Goal: Task Accomplishment & Management: Manage account settings

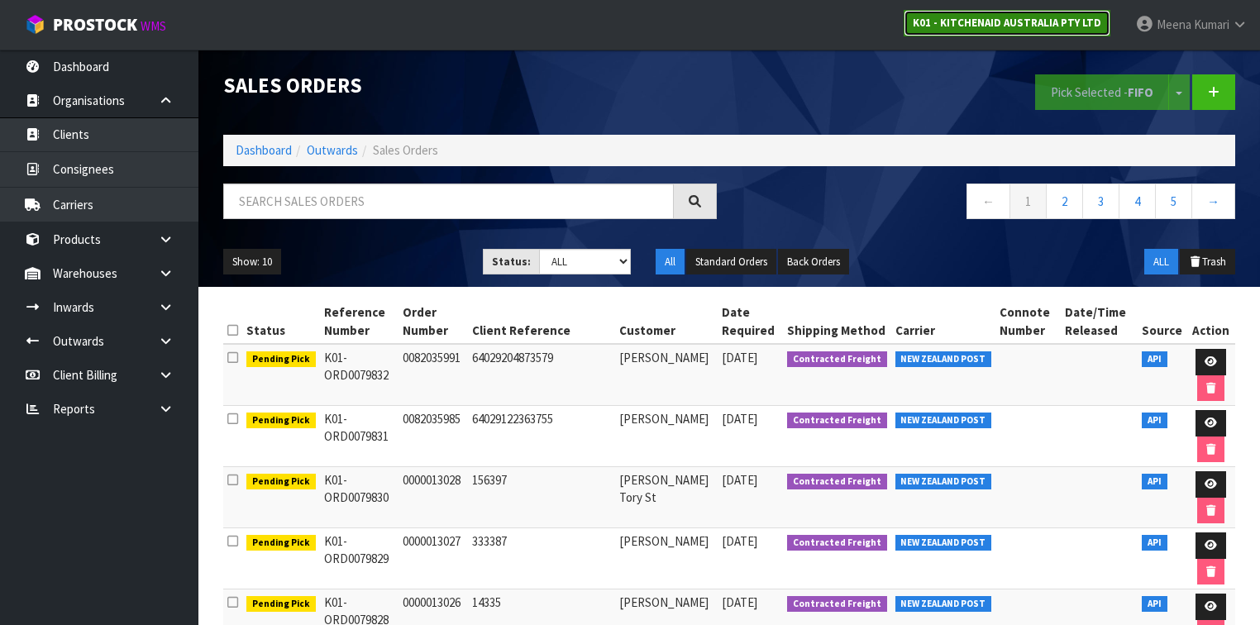
click at [1068, 25] on strong "K01 - KITCHENAID AUSTRALIA PTY LTD" at bounding box center [1007, 23] width 189 height 14
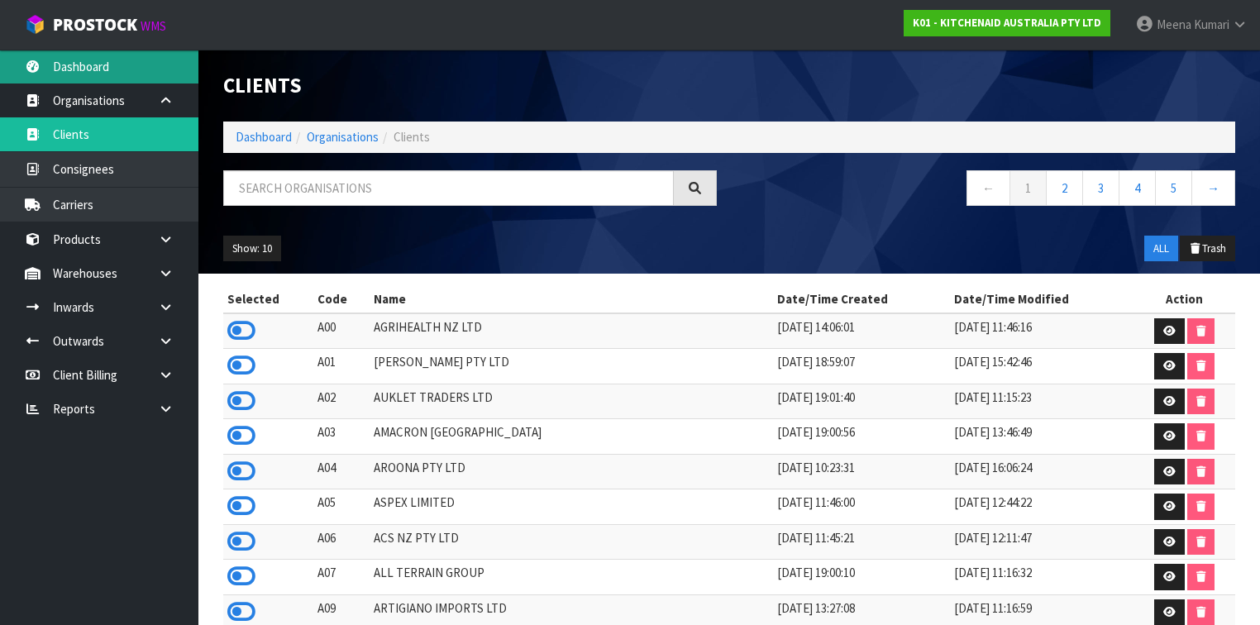
click at [115, 82] on link "Dashboard" at bounding box center [99, 67] width 198 height 34
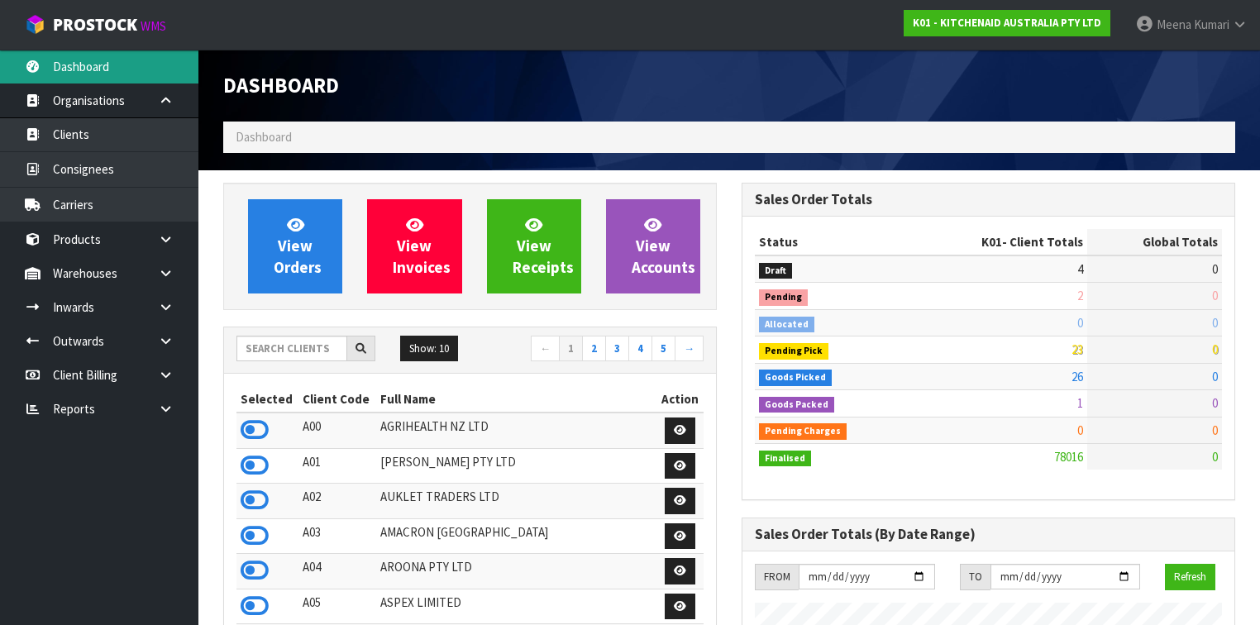
scroll to position [1247, 519]
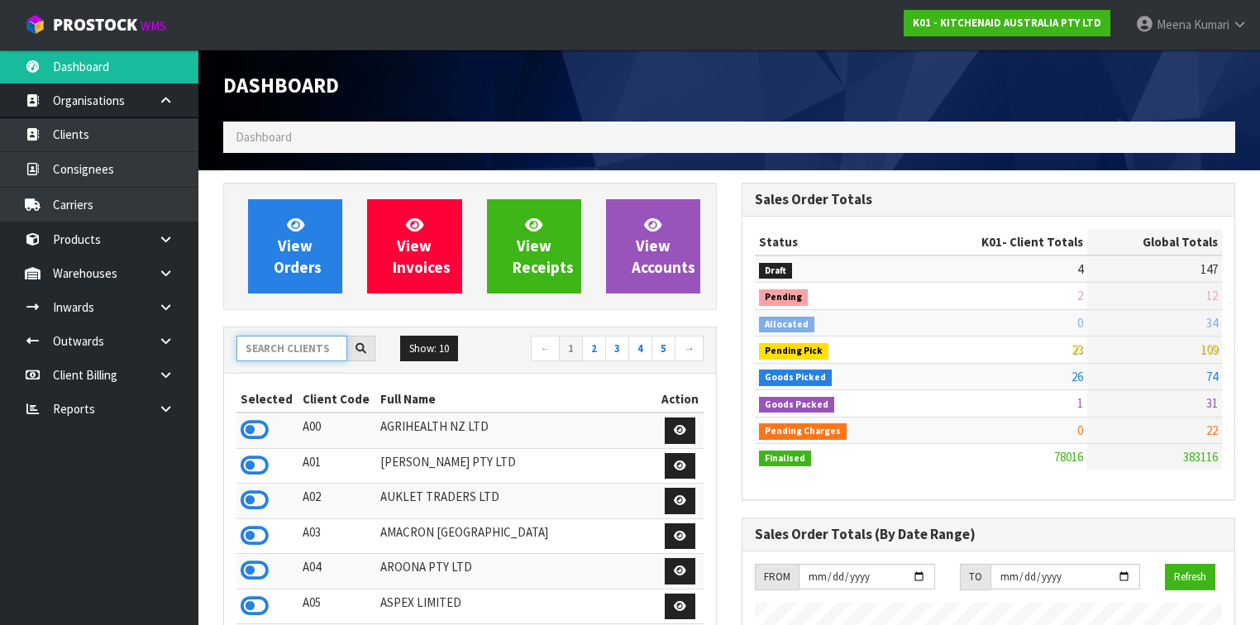
click at [302, 351] on input "text" at bounding box center [292, 349] width 111 height 26
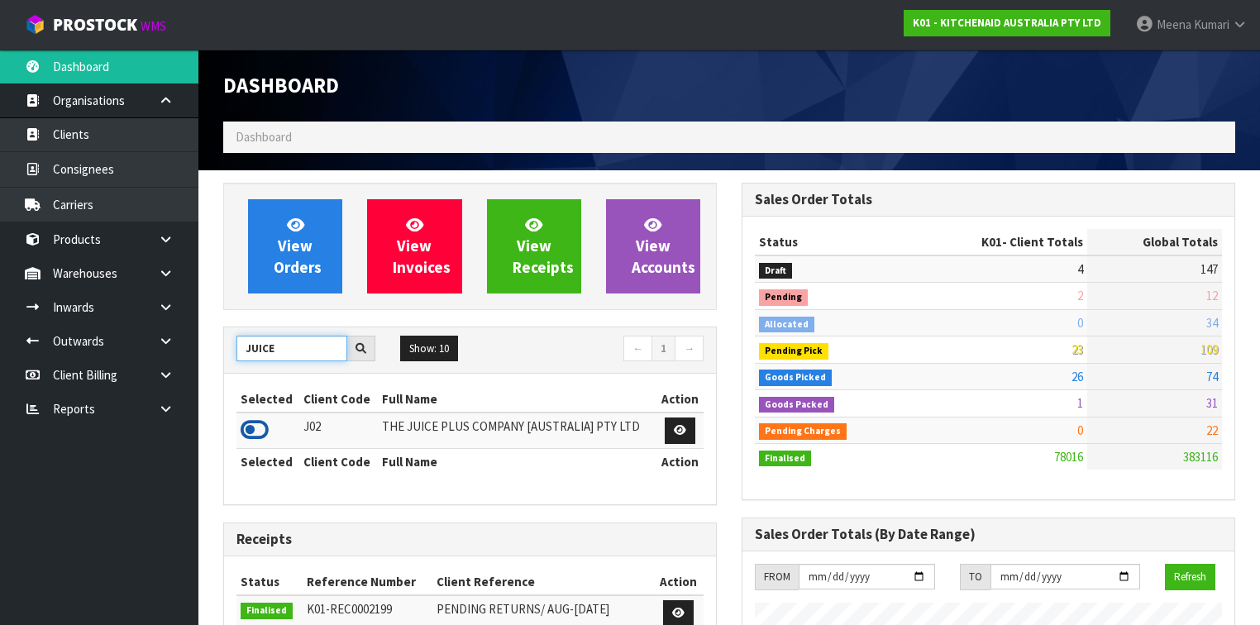
type input "JUICE"
click at [254, 430] on icon at bounding box center [255, 430] width 28 height 25
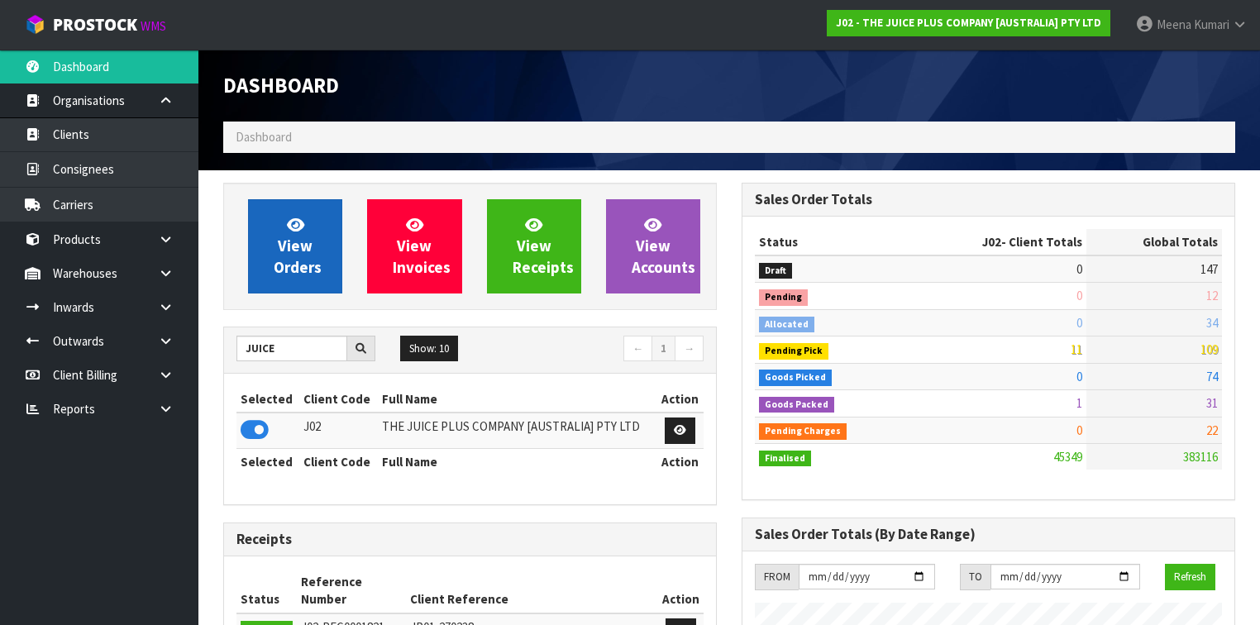
scroll to position [1319, 519]
click at [313, 258] on span "View Orders" at bounding box center [298, 246] width 48 height 62
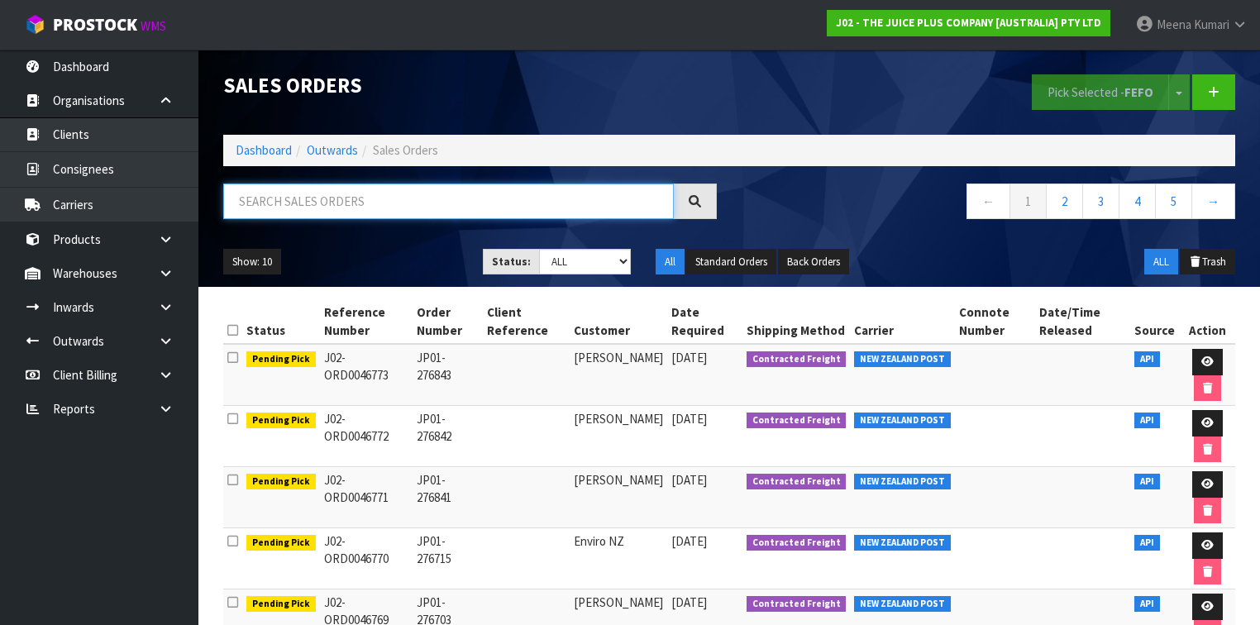
click at [380, 206] on input "text" at bounding box center [448, 202] width 451 height 36
type input "JOB-0414597"
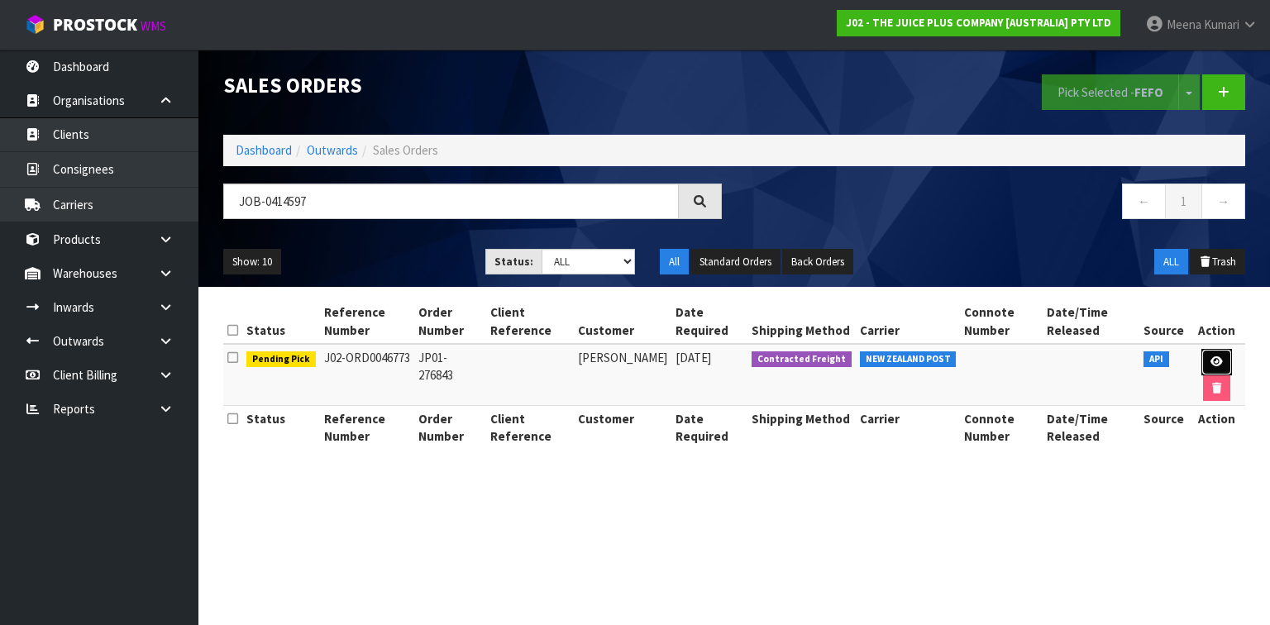
click at [1211, 366] on icon at bounding box center [1217, 361] width 12 height 11
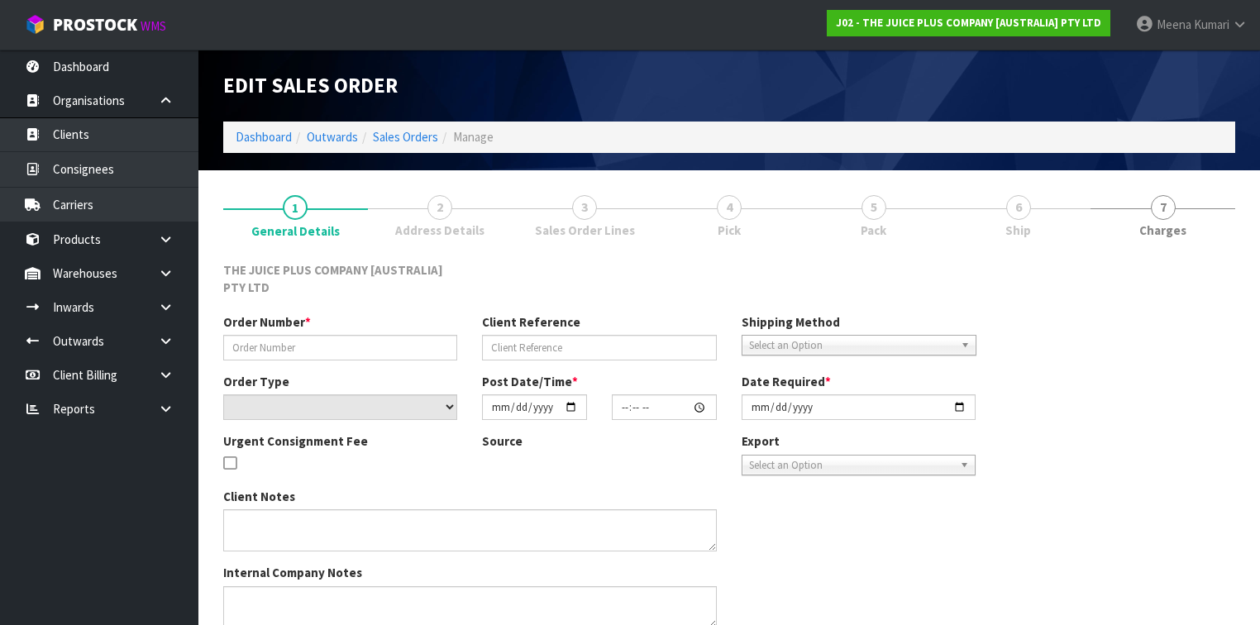
type input "JP01-276843"
select select "number:0"
type input "[DATE]"
type input "08:13:04.000"
type input "[DATE]"
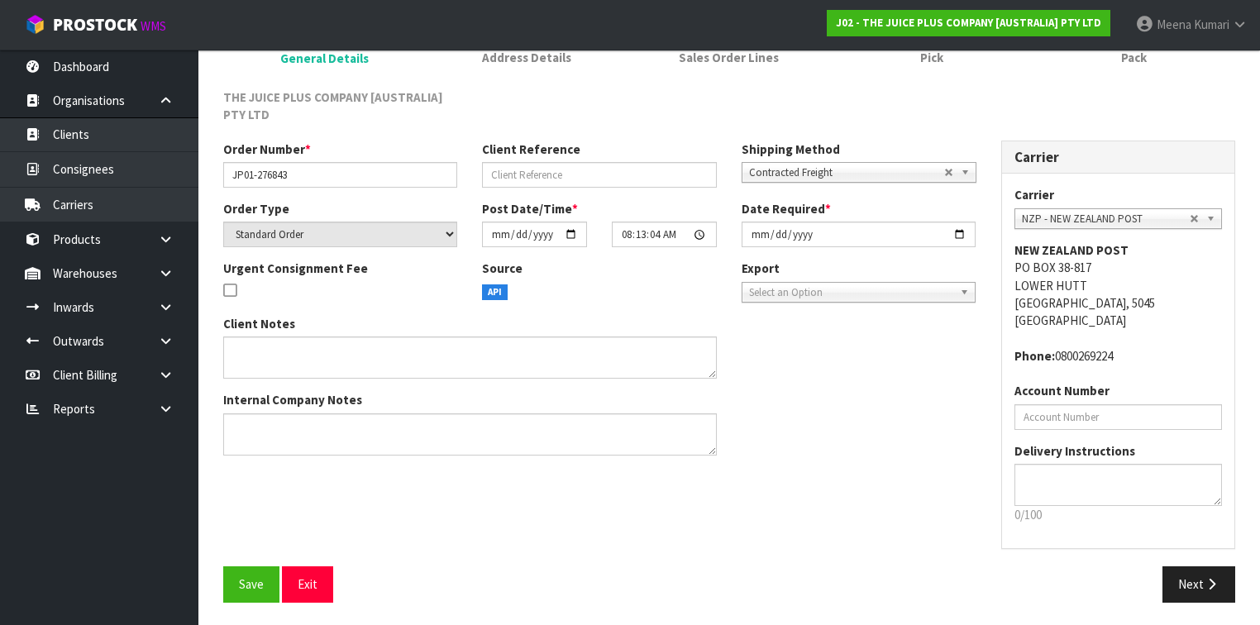
scroll to position [174, 0]
click at [226, 589] on button "Save" at bounding box center [251, 584] width 56 height 36
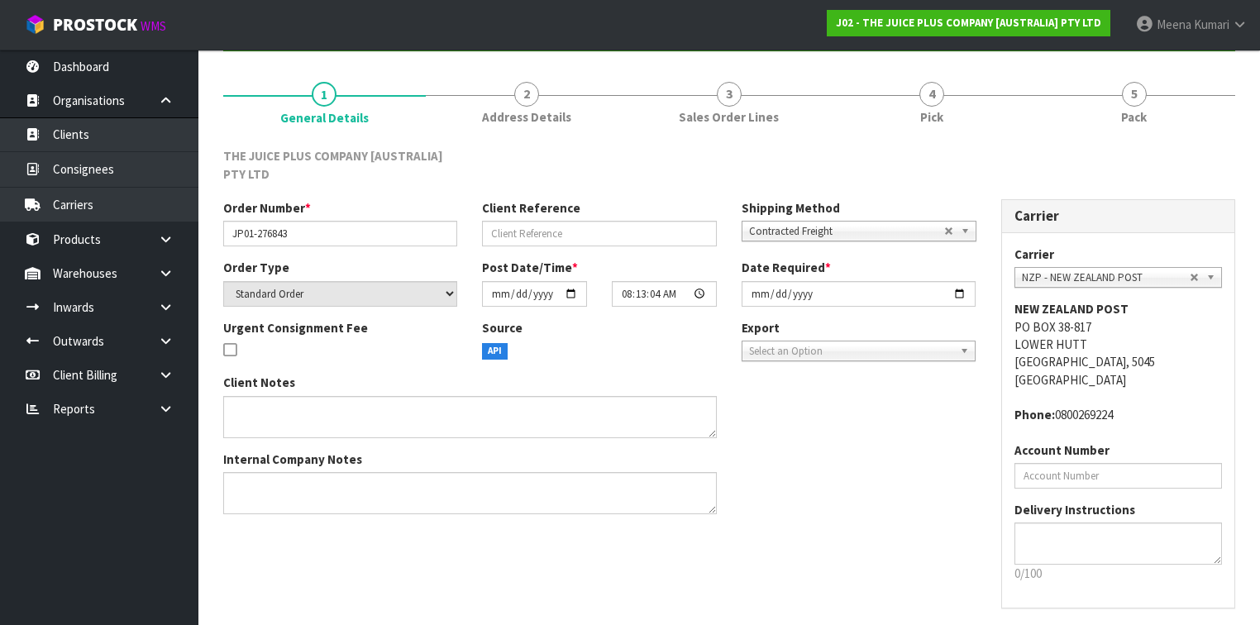
scroll to position [0, 0]
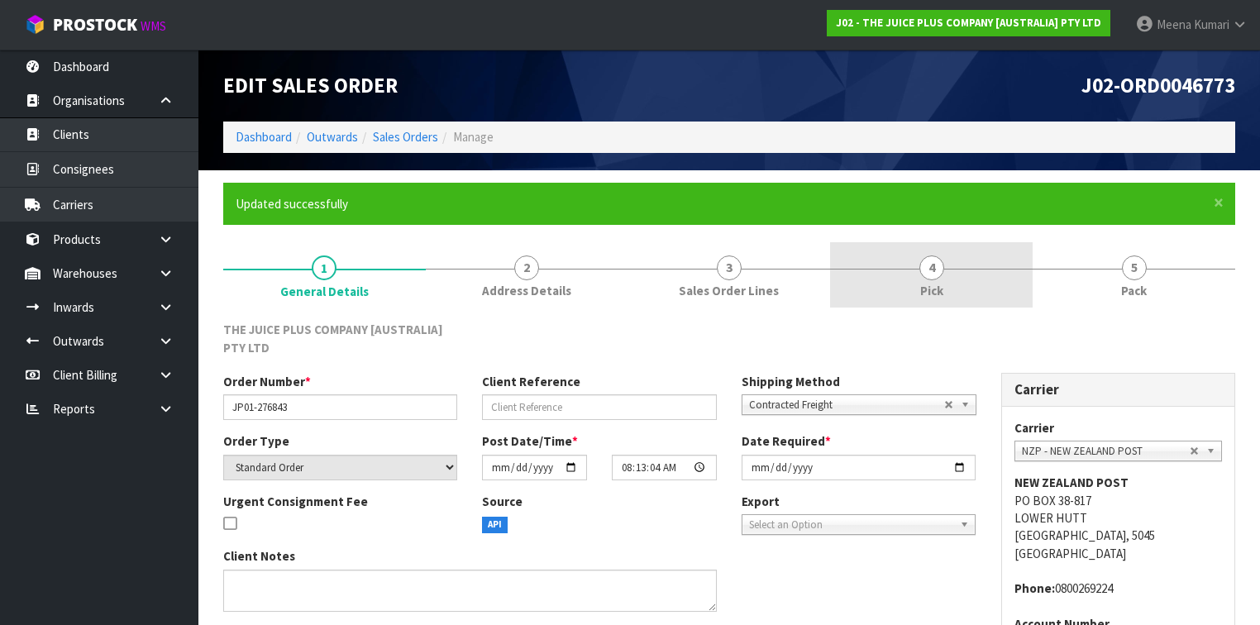
click at [908, 278] on link "4 Pick" at bounding box center [931, 274] width 203 height 65
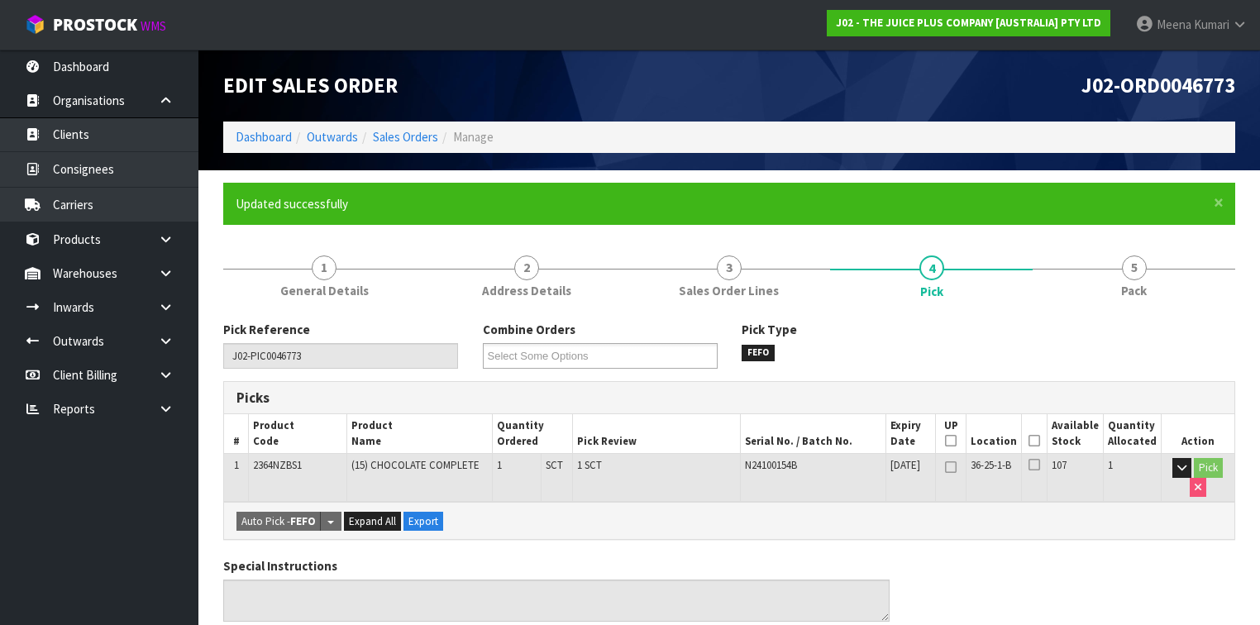
click at [1040, 441] on icon at bounding box center [1035, 441] width 12 height 1
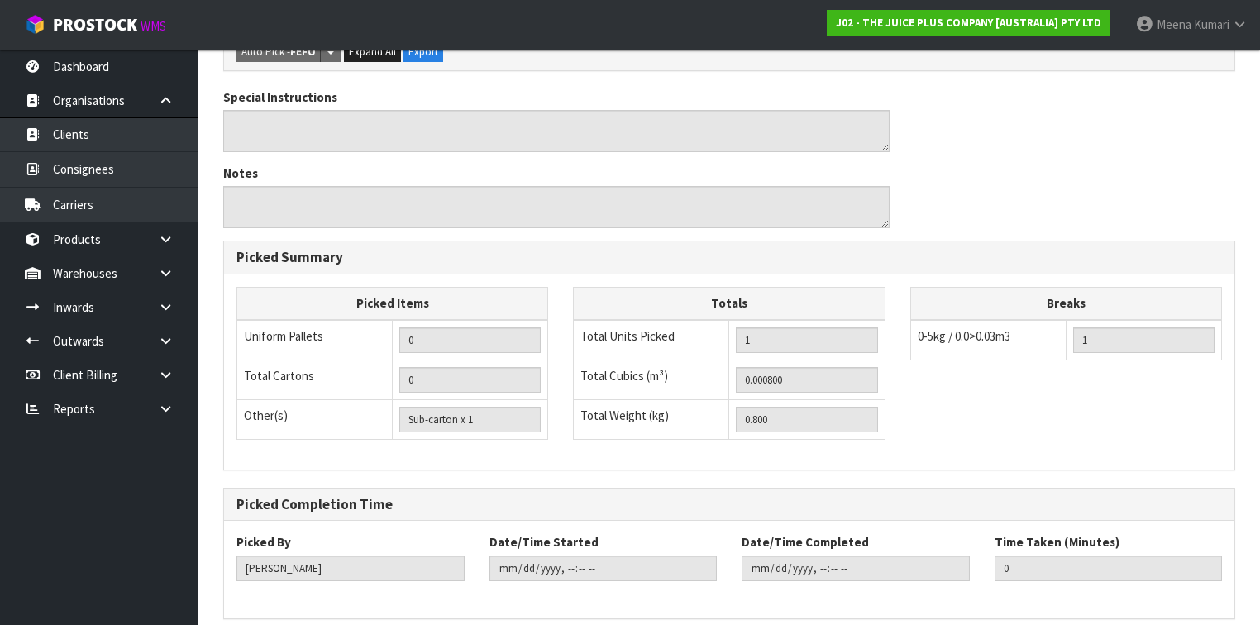
scroll to position [595, 0]
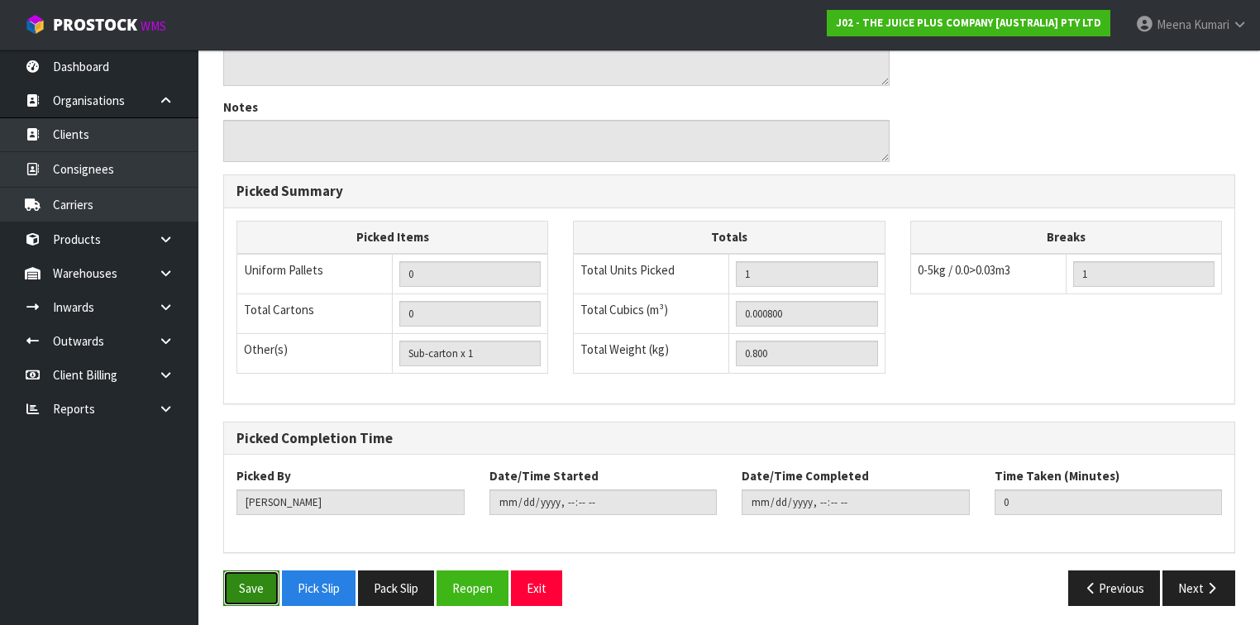
click at [250, 583] on button "Save" at bounding box center [251, 589] width 56 height 36
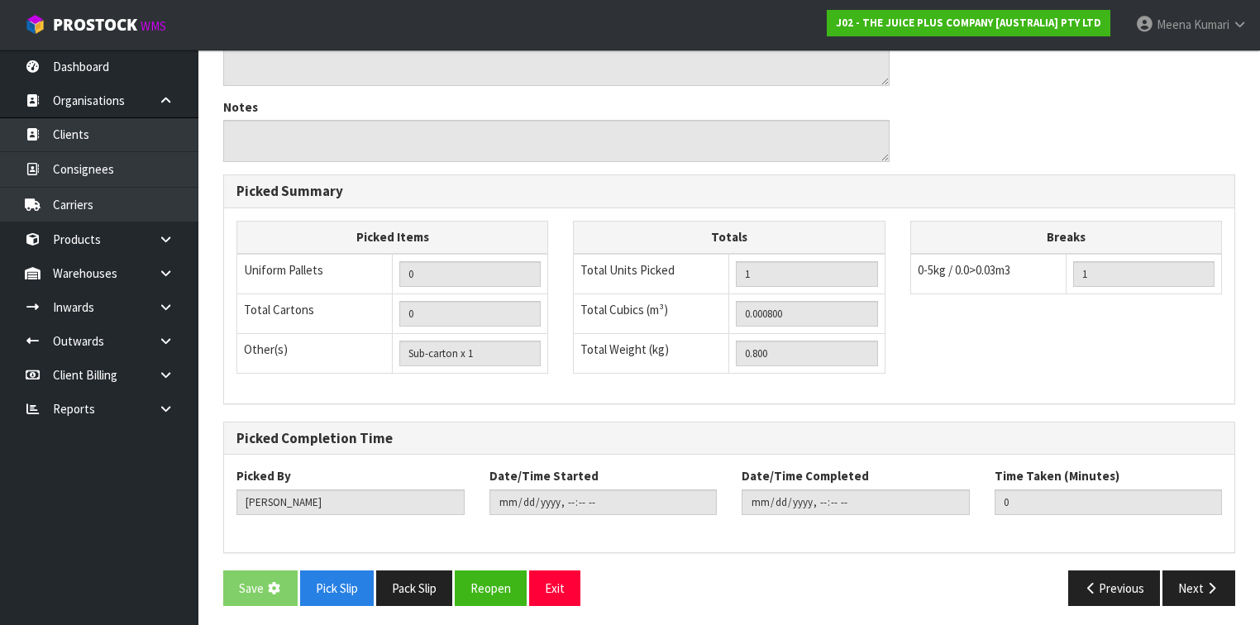
scroll to position [0, 0]
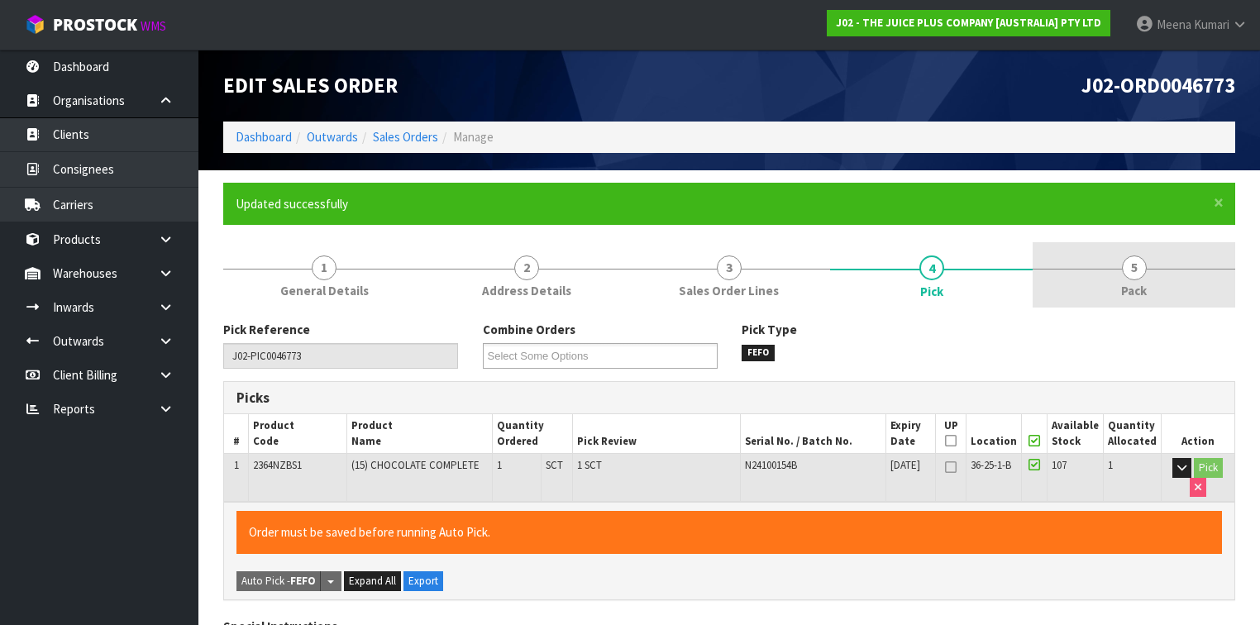
type input "[DATE]T12:50:30"
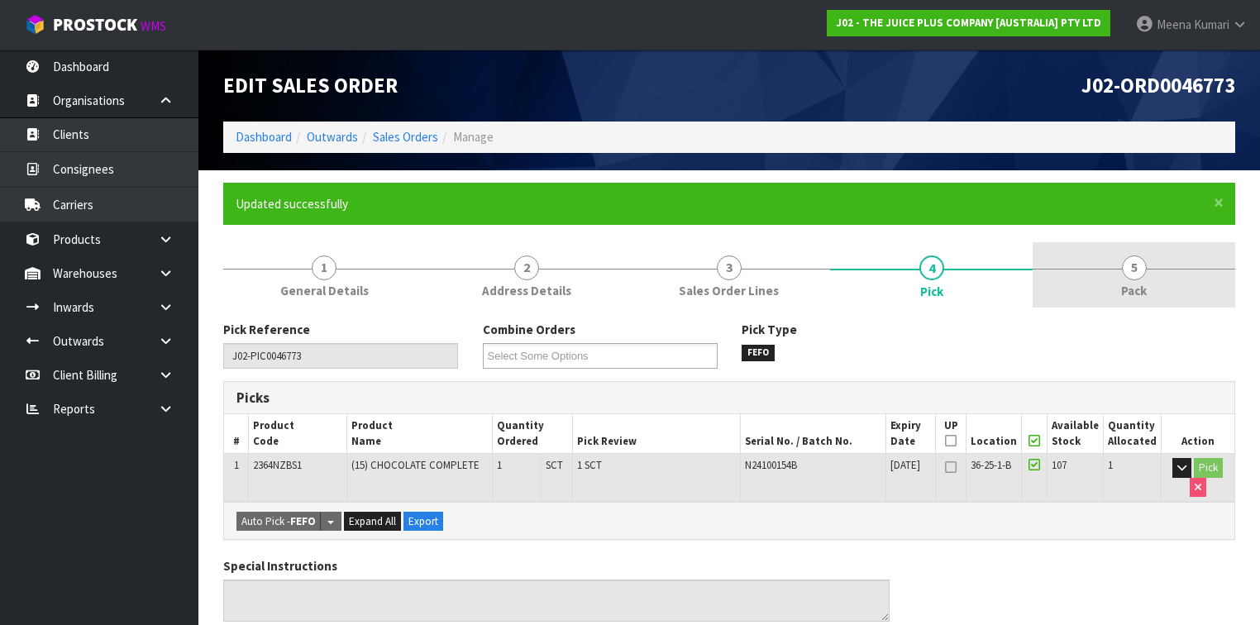
click at [1156, 277] on link "5 Pack" at bounding box center [1134, 274] width 203 height 65
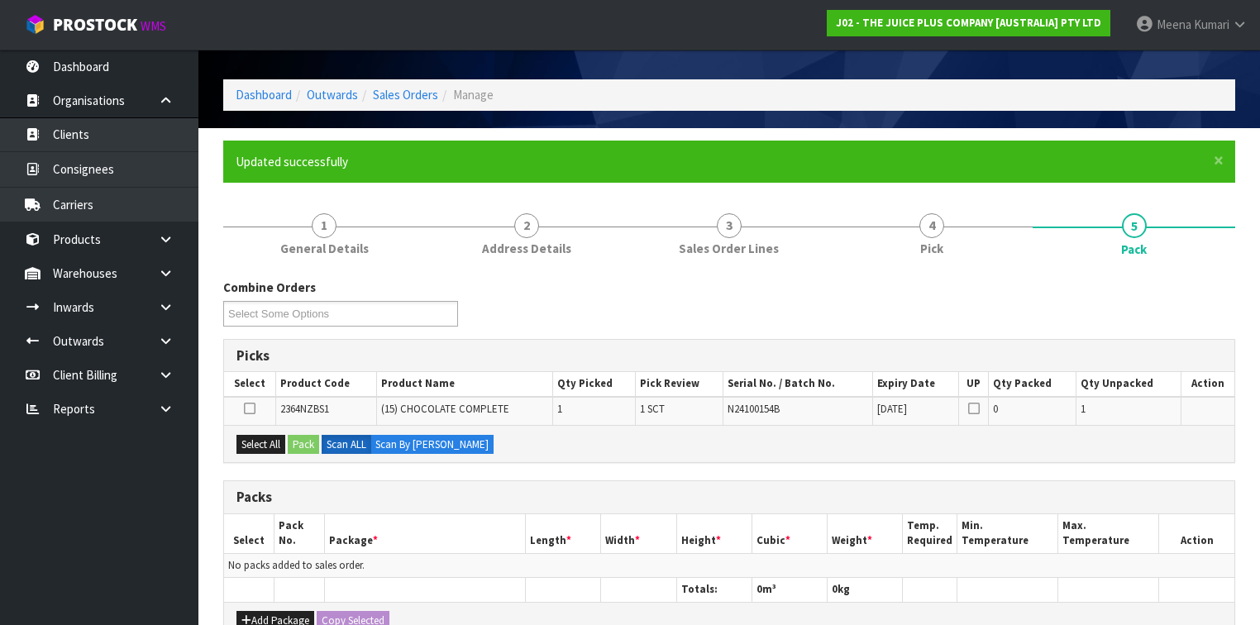
scroll to position [198, 0]
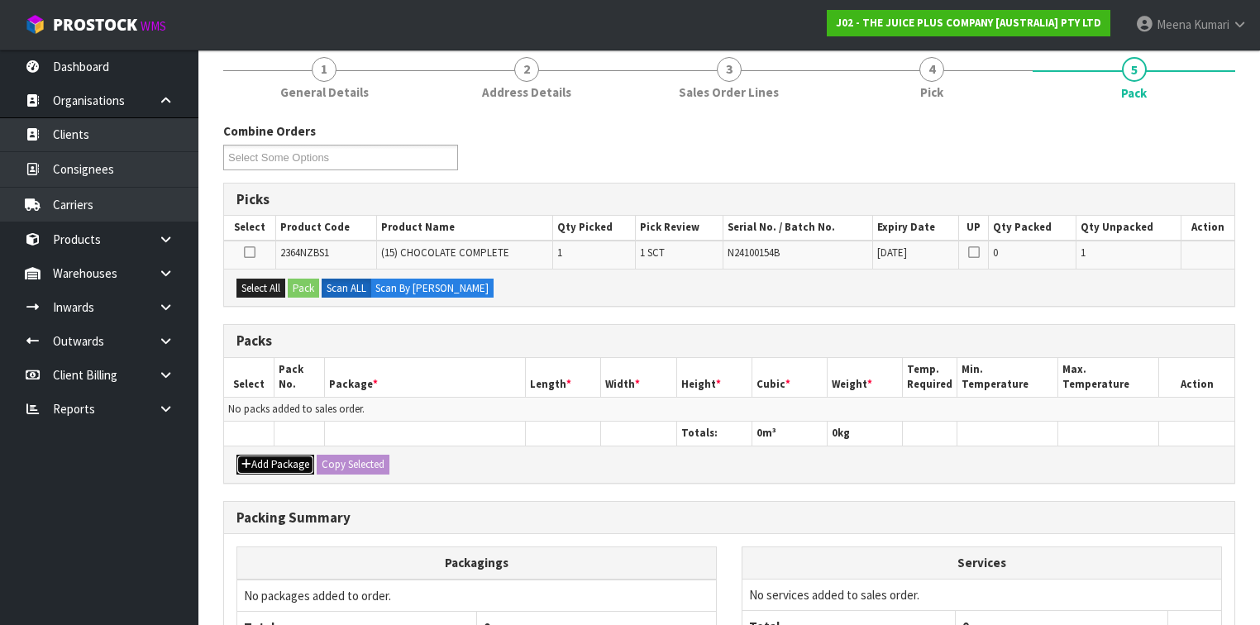
click at [272, 464] on button "Add Package" at bounding box center [276, 465] width 78 height 20
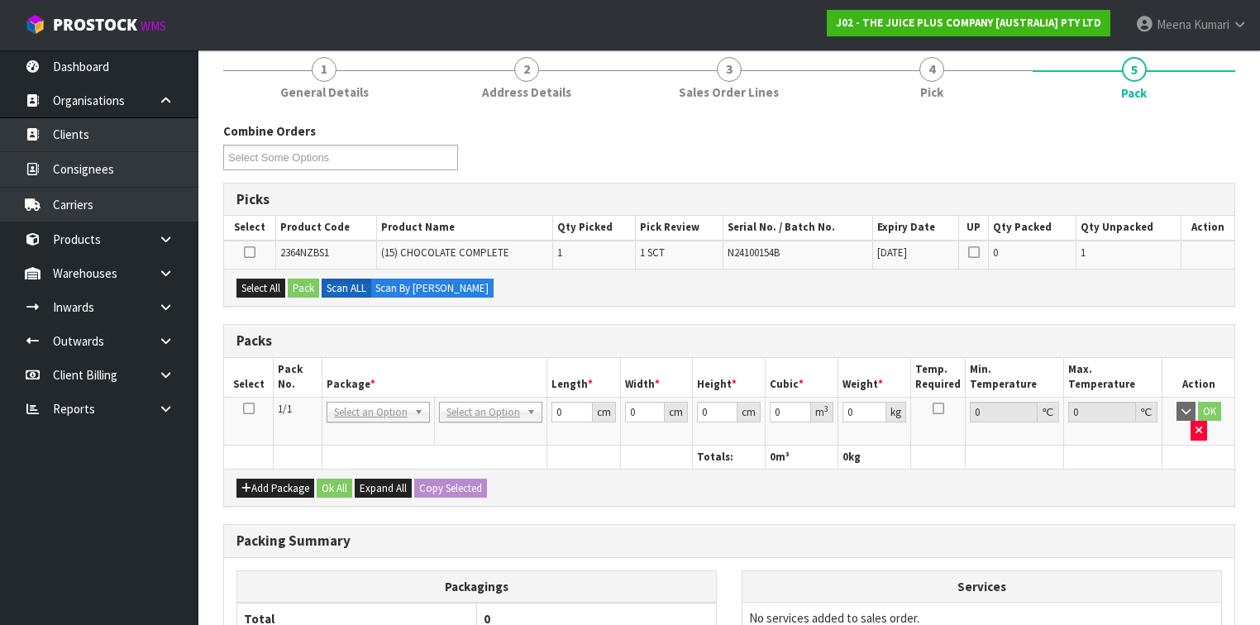
click at [253, 409] on icon at bounding box center [249, 409] width 12 height 1
click at [270, 288] on button "Select All" at bounding box center [261, 289] width 49 height 20
click at [298, 284] on button "Pack" at bounding box center [303, 289] width 31 height 20
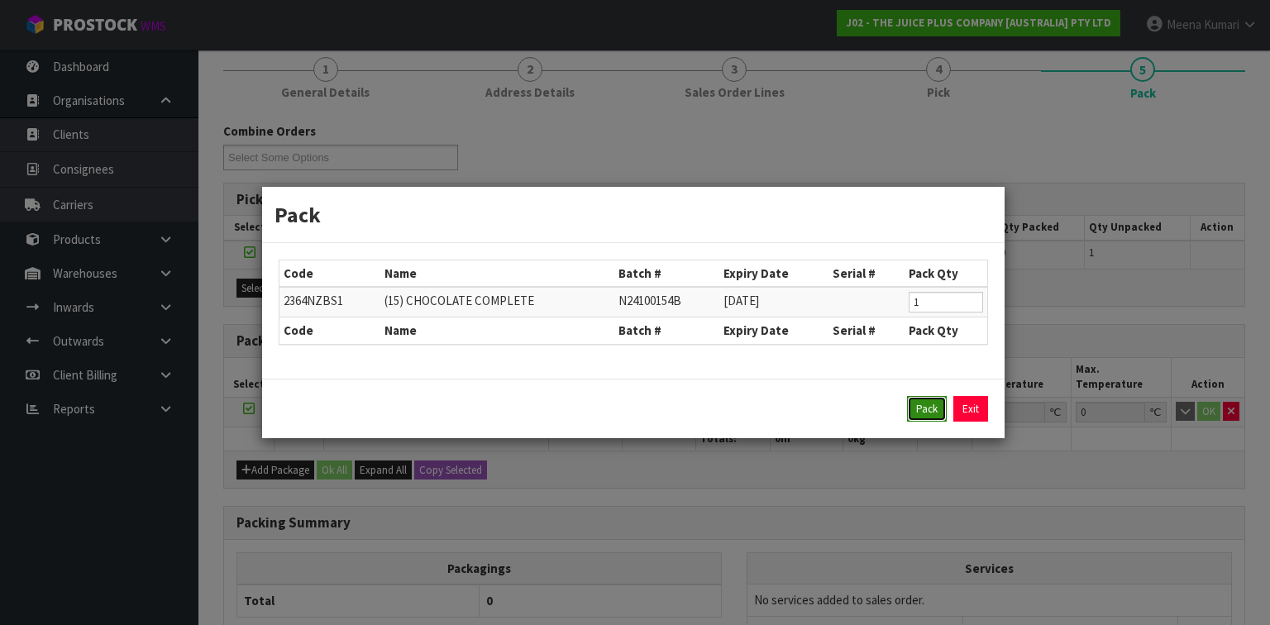
click at [936, 400] on button "Pack" at bounding box center [927, 409] width 40 height 26
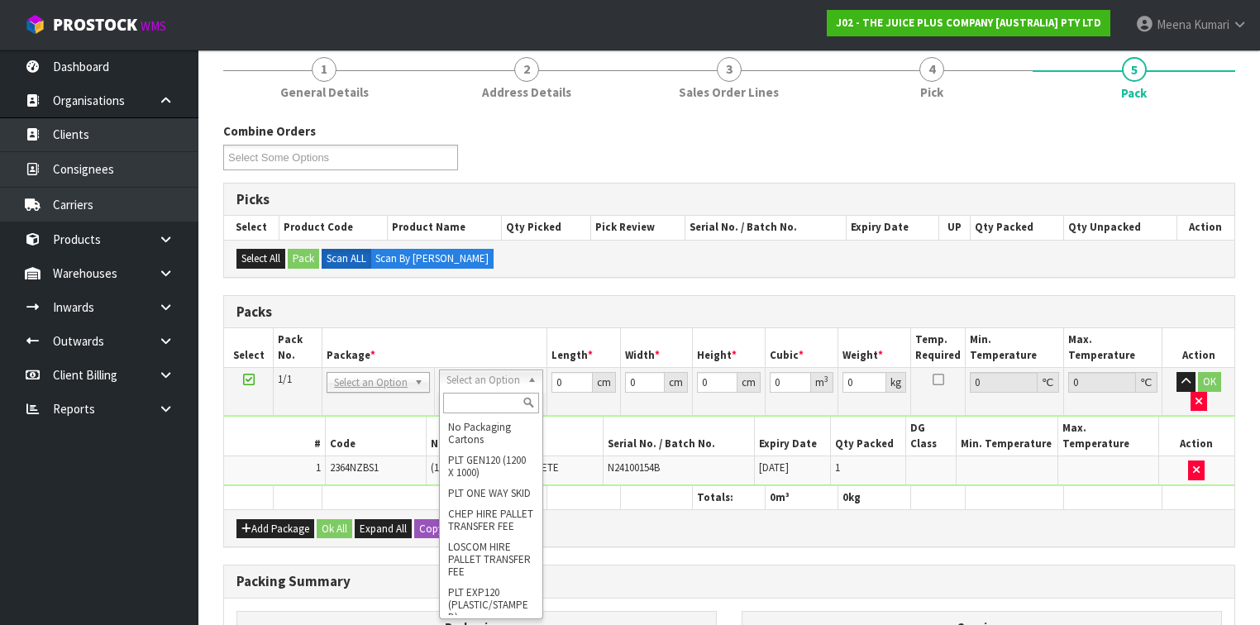
click at [482, 398] on input "text" at bounding box center [490, 403] width 95 height 21
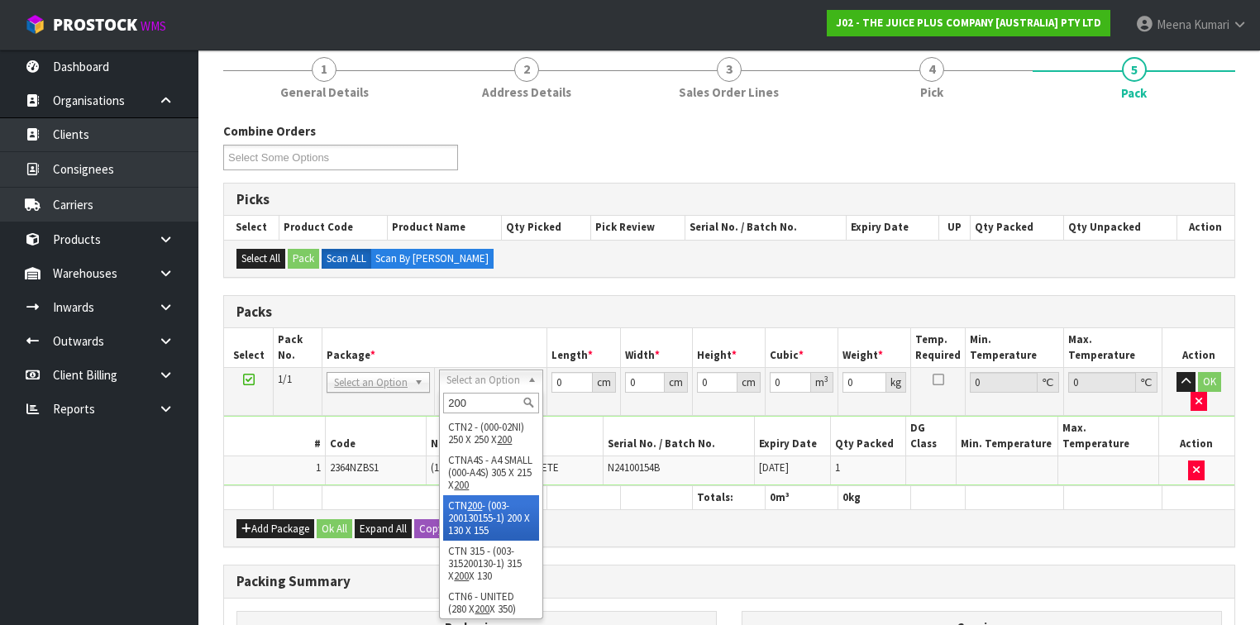
type input "200"
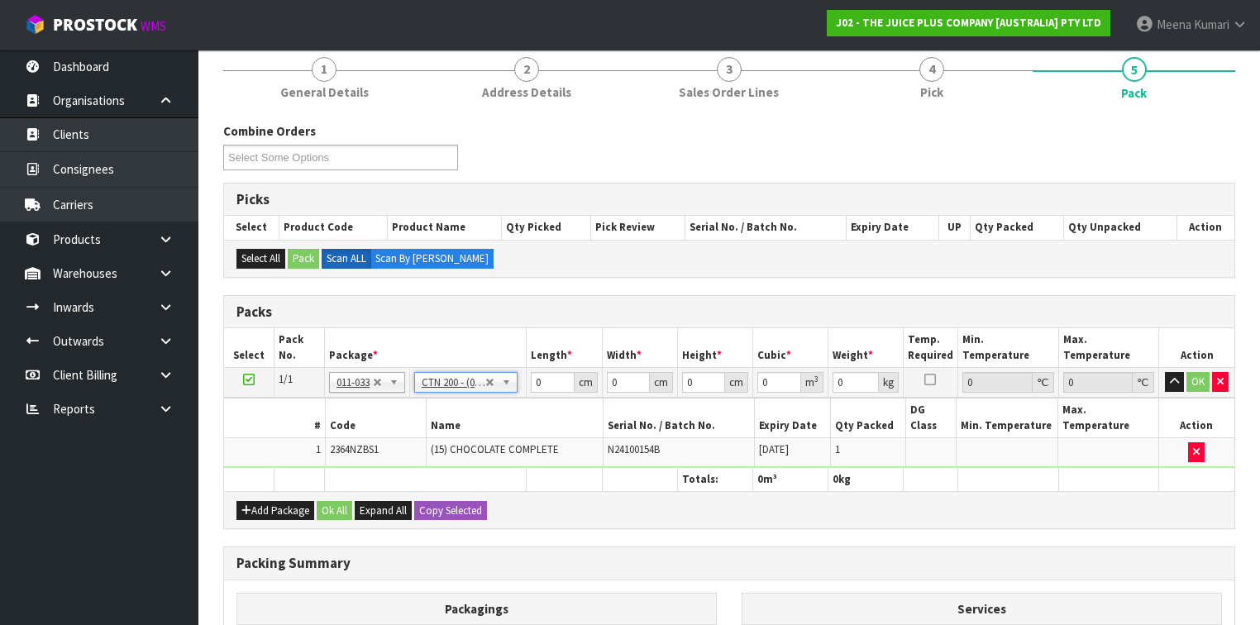
type input "20"
type input "13"
type input "15.5"
type input "0.00403"
type input "1"
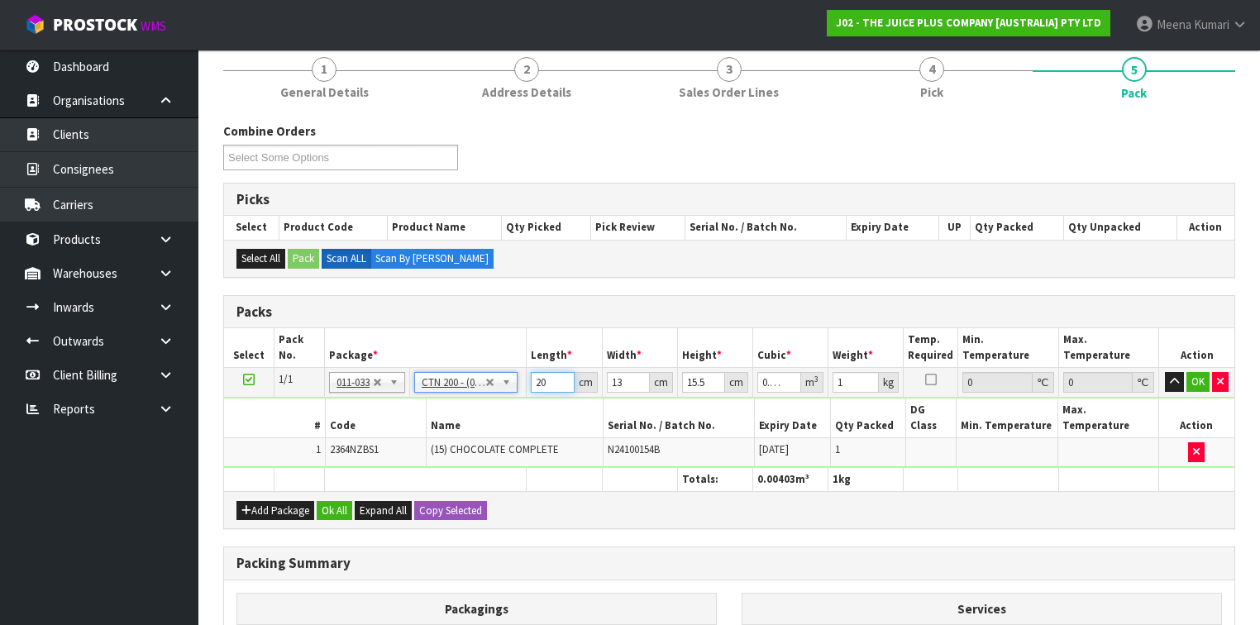
click at [549, 385] on input "20" at bounding box center [552, 382] width 43 height 21
type input "2"
type input "0.000403"
type input "0"
type input "2"
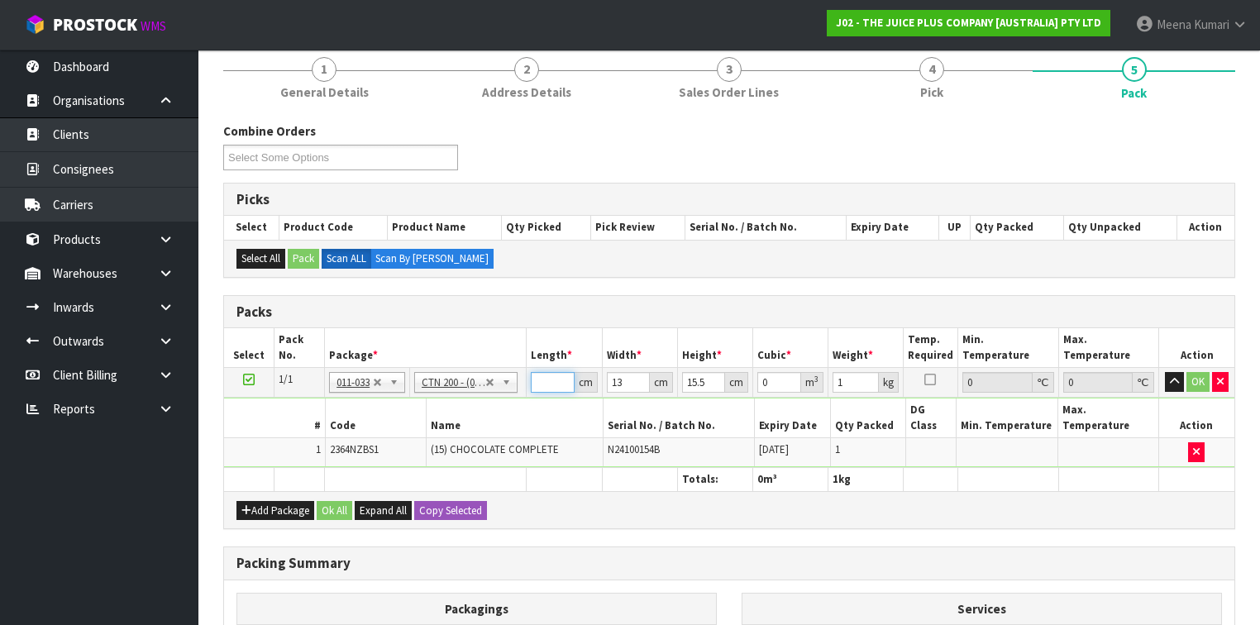
type input "0.000403"
type input "20"
type input "0.00403"
type input "0"
type input "1"
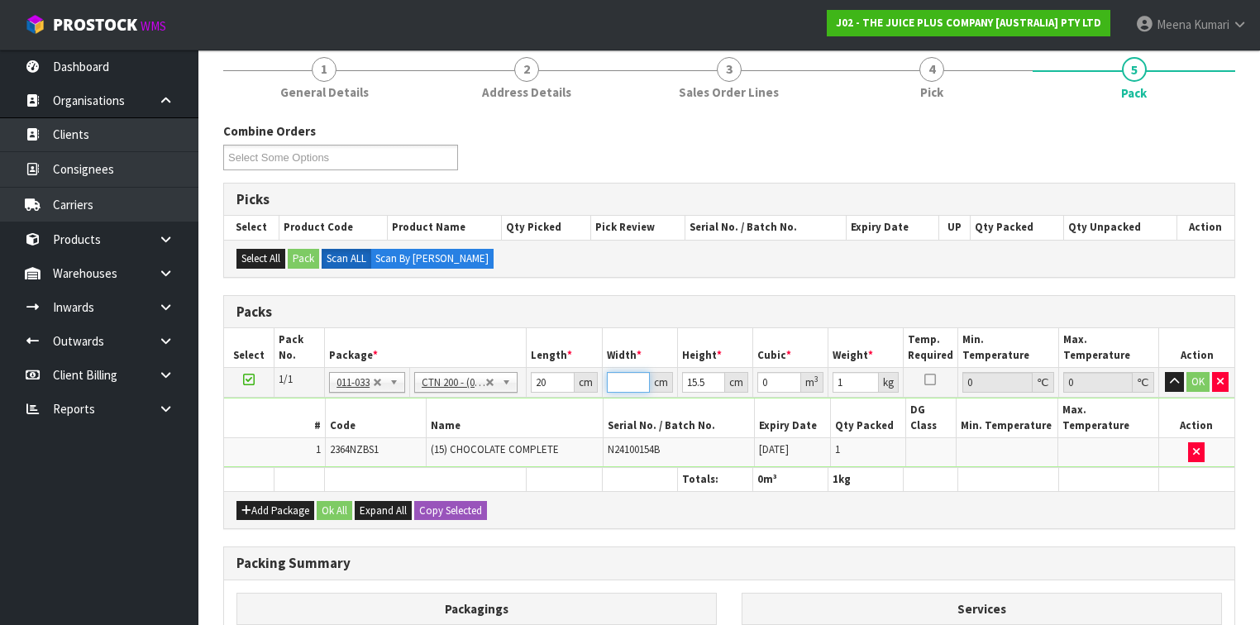
type input "0.00031"
type input "13"
type input "0.00403"
type input "0"
type input "1"
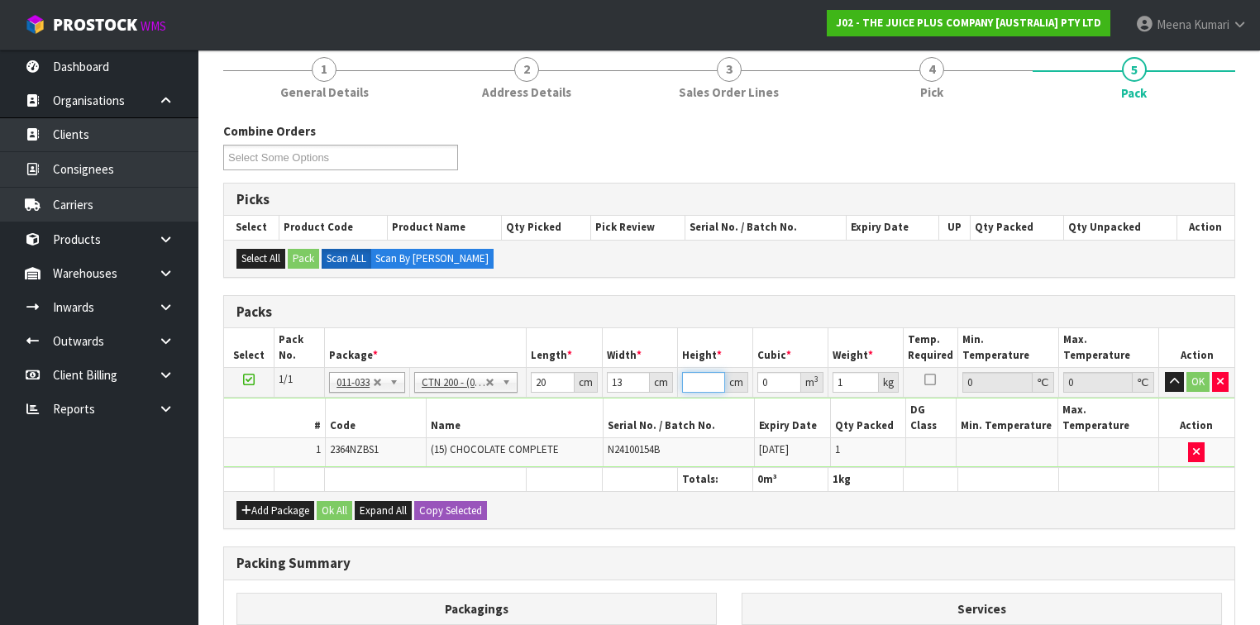
type input "0.00026"
type input "16"
type input "0.00416"
type input "16"
click at [329, 501] on button "Ok All" at bounding box center [335, 511] width 36 height 20
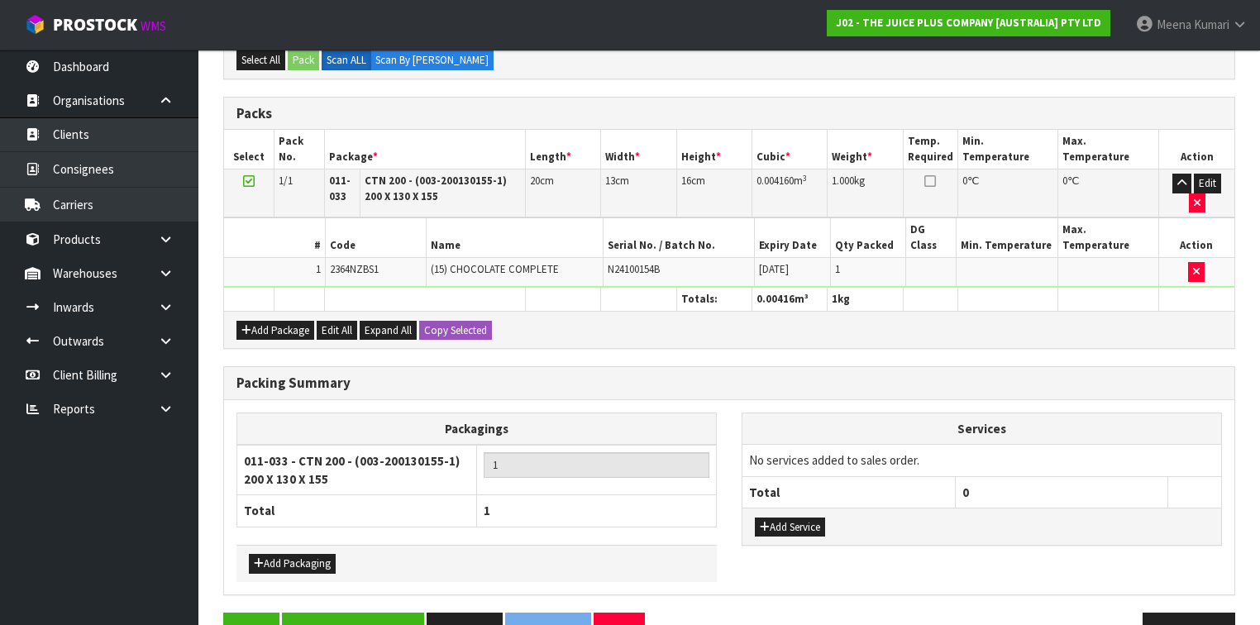
scroll to position [414, 0]
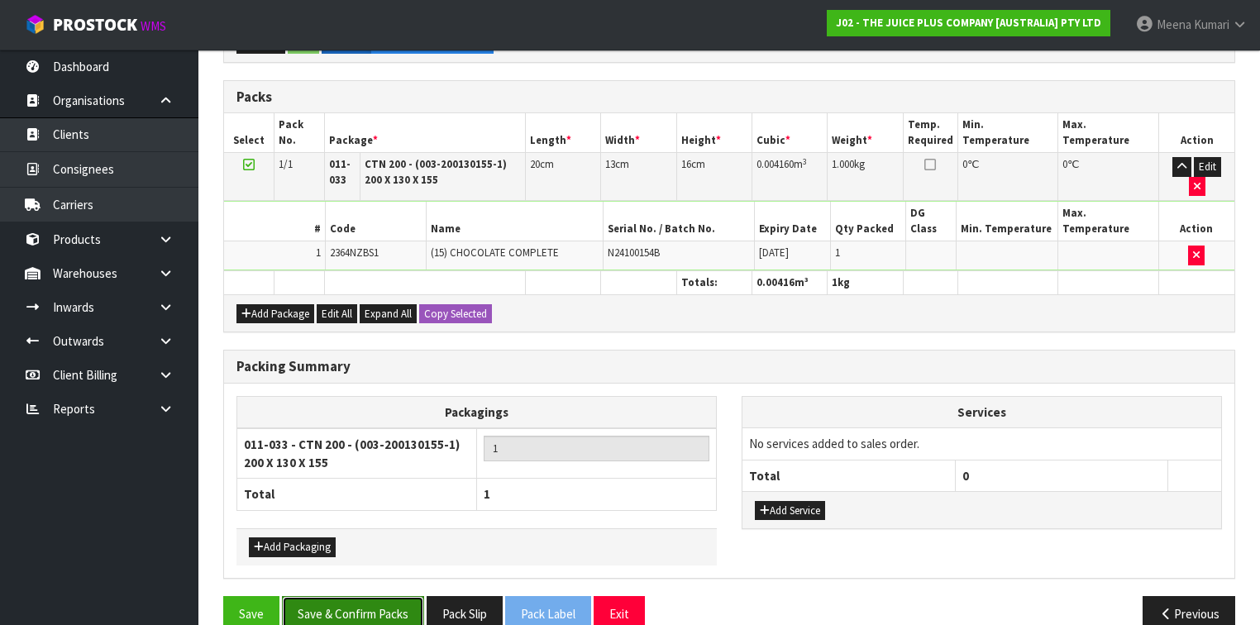
click at [337, 596] on button "Save & Confirm Packs" at bounding box center [353, 614] width 142 height 36
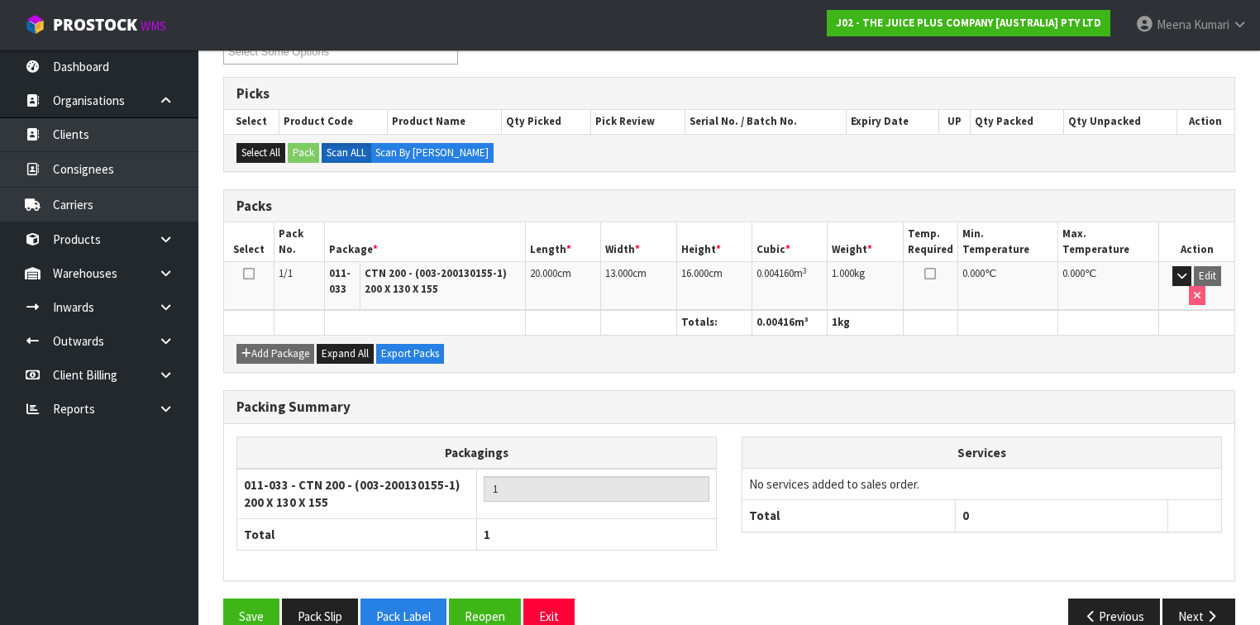
scroll to position [324, 0]
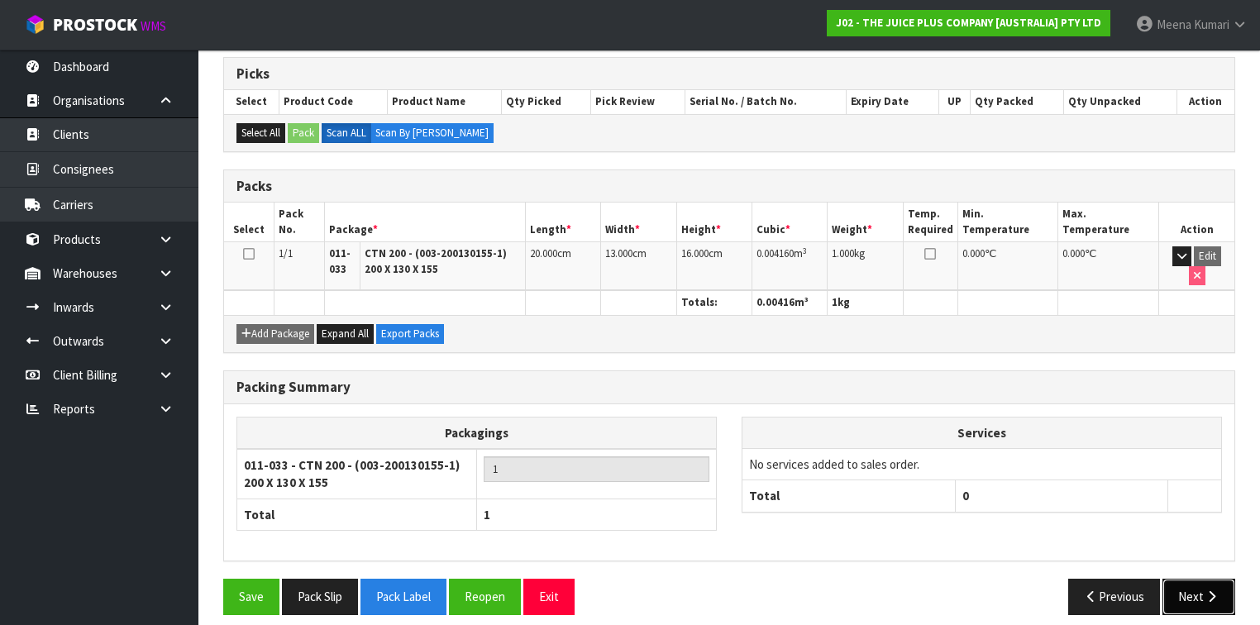
click at [1185, 579] on button "Next" at bounding box center [1199, 597] width 73 height 36
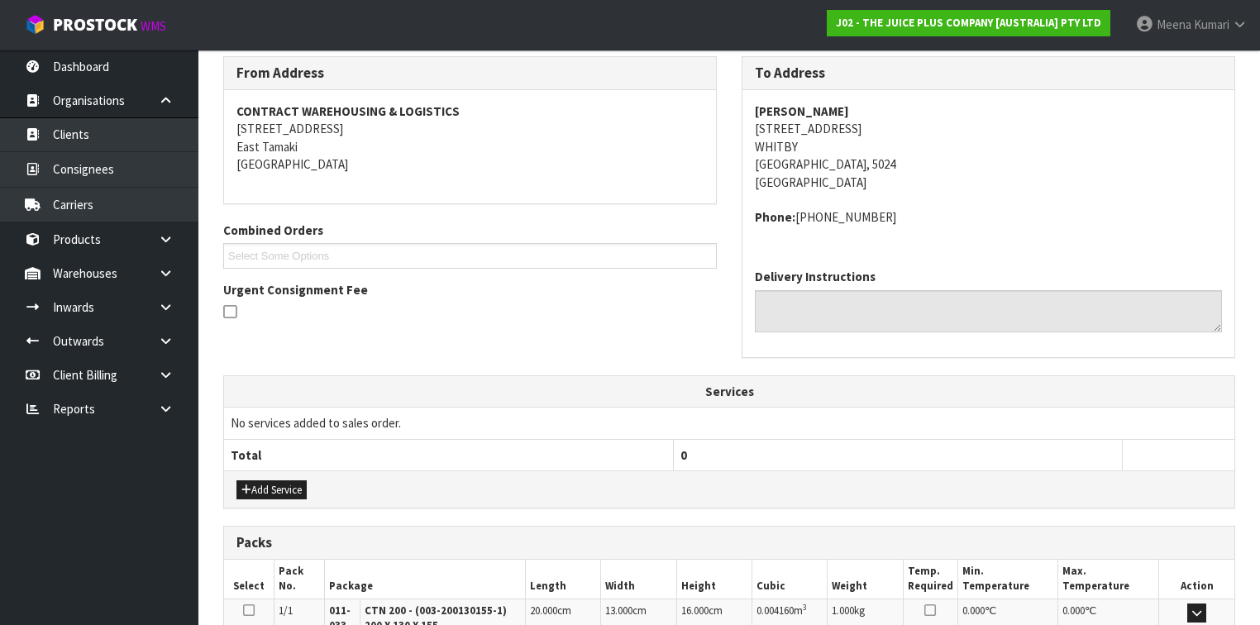
scroll to position [463, 0]
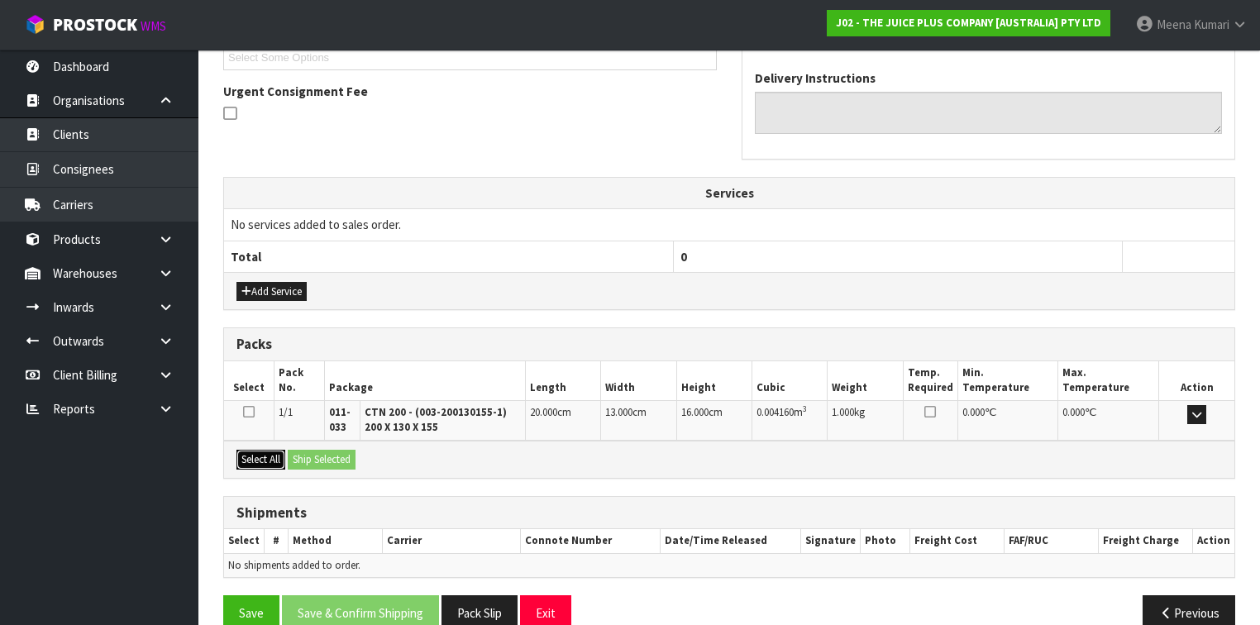
click at [245, 452] on button "Select All" at bounding box center [261, 460] width 49 height 20
click at [319, 451] on button "Ship Selected" at bounding box center [322, 460] width 68 height 20
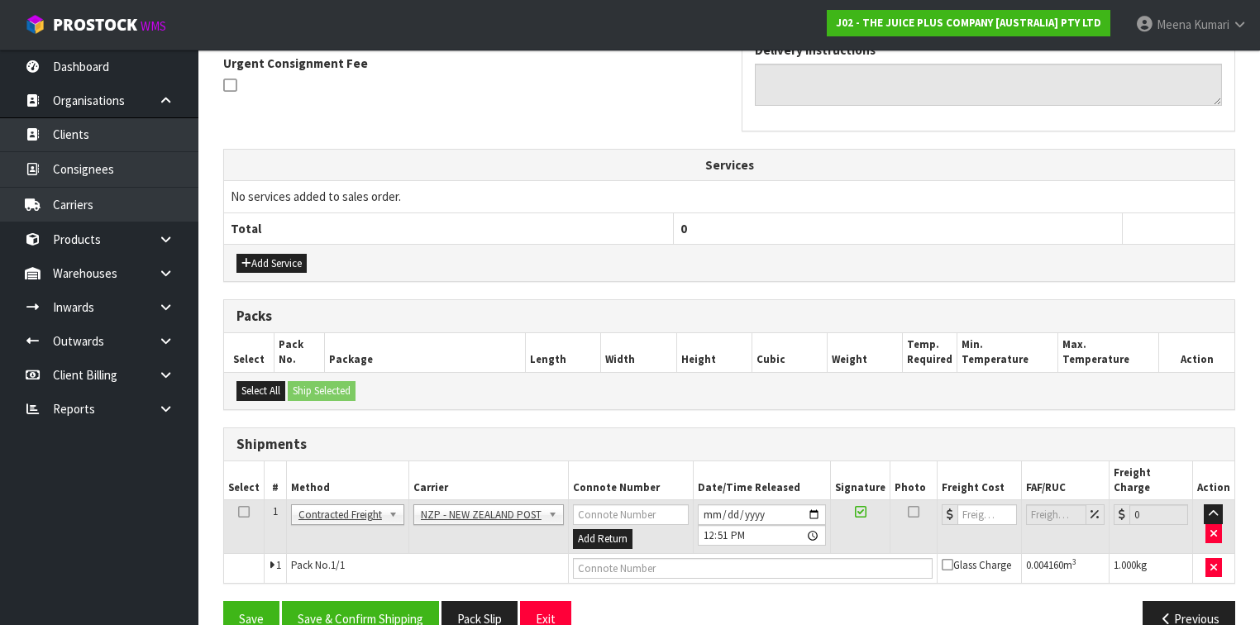
scroll to position [506, 0]
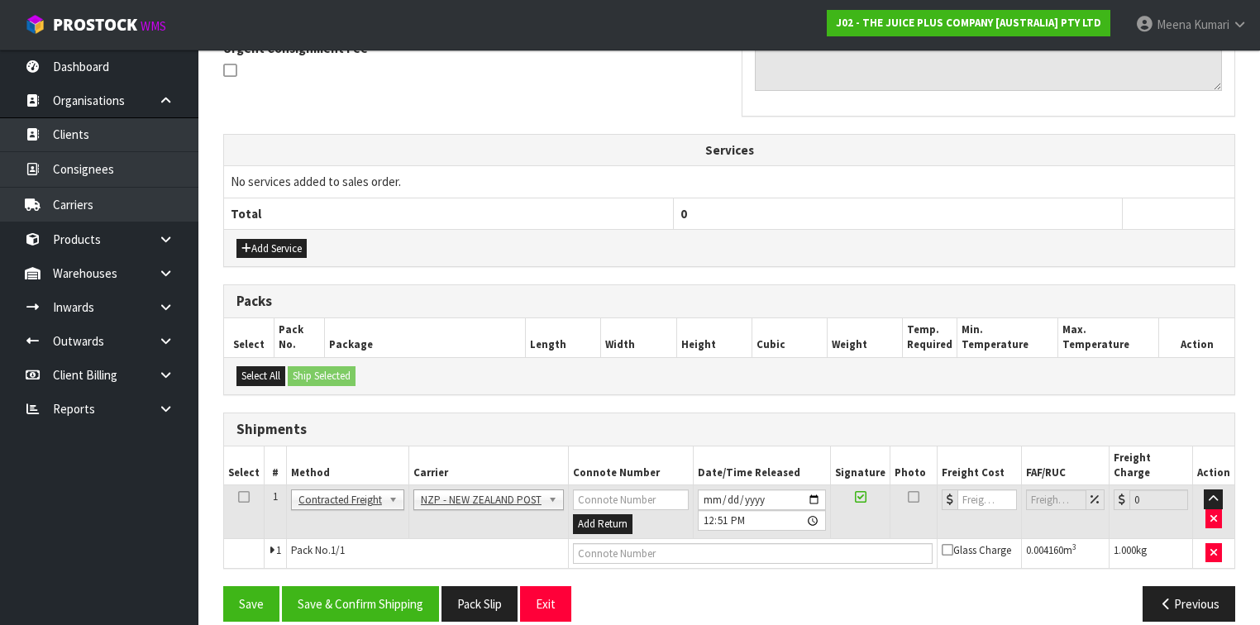
click at [241, 497] on icon at bounding box center [244, 497] width 12 height 1
click at [397, 586] on button "Save & Confirm Shipping" at bounding box center [360, 604] width 157 height 36
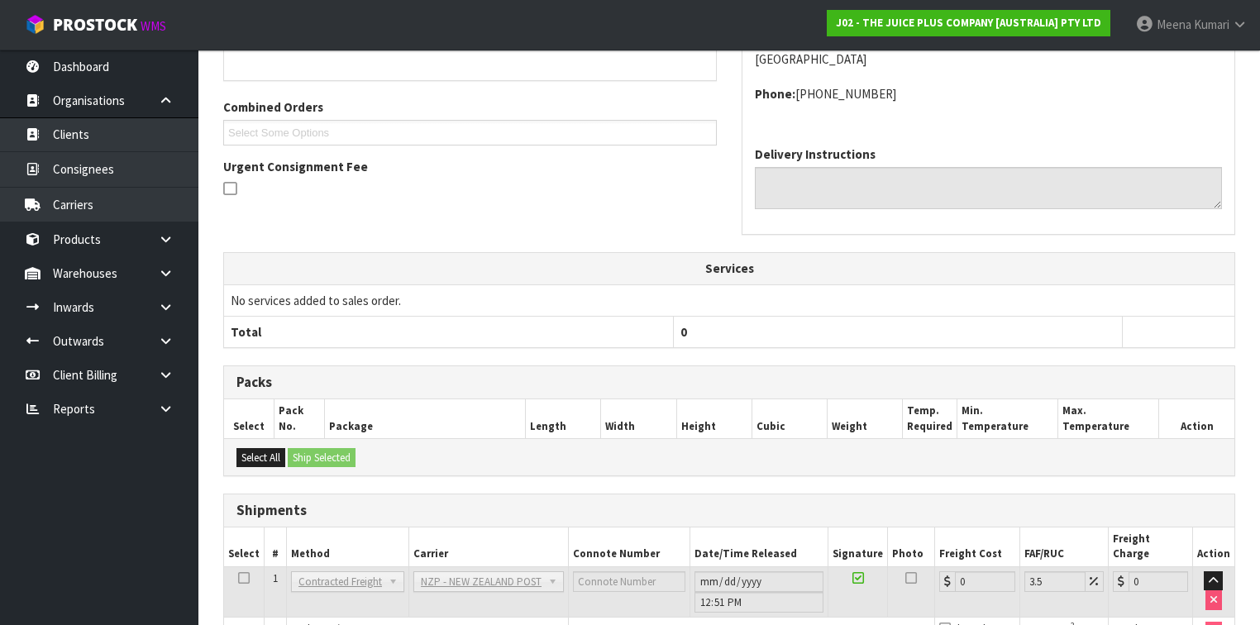
scroll to position [484, 0]
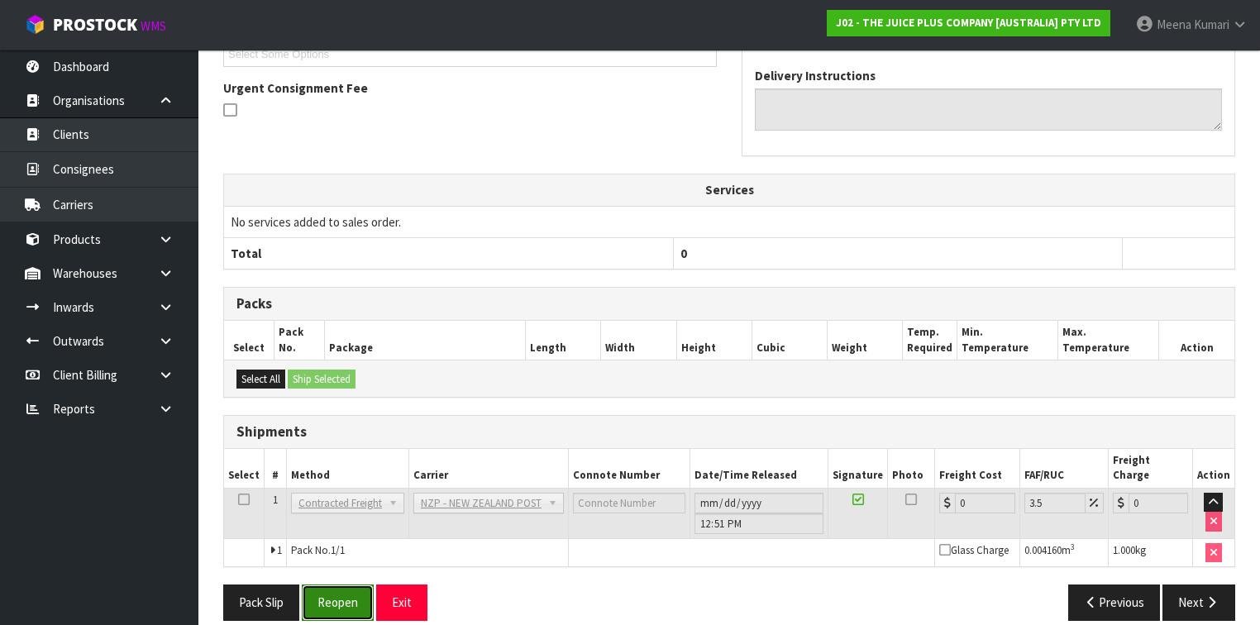
click at [332, 585] on button "Reopen" at bounding box center [338, 603] width 72 height 36
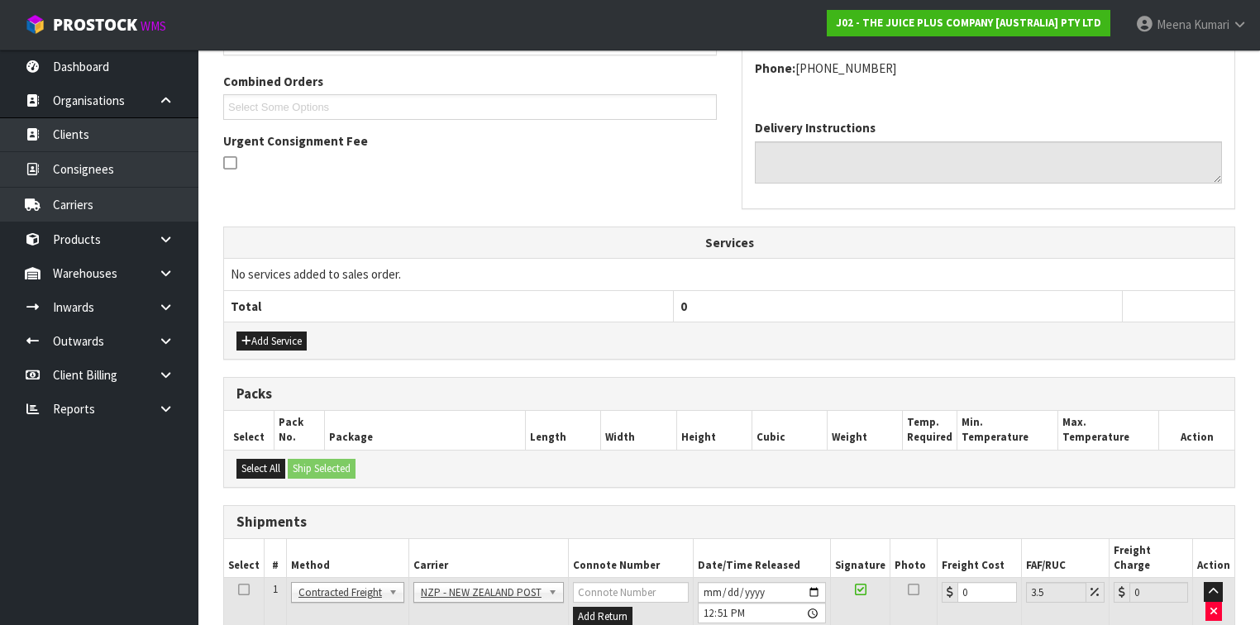
scroll to position [522, 0]
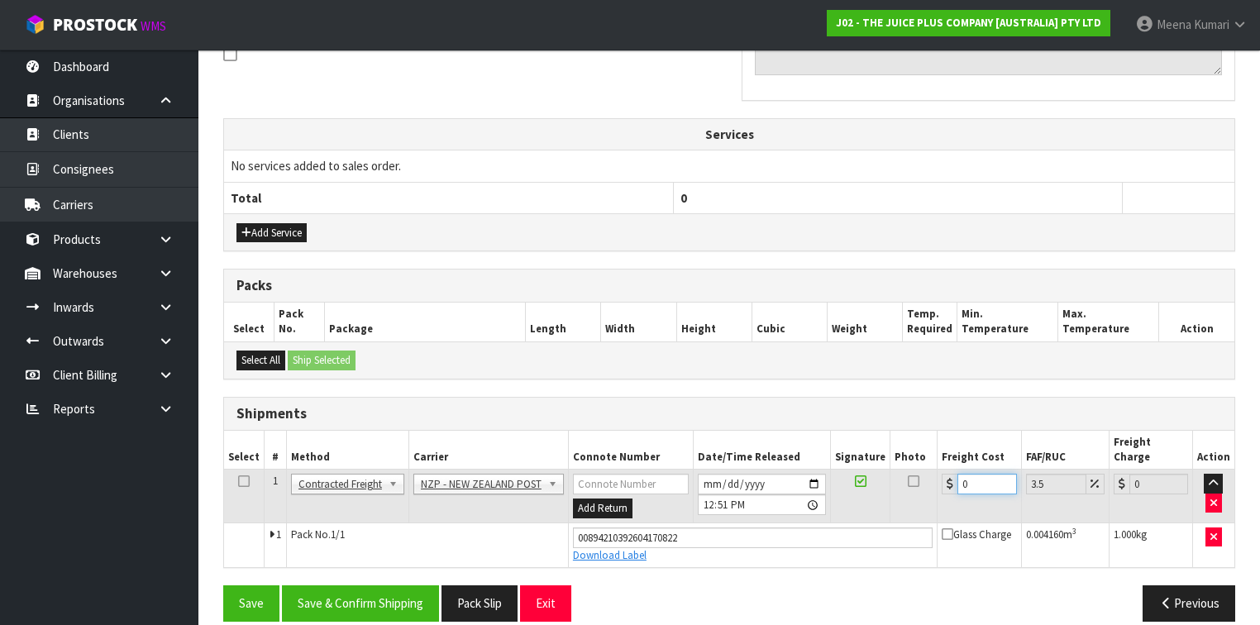
click at [976, 474] on input "0" at bounding box center [987, 484] width 59 height 21
type input "8"
type input "8.28"
type input "8.4"
type input "8.69"
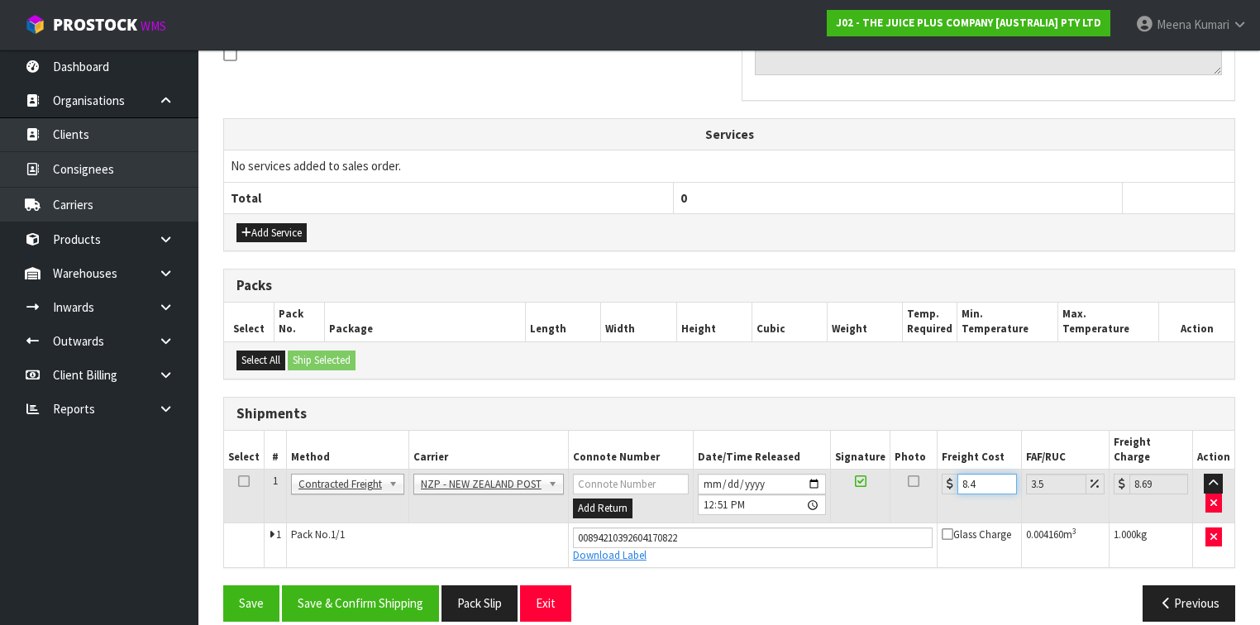
type input "8.45"
type input "8.75"
type input "8.45"
click at [245, 481] on icon at bounding box center [244, 481] width 12 height 1
click at [361, 586] on button "Save & Confirm Shipping" at bounding box center [360, 604] width 157 height 36
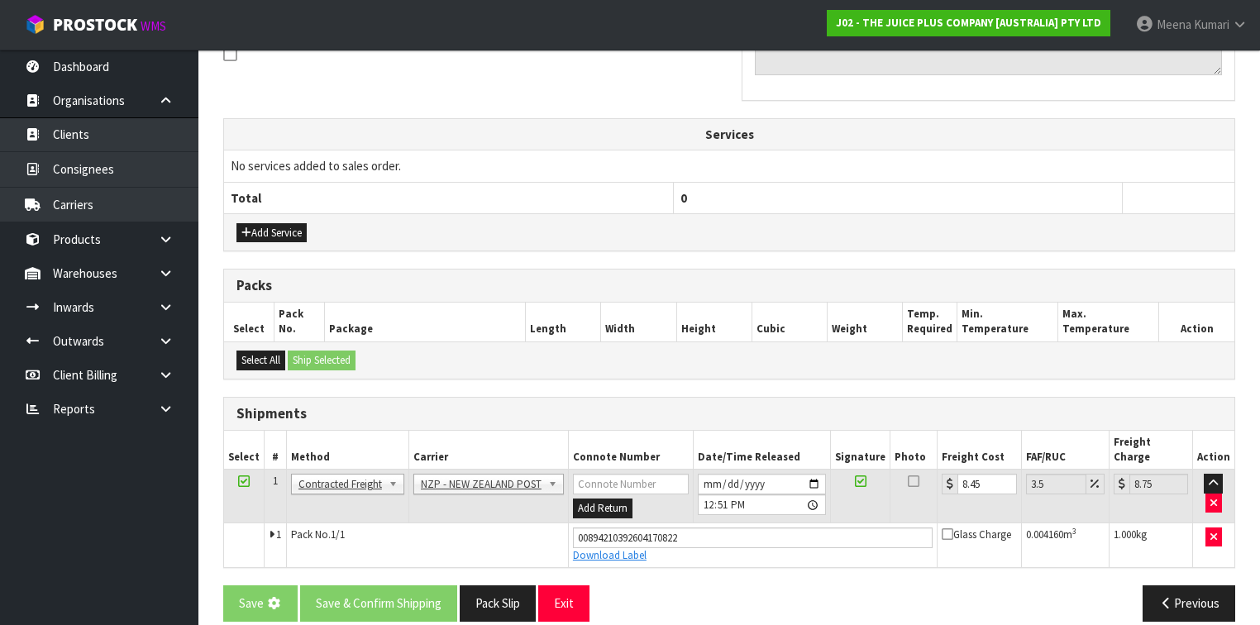
scroll to position [0, 0]
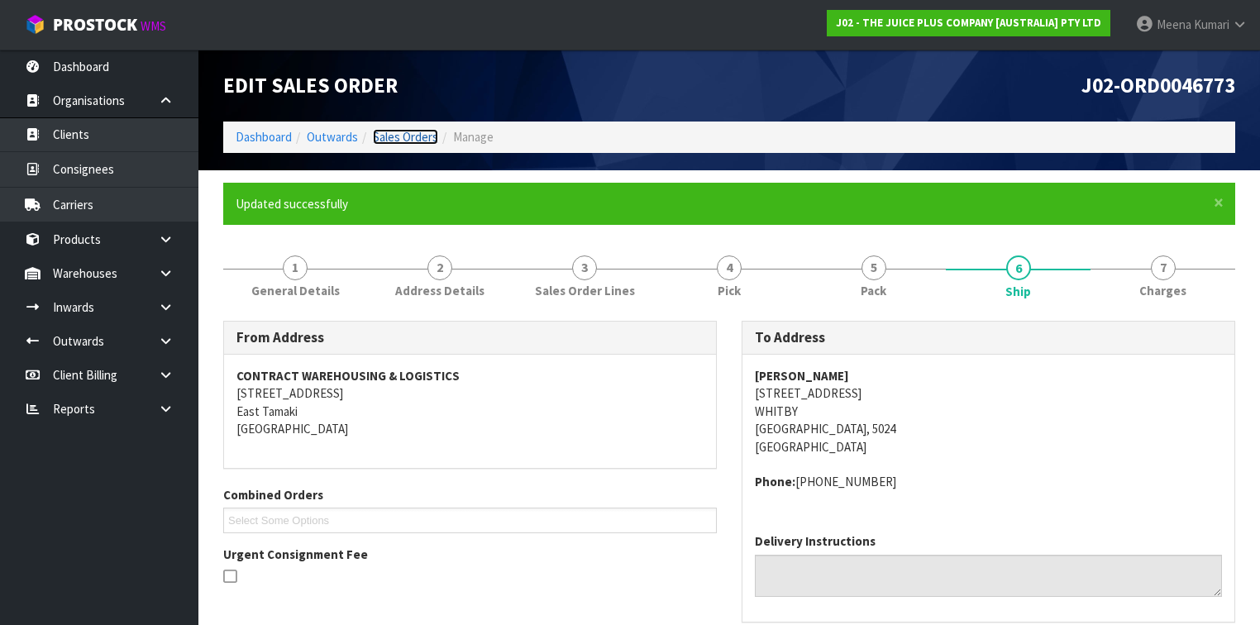
click at [399, 141] on link "Sales Orders" at bounding box center [405, 137] width 65 height 16
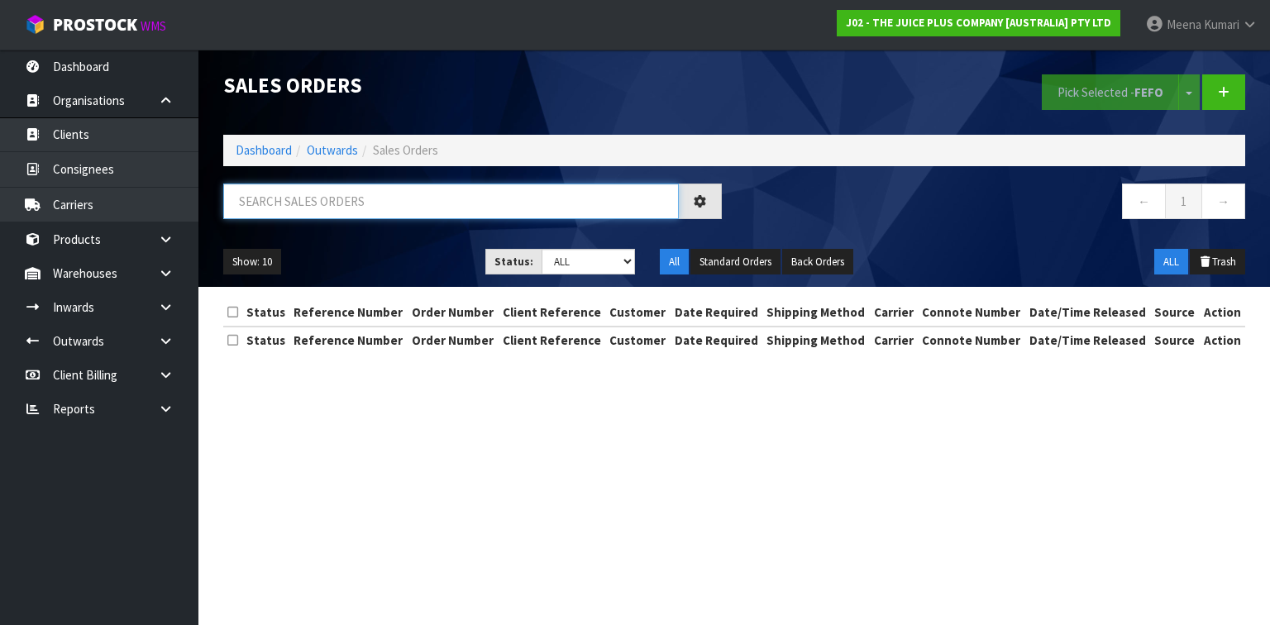
click at [347, 201] on input "text" at bounding box center [451, 202] width 456 height 36
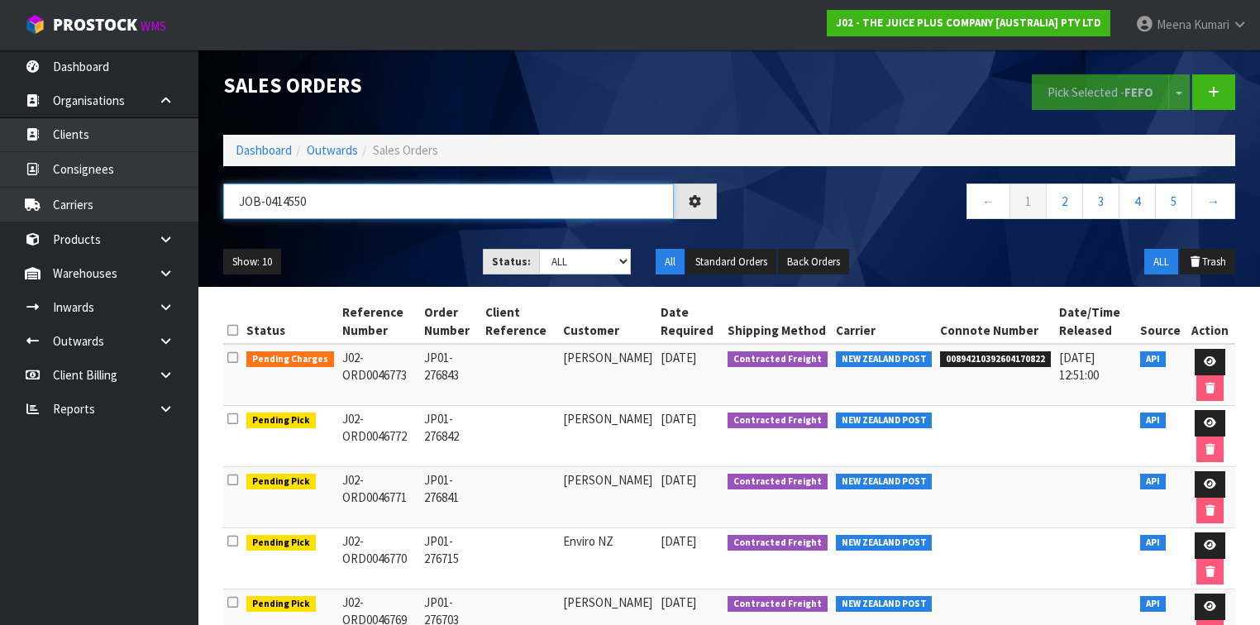
type input "JOB-0414550"
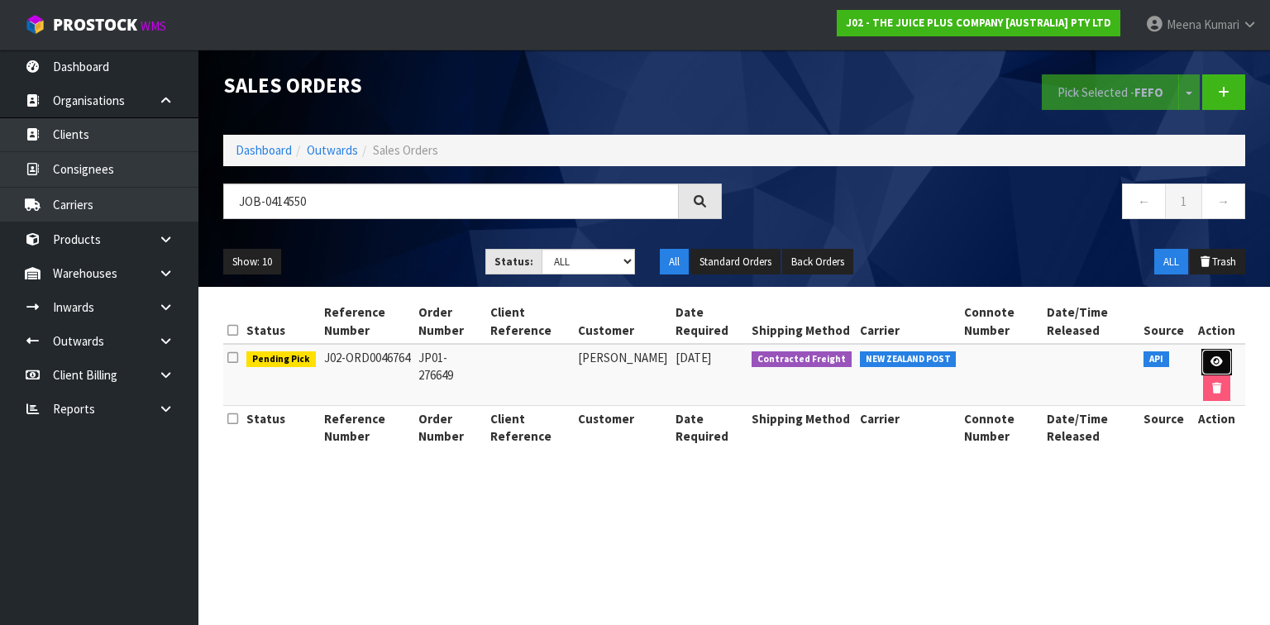
click at [1213, 361] on icon at bounding box center [1217, 361] width 12 height 11
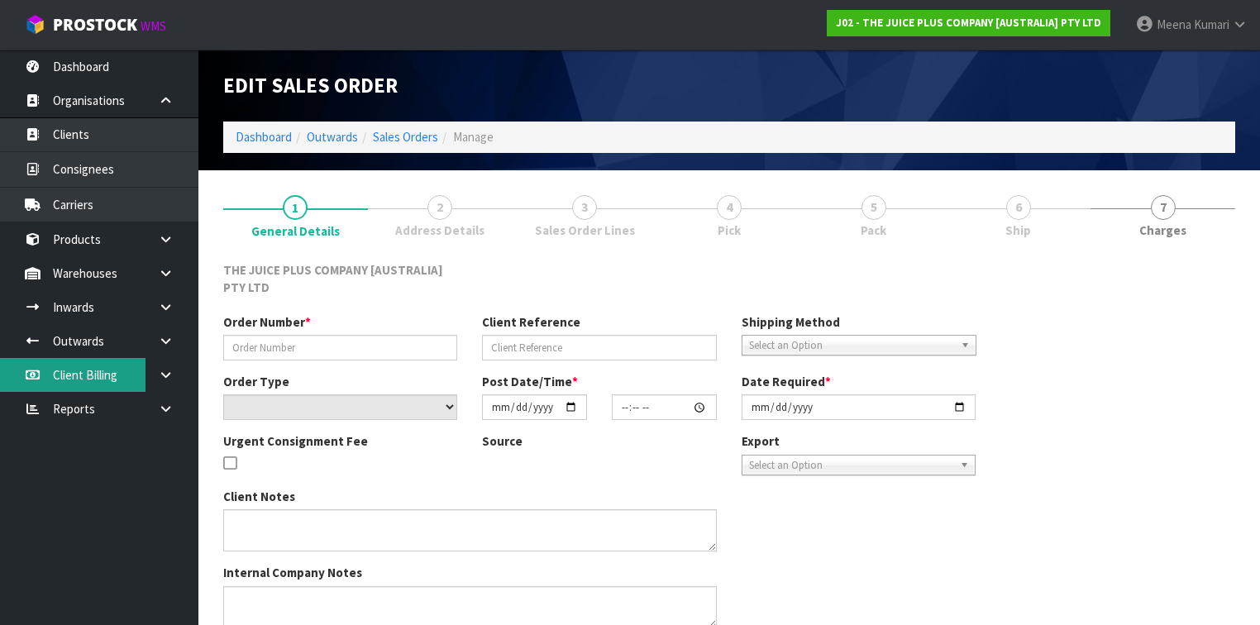
type input "JP01-276649"
select select "number:0"
type input "[DATE]"
type input "16:21:12.000"
type input "[DATE]"
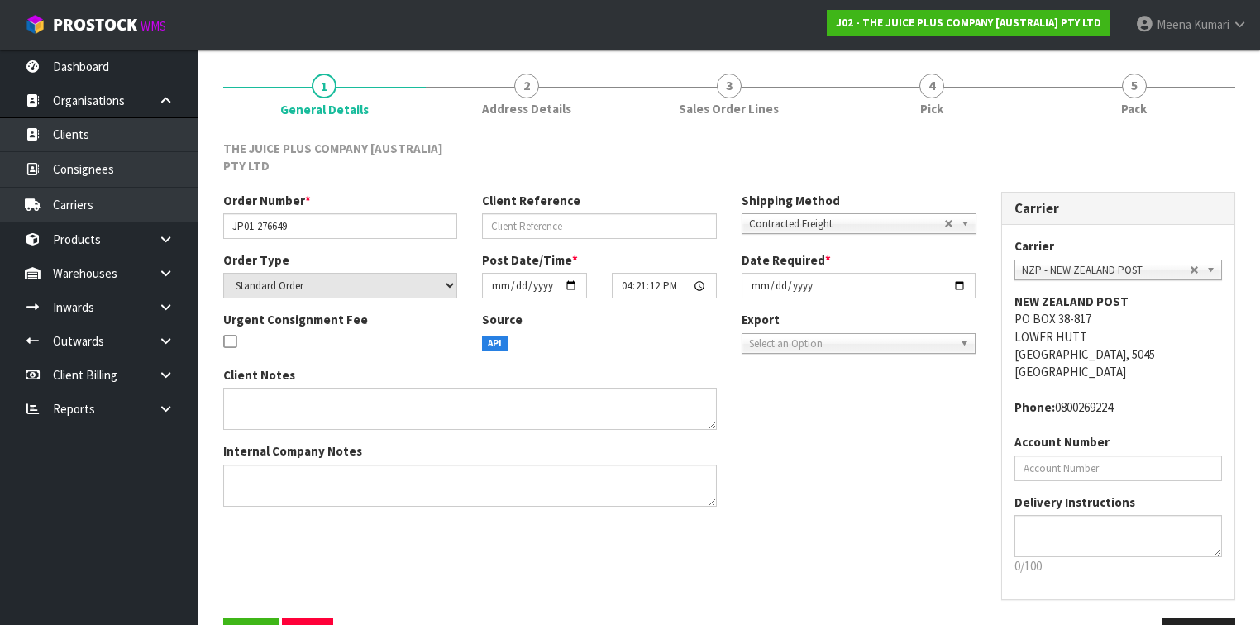
scroll to position [174, 0]
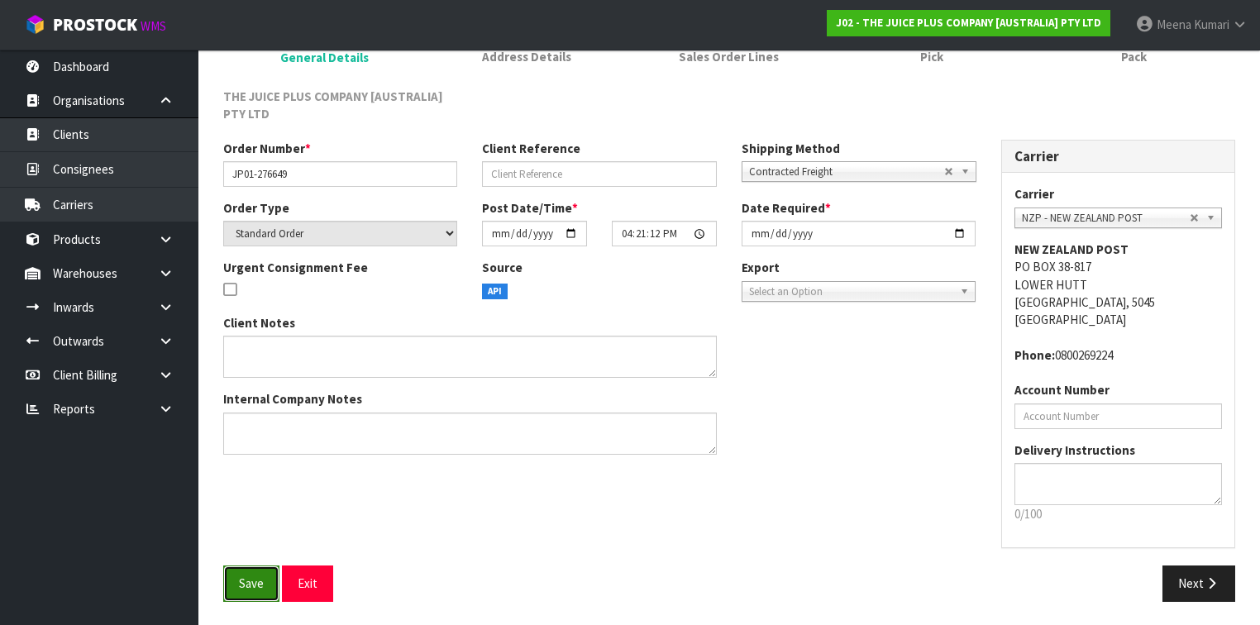
click at [259, 584] on span "Save" at bounding box center [251, 584] width 25 height 16
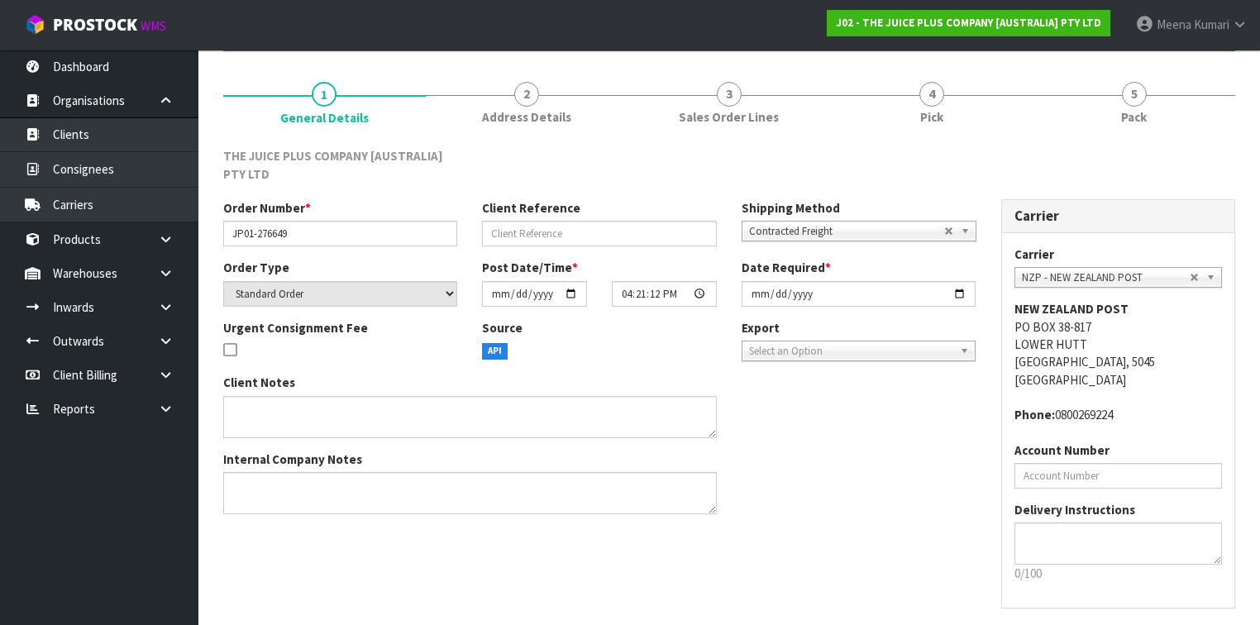
scroll to position [0, 0]
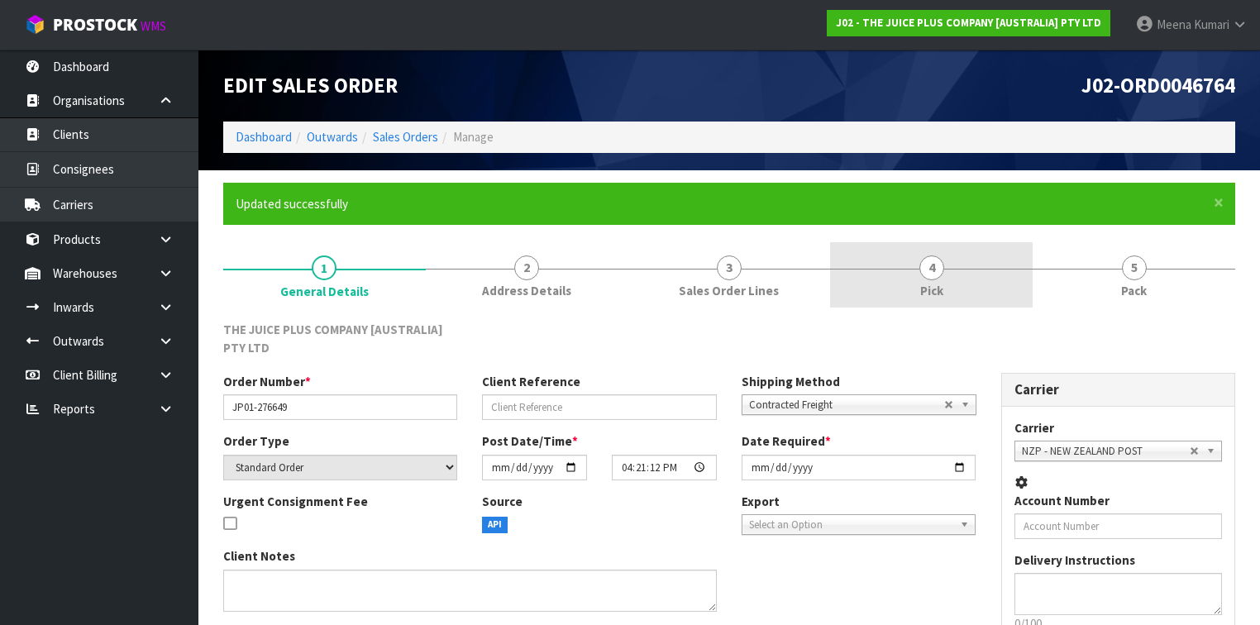
click at [907, 285] on link "4 Pick" at bounding box center [931, 274] width 203 height 65
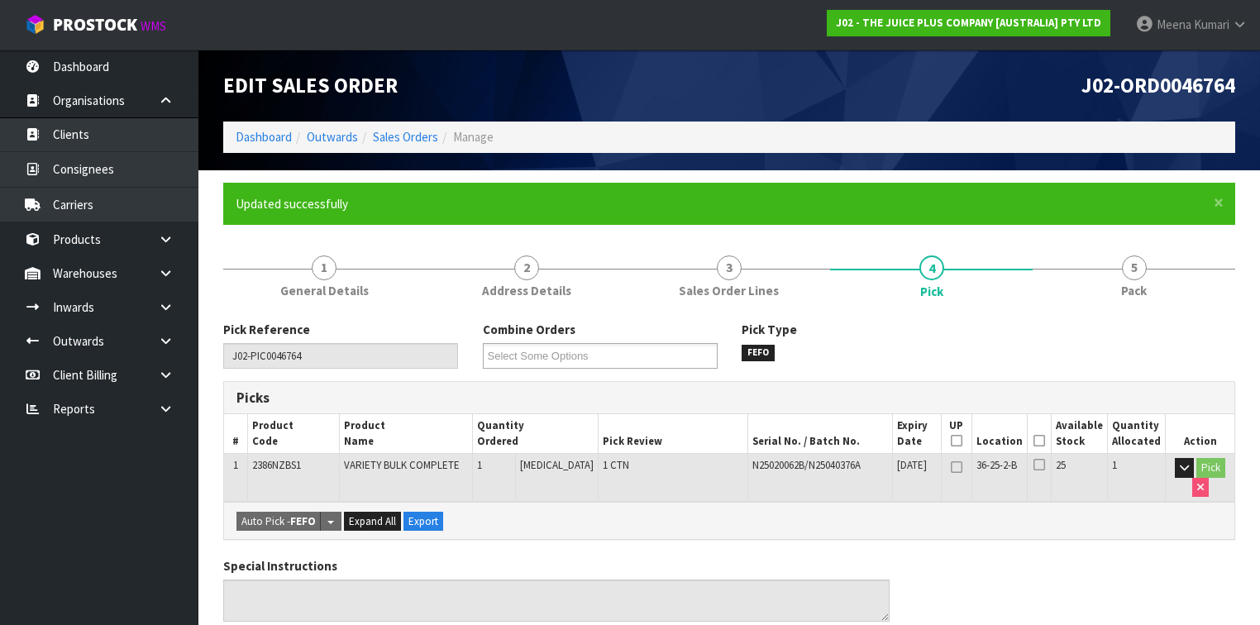
click at [1035, 436] on th "Picked" at bounding box center [1039, 433] width 24 height 39
click at [1042, 441] on icon at bounding box center [1040, 441] width 12 height 1
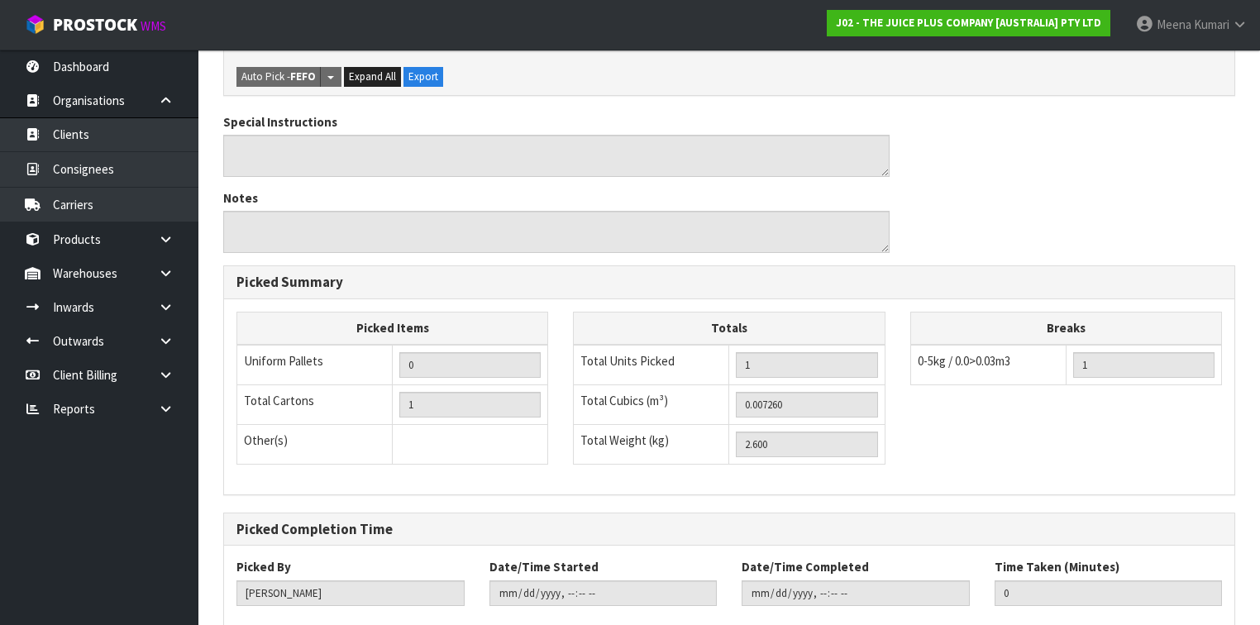
scroll to position [595, 0]
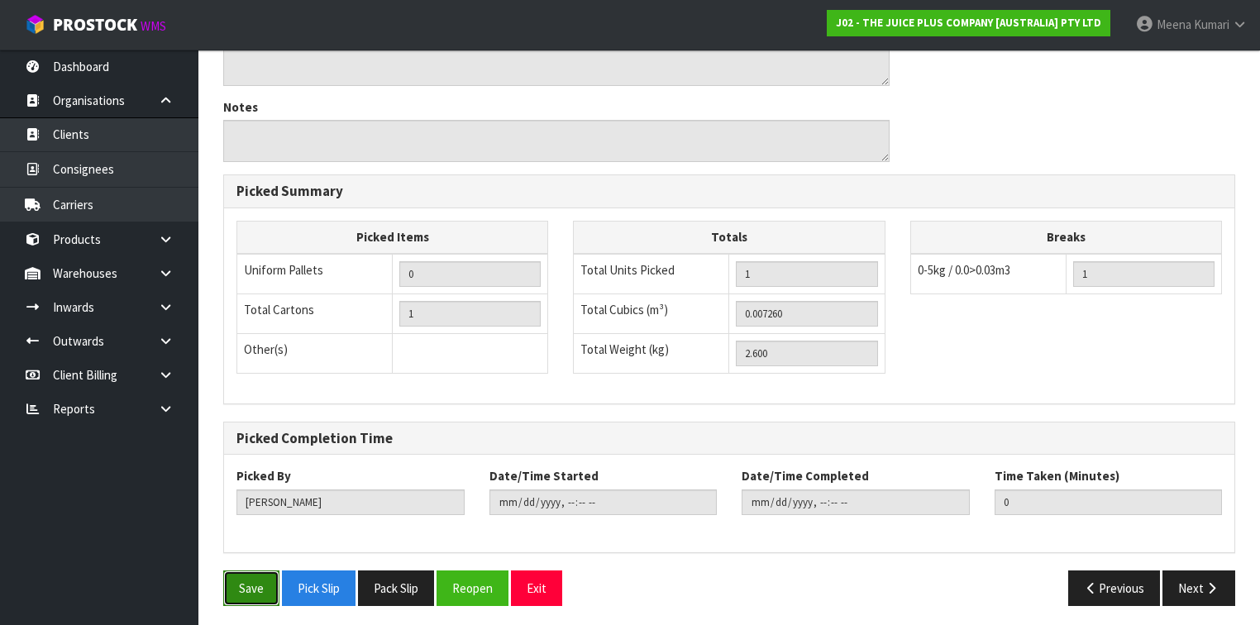
click at [257, 586] on button "Save" at bounding box center [251, 589] width 56 height 36
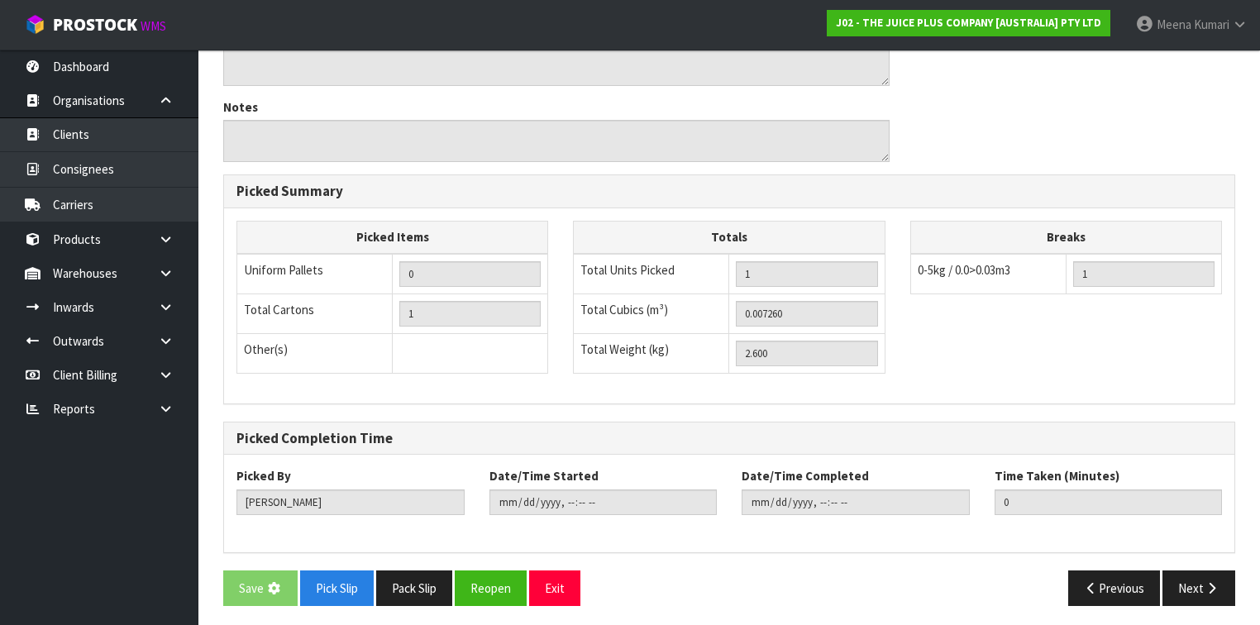
scroll to position [0, 0]
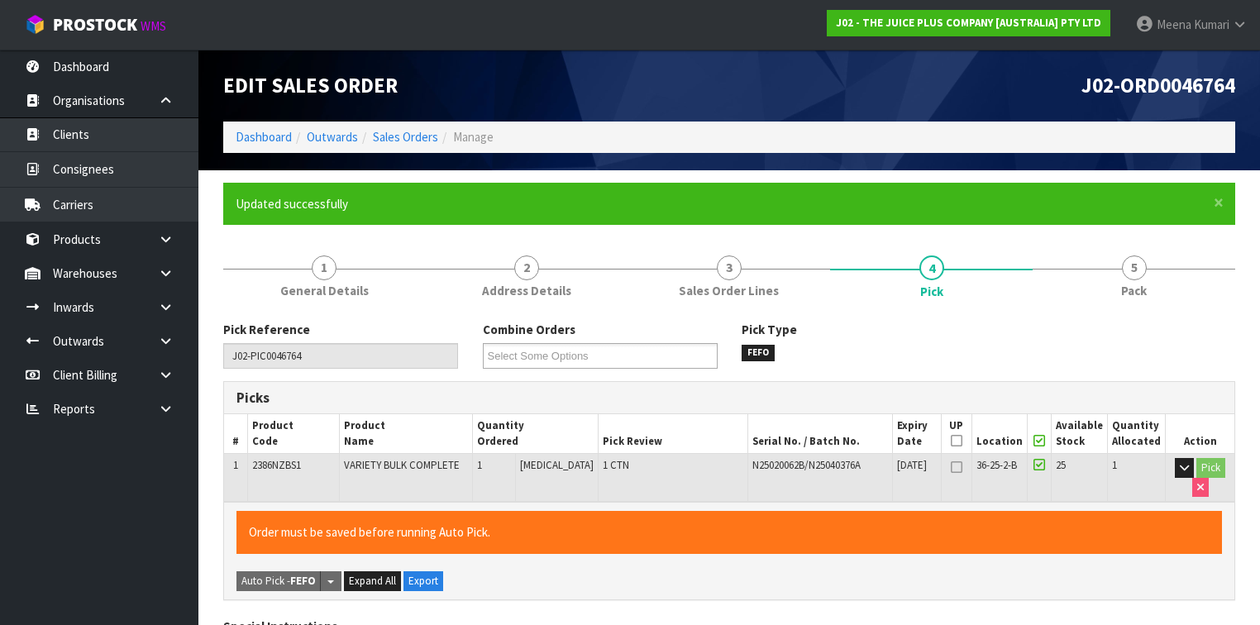
type input "[DATE]T12:57:53"
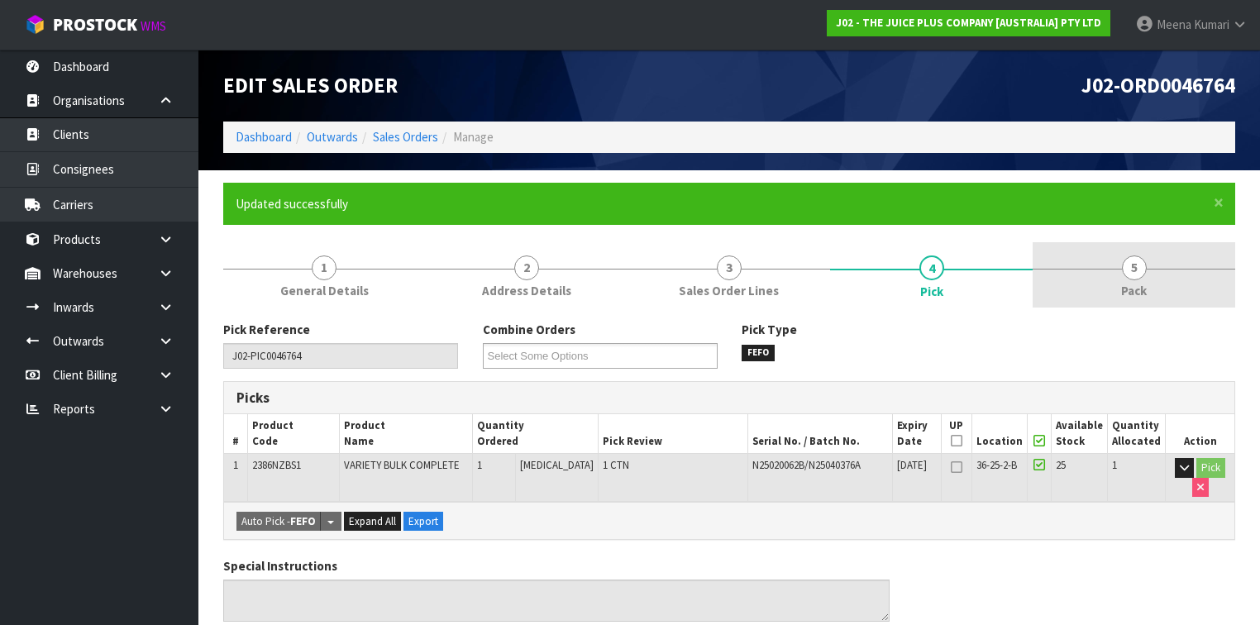
click at [1112, 265] on link "5 Pack" at bounding box center [1134, 274] width 203 height 65
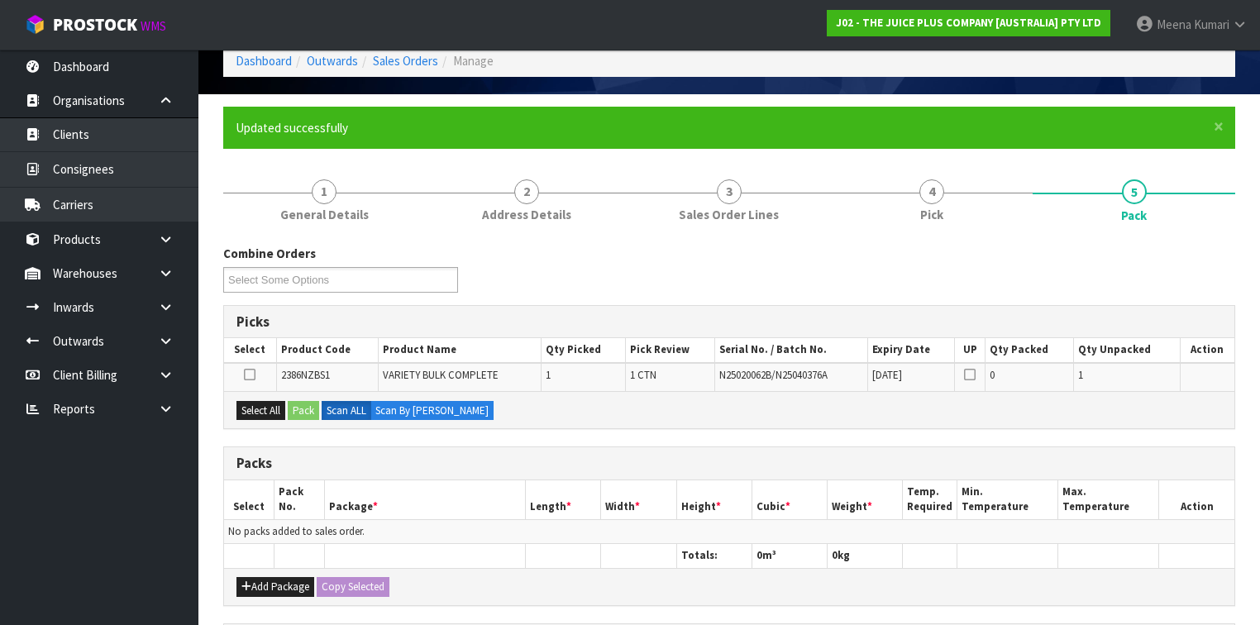
scroll to position [198, 0]
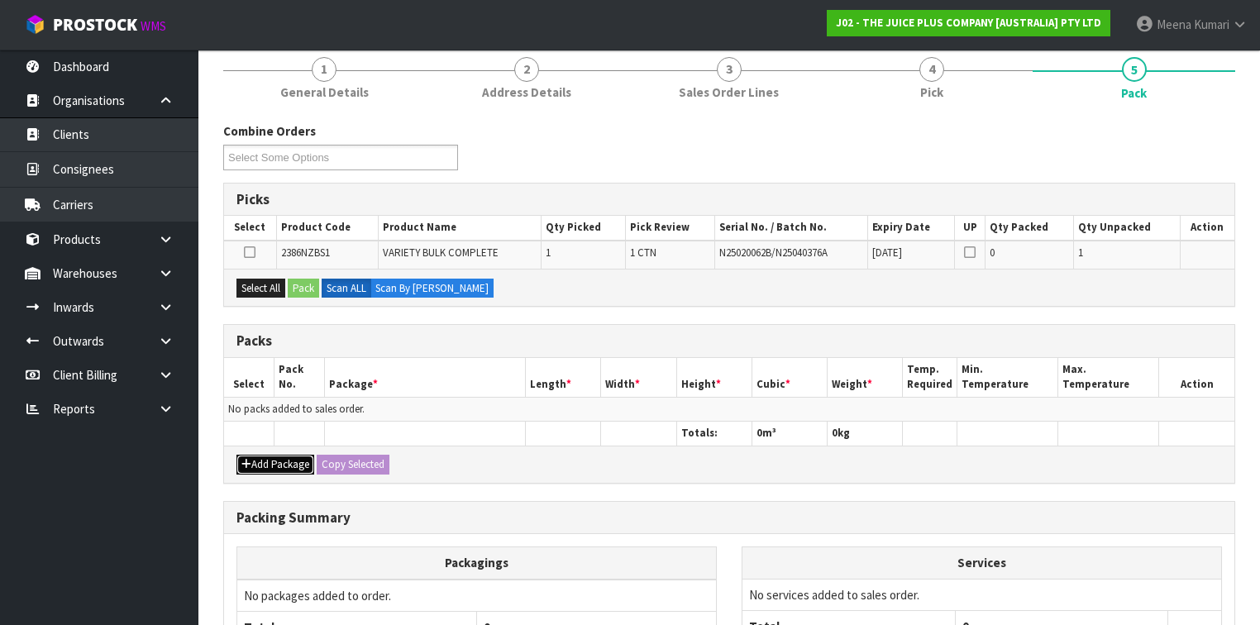
click at [285, 462] on button "Add Package" at bounding box center [276, 465] width 78 height 20
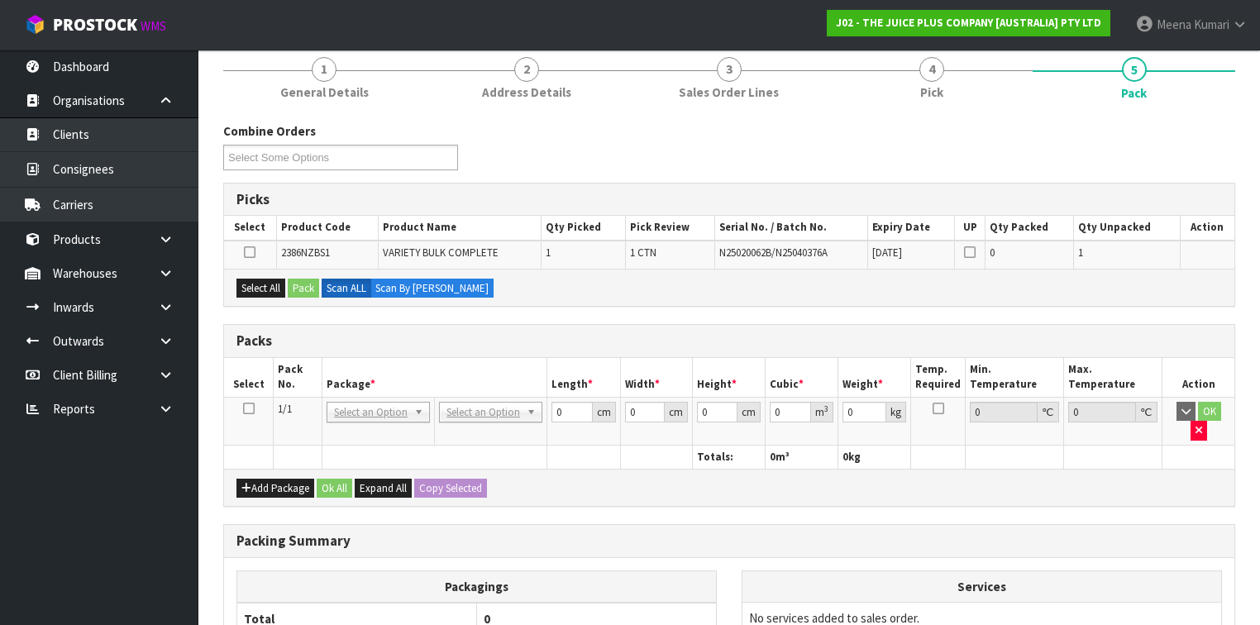
click at [255, 404] on td at bounding box center [249, 421] width 50 height 48
click at [247, 409] on icon at bounding box center [249, 409] width 12 height 1
click at [260, 296] on div "Select All Pack Scan ALL Scan By [PERSON_NAME]" at bounding box center [729, 287] width 1011 height 37
click at [266, 285] on button "Select All" at bounding box center [261, 289] width 49 height 20
click at [298, 286] on button "Pack" at bounding box center [303, 289] width 31 height 20
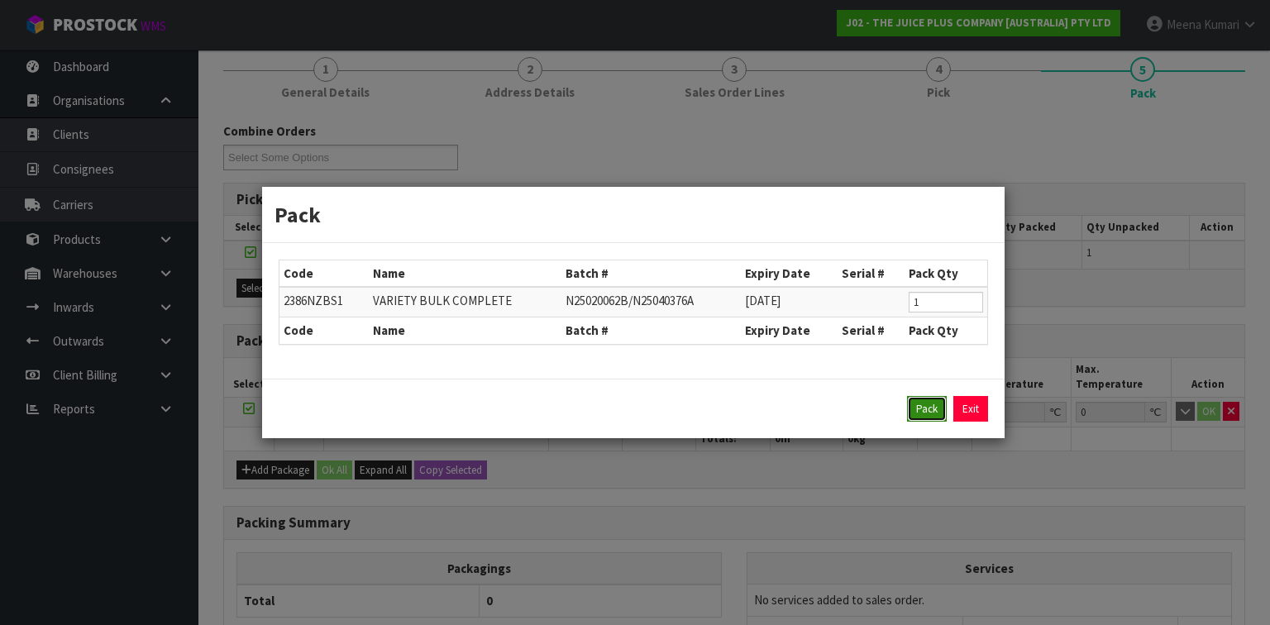
click at [935, 414] on button "Pack" at bounding box center [927, 409] width 40 height 26
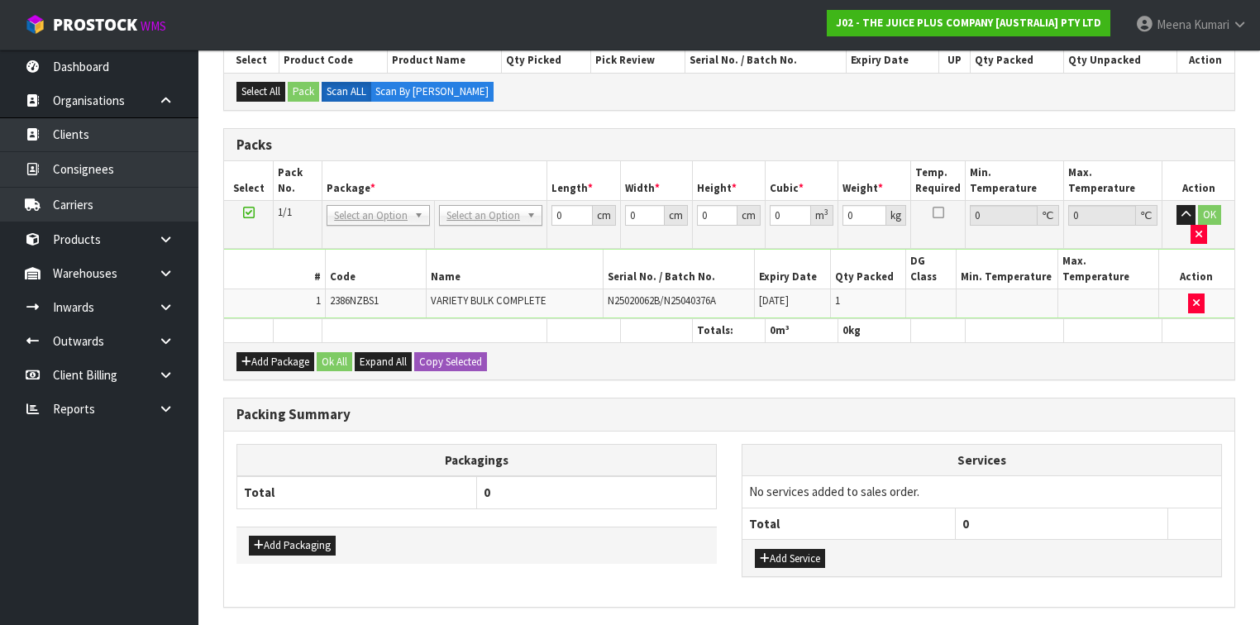
scroll to position [385, 0]
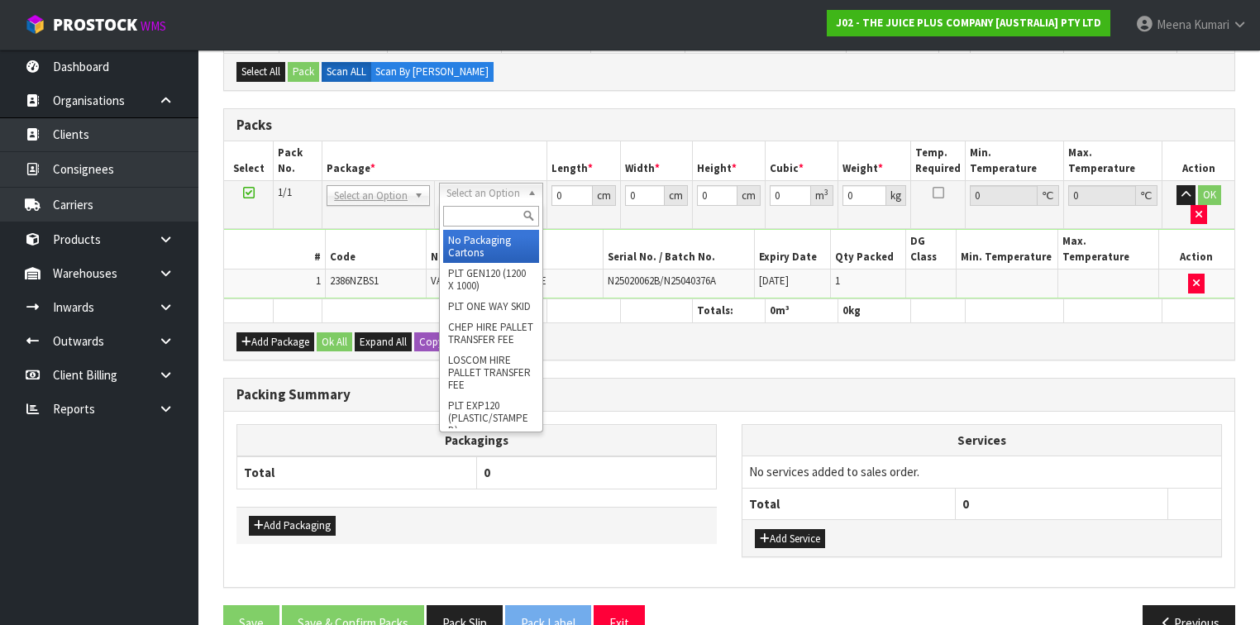
click at [481, 215] on input "text" at bounding box center [490, 216] width 95 height 21
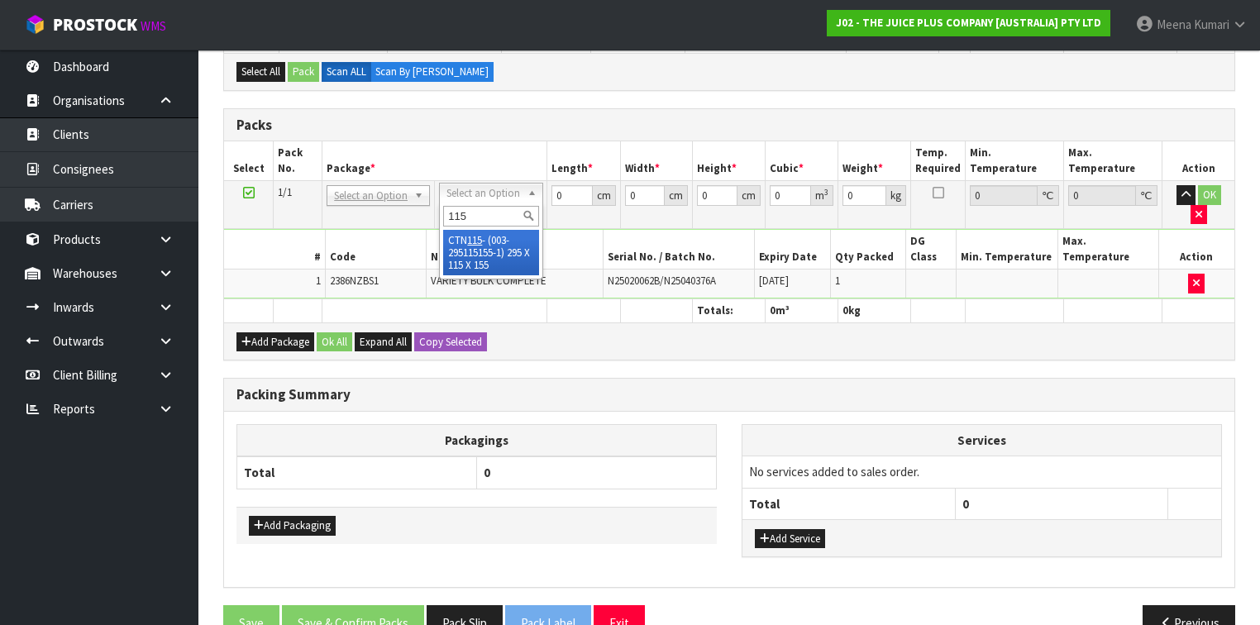
type input "115"
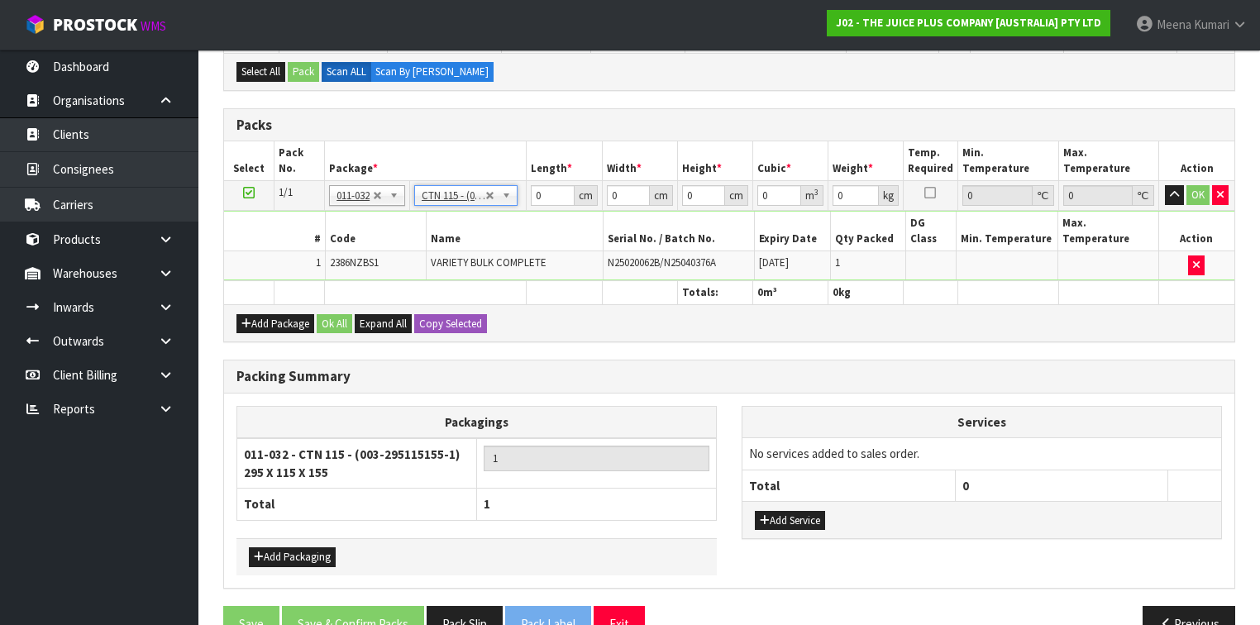
type input "29.5"
type input "11.5"
type input "15.5"
type input "0.005258"
type input "2.8"
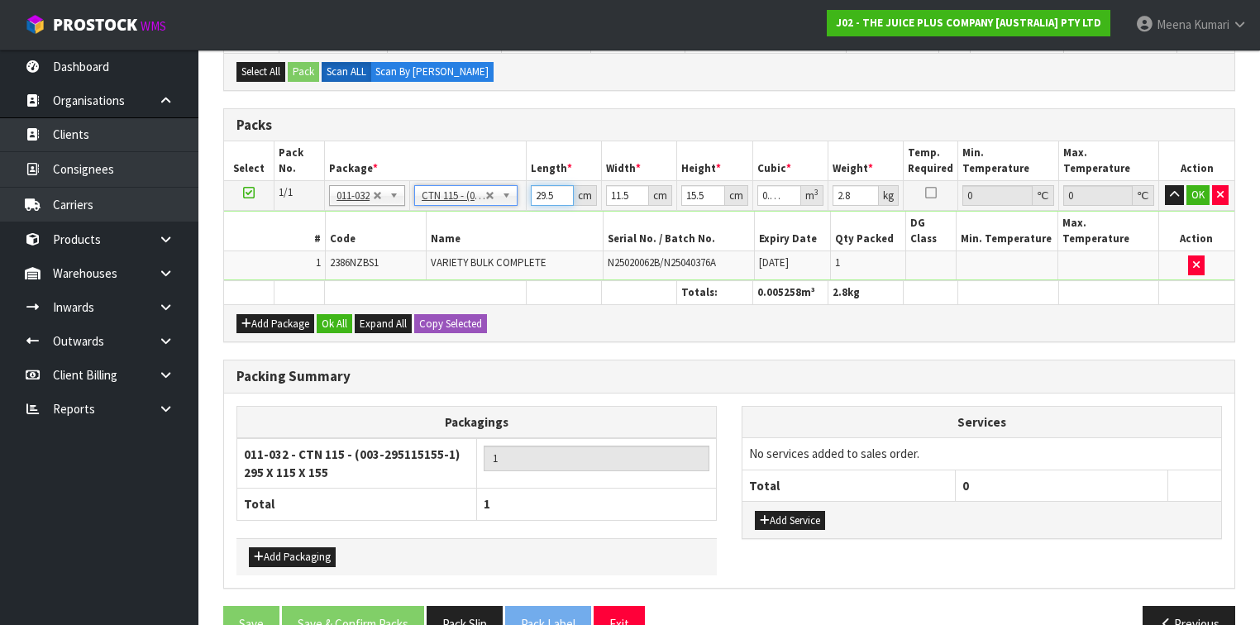
click at [555, 192] on input "29.5" at bounding box center [552, 195] width 43 height 21
type input "29"
type input "0.005169"
type input "2"
type input "0.000356"
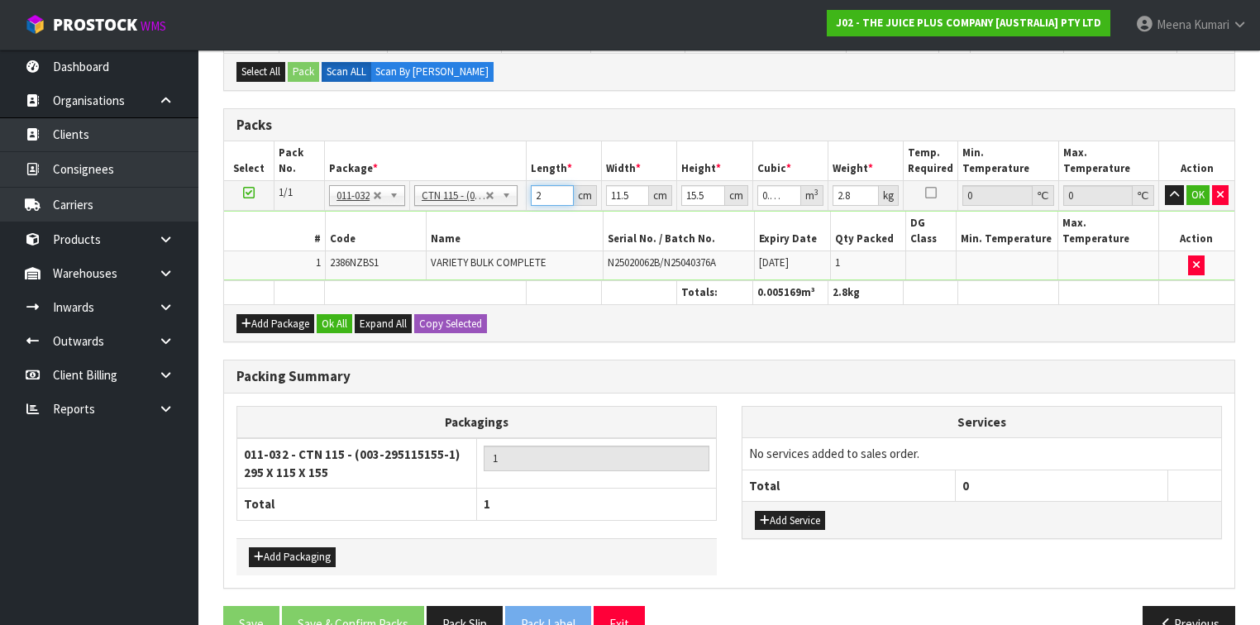
type input "0"
type input "2"
type input "0.000356"
type input "29"
type input "0.005169"
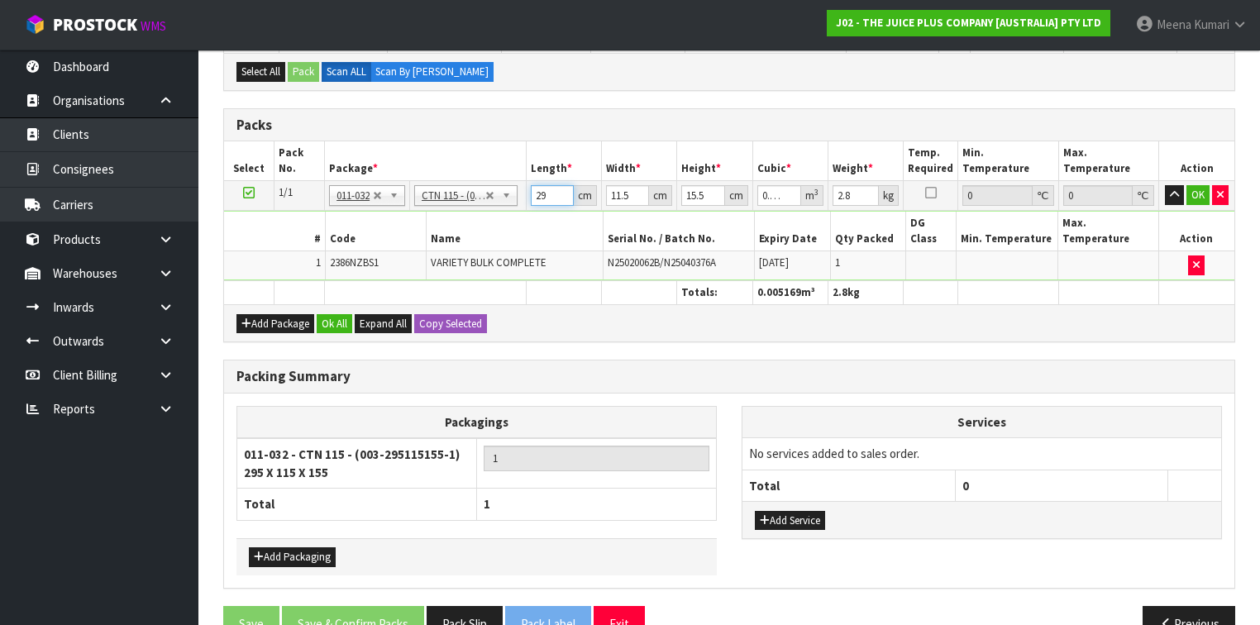
type input "29"
type input "0"
type input "2"
type input "0.000899"
type input "23"
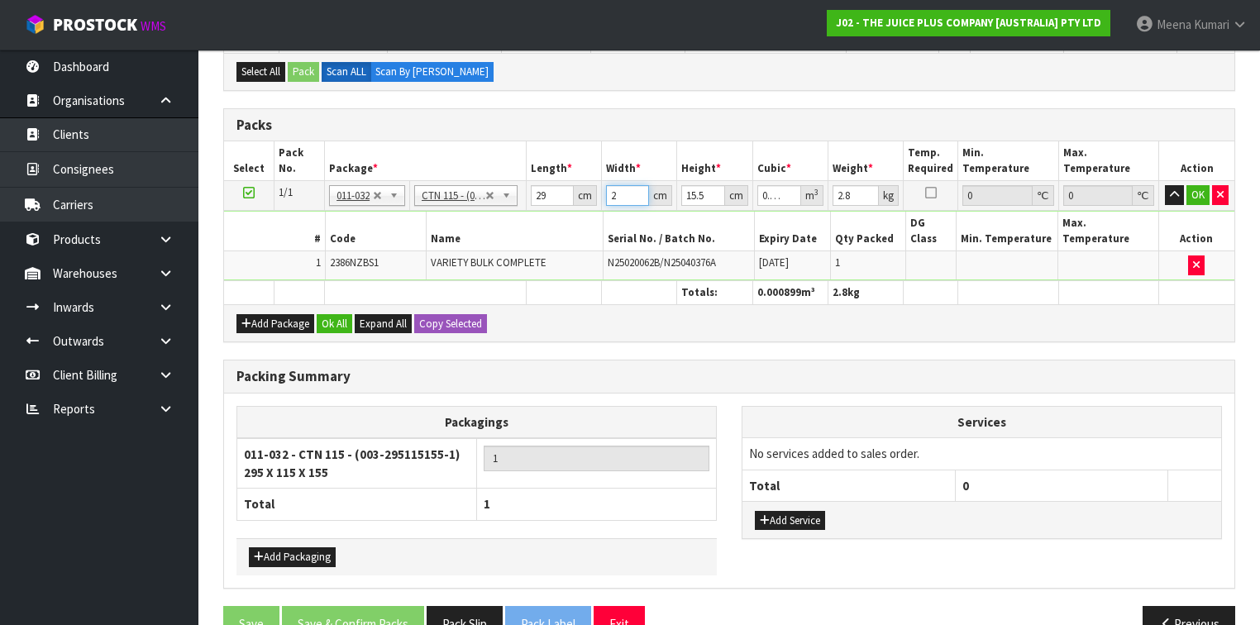
type input "0.010338"
type input "23"
type input "0"
type input "1"
type input "0.000667"
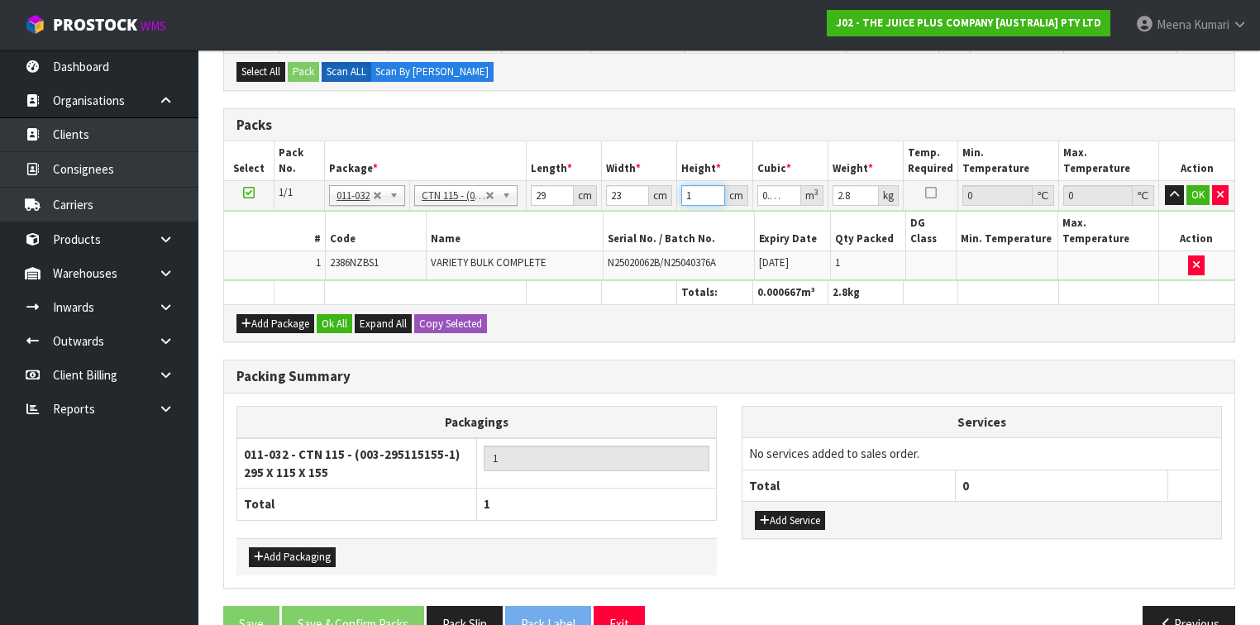
type input "16"
type input "0.010672"
type input "16"
type input "3"
click at [327, 314] on button "Ok All" at bounding box center [335, 324] width 36 height 20
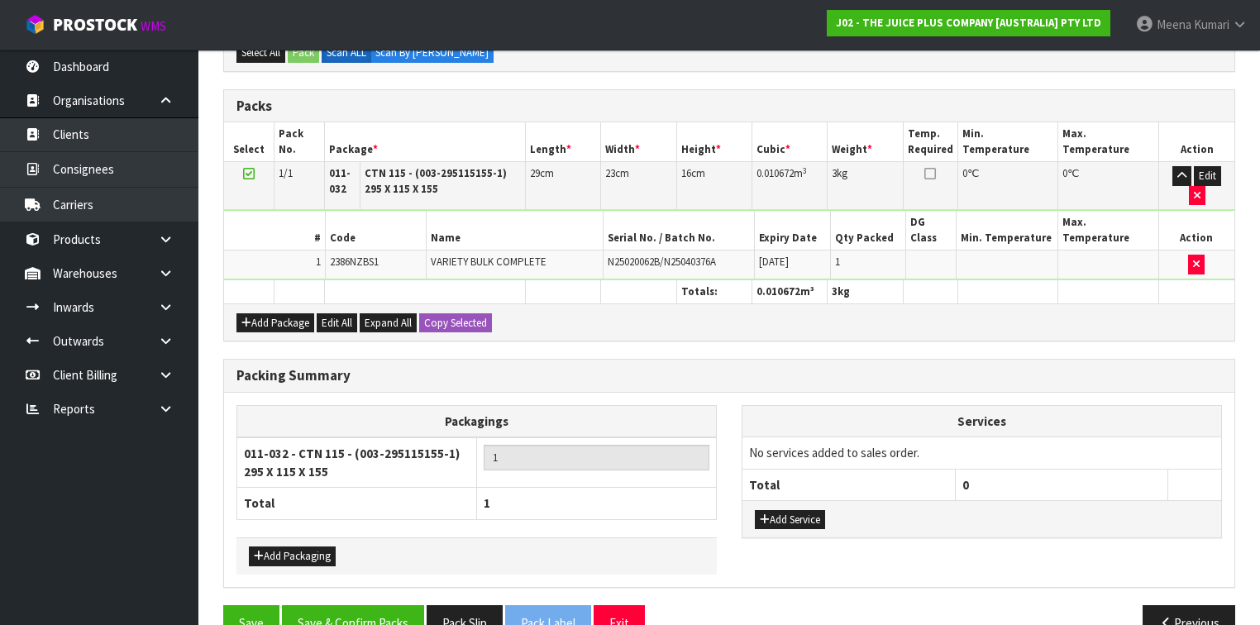
scroll to position [414, 0]
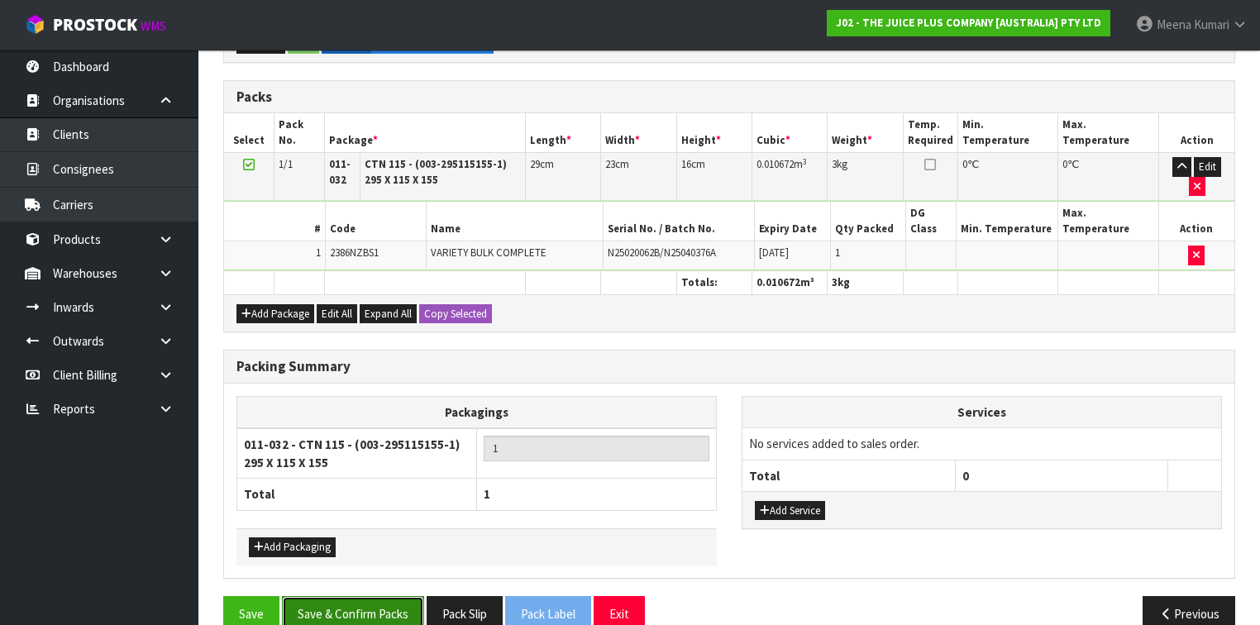
click at [360, 596] on button "Save & Confirm Packs" at bounding box center [353, 614] width 142 height 36
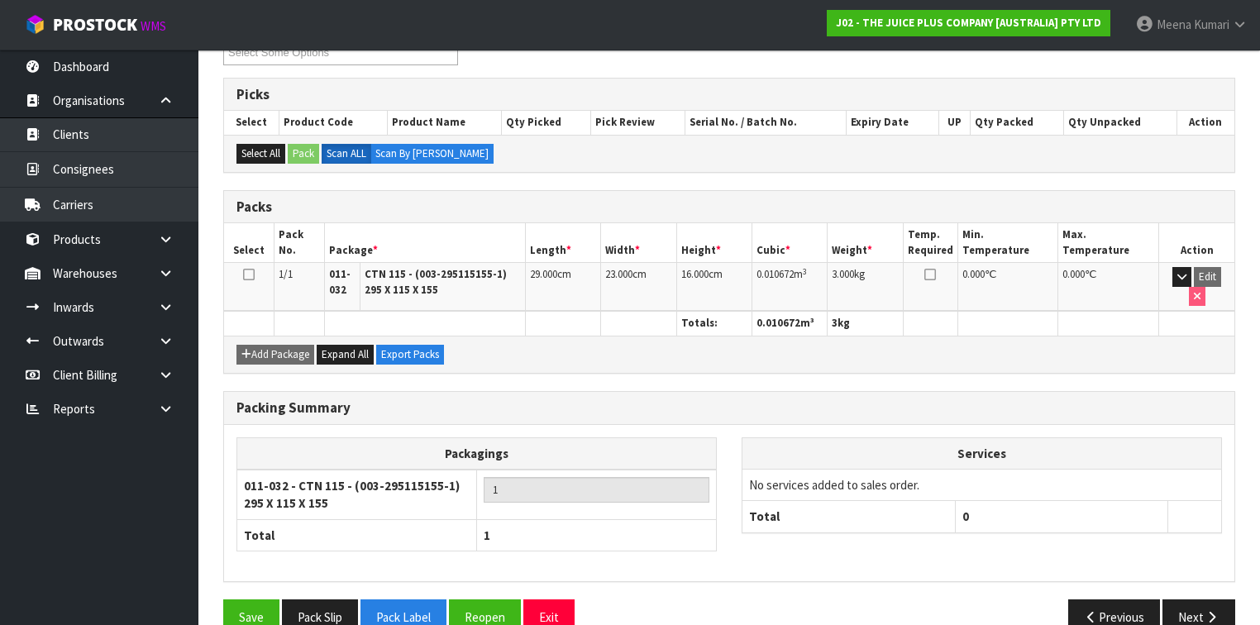
scroll to position [324, 0]
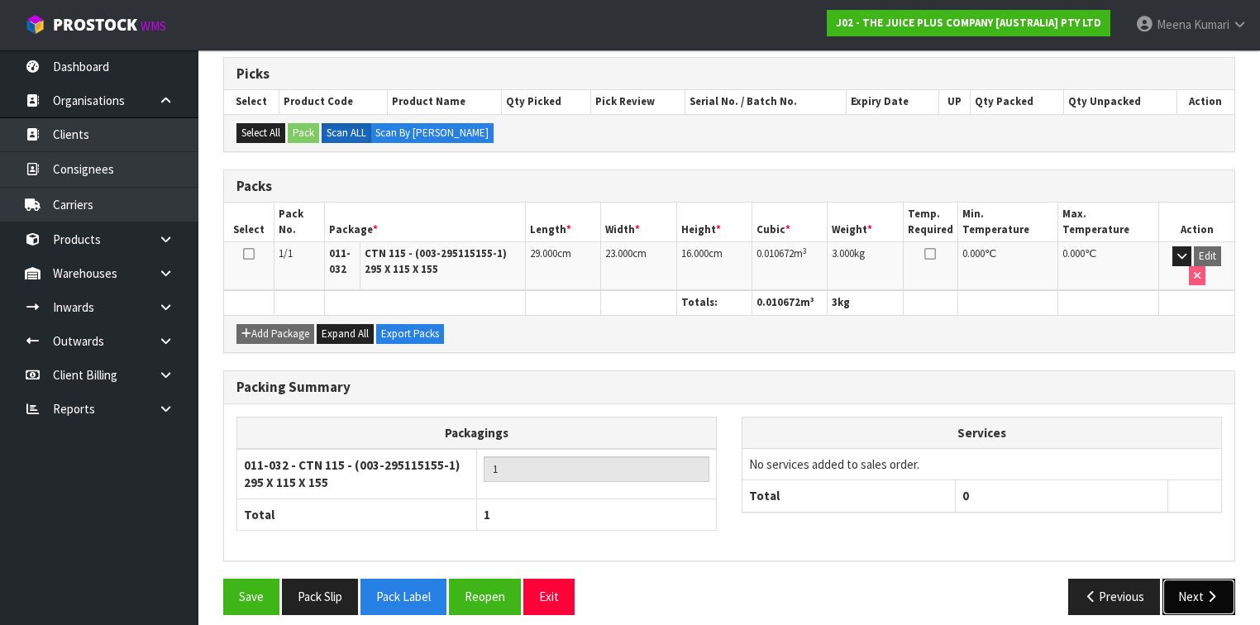
click at [1210, 590] on icon "button" at bounding box center [1212, 596] width 16 height 12
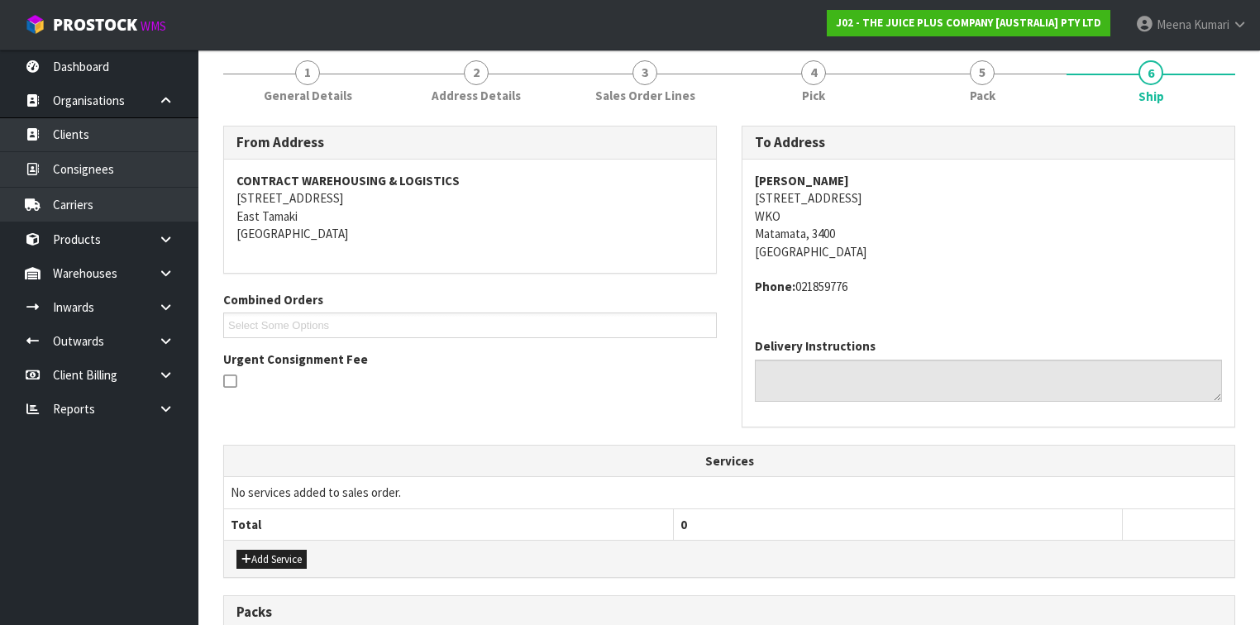
scroll to position [331, 0]
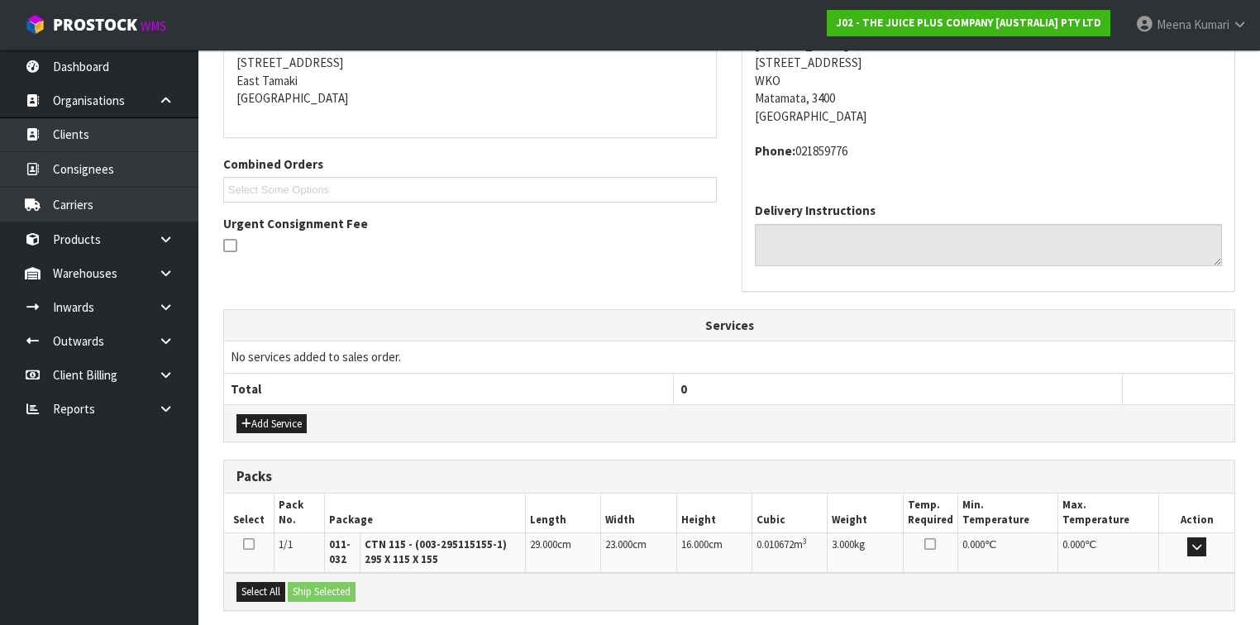
click at [245, 538] on icon at bounding box center [249, 544] width 12 height 13
click at [0, 0] on input "checkbox" at bounding box center [0, 0] width 0 height 0
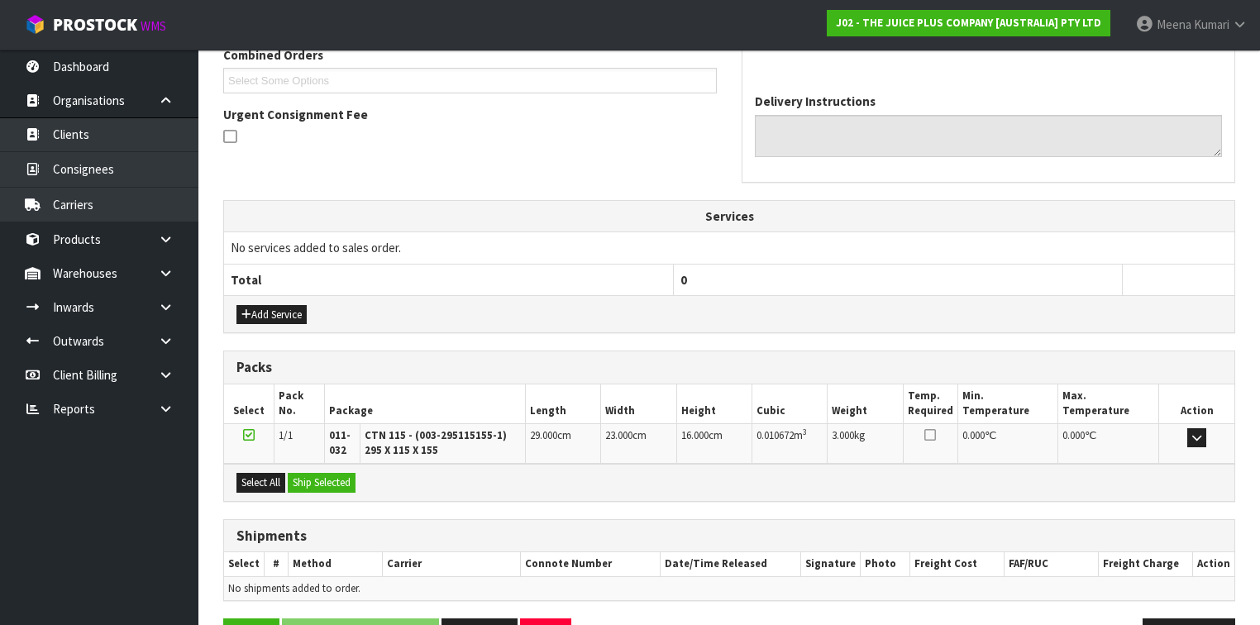
scroll to position [489, 0]
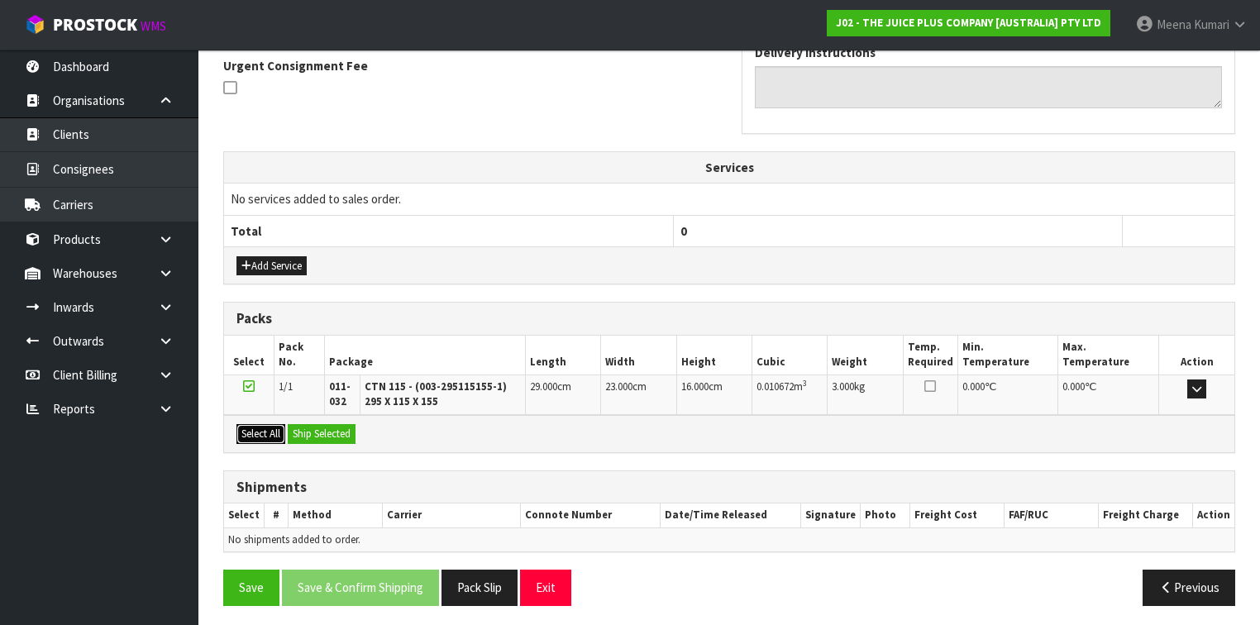
click at [249, 433] on button "Select All" at bounding box center [261, 434] width 49 height 20
click at [327, 428] on button "Ship Selected" at bounding box center [322, 434] width 68 height 20
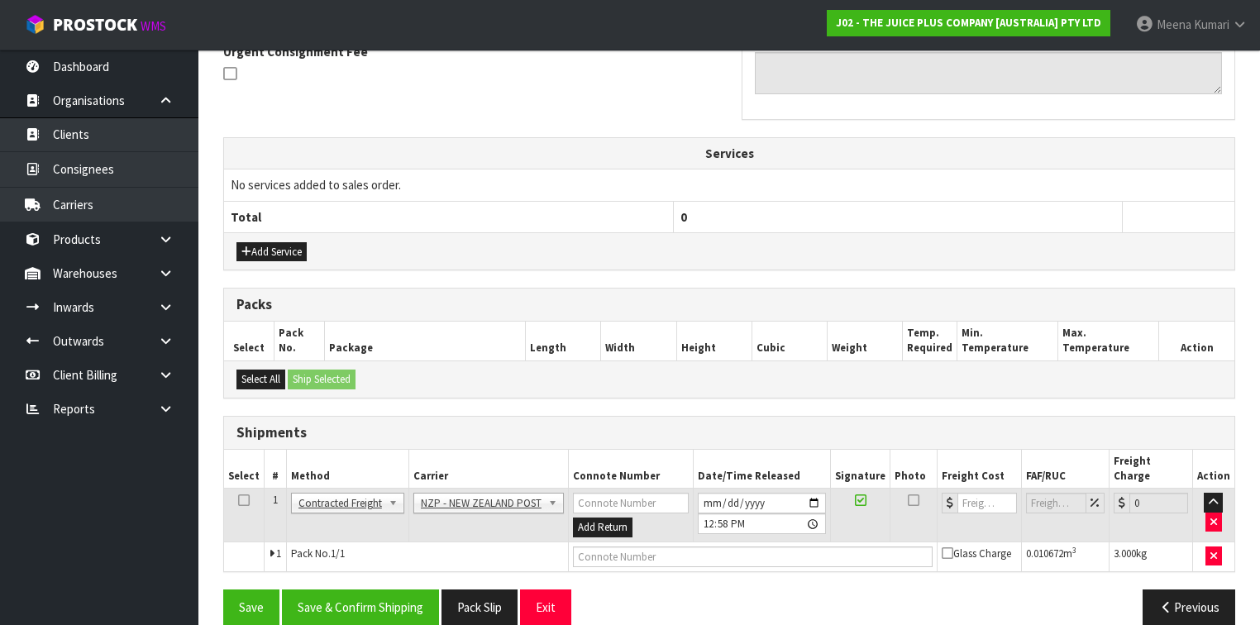
scroll to position [506, 0]
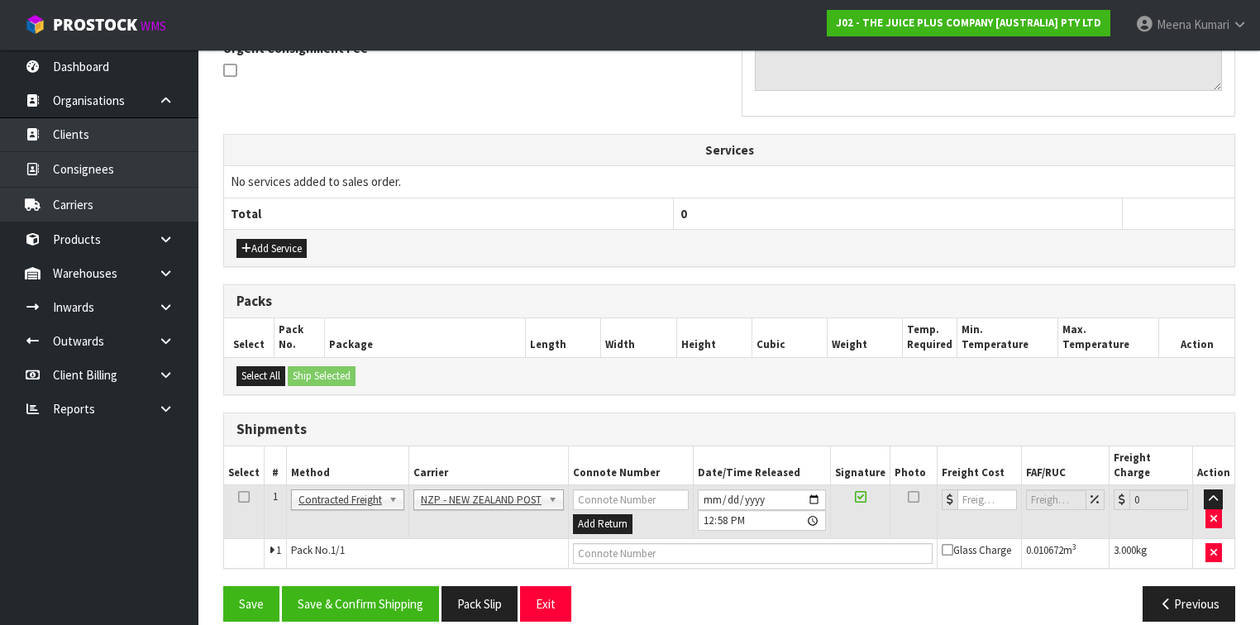
click at [240, 497] on icon at bounding box center [244, 497] width 12 height 1
click at [368, 586] on button "Save & Confirm Shipping" at bounding box center [360, 604] width 157 height 36
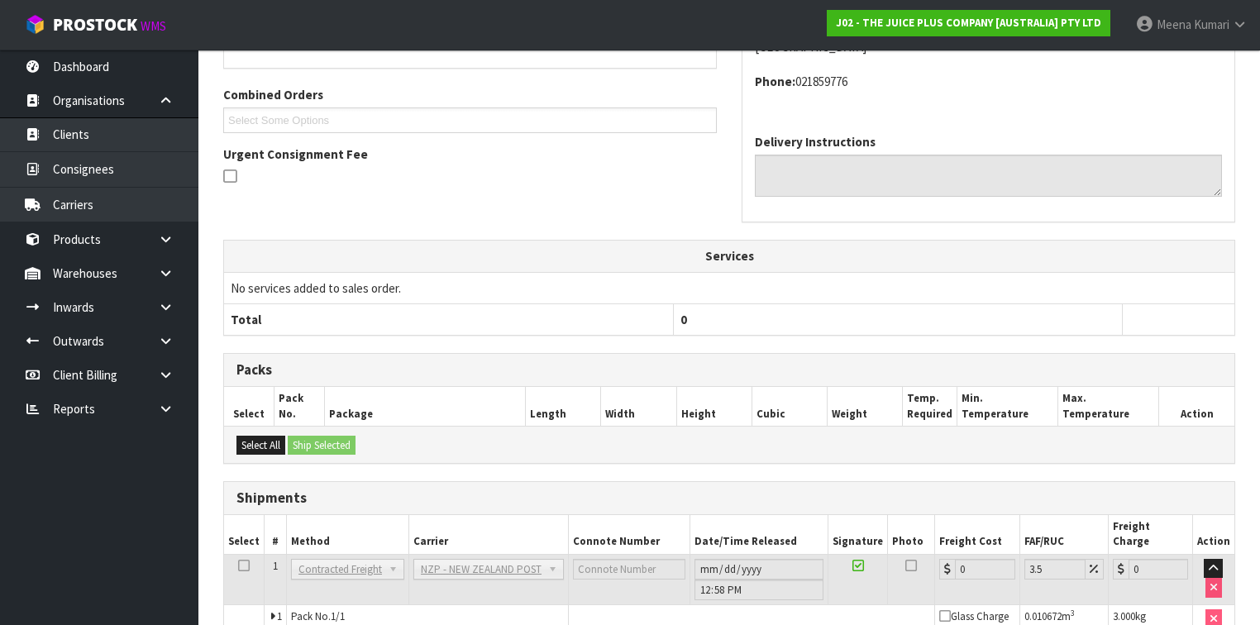
scroll to position [484, 0]
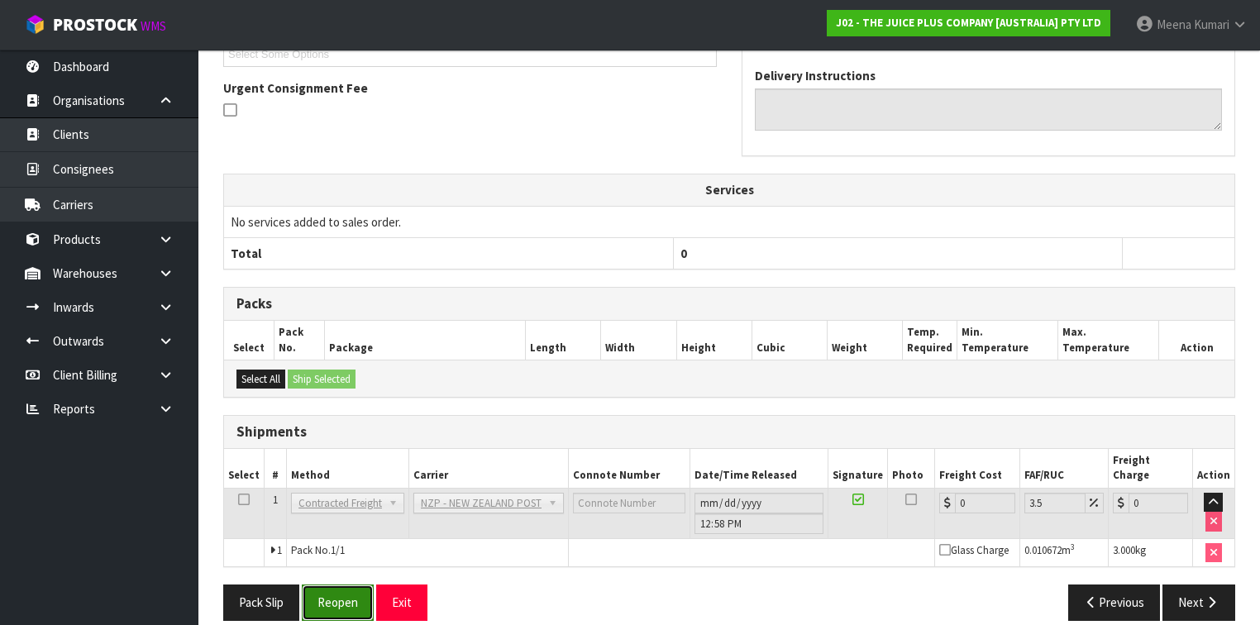
click at [306, 585] on button "Reopen" at bounding box center [338, 603] width 72 height 36
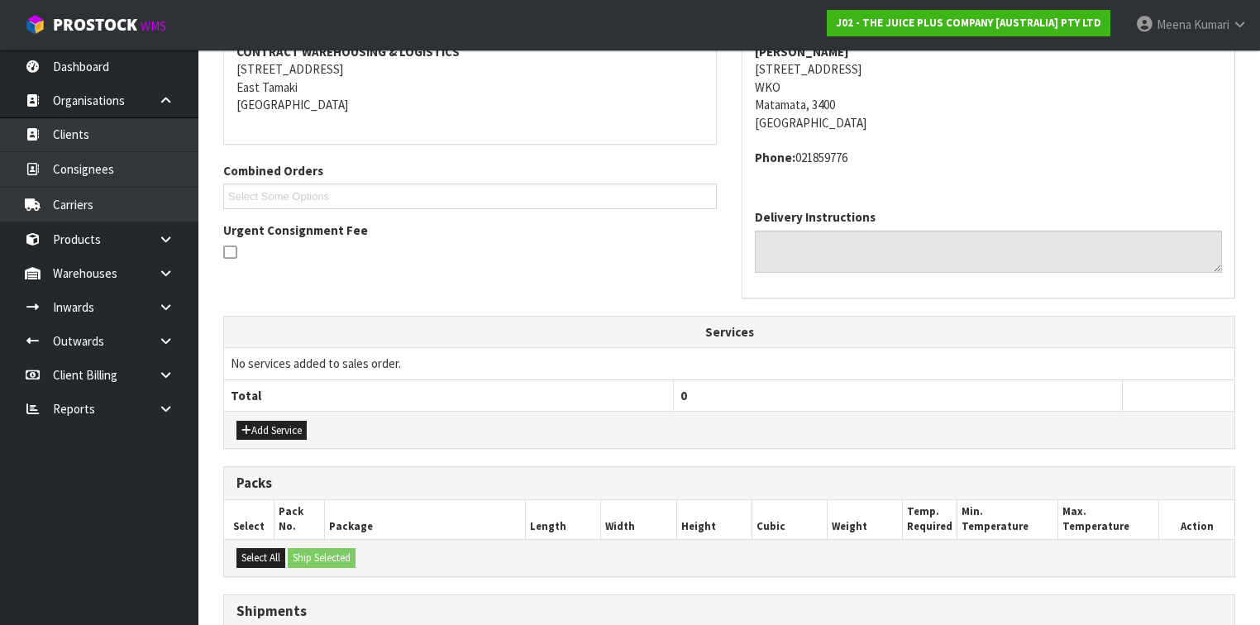
scroll to position [397, 0]
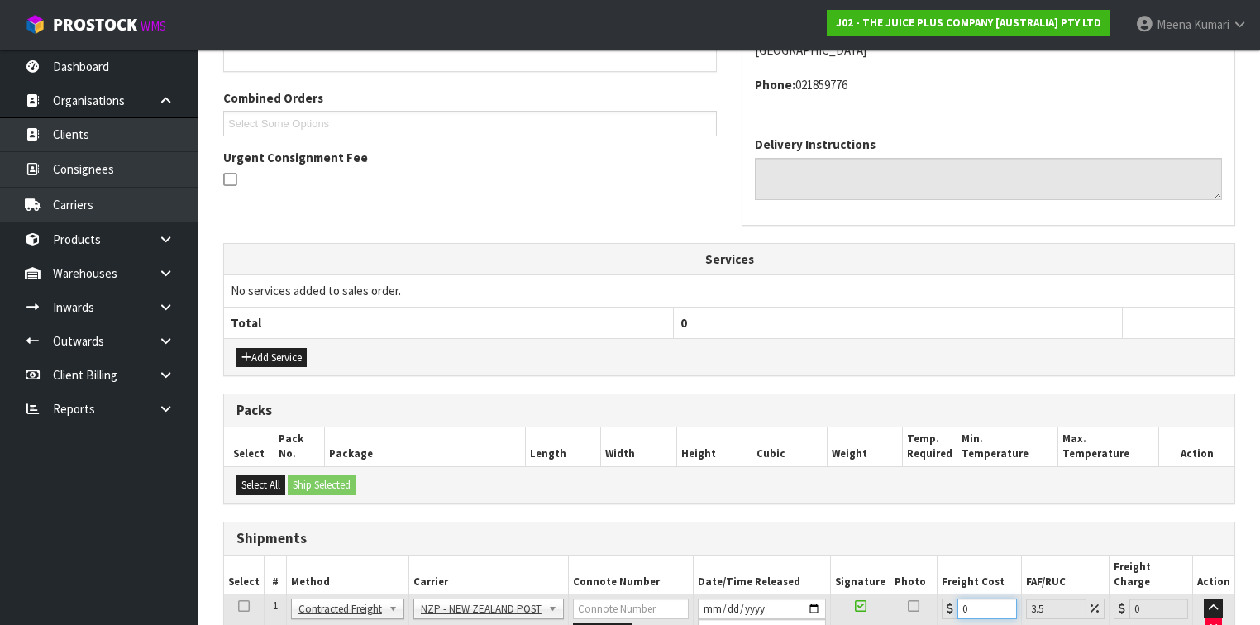
click at [983, 599] on input "0" at bounding box center [987, 609] width 59 height 21
type input "7"
type input "7.24"
type input "7.3"
type input "7.56"
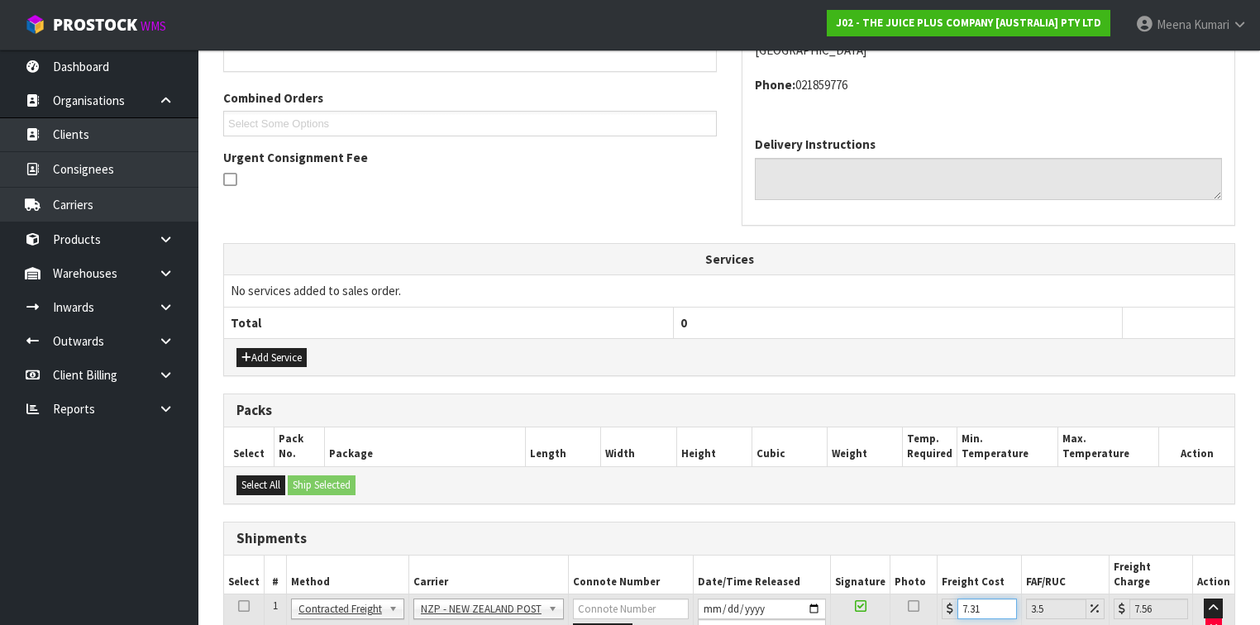
type input "7.314"
type input "7.57"
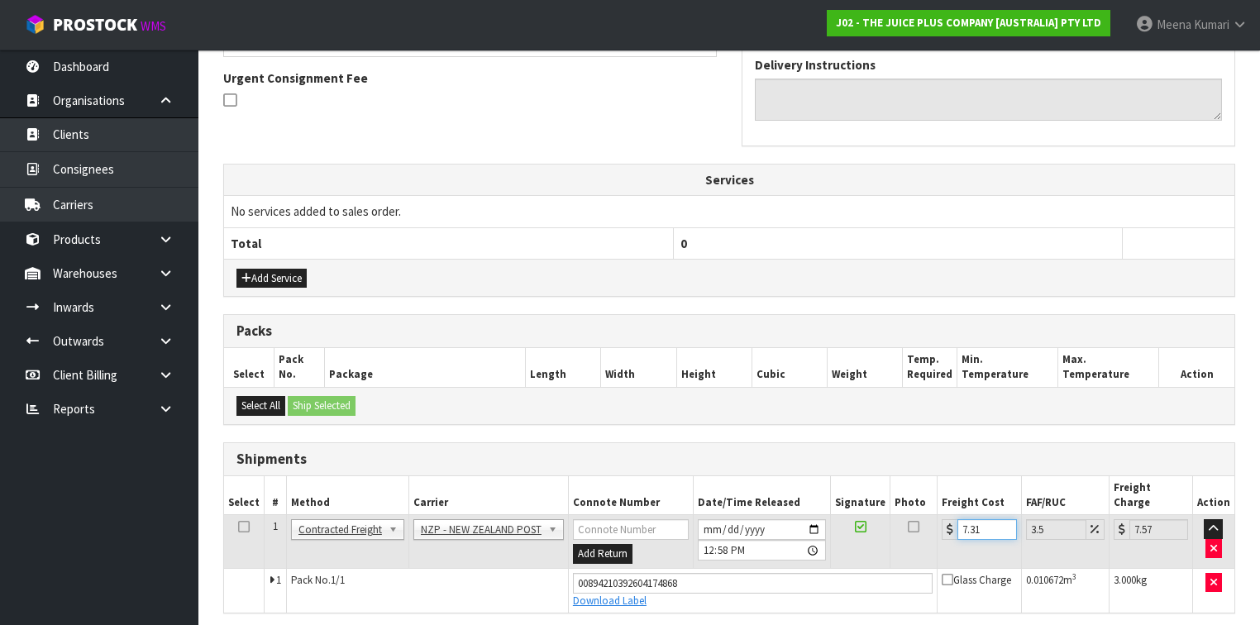
scroll to position [456, 0]
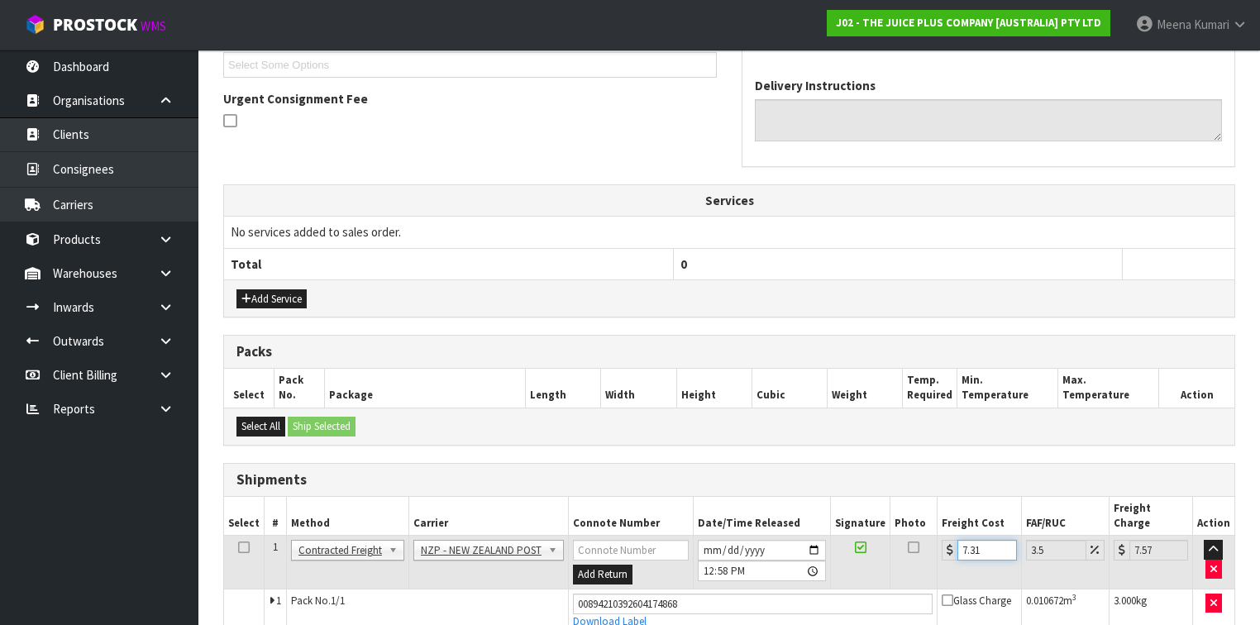
type input "7.31"
click at [241, 547] on icon at bounding box center [244, 547] width 12 height 1
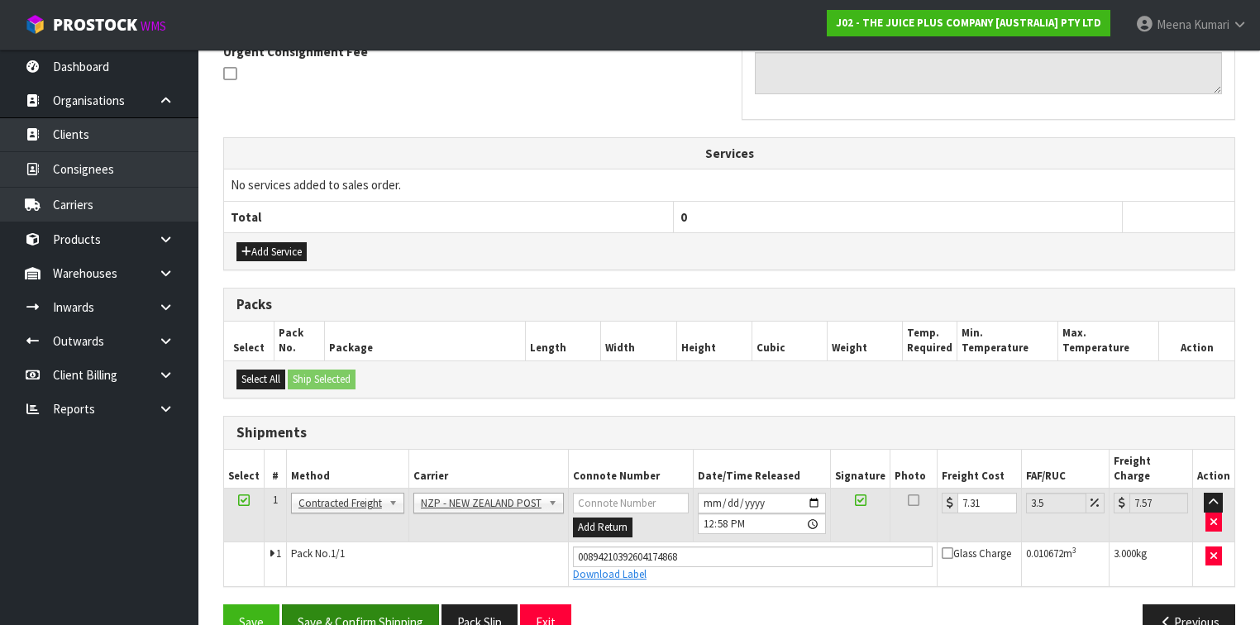
scroll to position [522, 0]
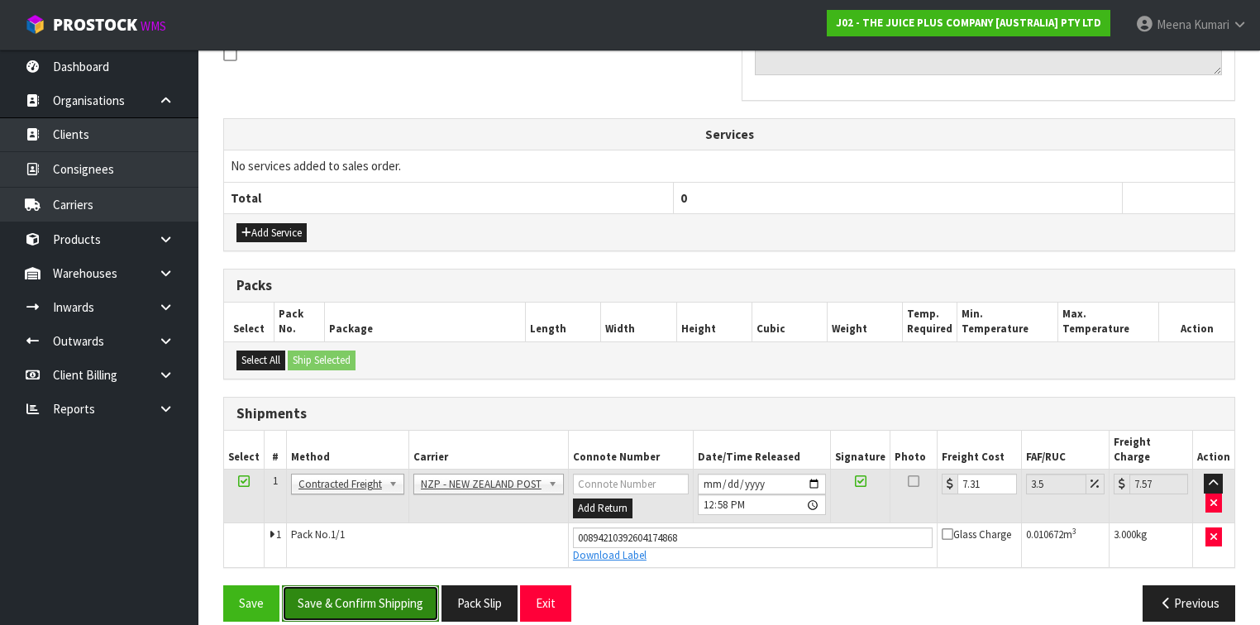
click at [405, 586] on button "Save & Confirm Shipping" at bounding box center [360, 604] width 157 height 36
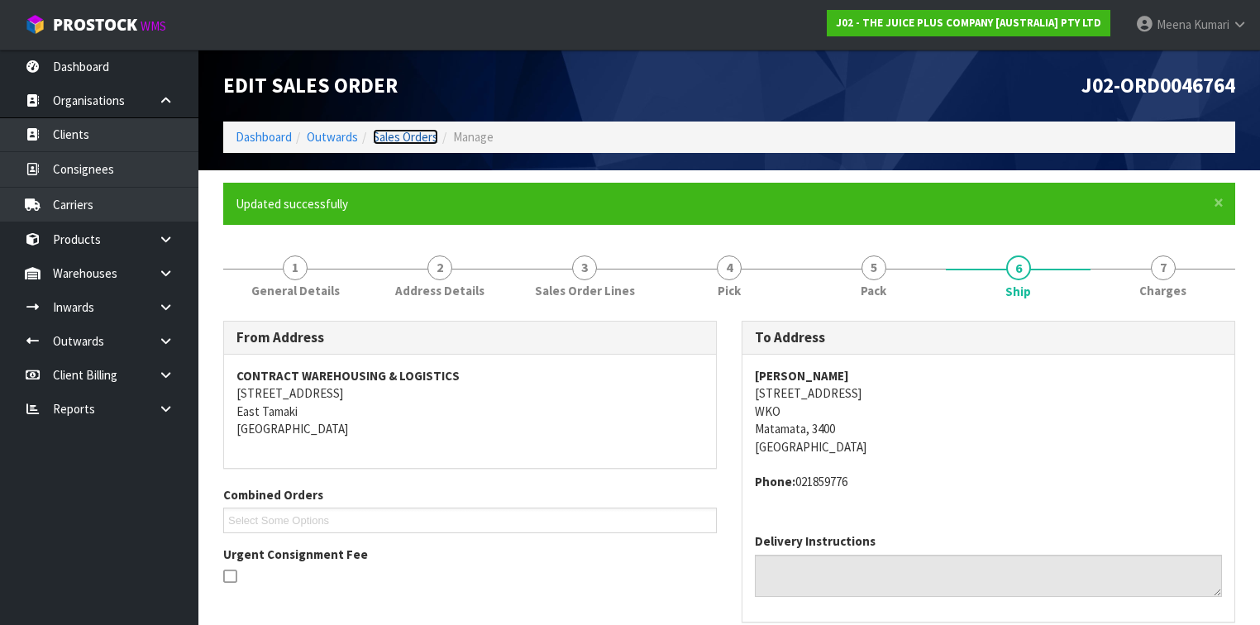
click at [402, 131] on link "Sales Orders" at bounding box center [405, 137] width 65 height 16
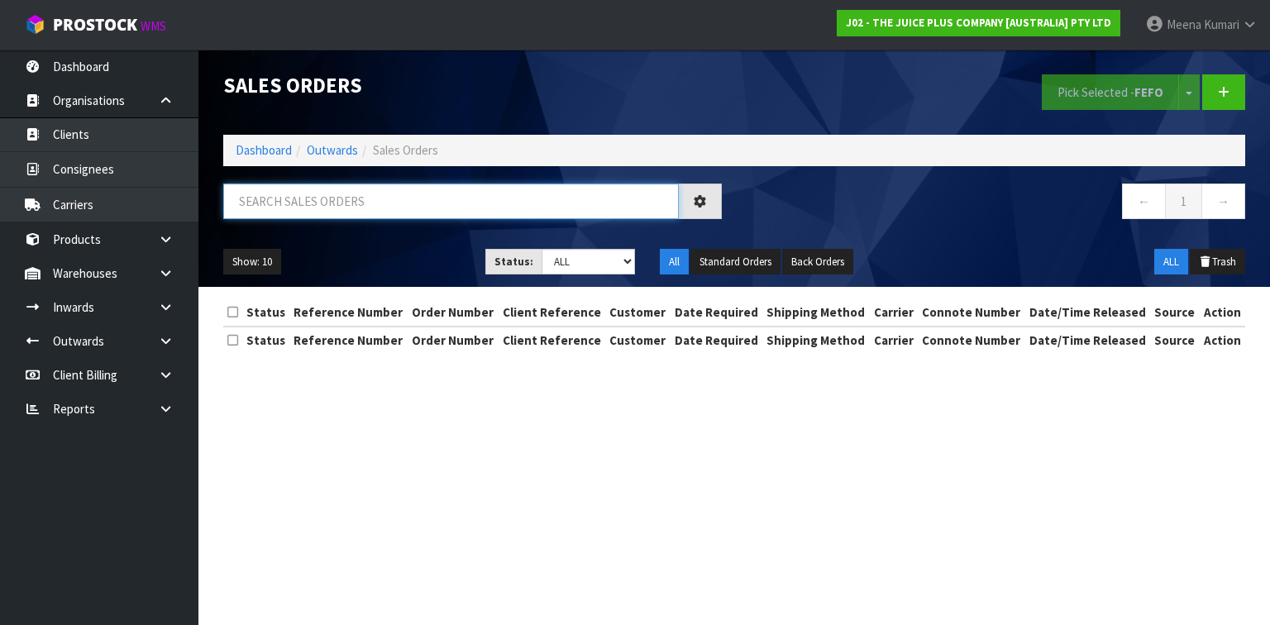
click at [293, 215] on input "text" at bounding box center [451, 202] width 456 height 36
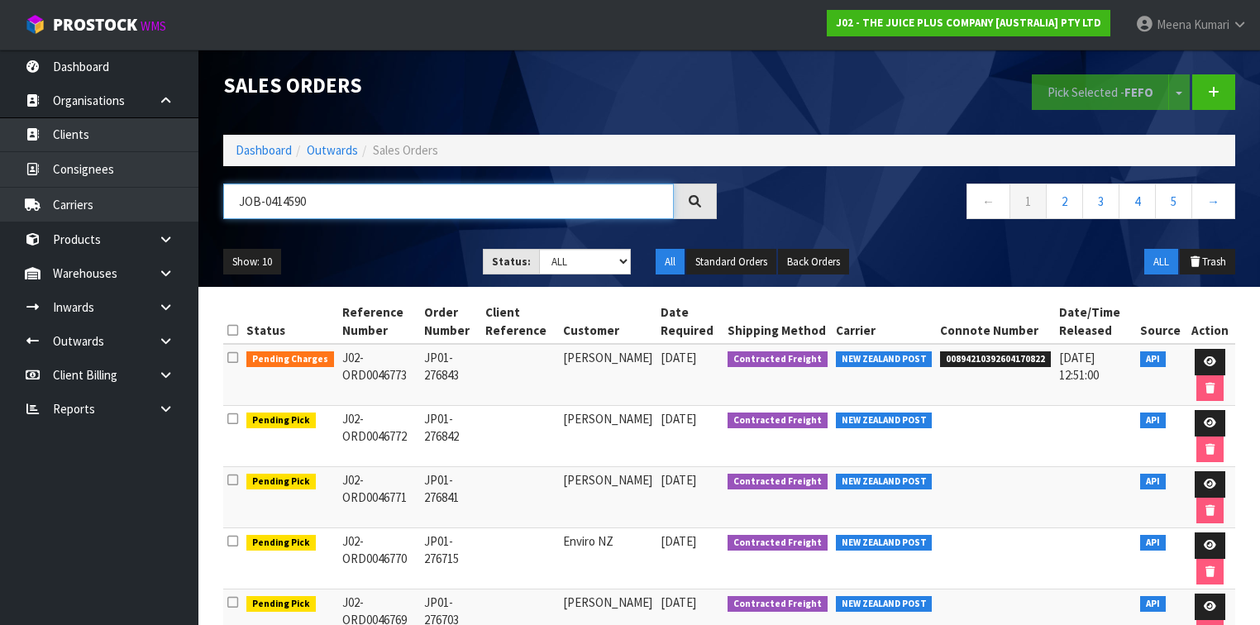
type input "JOB-0414590"
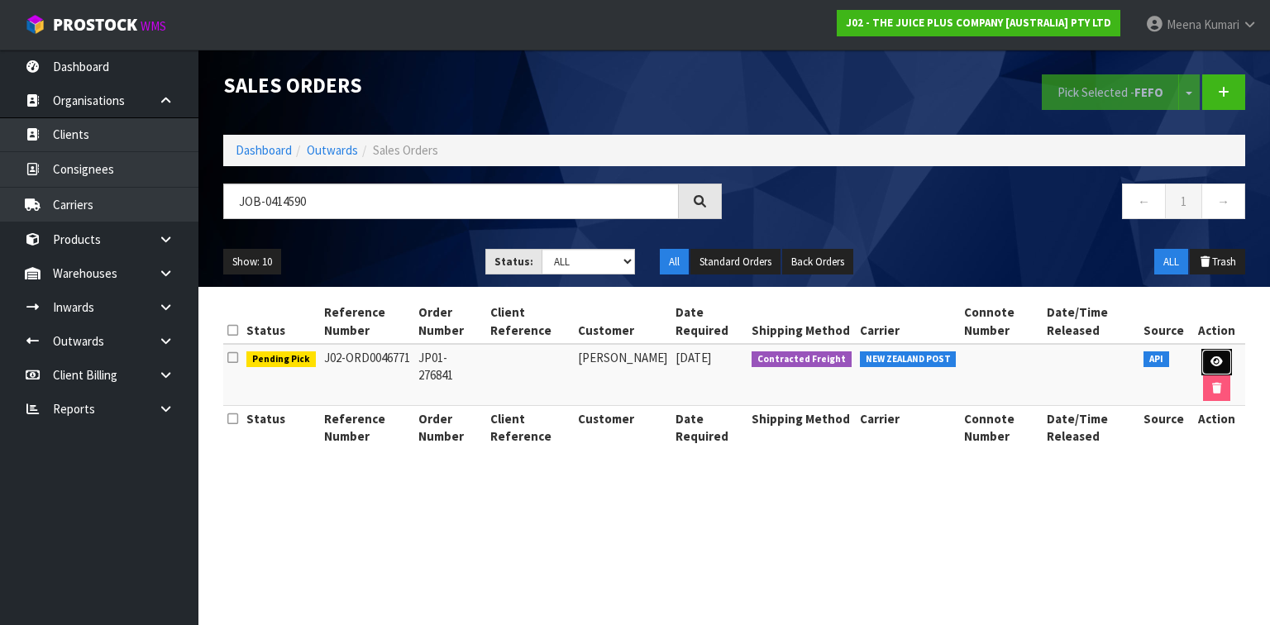
click at [1217, 354] on link at bounding box center [1217, 362] width 31 height 26
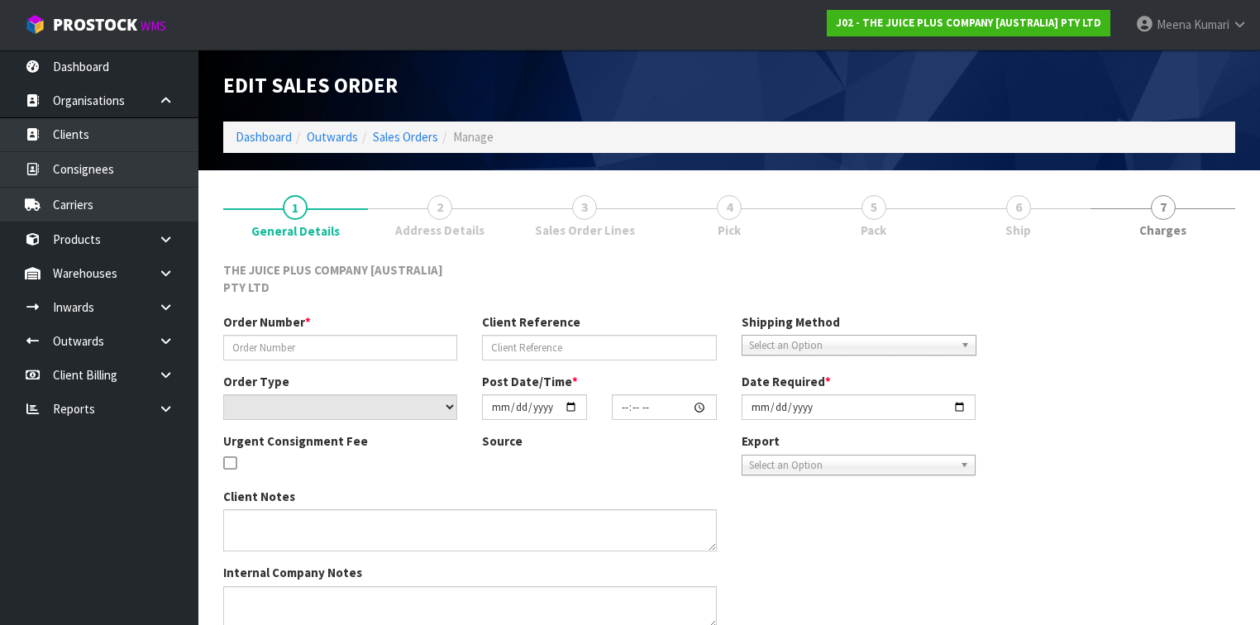
type input "JP01-276841"
select select "number:0"
type input "[DATE]"
type input "07:07:12.000"
type input "[DATE]"
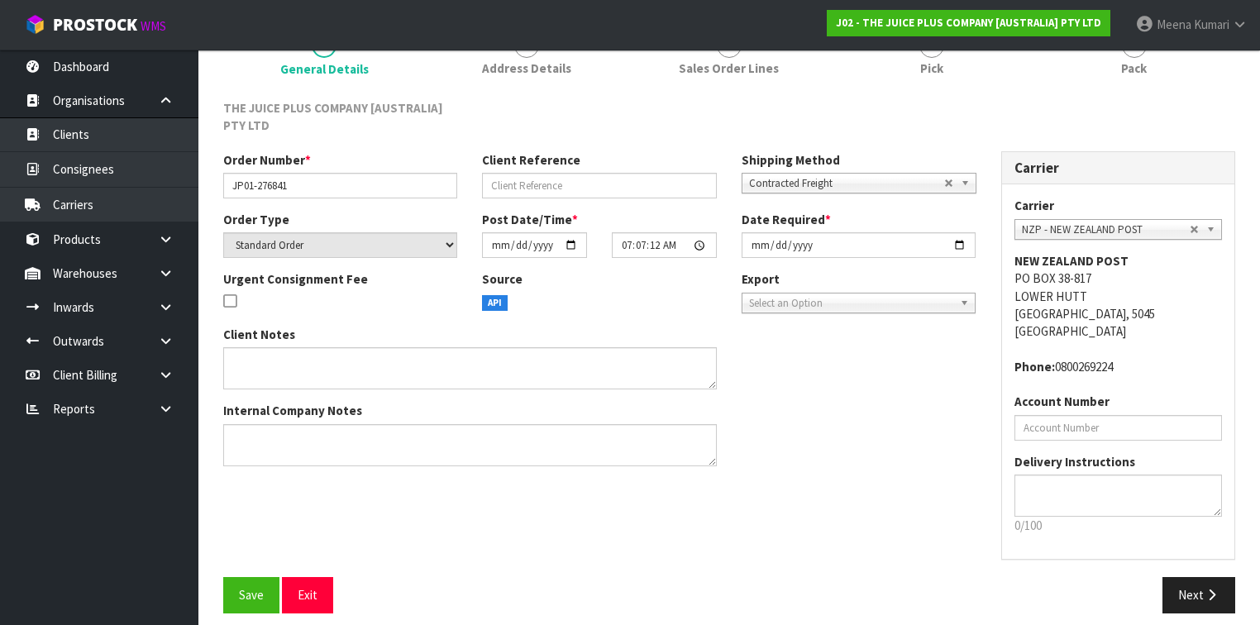
scroll to position [174, 0]
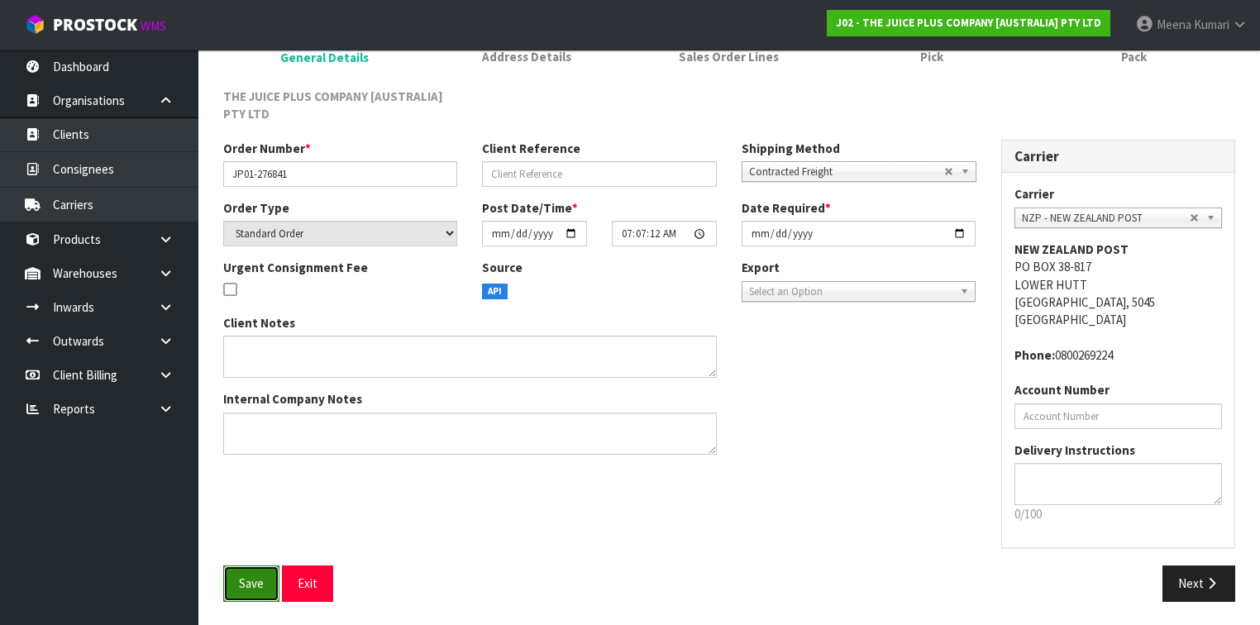
click at [247, 587] on span "Save" at bounding box center [251, 584] width 25 height 16
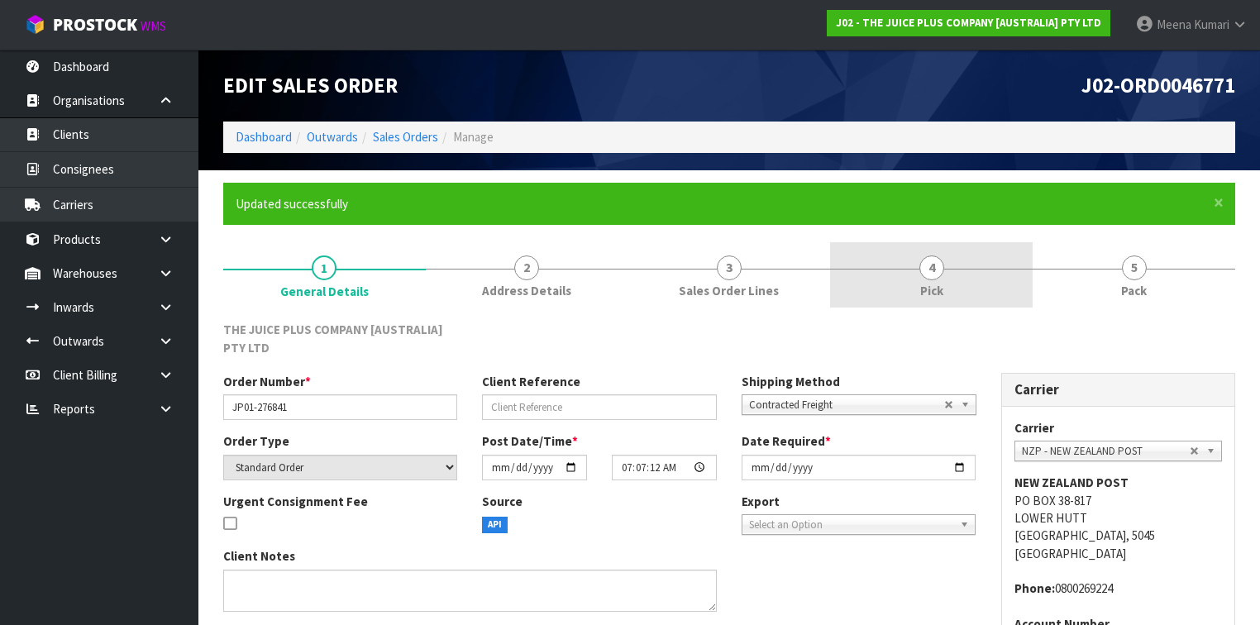
click at [895, 270] on link "4 Pick" at bounding box center [931, 274] width 203 height 65
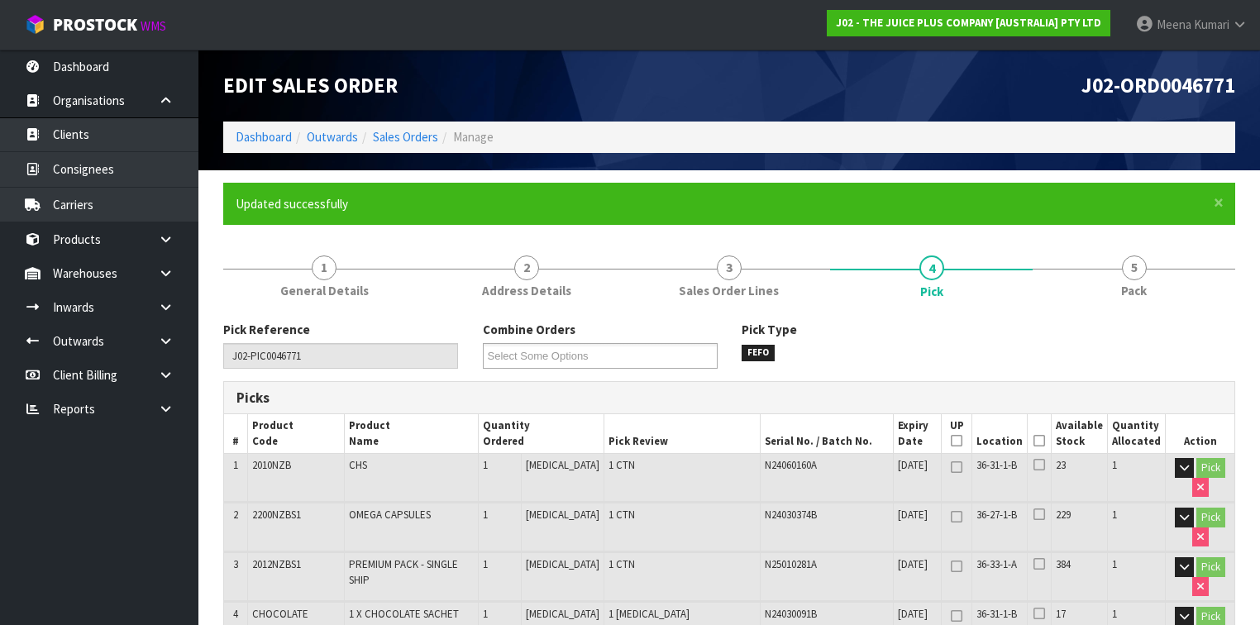
click at [1045, 441] on icon at bounding box center [1040, 441] width 12 height 1
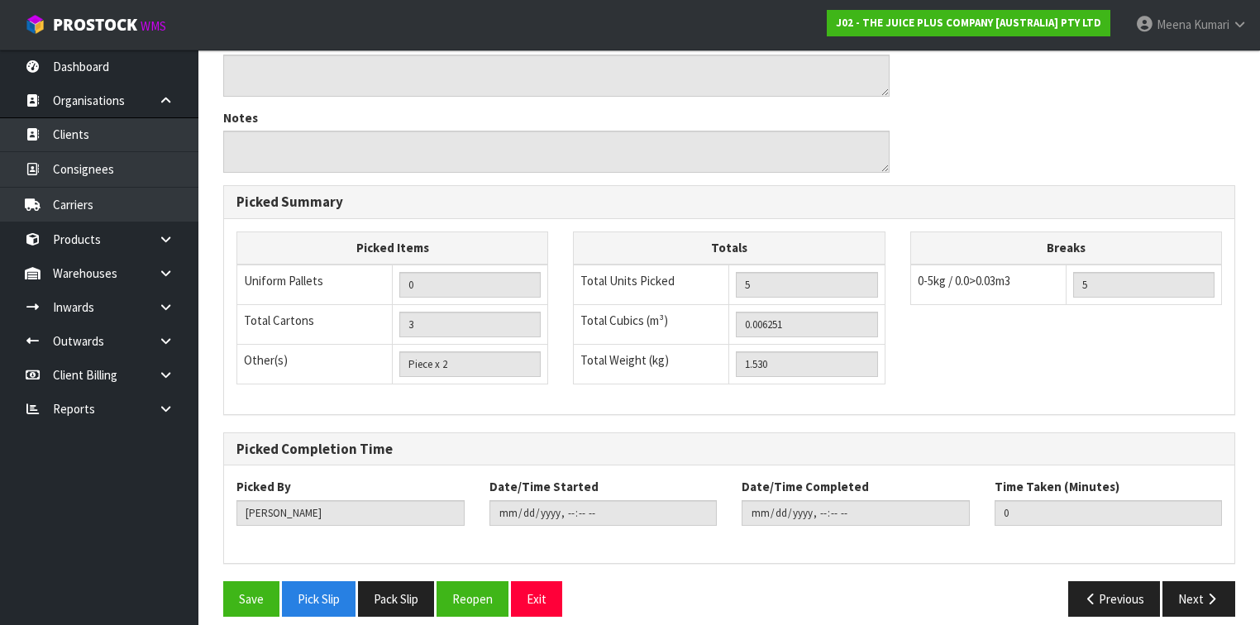
scroll to position [789, 0]
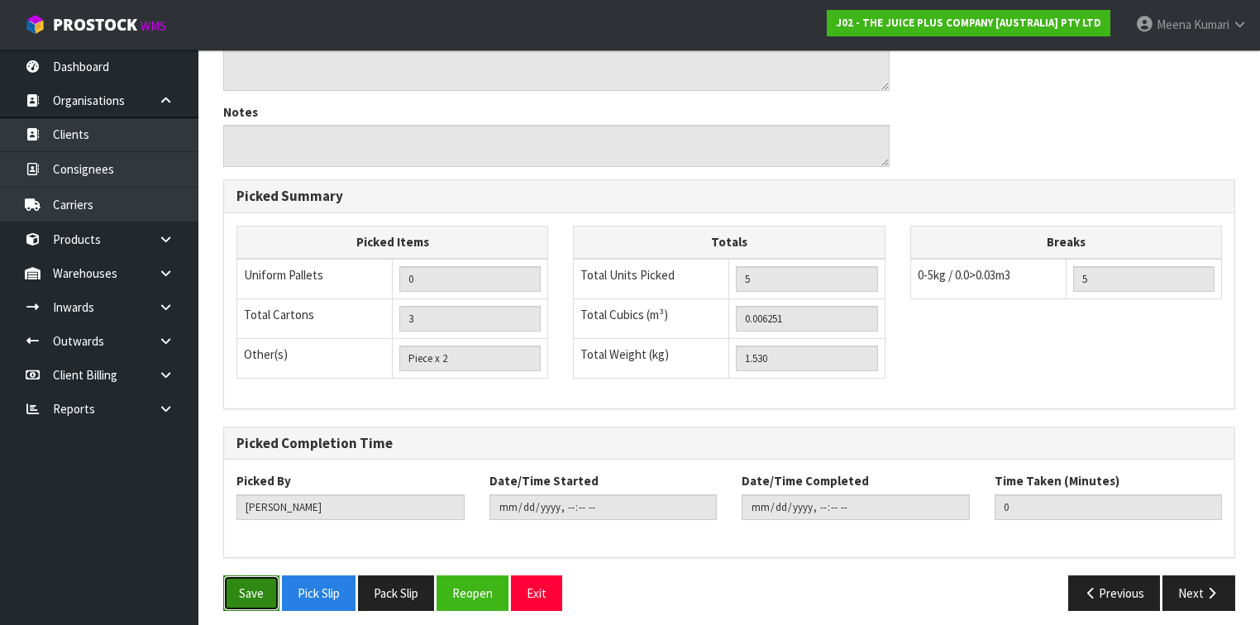
click at [251, 582] on button "Save" at bounding box center [251, 594] width 56 height 36
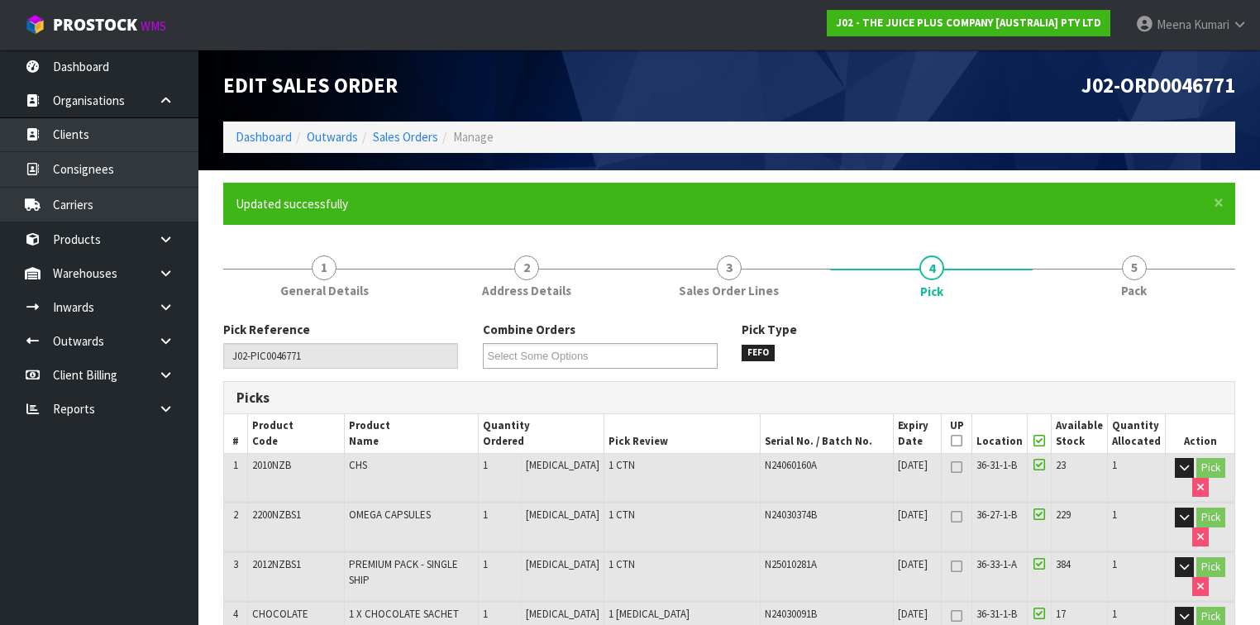
type input "[DATE]T13:04:44"
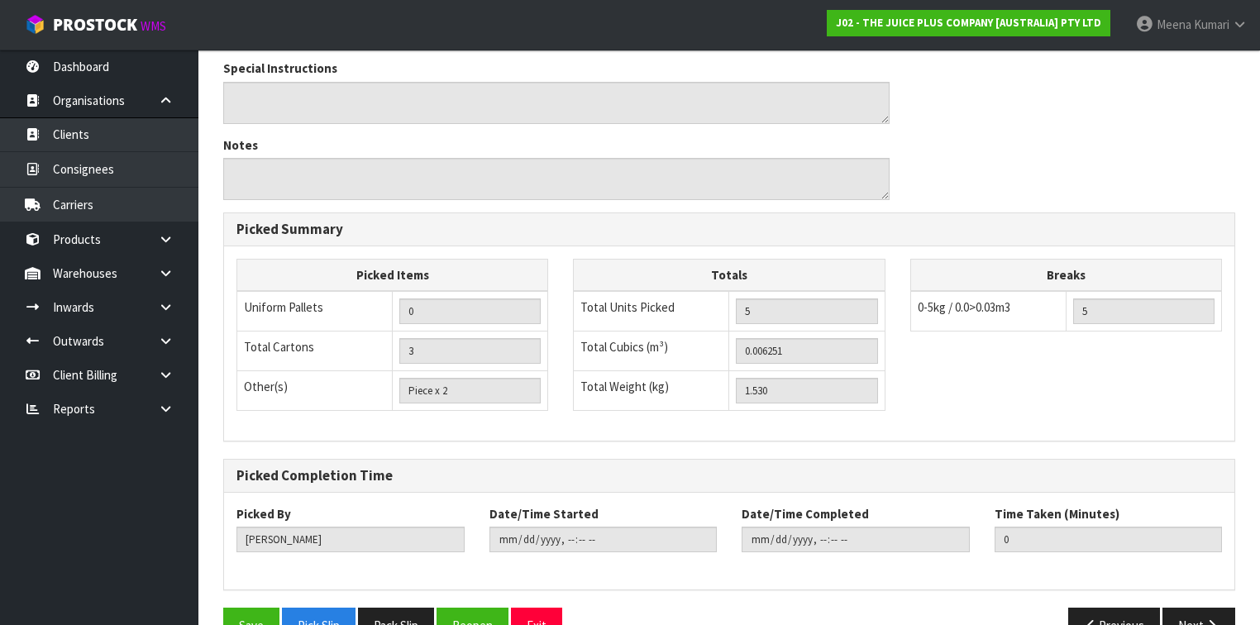
scroll to position [729, 0]
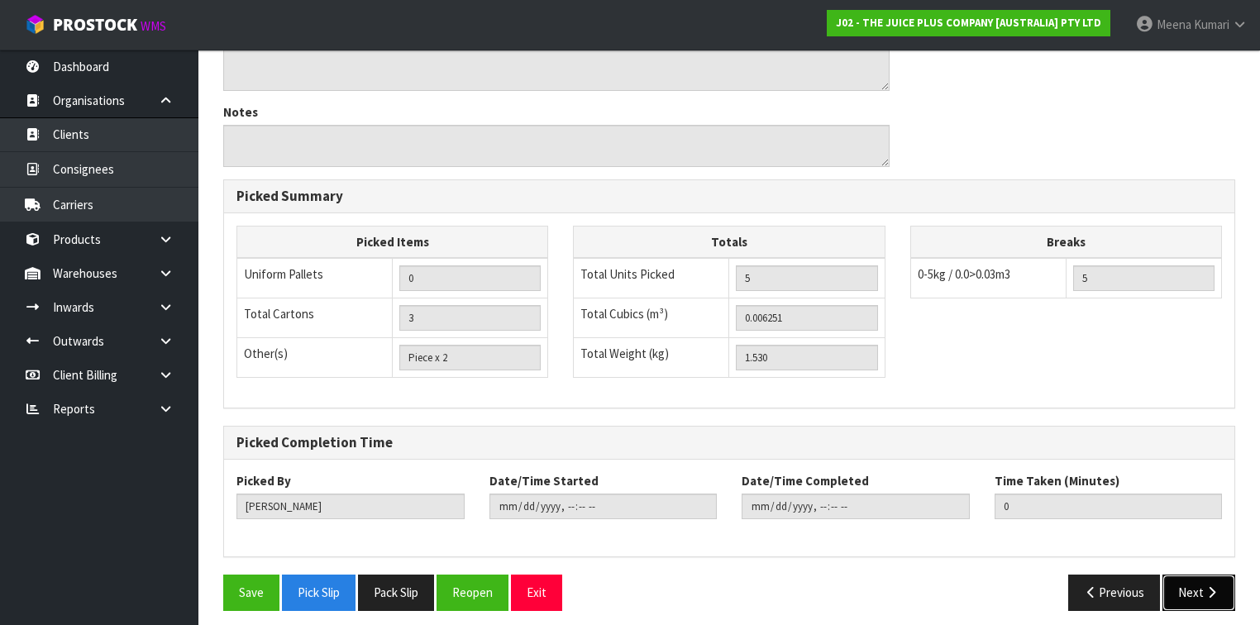
click at [1214, 575] on button "Next" at bounding box center [1199, 593] width 73 height 36
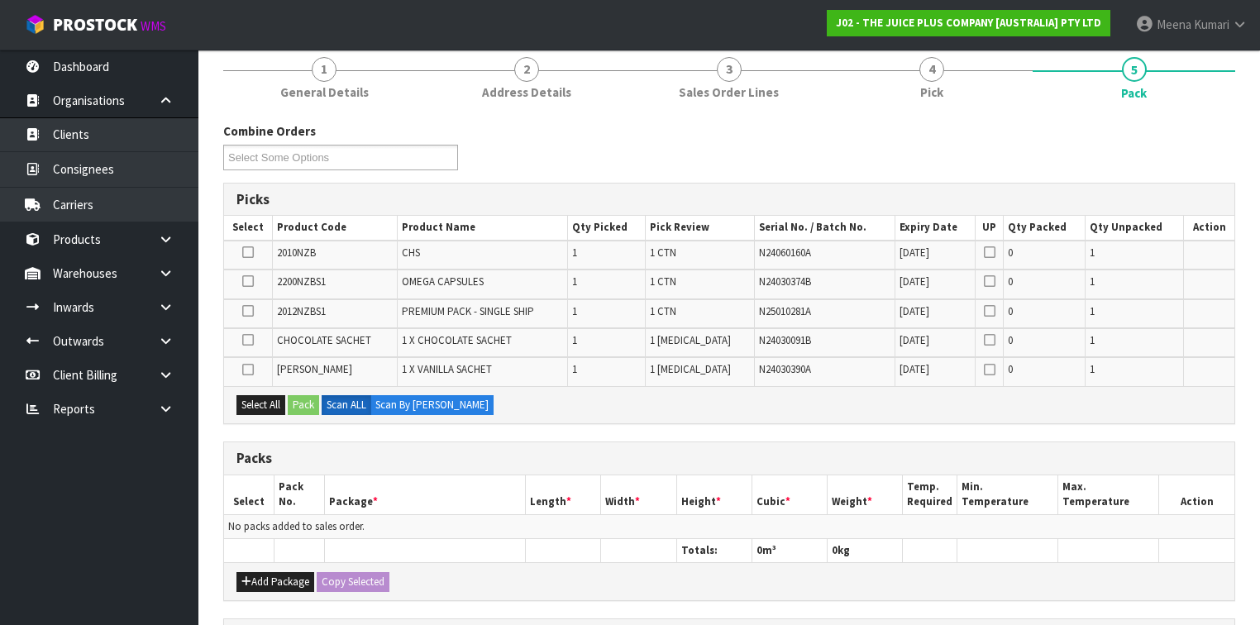
scroll to position [331, 0]
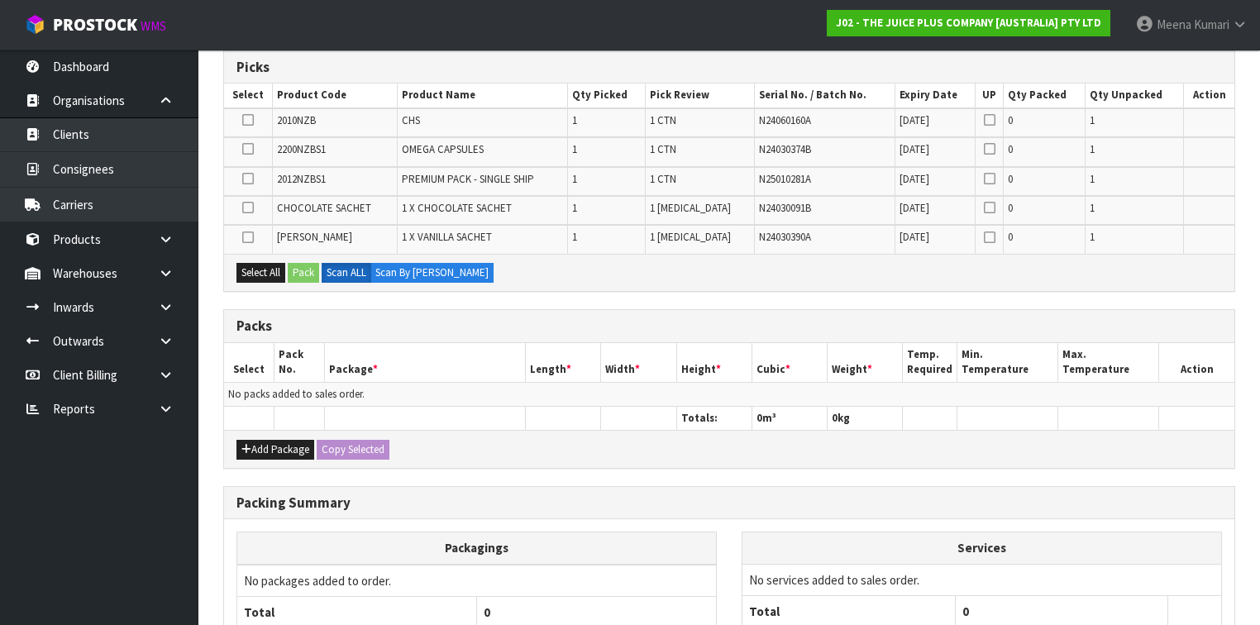
click at [260, 457] on div "Add Package Copy Selected" at bounding box center [729, 448] width 1011 height 37
click at [260, 450] on button "Add Package" at bounding box center [276, 450] width 78 height 20
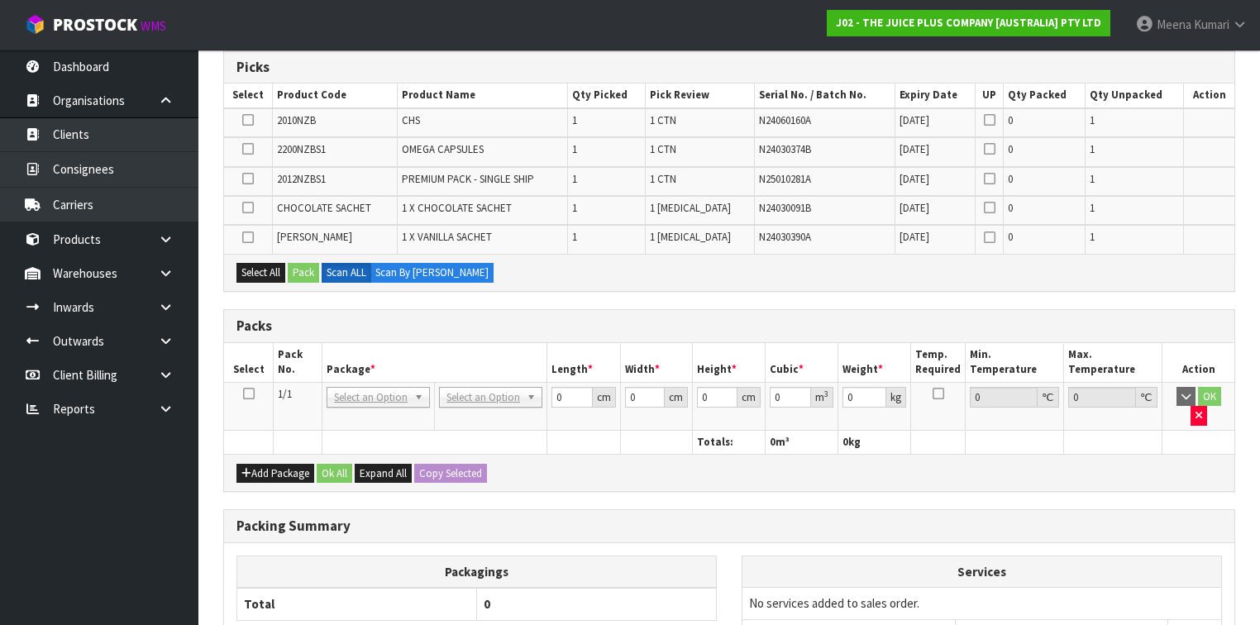
click at [243, 394] on icon at bounding box center [249, 394] width 12 height 1
click at [256, 271] on button "Select All" at bounding box center [261, 273] width 49 height 20
click at [294, 274] on button "Pack" at bounding box center [303, 273] width 31 height 20
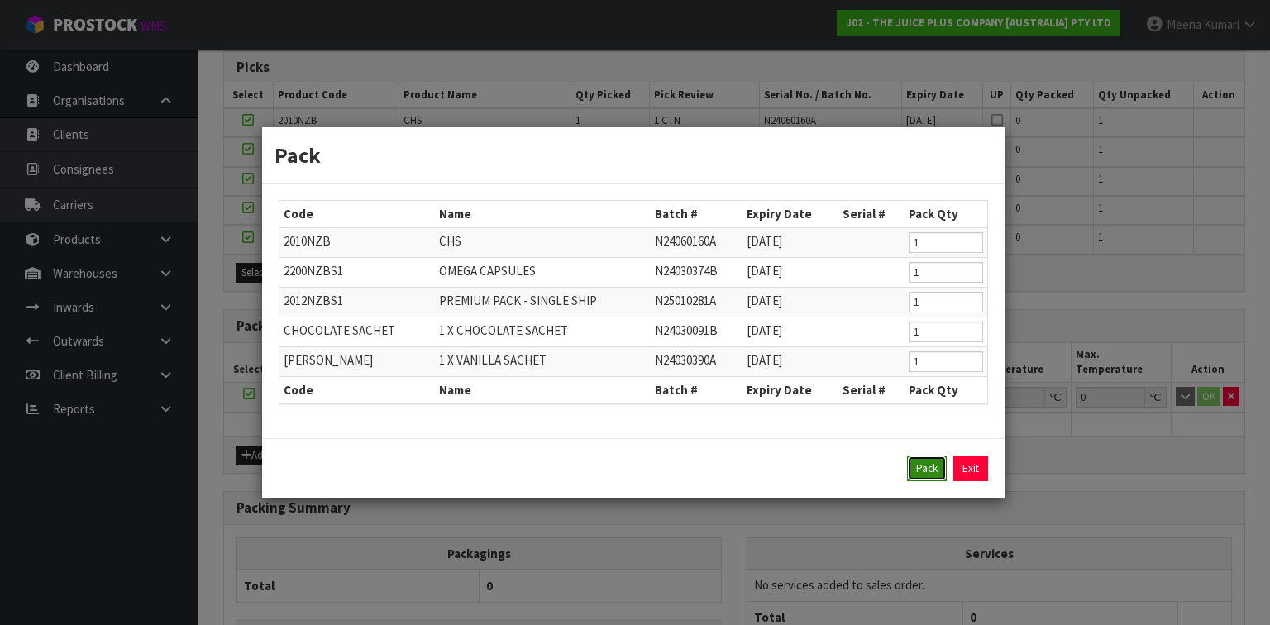
click at [943, 479] on button "Pack" at bounding box center [927, 469] width 40 height 26
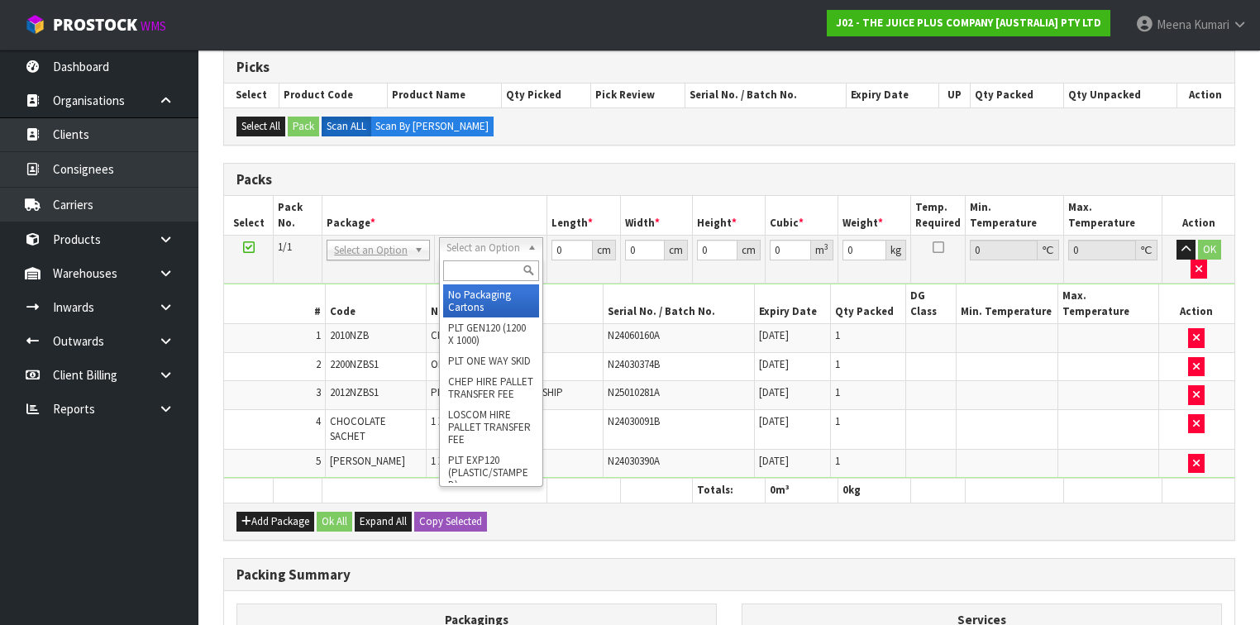
click at [513, 273] on input "text" at bounding box center [490, 271] width 95 height 21
type input "115"
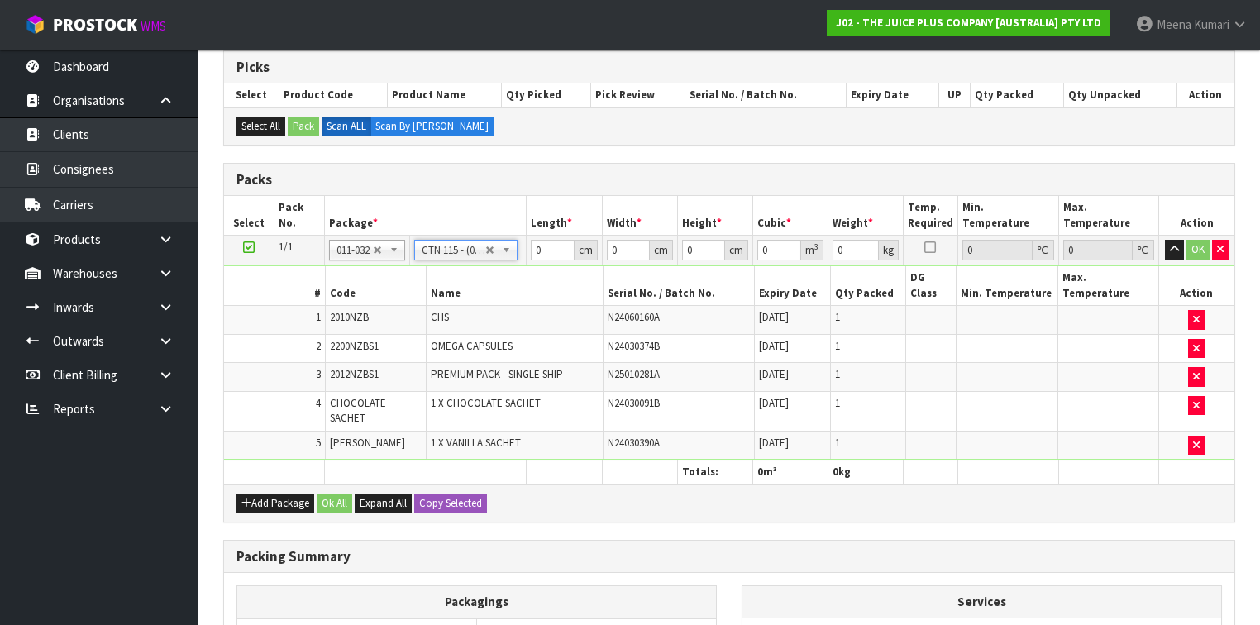
type input "29.5"
type input "11.5"
type input "15.5"
type input "0.005258"
type input "1.73"
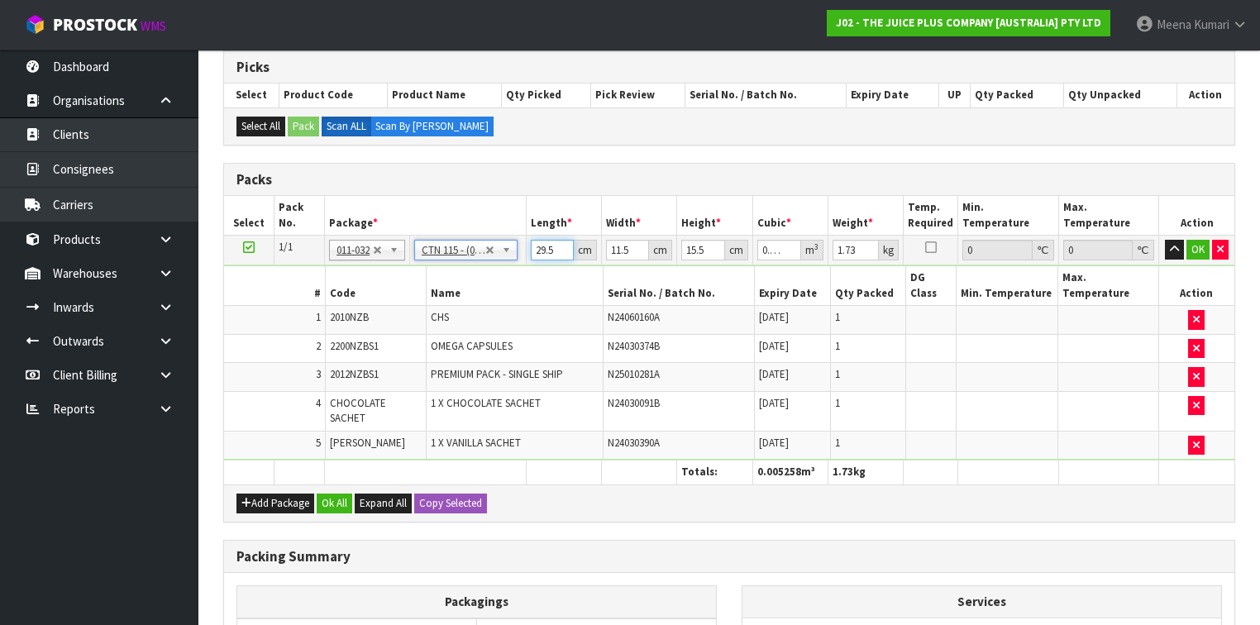
click at [552, 247] on input "29.5" at bounding box center [552, 250] width 43 height 21
type input "29"
type input "0.005169"
type input "2"
type input "0.000356"
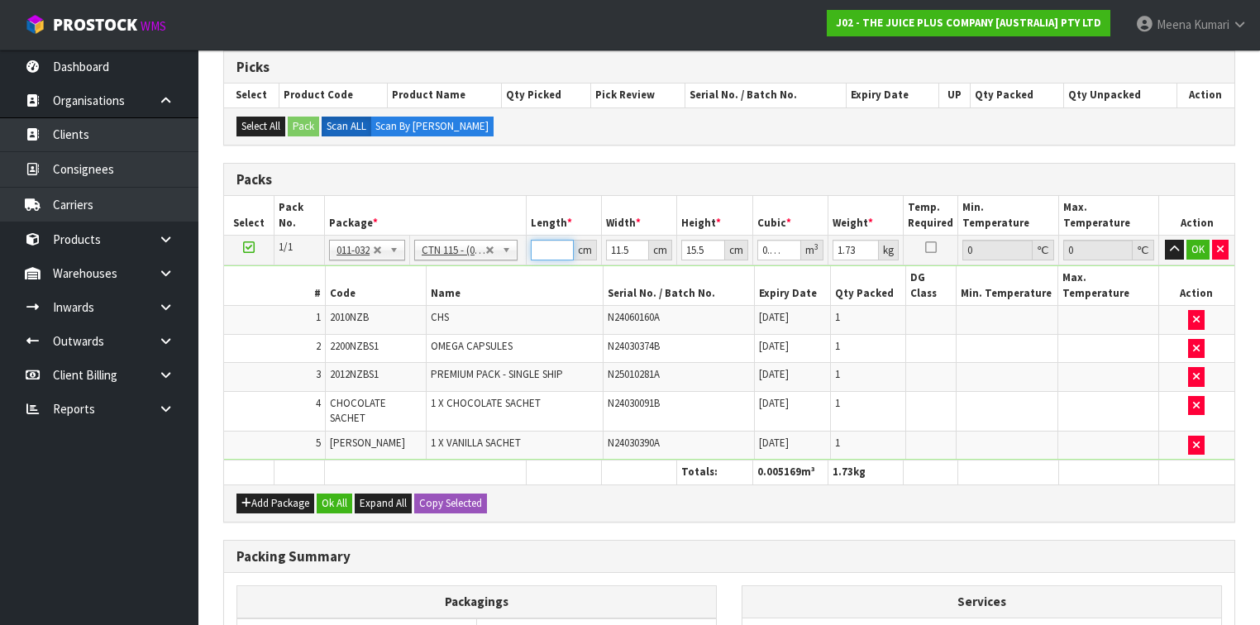
type input "0"
type input "3"
type input "0.000535"
type input "30"
type input "0.005348"
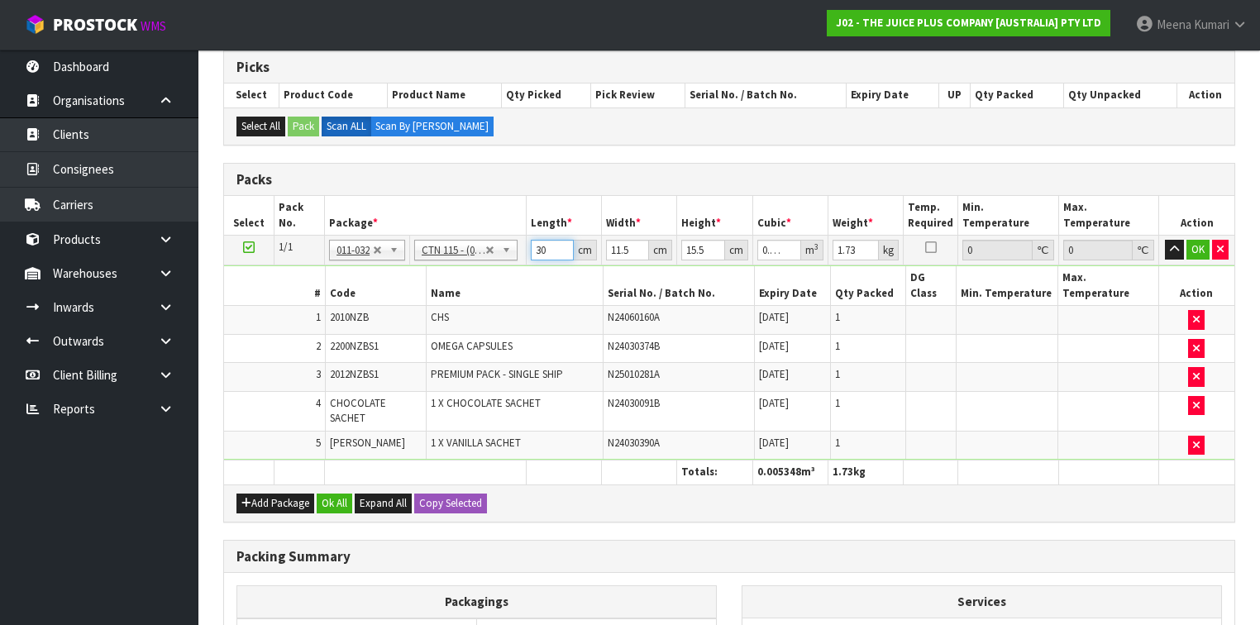
type input "30"
type input "0"
type input "2"
type input "0.00093"
type input "23"
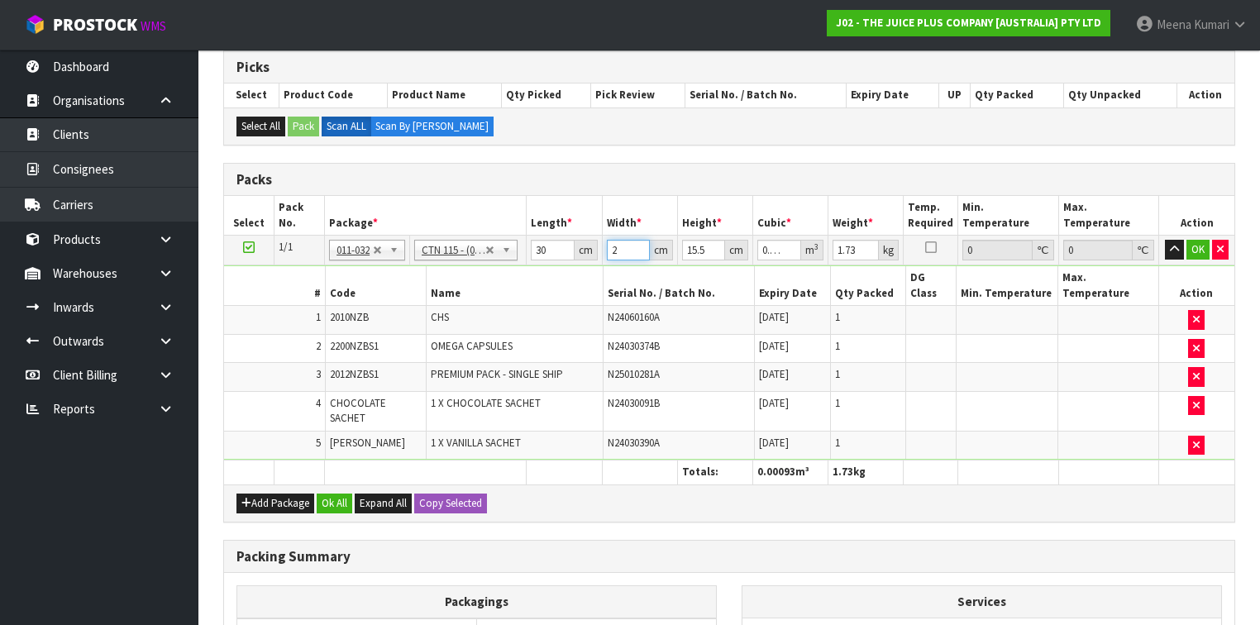
type input "0.010695"
type input "23"
type input "0"
type input "1"
type input "0.00069"
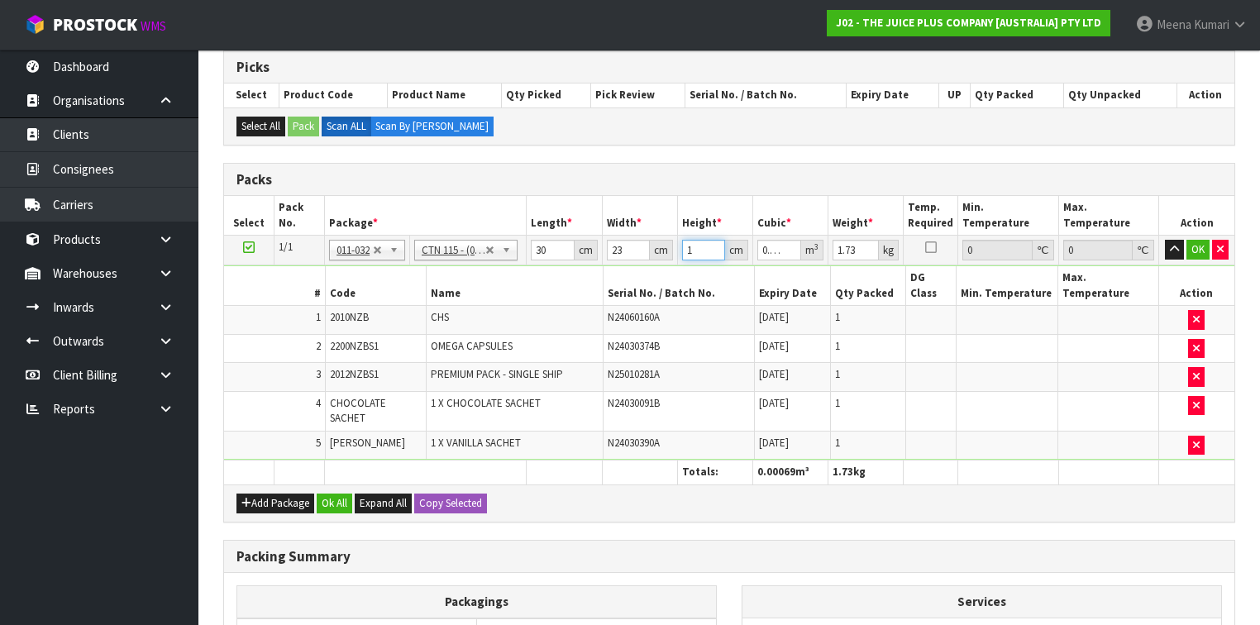
type input "17"
type input "0.01173"
type input "17"
type input "2"
click at [334, 494] on button "Ok All" at bounding box center [335, 504] width 36 height 20
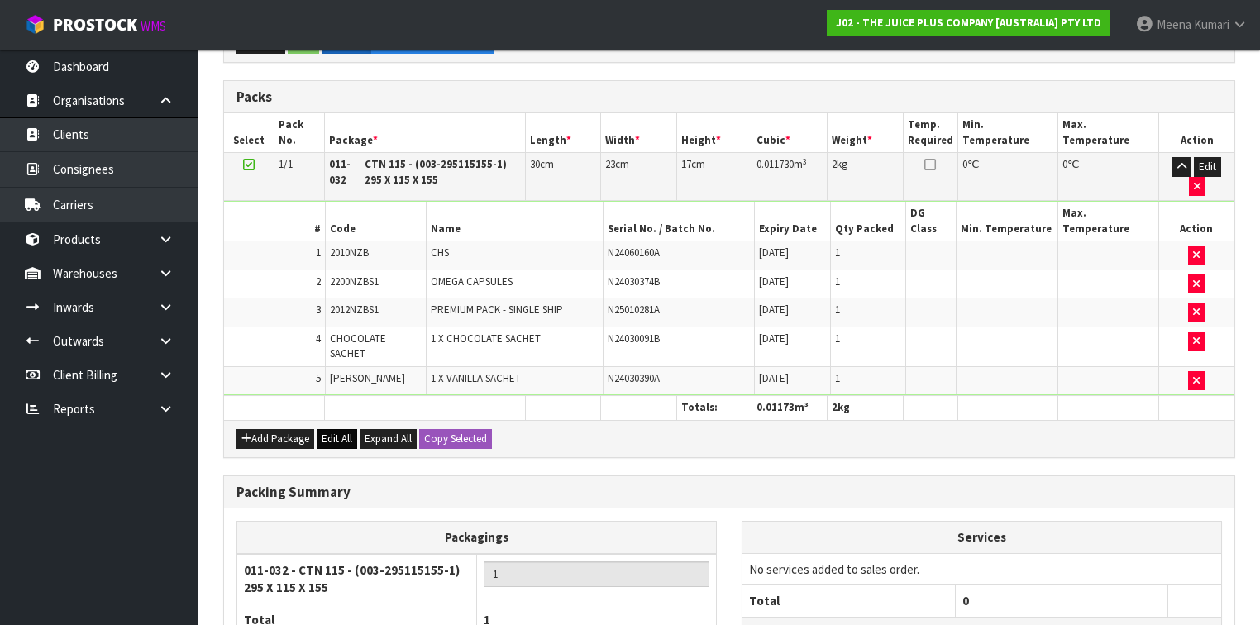
scroll to position [537, 0]
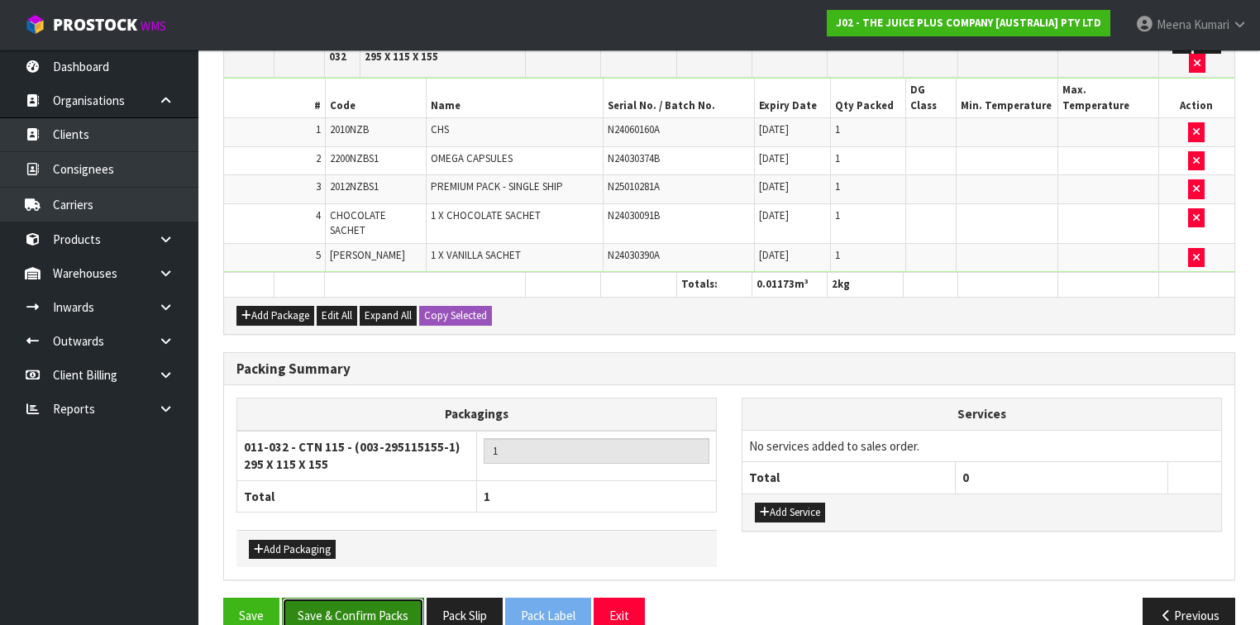
click at [371, 598] on button "Save & Confirm Packs" at bounding box center [353, 616] width 142 height 36
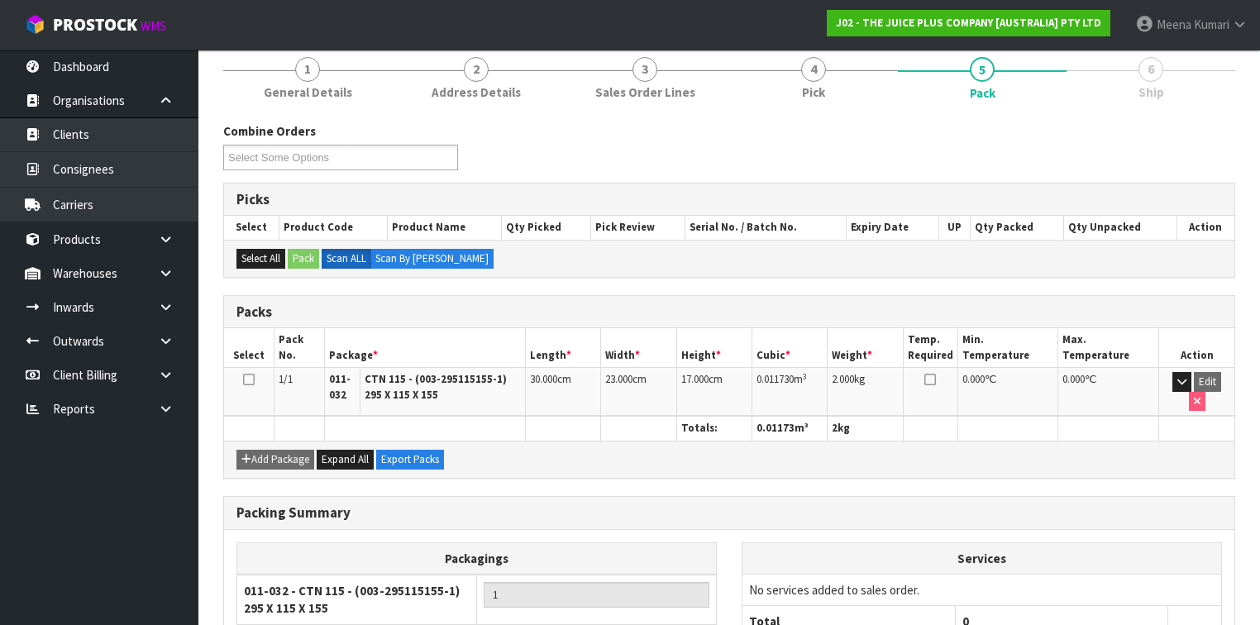
scroll to position [324, 0]
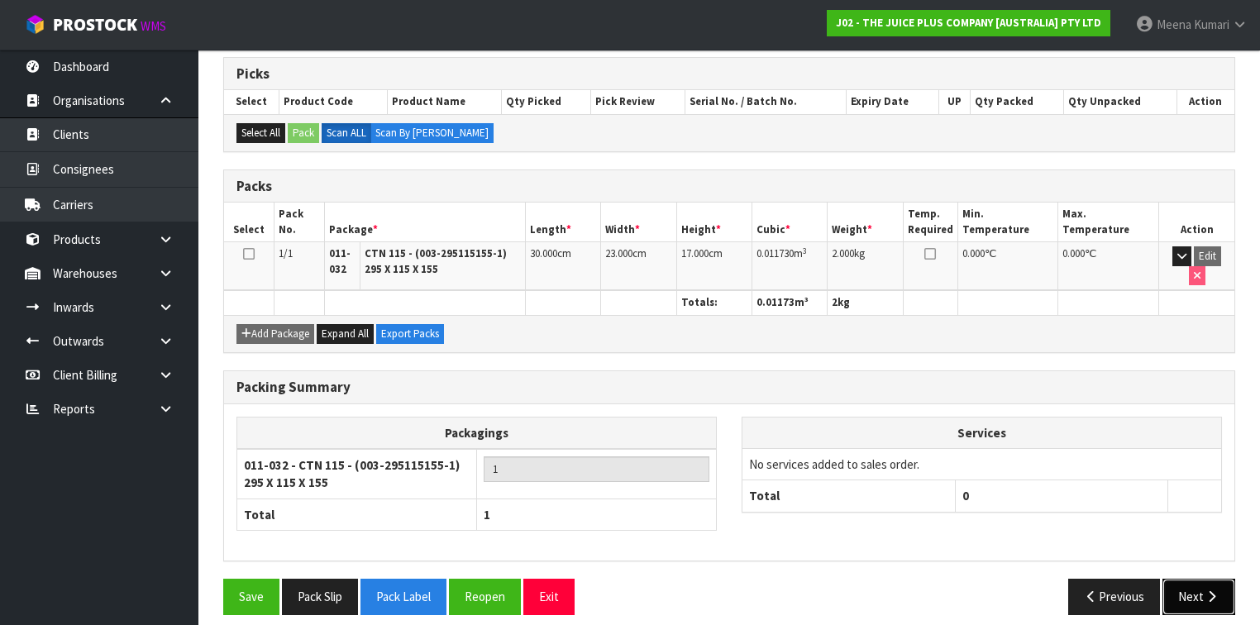
click at [1208, 590] on icon "button" at bounding box center [1212, 596] width 16 height 12
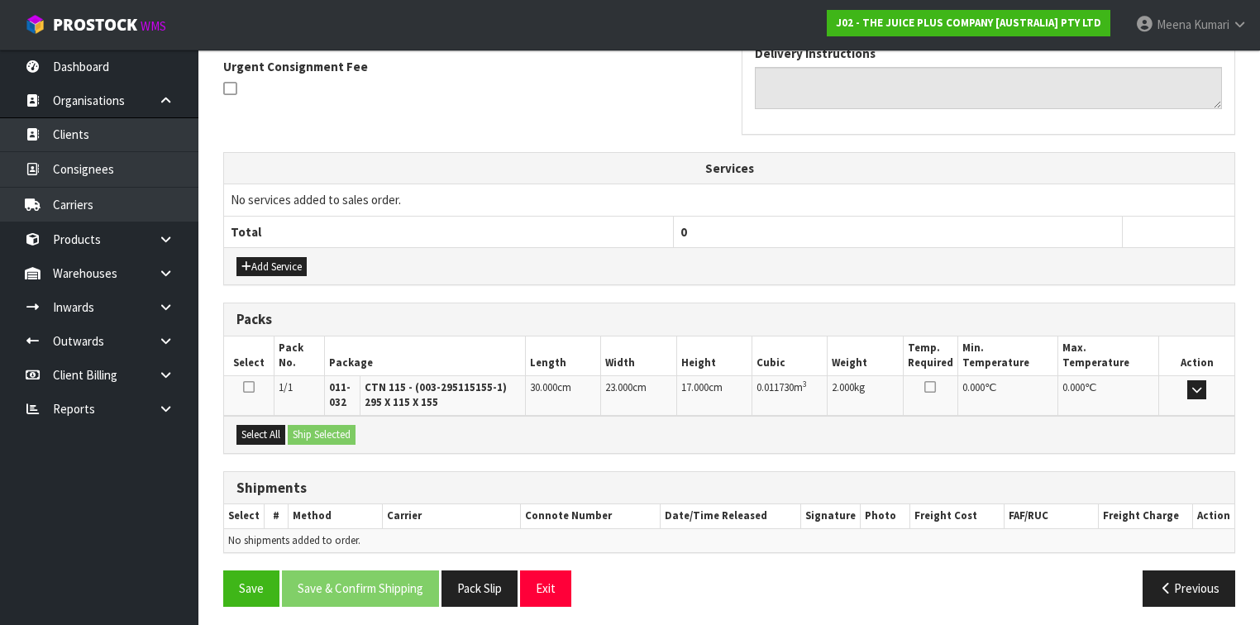
scroll to position [489, 0]
click at [259, 426] on button "Select All" at bounding box center [261, 434] width 49 height 20
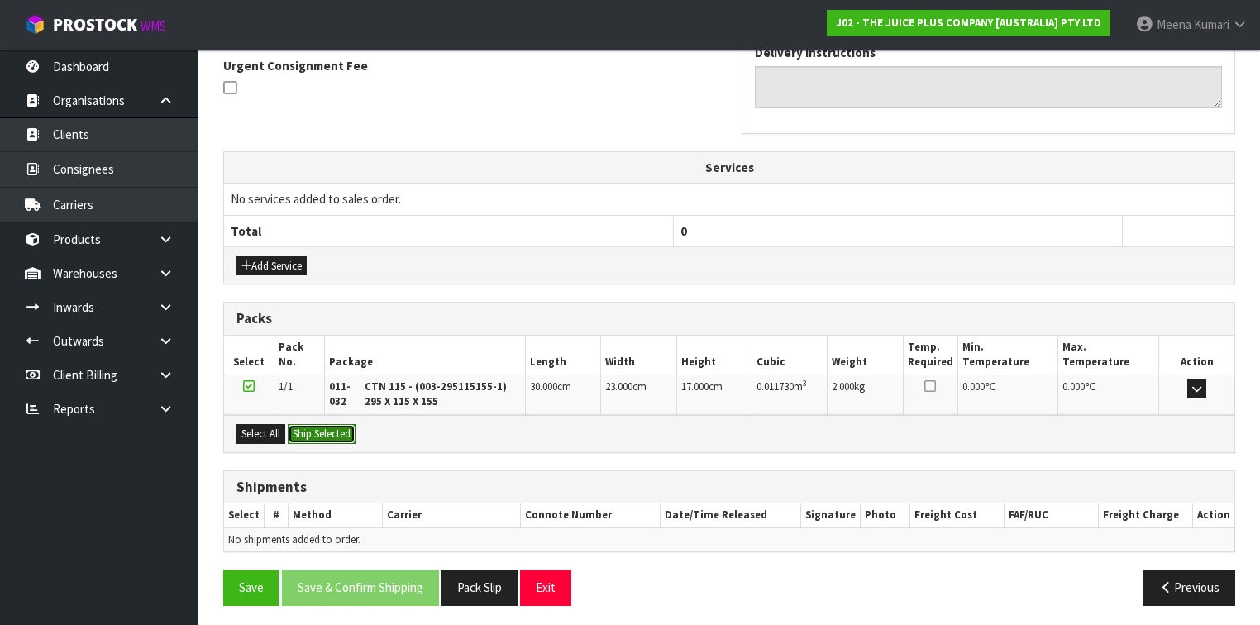
click at [301, 427] on button "Ship Selected" at bounding box center [322, 434] width 68 height 20
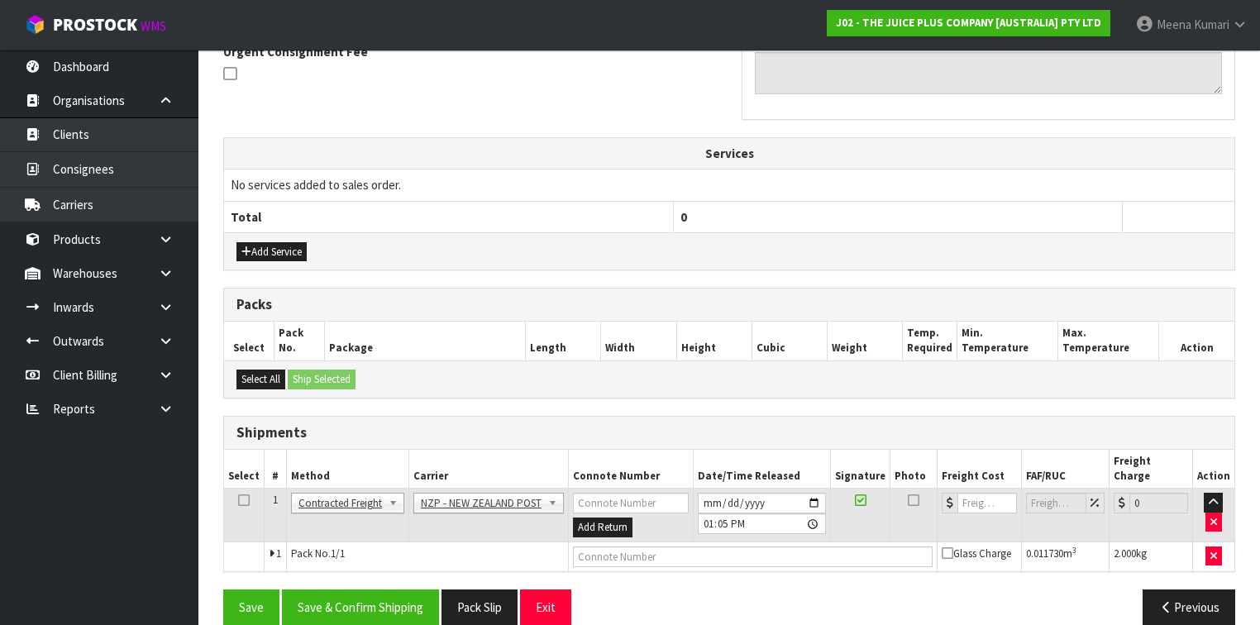
scroll to position [506, 0]
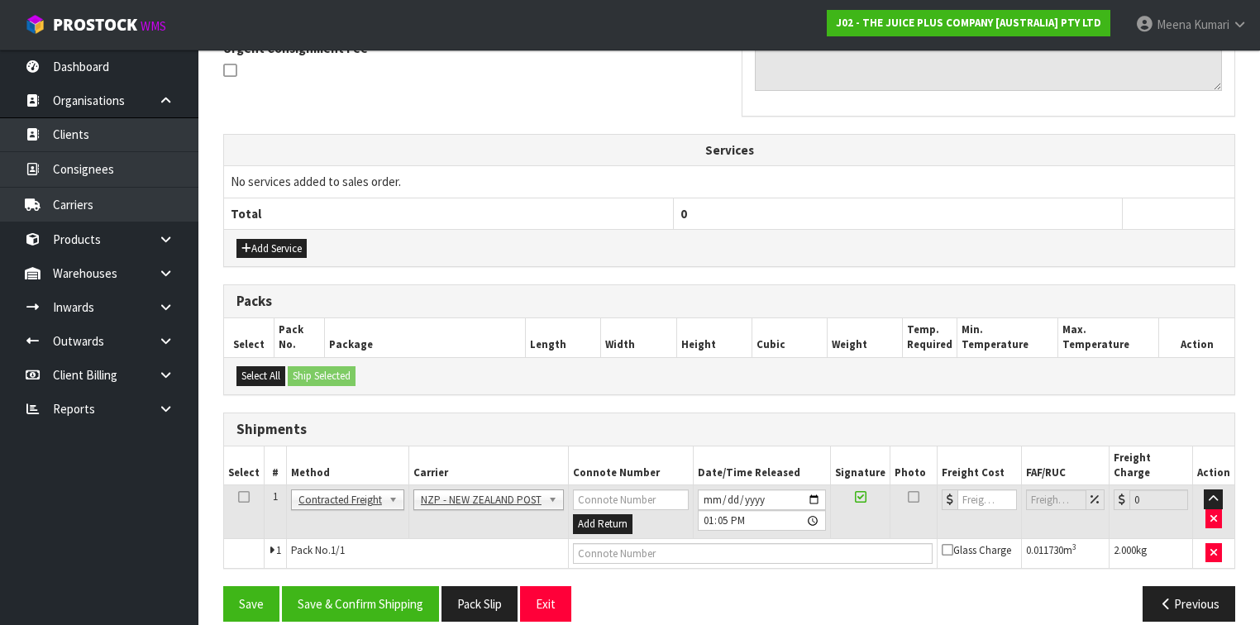
click at [245, 497] on icon at bounding box center [244, 497] width 12 height 1
click at [366, 586] on button "Save & Confirm Shipping" at bounding box center [360, 604] width 157 height 36
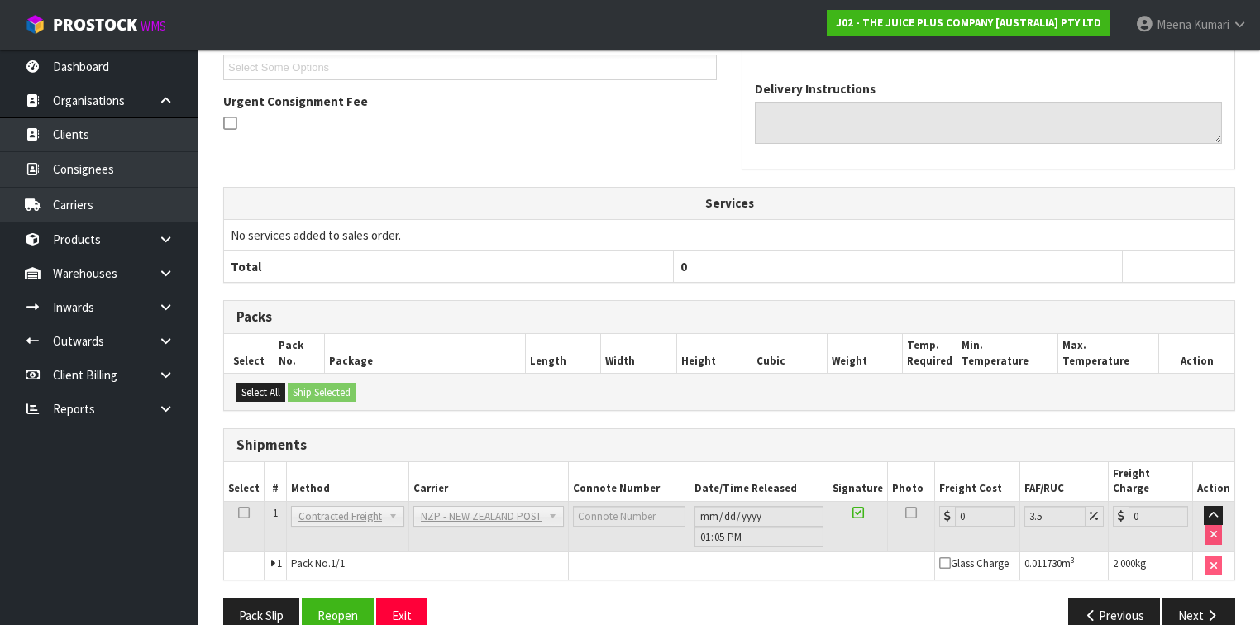
scroll to position [484, 0]
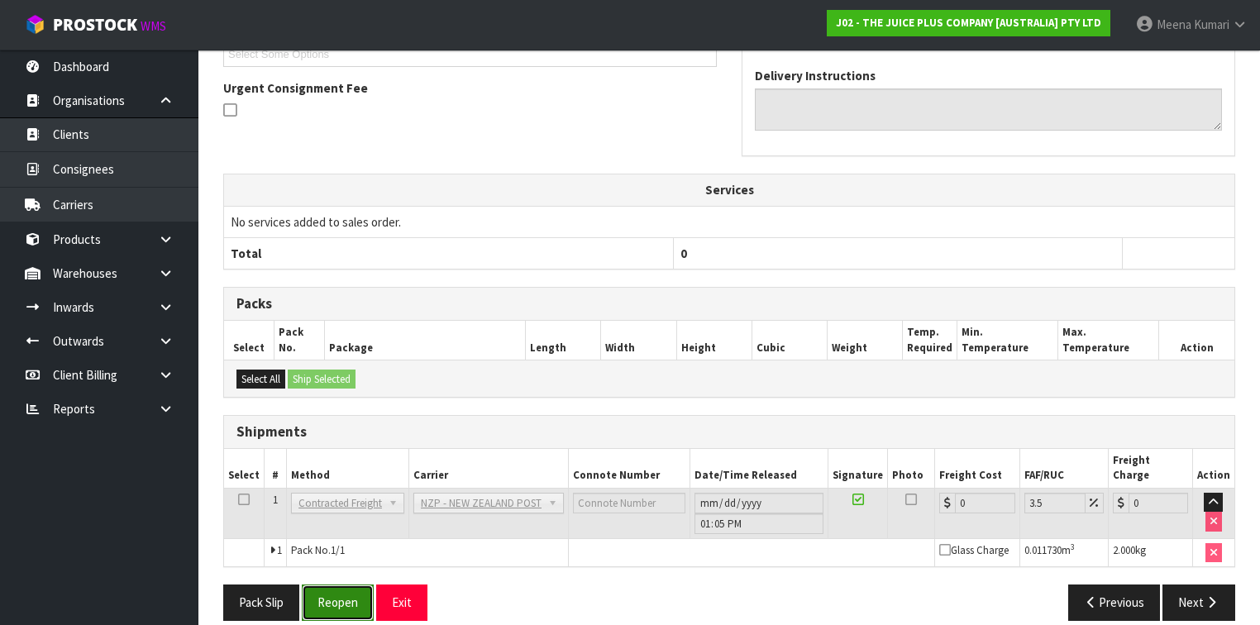
drag, startPoint x: 364, startPoint y: 581, endPoint x: 351, endPoint y: 579, distance: 13.5
click at [364, 585] on button "Reopen" at bounding box center [338, 603] width 72 height 36
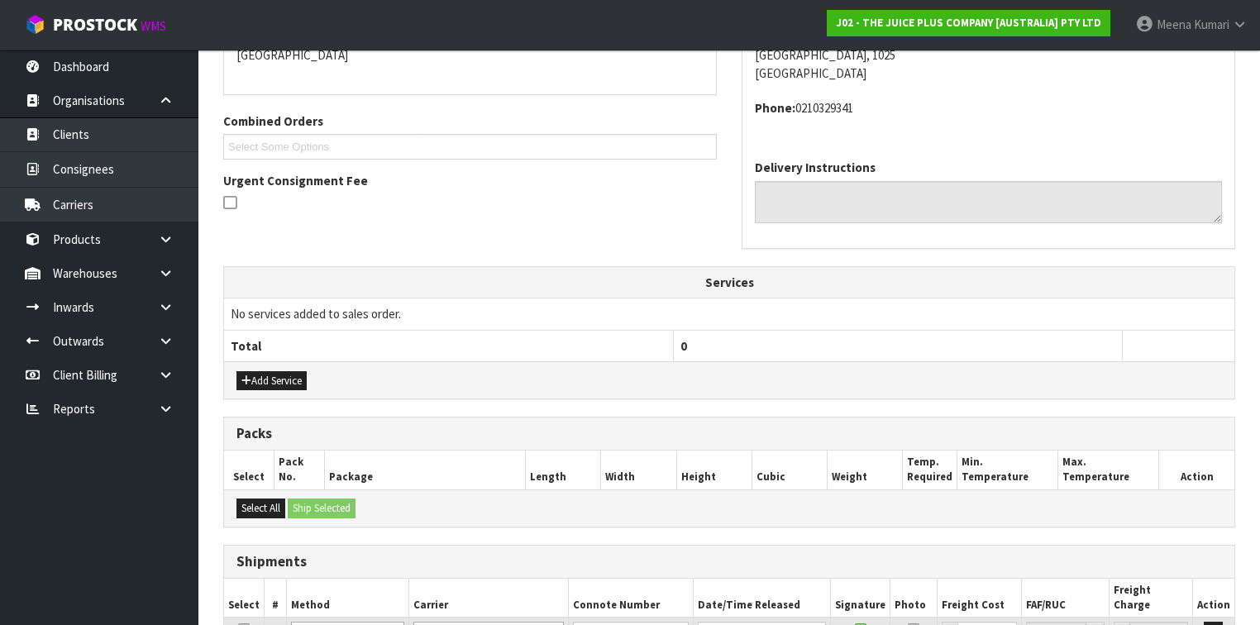
scroll to position [522, 0]
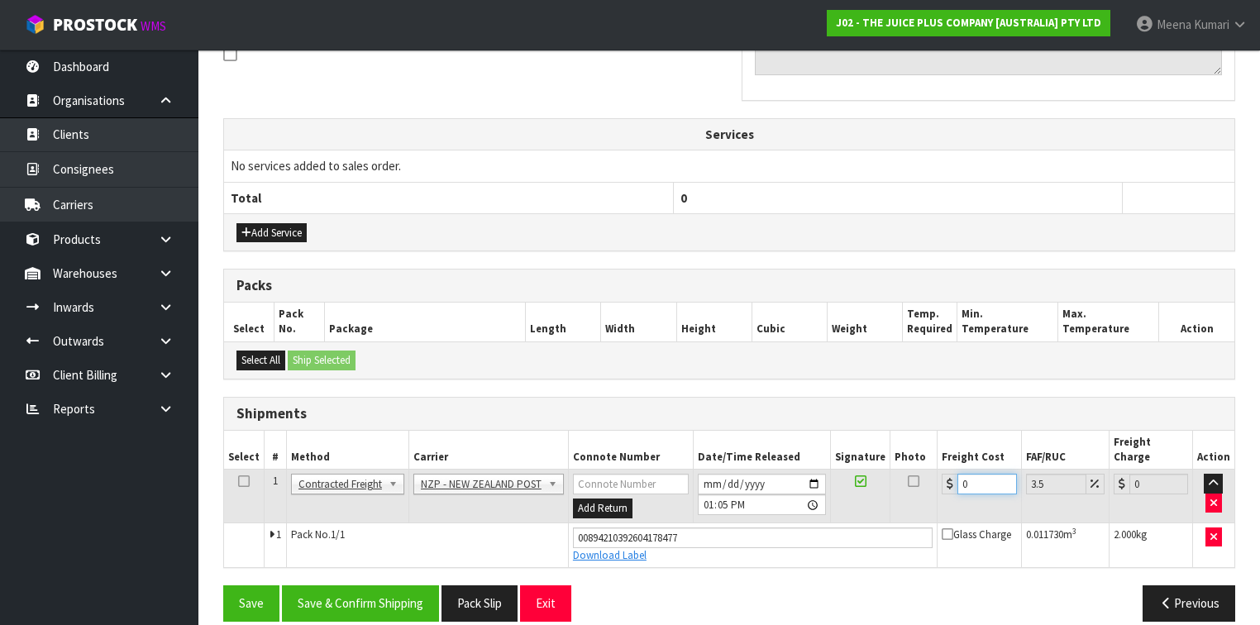
click at [962, 474] on input "0" at bounding box center [987, 484] width 59 height 21
type input "74"
type input "76.59"
type input "74.3"
type input "76.9"
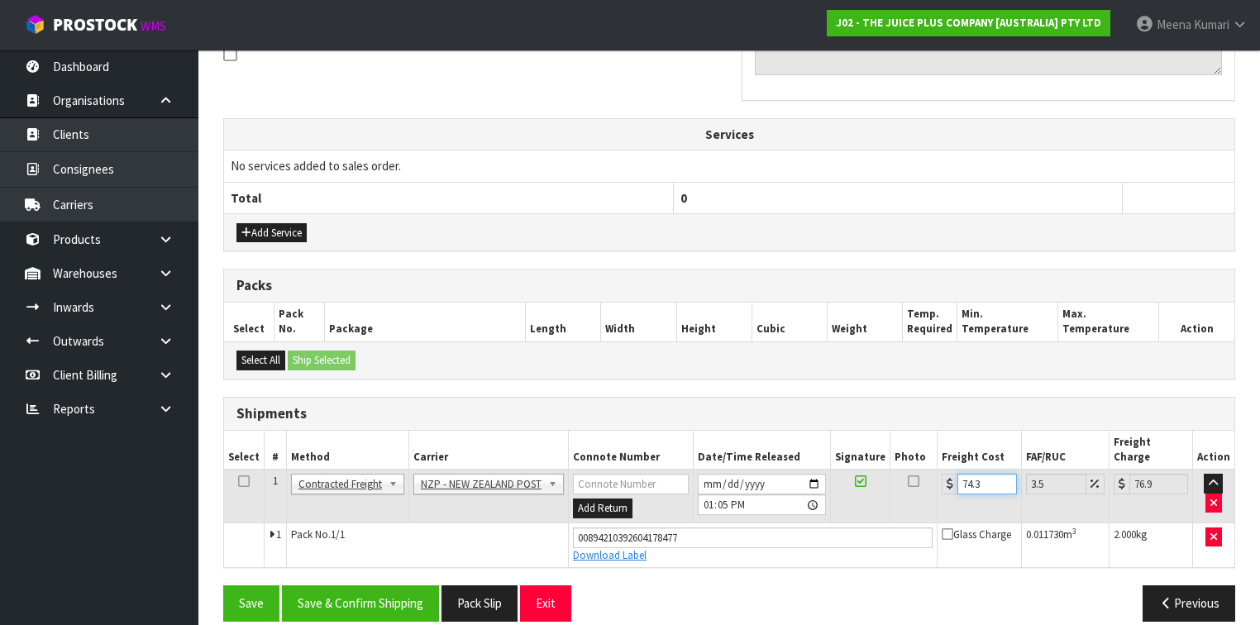
type input "74.33"
type input "76.93"
click at [962, 474] on input "74.33" at bounding box center [987, 484] width 59 height 21
type input "4.33"
type input "4.48"
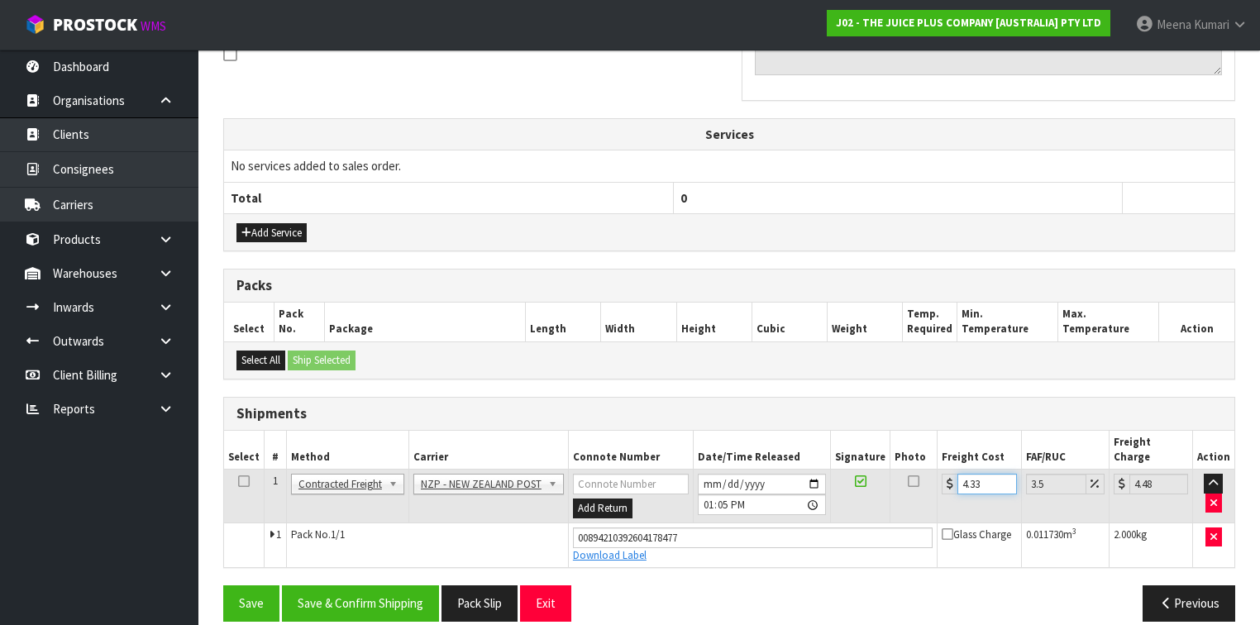
type input "4.33"
click at [241, 481] on icon at bounding box center [244, 481] width 12 height 1
click at [362, 596] on button "Save & Confirm Shipping" at bounding box center [360, 604] width 157 height 36
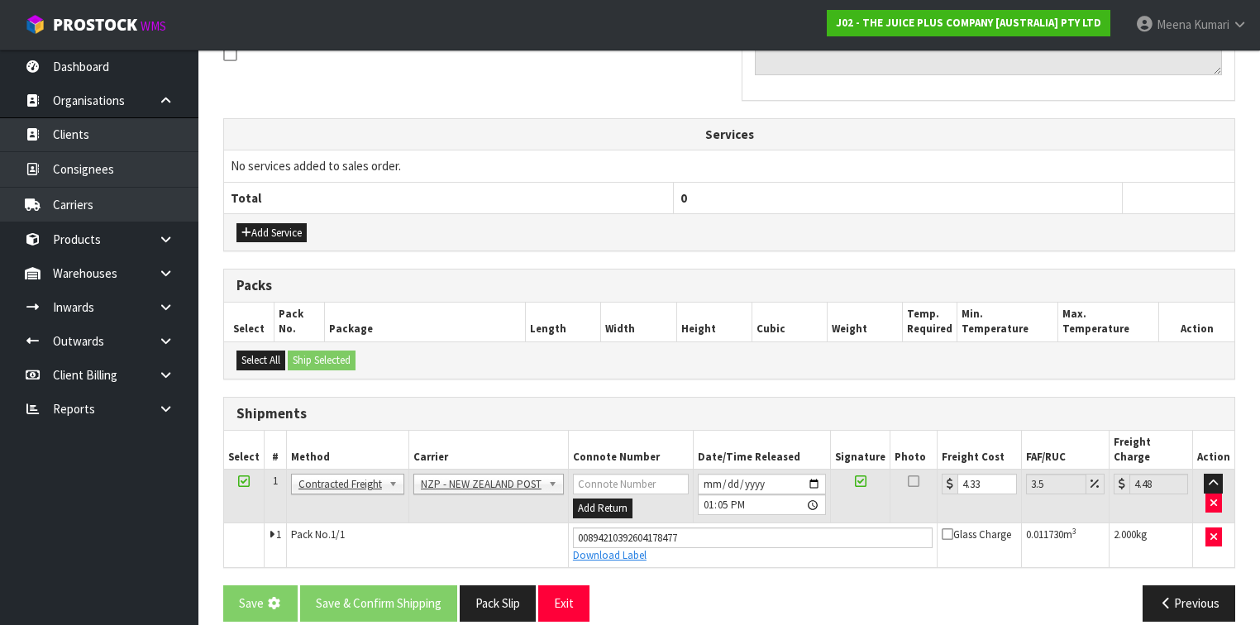
scroll to position [0, 0]
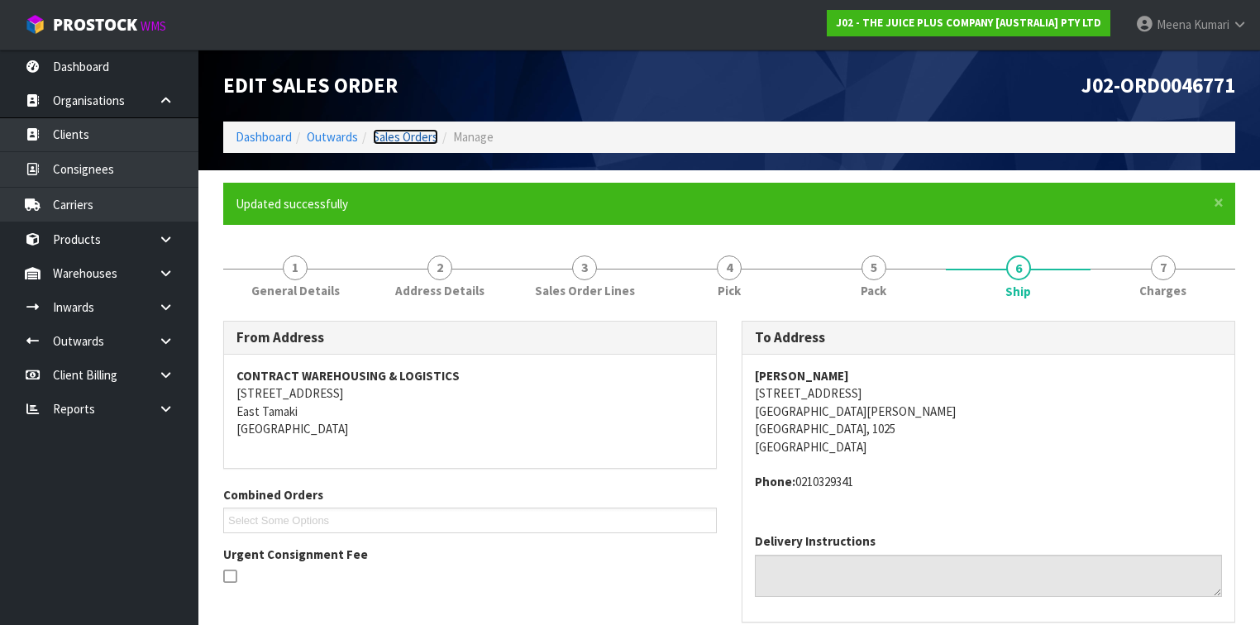
click at [427, 133] on link "Sales Orders" at bounding box center [405, 137] width 65 height 16
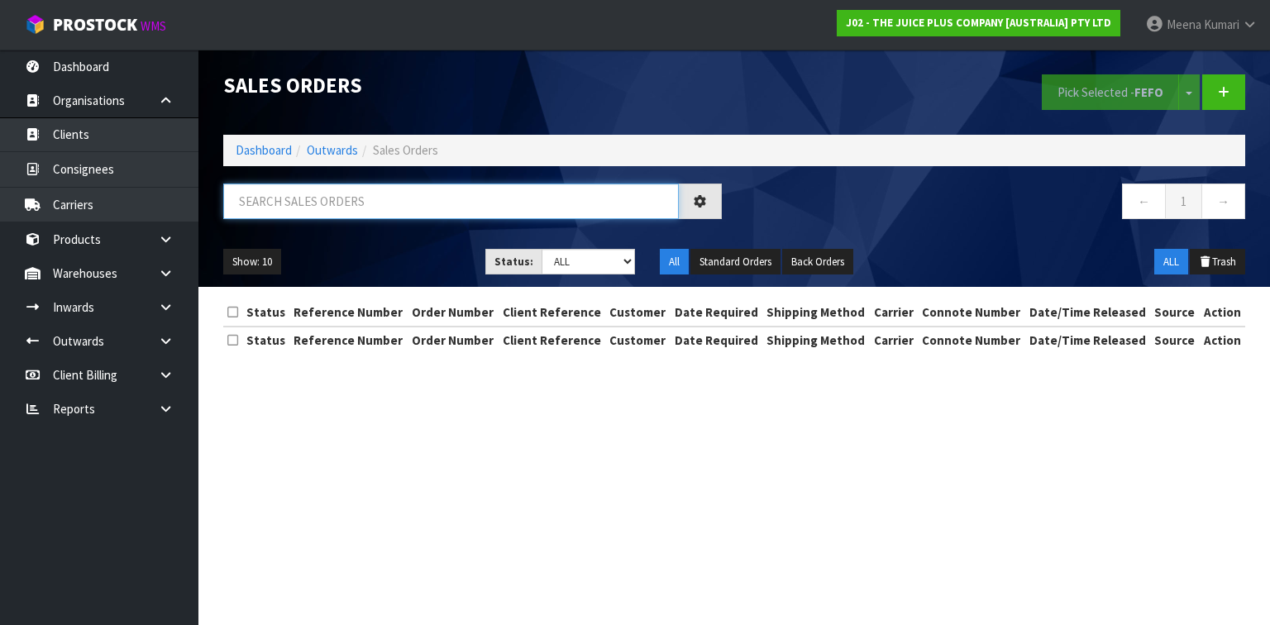
click at [350, 206] on input "text" at bounding box center [451, 202] width 456 height 36
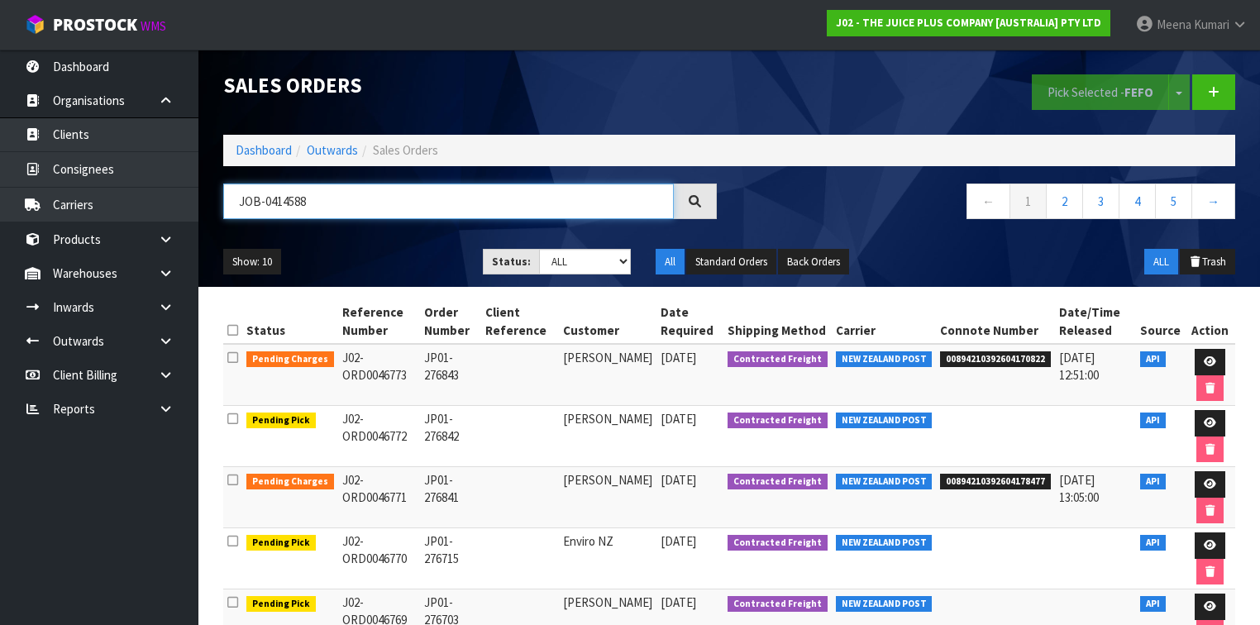
type input "JOB-0414588"
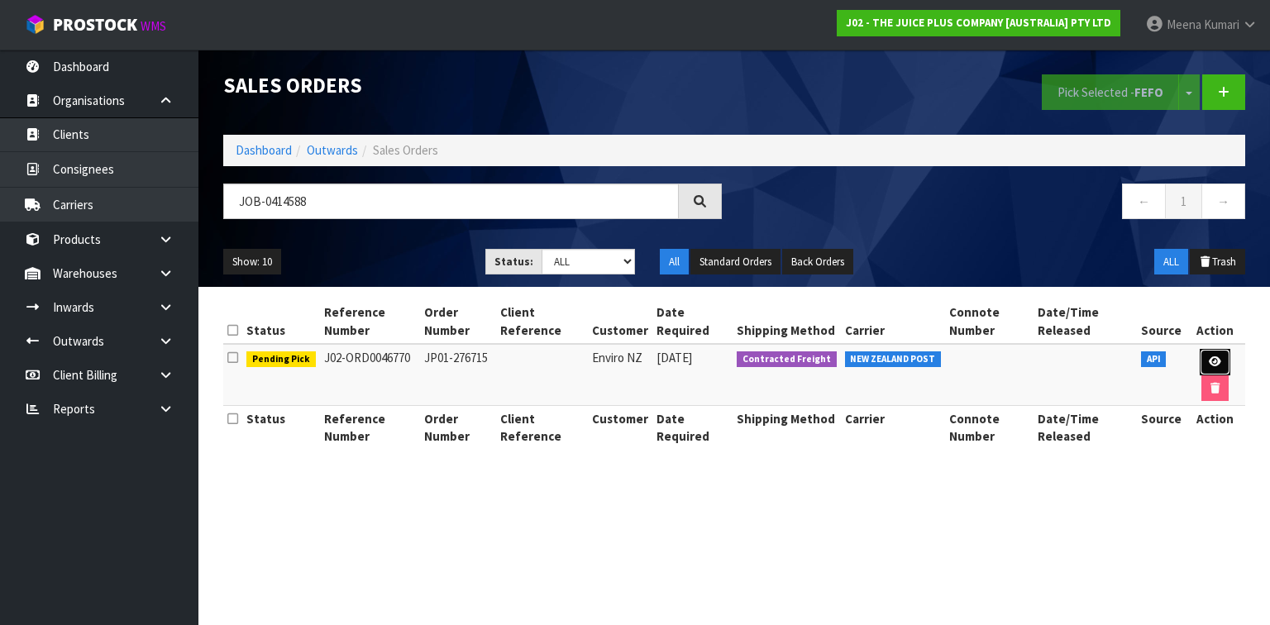
click at [1200, 355] on link at bounding box center [1215, 362] width 31 height 26
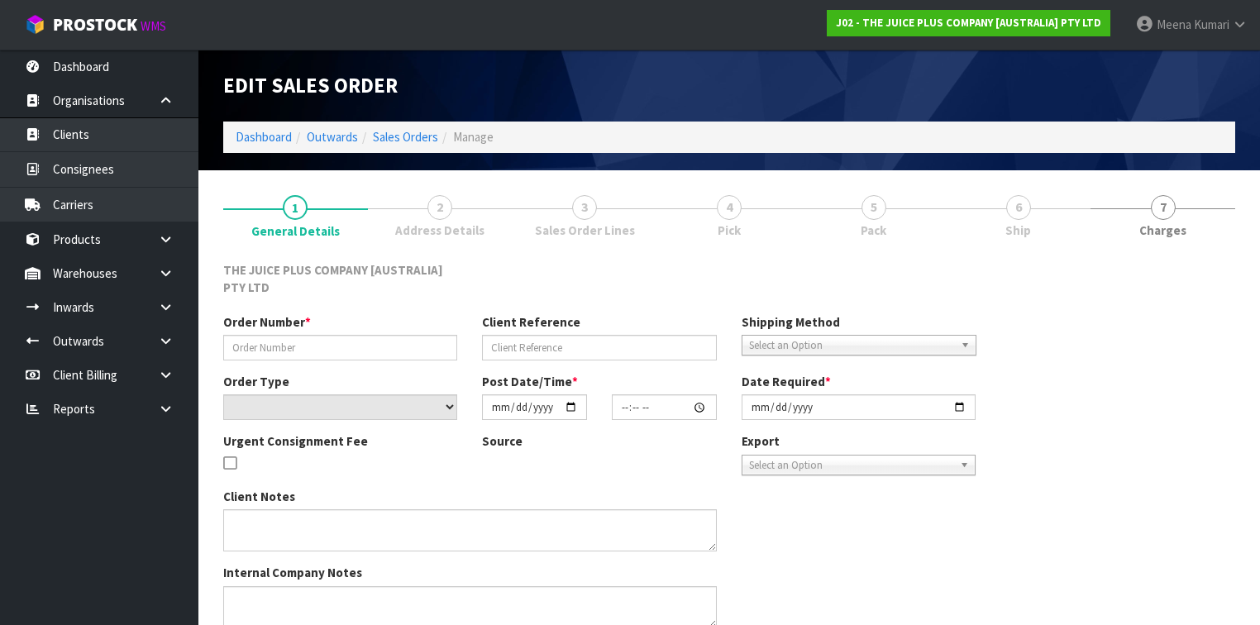
type input "JP01-276715"
select select "number:0"
type input "[DATE]"
type input "03:01:55.000"
type input "[DATE]"
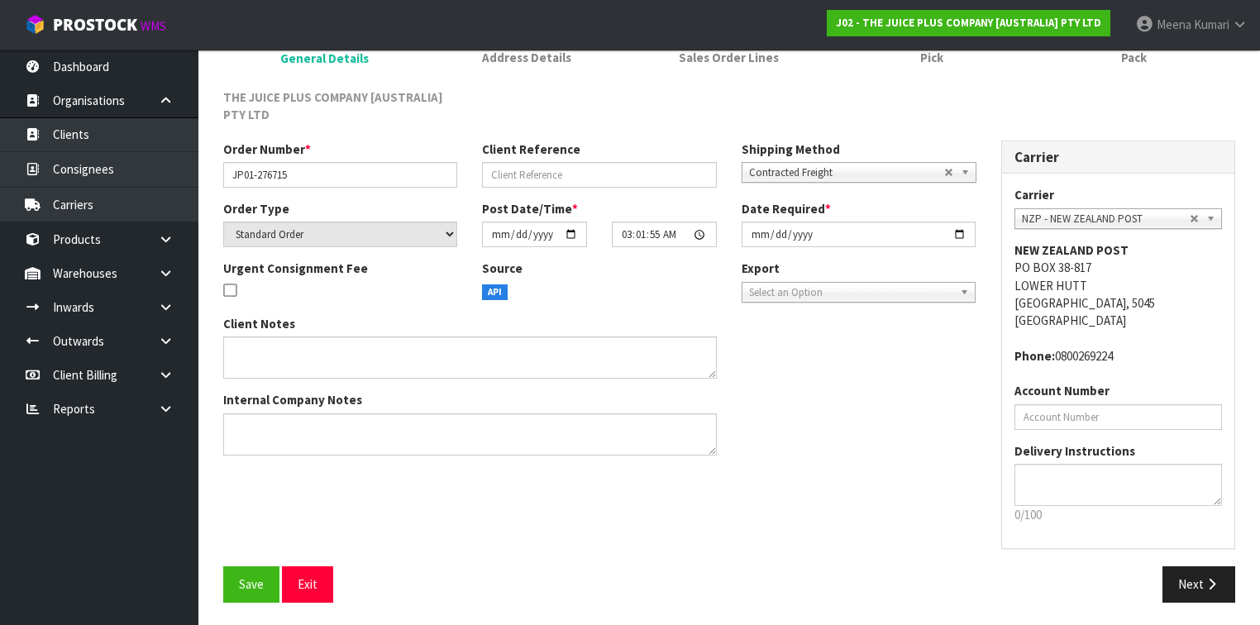
scroll to position [174, 0]
click at [262, 585] on span "Save" at bounding box center [251, 584] width 25 height 16
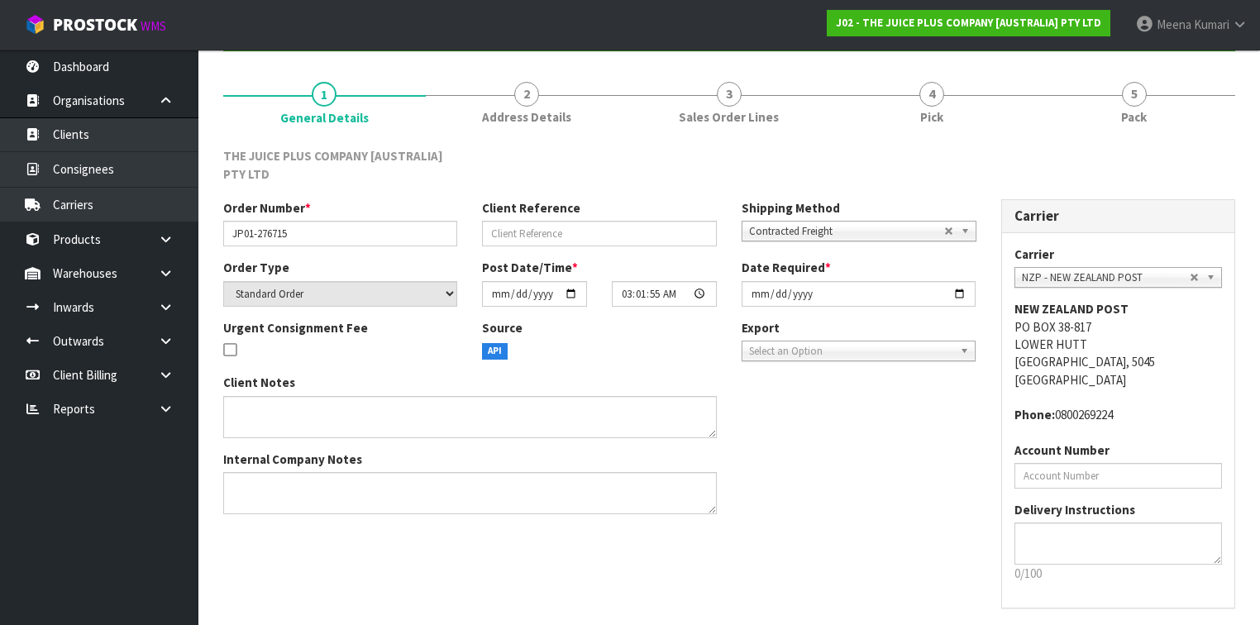
scroll to position [0, 0]
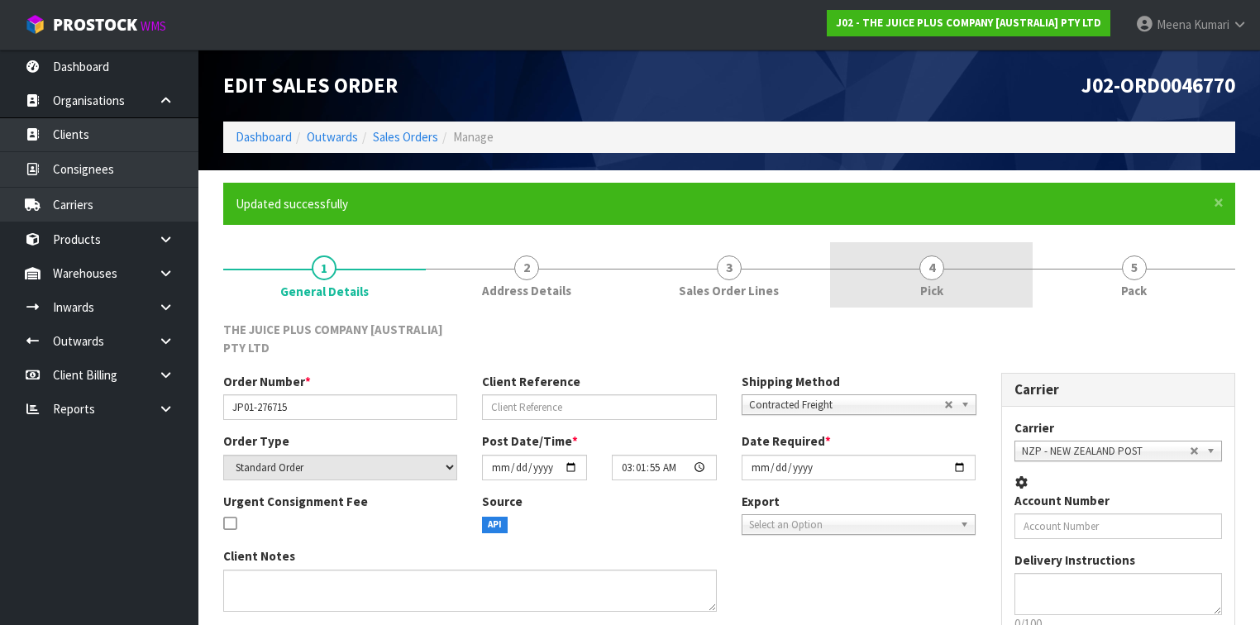
click at [946, 271] on link "4 Pick" at bounding box center [931, 274] width 203 height 65
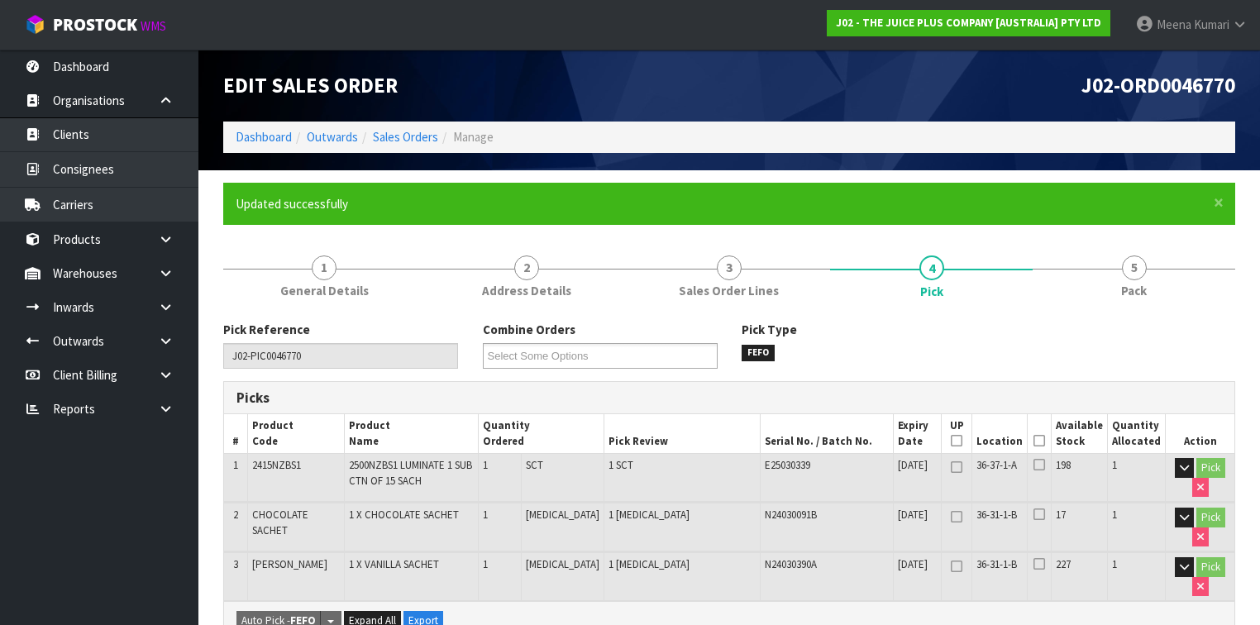
click at [1042, 442] on icon at bounding box center [1040, 441] width 12 height 1
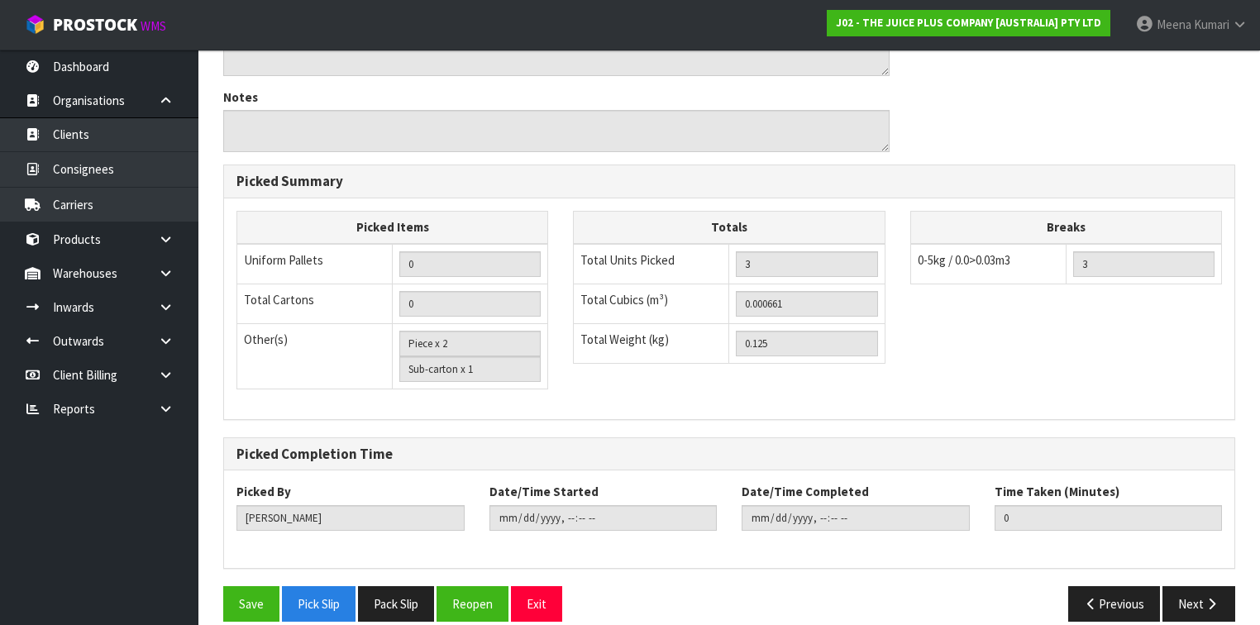
scroll to position [718, 0]
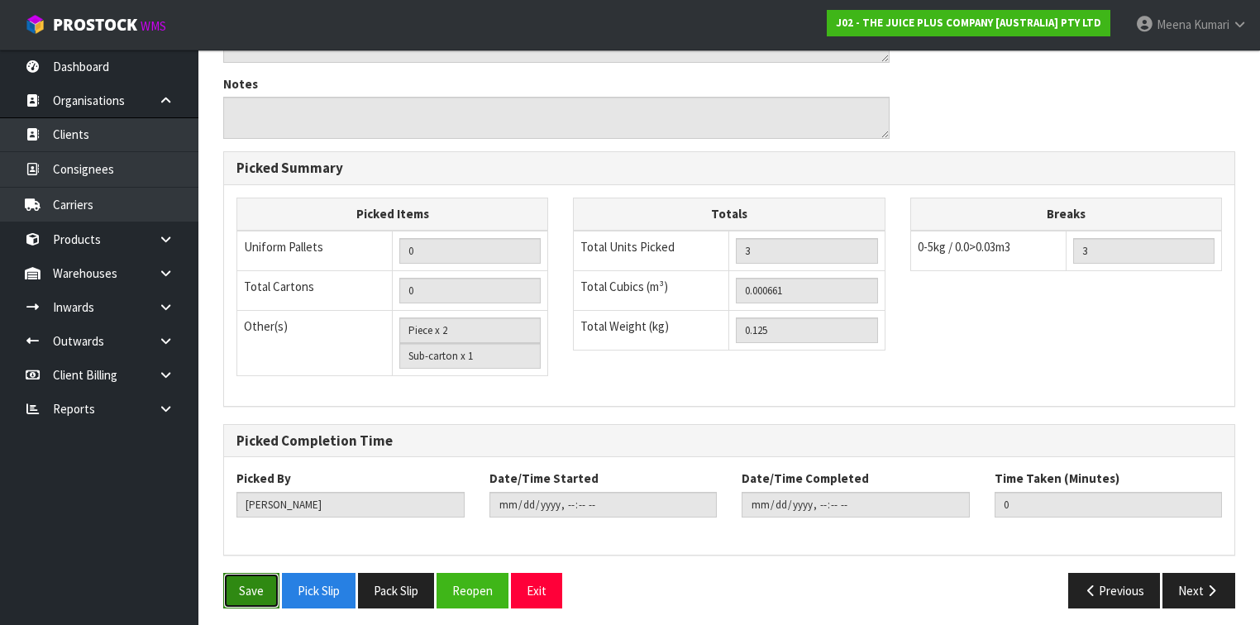
click at [265, 577] on button "Save" at bounding box center [251, 591] width 56 height 36
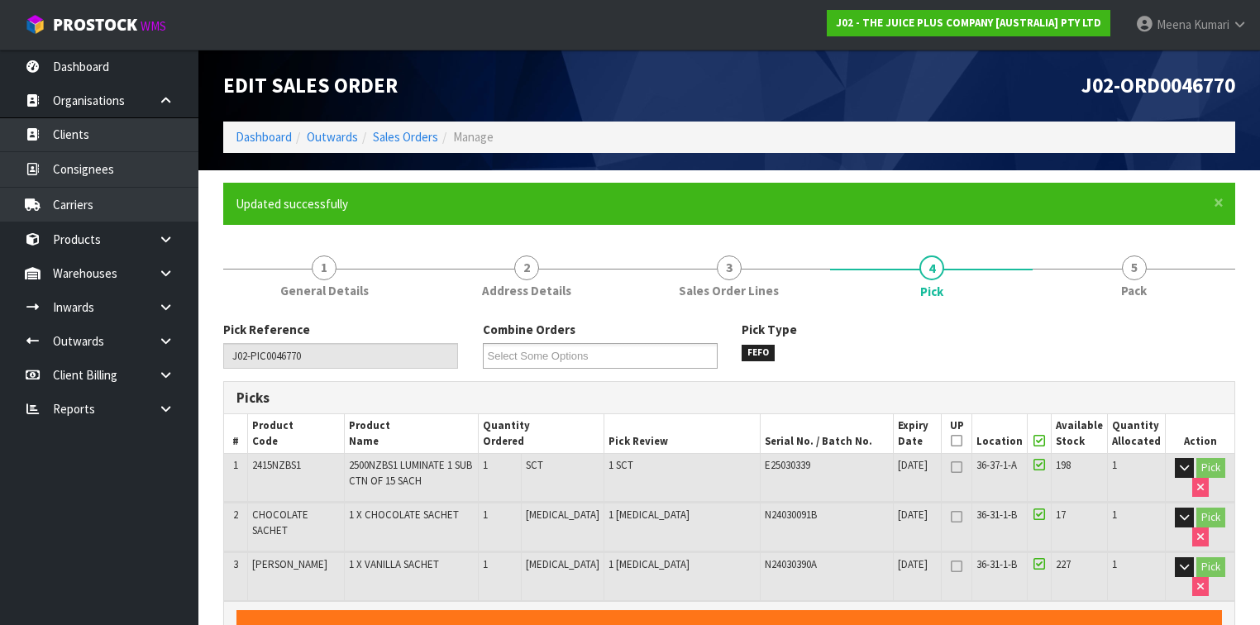
type input "[DATE]T13:09:25"
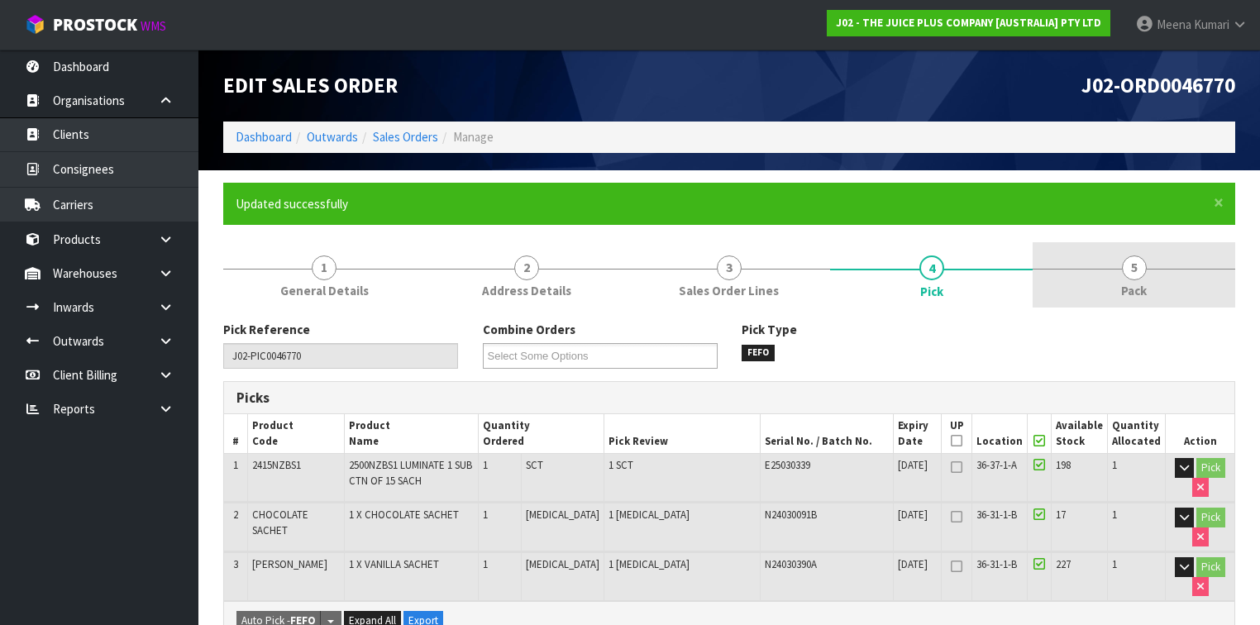
click at [1139, 256] on span "5" at bounding box center [1134, 268] width 25 height 25
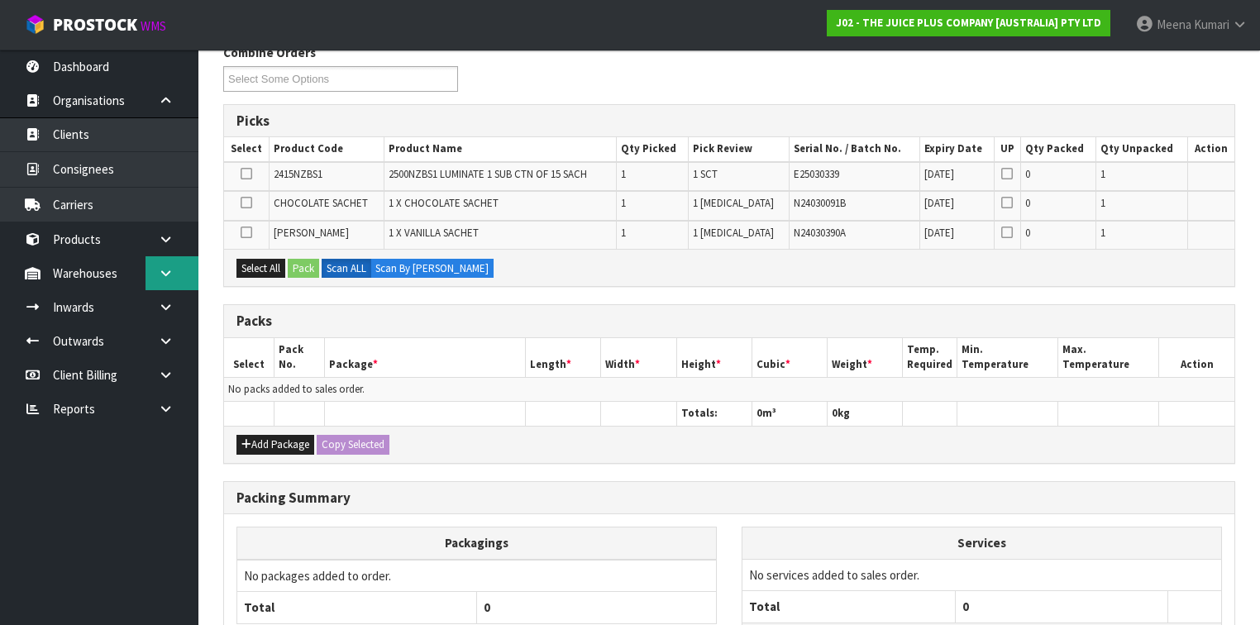
scroll to position [397, 0]
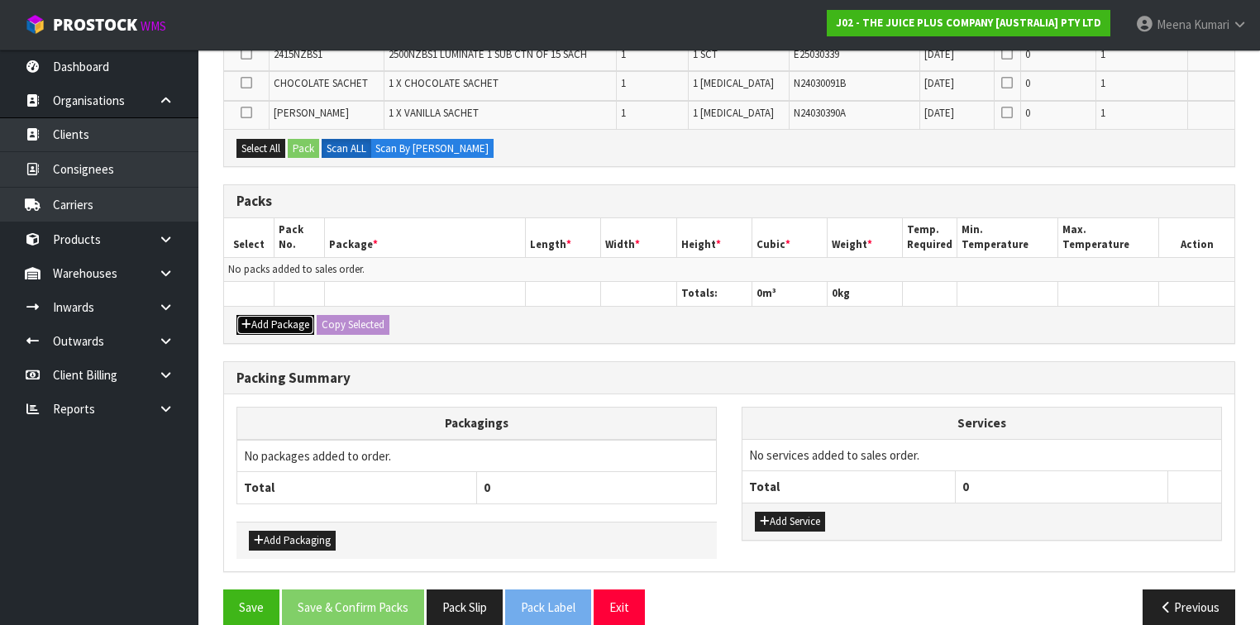
click at [272, 319] on button "Add Package" at bounding box center [276, 325] width 78 height 20
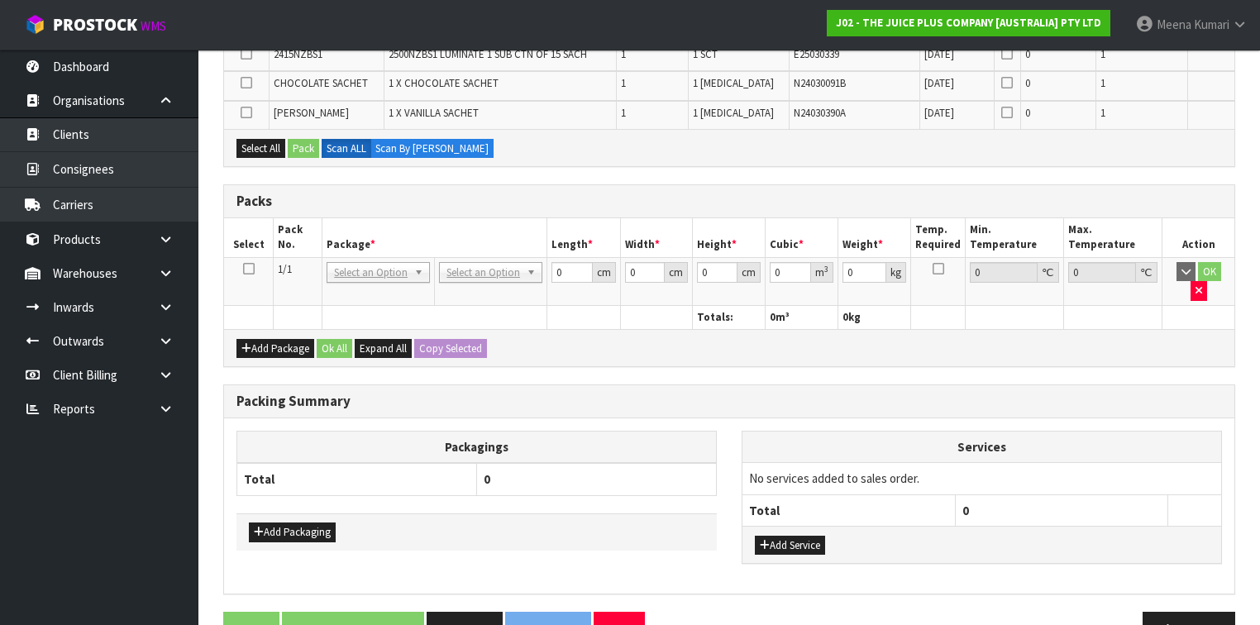
click at [248, 269] on icon at bounding box center [249, 269] width 12 height 1
click at [247, 147] on button "Select All" at bounding box center [261, 149] width 49 height 20
click at [298, 139] on button "Pack" at bounding box center [303, 149] width 31 height 20
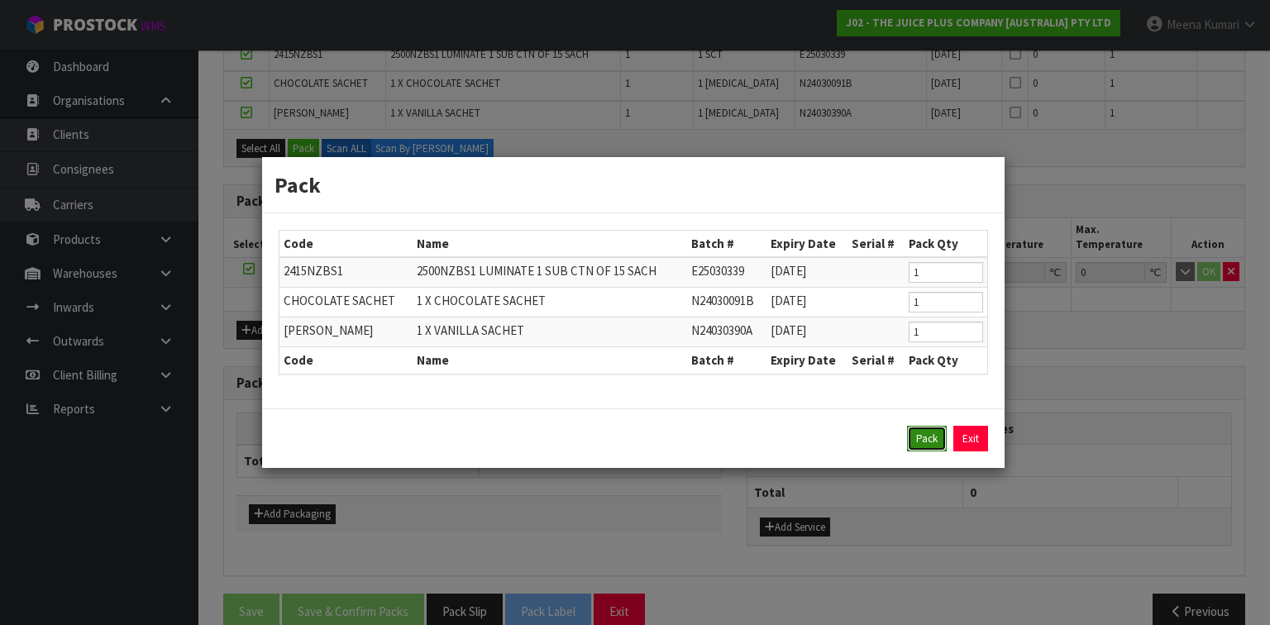
click at [931, 440] on button "Pack" at bounding box center [927, 439] width 40 height 26
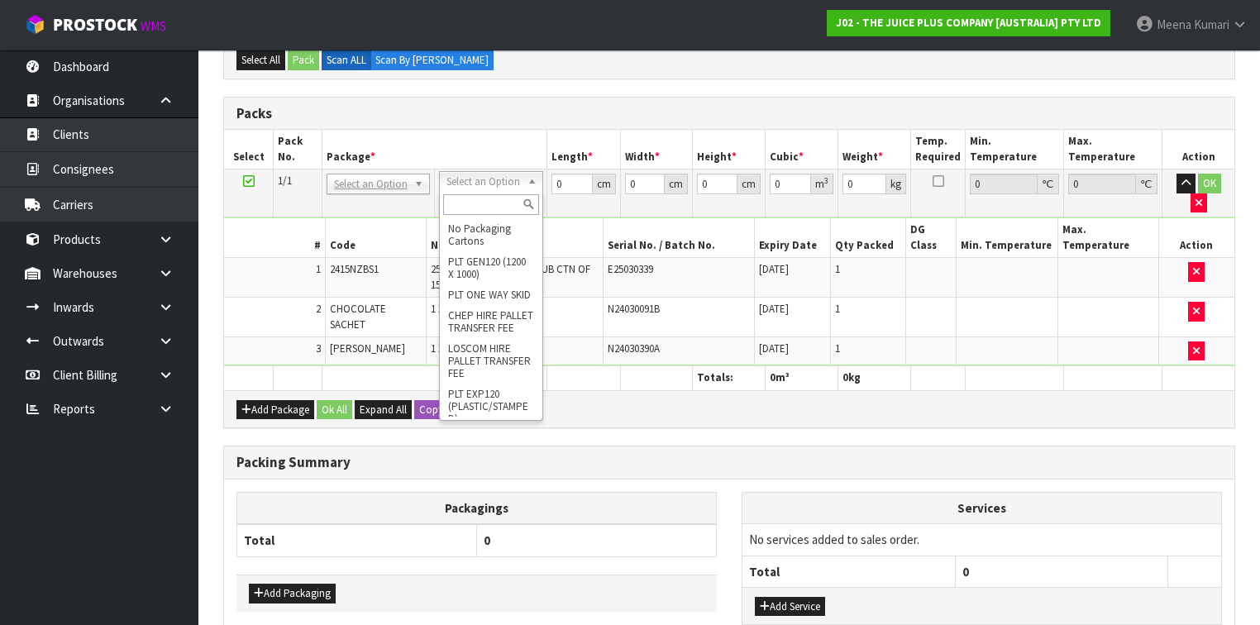
click at [499, 202] on input "text" at bounding box center [490, 204] width 95 height 21
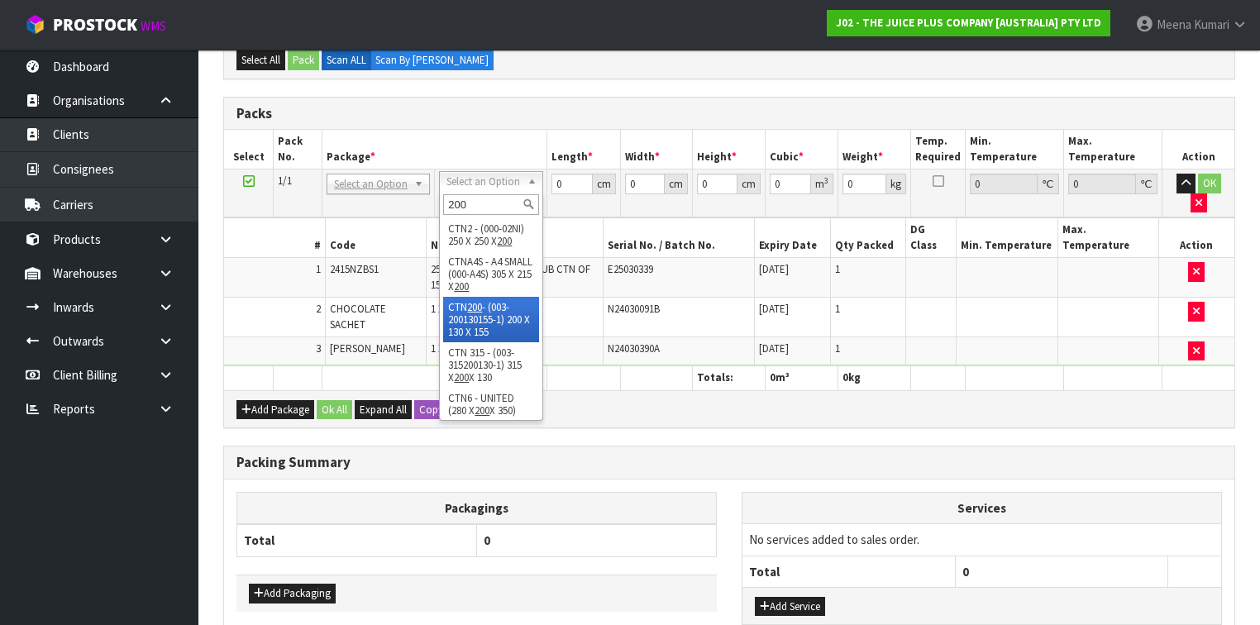
type input "200"
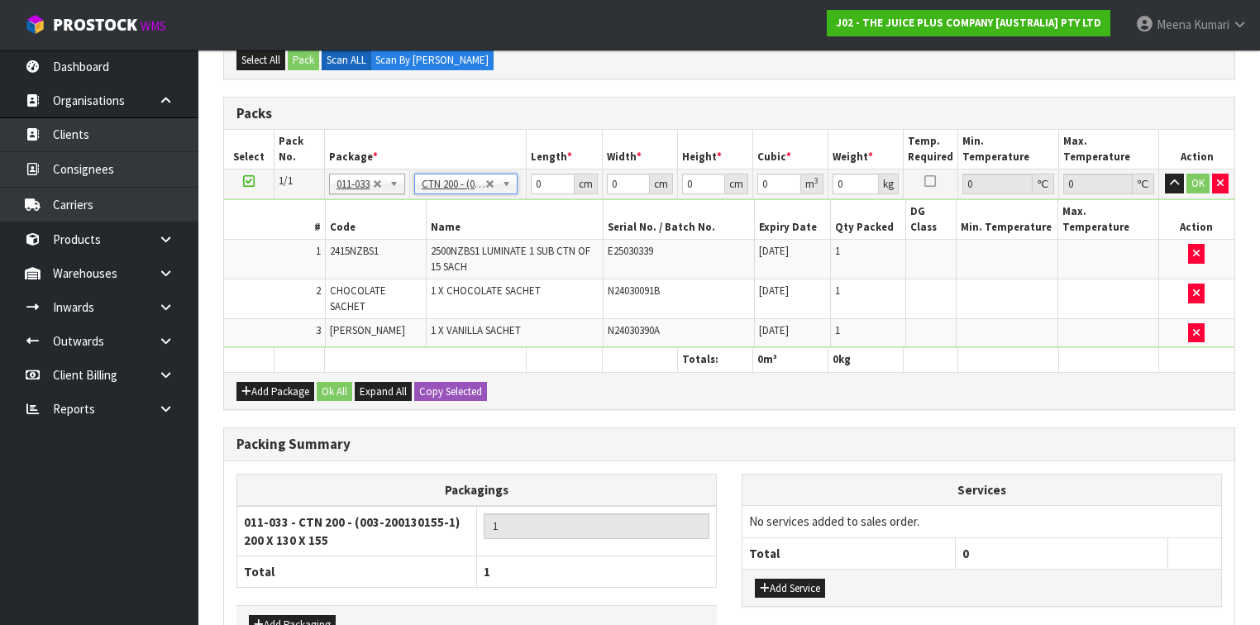
type input "20"
type input "13"
type input "15.5"
type input "0.00403"
type input "0.325"
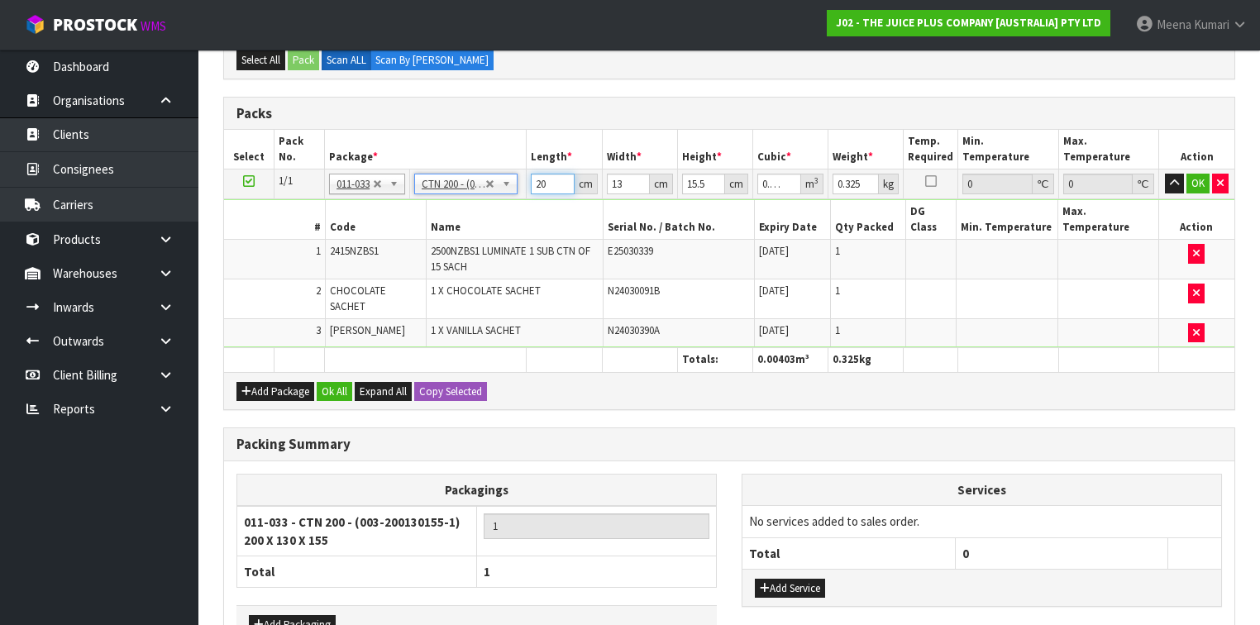
click at [552, 179] on input "20" at bounding box center [552, 184] width 43 height 21
type input "2"
type input "0.000403"
type input "0"
type input "2"
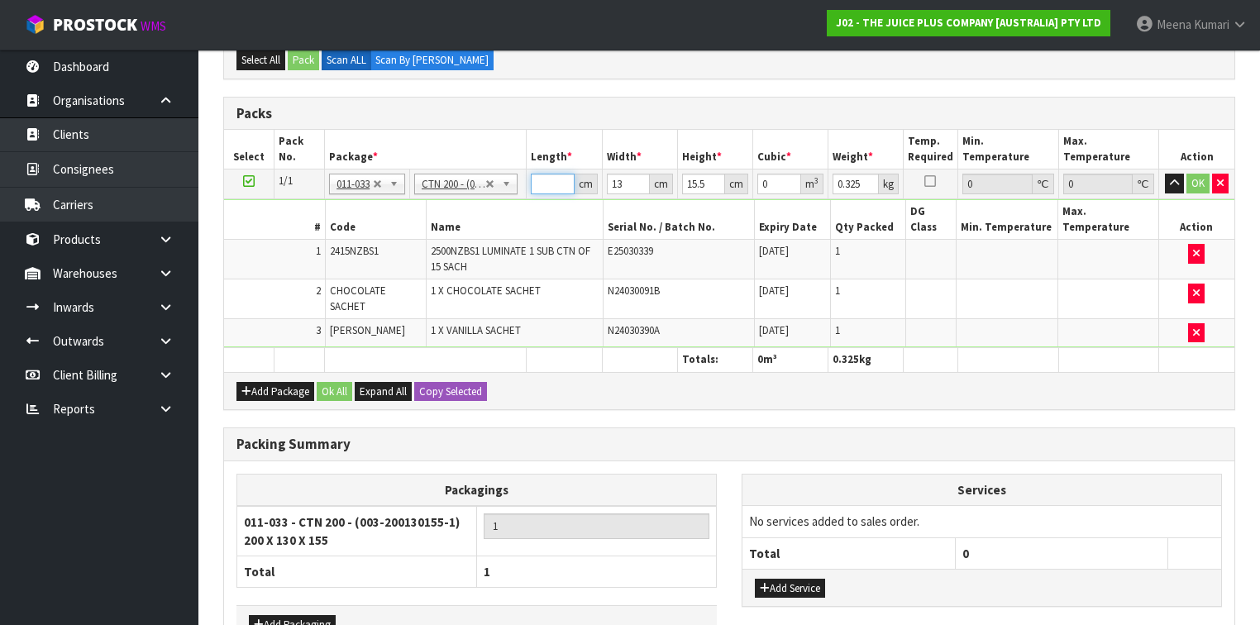
type input "0.000403"
type input "20"
type input "0.00403"
type input "0"
type input "1"
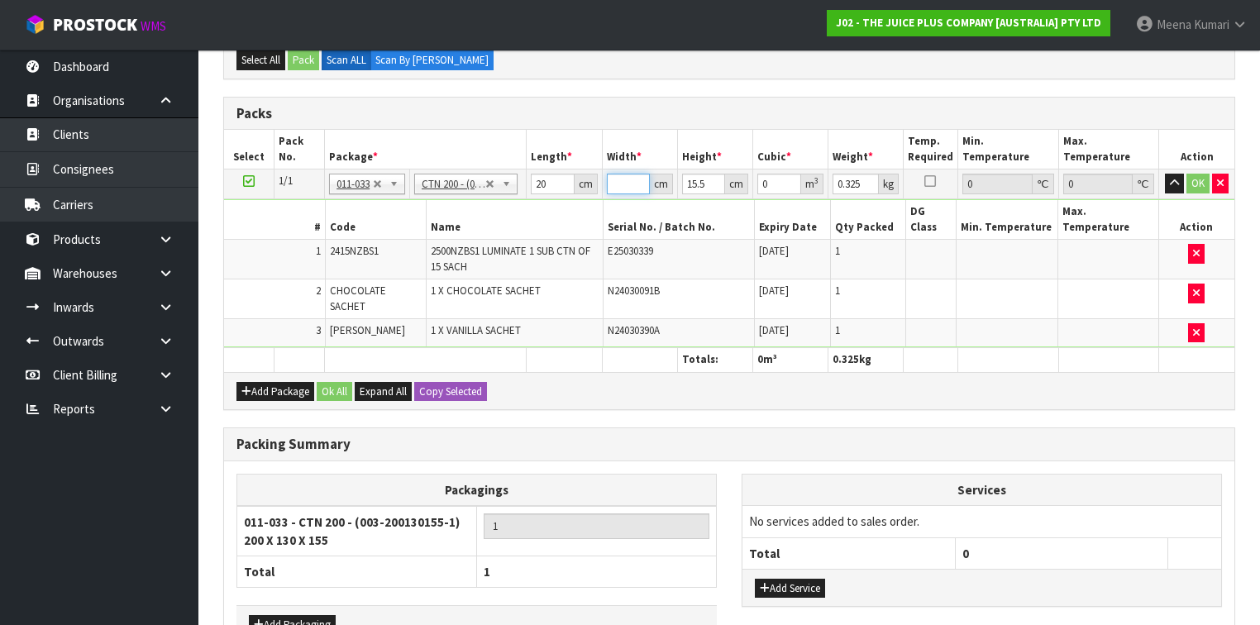
type input "0.00031"
type input "13"
type input "0.00403"
click at [705, 182] on input "15.5" at bounding box center [703, 184] width 43 height 21
type input "15"
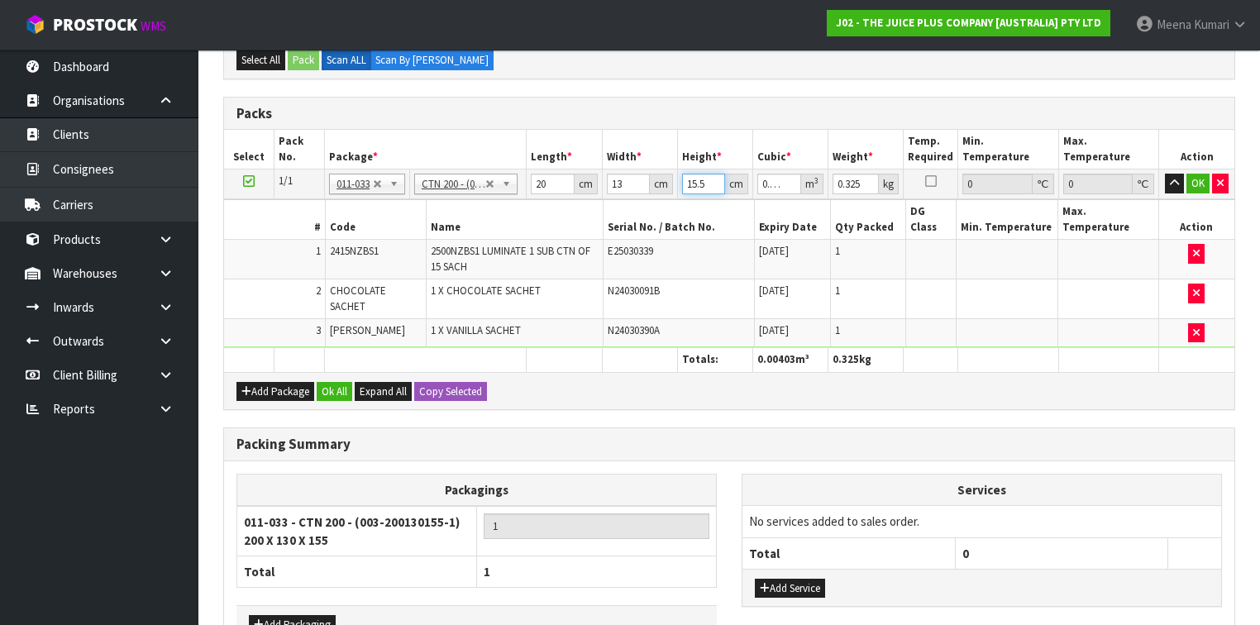
type input "0.0039"
type input "1"
type input "0.00026"
type input "0"
type input "1"
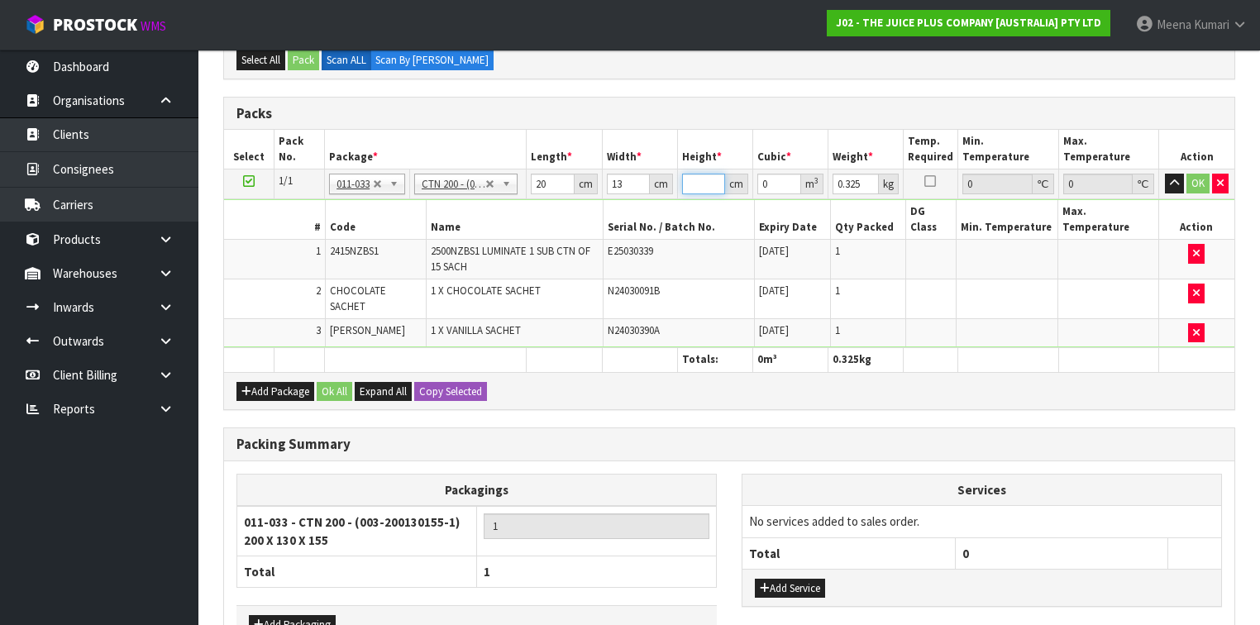
type input "0.00026"
type input "16"
type input "0.00416"
type input "16"
click at [868, 176] on input "0.326" at bounding box center [856, 184] width 46 height 21
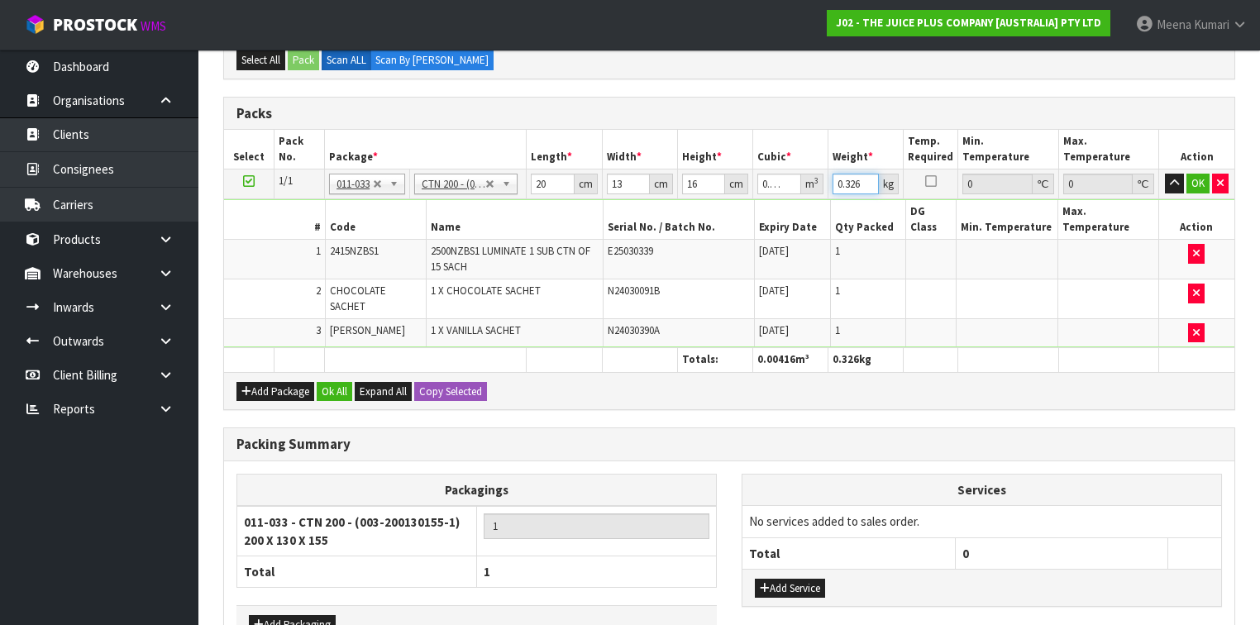
click at [863, 180] on input "0.326" at bounding box center [856, 184] width 46 height 21
type input "0"
type input "1"
click at [1194, 182] on button "OK" at bounding box center [1198, 184] width 23 height 20
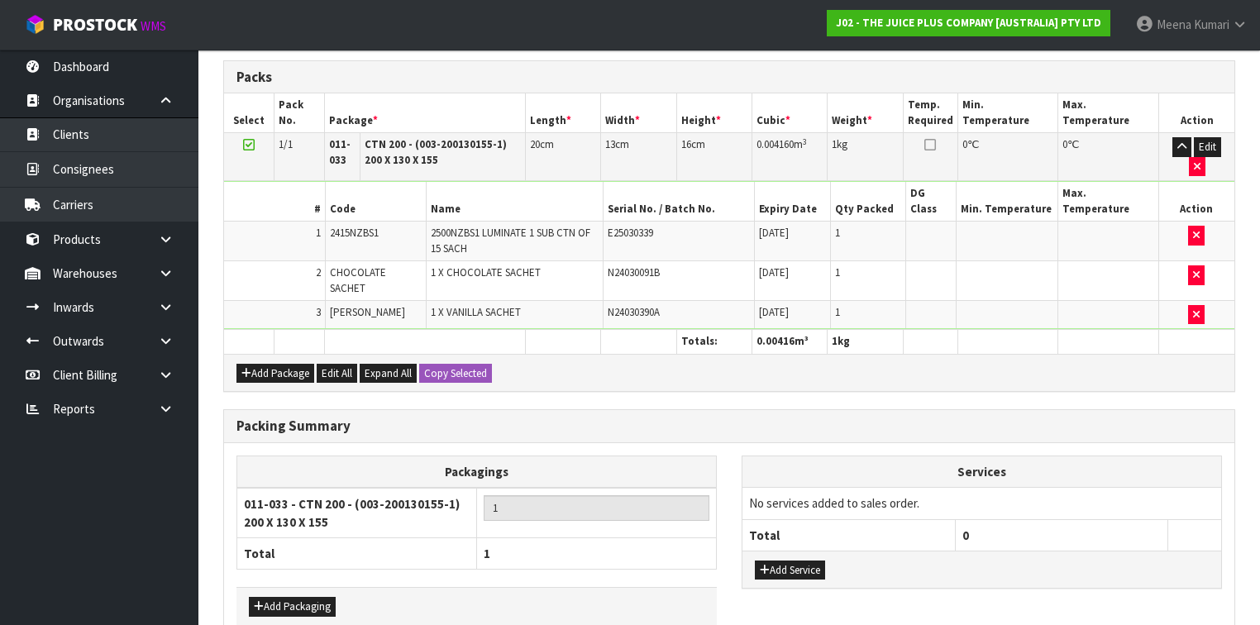
scroll to position [493, 0]
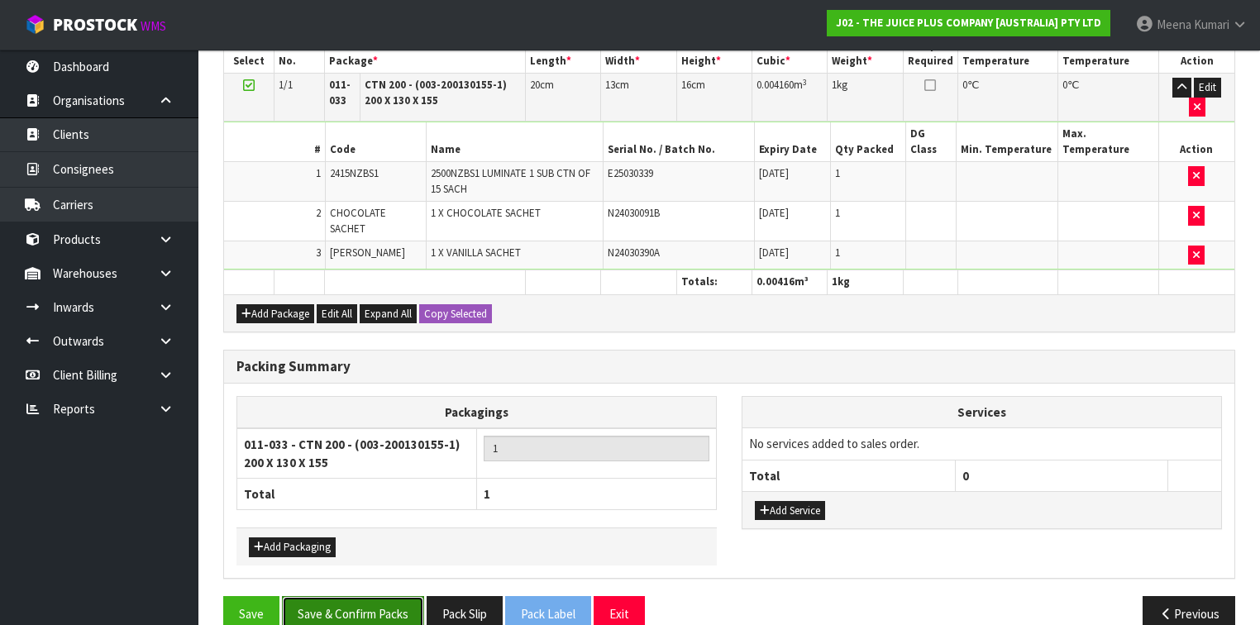
click at [377, 596] on button "Save & Confirm Packs" at bounding box center [353, 614] width 142 height 36
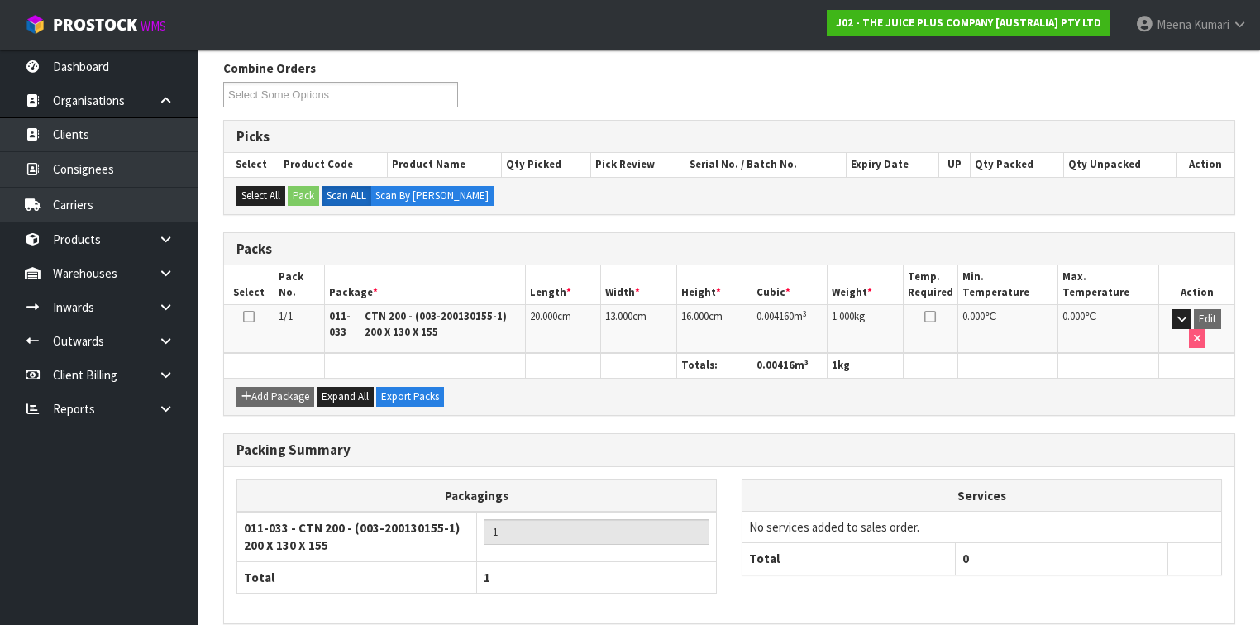
scroll to position [324, 0]
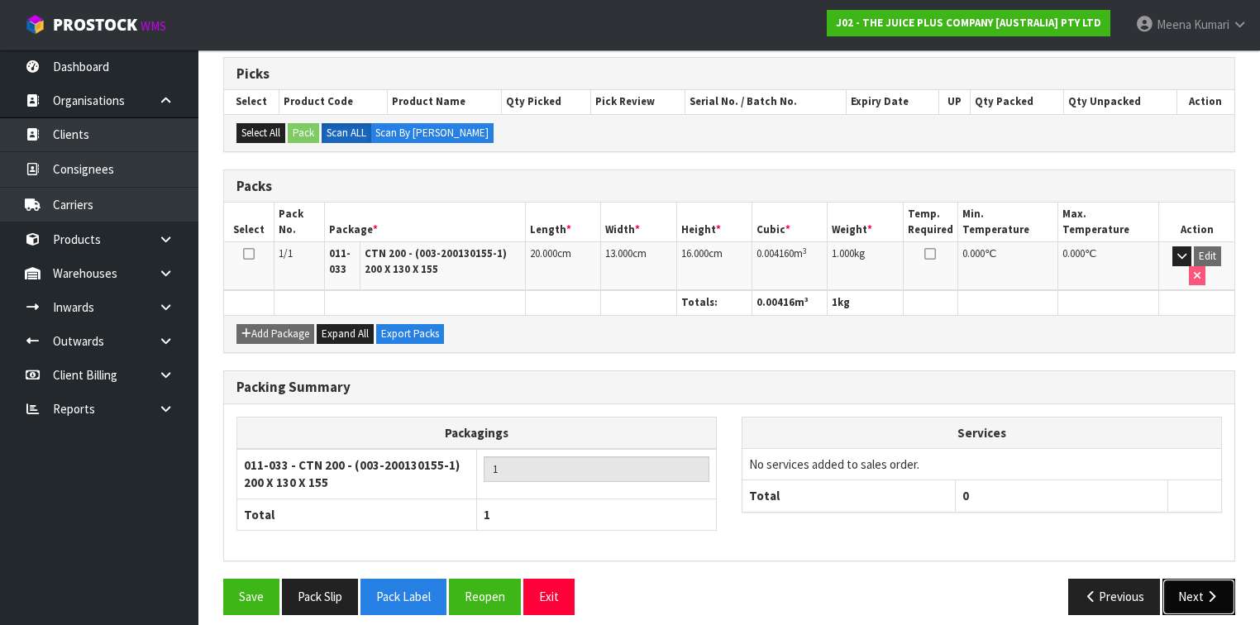
click at [1191, 579] on button "Next" at bounding box center [1199, 597] width 73 height 36
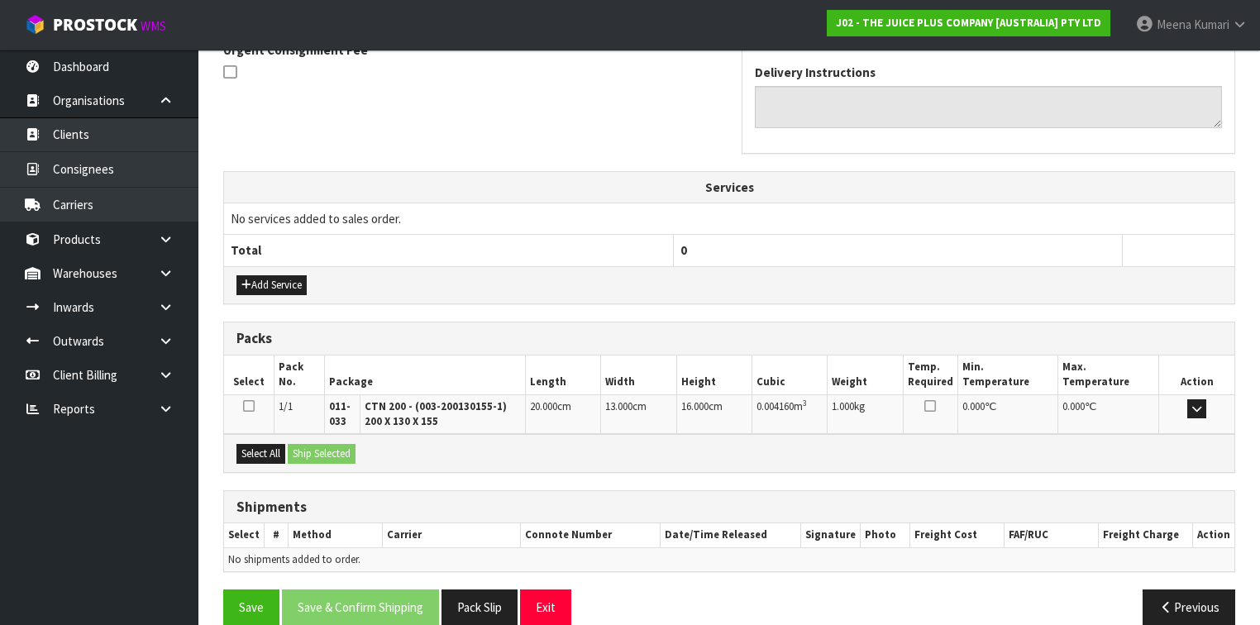
scroll to position [524, 0]
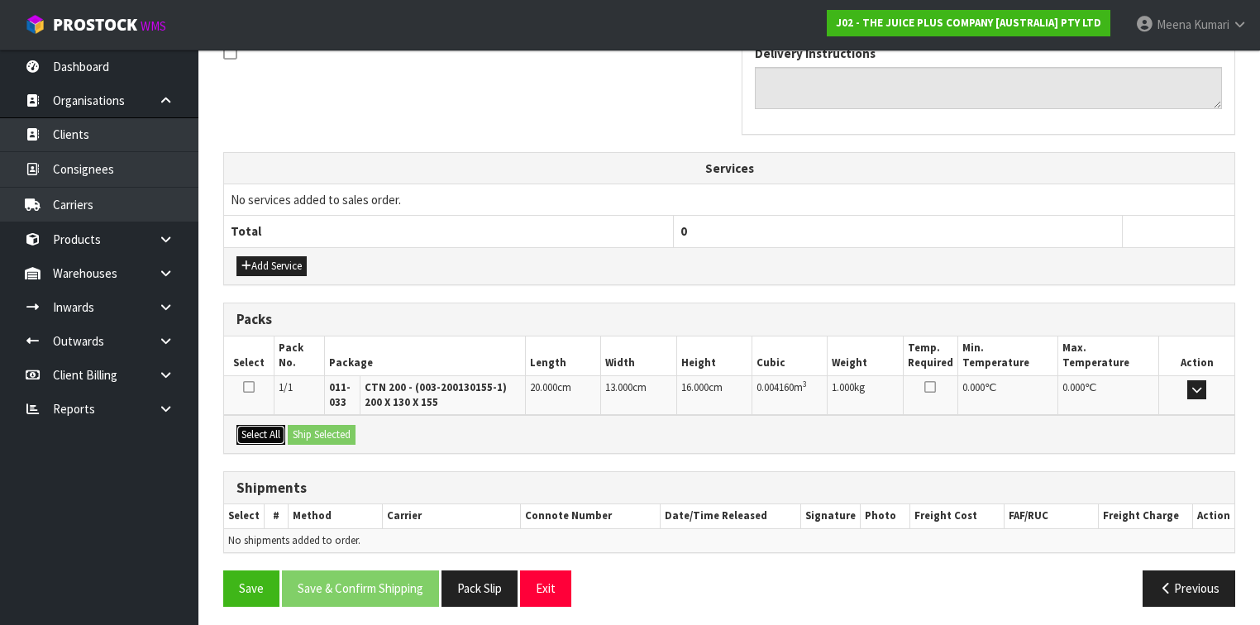
click at [254, 433] on button "Select All" at bounding box center [261, 435] width 49 height 20
click at [302, 425] on button "Ship Selected" at bounding box center [322, 435] width 68 height 20
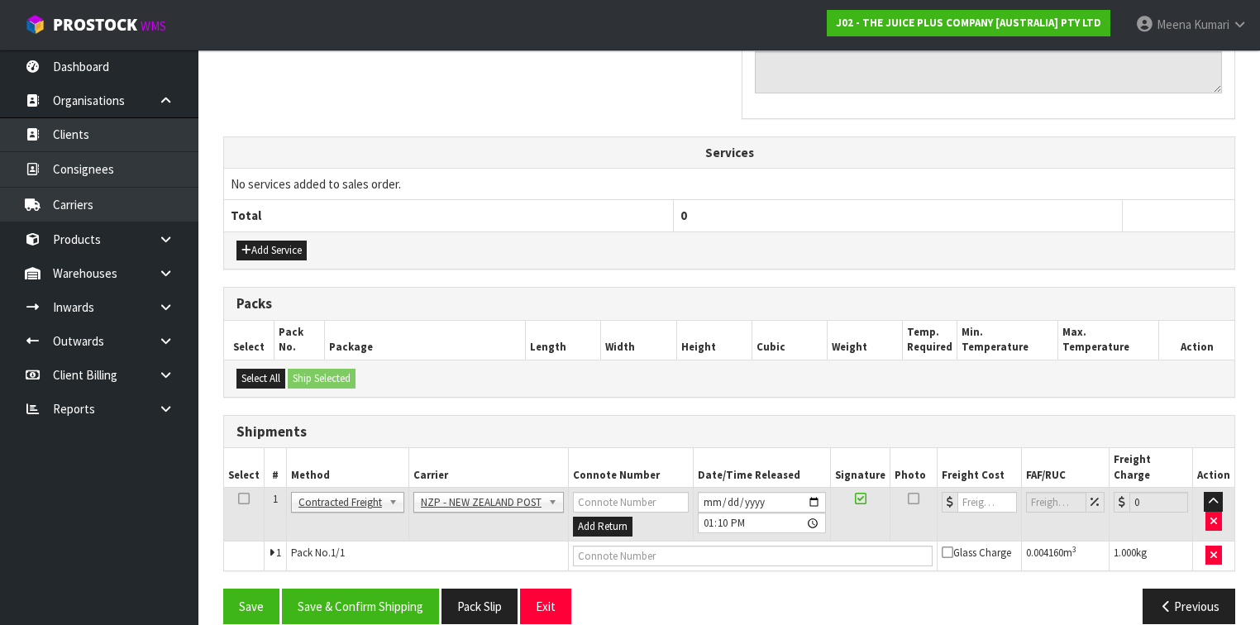
scroll to position [543, 0]
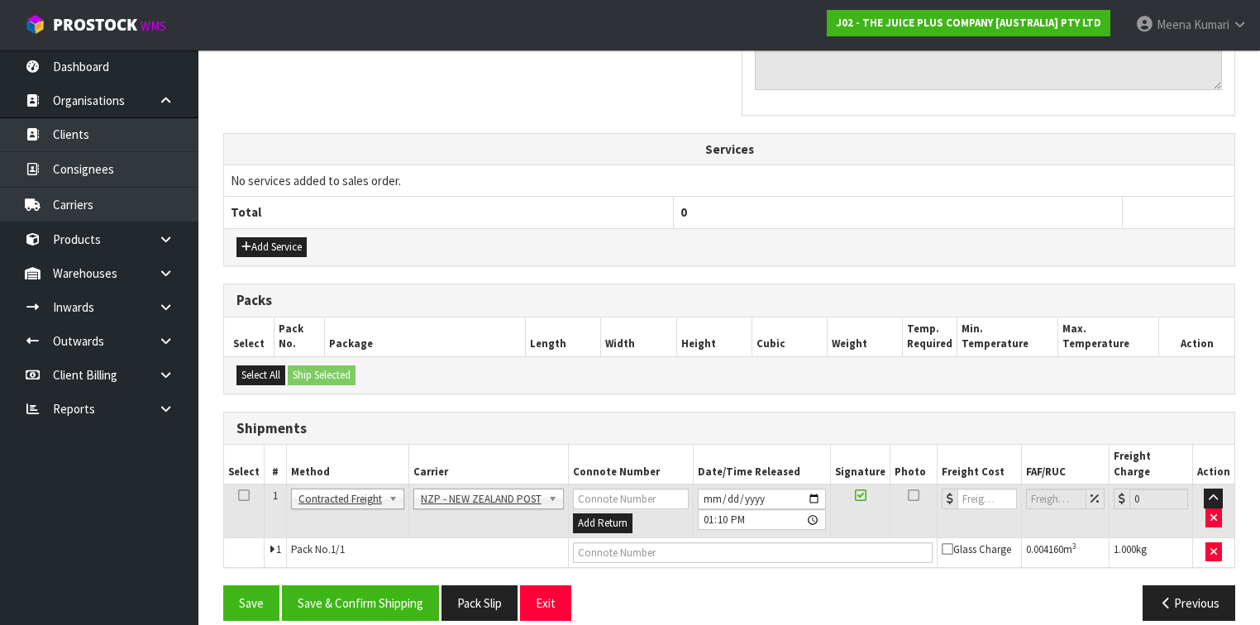
click at [241, 495] on icon at bounding box center [244, 495] width 12 height 1
click at [344, 586] on button "Save & Confirm Shipping" at bounding box center [360, 604] width 157 height 36
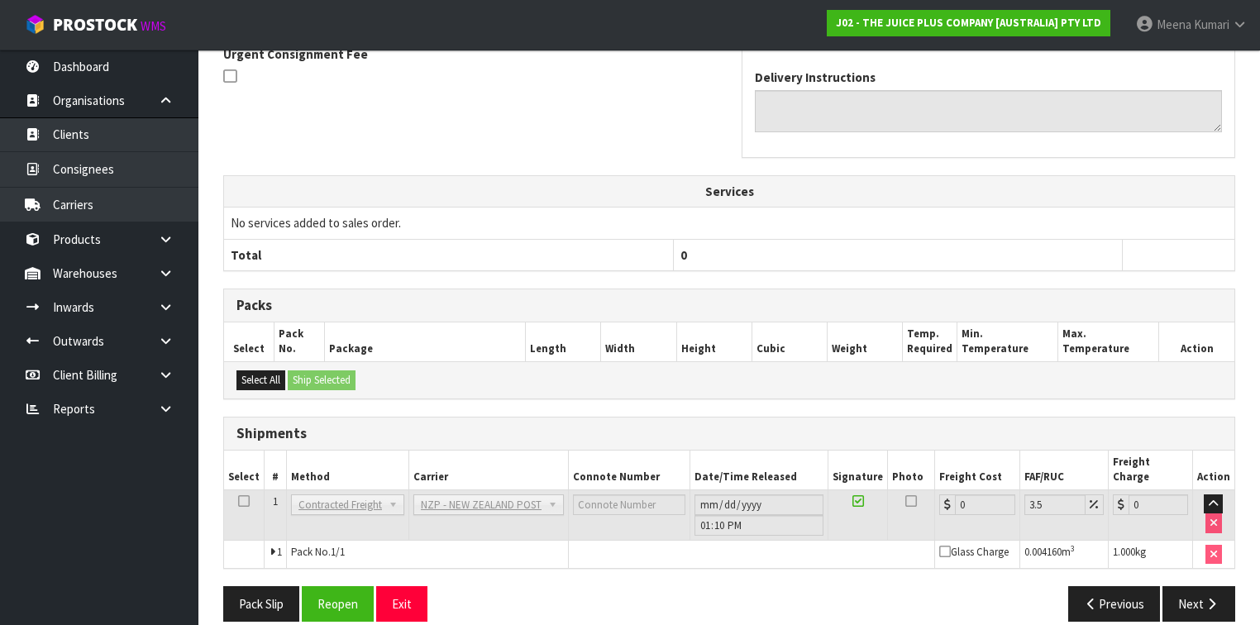
scroll to position [519, 0]
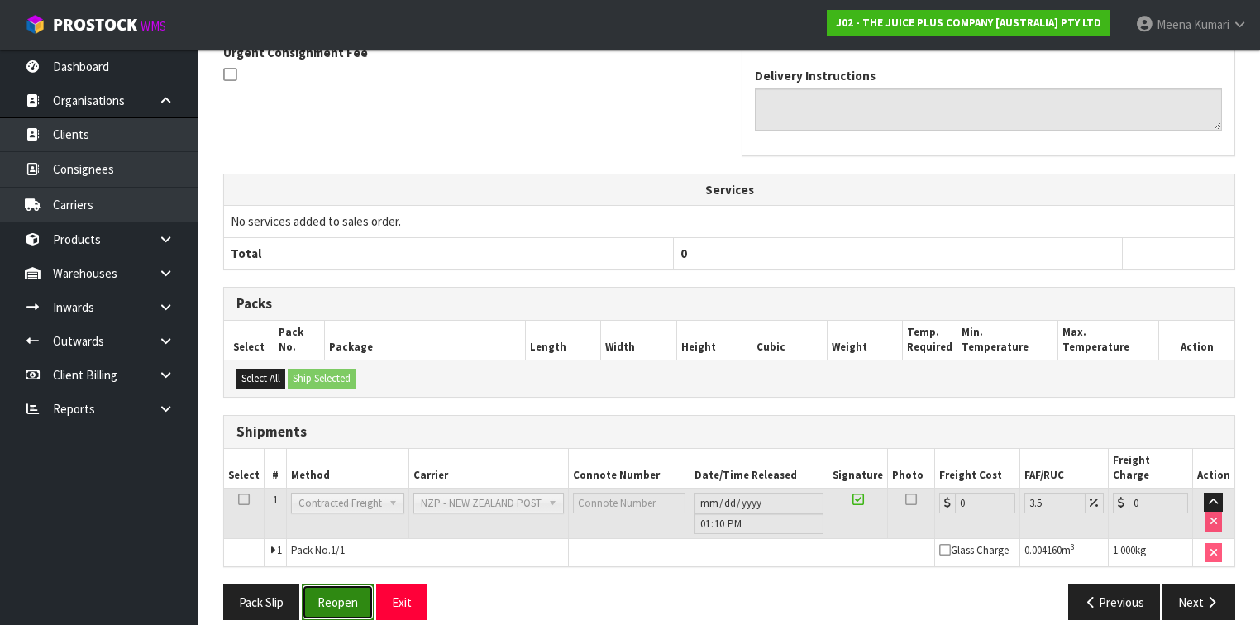
click at [319, 585] on button "Reopen" at bounding box center [338, 603] width 72 height 36
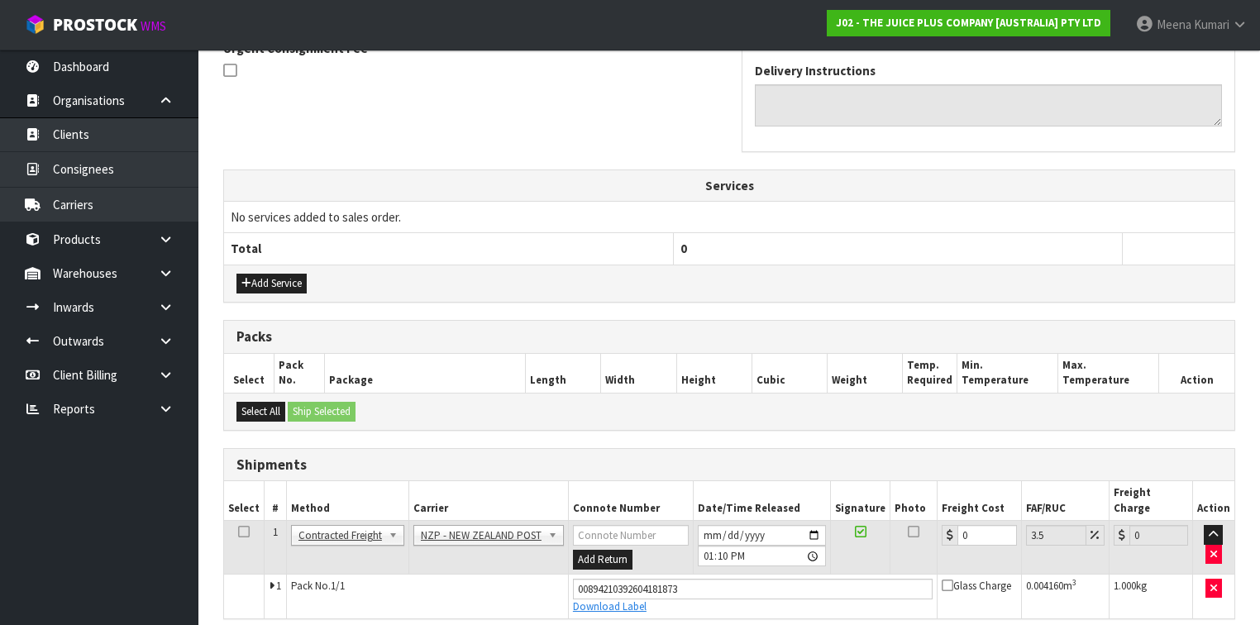
scroll to position [557, 0]
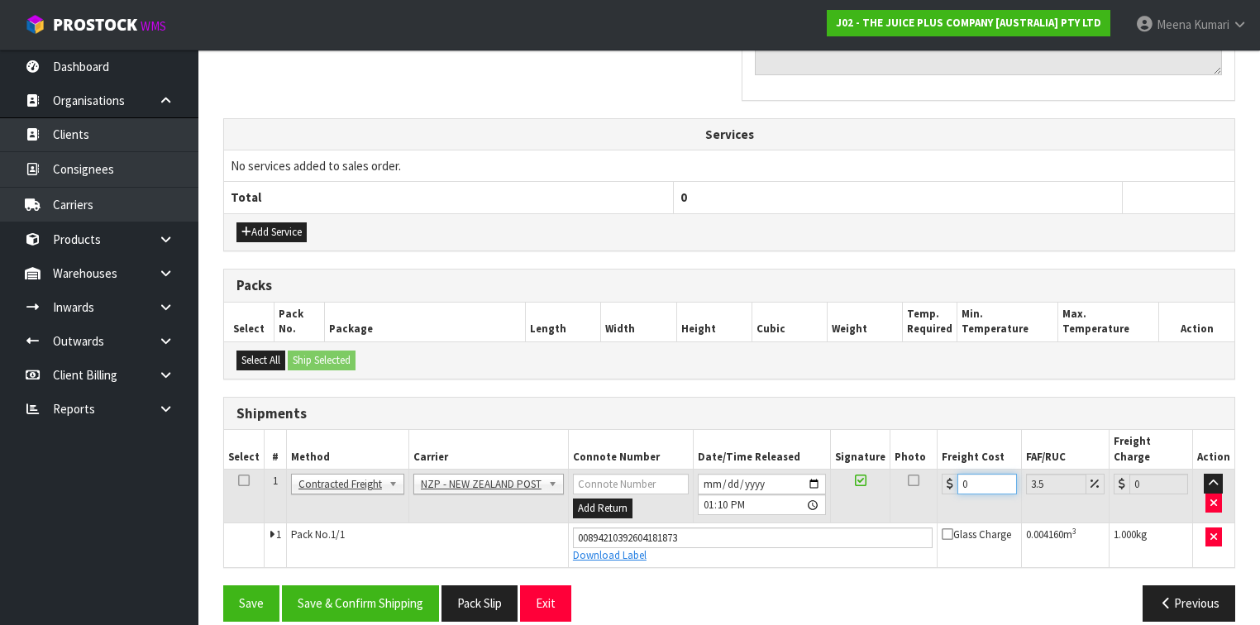
click at [975, 474] on input "0" at bounding box center [987, 484] width 59 height 21
type input "4"
type input "4.14"
type input "4.3"
type input "4.45"
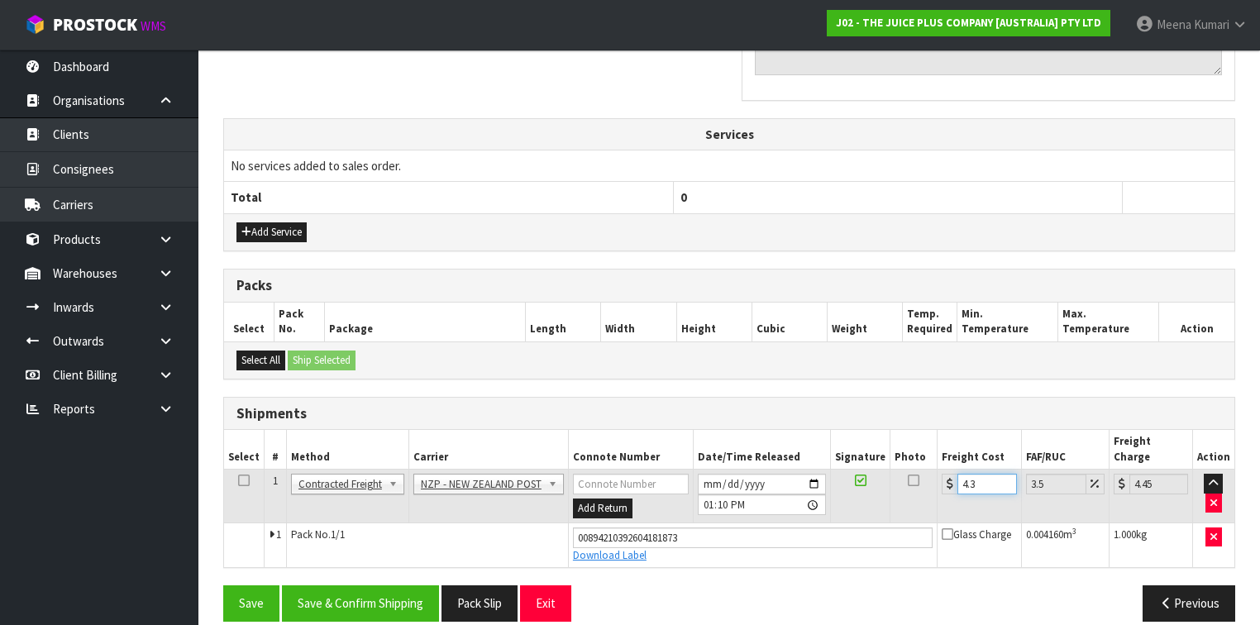
type input "4.33"
type input "4.48"
type input "4.33"
click at [243, 481] on icon at bounding box center [244, 481] width 12 height 1
click at [314, 586] on button "Save & Confirm Shipping" at bounding box center [360, 604] width 157 height 36
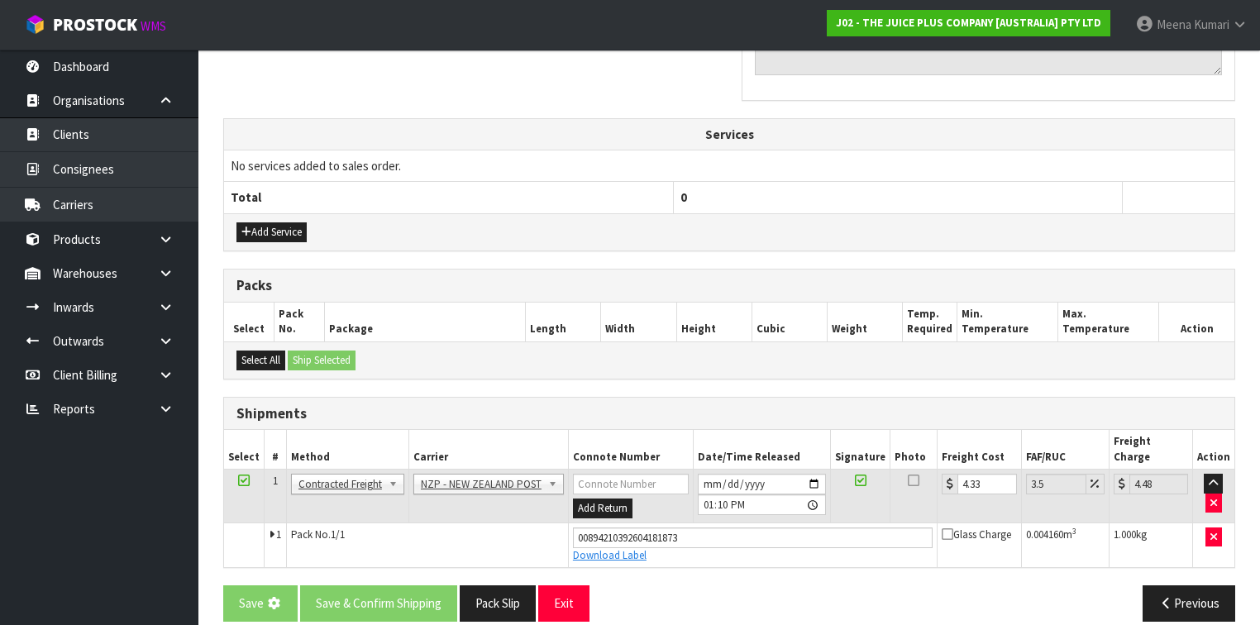
scroll to position [0, 0]
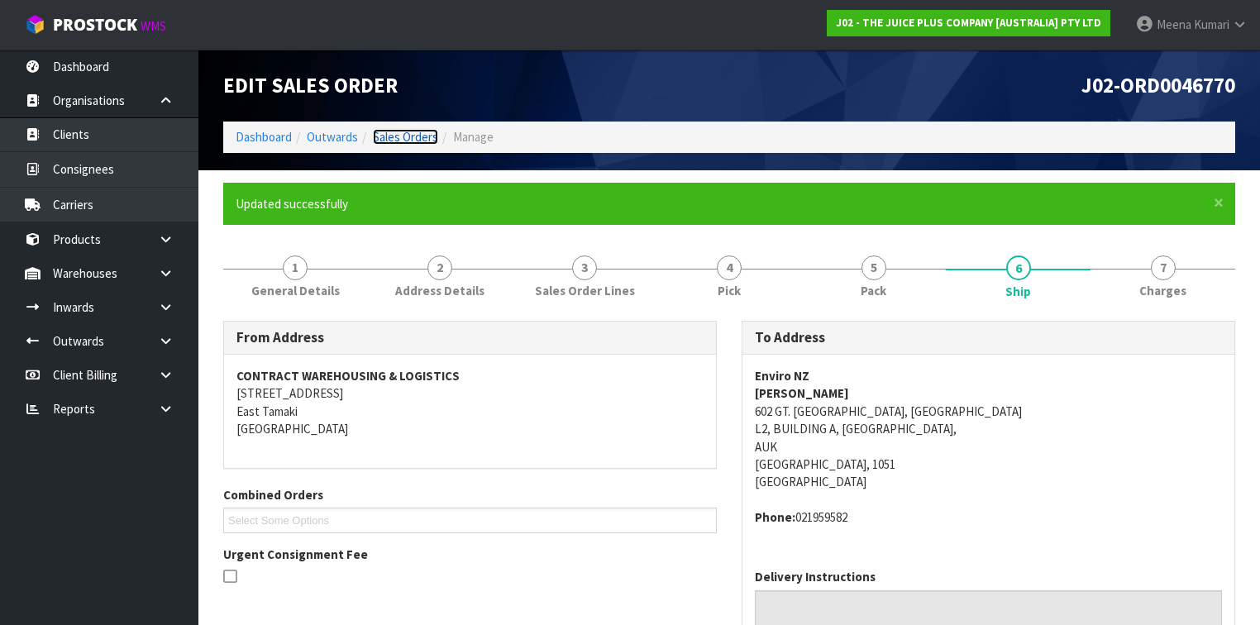
click at [388, 132] on link "Sales Orders" at bounding box center [405, 137] width 65 height 16
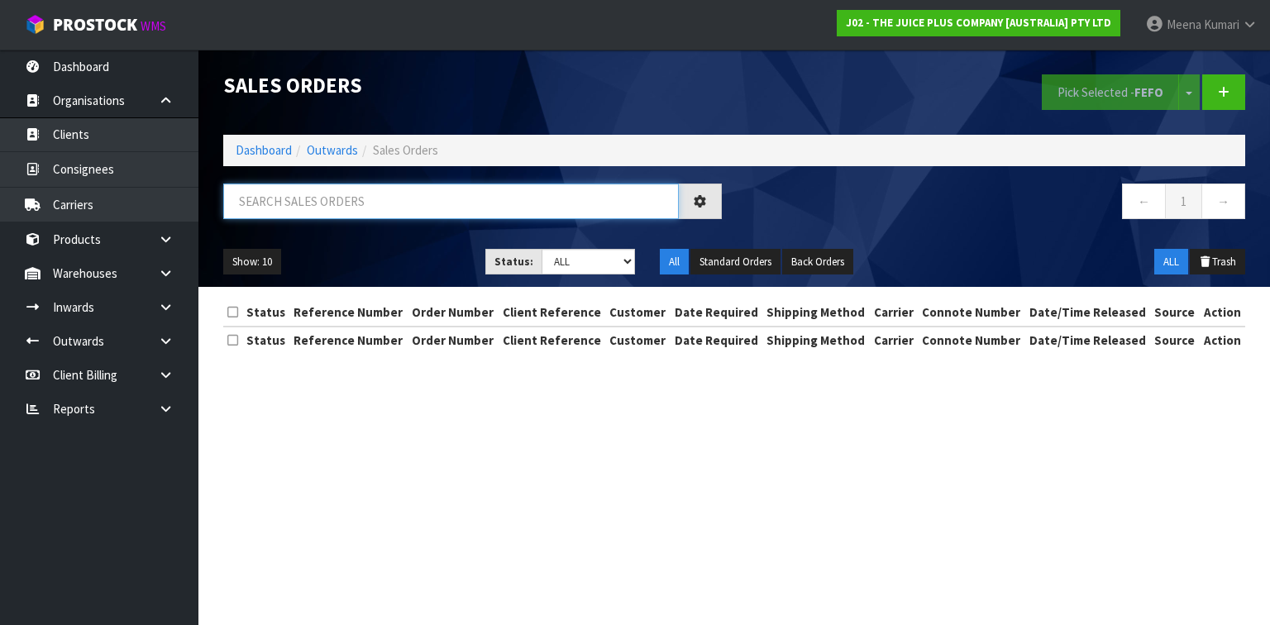
click at [313, 206] on input "text" at bounding box center [451, 202] width 456 height 36
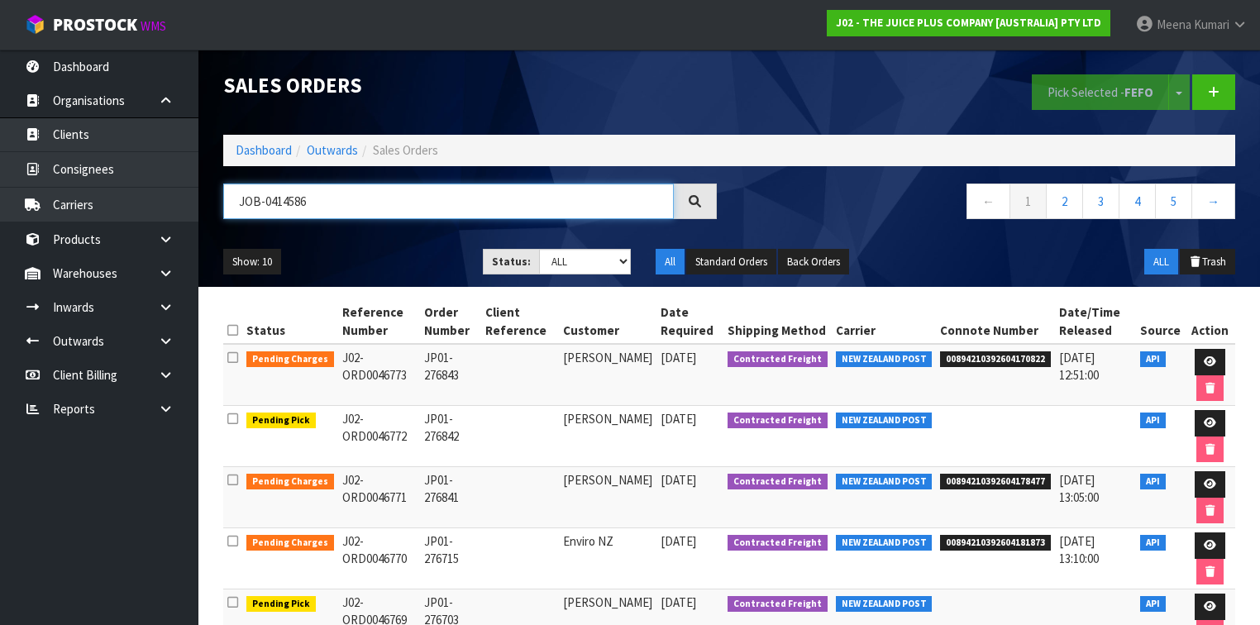
type input "JOB-0414586"
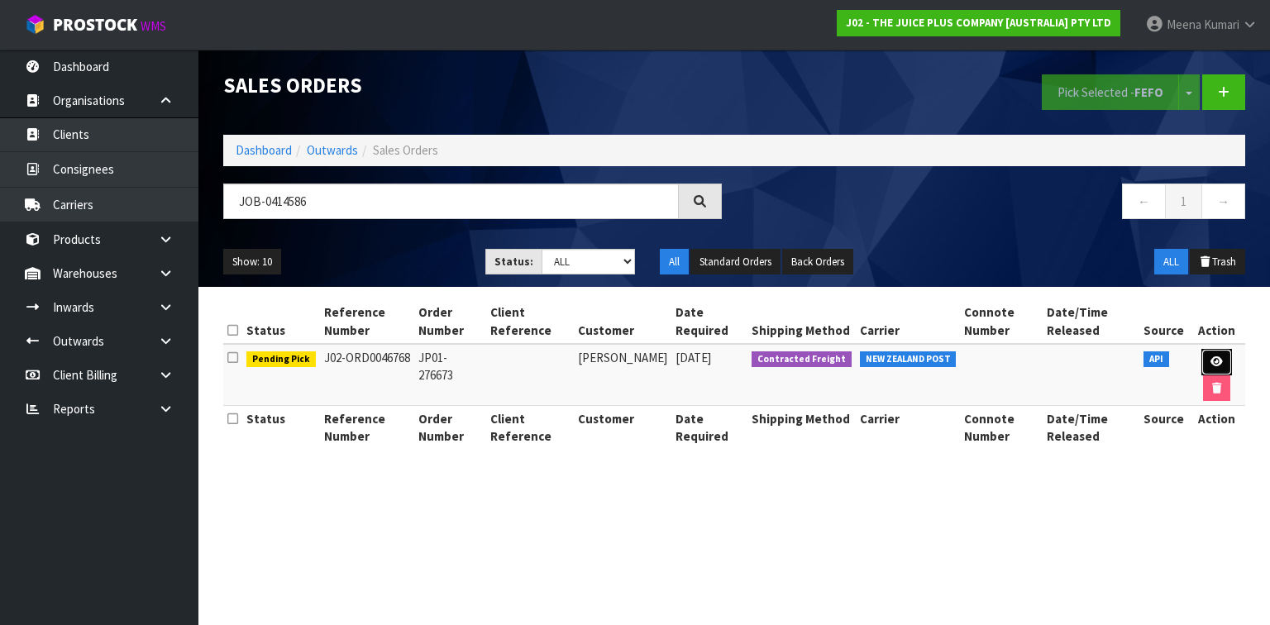
click at [1209, 352] on link at bounding box center [1217, 362] width 31 height 26
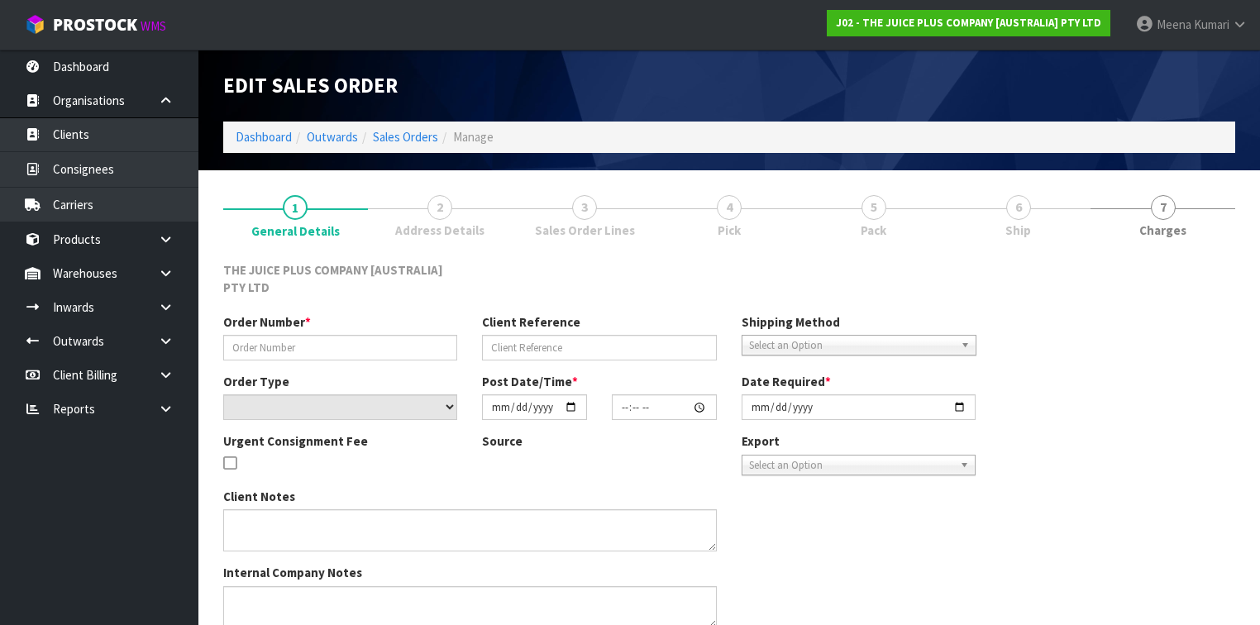
type input "JP01-276673"
select select "number:0"
type input "[DATE]"
type input "03:00:47.000"
type input "[DATE]"
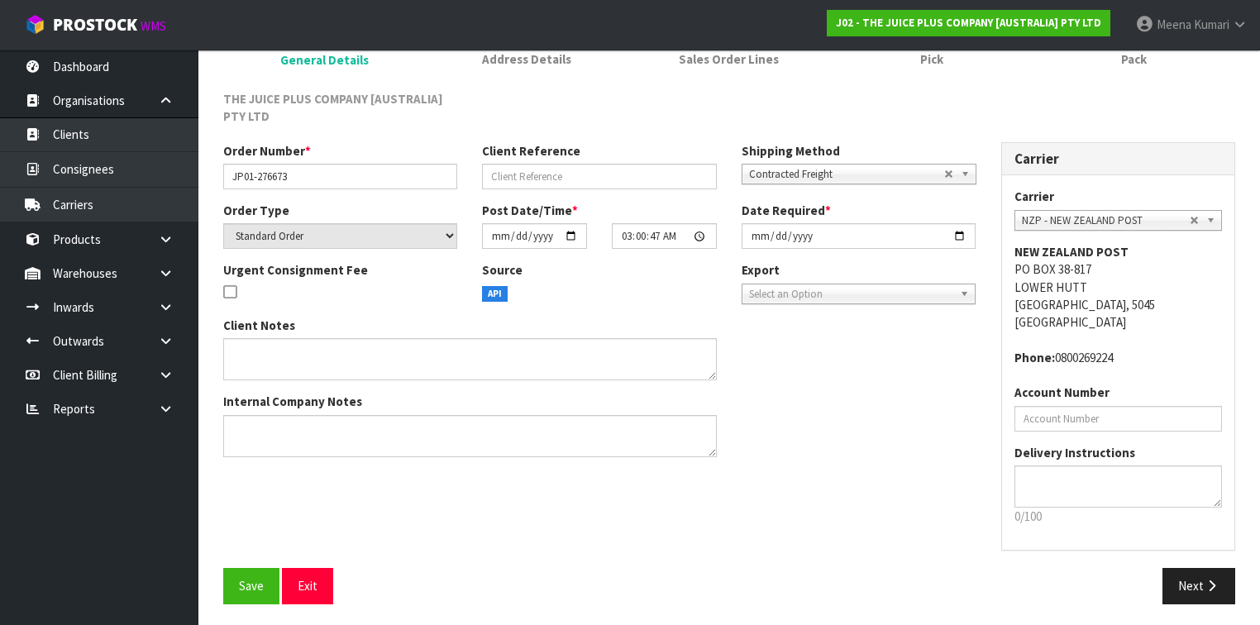
scroll to position [174, 0]
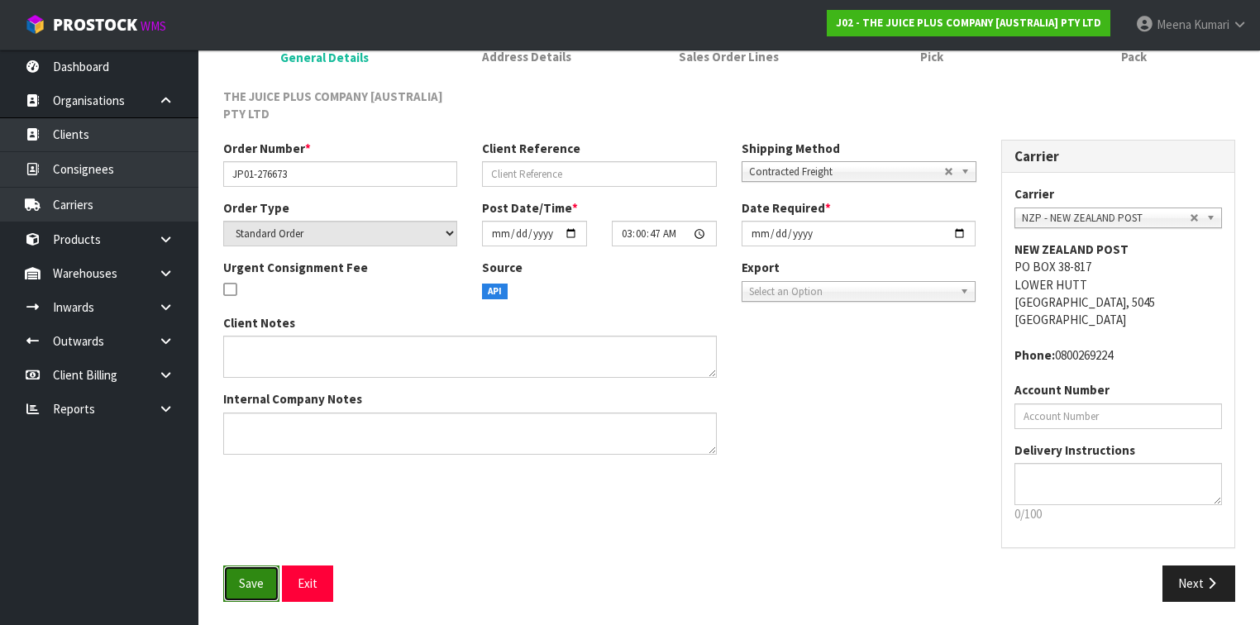
click at [232, 584] on button "Save" at bounding box center [251, 584] width 56 height 36
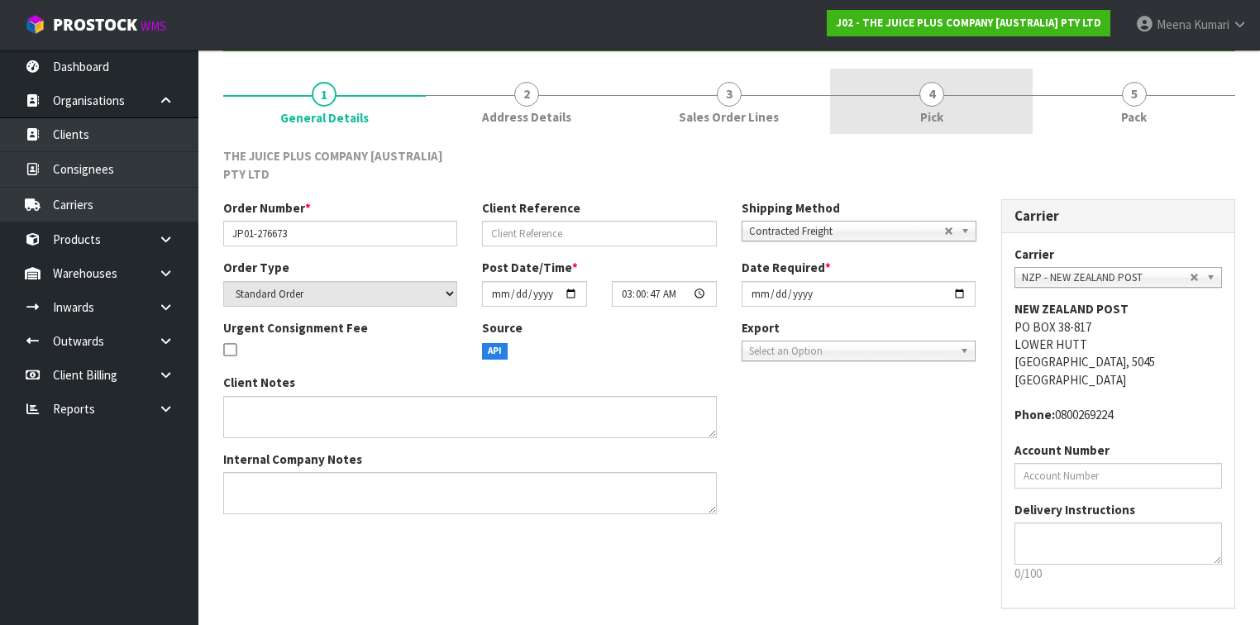
scroll to position [0, 0]
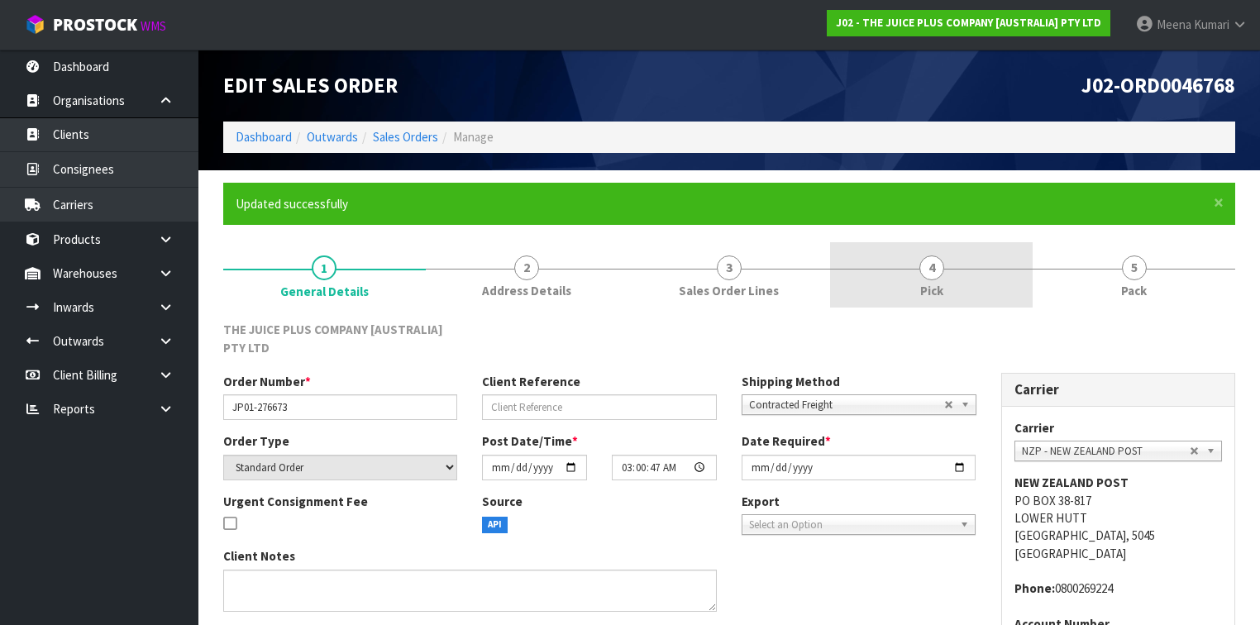
click at [917, 275] on link "4 Pick" at bounding box center [931, 274] width 203 height 65
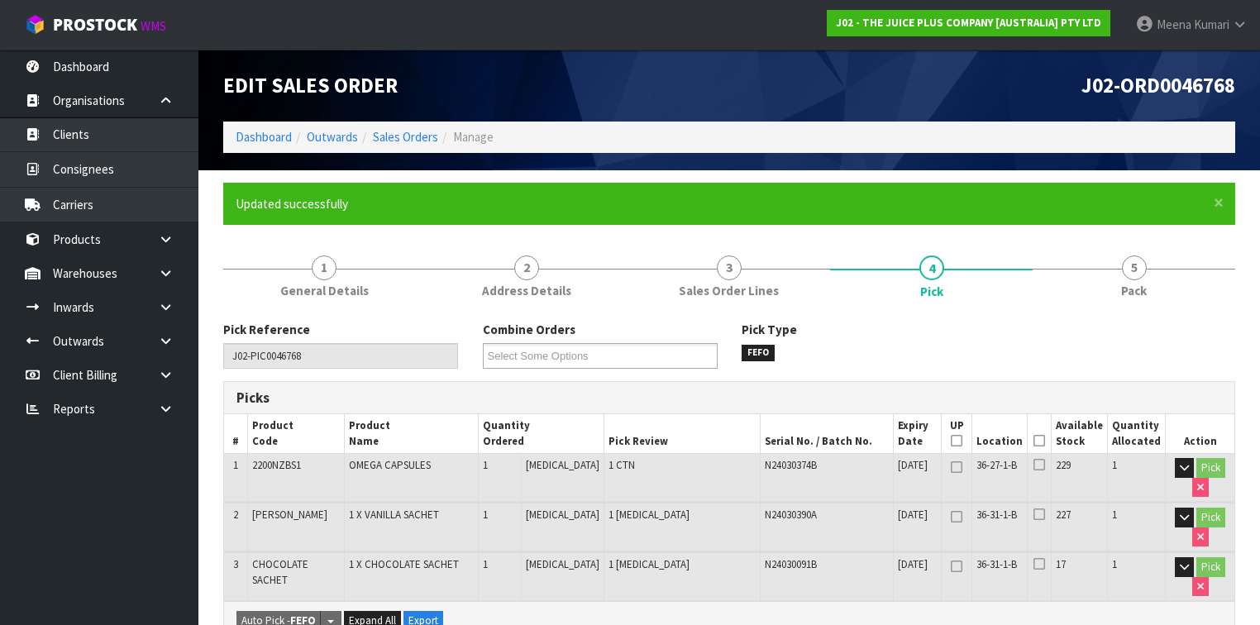
click at [1042, 441] on icon at bounding box center [1040, 441] width 12 height 1
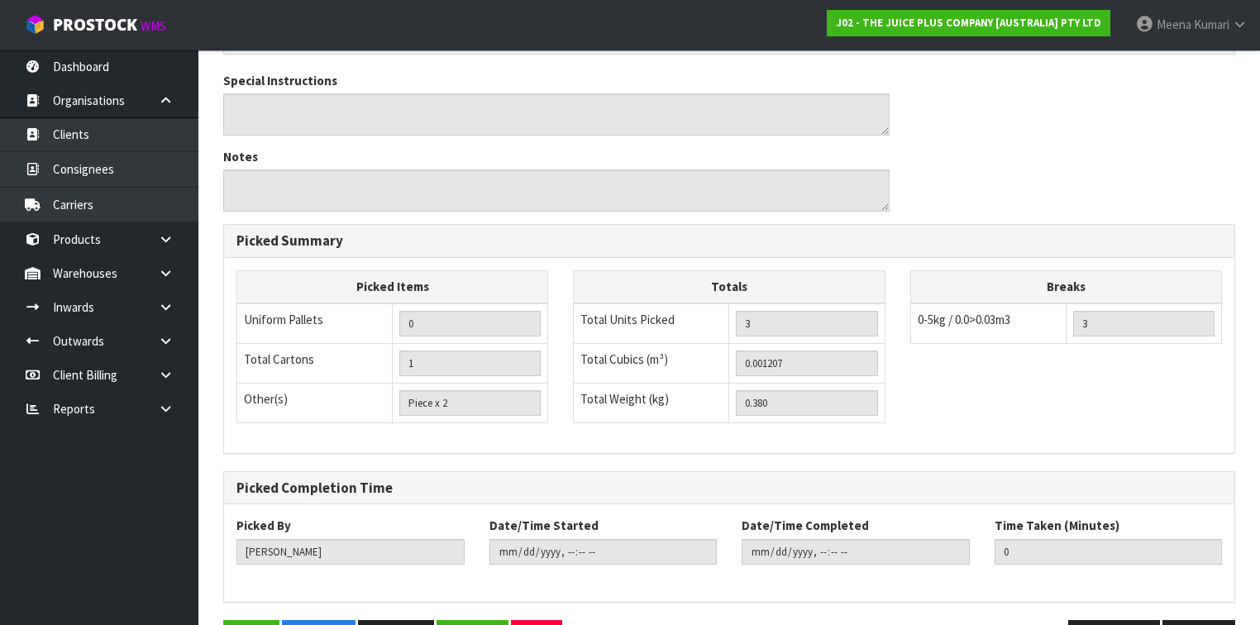
scroll to position [692, 0]
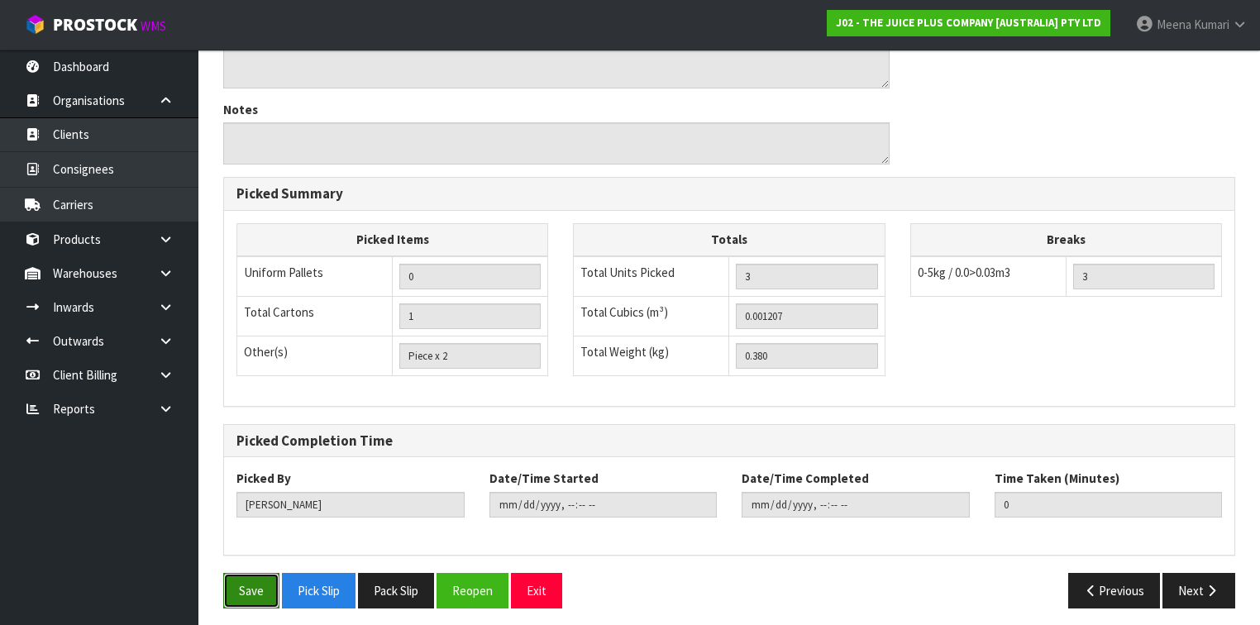
click at [238, 574] on button "Save" at bounding box center [251, 591] width 56 height 36
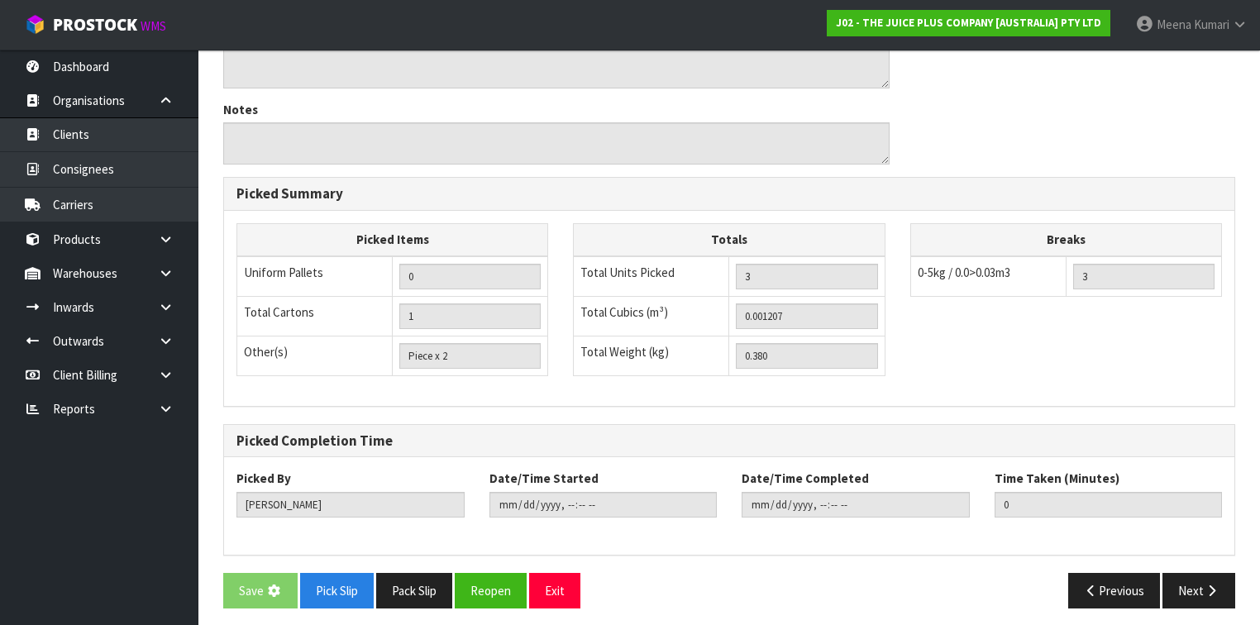
scroll to position [0, 0]
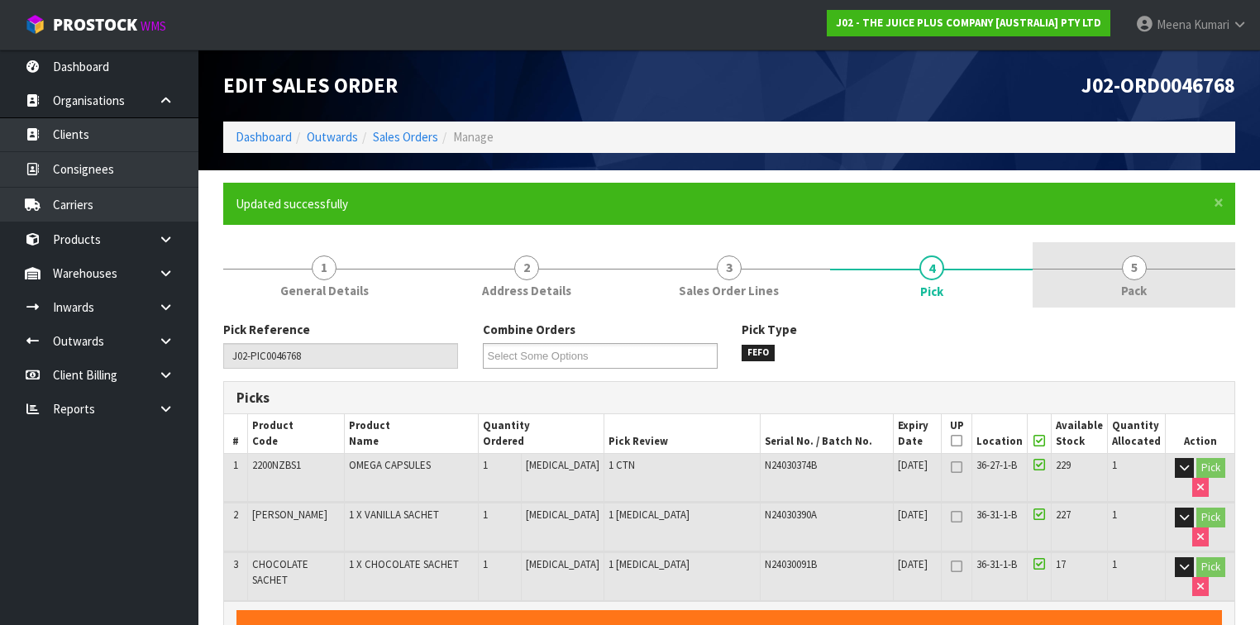
type input "[DATE]T13:17:43"
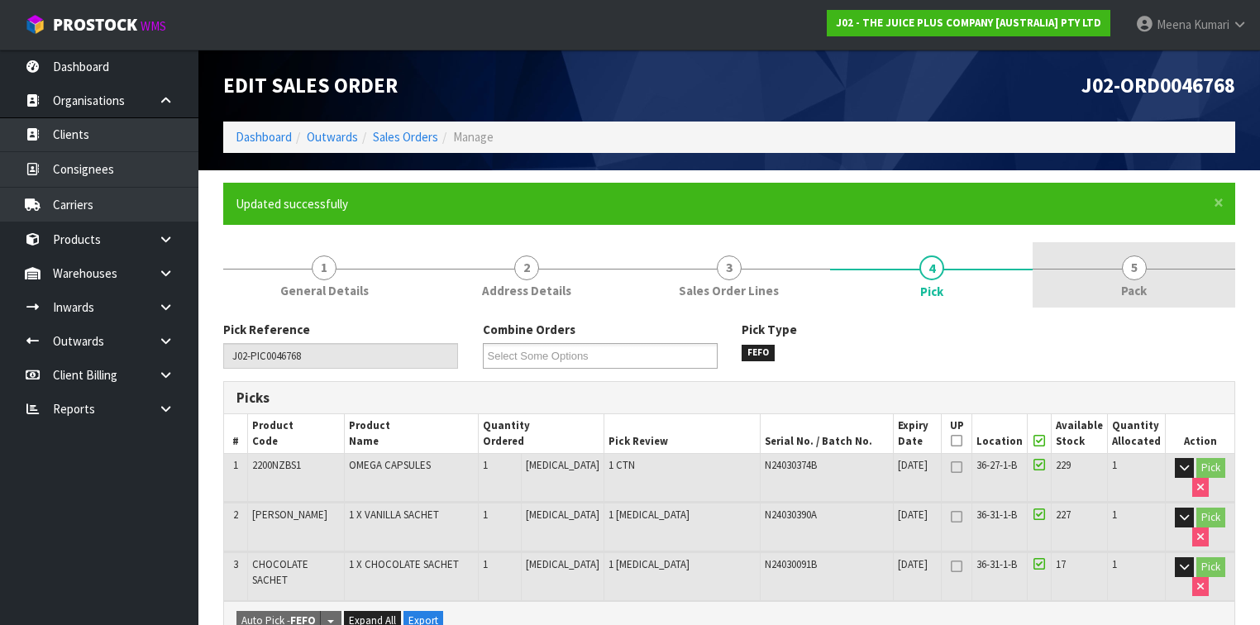
click at [1135, 287] on span "Pack" at bounding box center [1134, 290] width 26 height 17
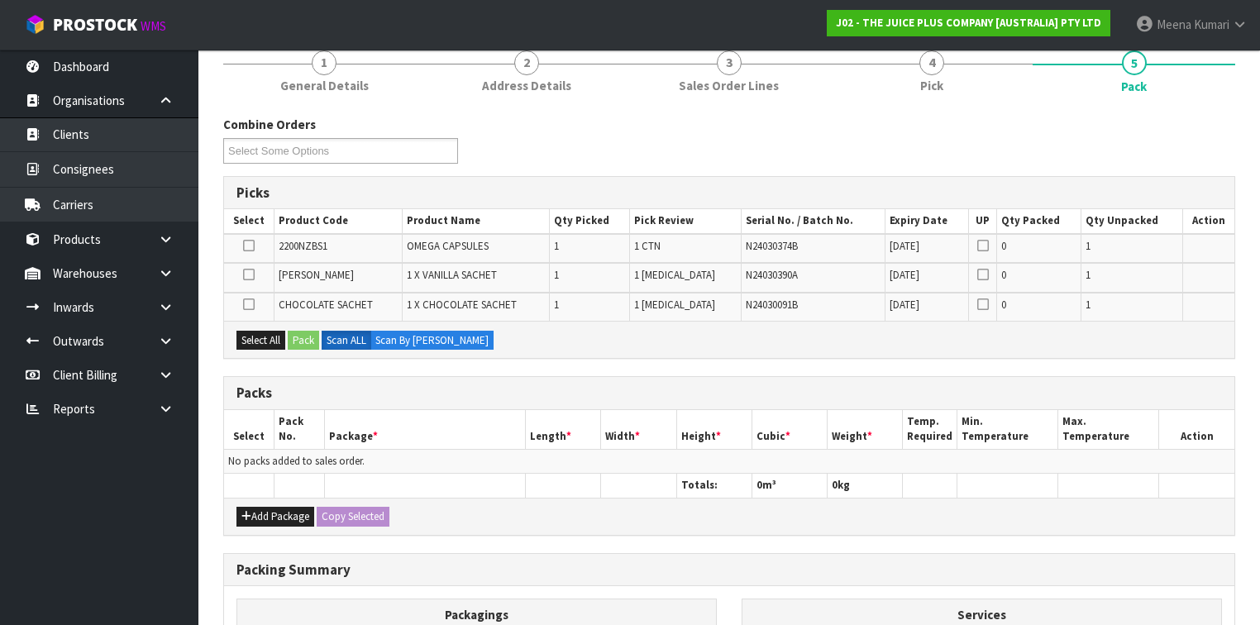
scroll to position [331, 0]
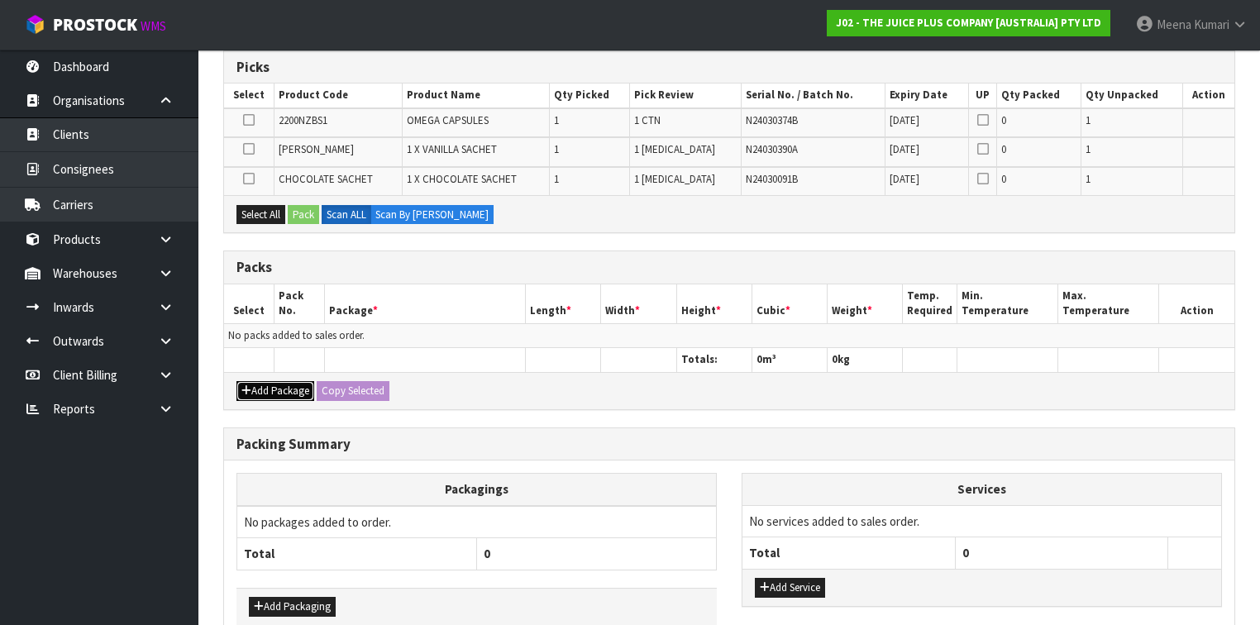
click at [281, 385] on button "Add Package" at bounding box center [276, 391] width 78 height 20
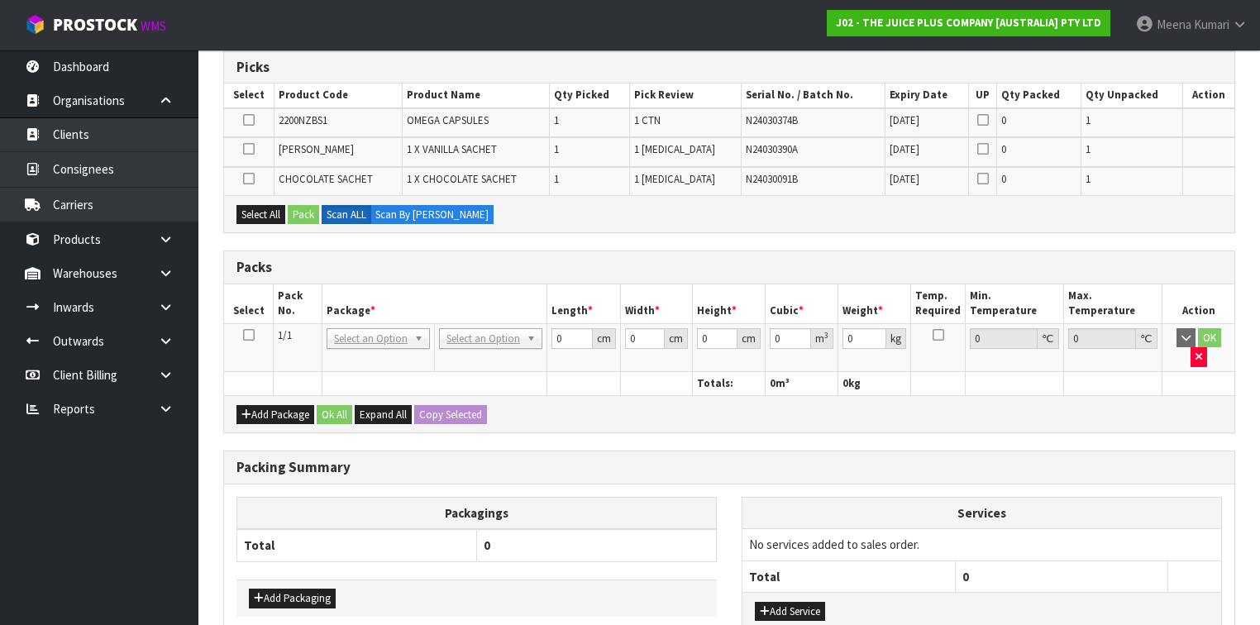
click at [248, 335] on icon at bounding box center [249, 335] width 12 height 1
click at [252, 208] on button "Select All" at bounding box center [261, 215] width 49 height 20
click at [312, 209] on button "Pack" at bounding box center [303, 215] width 31 height 20
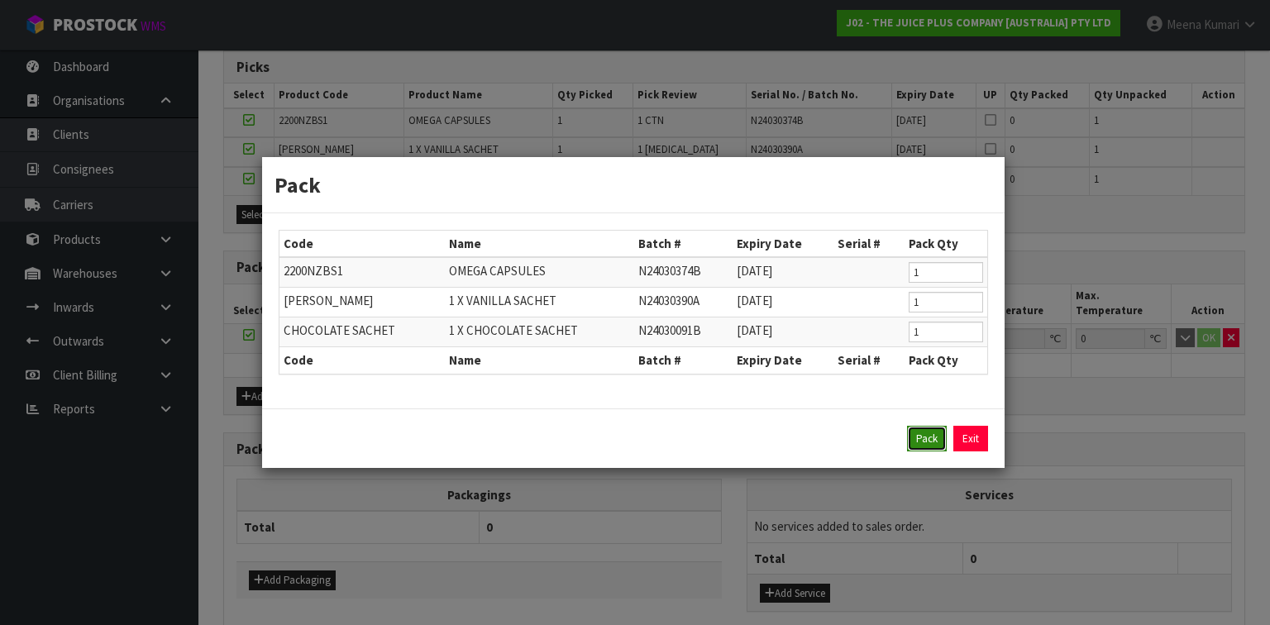
click at [930, 428] on button "Pack" at bounding box center [927, 439] width 40 height 26
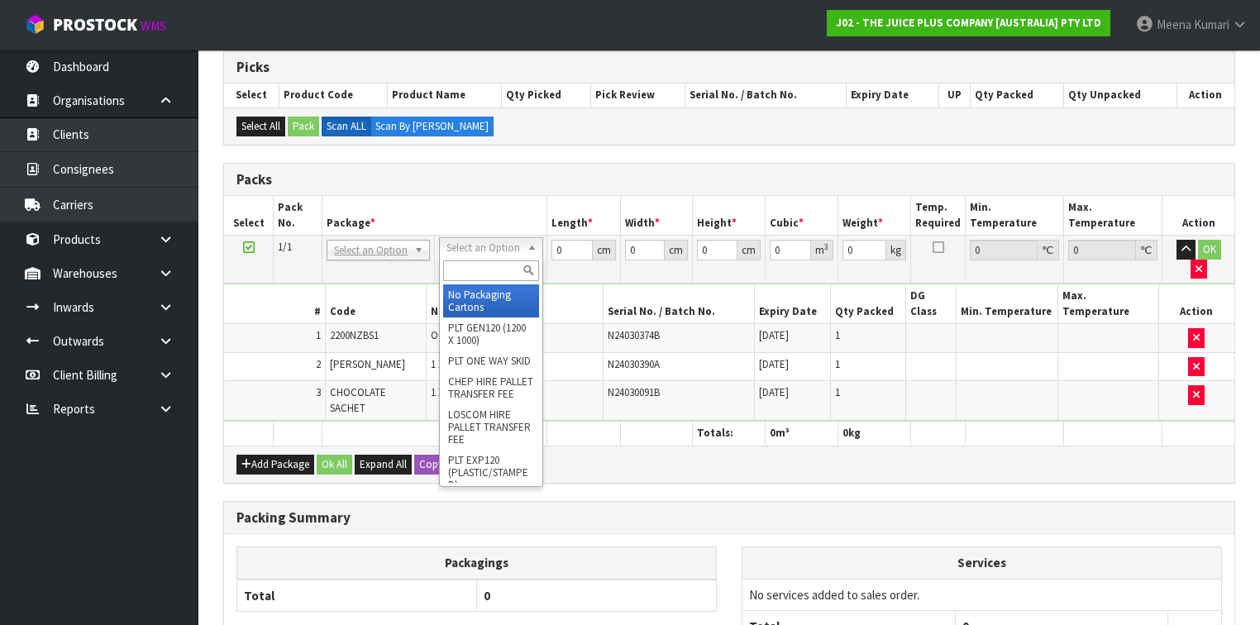
click at [506, 279] on input "text" at bounding box center [490, 271] width 95 height 21
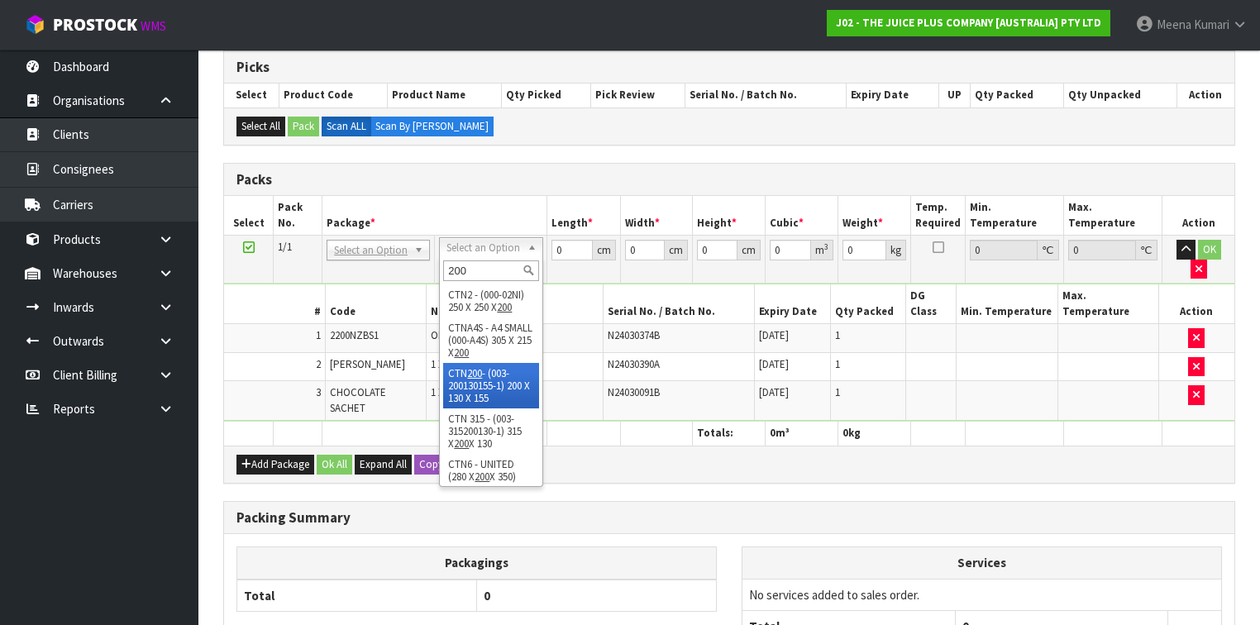
type input "200"
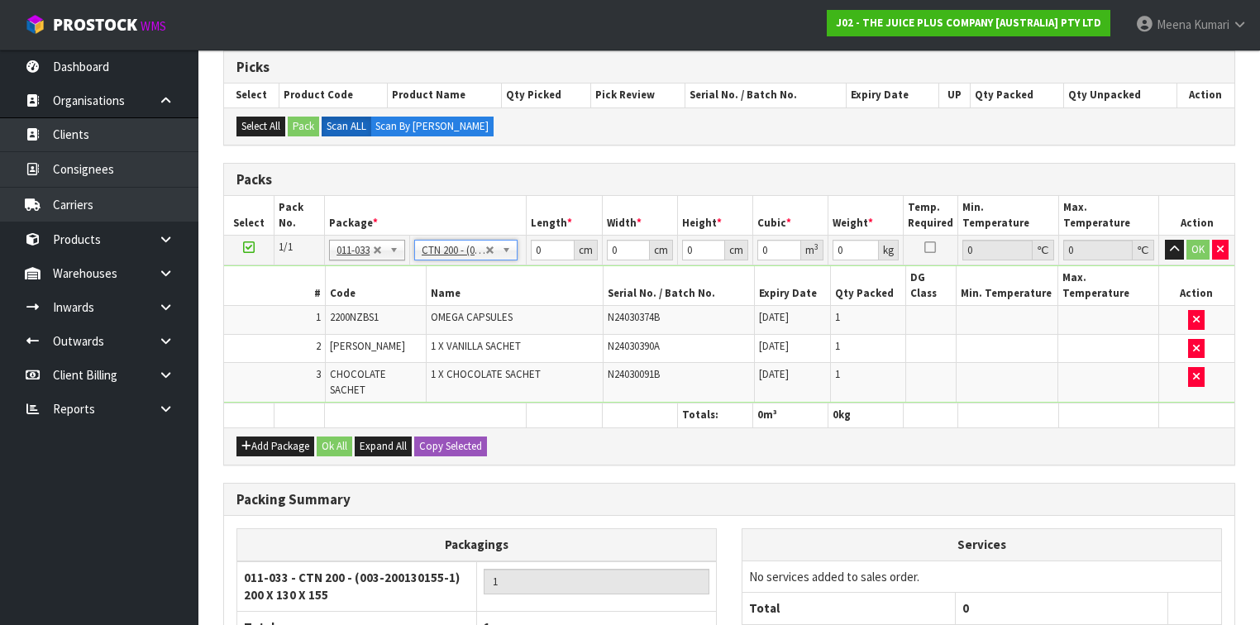
type input "20"
type input "13"
type input "15.5"
type input "0.00403"
type input "0.58"
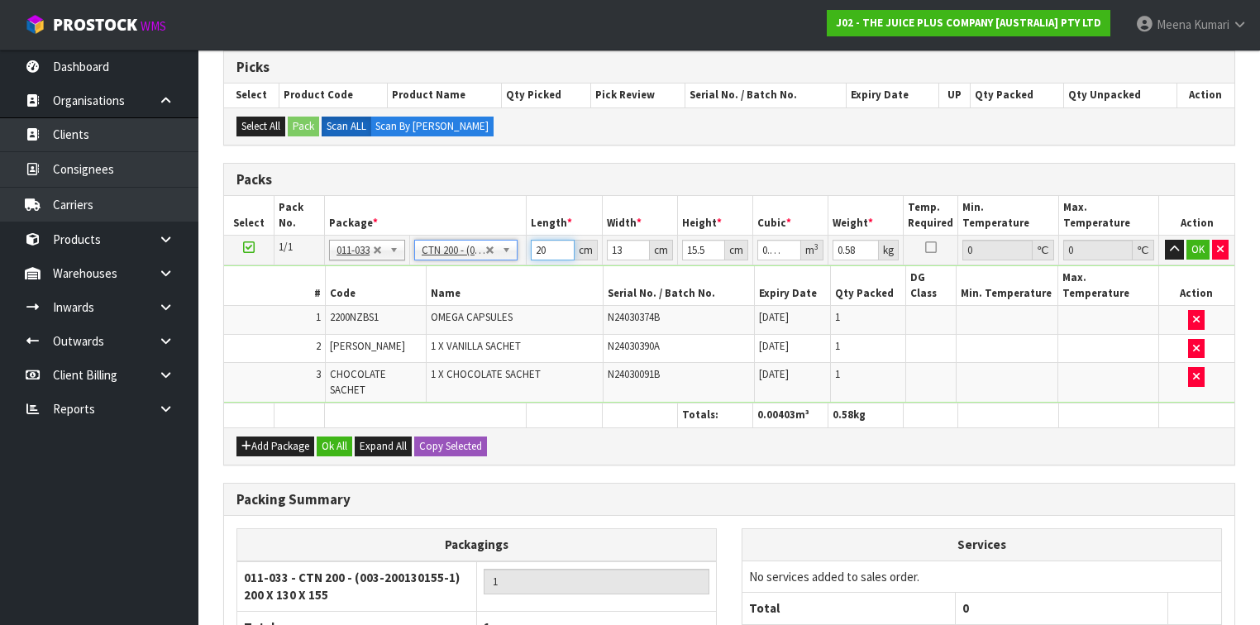
click at [551, 248] on input "20" at bounding box center [552, 250] width 43 height 21
type input "2"
type input "0.000403"
type input "0"
click at [326, 437] on button "Ok All" at bounding box center [335, 447] width 36 height 20
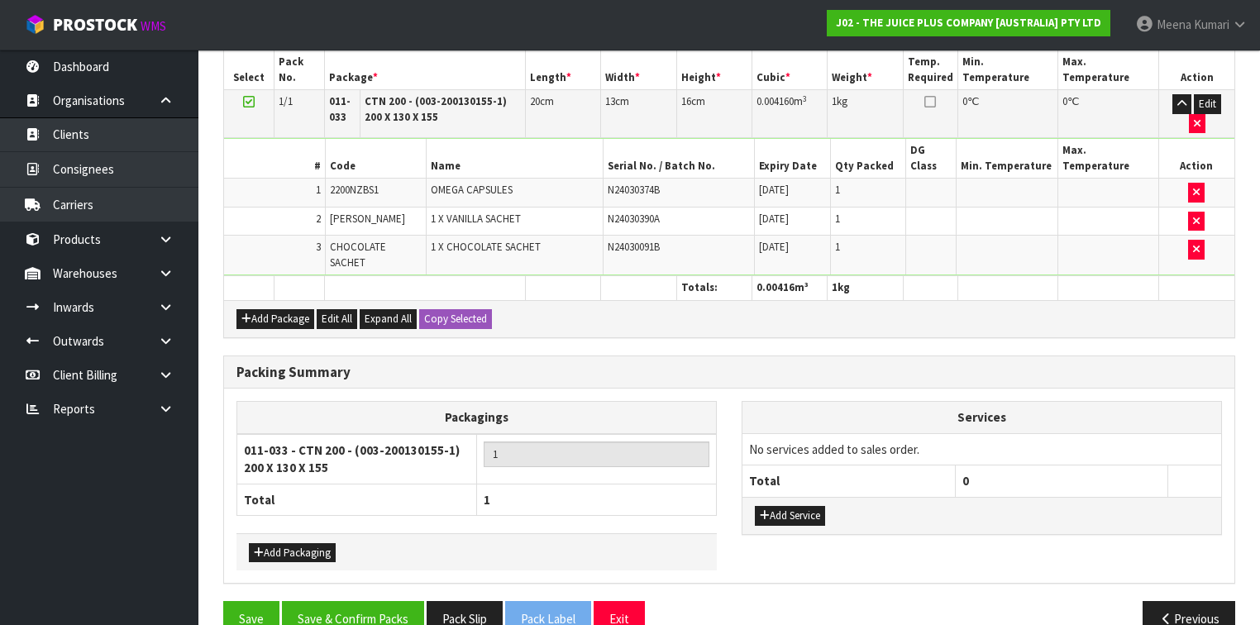
scroll to position [481, 0]
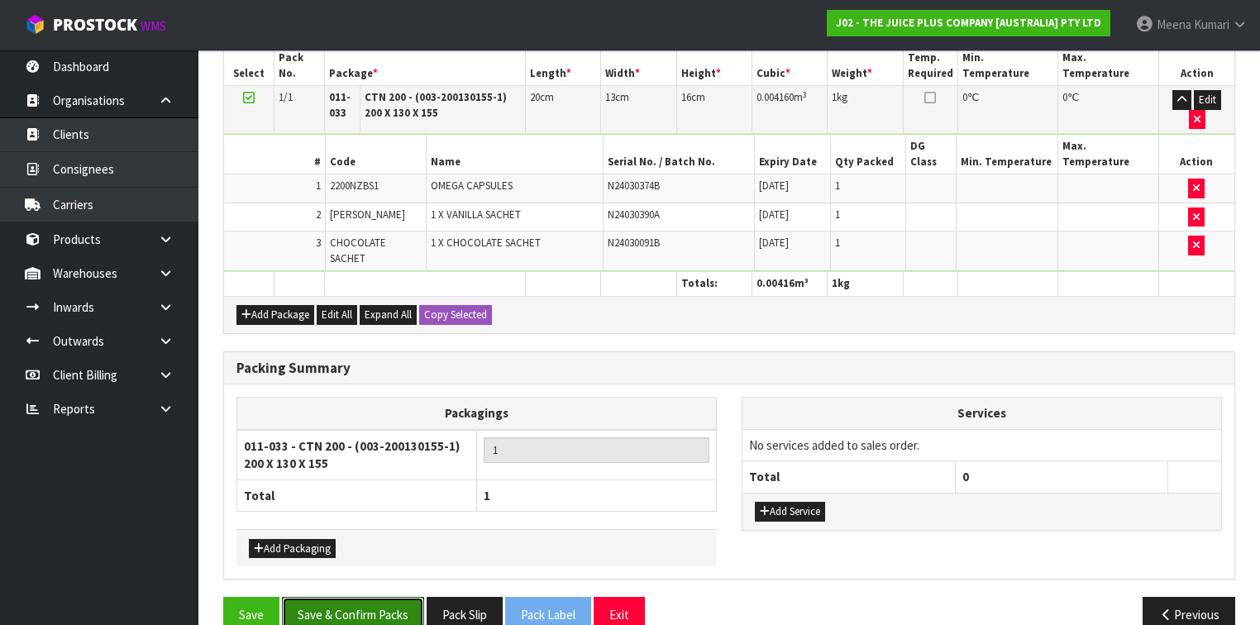
drag, startPoint x: 374, startPoint y: 585, endPoint x: 396, endPoint y: 557, distance: 35.9
click at [373, 597] on button "Save & Confirm Packs" at bounding box center [353, 615] width 142 height 36
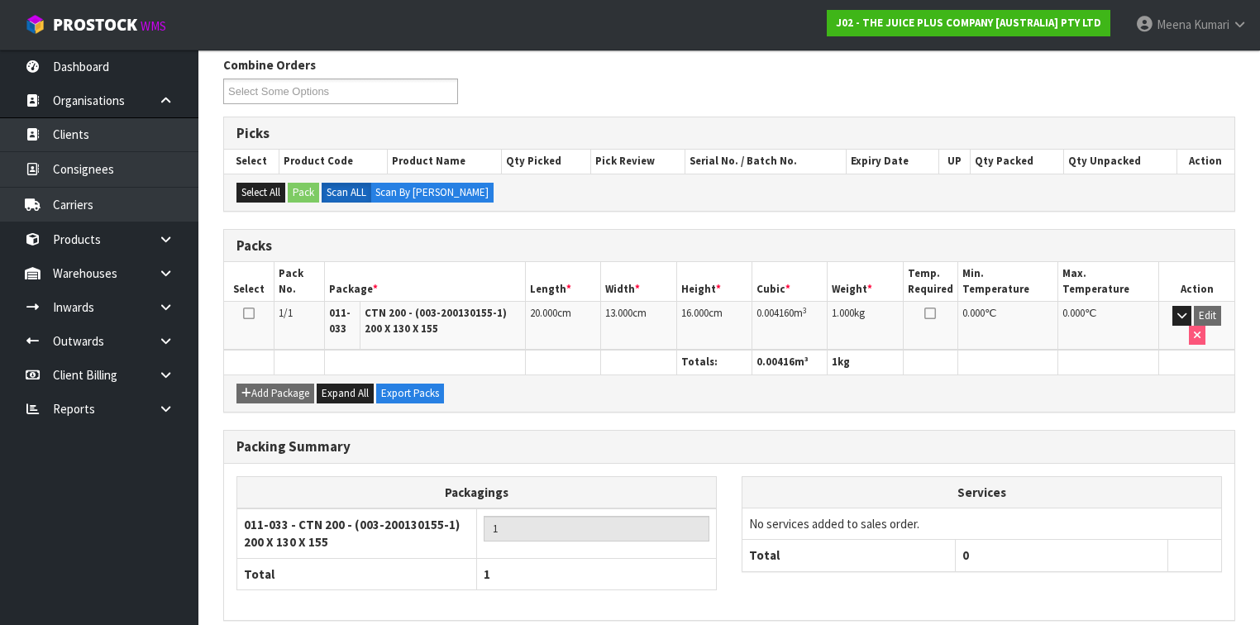
scroll to position [324, 0]
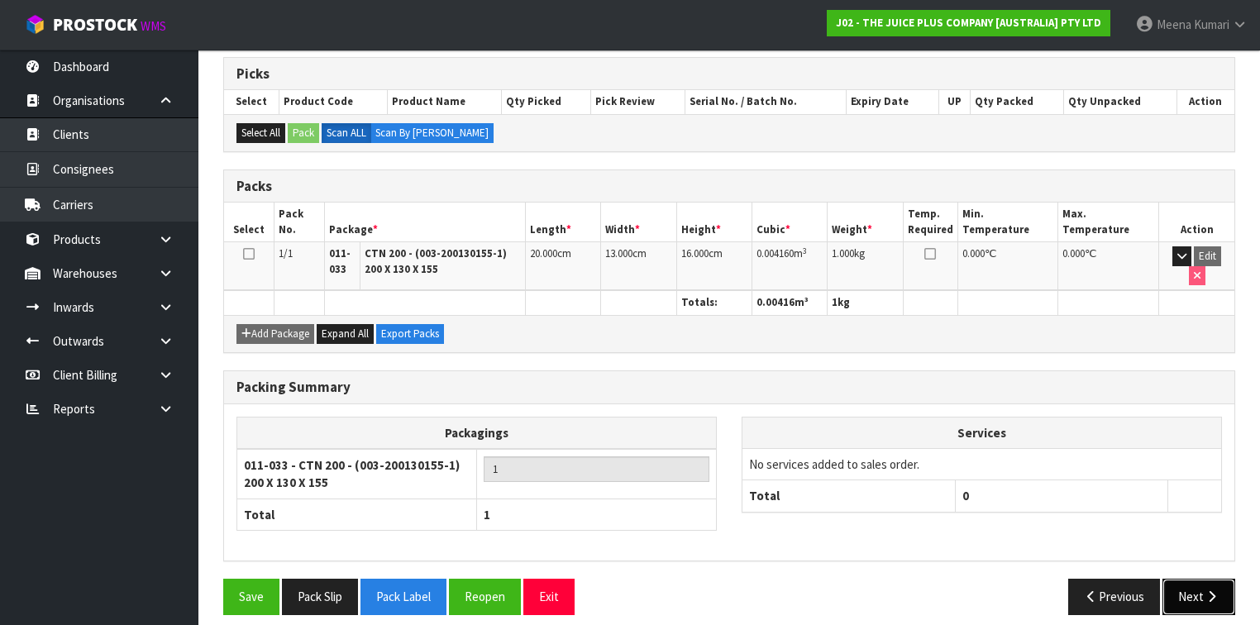
click at [1198, 579] on button "Next" at bounding box center [1199, 597] width 73 height 36
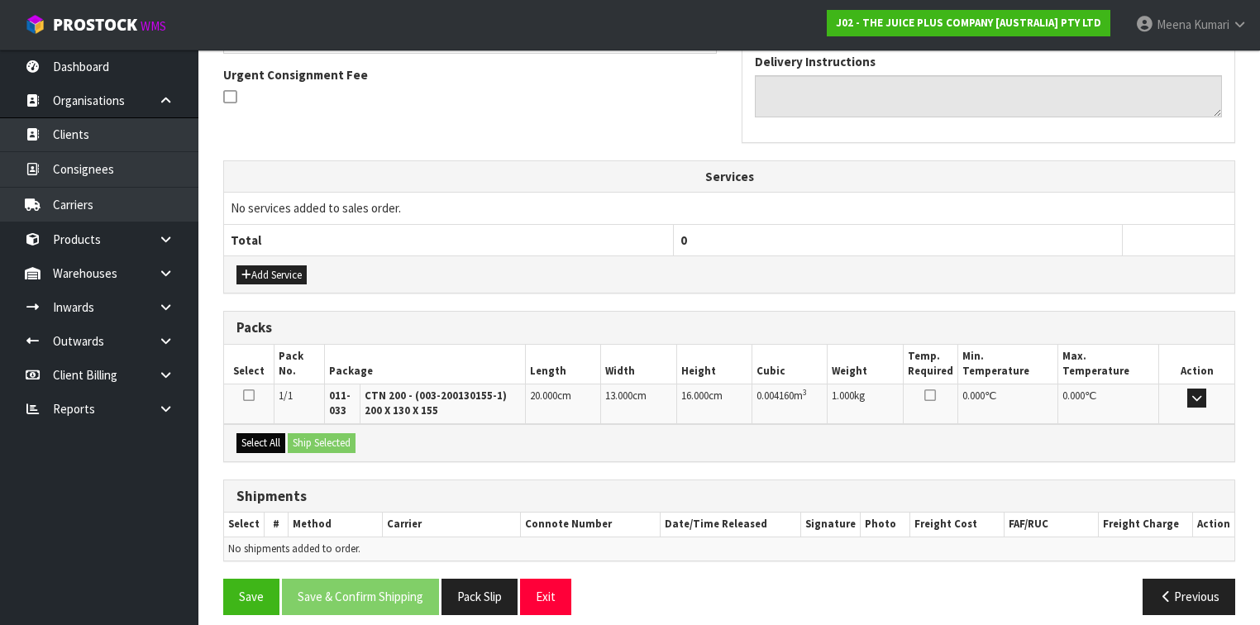
scroll to position [489, 0]
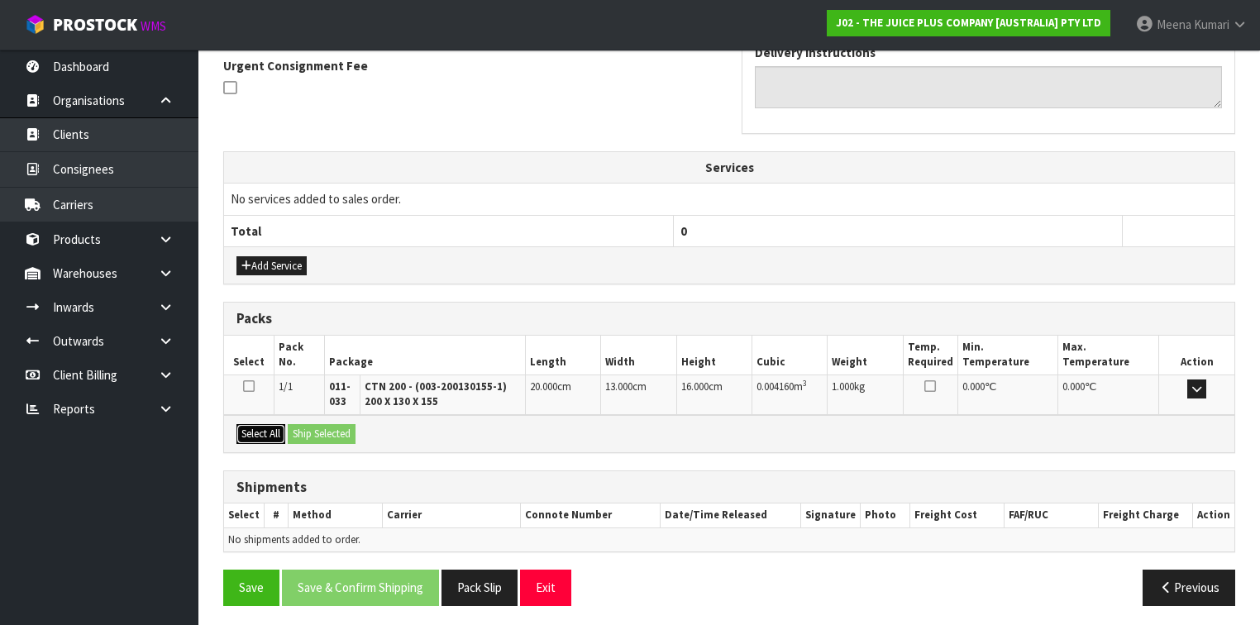
click at [248, 424] on button "Select All" at bounding box center [261, 434] width 49 height 20
click at [324, 424] on button "Ship Selected" at bounding box center [322, 434] width 68 height 20
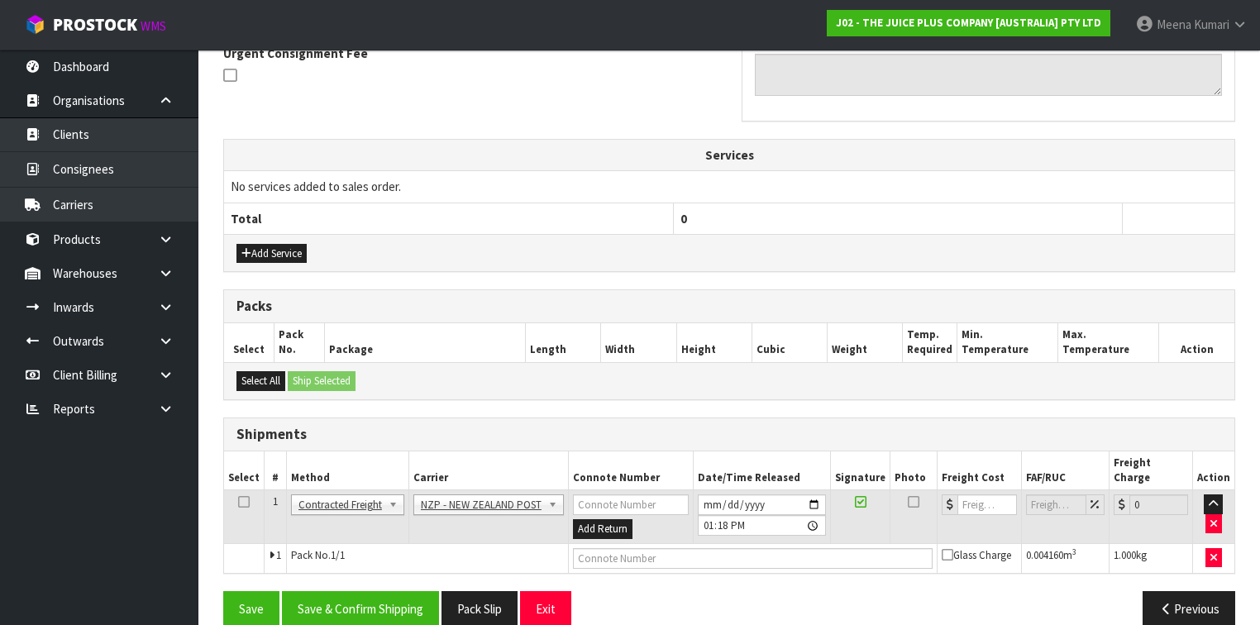
scroll to position [506, 0]
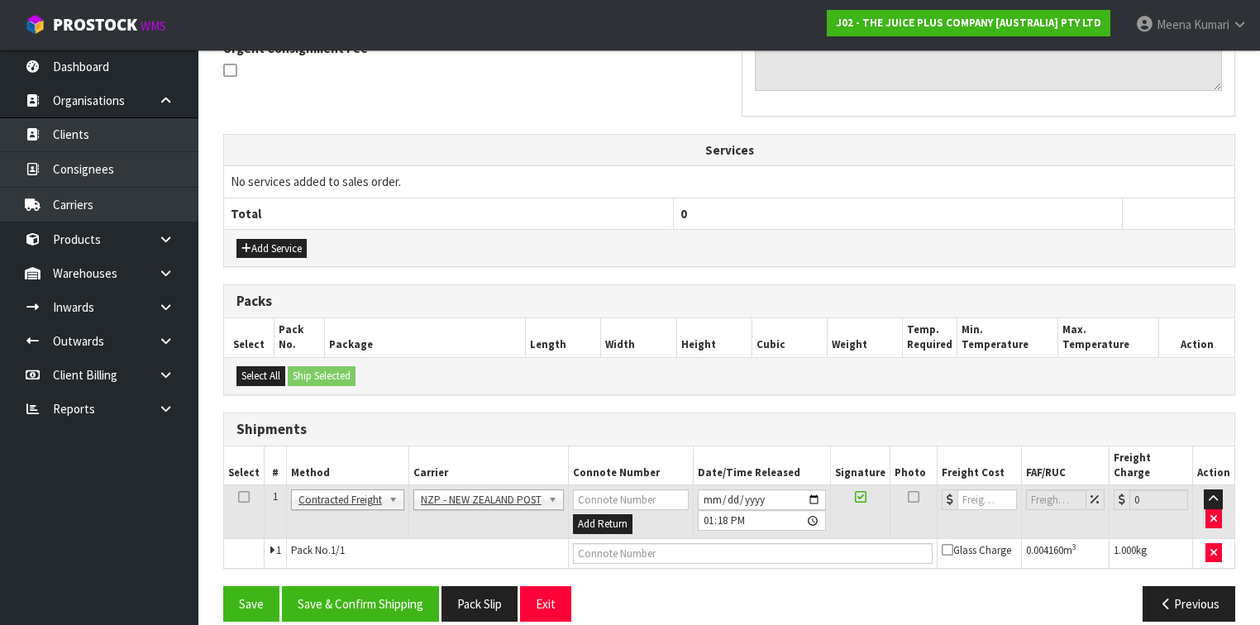
click at [238, 497] on icon at bounding box center [244, 497] width 12 height 1
click at [324, 586] on button "Save & Confirm Shipping" at bounding box center [360, 604] width 157 height 36
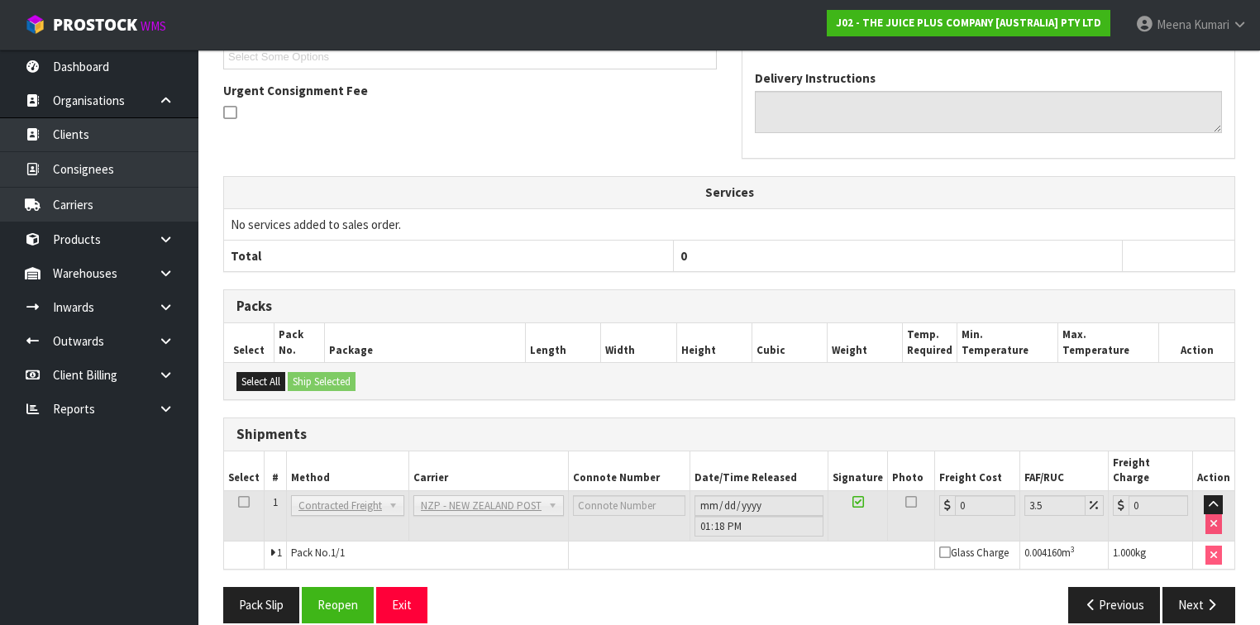
scroll to position [484, 0]
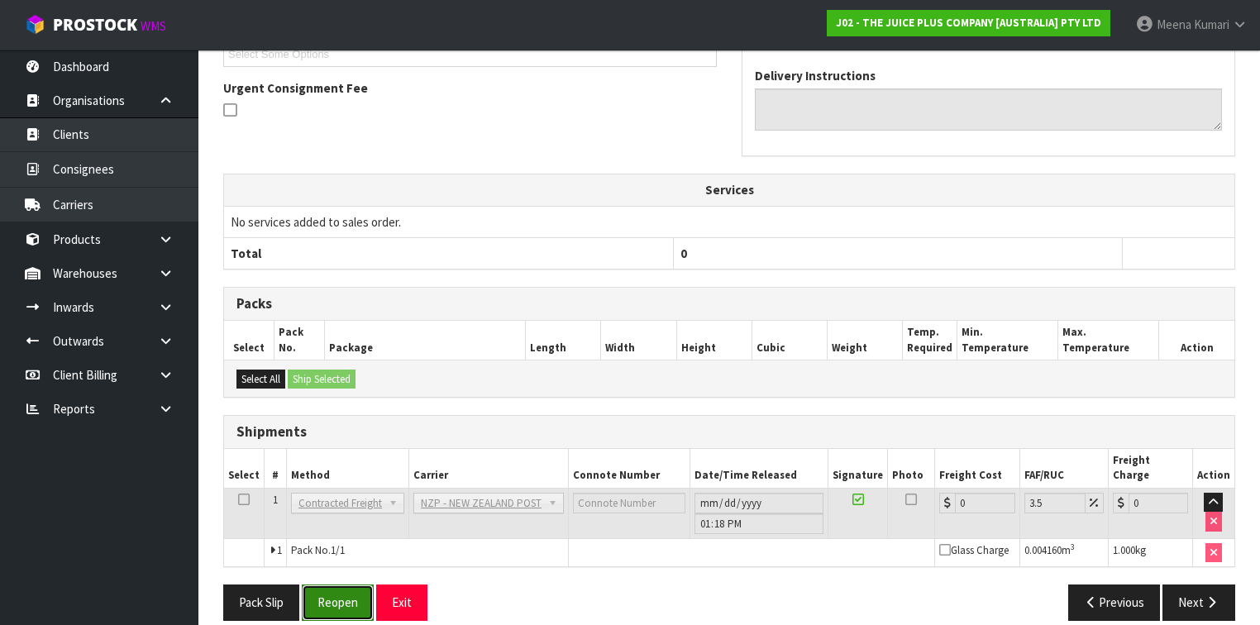
click at [356, 587] on button "Reopen" at bounding box center [338, 603] width 72 height 36
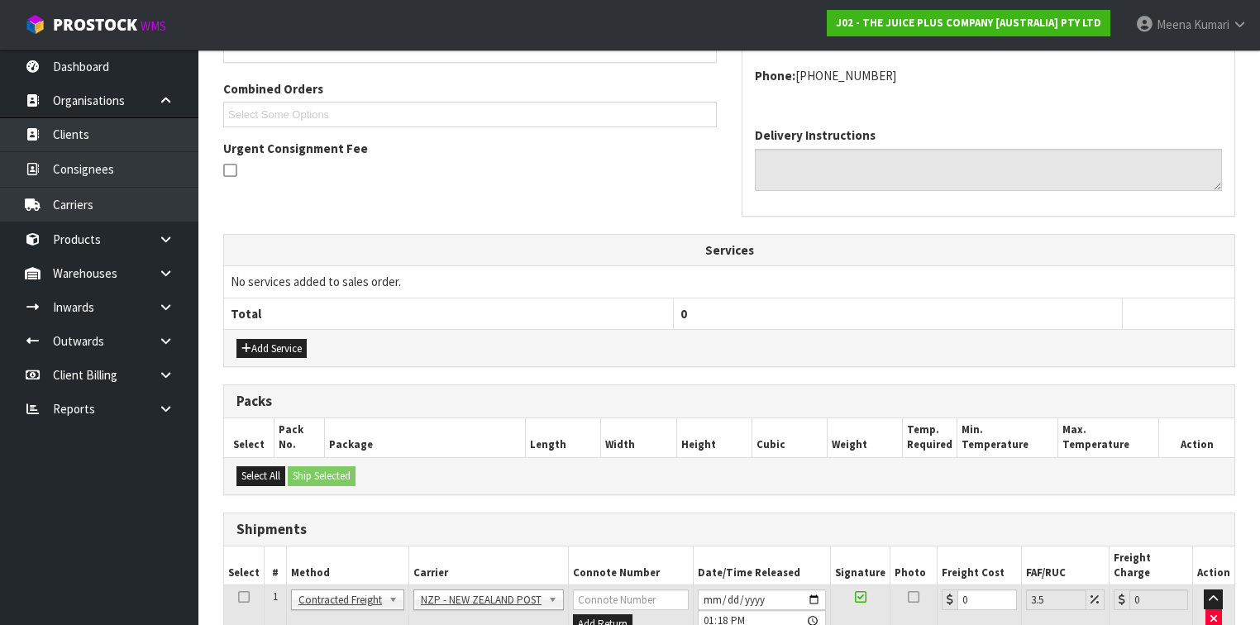
scroll to position [522, 0]
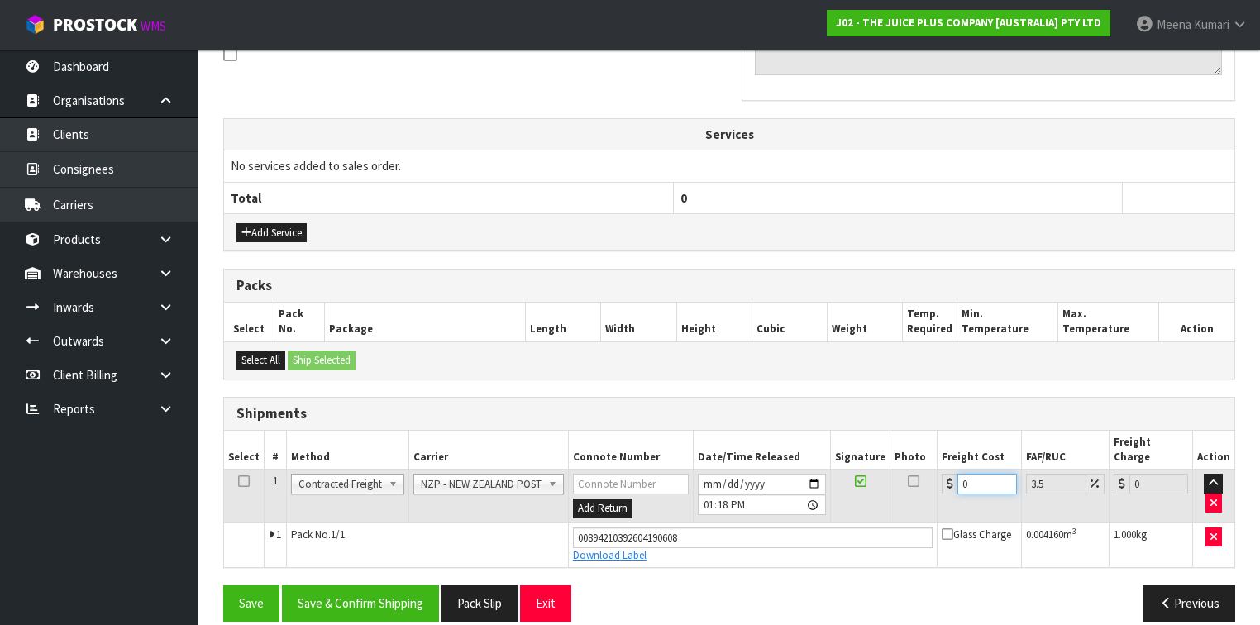
click at [988, 474] on input "0" at bounding box center [987, 484] width 59 height 21
click at [235, 470] on td at bounding box center [244, 497] width 41 height 54
click at [246, 481] on icon at bounding box center [244, 481] width 12 height 1
drag, startPoint x: 377, startPoint y: 576, endPoint x: 369, endPoint y: 581, distance: 10.1
click at [369, 586] on button "Save & Confirm Shipping" at bounding box center [360, 604] width 157 height 36
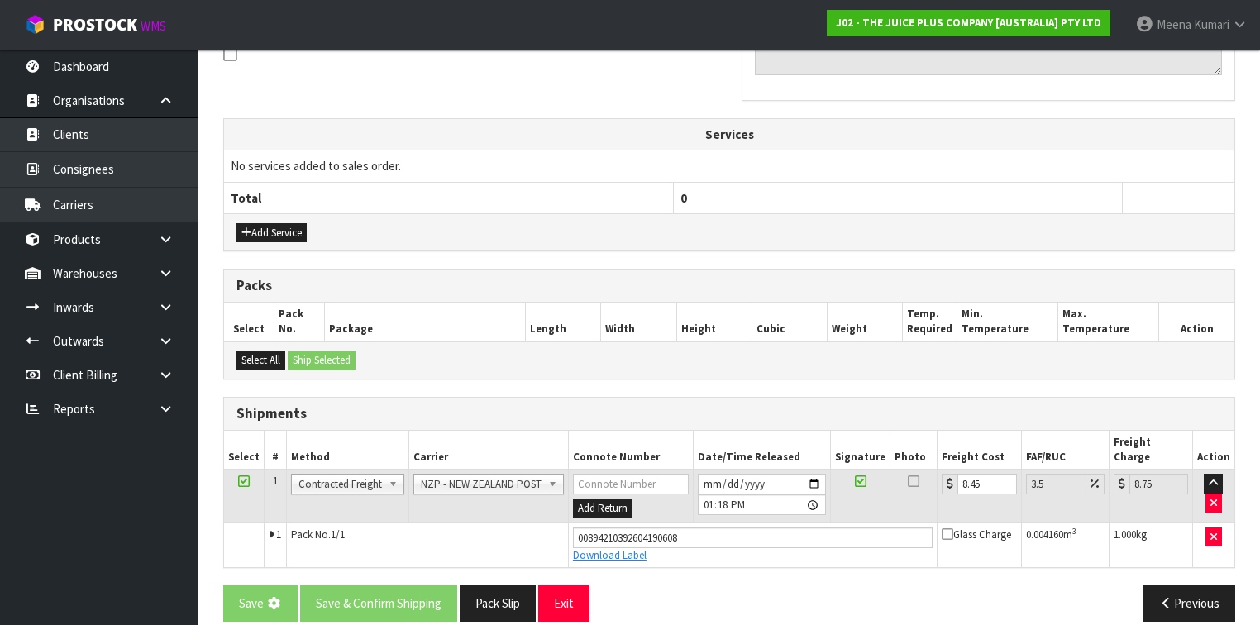
scroll to position [0, 0]
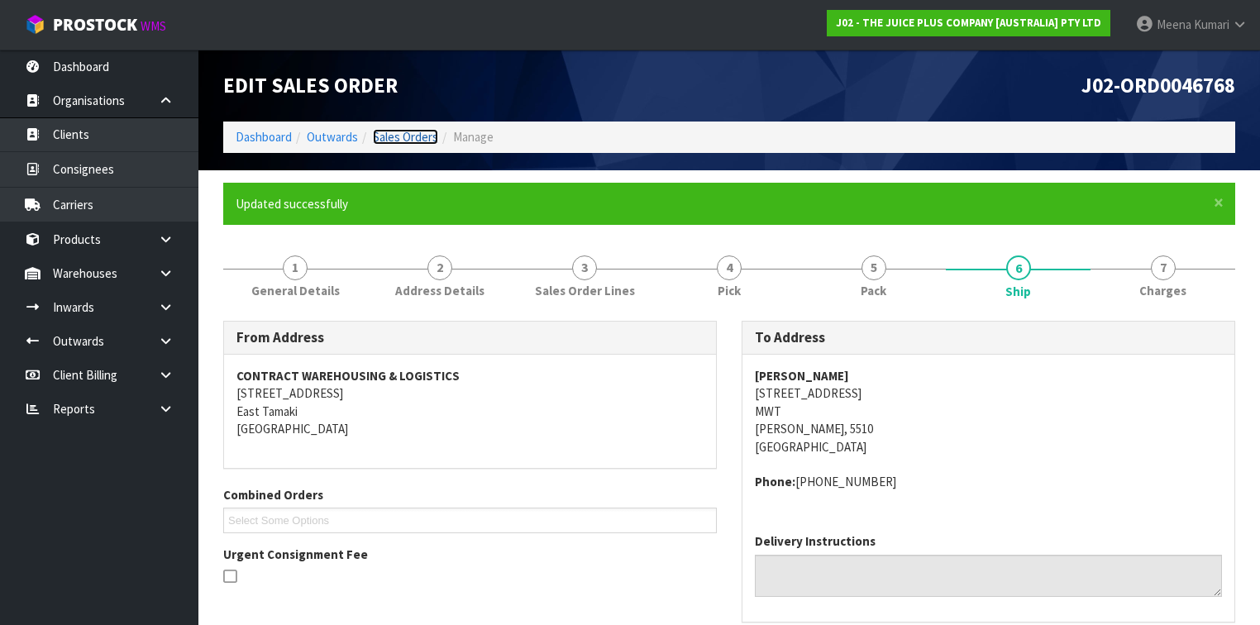
click at [399, 136] on link "Sales Orders" at bounding box center [405, 137] width 65 height 16
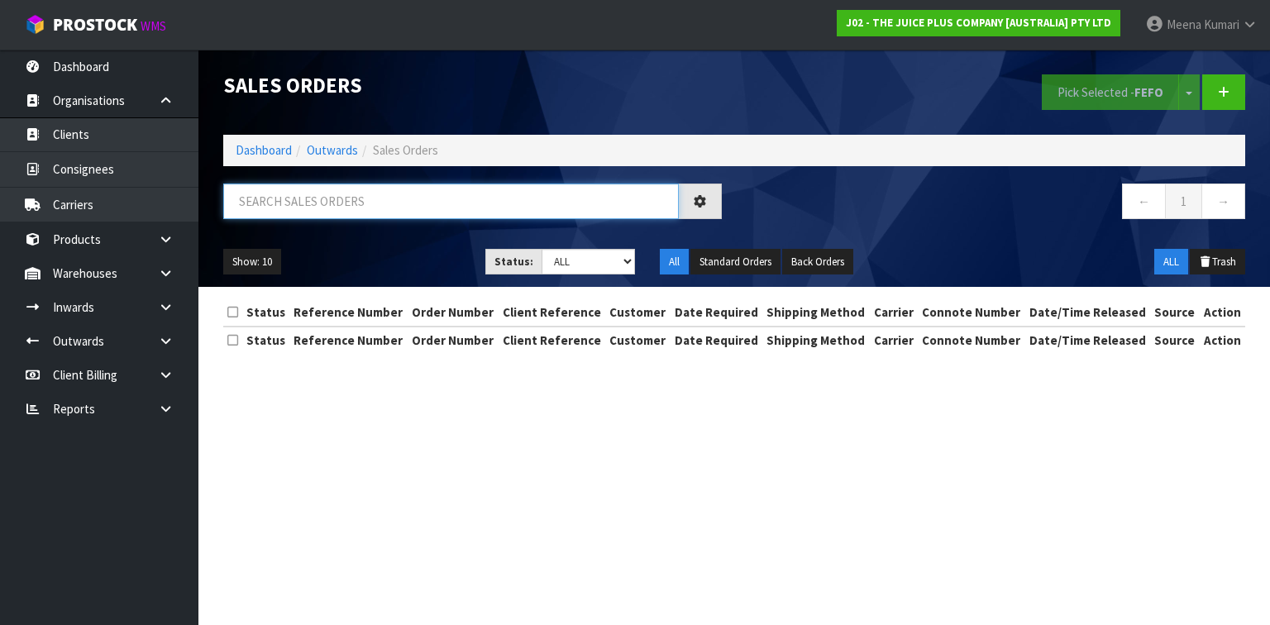
click at [300, 206] on input "text" at bounding box center [451, 202] width 456 height 36
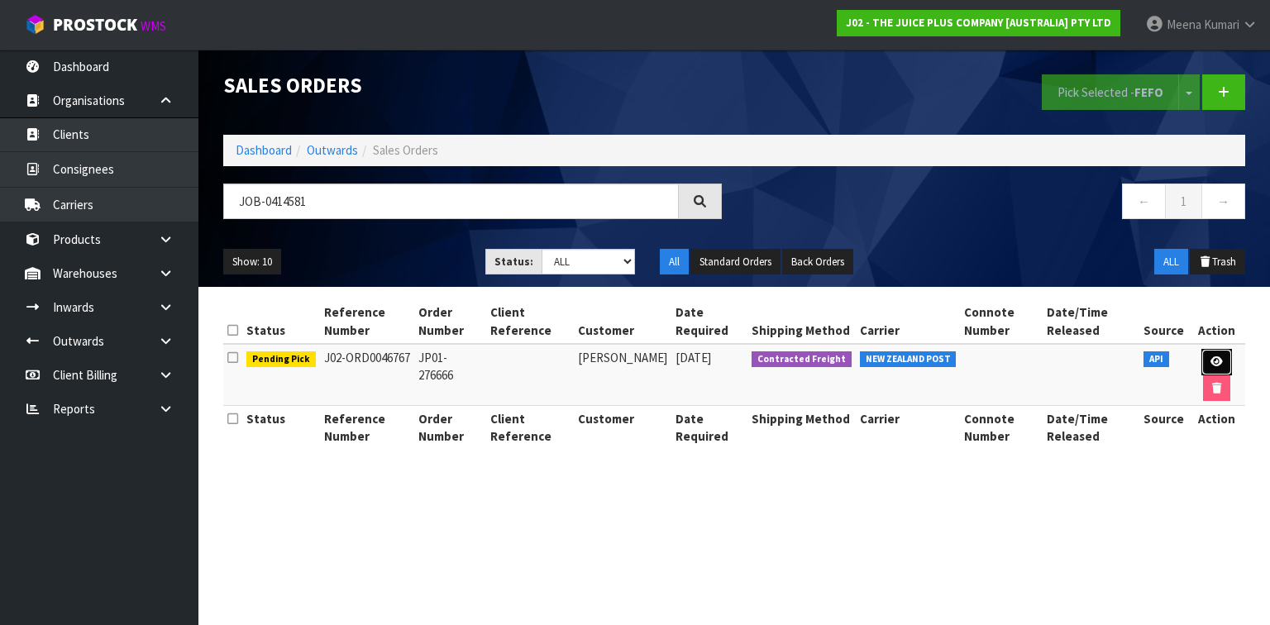
click at [1208, 357] on link at bounding box center [1217, 362] width 31 height 26
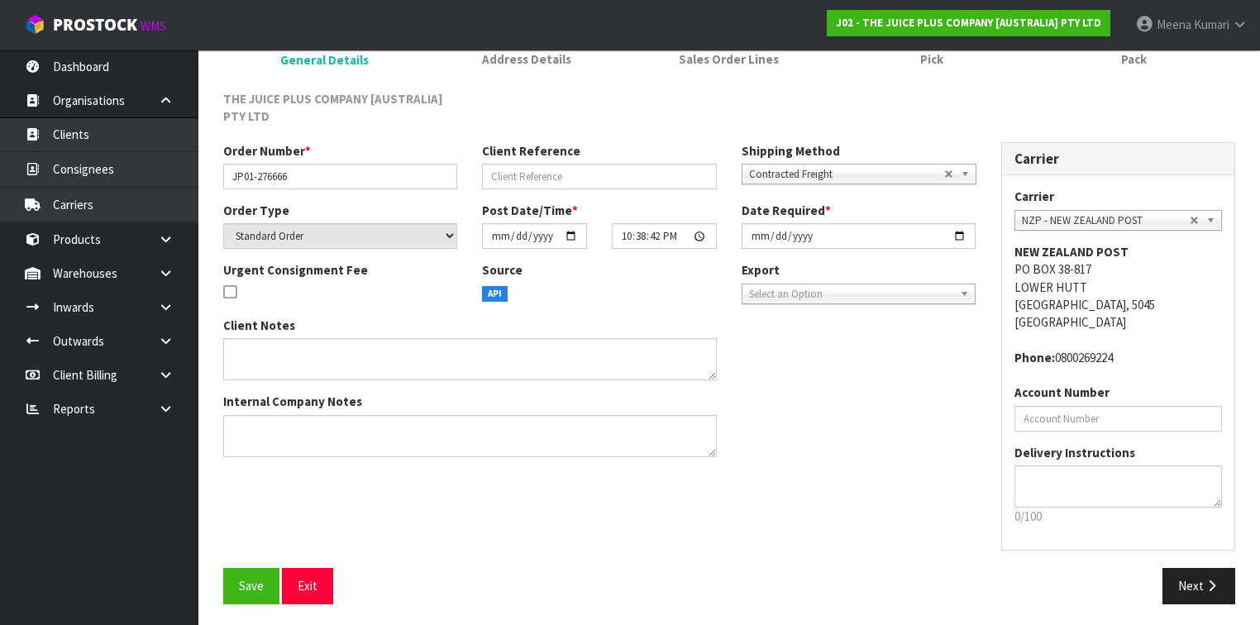
scroll to position [174, 0]
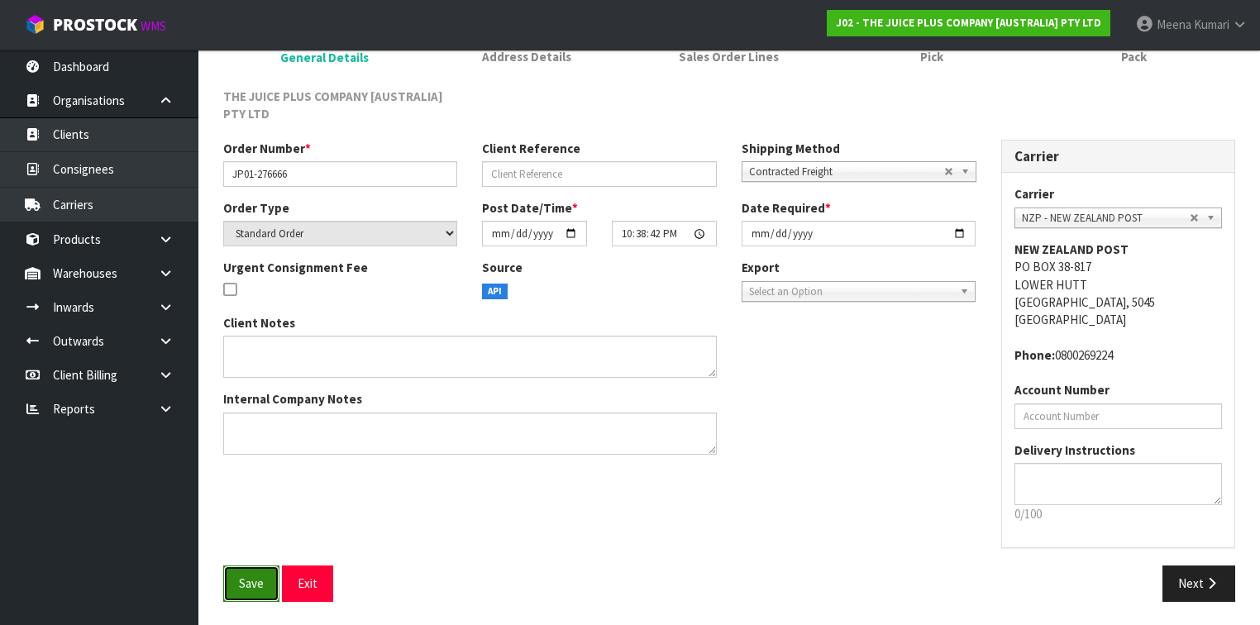
click at [258, 584] on span "Save" at bounding box center [251, 584] width 25 height 16
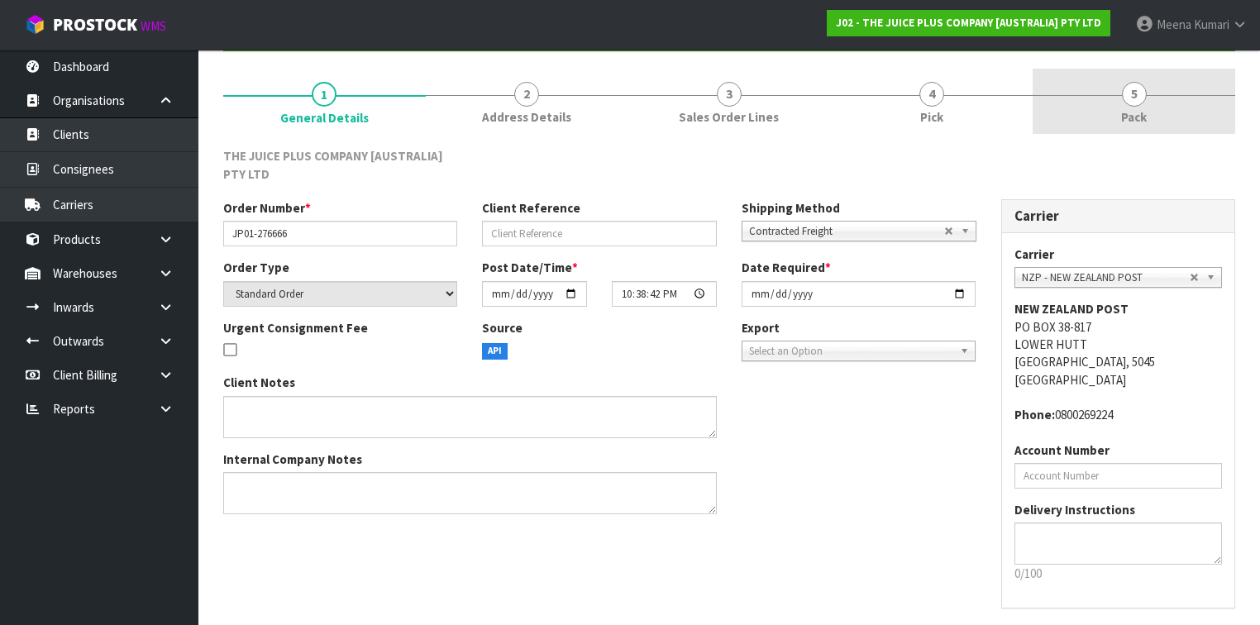
scroll to position [0, 0]
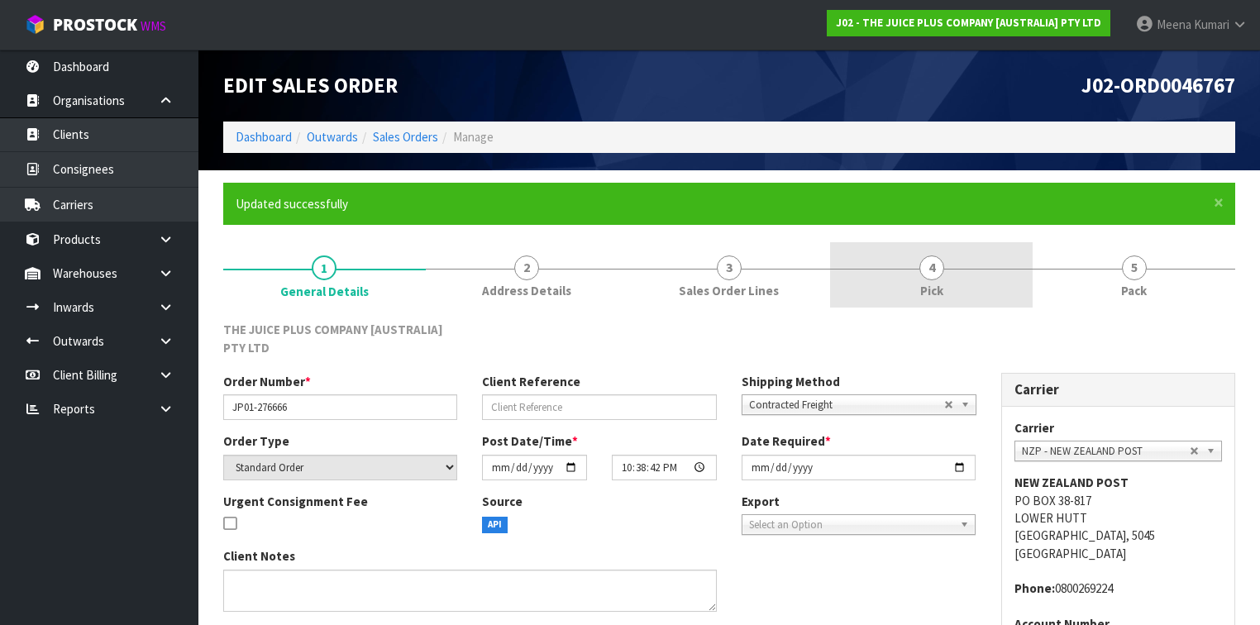
click at [933, 278] on span "4" at bounding box center [932, 268] width 25 height 25
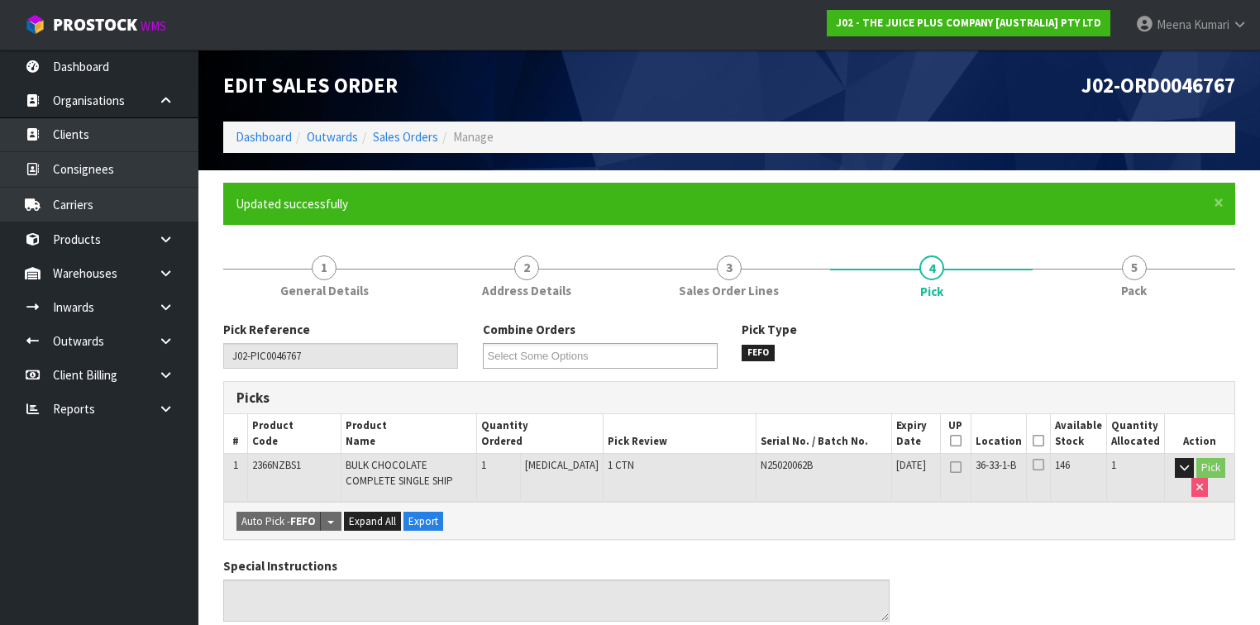
click at [1043, 442] on icon at bounding box center [1039, 441] width 12 height 1
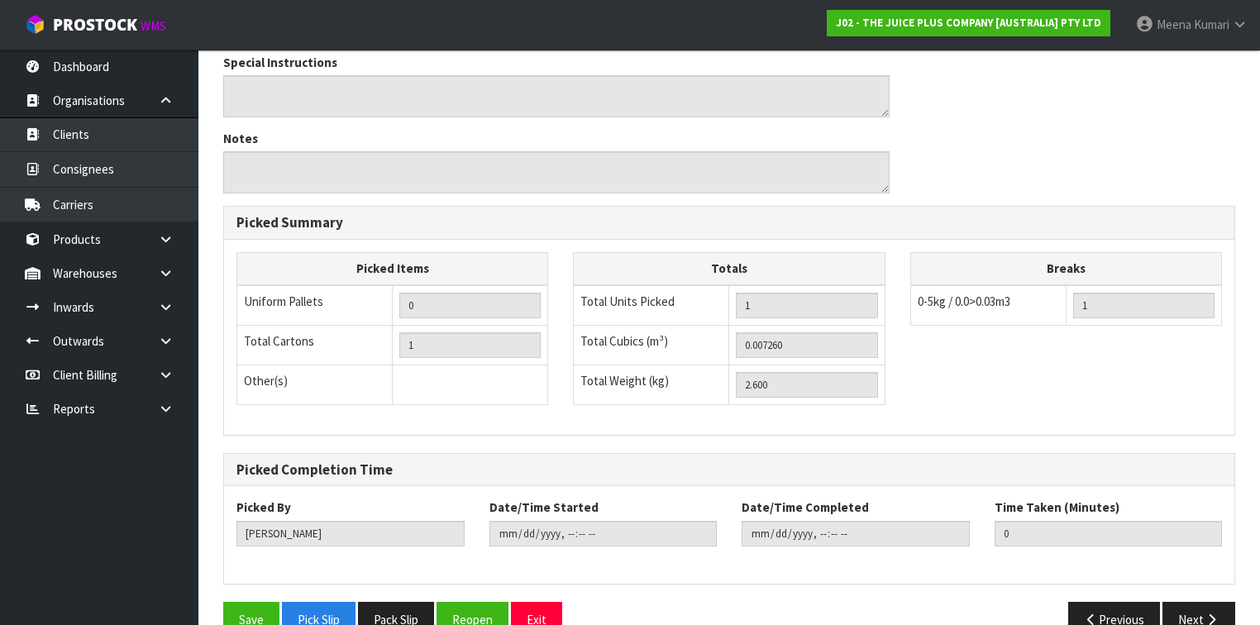
scroll to position [595, 0]
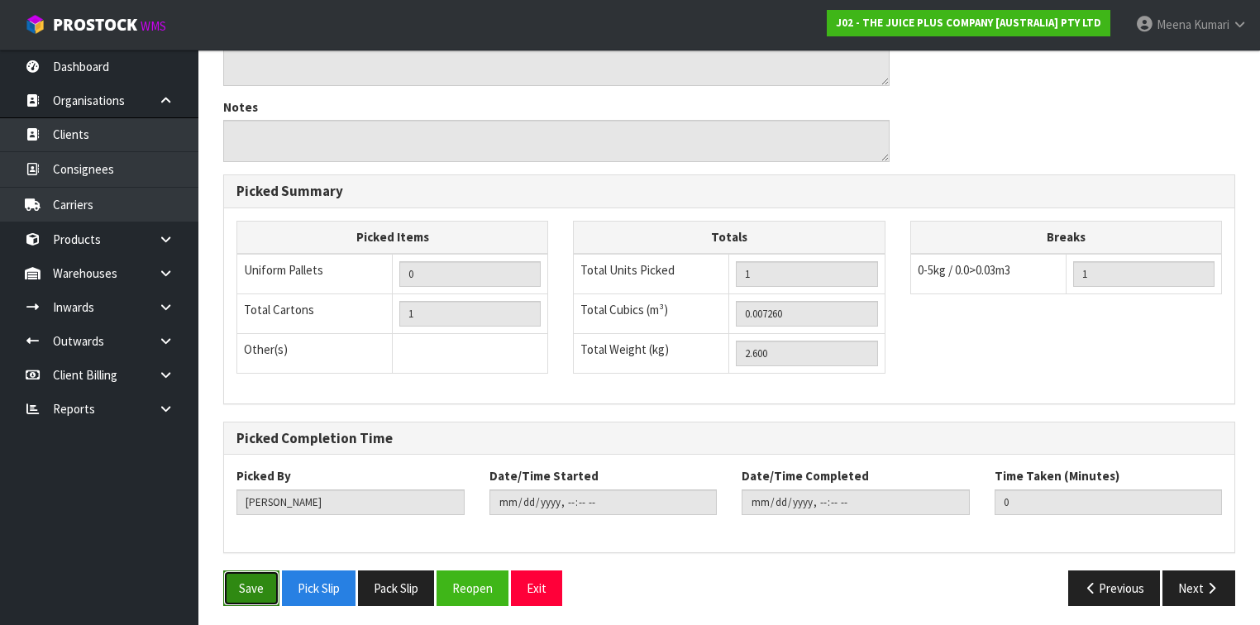
click at [240, 582] on button "Save" at bounding box center [251, 589] width 56 height 36
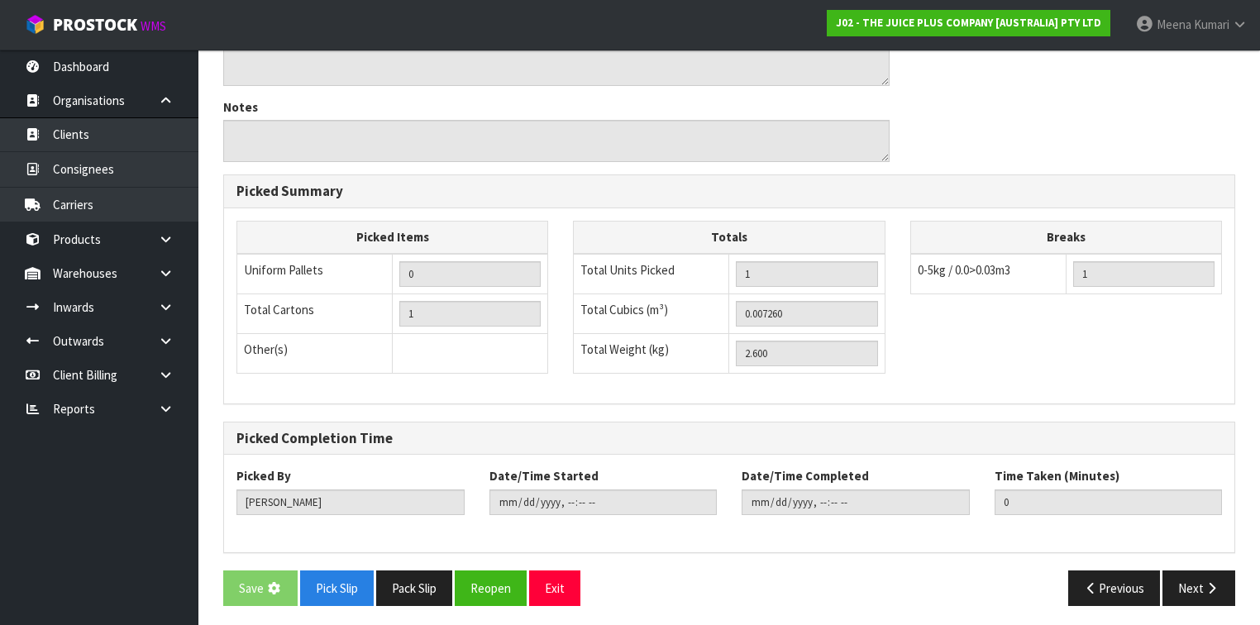
scroll to position [0, 0]
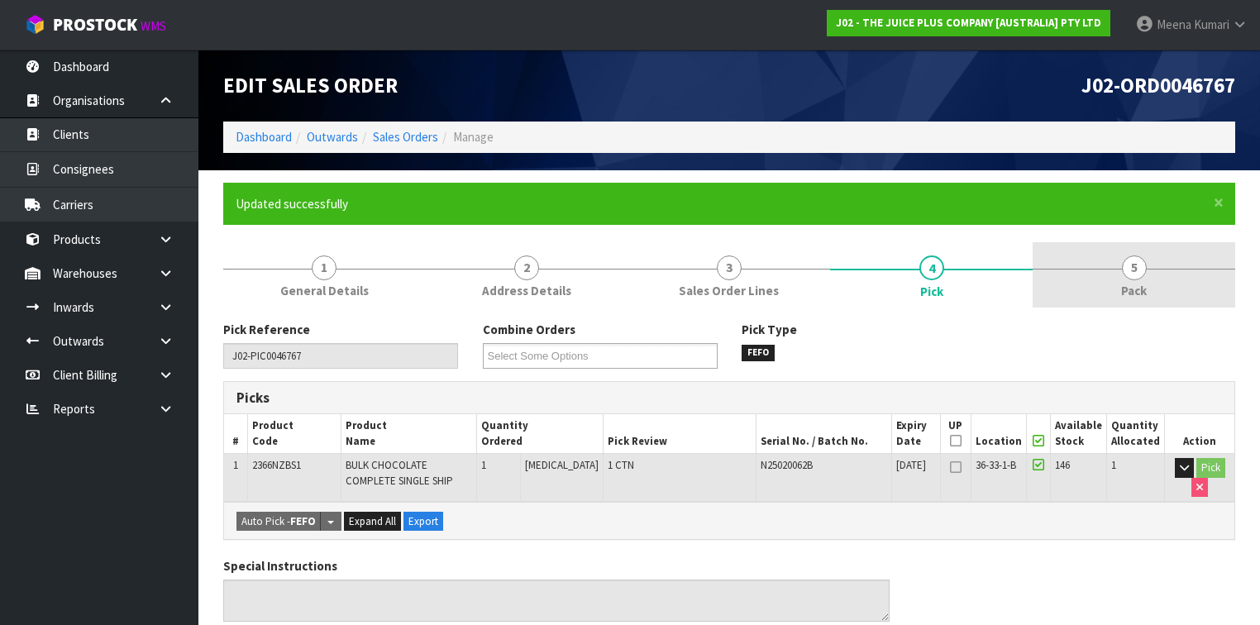
drag, startPoint x: 1150, startPoint y: 281, endPoint x: 1138, endPoint y: 282, distance: 11.6
click at [1145, 281] on link "5 Pack" at bounding box center [1134, 274] width 203 height 65
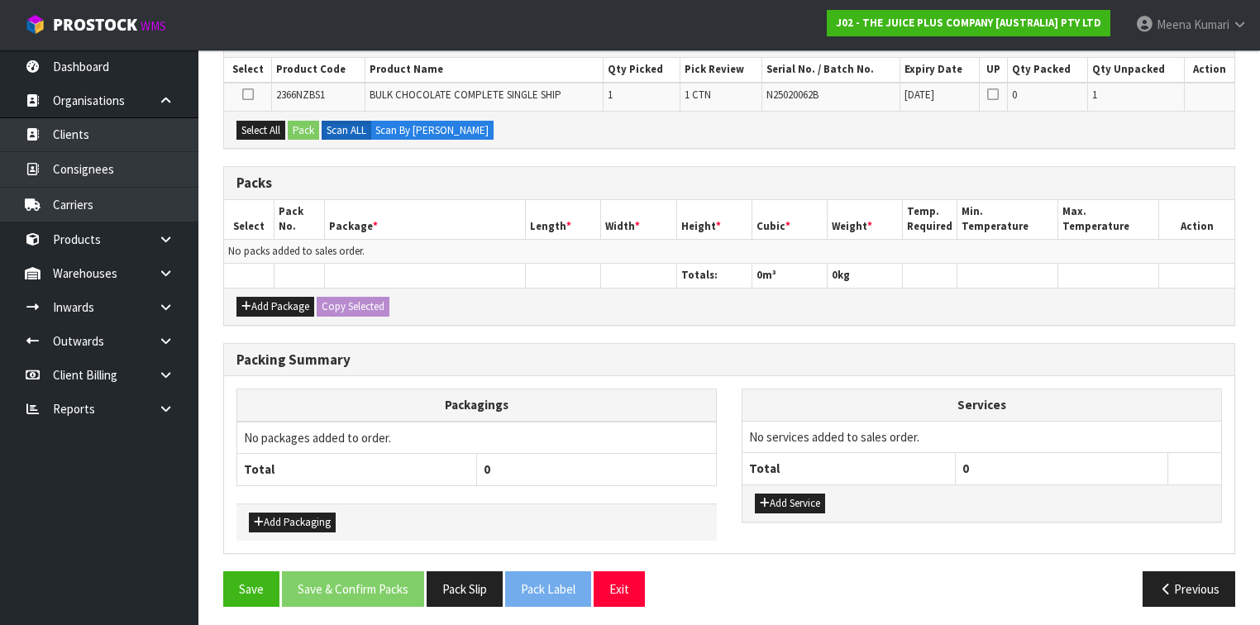
scroll to position [290, 0]
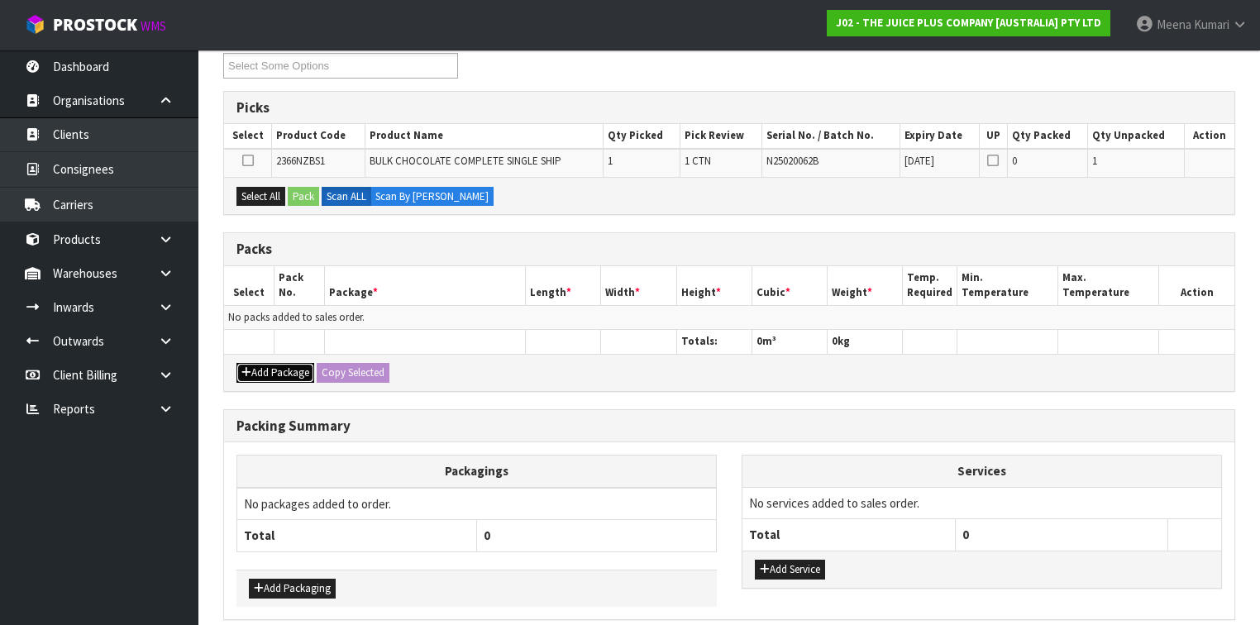
click at [306, 366] on button "Add Package" at bounding box center [276, 373] width 78 height 20
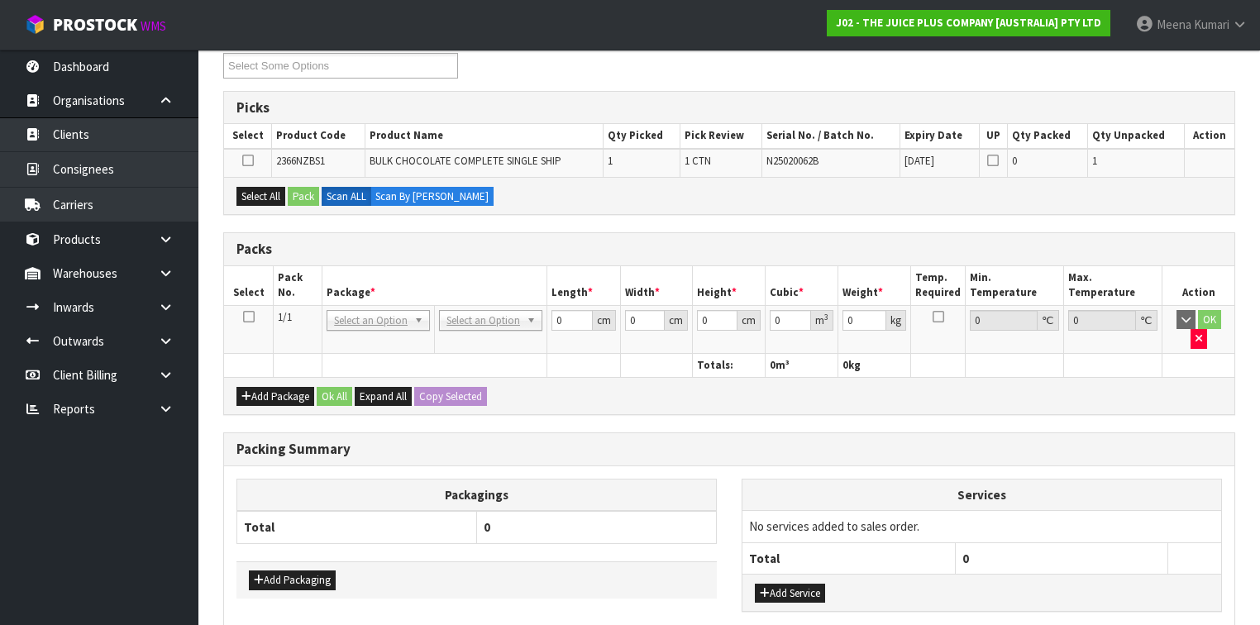
click at [246, 318] on icon at bounding box center [249, 317] width 12 height 1
click at [254, 196] on button "Select All" at bounding box center [261, 197] width 49 height 20
click at [304, 187] on button "Pack" at bounding box center [303, 197] width 31 height 20
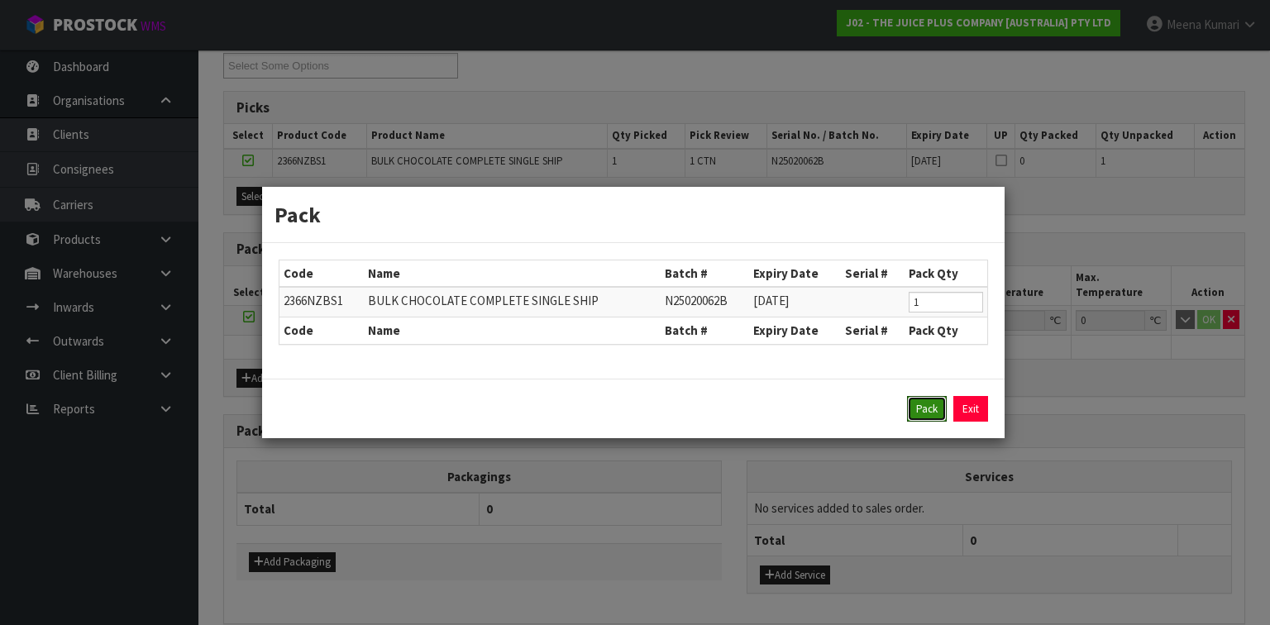
click at [938, 398] on button "Pack" at bounding box center [927, 409] width 40 height 26
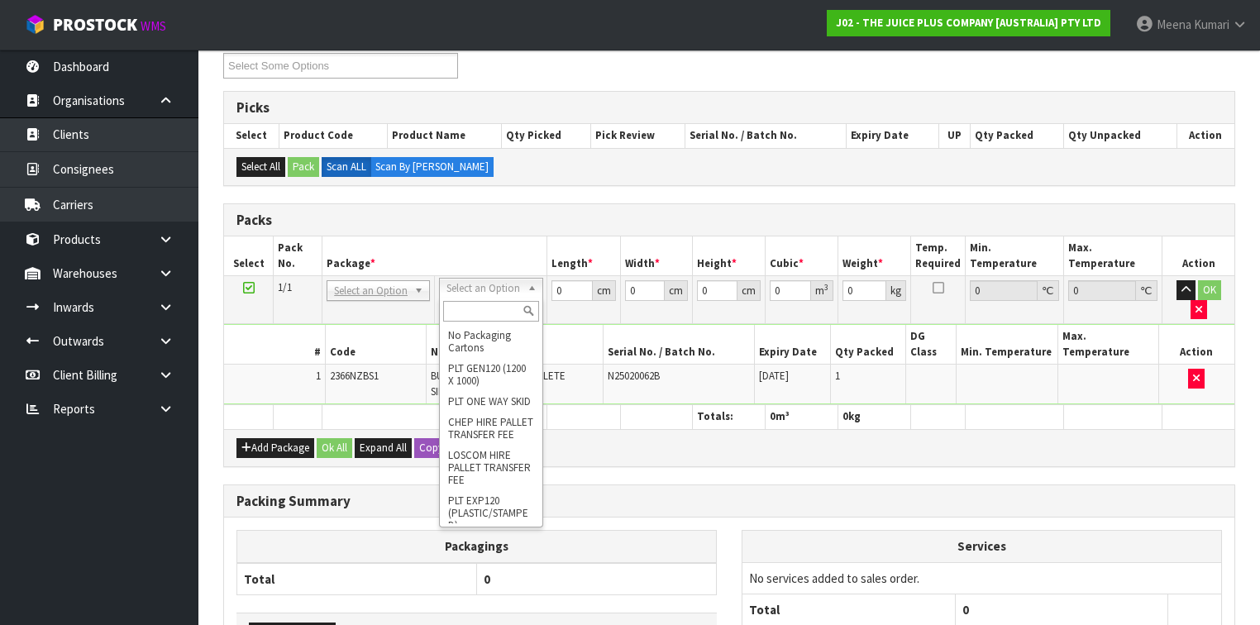
click at [494, 308] on input "text" at bounding box center [490, 311] width 95 height 21
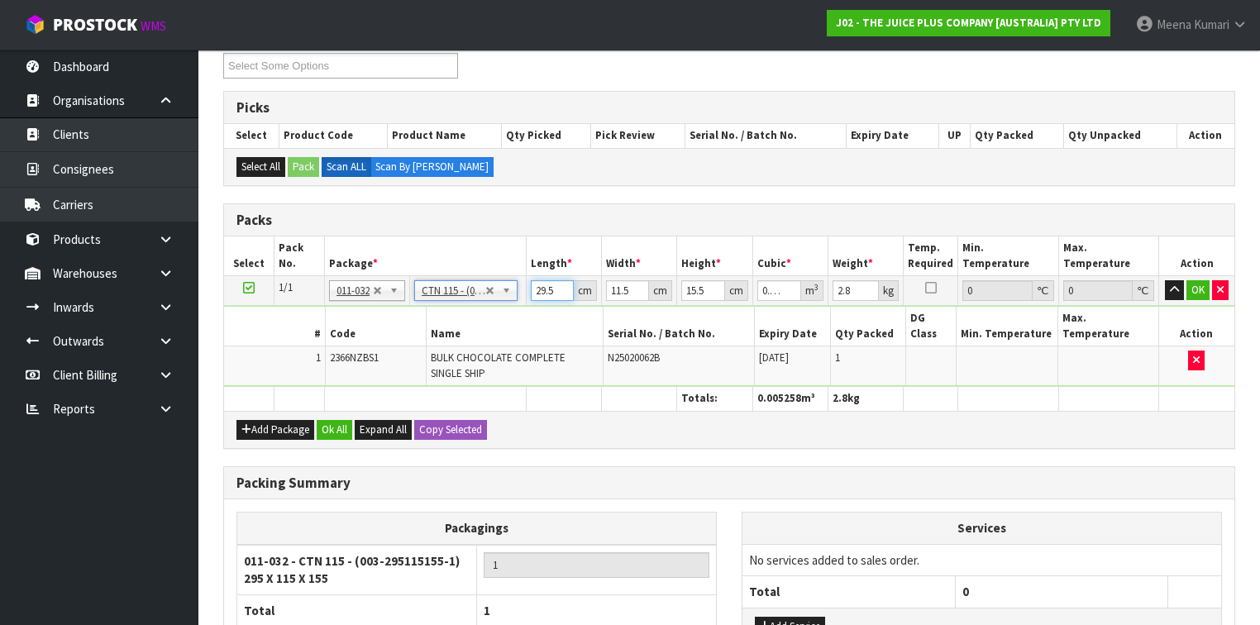
click at [553, 289] on input "29.5" at bounding box center [552, 290] width 43 height 21
click at [339, 420] on button "Ok All" at bounding box center [335, 430] width 36 height 20
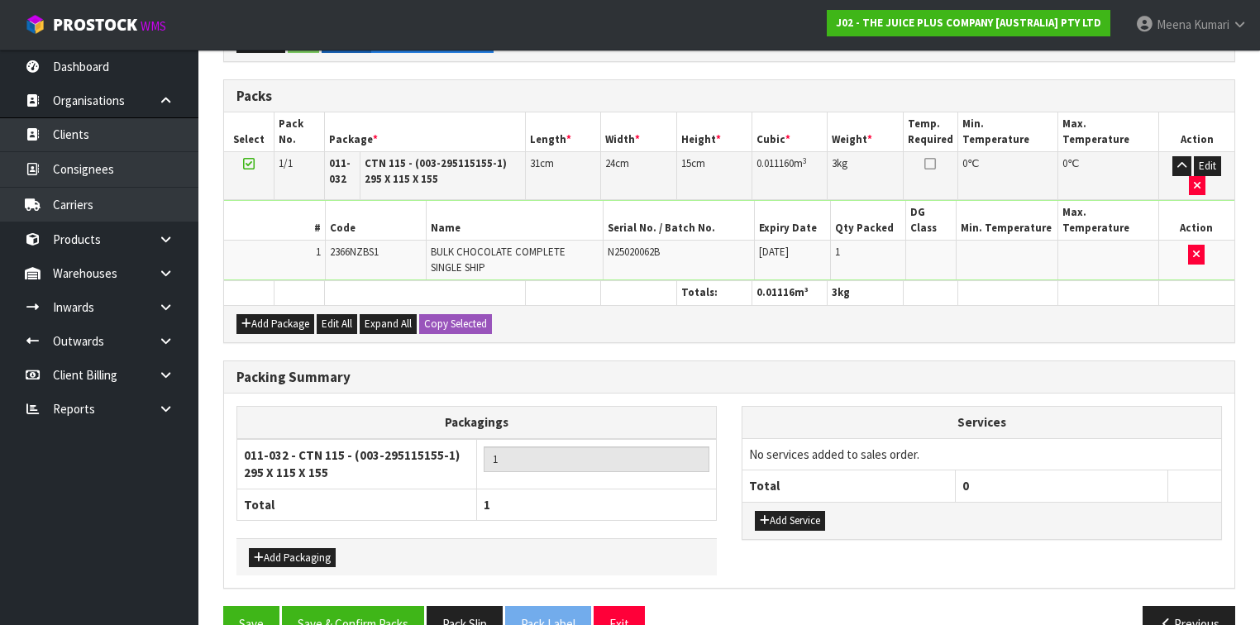
scroll to position [425, 0]
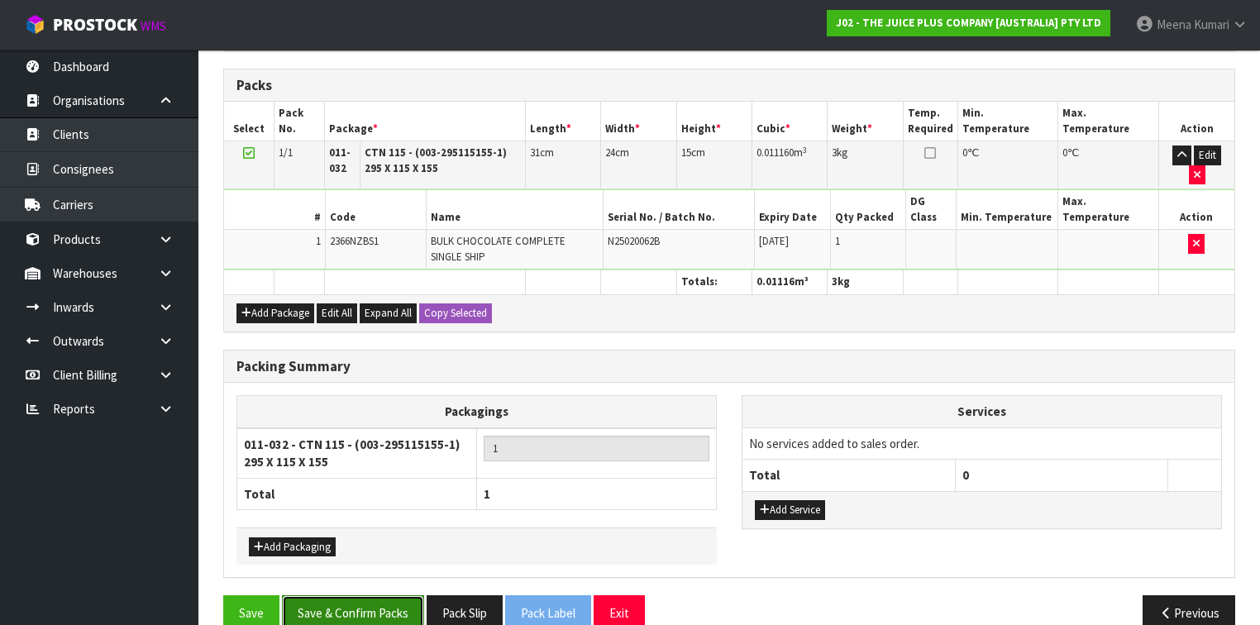
click at [372, 595] on button "Save & Confirm Packs" at bounding box center [353, 613] width 142 height 36
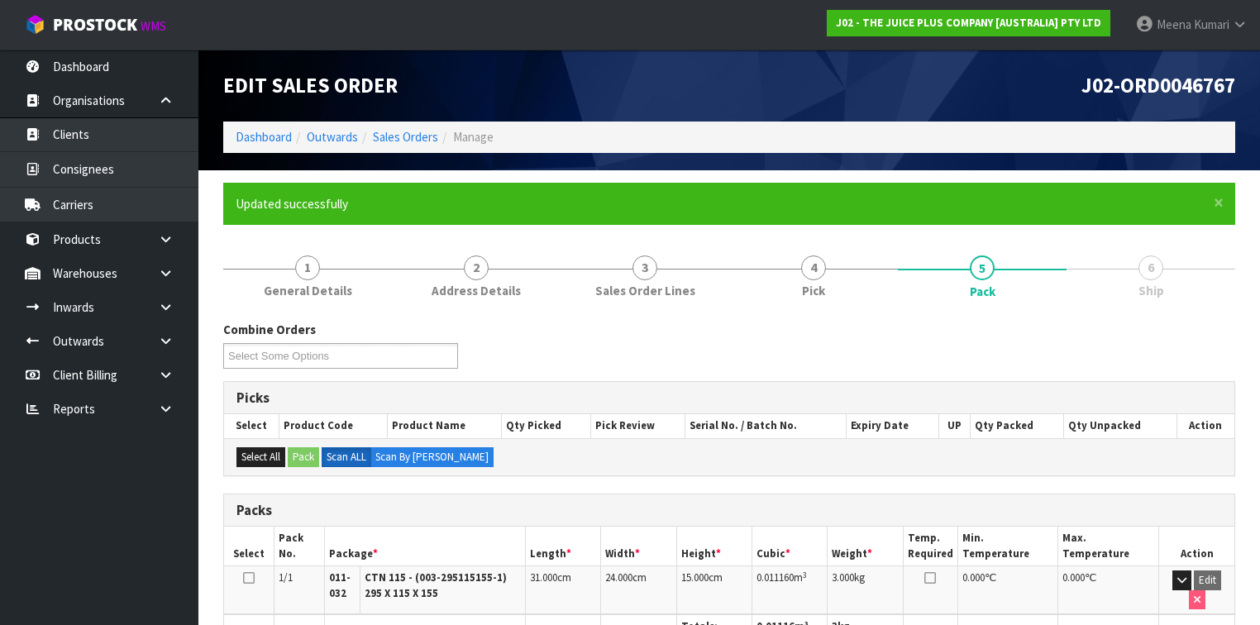
scroll to position [324, 0]
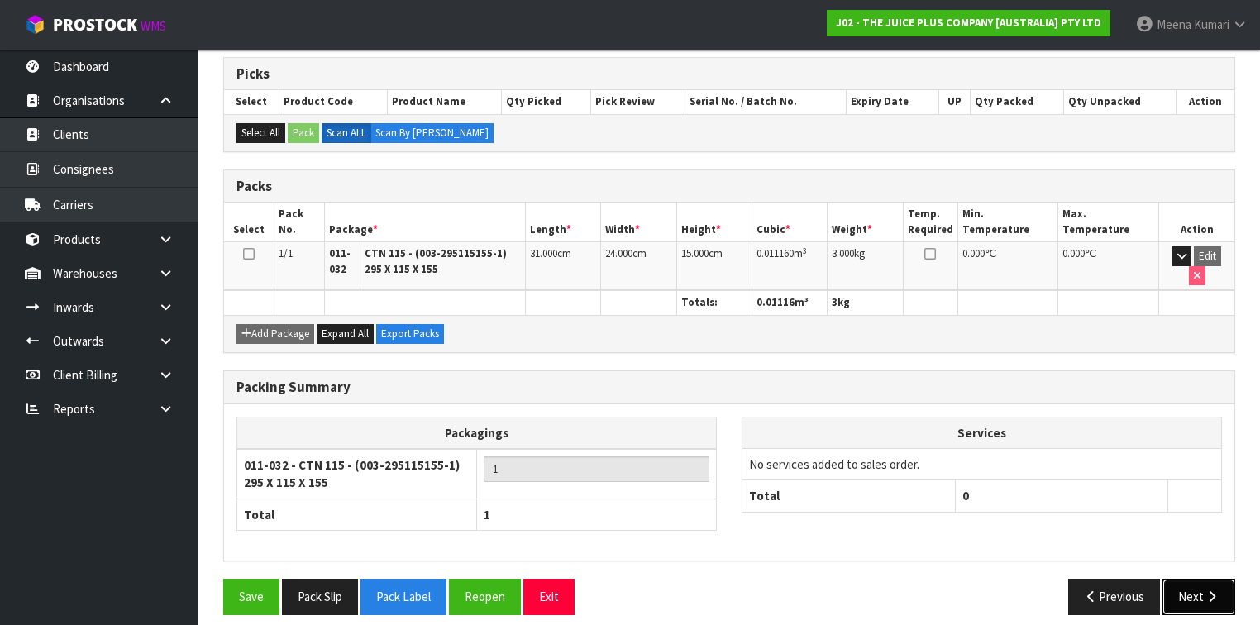
click at [1181, 579] on button "Next" at bounding box center [1199, 597] width 73 height 36
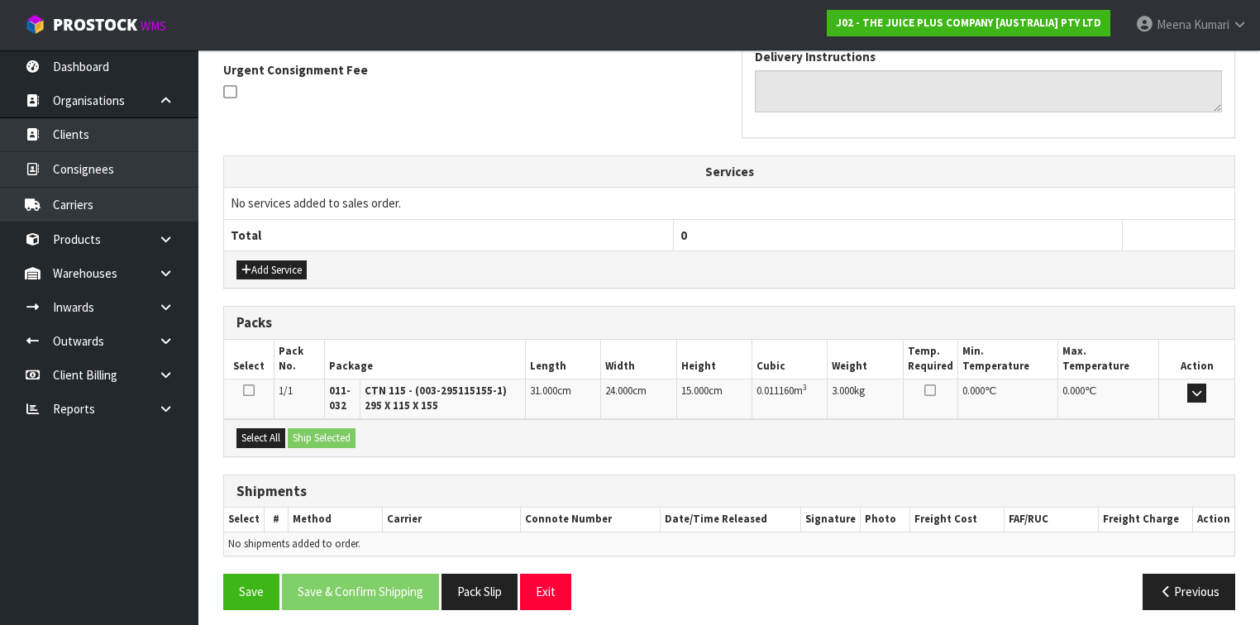
scroll to position [489, 0]
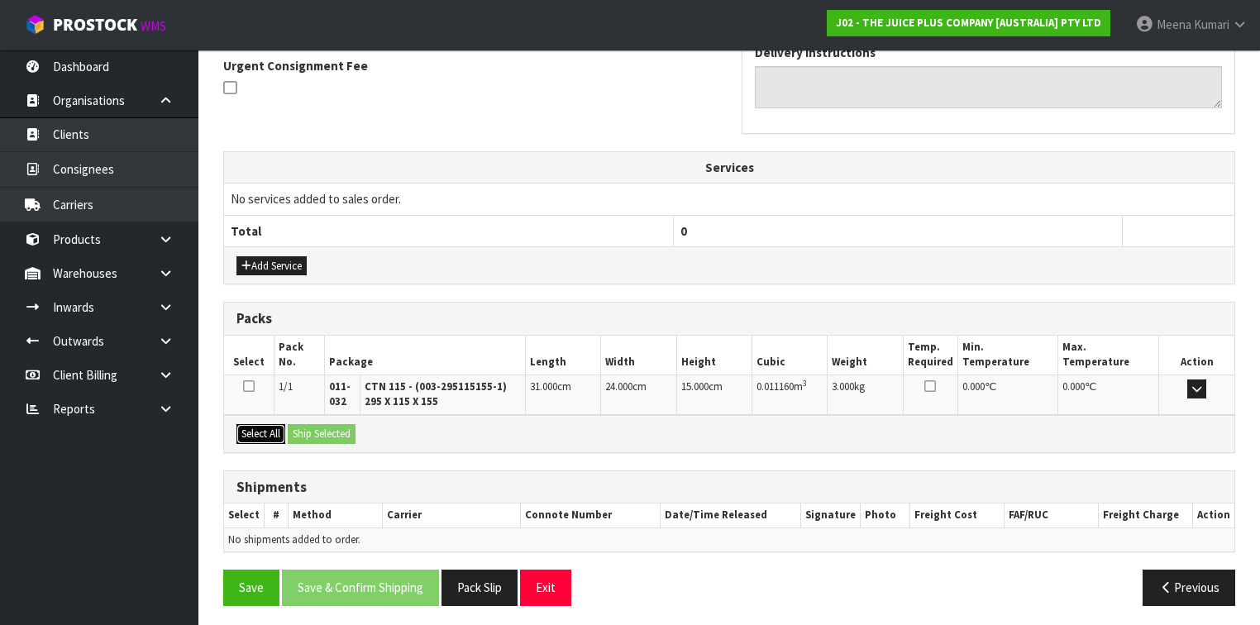
click at [275, 425] on button "Select All" at bounding box center [261, 434] width 49 height 20
click at [302, 425] on button "Ship Selected" at bounding box center [322, 434] width 68 height 20
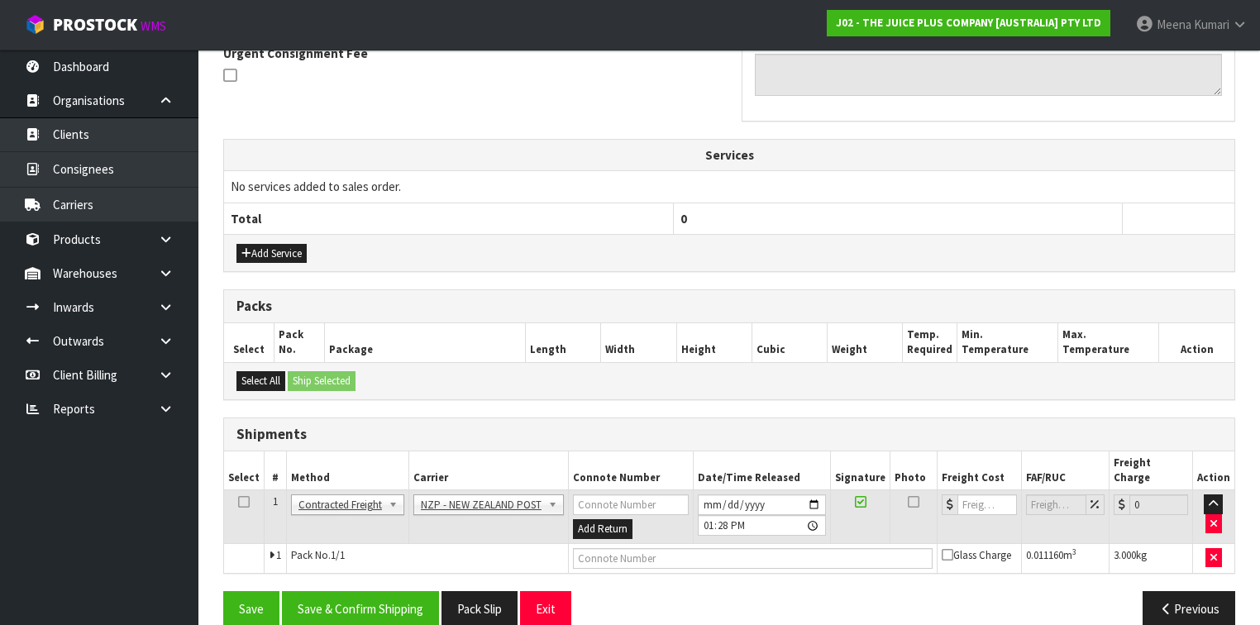
scroll to position [506, 0]
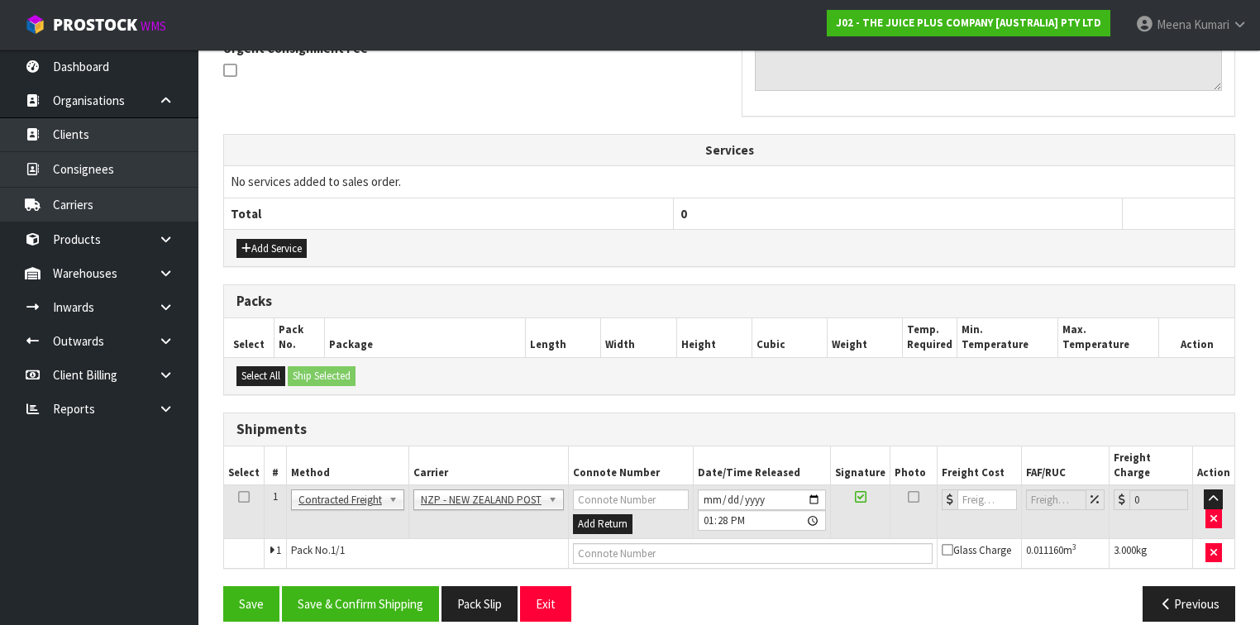
click at [240, 497] on icon at bounding box center [244, 497] width 12 height 1
click at [366, 586] on button "Save & Confirm Shipping" at bounding box center [360, 604] width 157 height 36
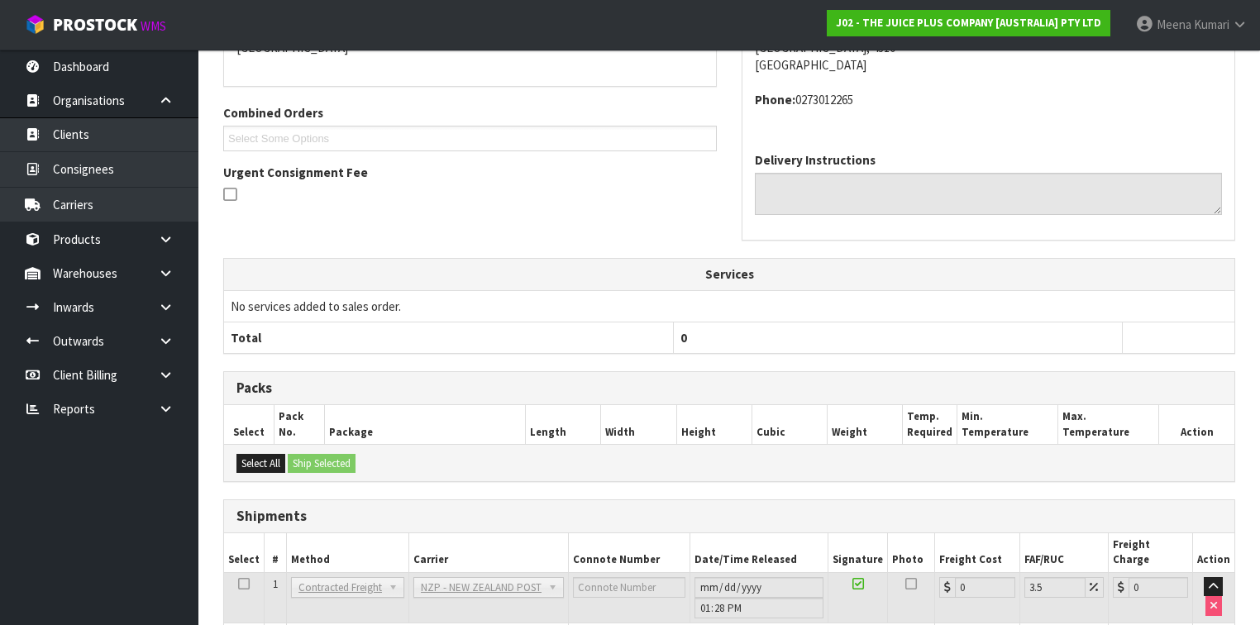
scroll to position [484, 0]
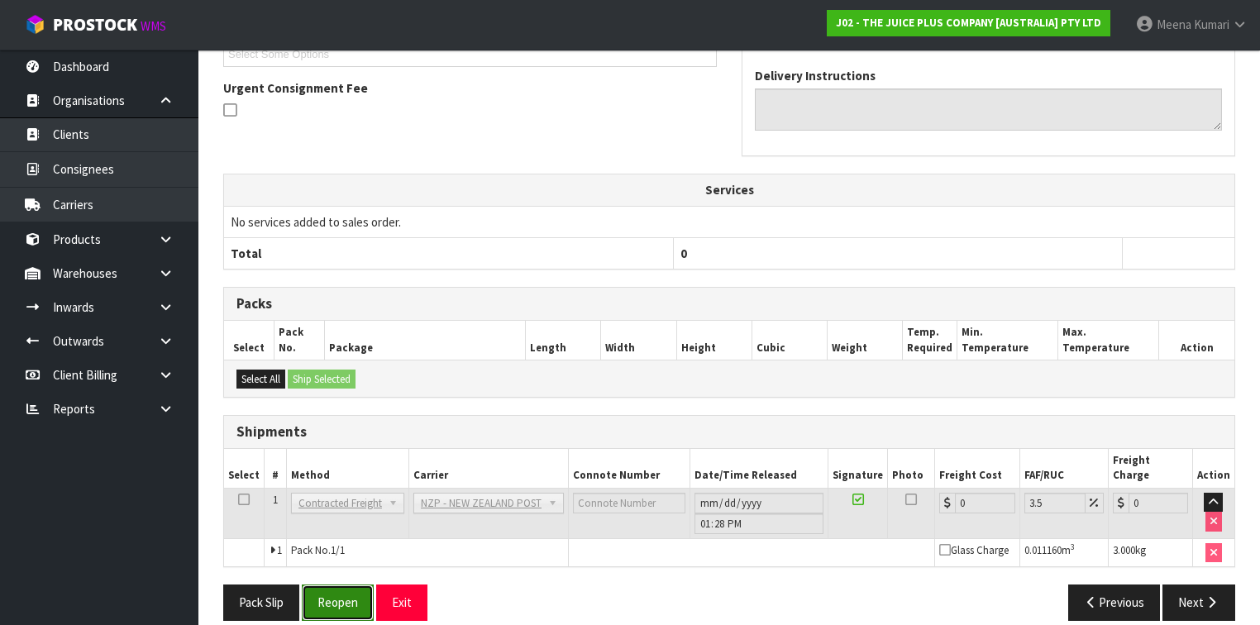
click at [321, 586] on button "Reopen" at bounding box center [338, 603] width 72 height 36
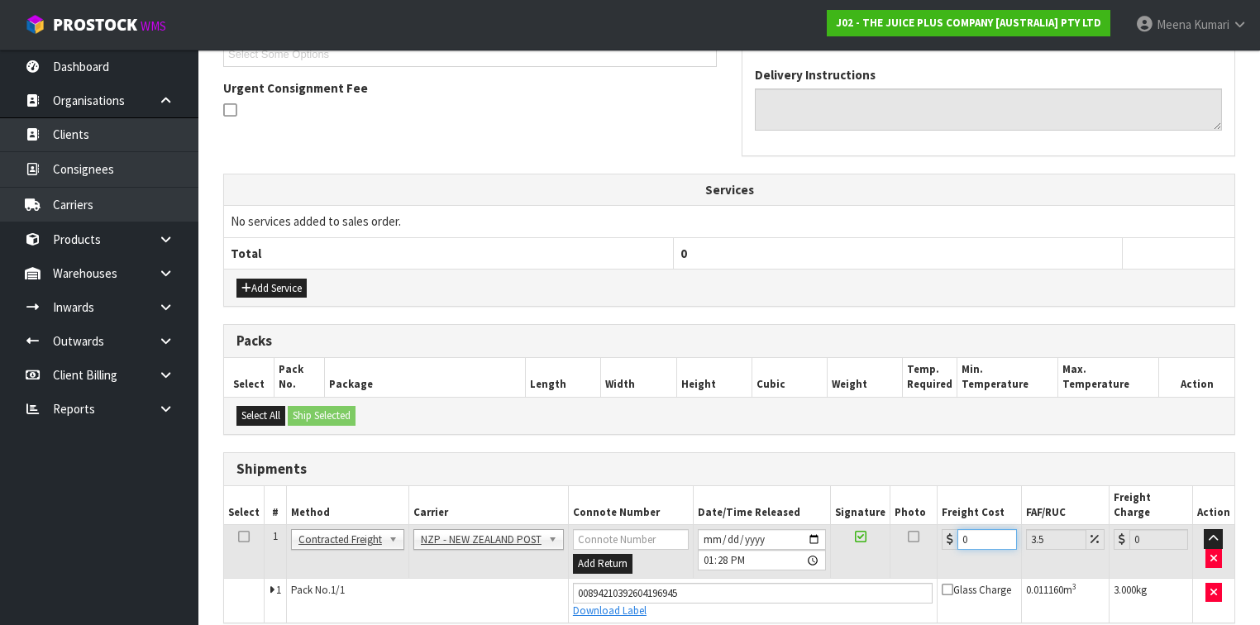
click at [982, 529] on input "0" at bounding box center [987, 539] width 59 height 21
click at [239, 537] on icon at bounding box center [244, 537] width 12 height 1
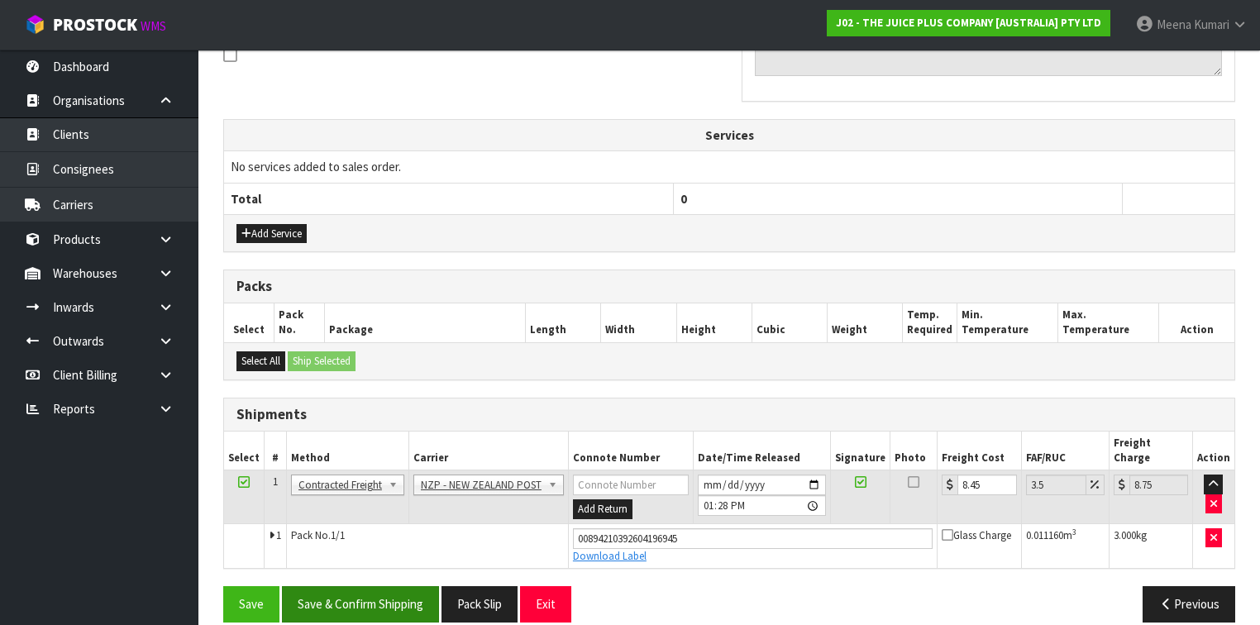
scroll to position [522, 0]
click at [356, 586] on button "Save & Confirm Shipping" at bounding box center [360, 604] width 157 height 36
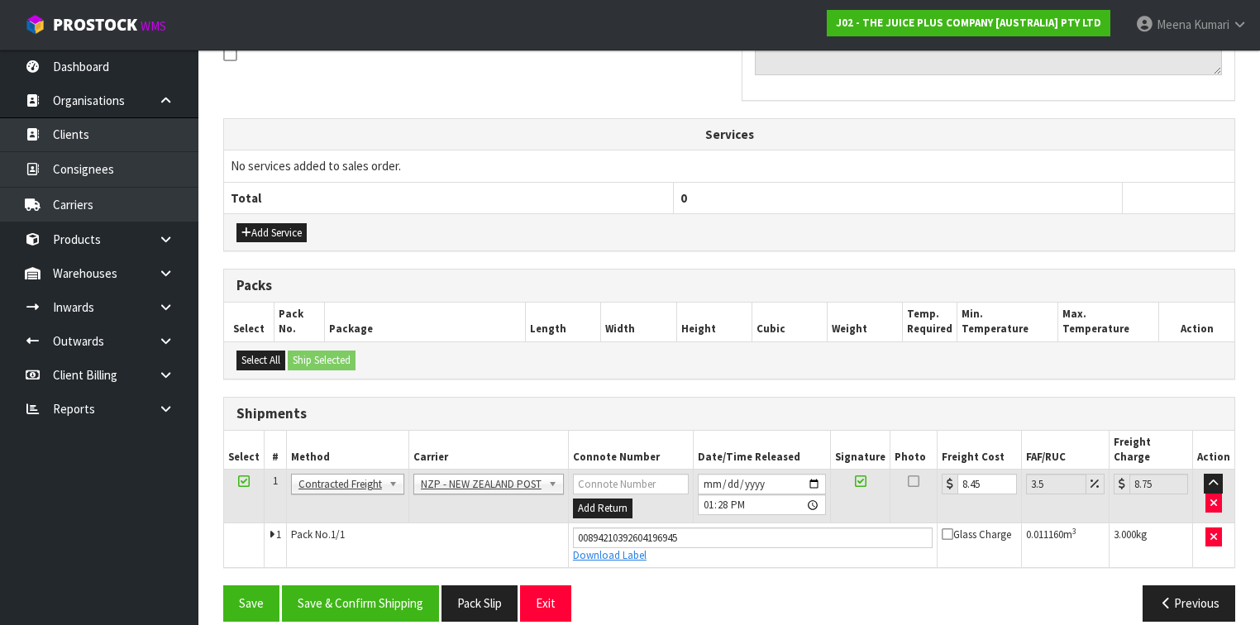
scroll to position [0, 0]
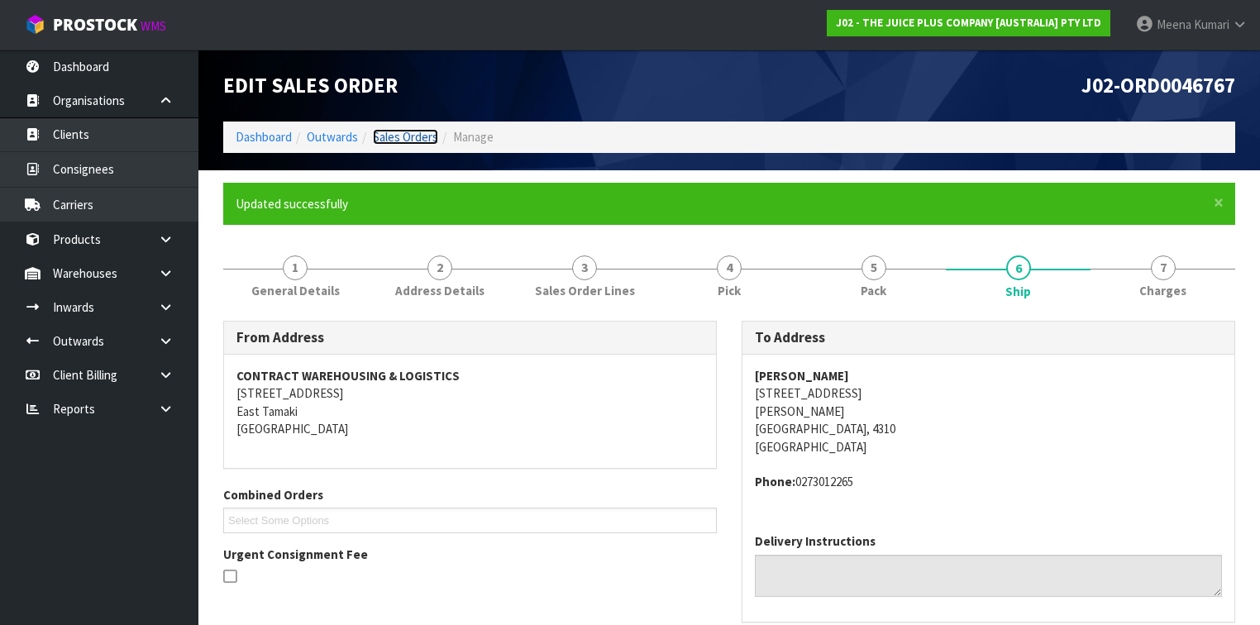
click at [384, 132] on link "Sales Orders" at bounding box center [405, 137] width 65 height 16
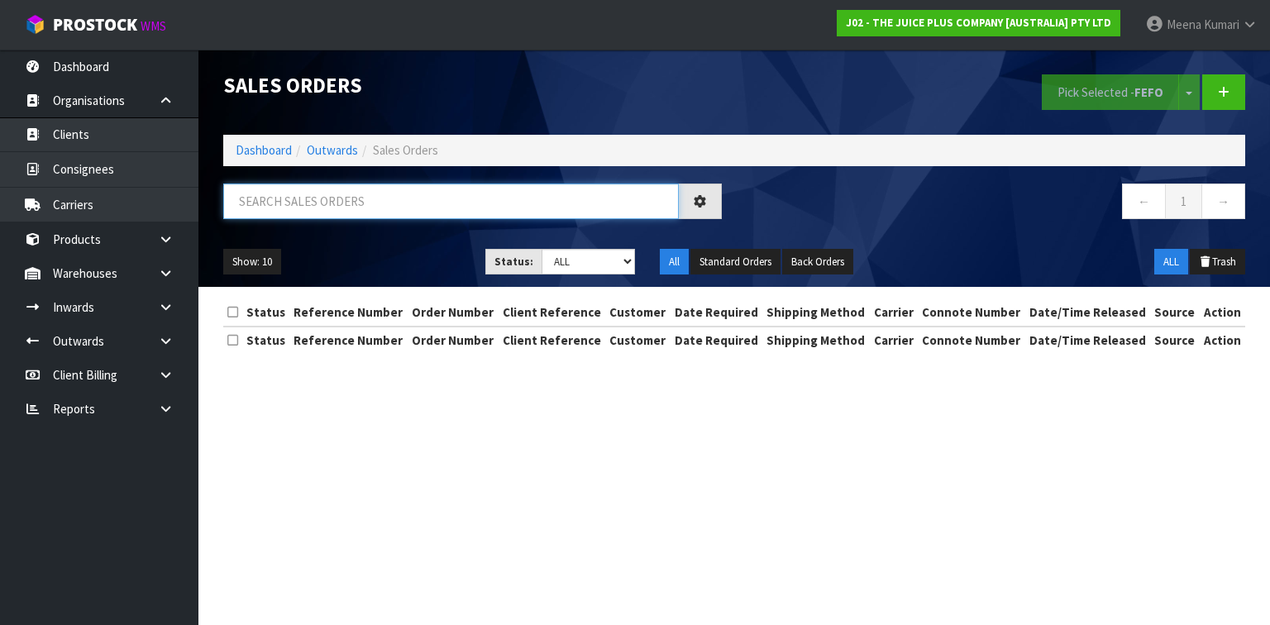
click at [270, 207] on input "text" at bounding box center [451, 202] width 456 height 36
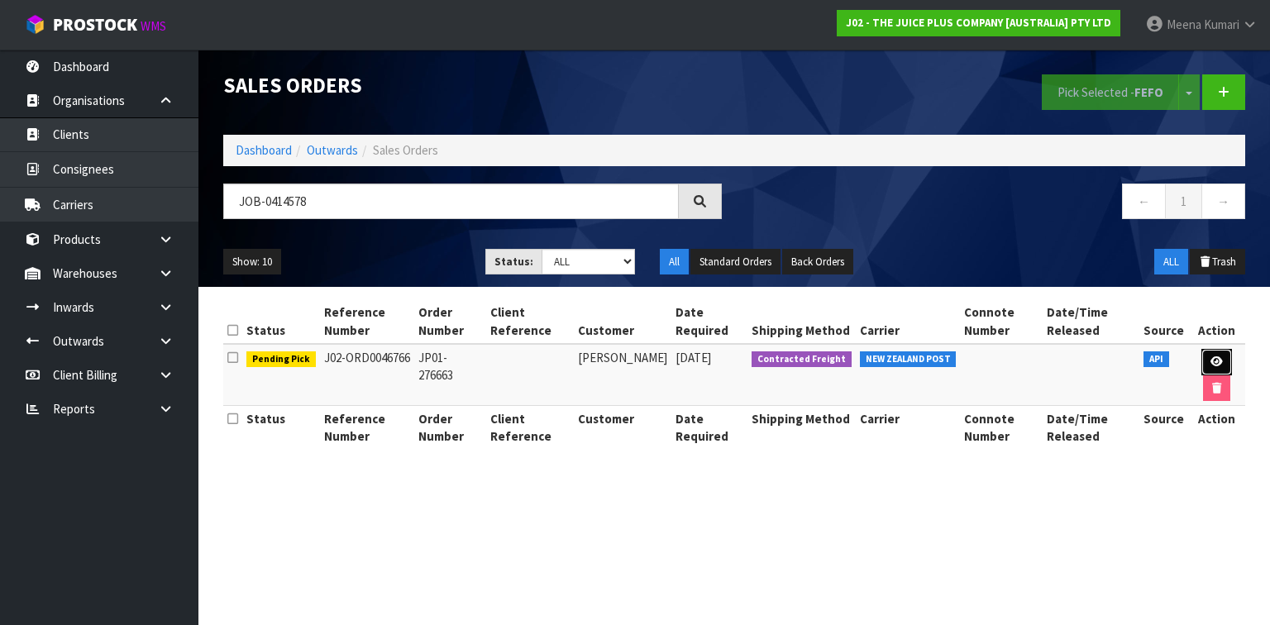
click at [1224, 359] on link at bounding box center [1217, 362] width 31 height 26
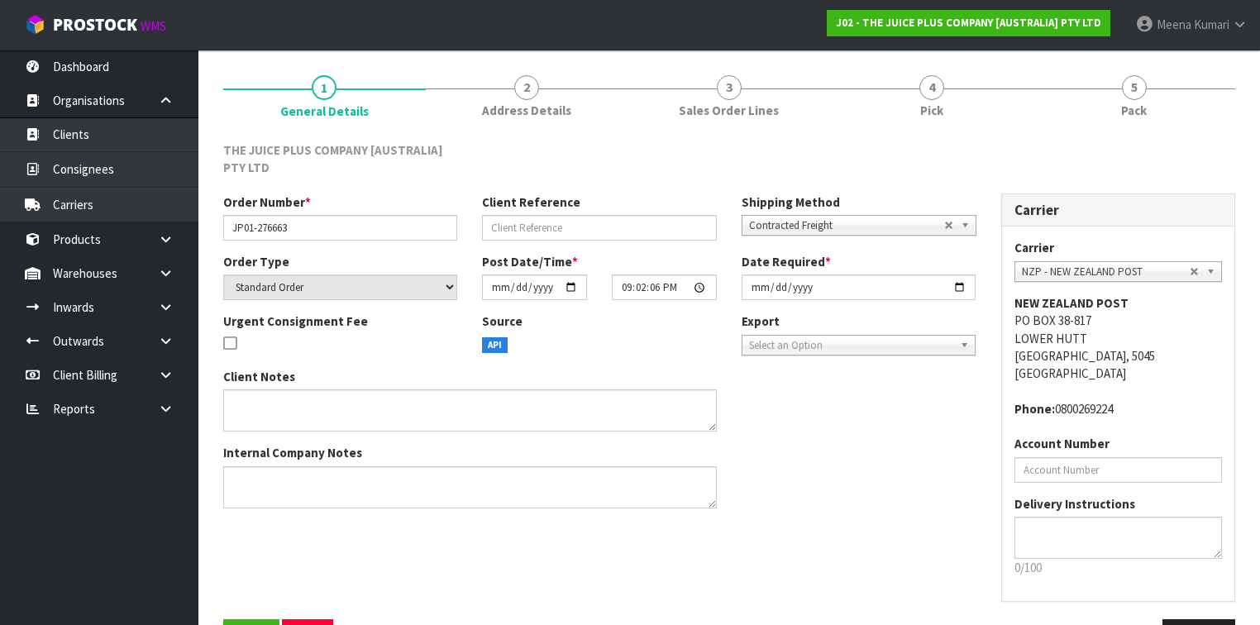
scroll to position [141, 0]
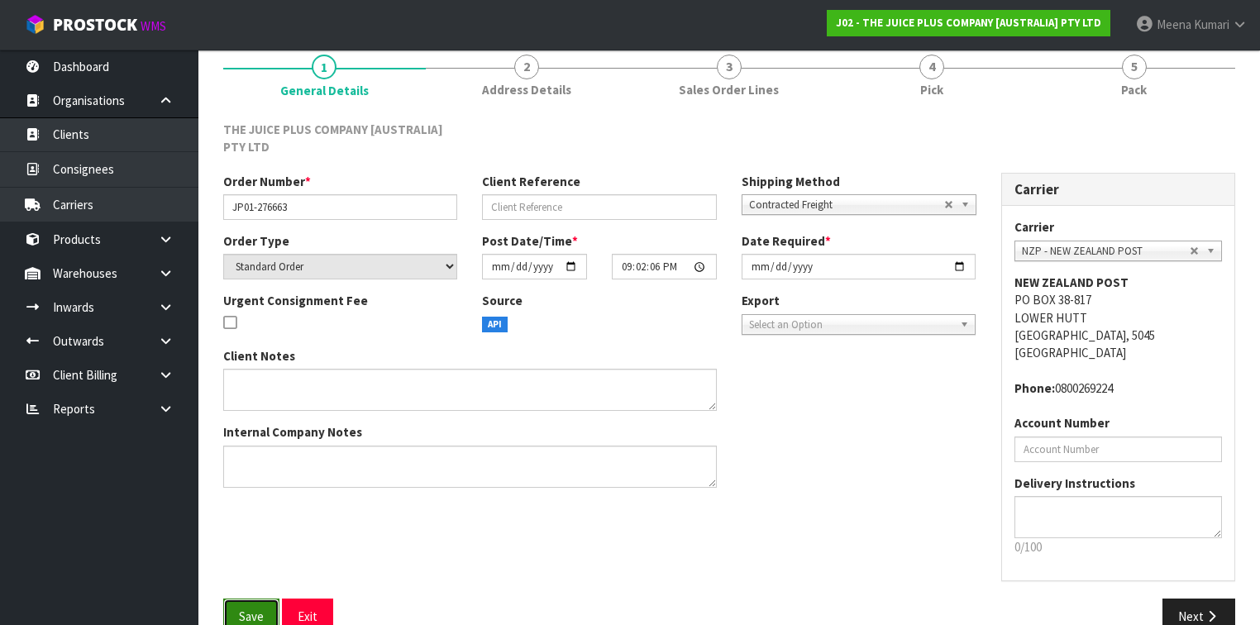
click at [263, 611] on span "Save" at bounding box center [251, 617] width 25 height 16
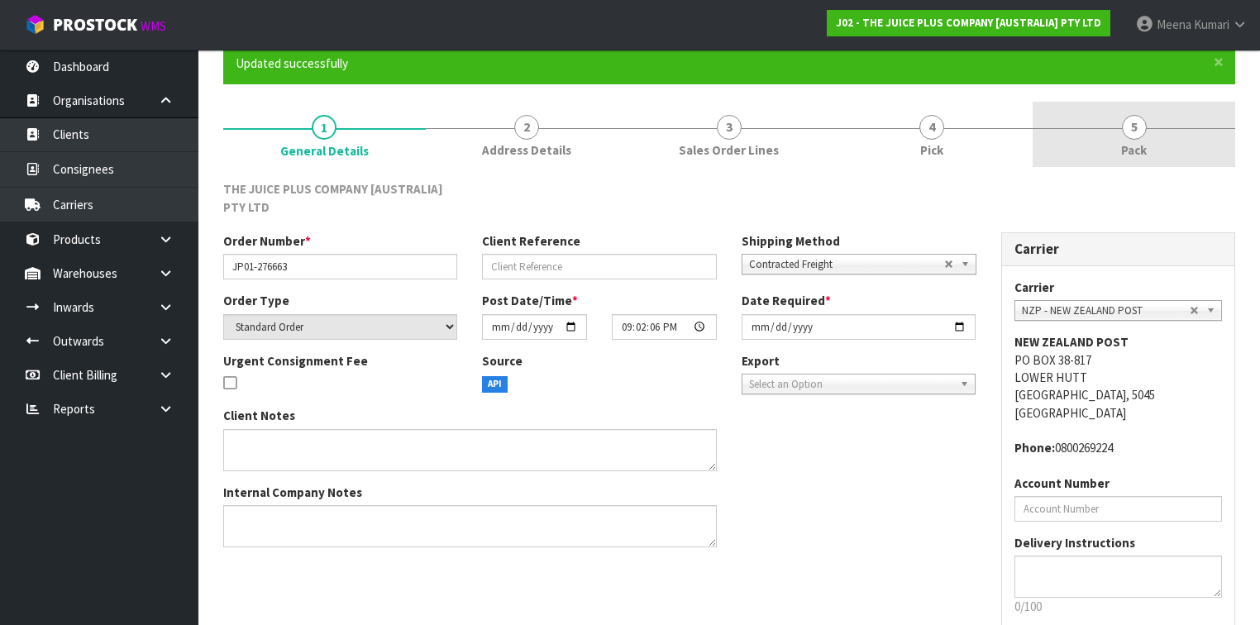
scroll to position [0, 0]
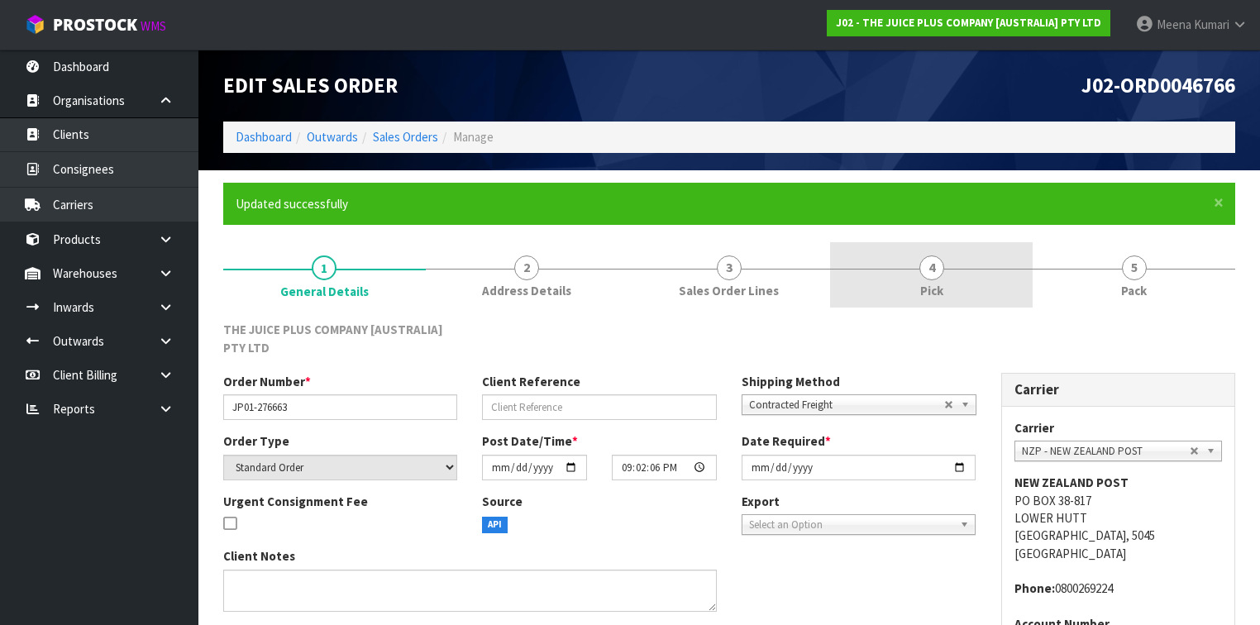
click at [929, 268] on span "4" at bounding box center [932, 268] width 25 height 25
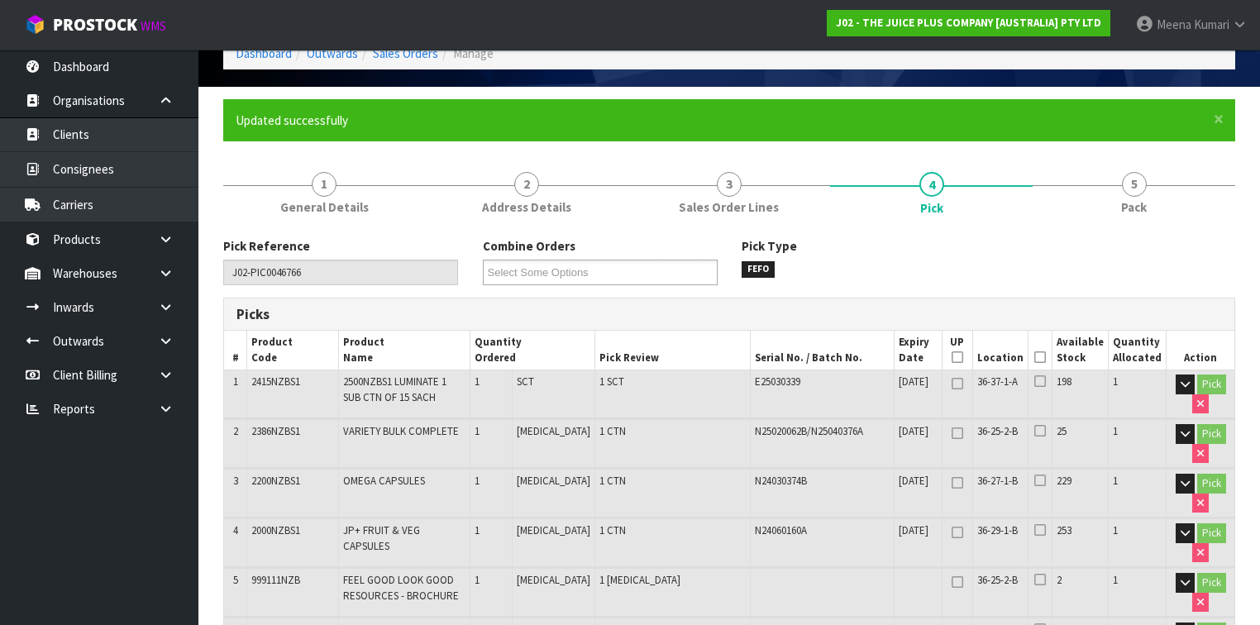
scroll to position [198, 0]
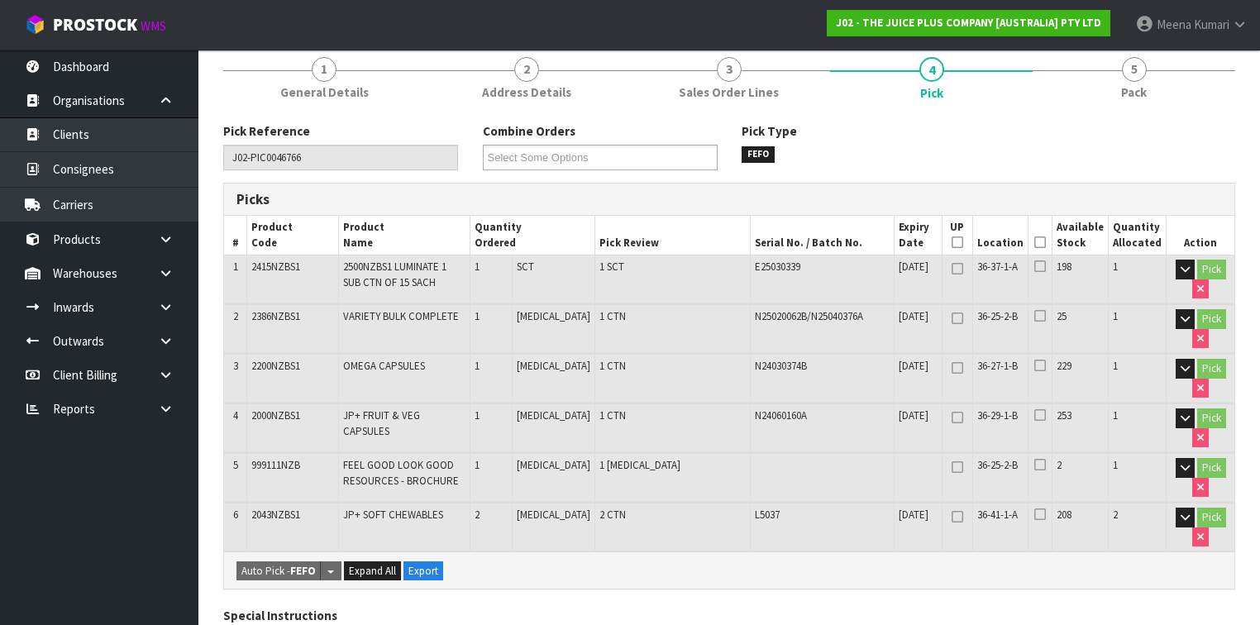
click at [1042, 243] on icon at bounding box center [1041, 242] width 12 height 1
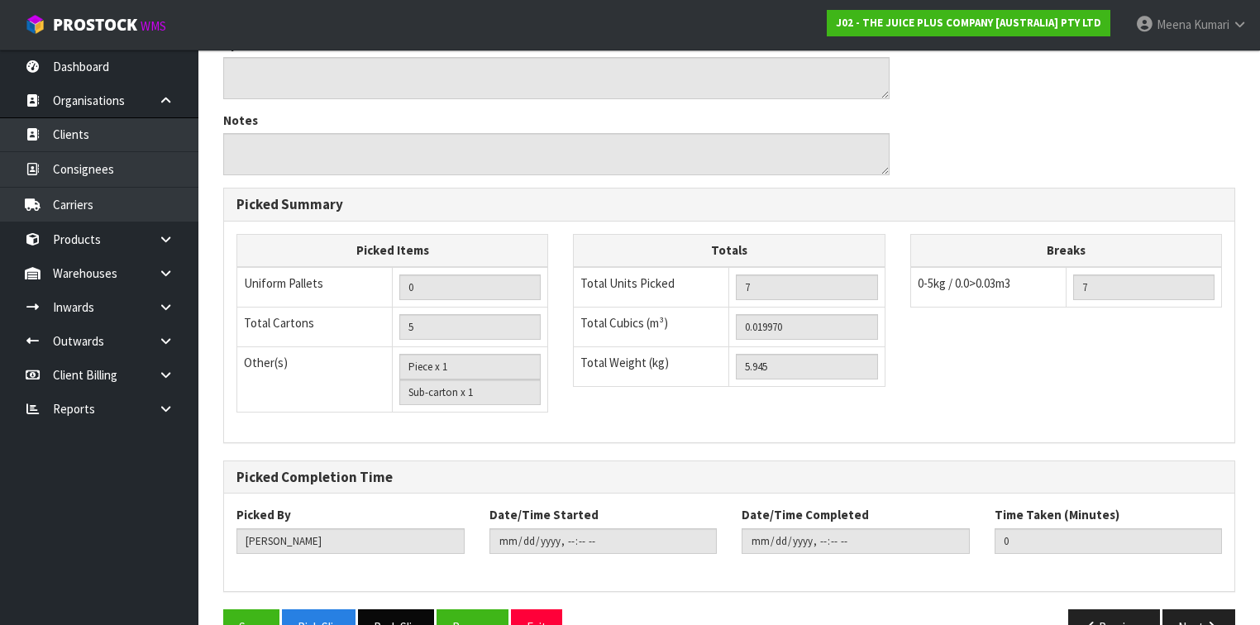
scroll to position [863, 0]
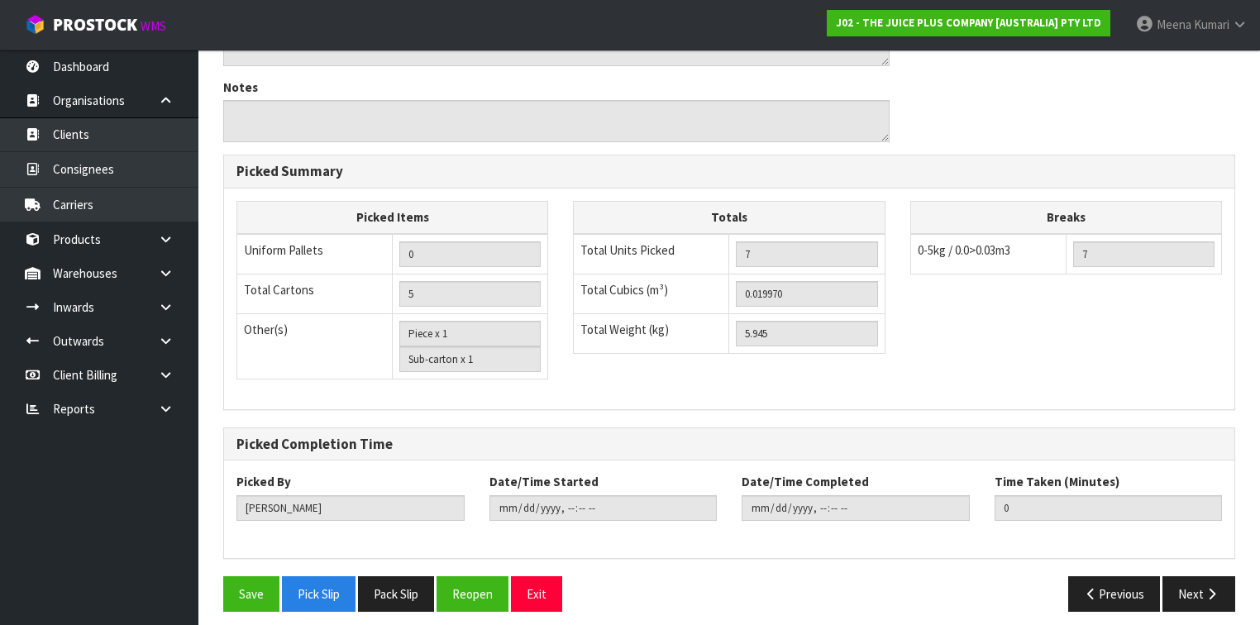
click at [243, 601] on div "Save Pick Slip Pack Slip Reopen Exit Previous Next" at bounding box center [729, 600] width 1037 height 48
click at [245, 591] on button "Save" at bounding box center [251, 594] width 56 height 36
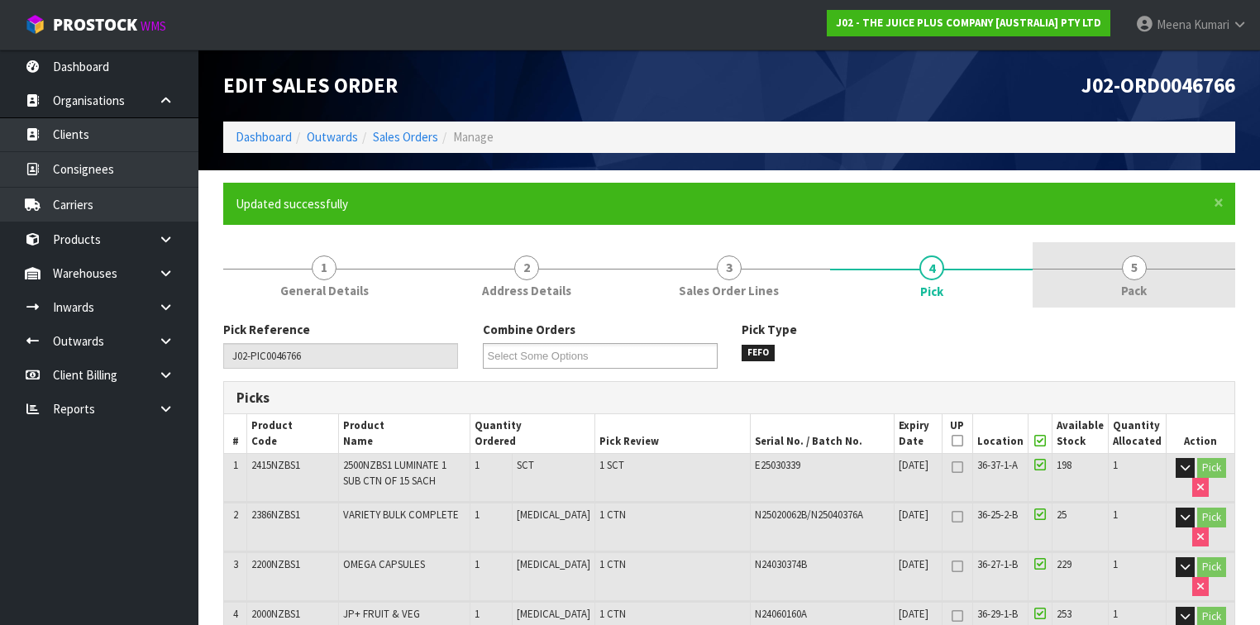
click at [1161, 263] on link "5 Pack" at bounding box center [1134, 274] width 203 height 65
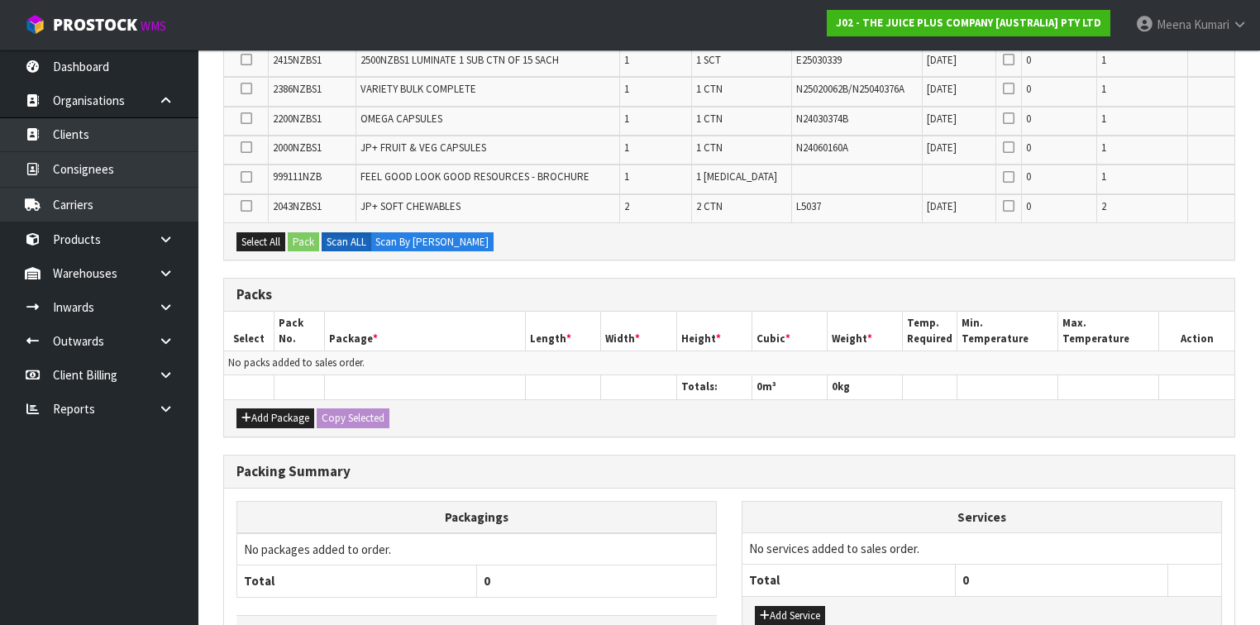
scroll to position [397, 0]
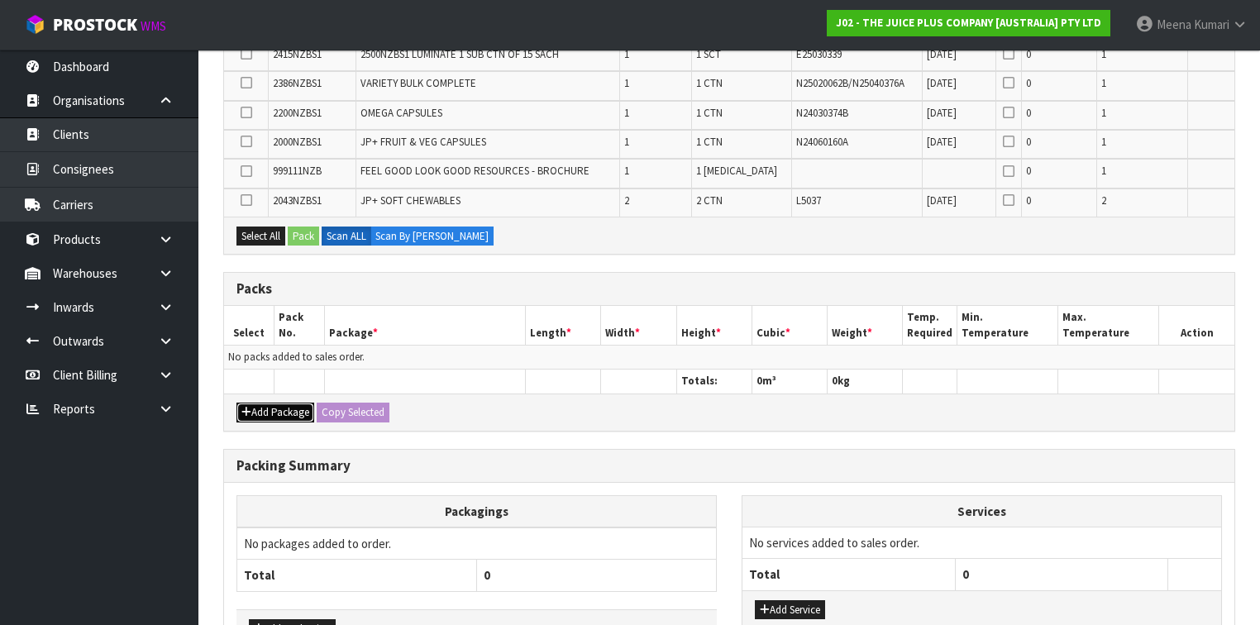
click at [294, 411] on button "Add Package" at bounding box center [276, 413] width 78 height 20
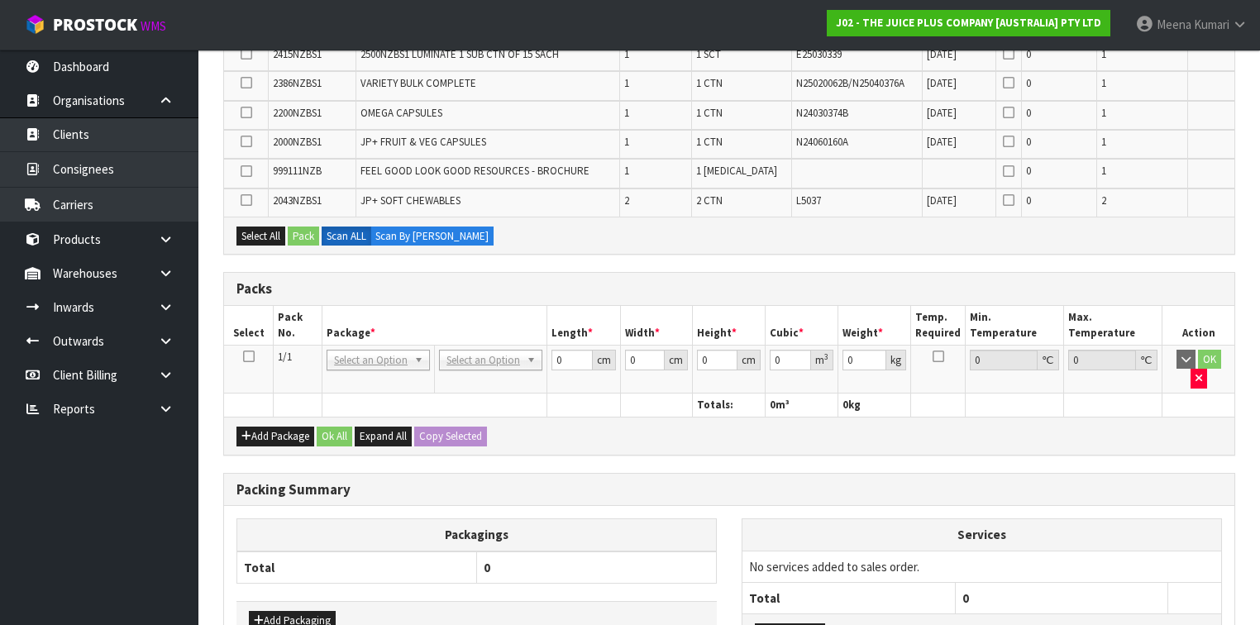
click at [249, 356] on icon at bounding box center [249, 356] width 12 height 1
click at [260, 238] on button "Select All" at bounding box center [261, 237] width 49 height 20
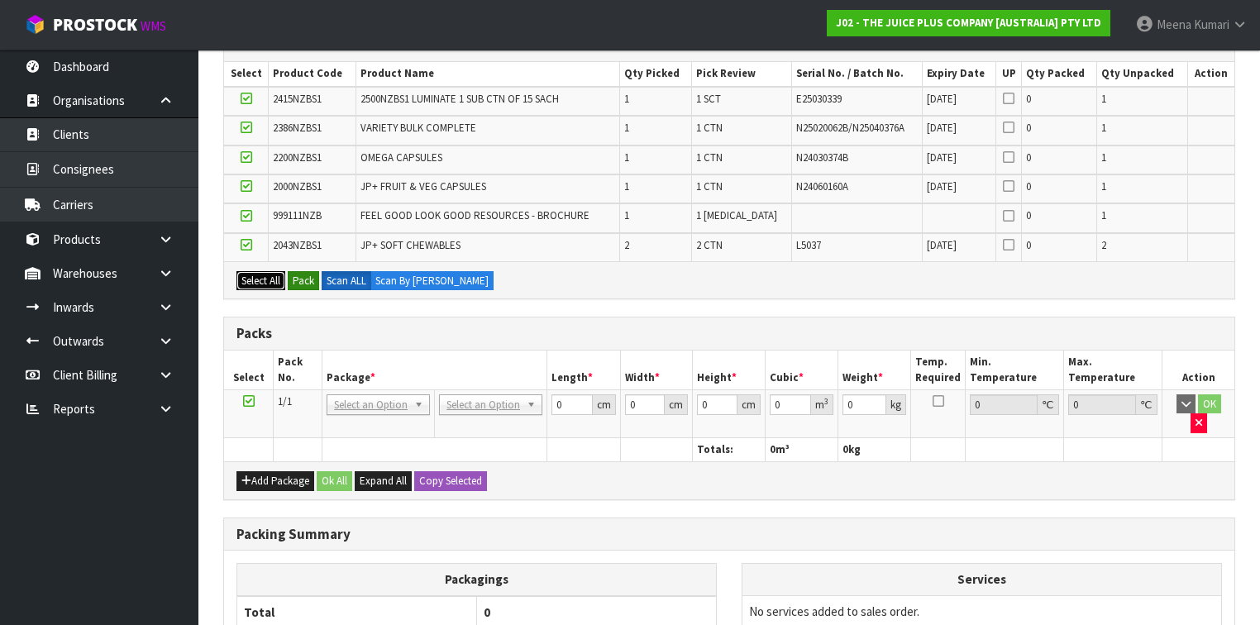
scroll to position [331, 0]
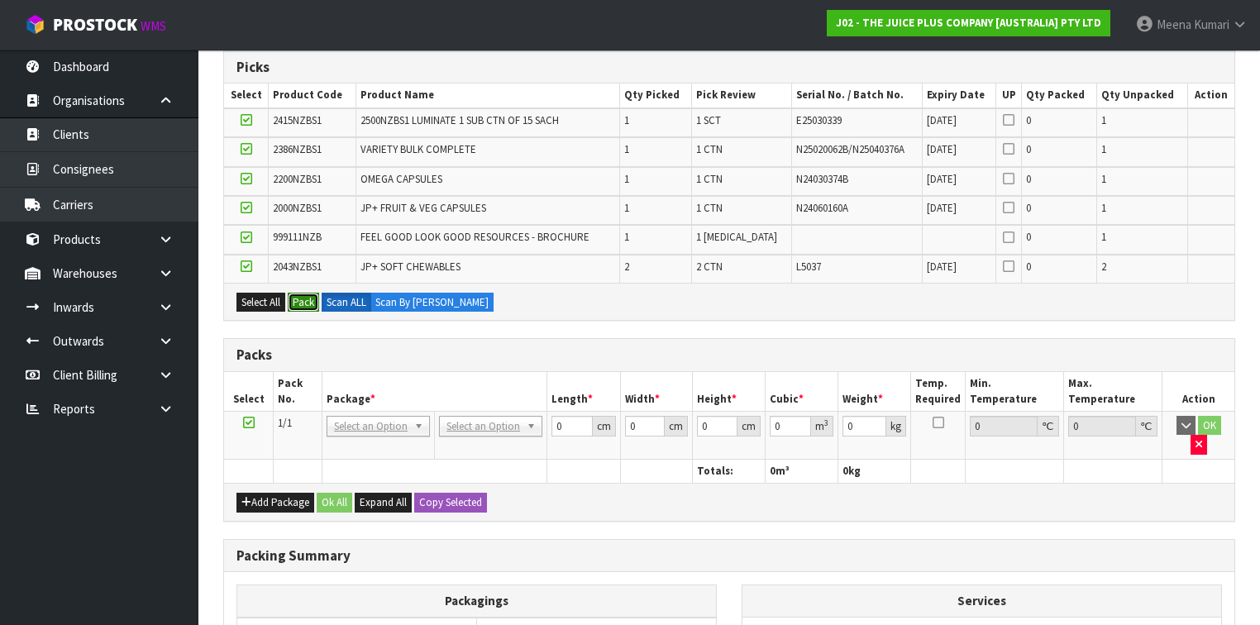
click at [303, 293] on button "Pack" at bounding box center [303, 303] width 31 height 20
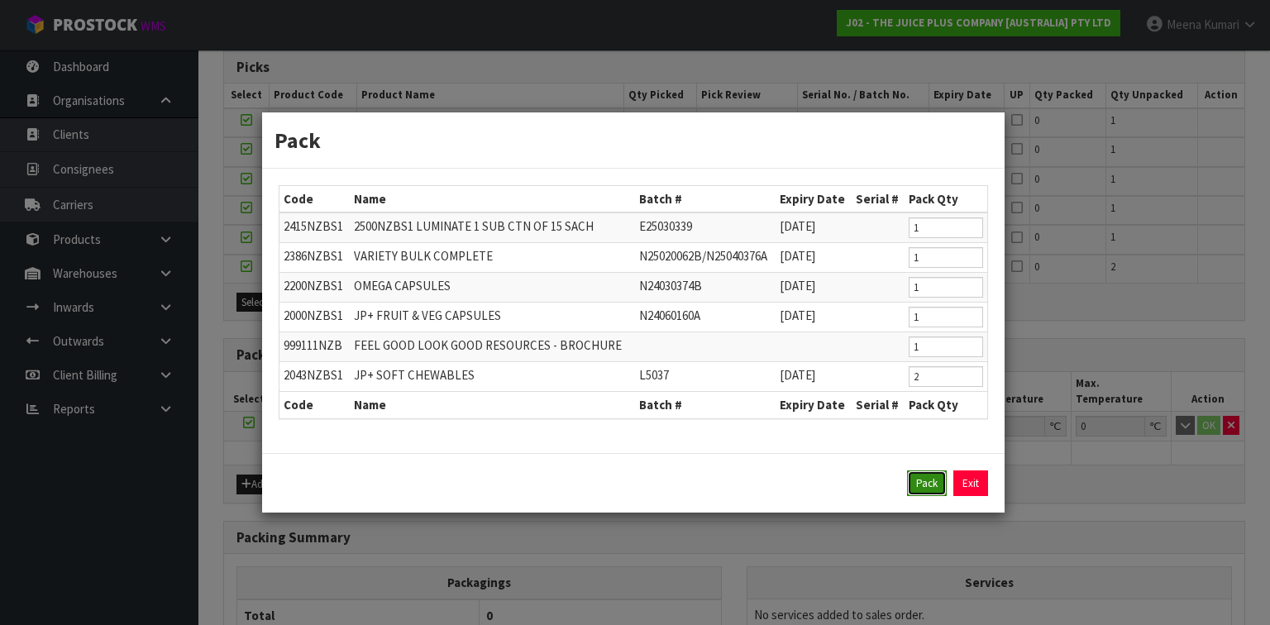
click at [933, 490] on button "Pack" at bounding box center [927, 484] width 40 height 26
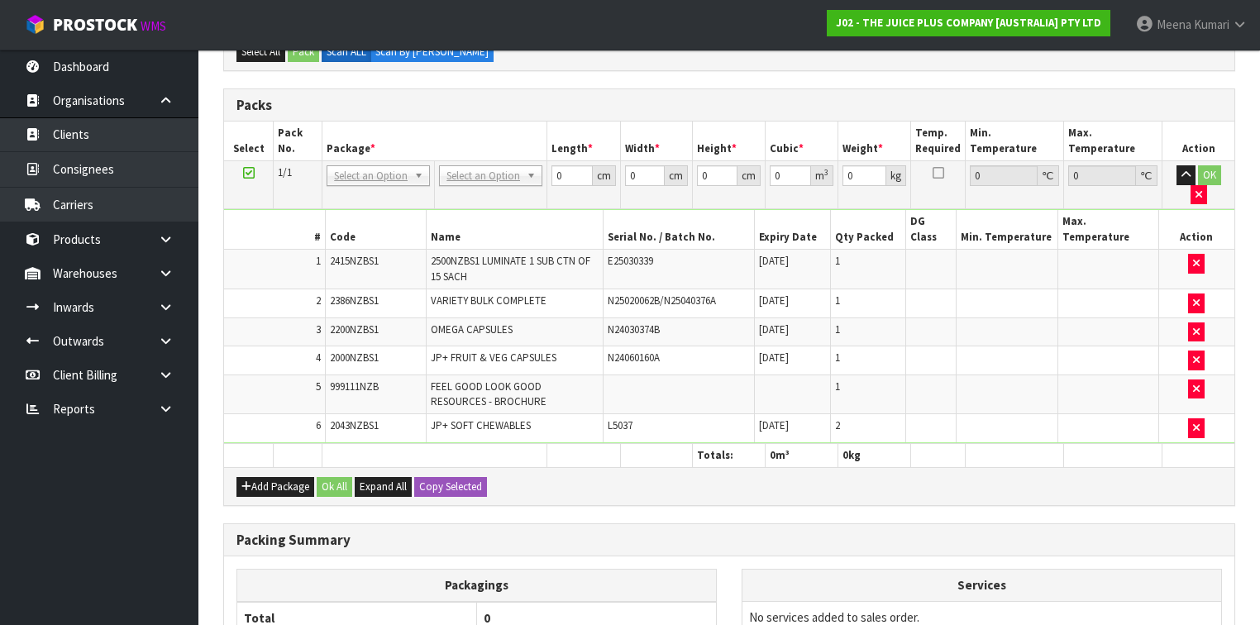
scroll to position [397, 0]
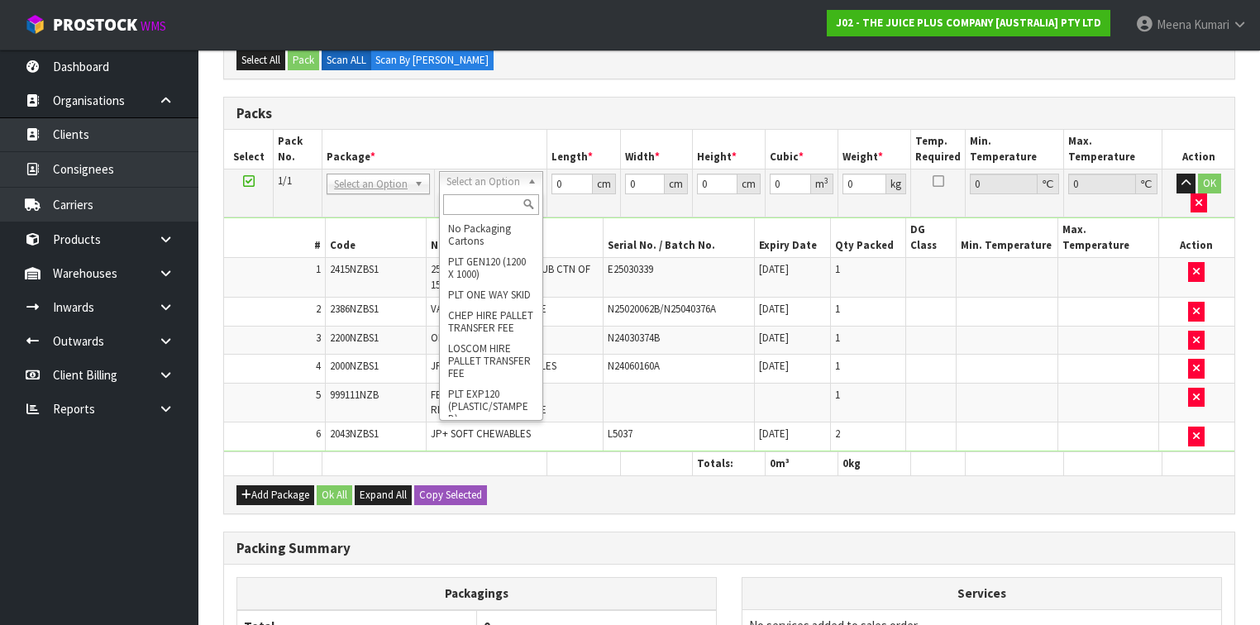
click at [492, 194] on input "text" at bounding box center [490, 204] width 95 height 21
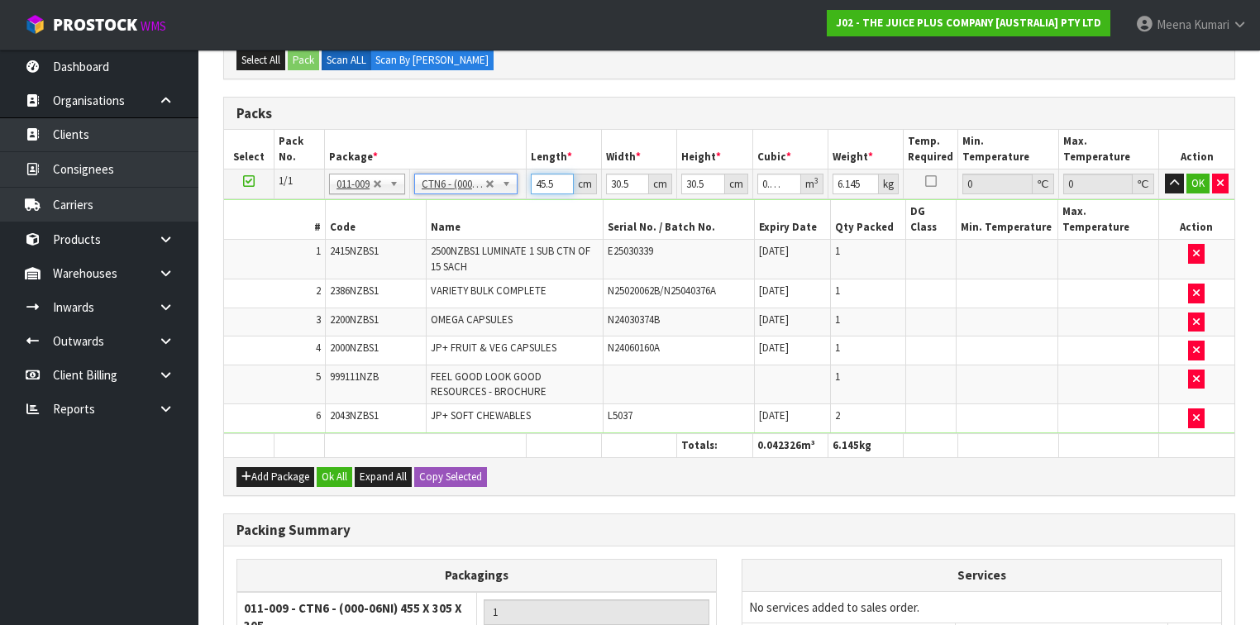
click at [555, 181] on input "45.5" at bounding box center [552, 184] width 43 height 21
click at [345, 467] on button "Ok All" at bounding box center [335, 477] width 36 height 20
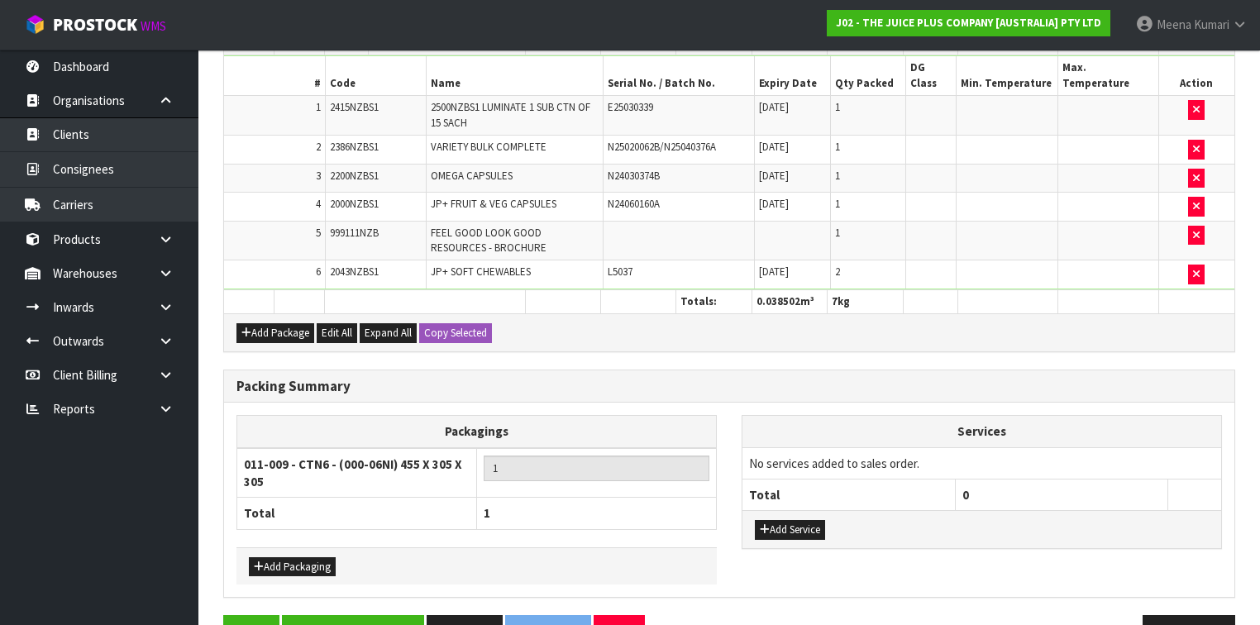
scroll to position [576, 0]
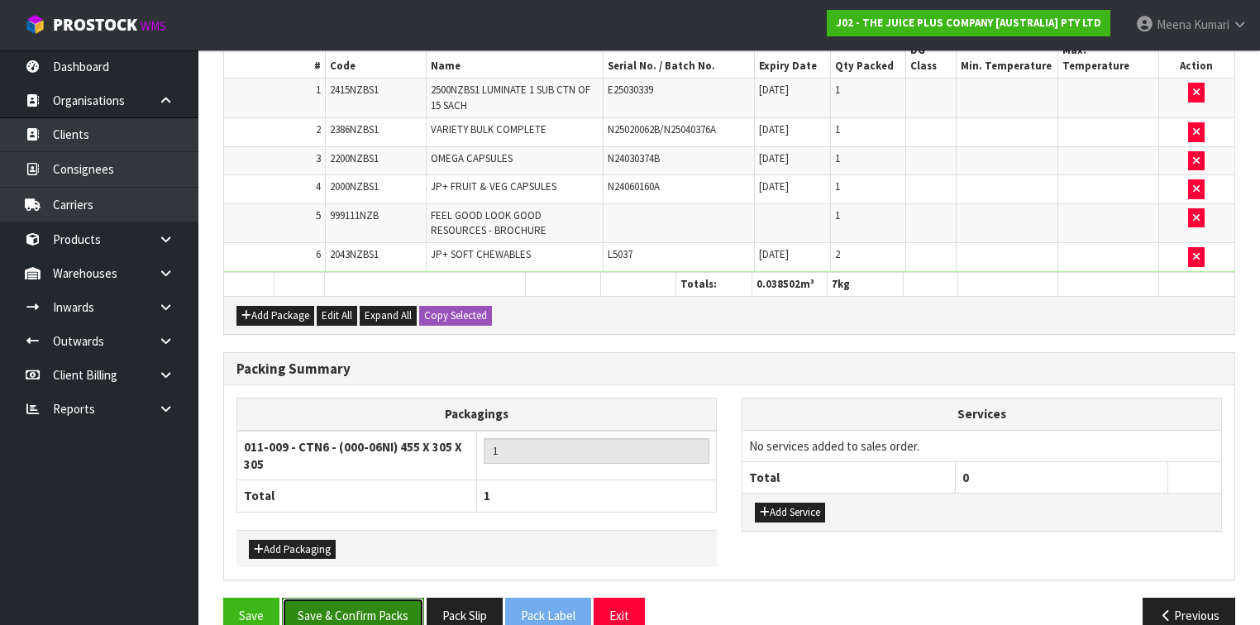
click at [373, 598] on button "Save & Confirm Packs" at bounding box center [353, 616] width 142 height 36
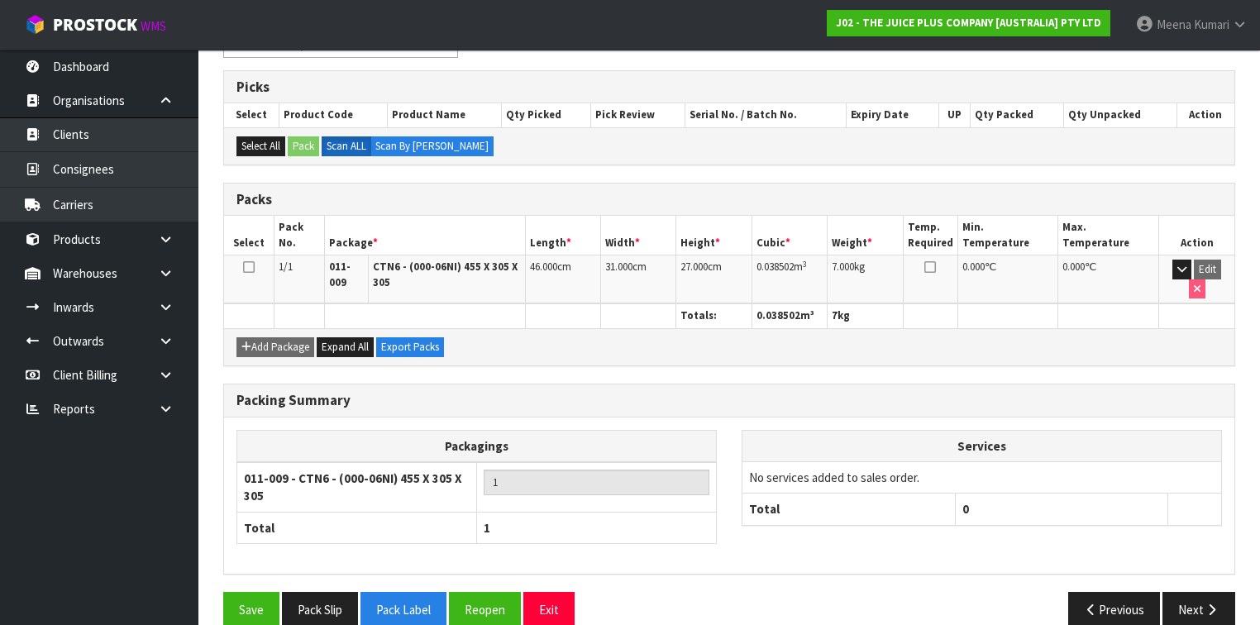
scroll to position [324, 0]
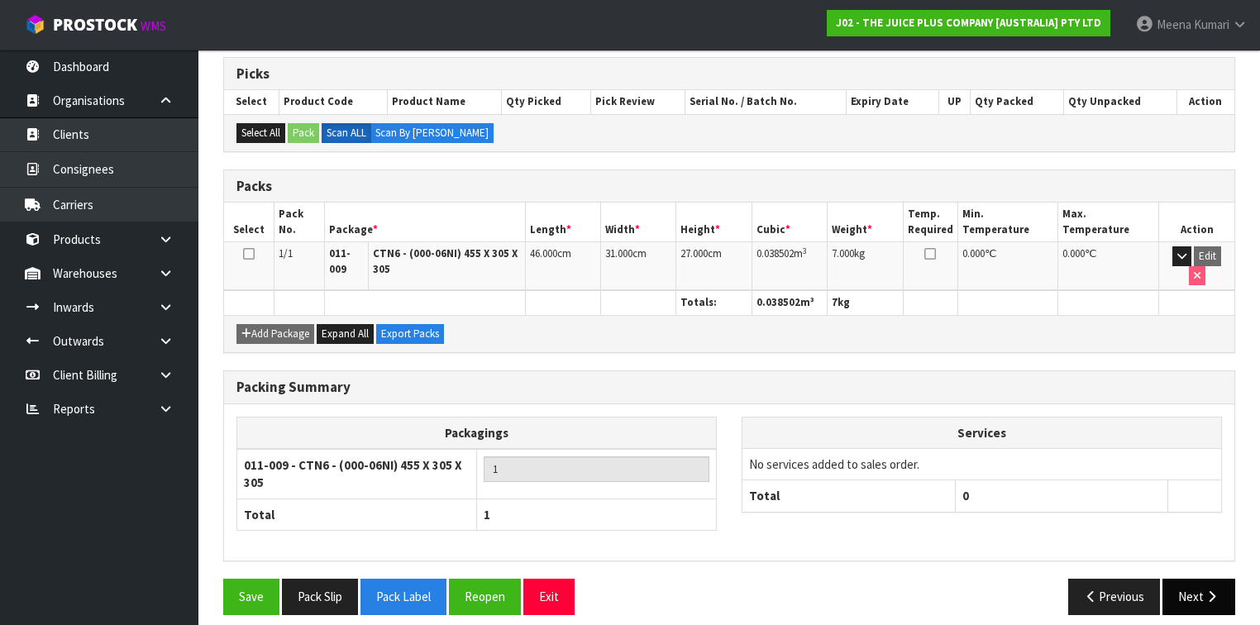
click at [1184, 579] on button "Next" at bounding box center [1199, 597] width 73 height 36
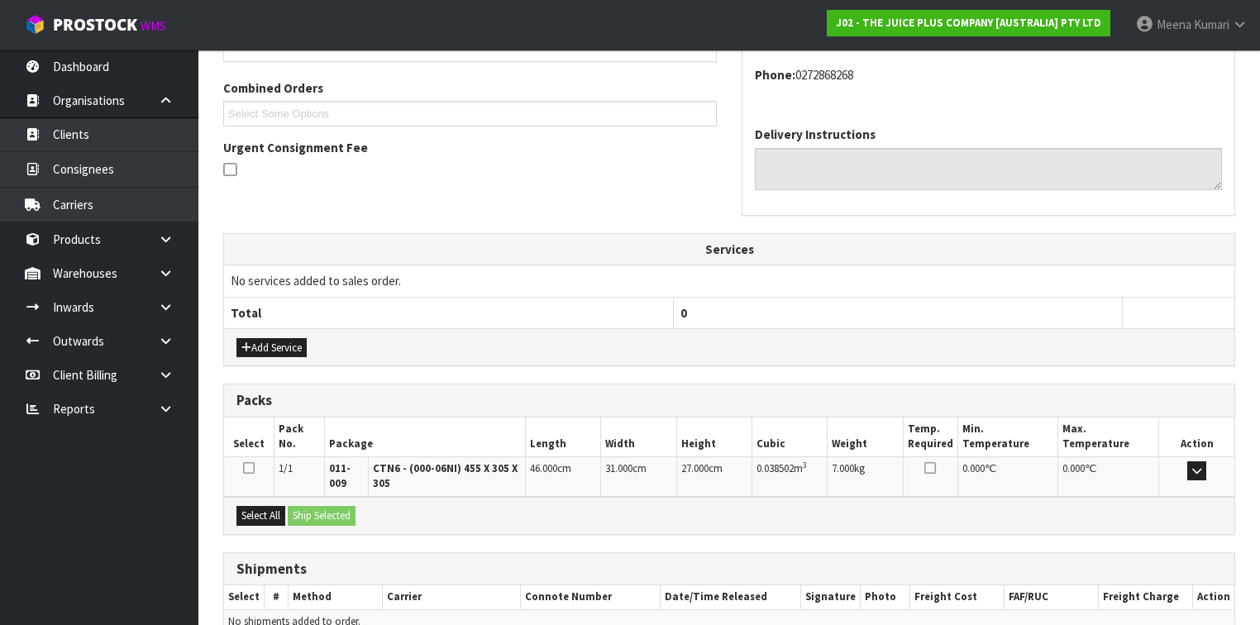
scroll to position [489, 0]
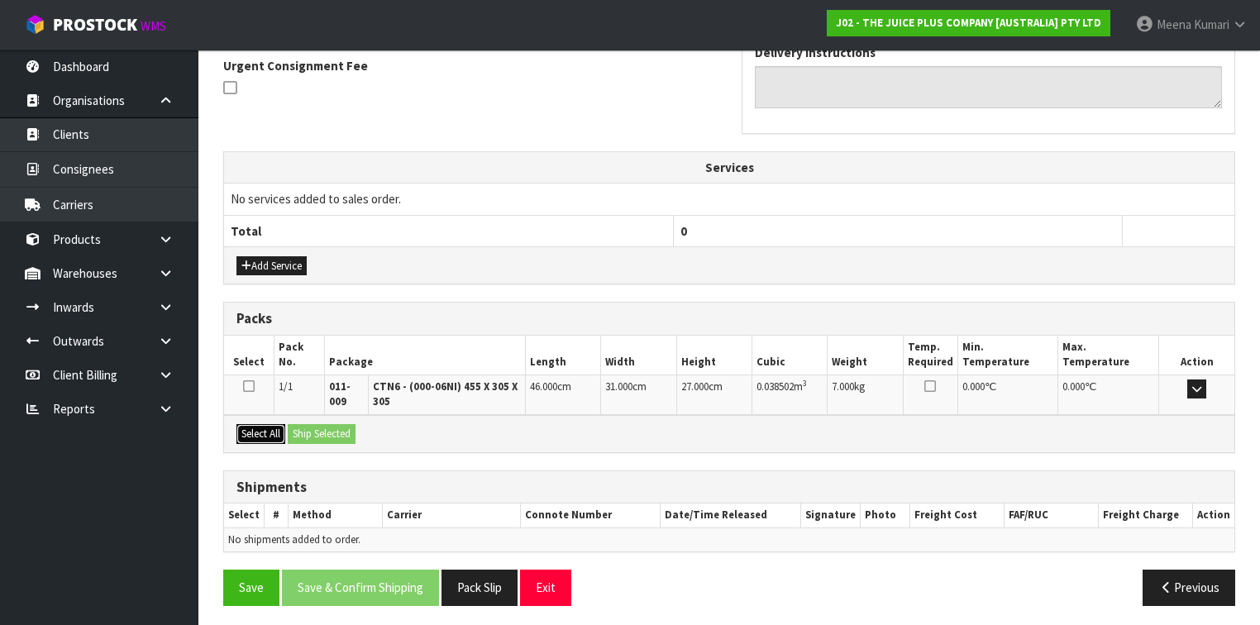
click at [269, 424] on button "Select All" at bounding box center [261, 434] width 49 height 20
click at [307, 427] on button "Ship Selected" at bounding box center [322, 434] width 68 height 20
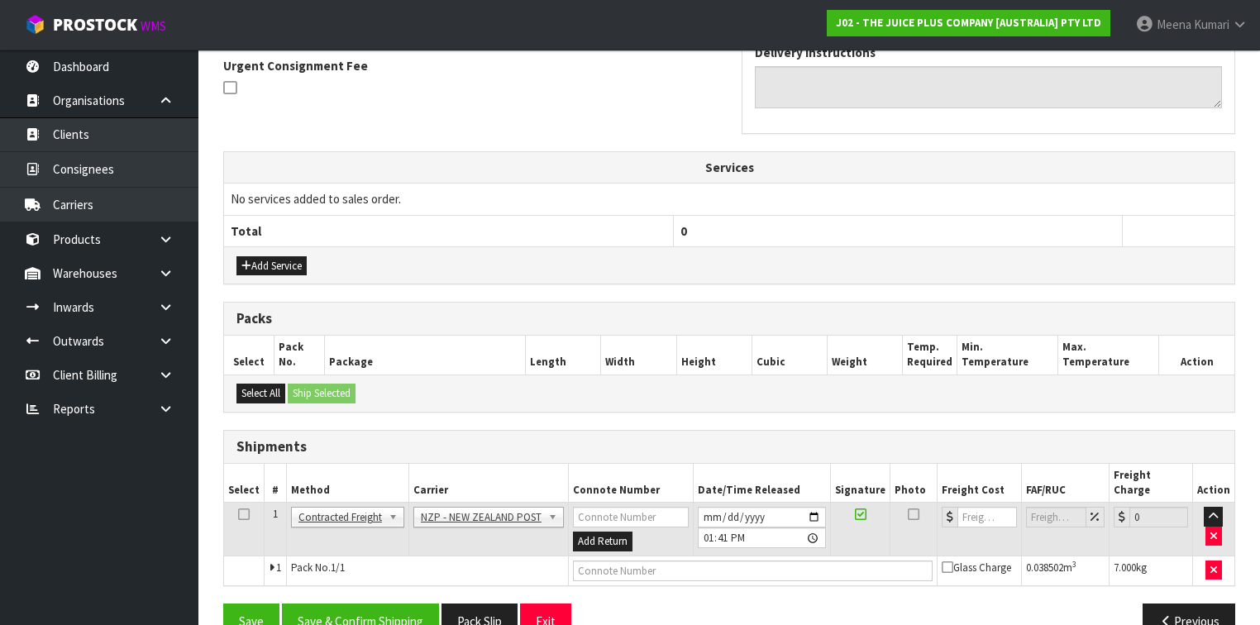
click at [244, 514] on icon at bounding box center [244, 514] width 12 height 1
click at [356, 604] on button "Save & Confirm Shipping" at bounding box center [360, 622] width 157 height 36
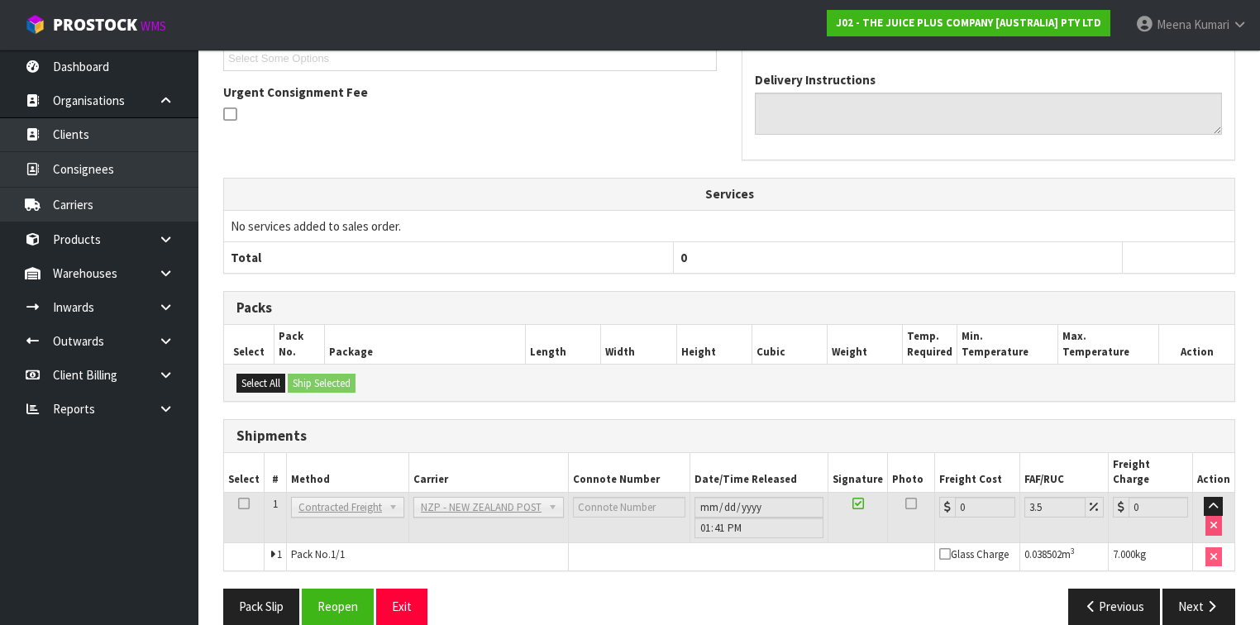
scroll to position [484, 0]
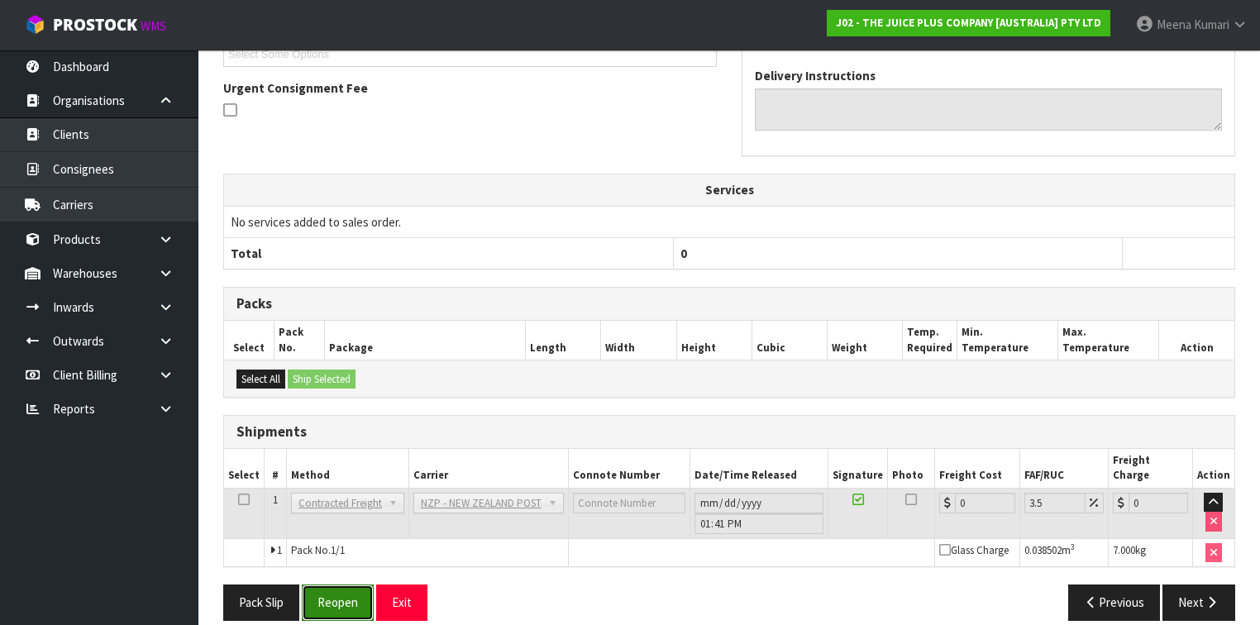
click at [347, 586] on button "Reopen" at bounding box center [338, 603] width 72 height 36
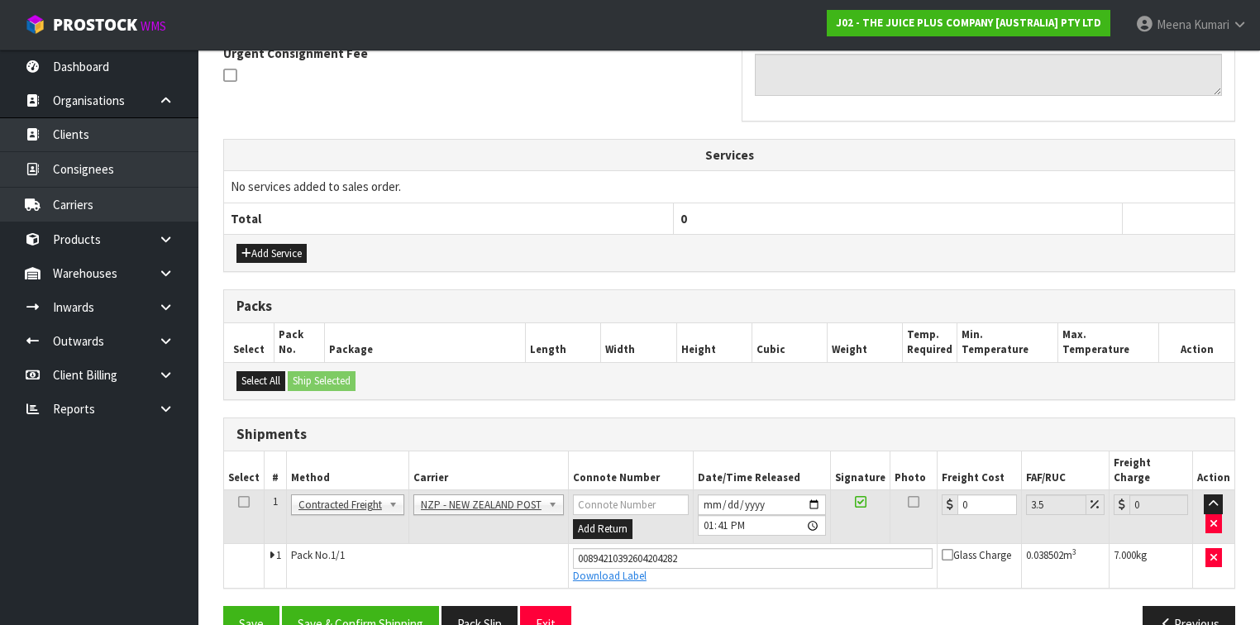
scroll to position [522, 0]
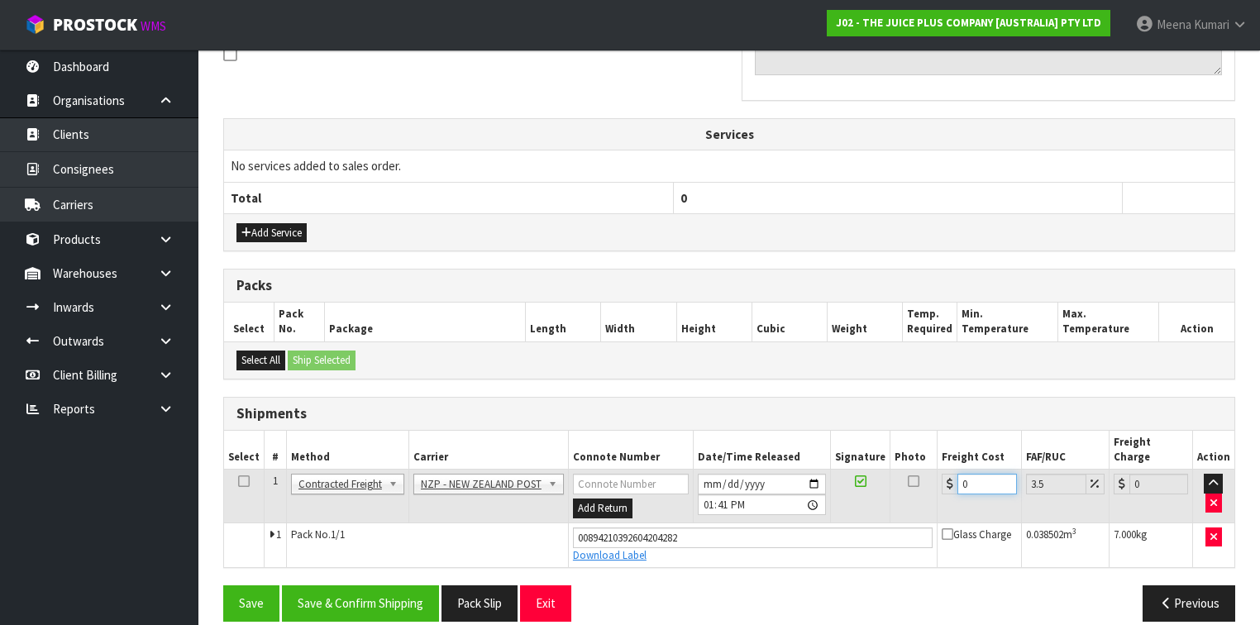
click at [973, 474] on input "0" at bounding box center [987, 484] width 59 height 21
click at [243, 481] on icon at bounding box center [244, 481] width 12 height 1
click at [349, 586] on button "Save & Confirm Shipping" at bounding box center [360, 604] width 157 height 36
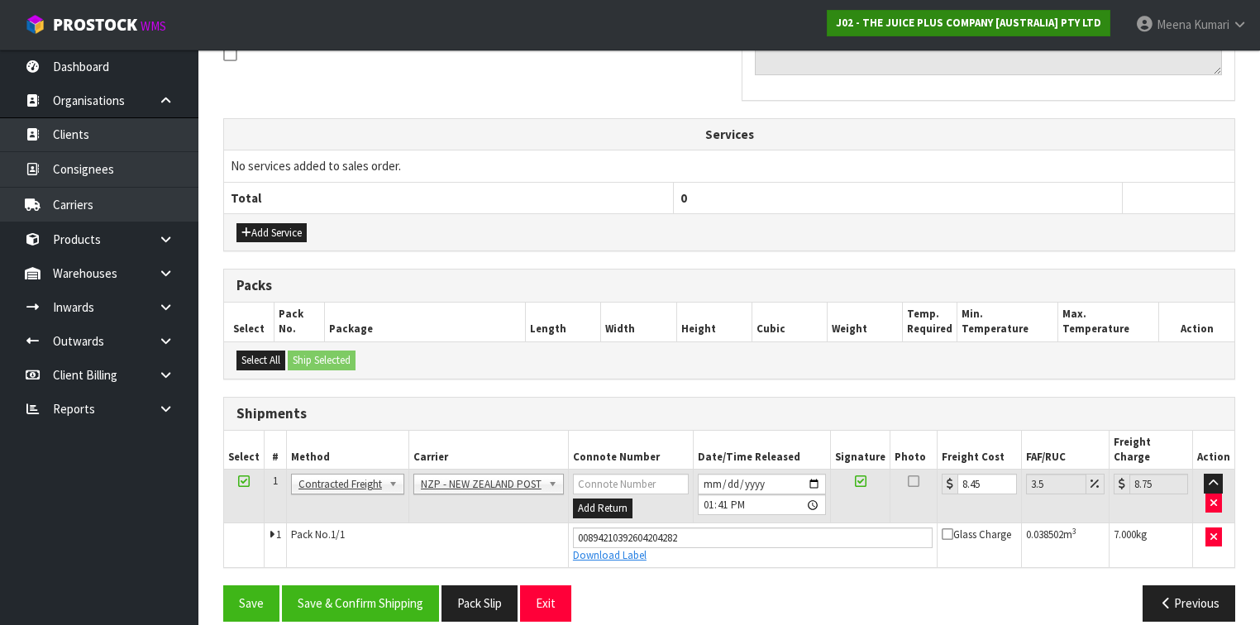
scroll to position [0, 0]
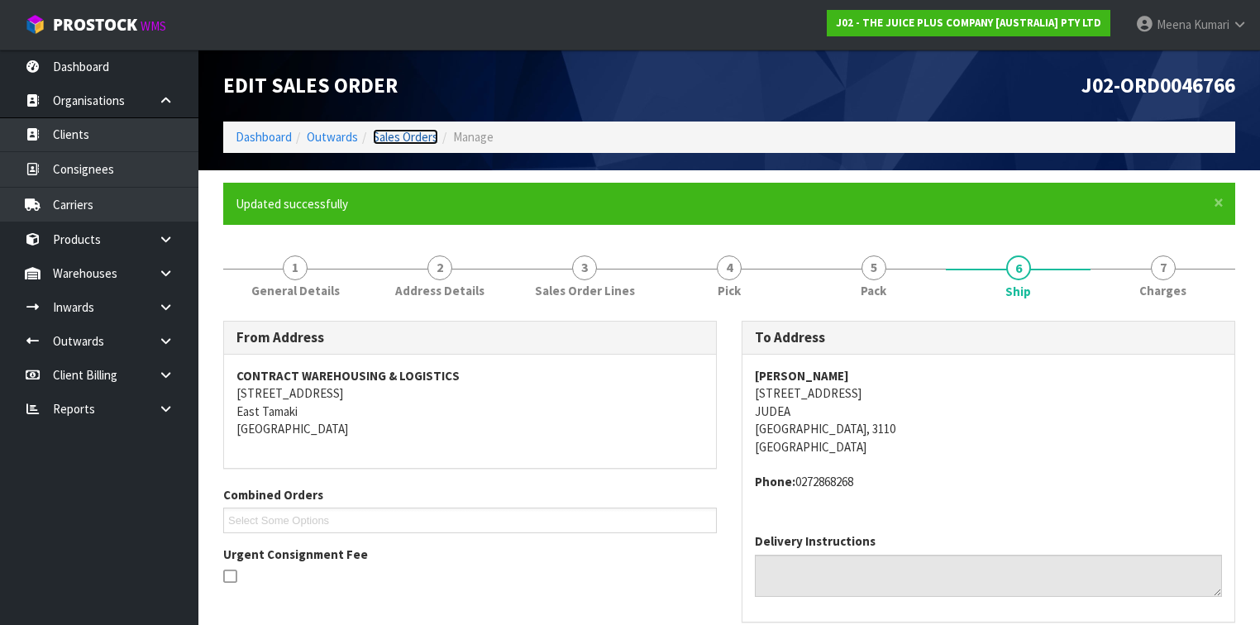
click at [417, 131] on link "Sales Orders" at bounding box center [405, 137] width 65 height 16
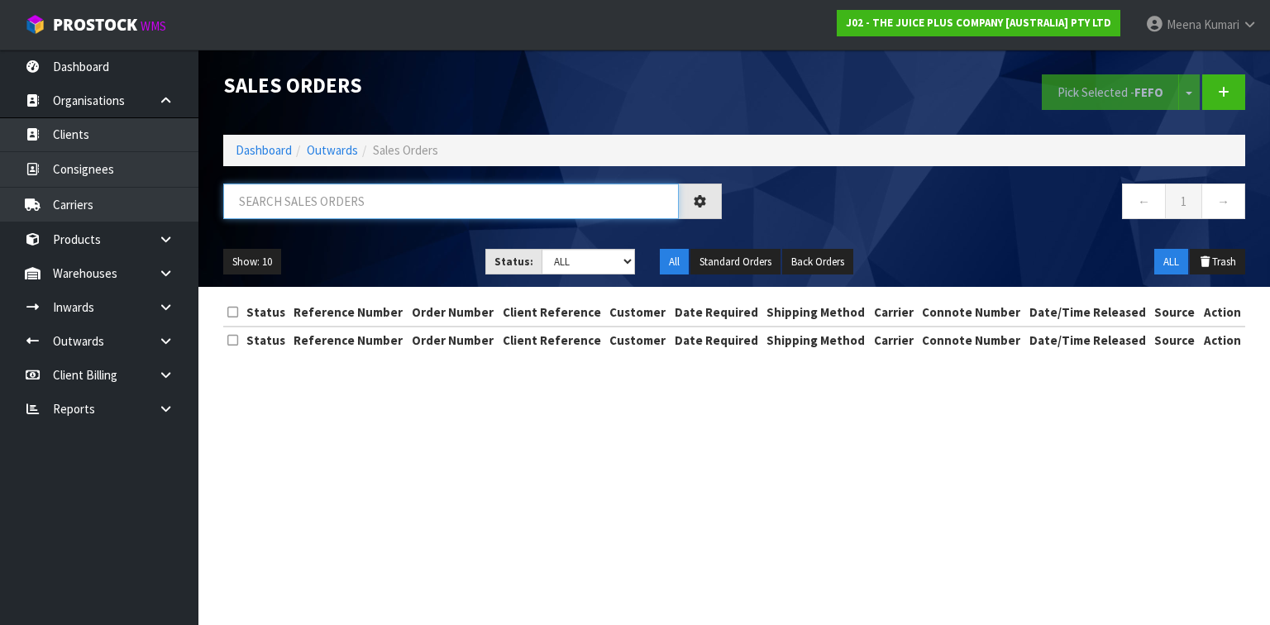
click at [333, 194] on input "text" at bounding box center [451, 202] width 456 height 36
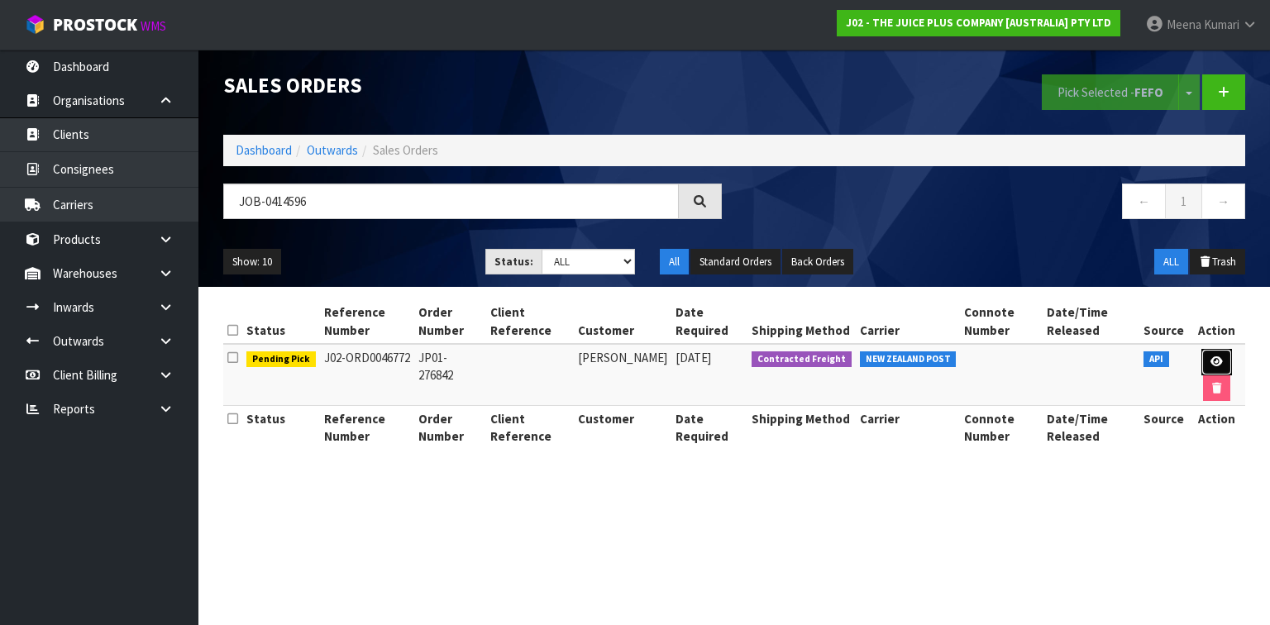
click at [1207, 356] on link at bounding box center [1217, 362] width 31 height 26
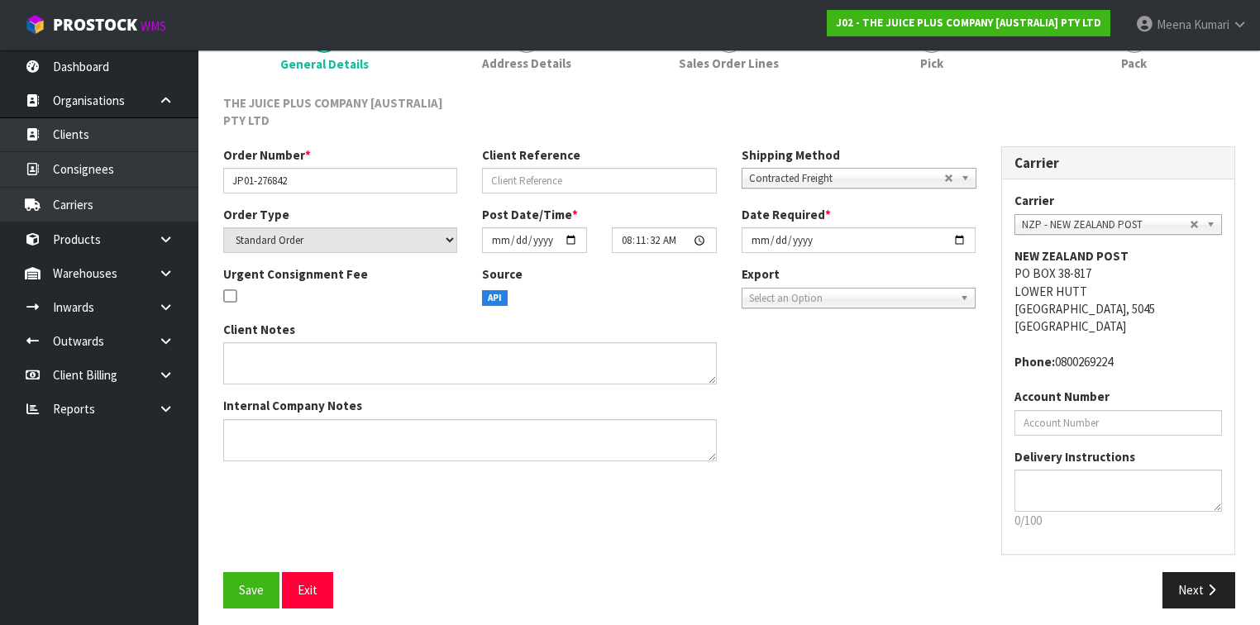
scroll to position [174, 0]
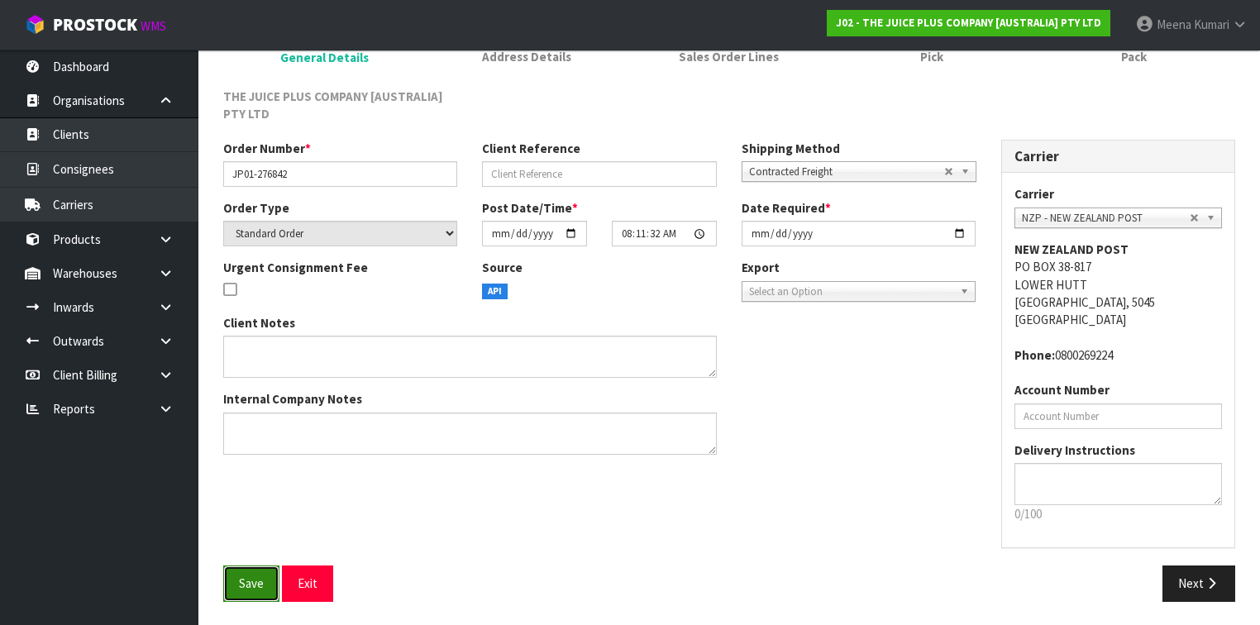
click at [251, 579] on span "Save" at bounding box center [251, 584] width 25 height 16
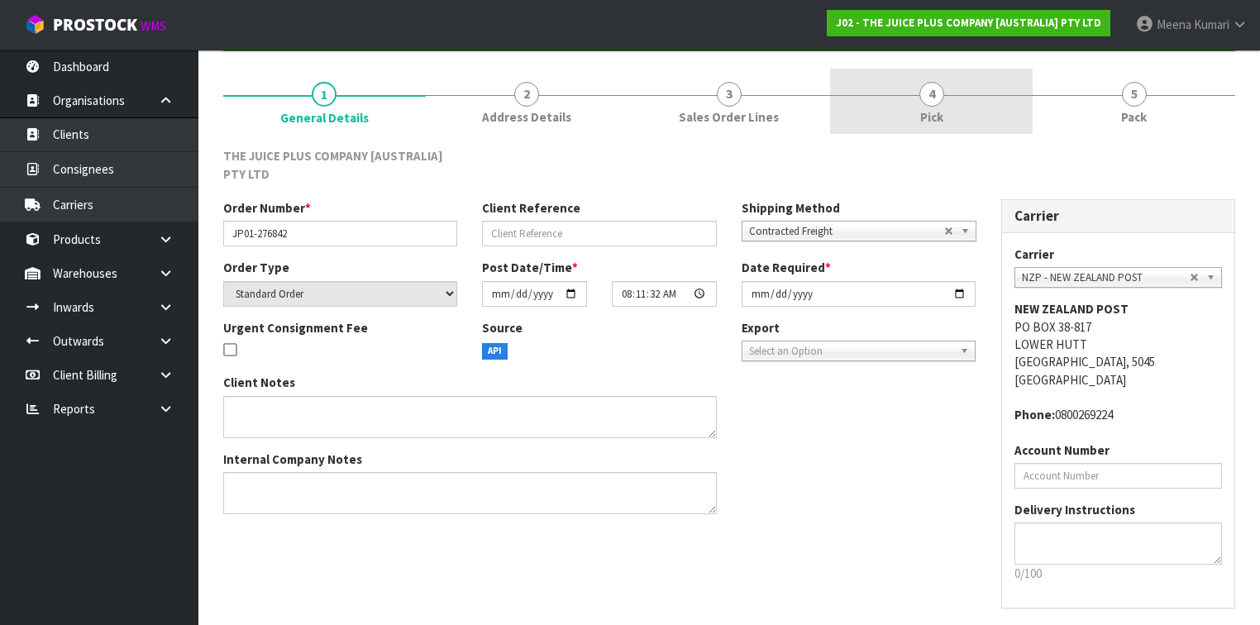
scroll to position [0, 0]
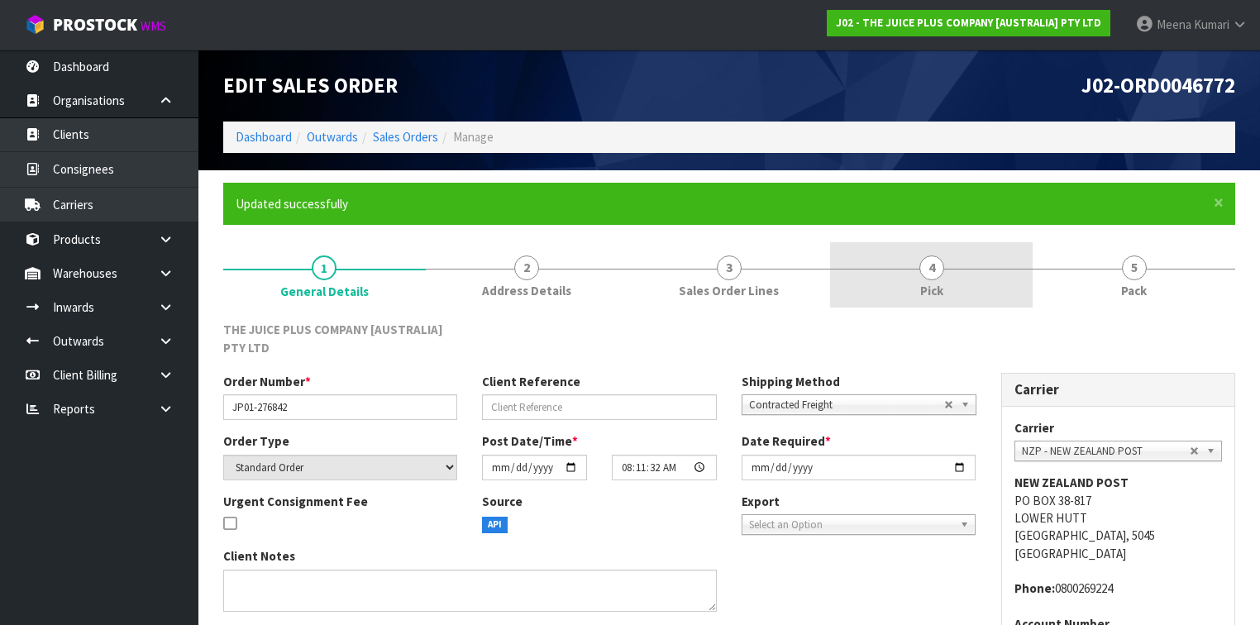
click at [933, 268] on span "4" at bounding box center [932, 268] width 25 height 25
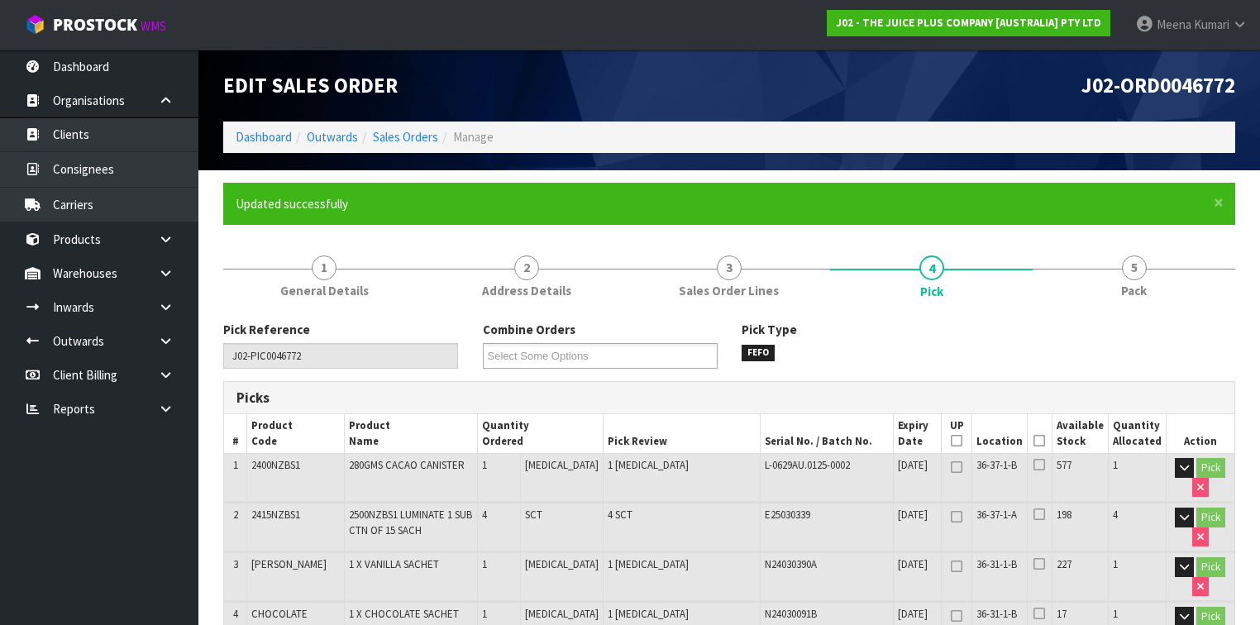
click at [1042, 442] on icon at bounding box center [1040, 441] width 12 height 1
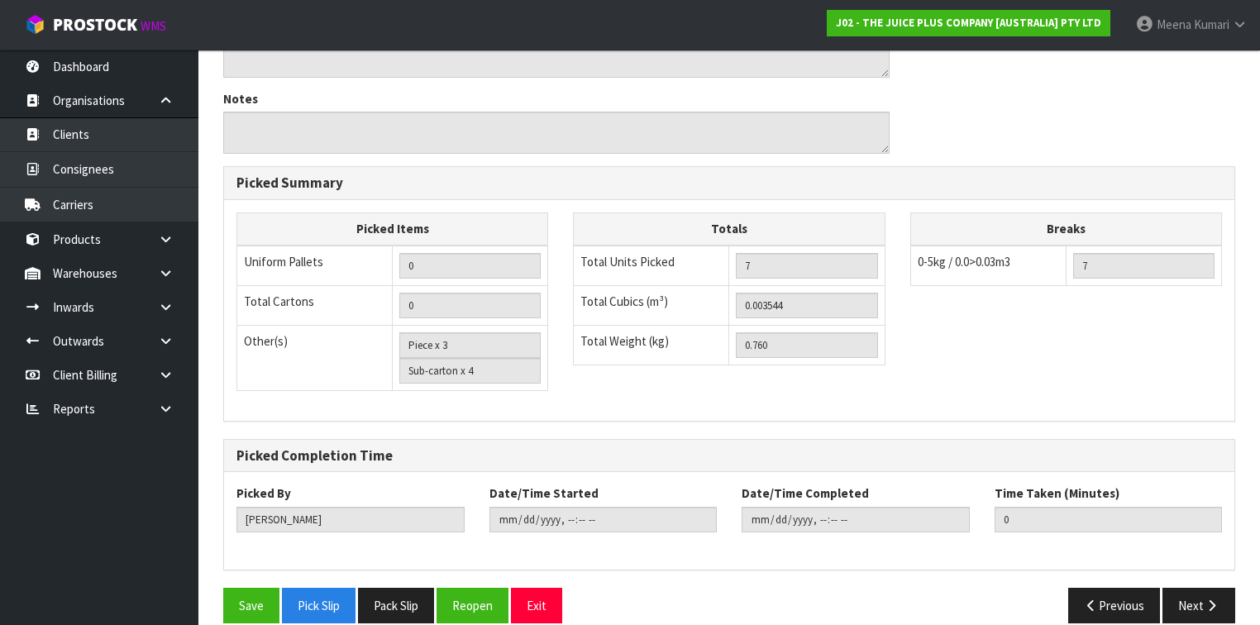
scroll to position [767, 0]
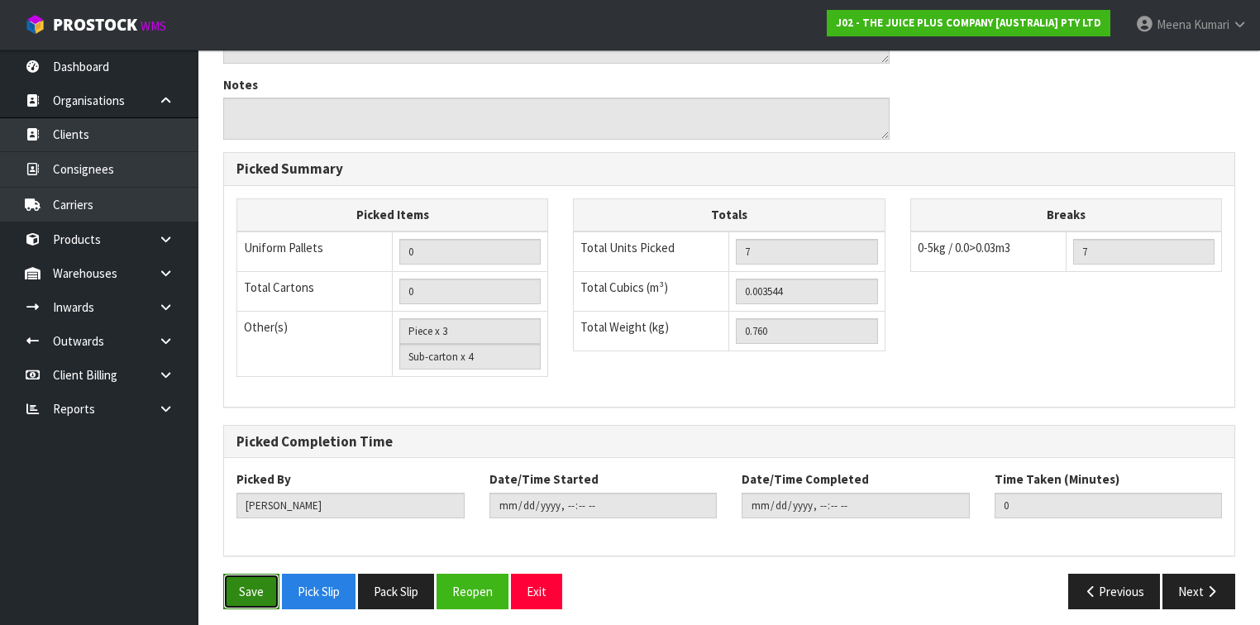
click at [256, 585] on button "Save" at bounding box center [251, 592] width 56 height 36
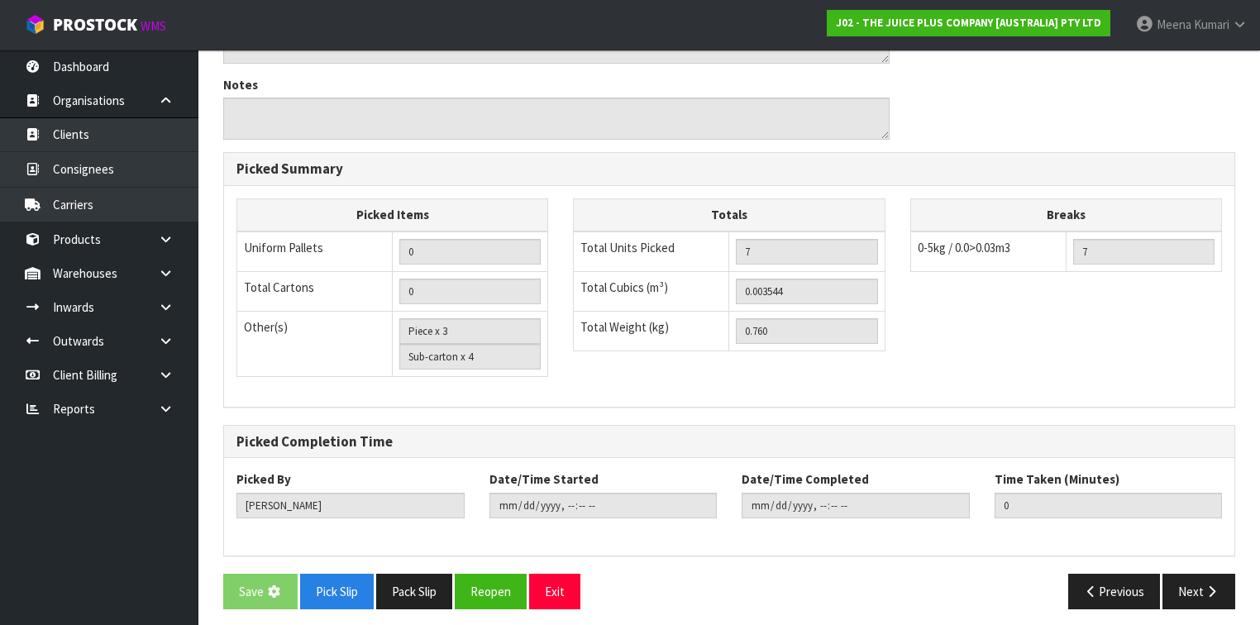
scroll to position [0, 0]
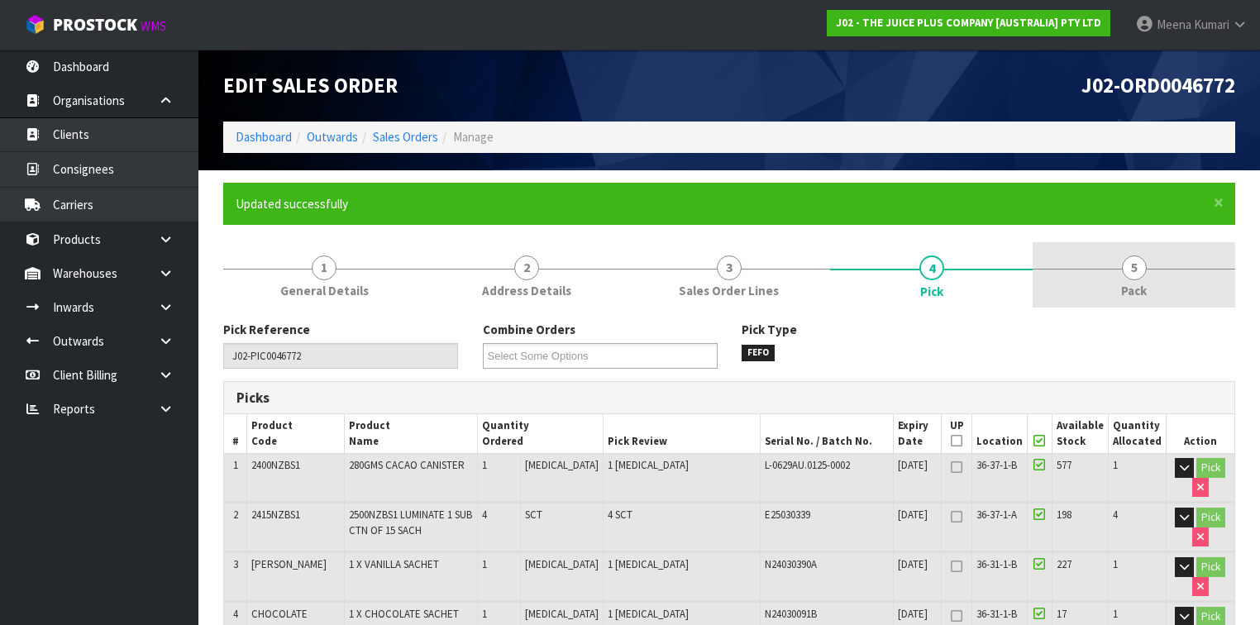
click at [1139, 267] on span "5" at bounding box center [1134, 268] width 25 height 25
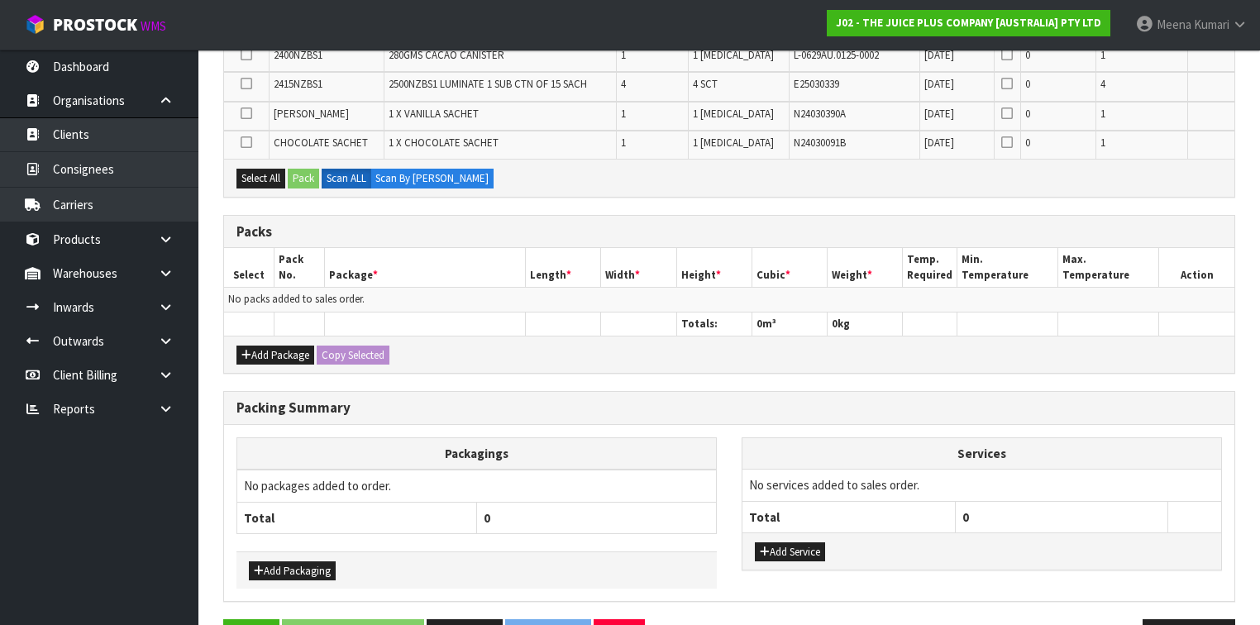
scroll to position [397, 0]
click at [285, 345] on button "Add Package" at bounding box center [276, 355] width 78 height 20
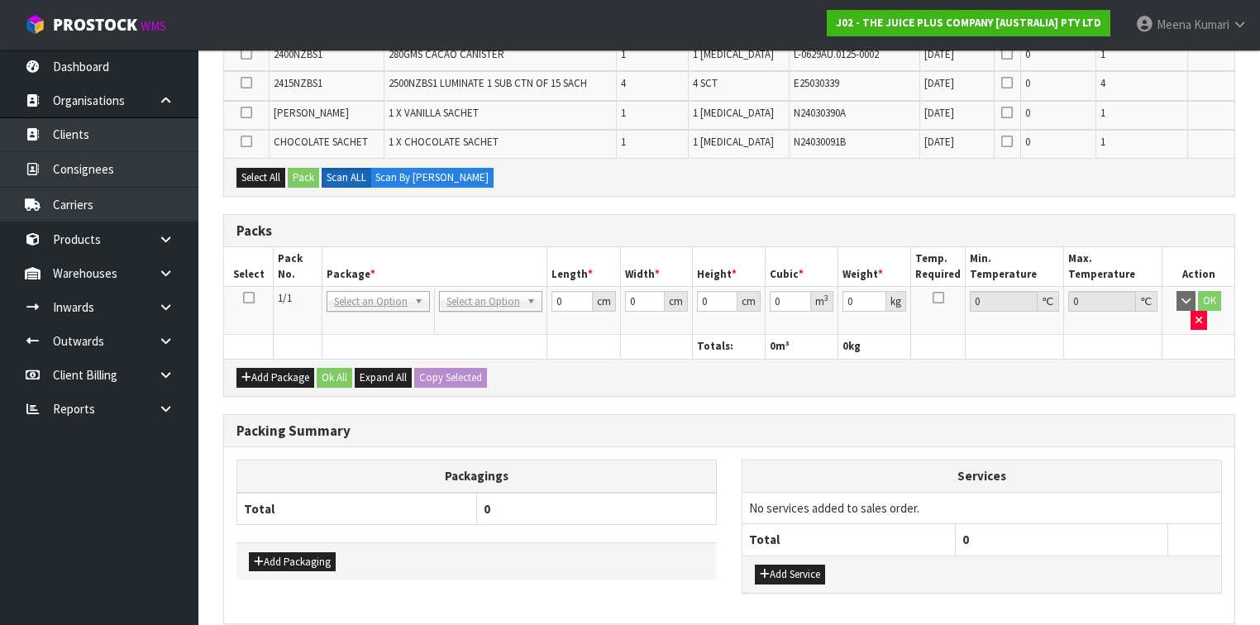
click at [244, 298] on icon at bounding box center [249, 298] width 12 height 1
click at [262, 172] on button "Select All" at bounding box center [261, 178] width 49 height 20
click at [304, 170] on button "Pack" at bounding box center [303, 178] width 31 height 20
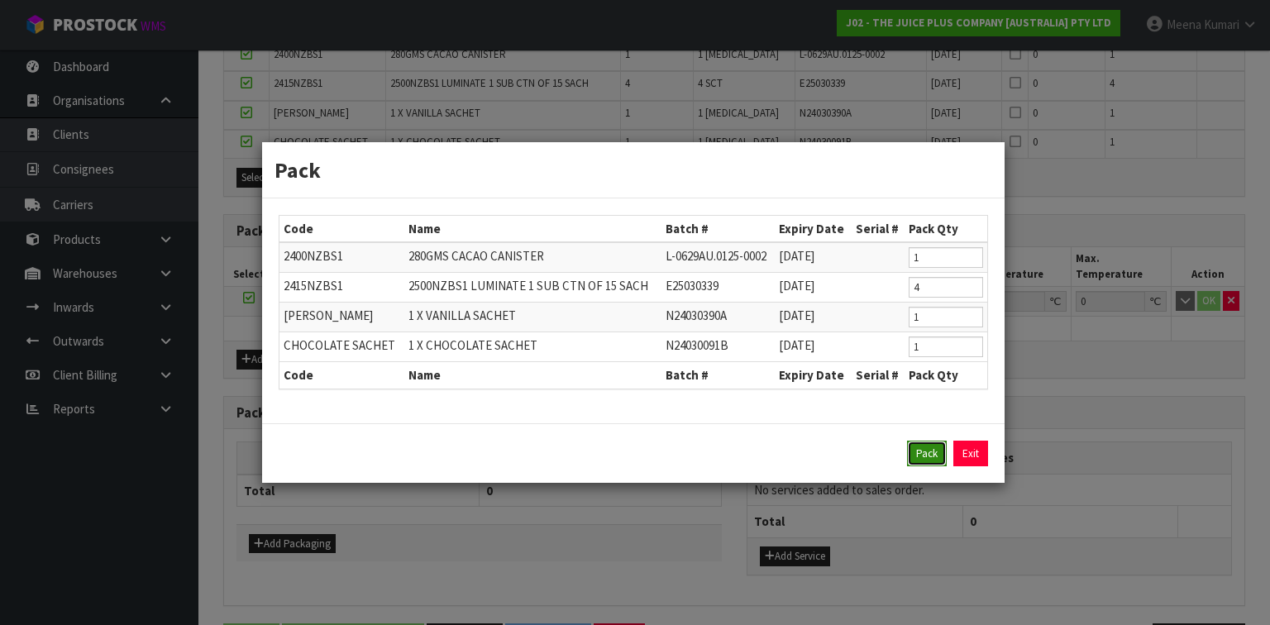
click at [920, 457] on button "Pack" at bounding box center [927, 454] width 40 height 26
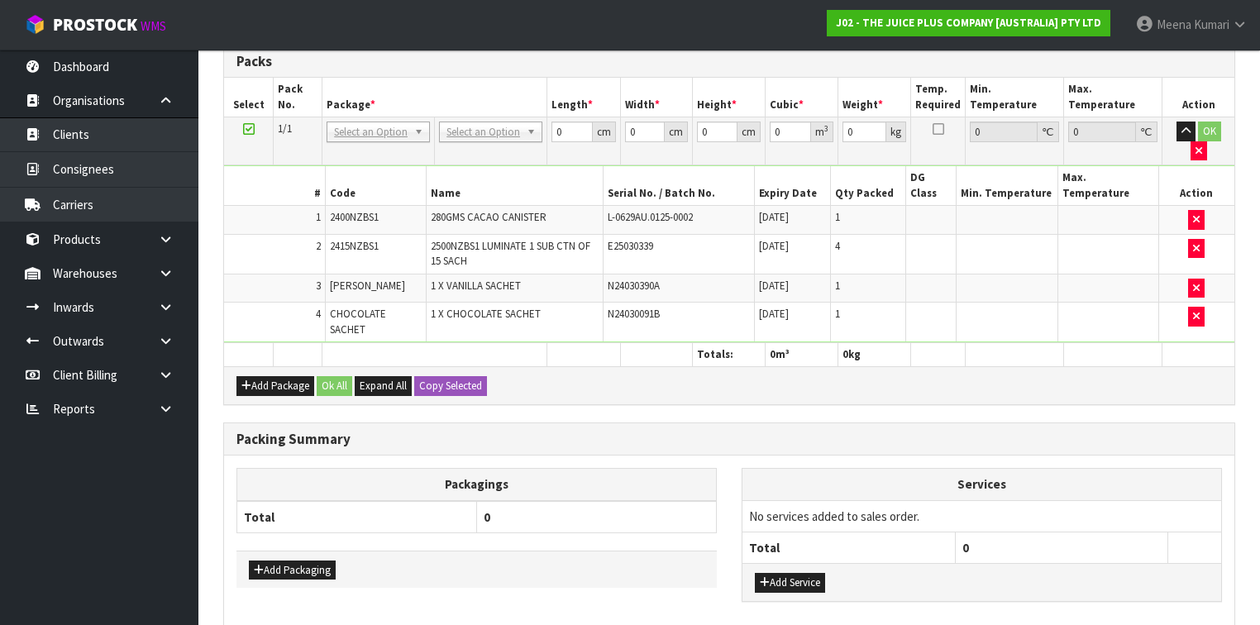
scroll to position [426, 0]
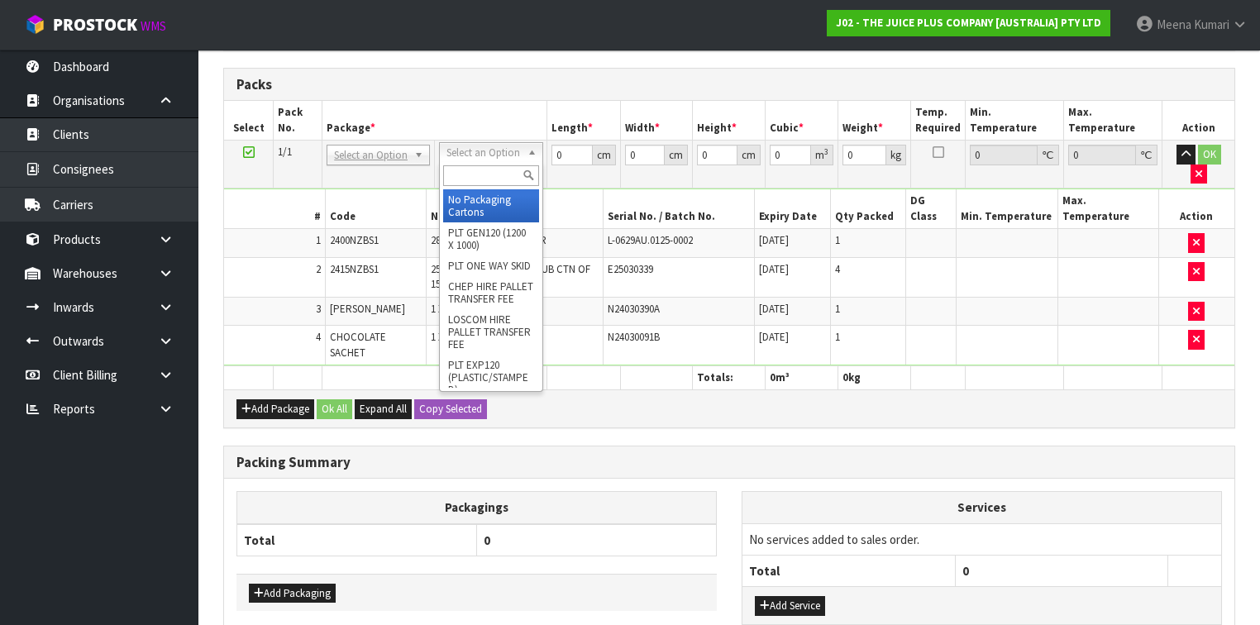
click at [523, 169] on input "text" at bounding box center [490, 175] width 95 height 21
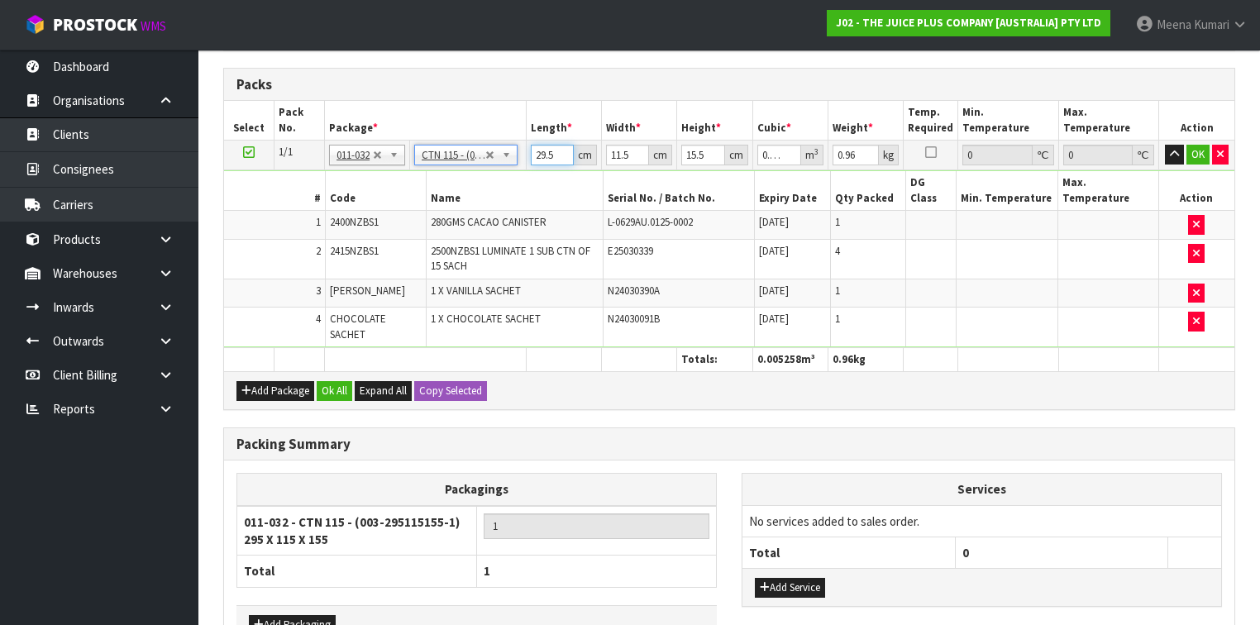
click at [552, 151] on input "29.5" at bounding box center [552, 155] width 43 height 21
click at [335, 381] on button "Ok All" at bounding box center [335, 391] width 36 height 20
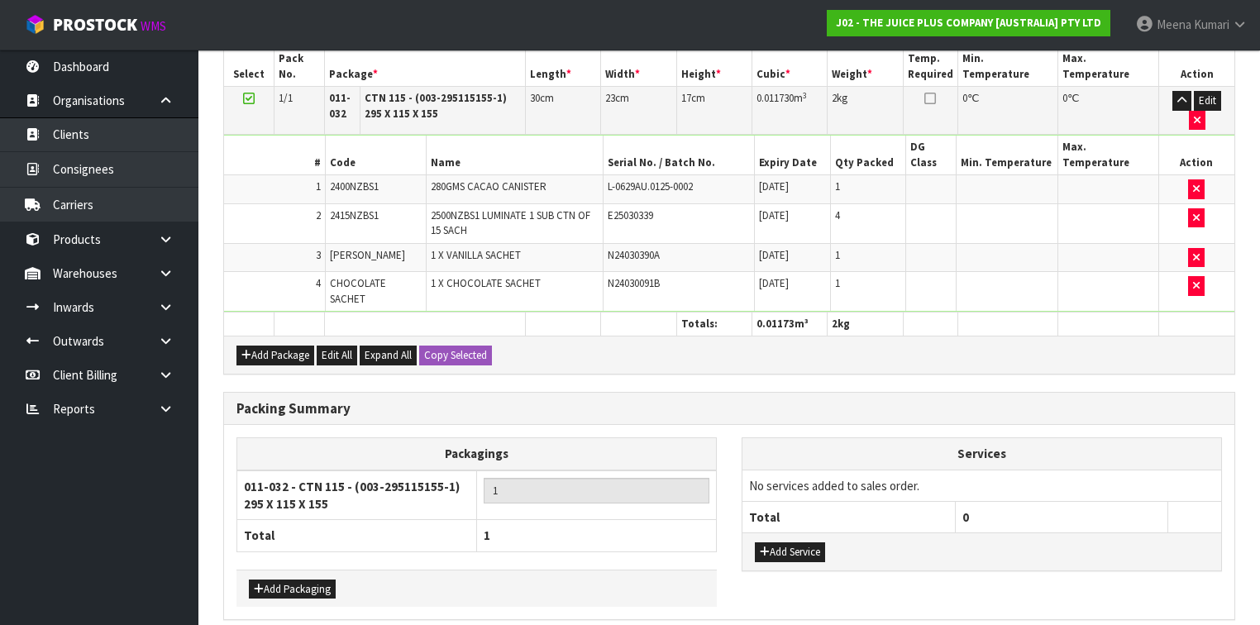
scroll to position [520, 0]
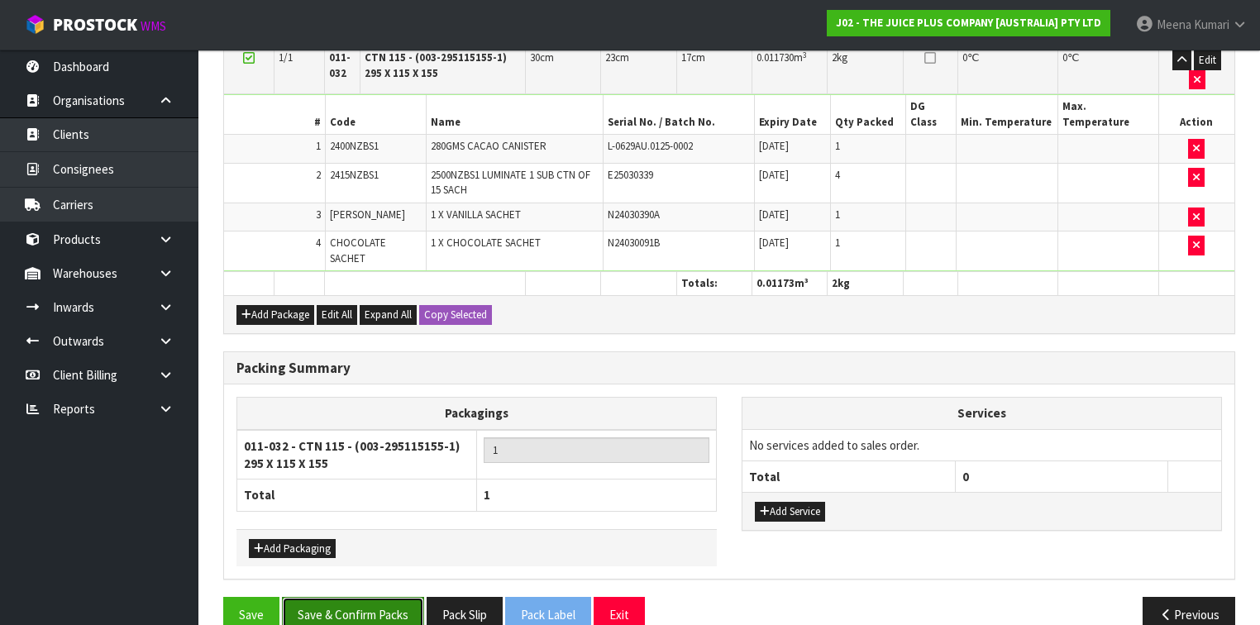
click at [362, 597] on button "Save & Confirm Packs" at bounding box center [353, 615] width 142 height 36
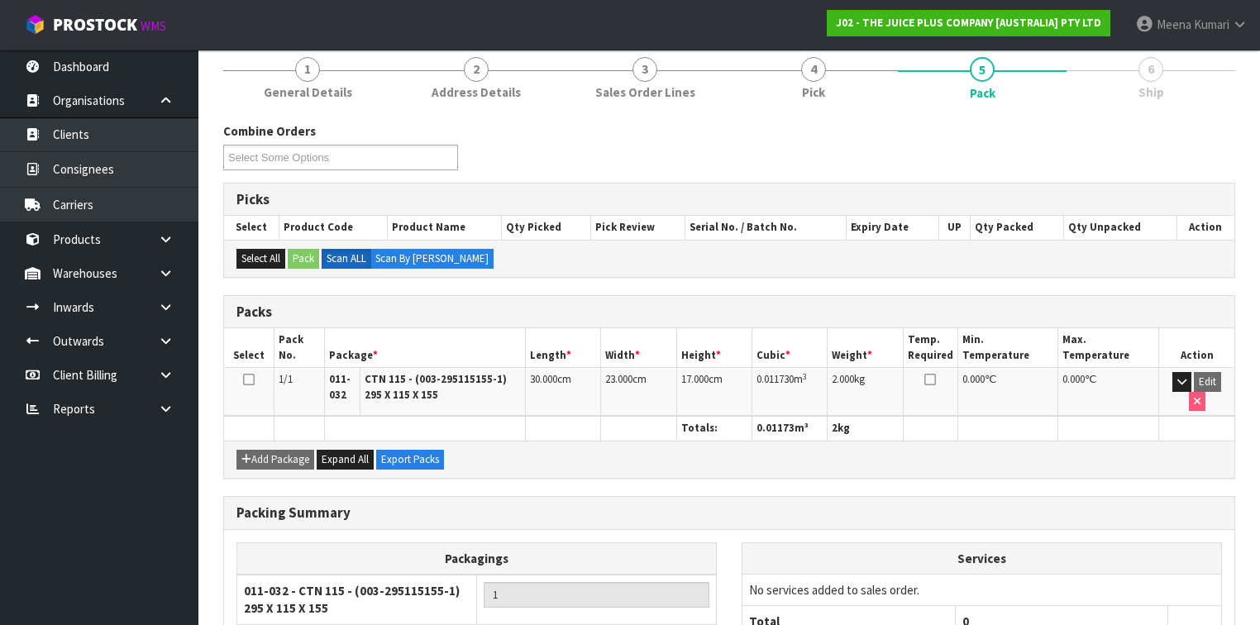
scroll to position [324, 0]
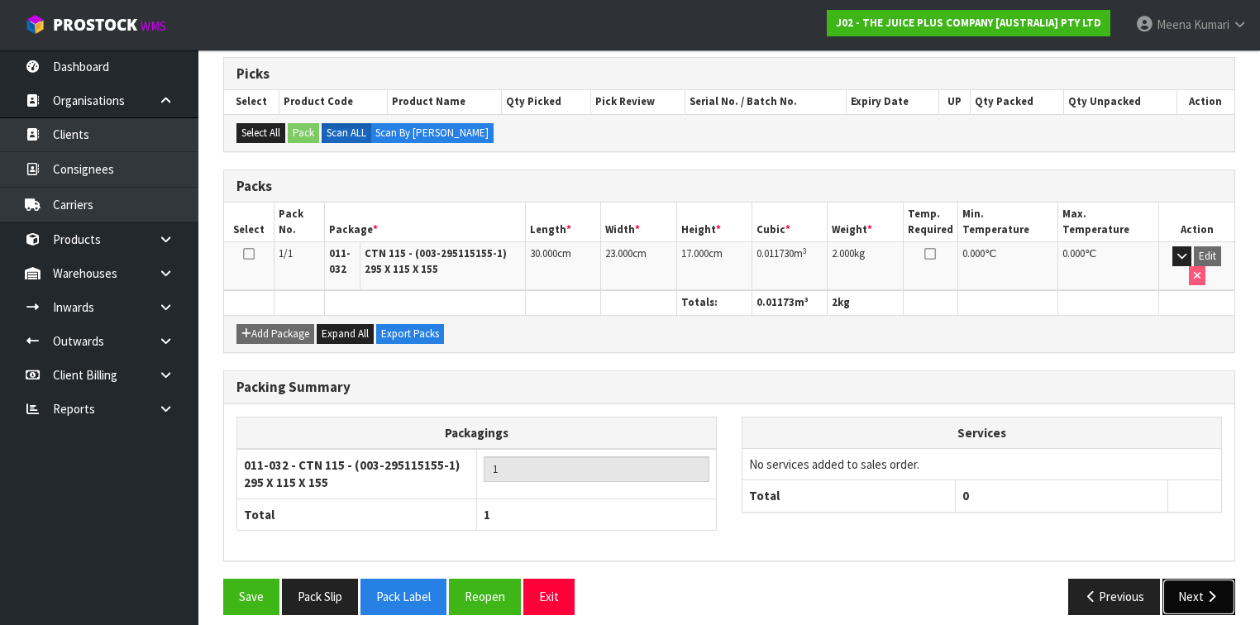
click at [1210, 590] on icon "button" at bounding box center [1212, 596] width 16 height 12
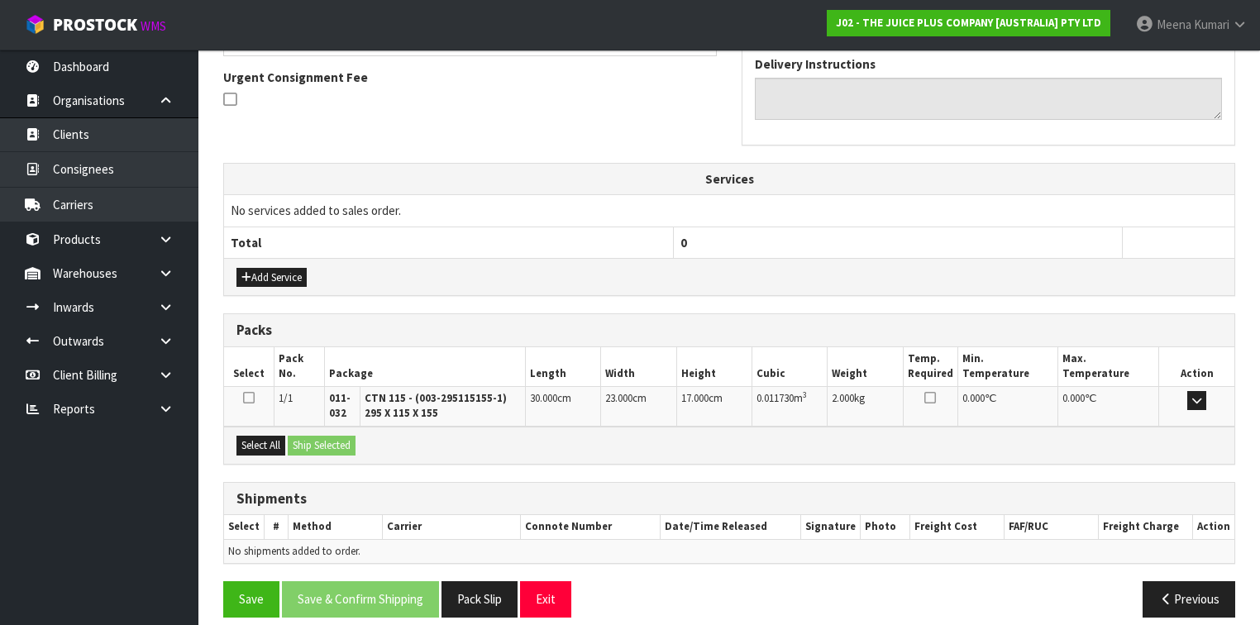
scroll to position [489, 0]
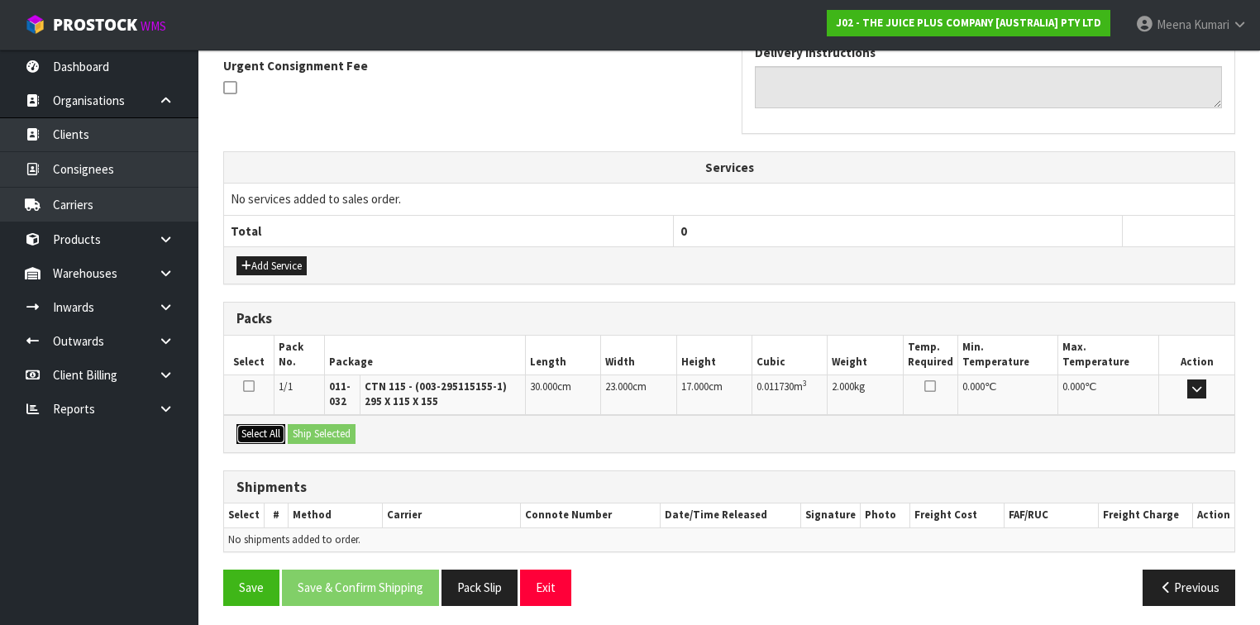
click at [268, 426] on button "Select All" at bounding box center [261, 434] width 49 height 20
click at [315, 424] on button "Ship Selected" at bounding box center [322, 434] width 68 height 20
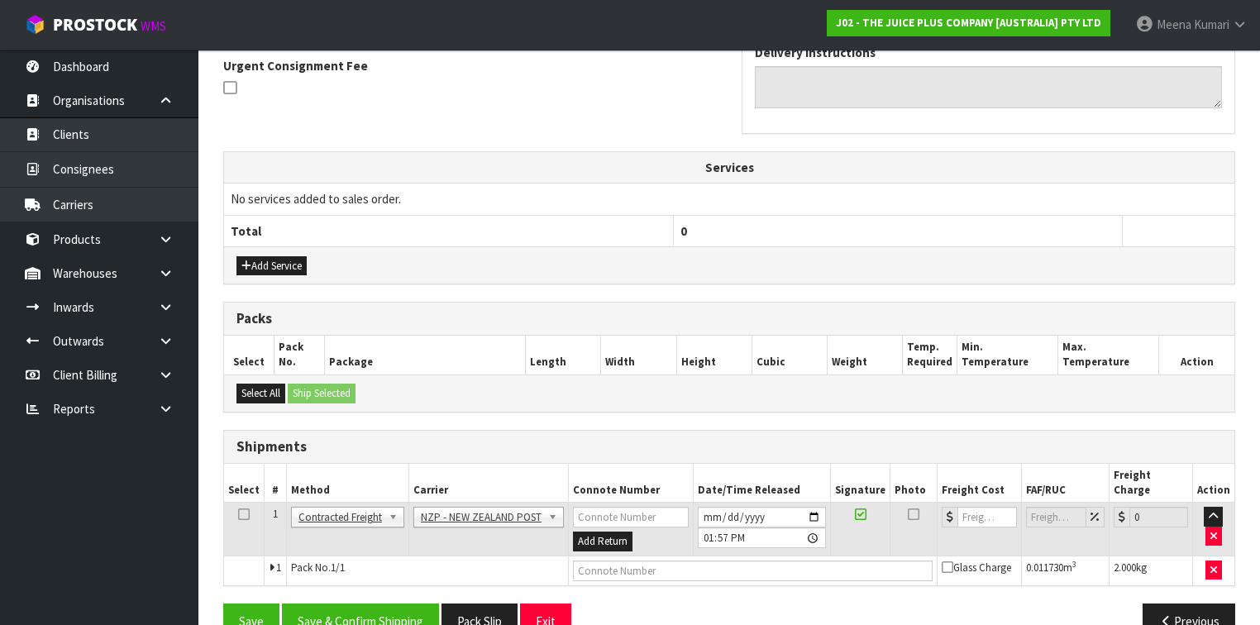
click at [235, 503] on td at bounding box center [244, 530] width 41 height 54
click at [245, 514] on icon at bounding box center [244, 514] width 12 height 1
click at [343, 604] on button "Save & Confirm Shipping" at bounding box center [360, 622] width 157 height 36
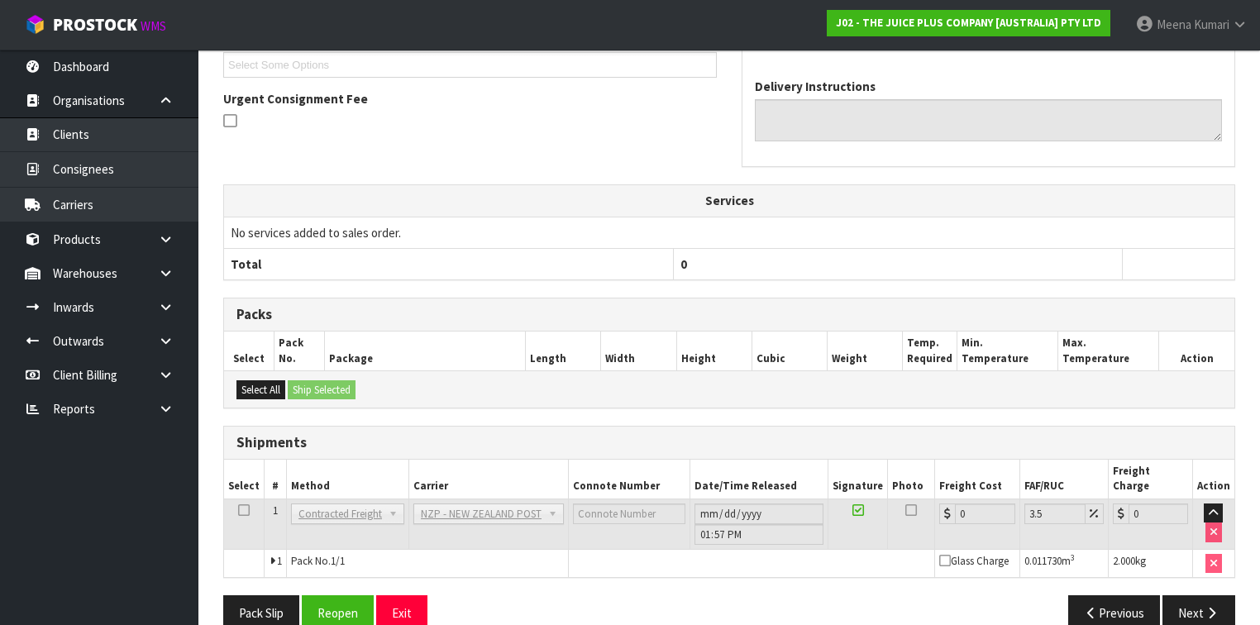
scroll to position [484, 0]
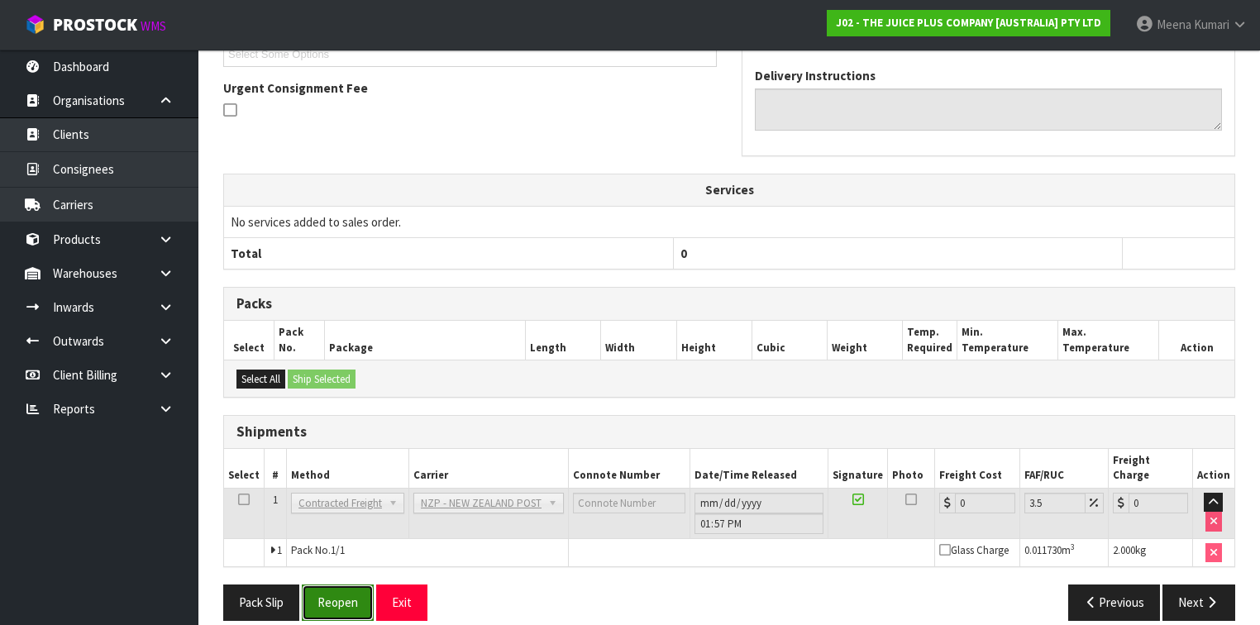
click at [336, 590] on button "Reopen" at bounding box center [338, 603] width 72 height 36
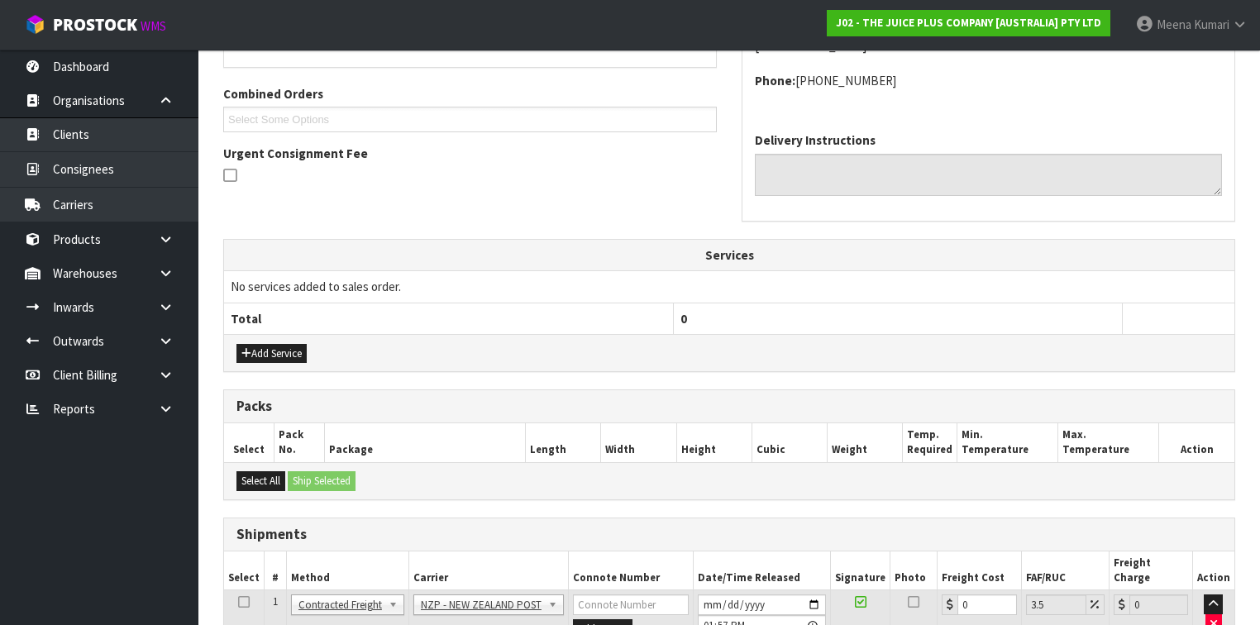
scroll to position [522, 0]
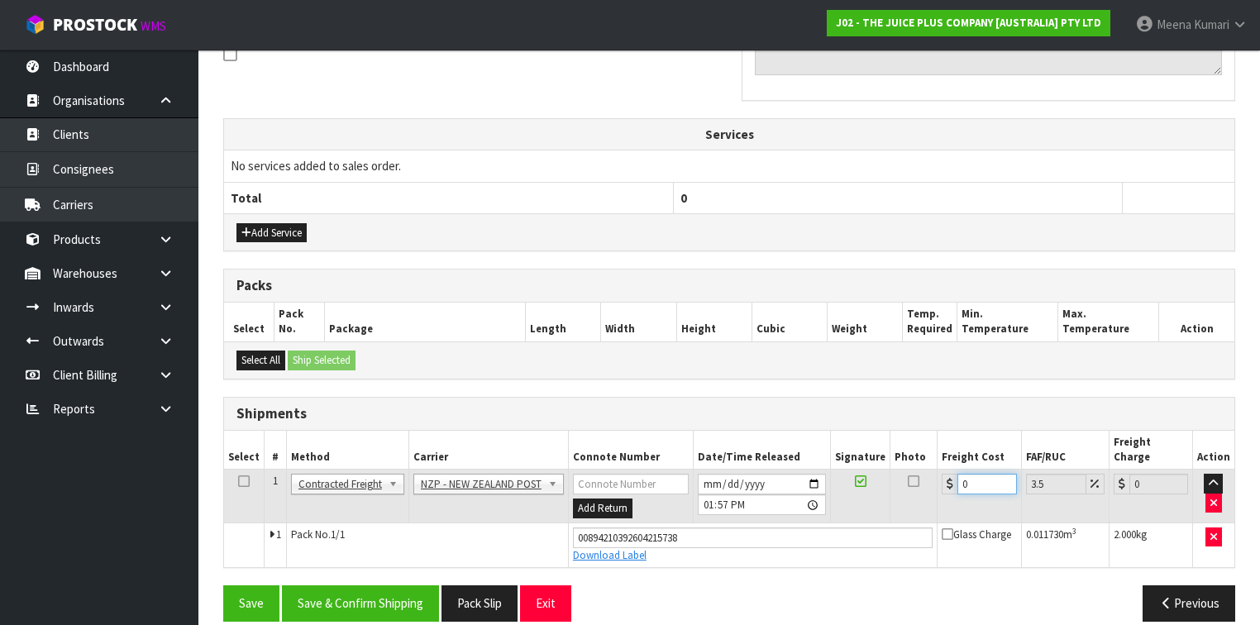
click at [983, 474] on input "0" at bounding box center [987, 484] width 59 height 21
click at [246, 481] on icon at bounding box center [244, 481] width 12 height 1
click at [348, 586] on button "Save & Confirm Shipping" at bounding box center [360, 604] width 157 height 36
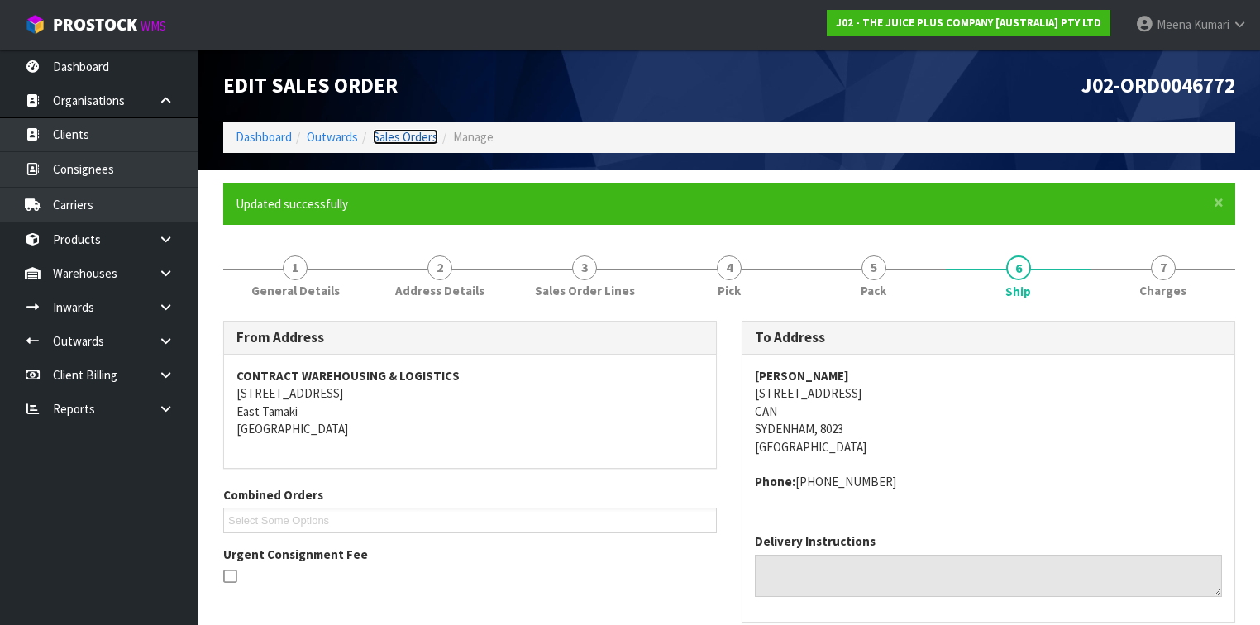
click at [397, 139] on link "Sales Orders" at bounding box center [405, 137] width 65 height 16
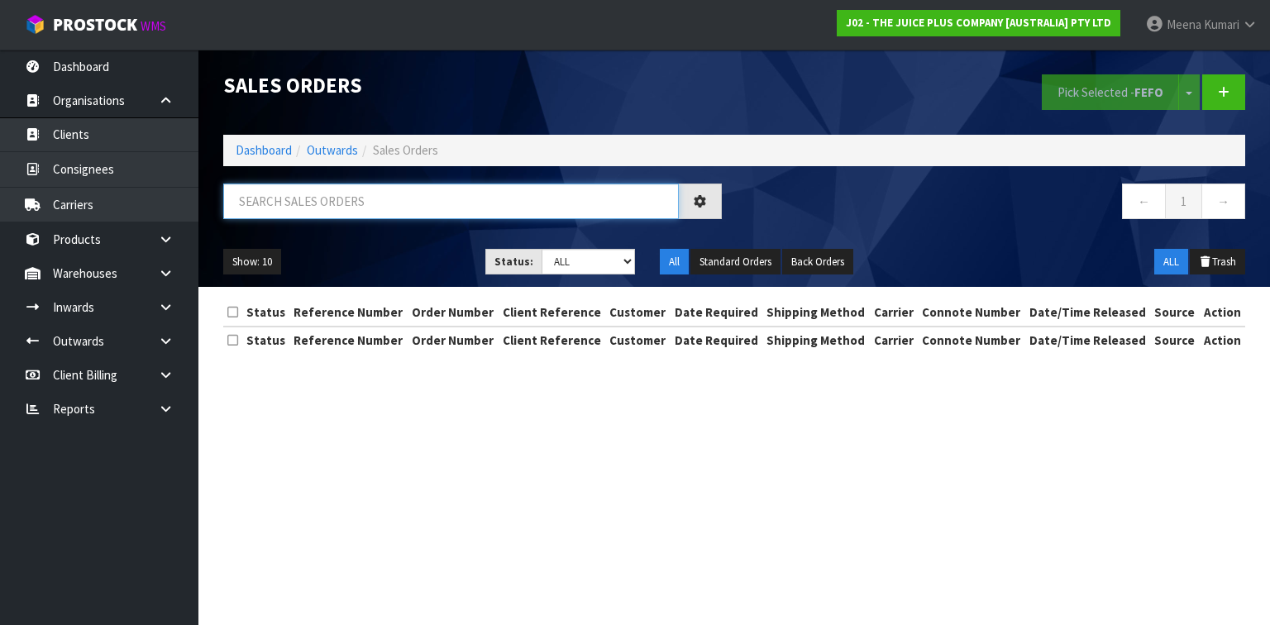
click at [351, 210] on input "text" at bounding box center [451, 202] width 456 height 36
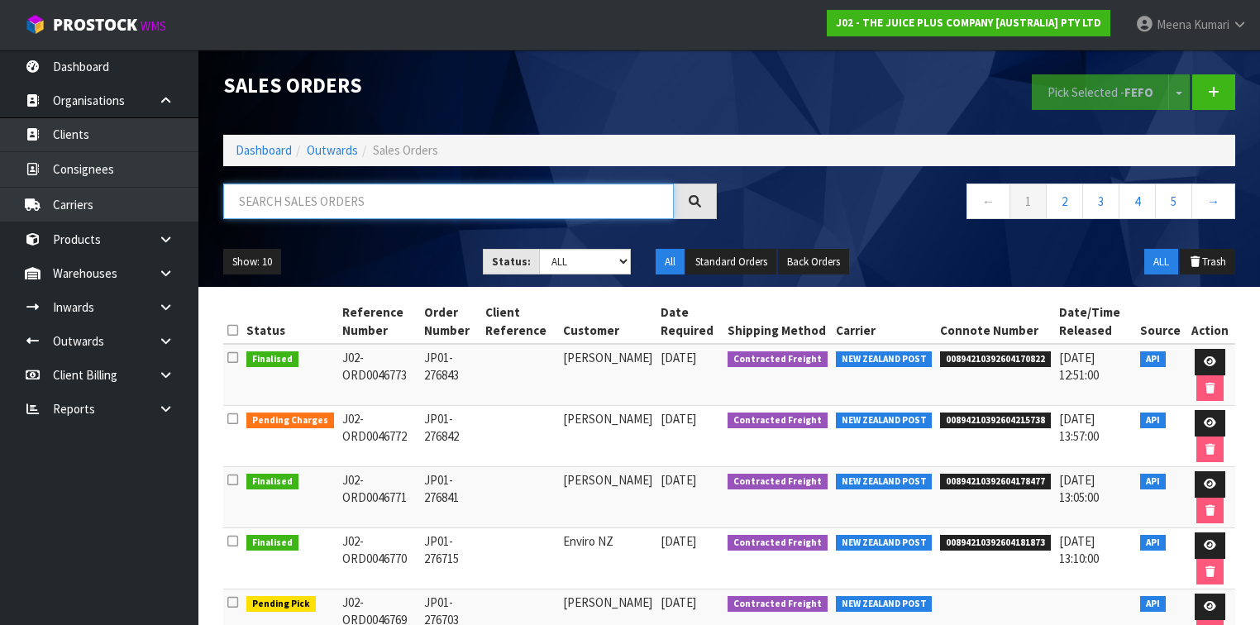
click at [363, 205] on input "text" at bounding box center [448, 202] width 451 height 36
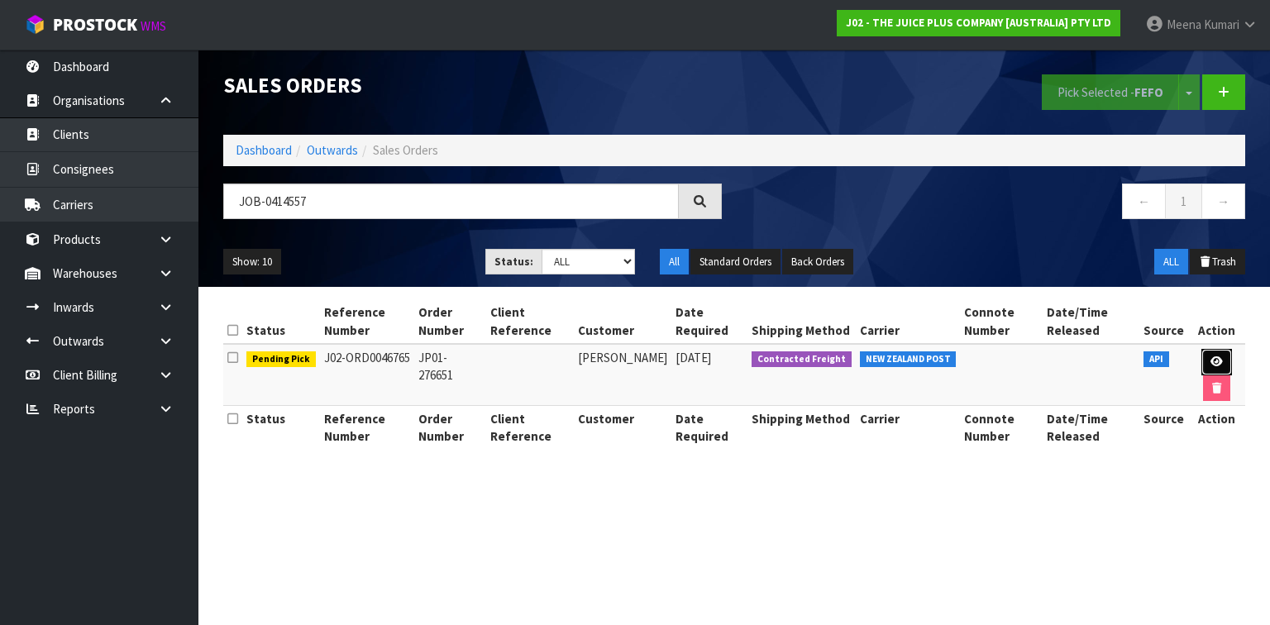
click at [1223, 354] on link at bounding box center [1217, 362] width 31 height 26
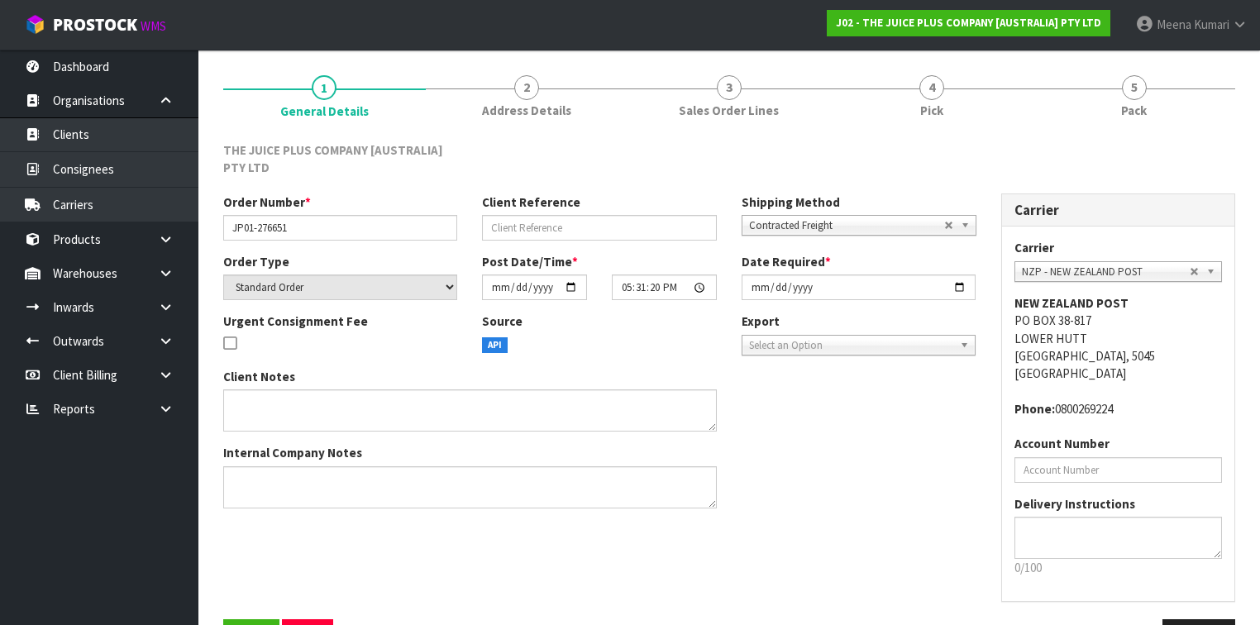
scroll to position [174, 0]
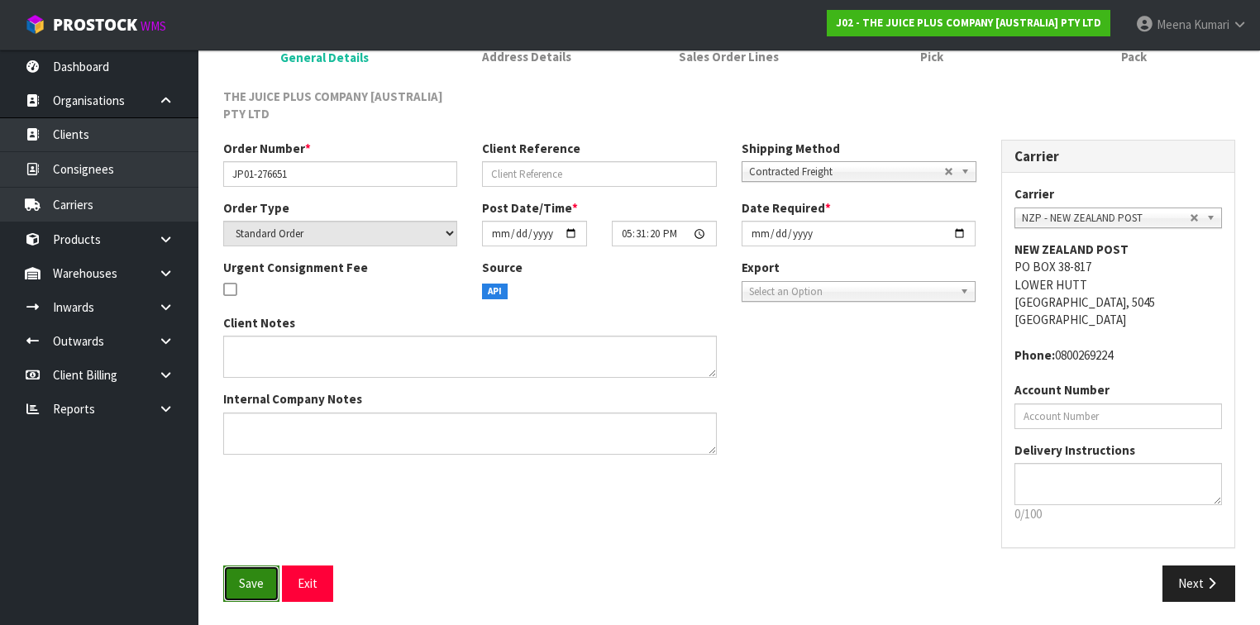
click at [250, 576] on span "Save" at bounding box center [251, 584] width 25 height 16
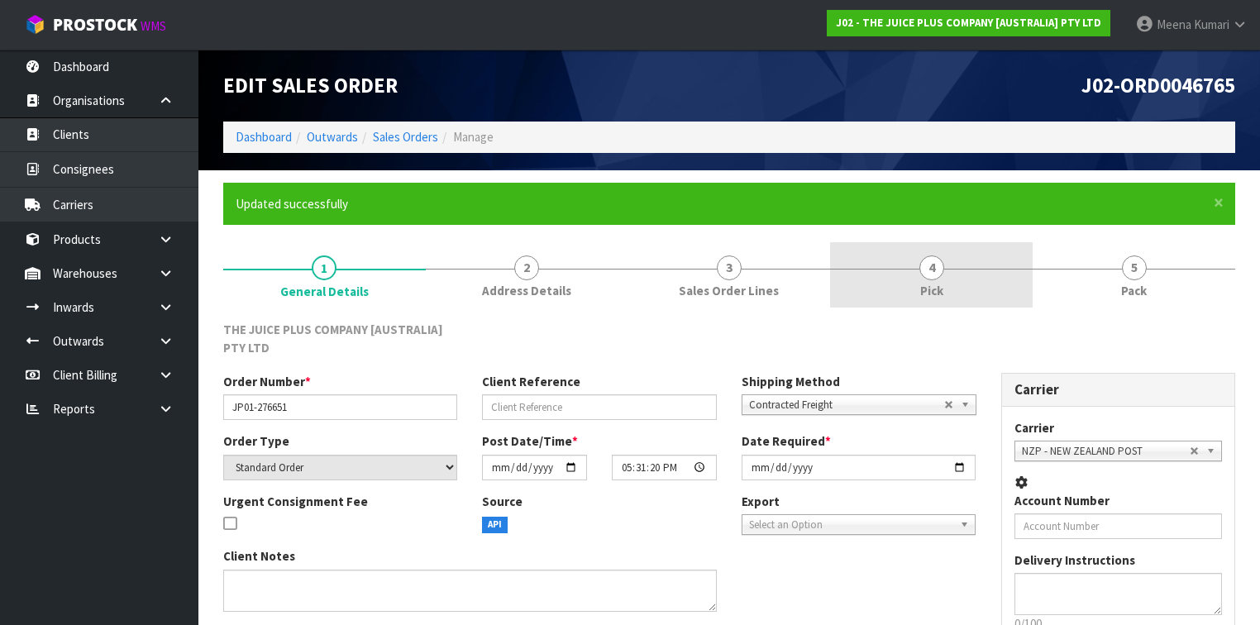
click at [898, 265] on link "4 Pick" at bounding box center [931, 274] width 203 height 65
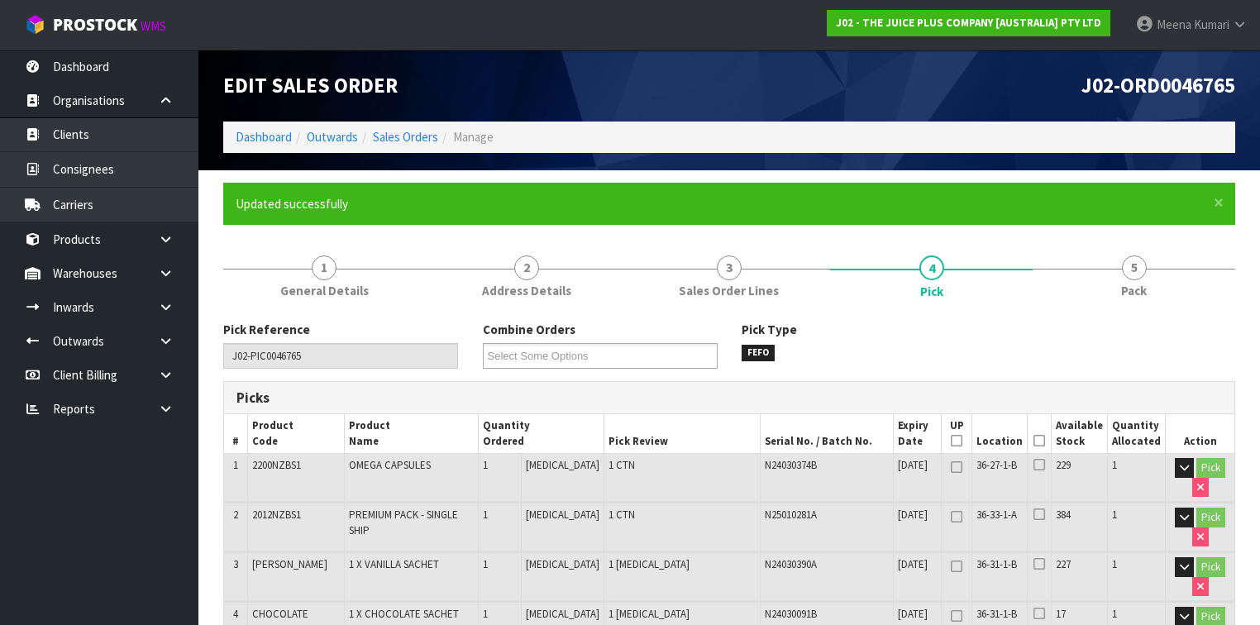
click at [1045, 442] on icon at bounding box center [1040, 441] width 12 height 1
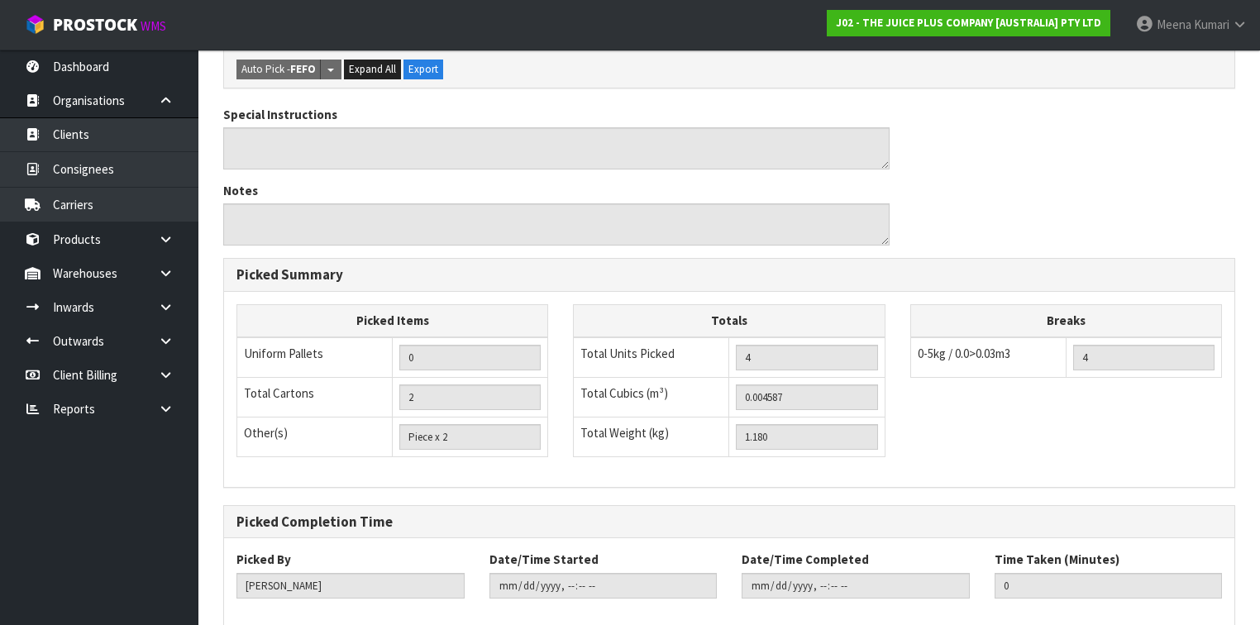
scroll to position [741, 0]
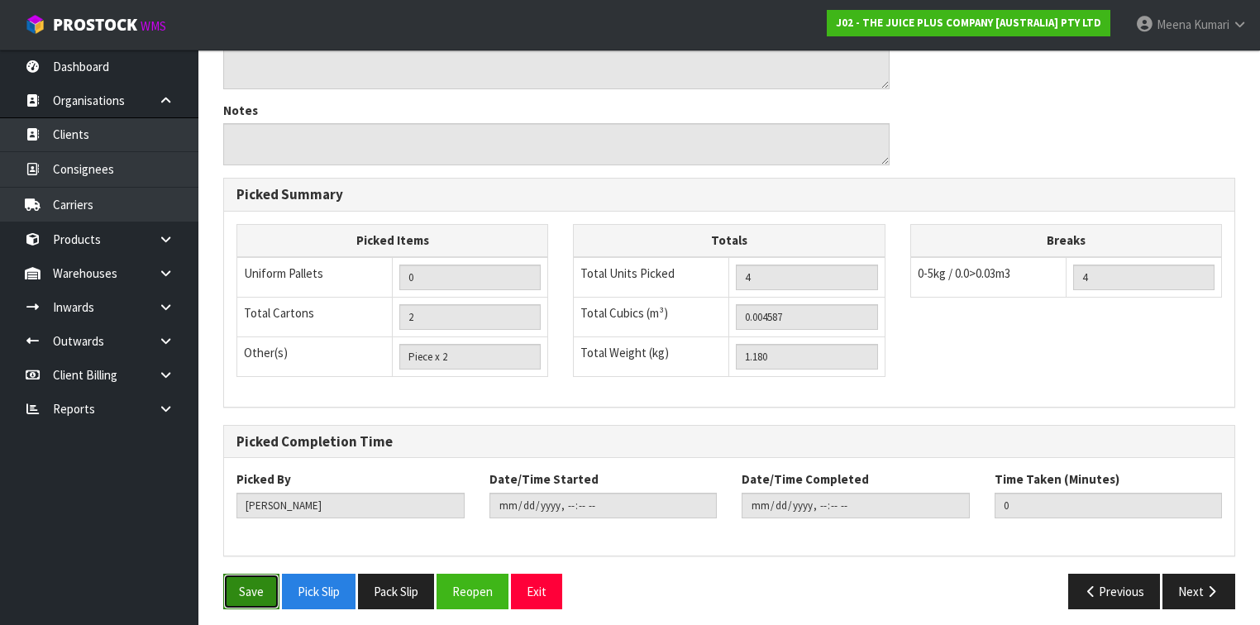
click at [251, 576] on button "Save" at bounding box center [251, 592] width 56 height 36
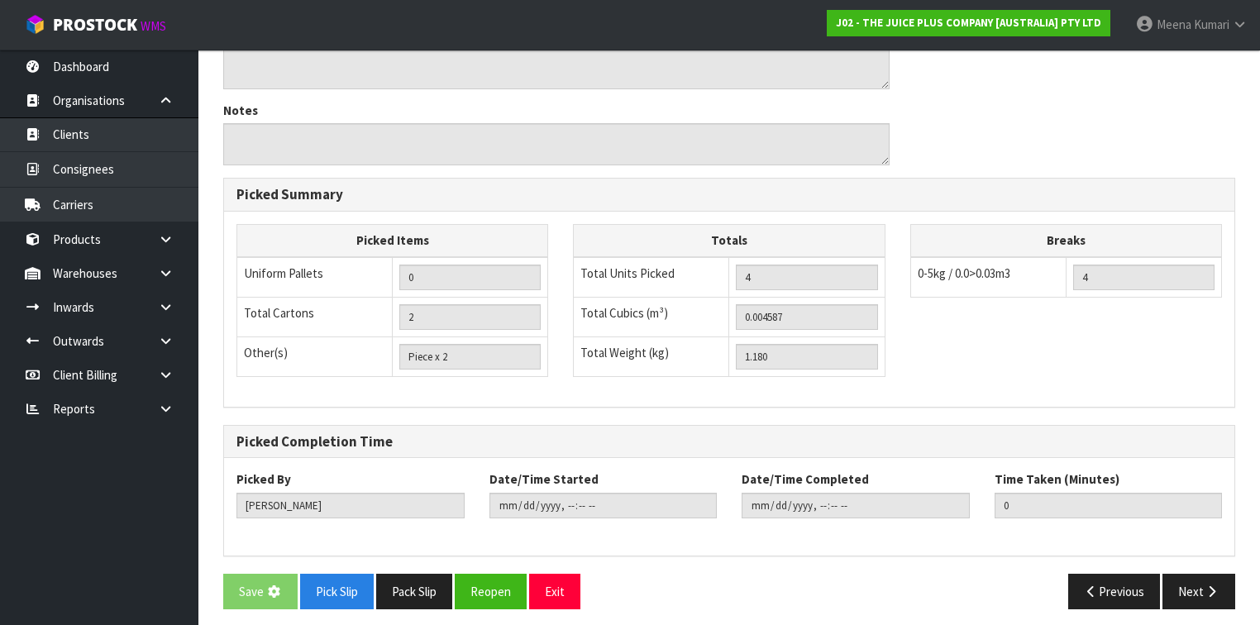
scroll to position [0, 0]
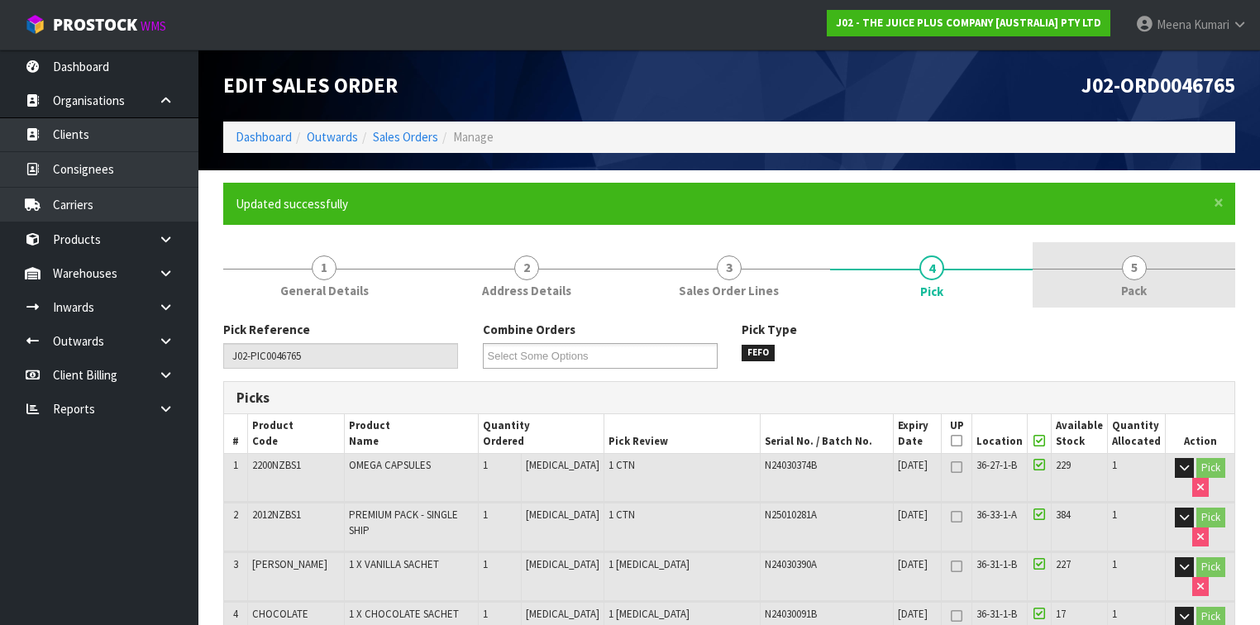
click at [1151, 257] on link "5 Pack" at bounding box center [1134, 274] width 203 height 65
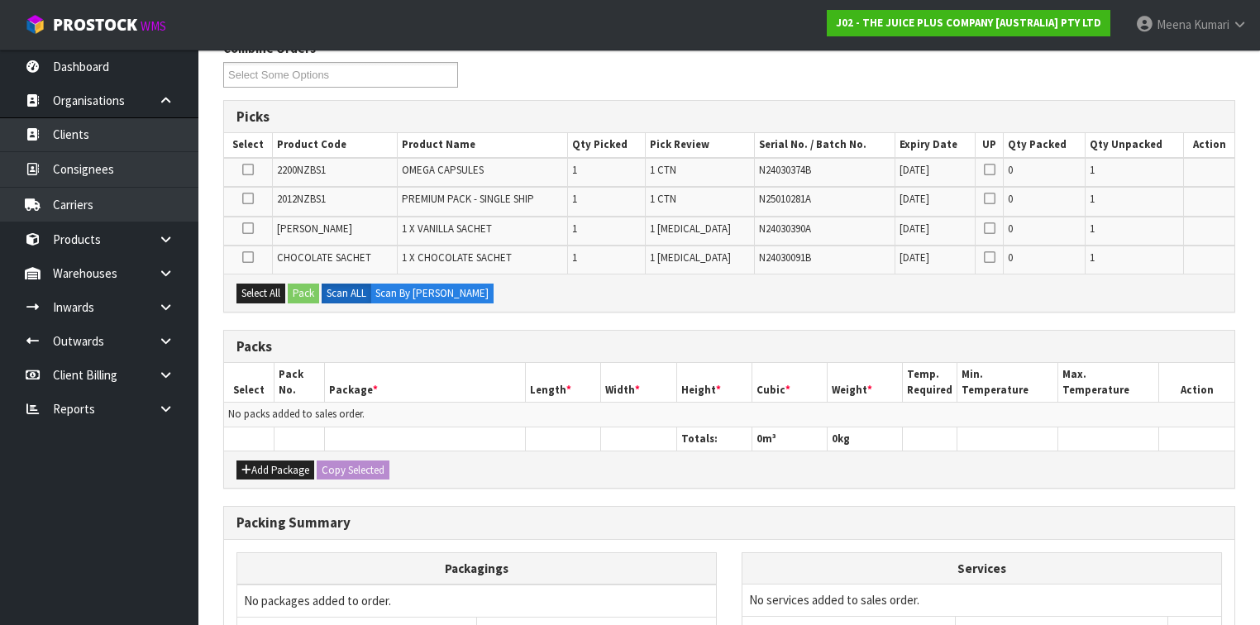
scroll to position [397, 0]
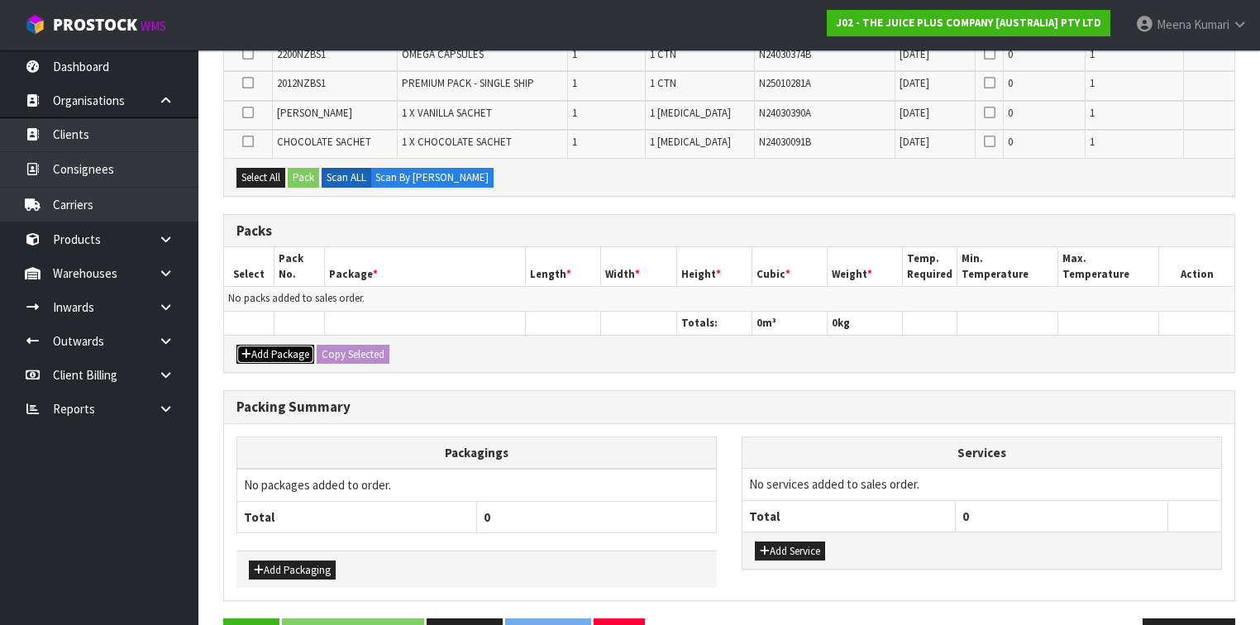
click at [268, 351] on button "Add Package" at bounding box center [276, 355] width 78 height 20
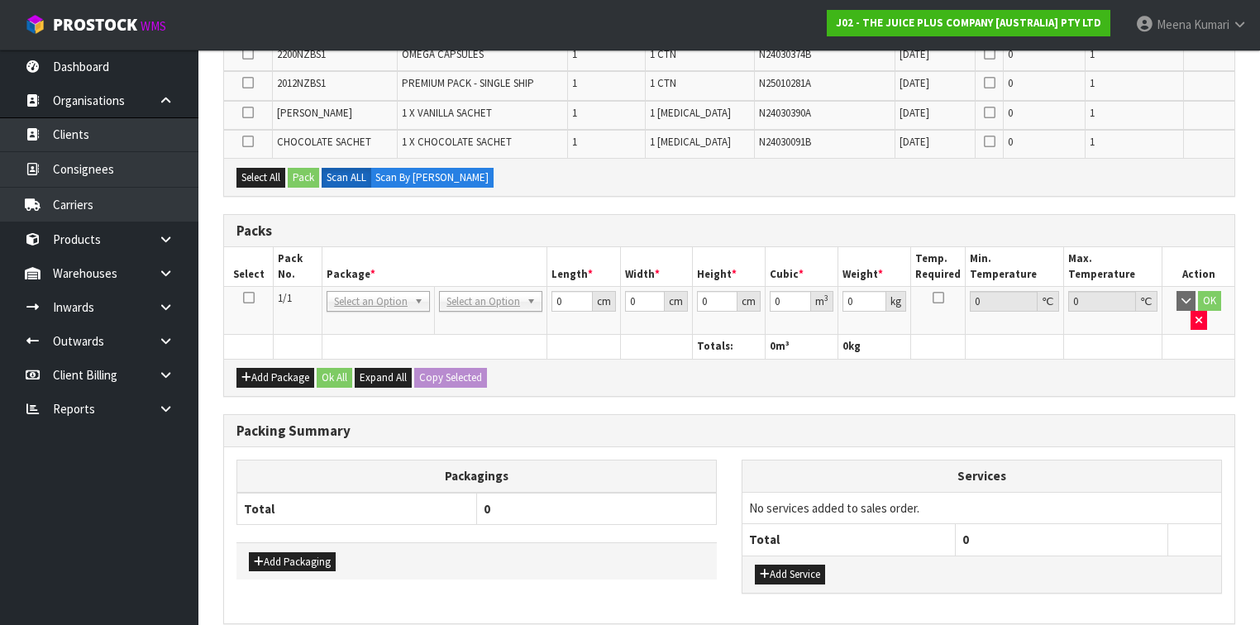
click at [248, 298] on icon at bounding box center [249, 298] width 12 height 1
click at [254, 171] on button "Select All" at bounding box center [261, 178] width 49 height 20
click at [304, 168] on button "Pack" at bounding box center [303, 178] width 31 height 20
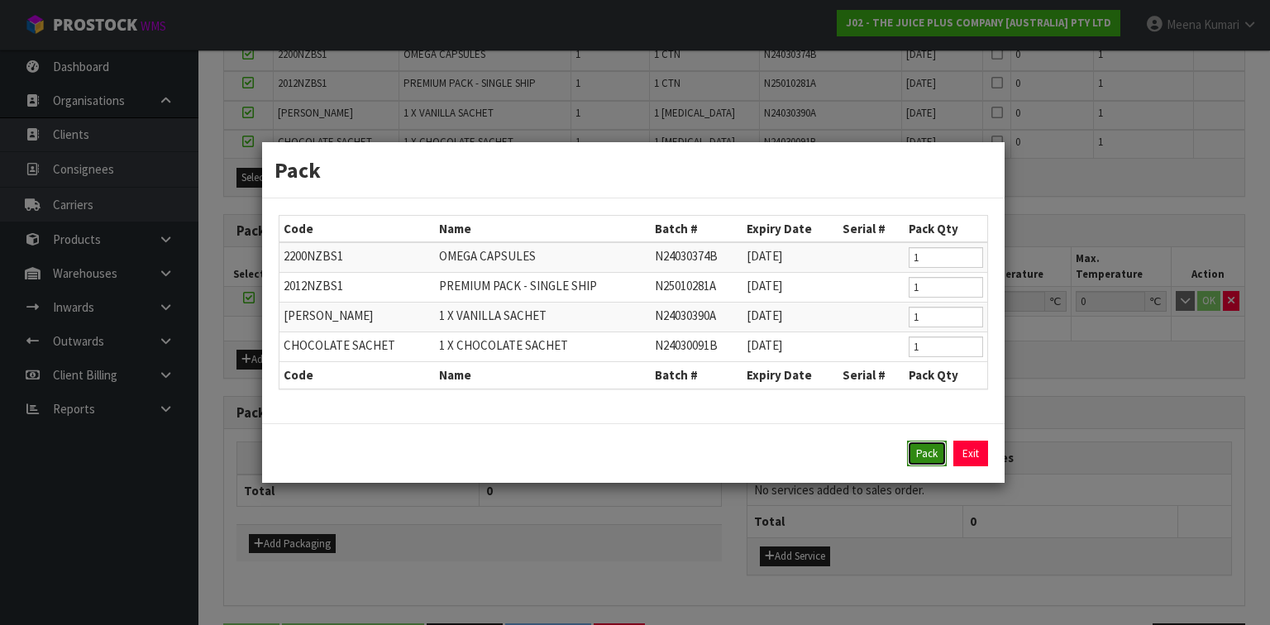
click at [923, 446] on button "Pack" at bounding box center [927, 454] width 40 height 26
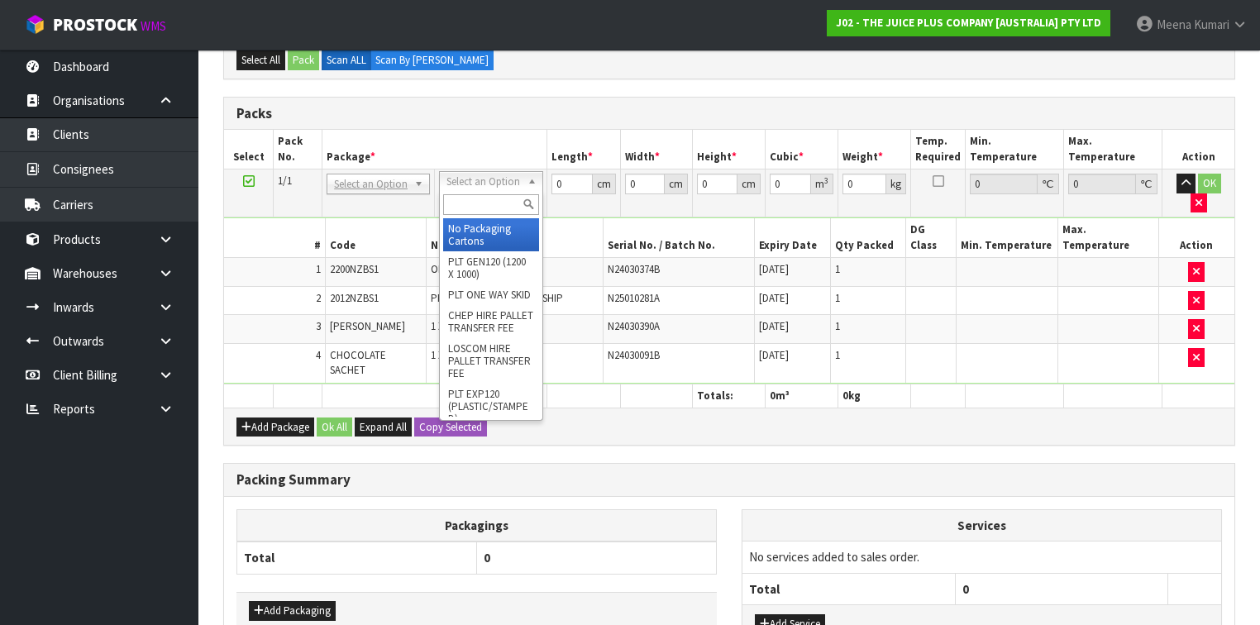
click at [478, 197] on input "text" at bounding box center [490, 204] width 95 height 21
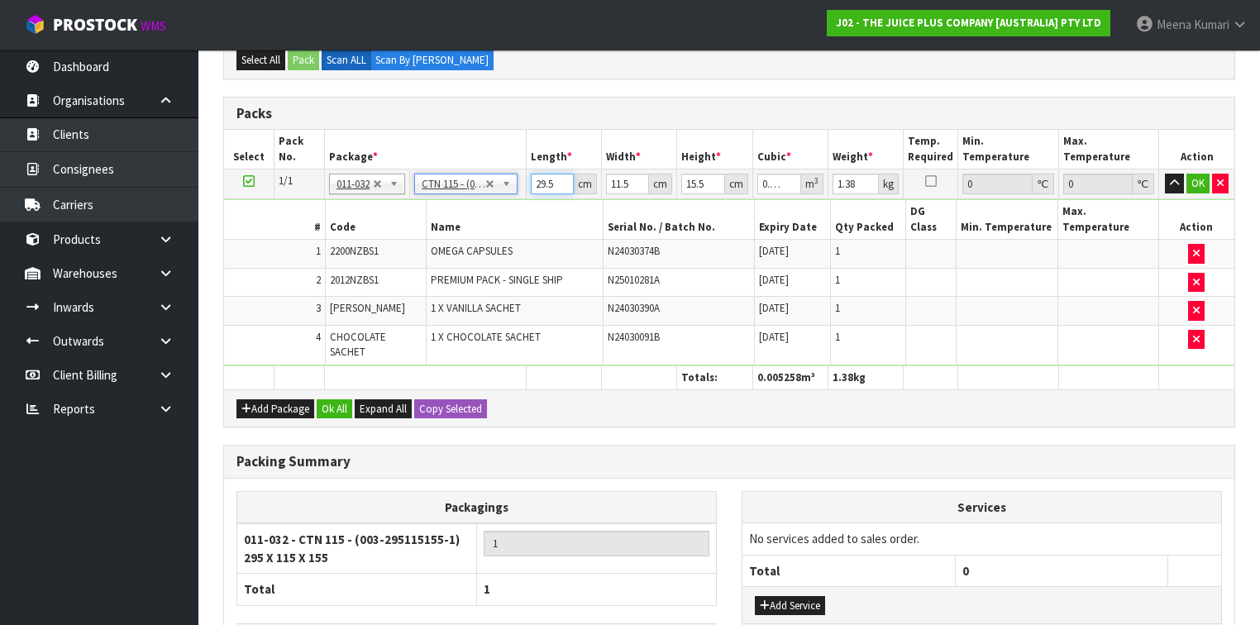
click at [557, 181] on input "29.5" at bounding box center [552, 184] width 43 height 21
click at [344, 399] on button "Ok All" at bounding box center [335, 409] width 36 height 20
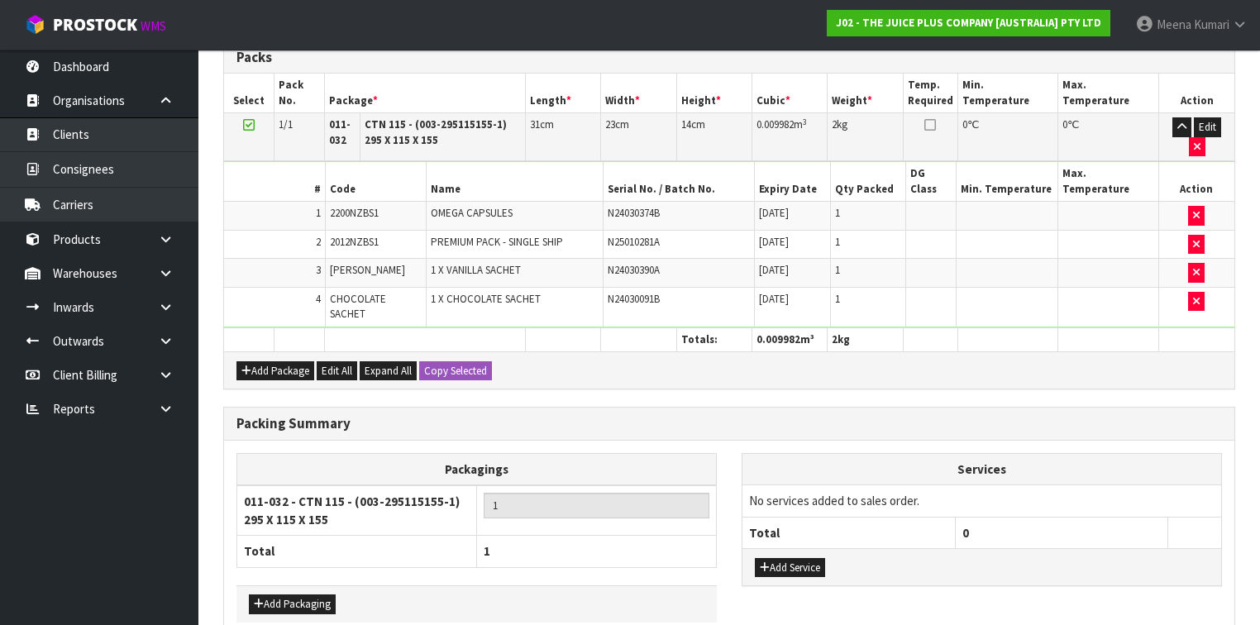
scroll to position [509, 0]
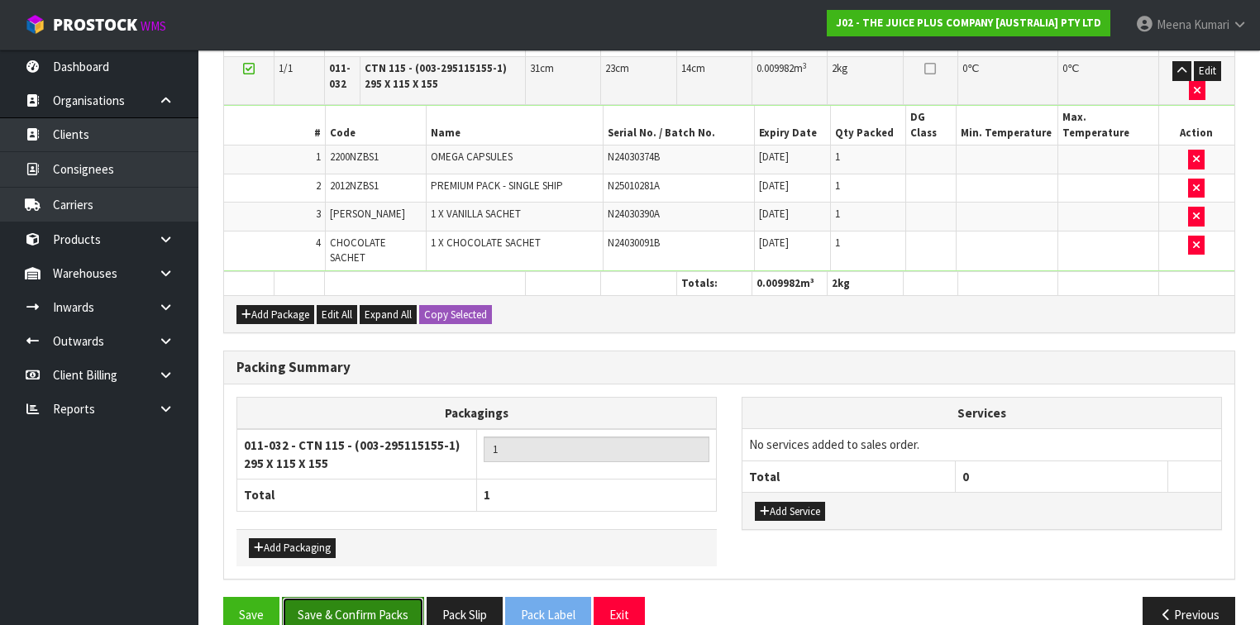
click at [358, 597] on button "Save & Confirm Packs" at bounding box center [353, 615] width 142 height 36
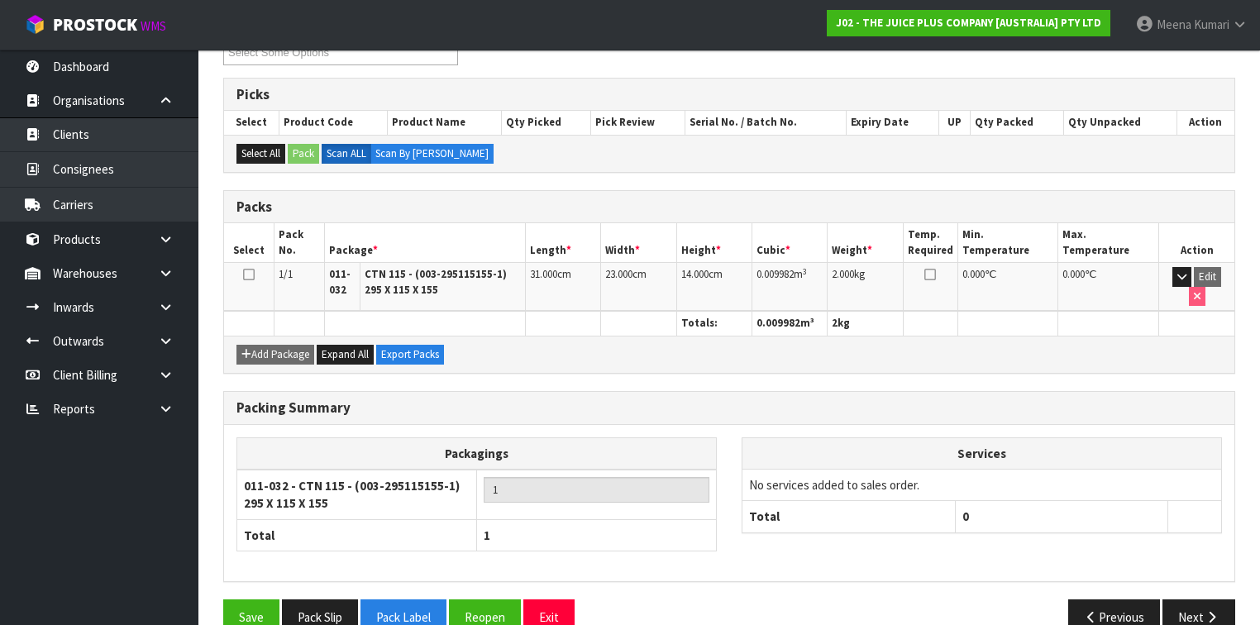
scroll to position [324, 0]
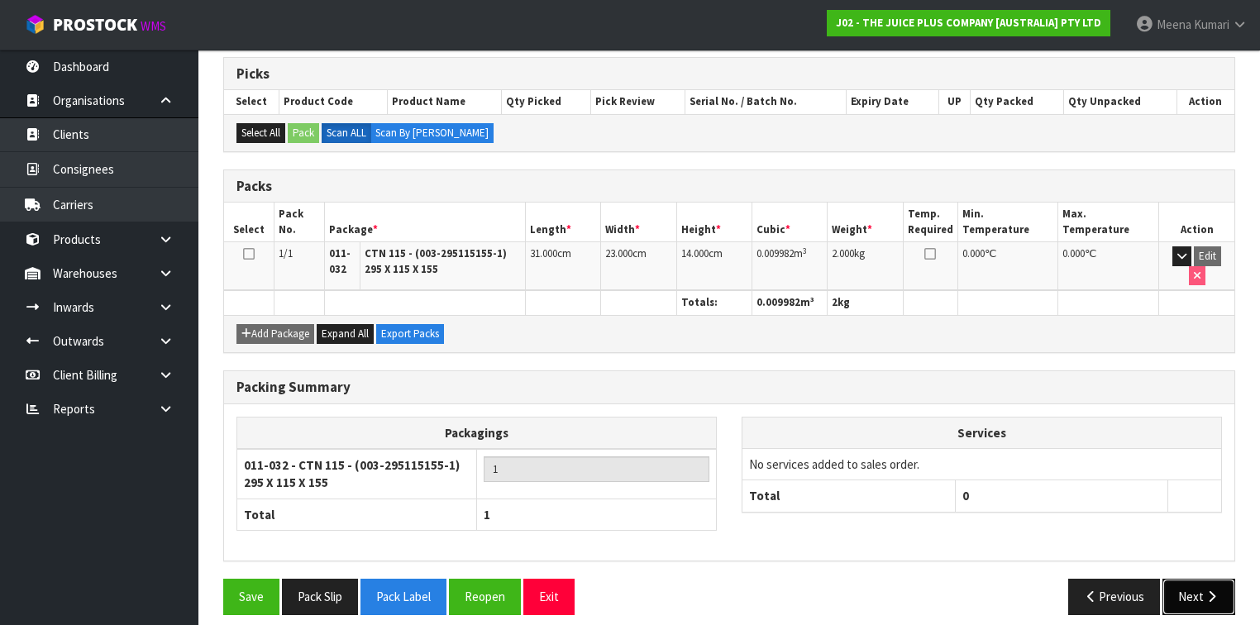
click at [1210, 579] on button "Next" at bounding box center [1199, 597] width 73 height 36
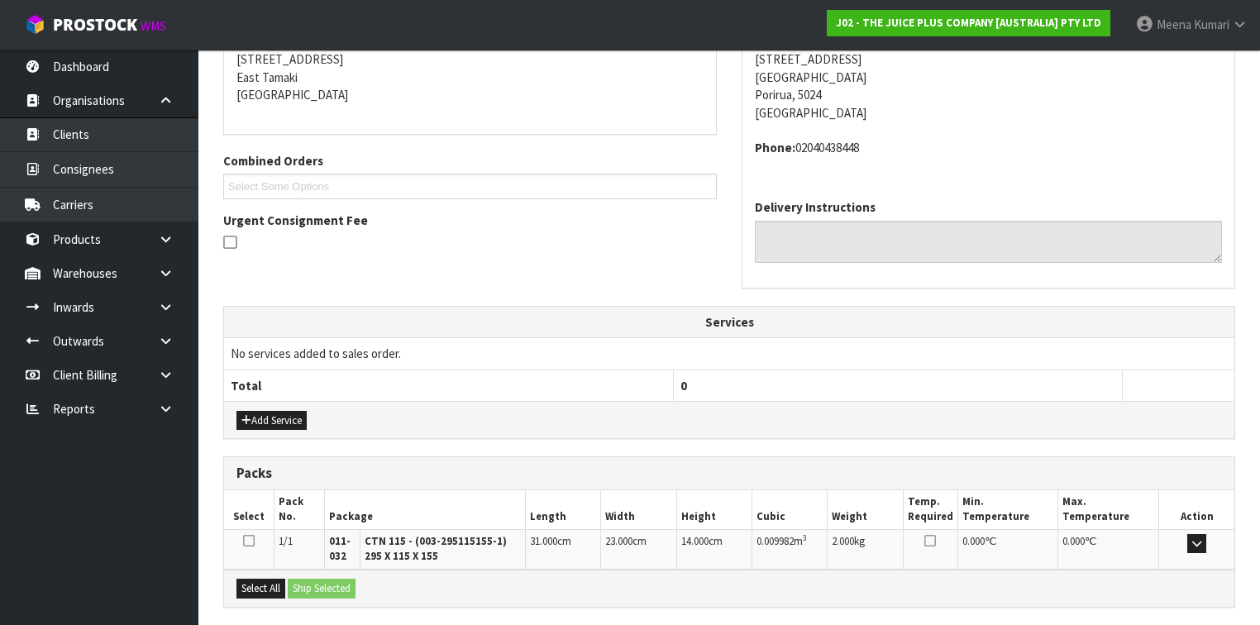
scroll to position [489, 0]
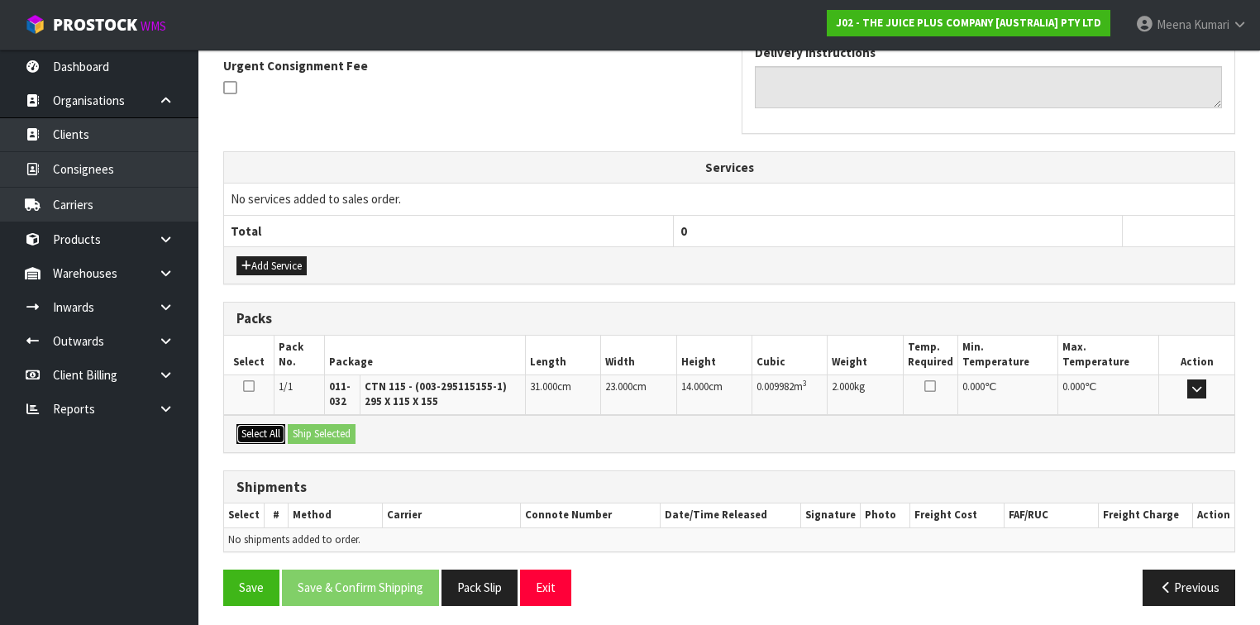
drag, startPoint x: 246, startPoint y: 426, endPoint x: 280, endPoint y: 452, distance: 42.4
click at [246, 426] on button "Select All" at bounding box center [261, 434] width 49 height 20
click at [327, 442] on div "Select All Ship Selected" at bounding box center [729, 433] width 1011 height 37
click at [334, 424] on button "Ship Selected" at bounding box center [322, 434] width 68 height 20
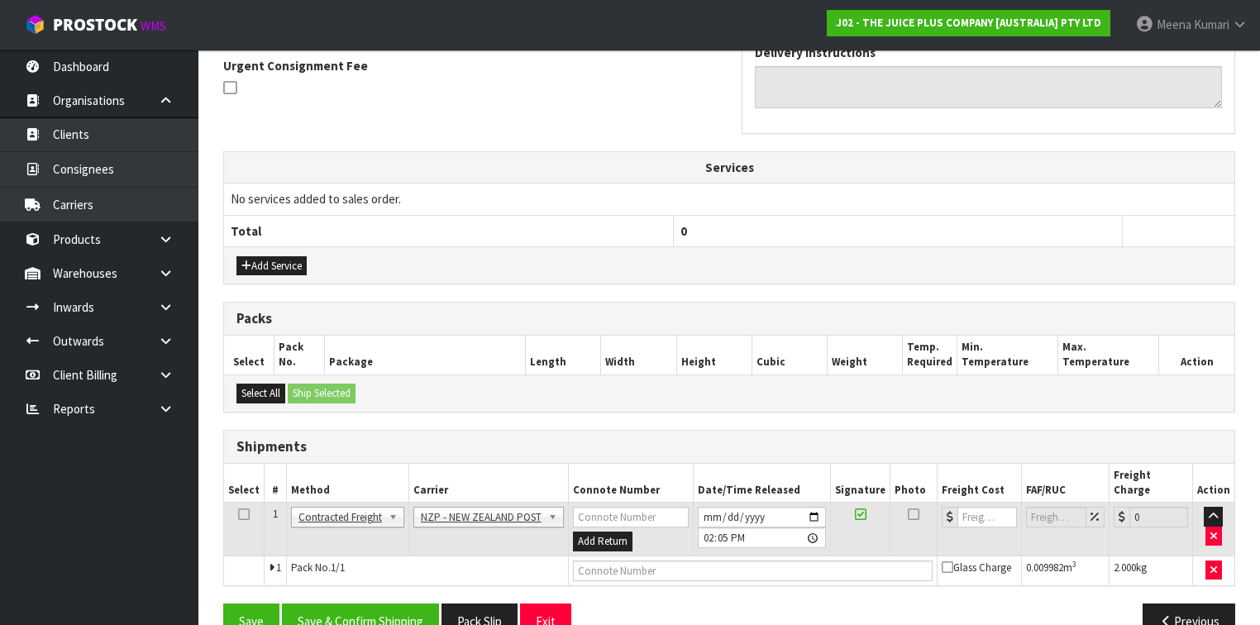
click at [245, 514] on icon at bounding box center [244, 514] width 12 height 1
drag, startPoint x: 385, startPoint y: 605, endPoint x: 477, endPoint y: 391, distance: 233.4
click at [385, 606] on button "Save & Confirm Shipping" at bounding box center [360, 622] width 157 height 36
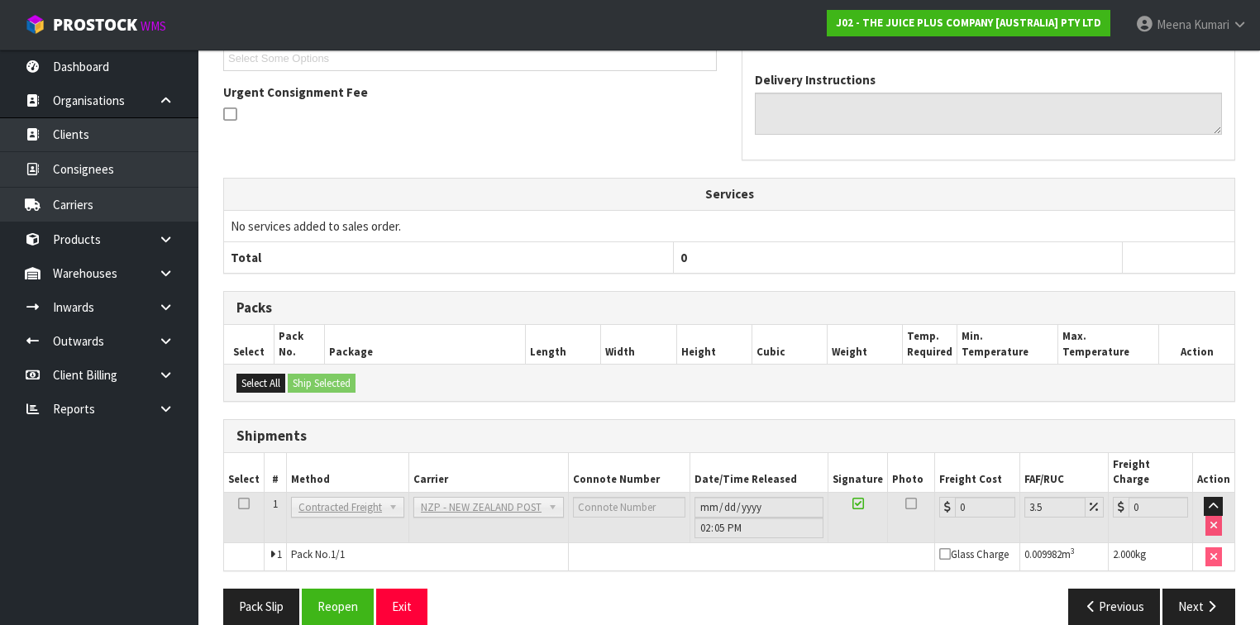
scroll to position [484, 0]
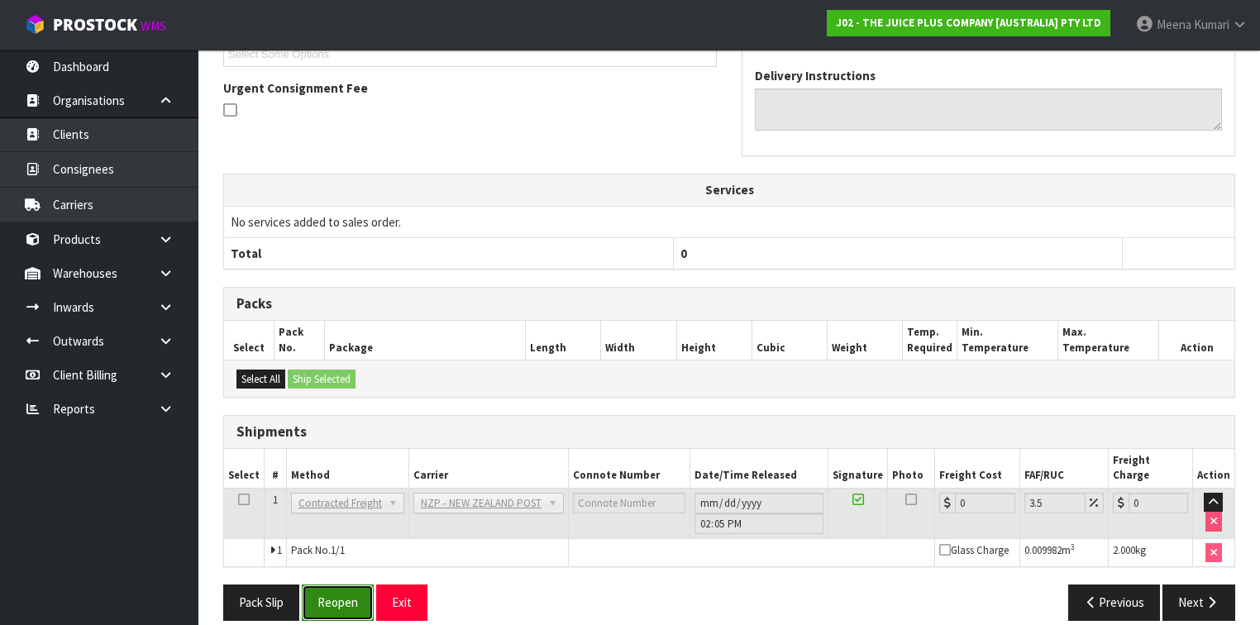
click at [328, 586] on button "Reopen" at bounding box center [338, 603] width 72 height 36
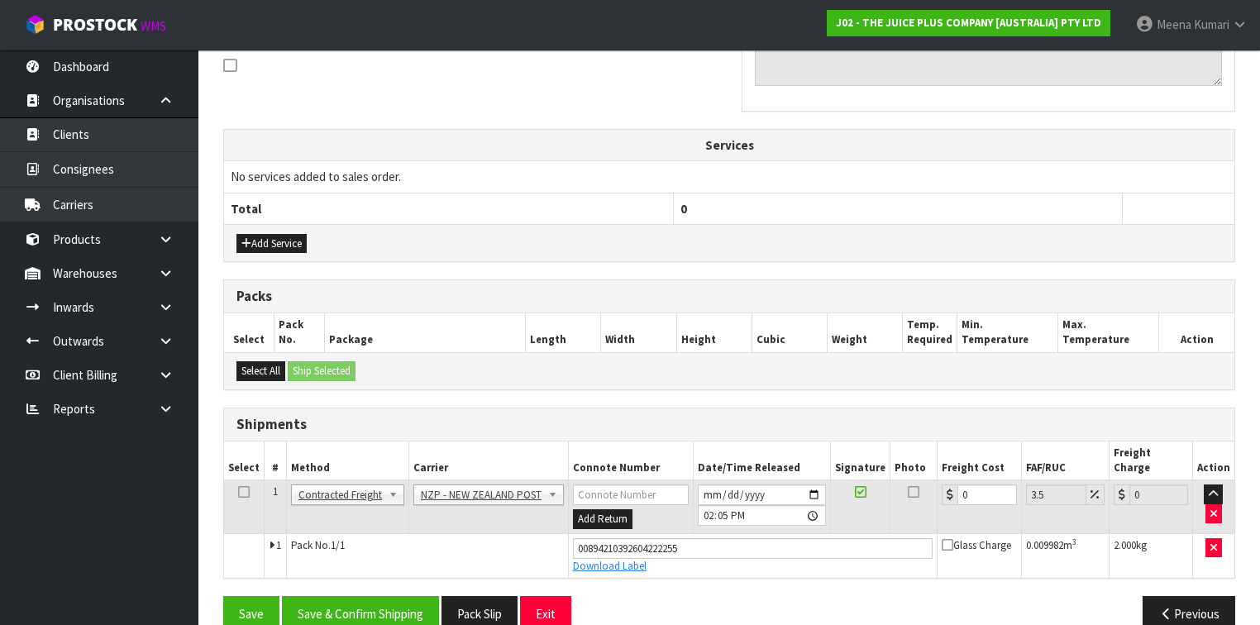
scroll to position [522, 0]
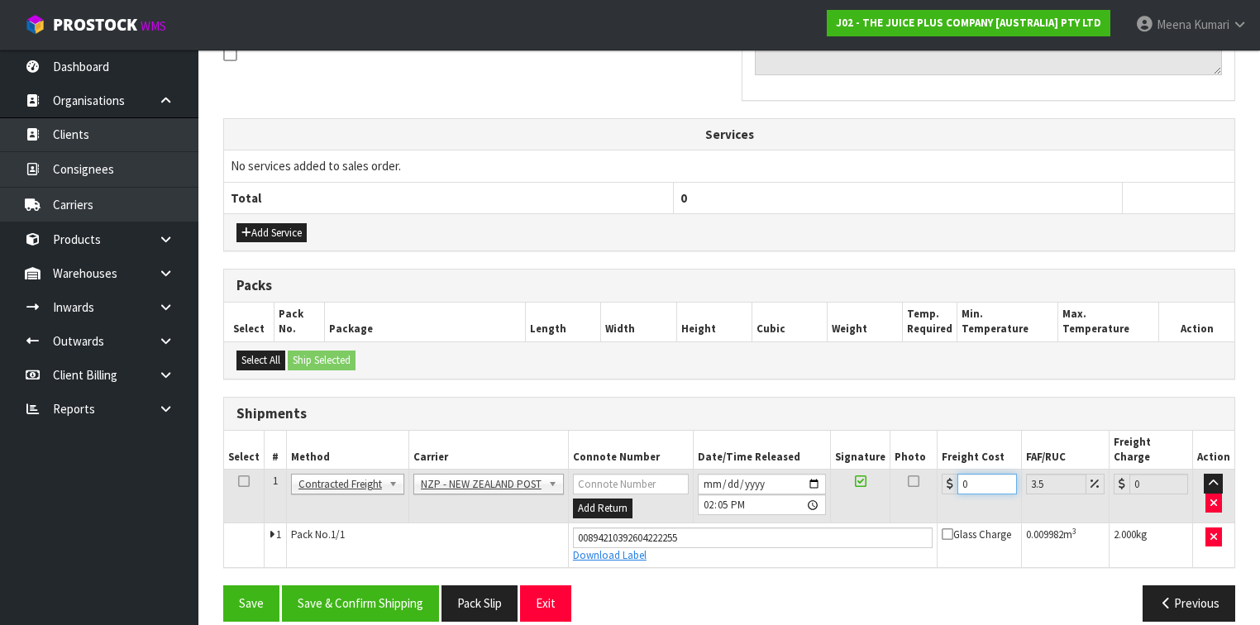
click at [972, 474] on input "0" at bounding box center [987, 484] width 59 height 21
click at [242, 481] on icon at bounding box center [244, 481] width 12 height 1
click at [331, 586] on button "Save & Confirm Shipping" at bounding box center [360, 604] width 157 height 36
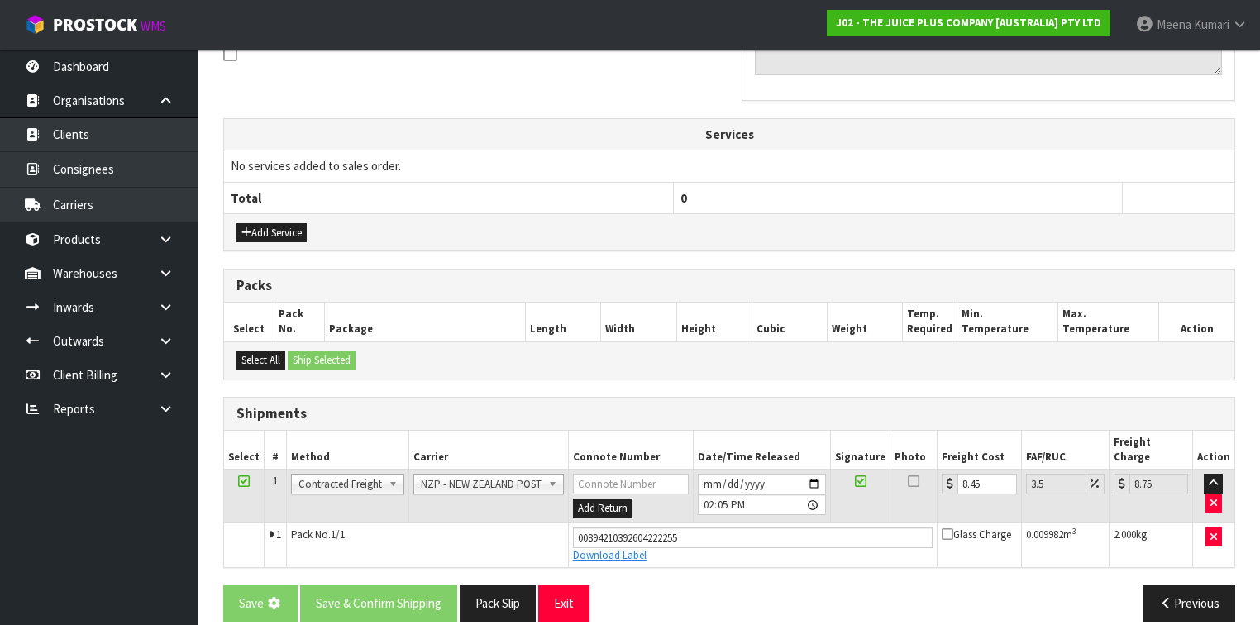
scroll to position [0, 0]
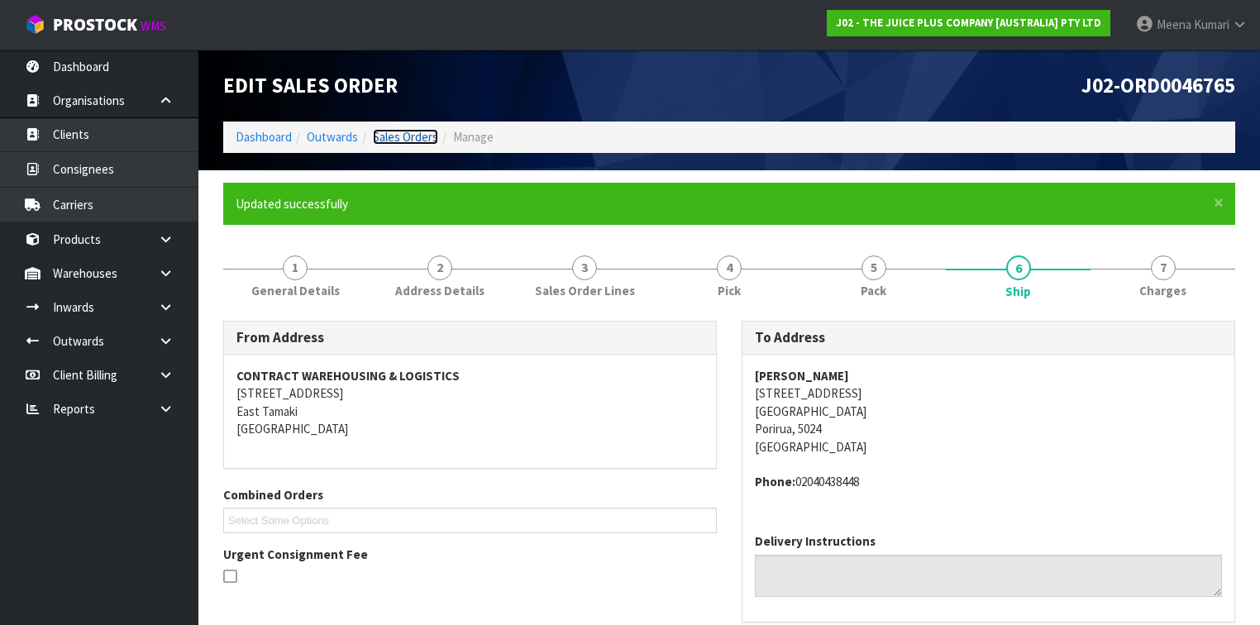
click at [395, 139] on link "Sales Orders" at bounding box center [405, 137] width 65 height 16
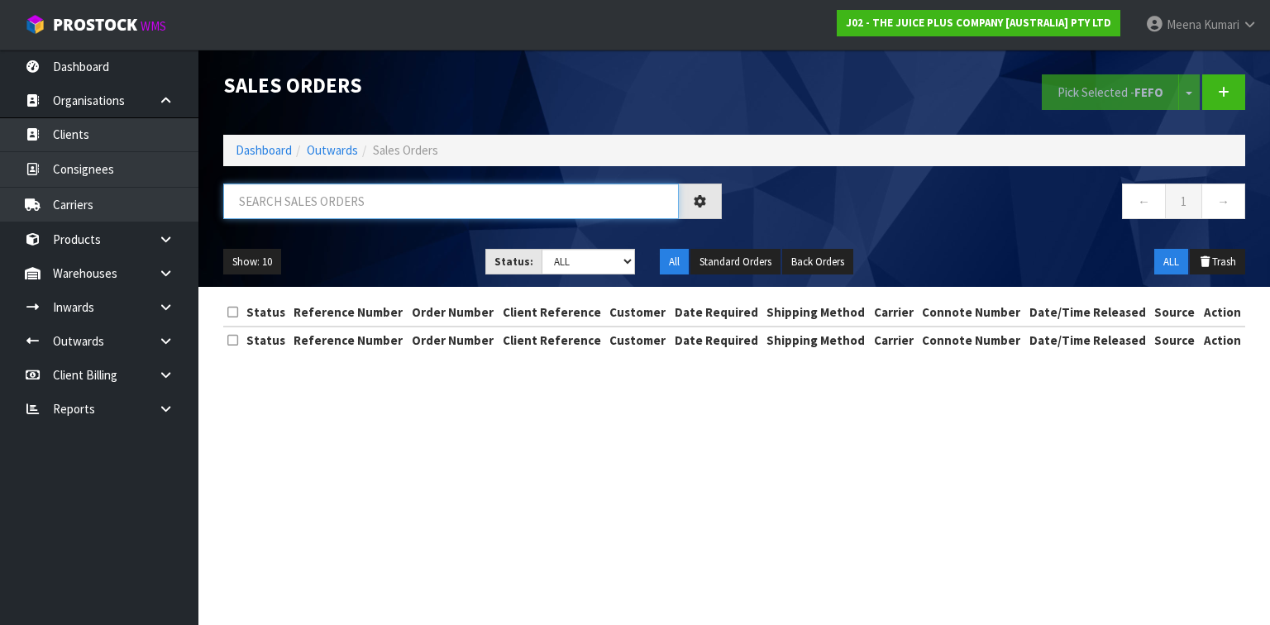
click at [298, 200] on input "text" at bounding box center [451, 202] width 456 height 36
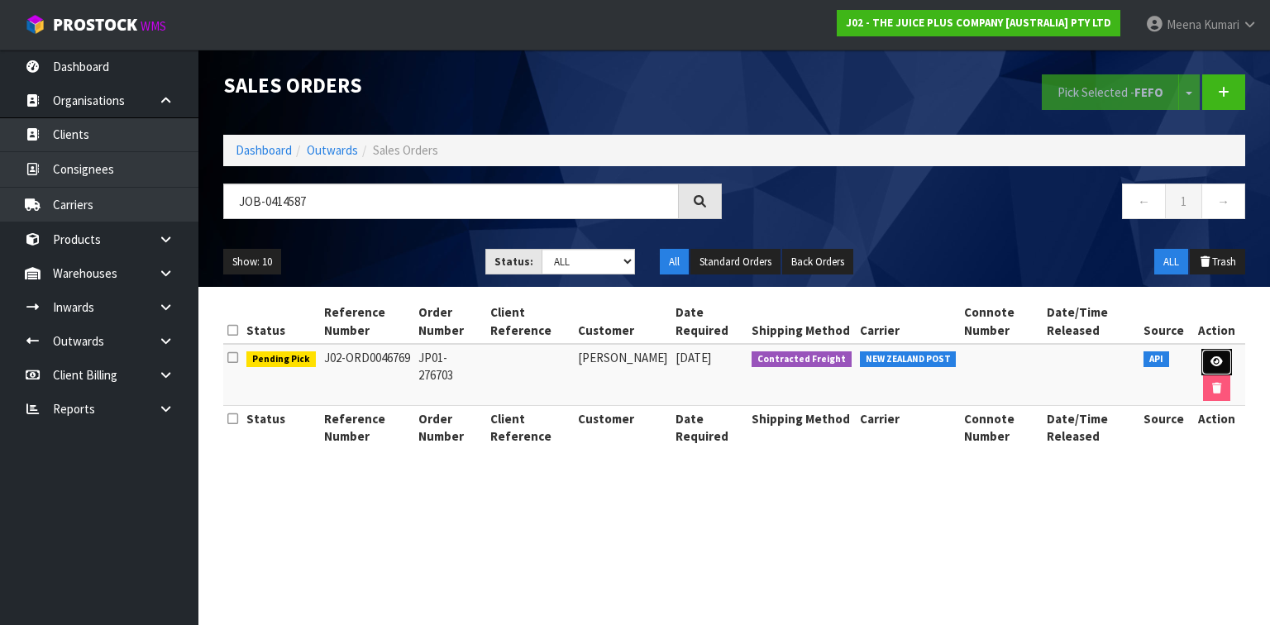
click at [1217, 354] on link at bounding box center [1217, 362] width 31 height 26
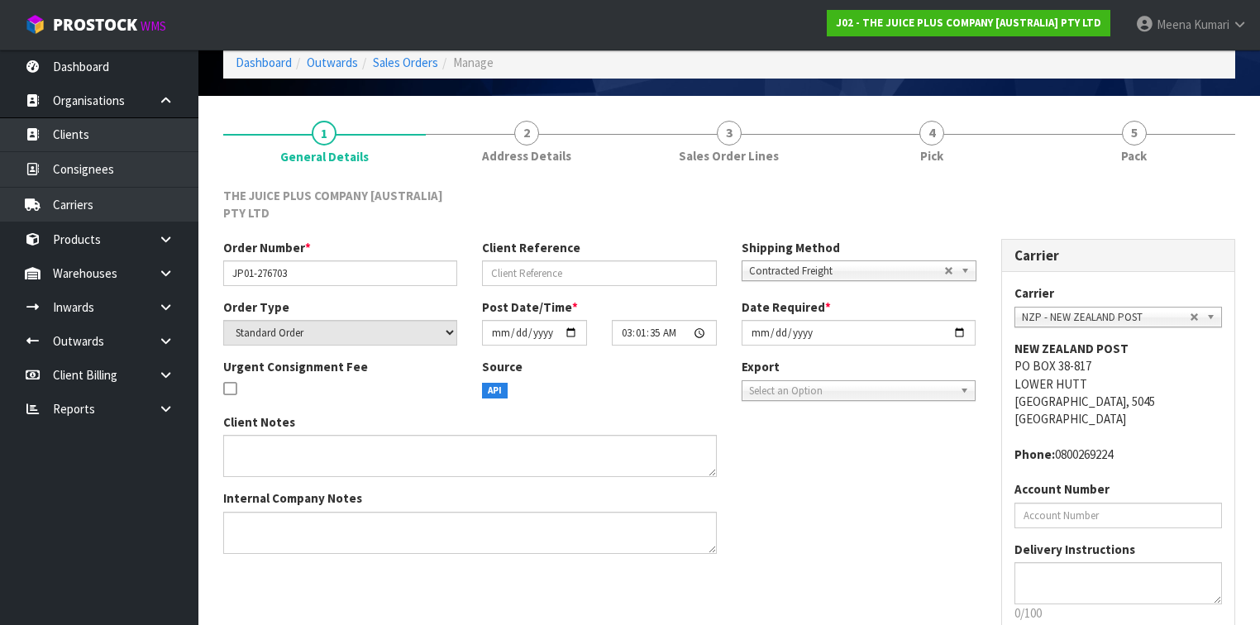
scroll to position [174, 0]
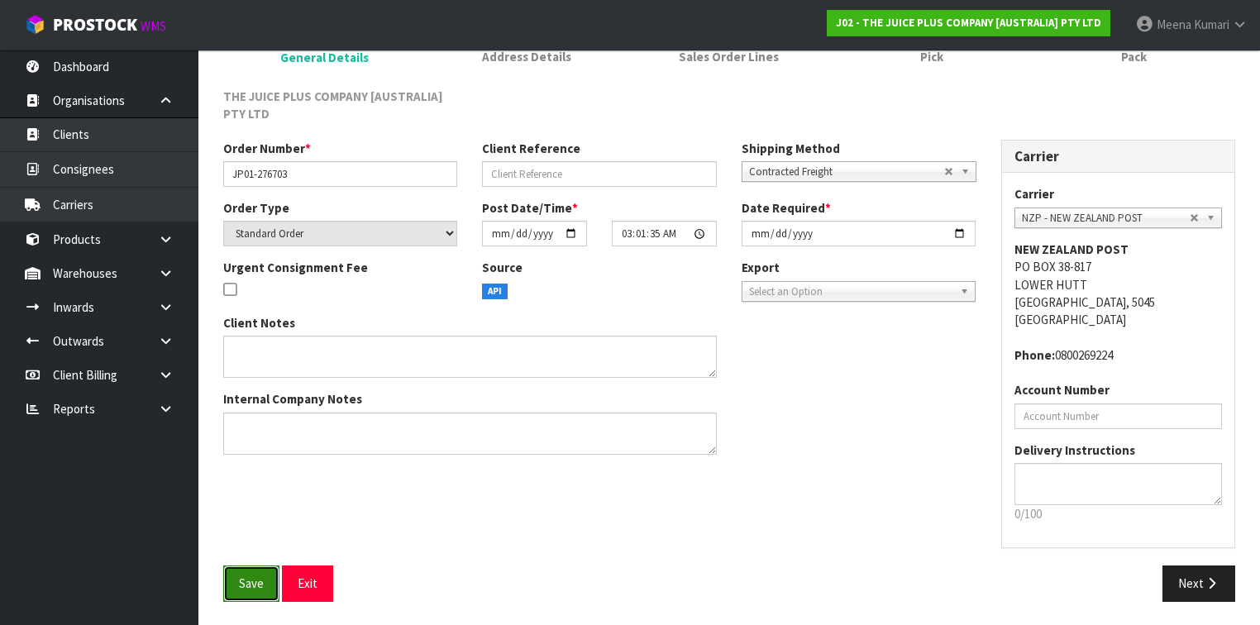
click at [249, 581] on span "Save" at bounding box center [251, 584] width 25 height 16
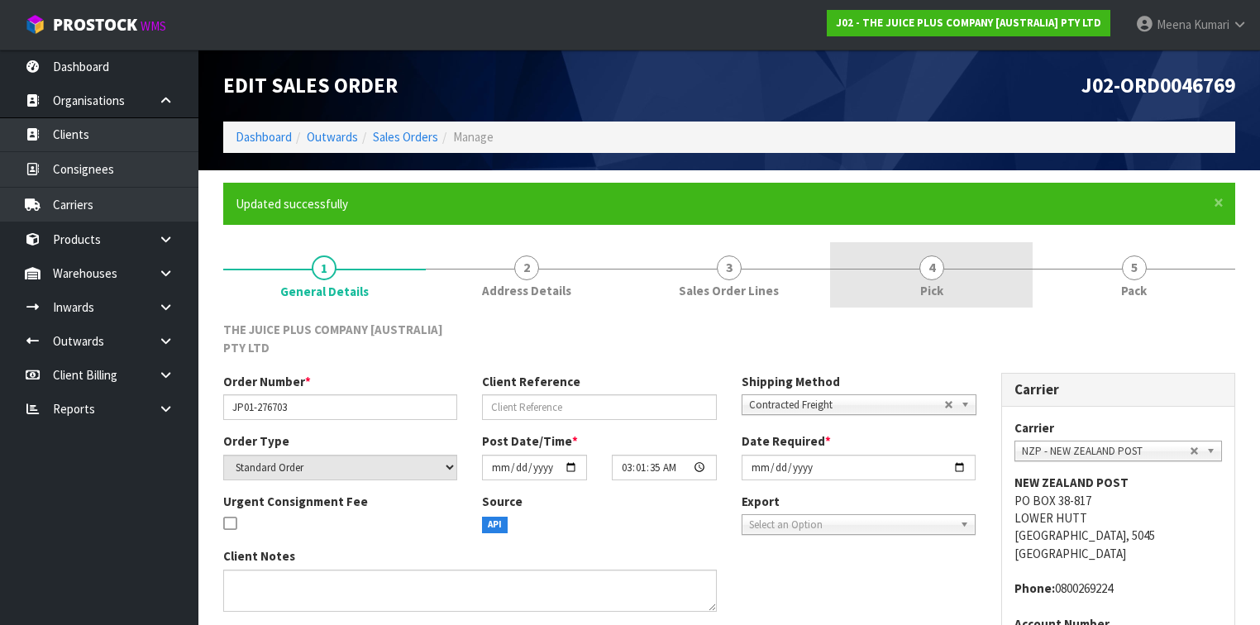
click at [852, 283] on link "4 Pick" at bounding box center [931, 274] width 203 height 65
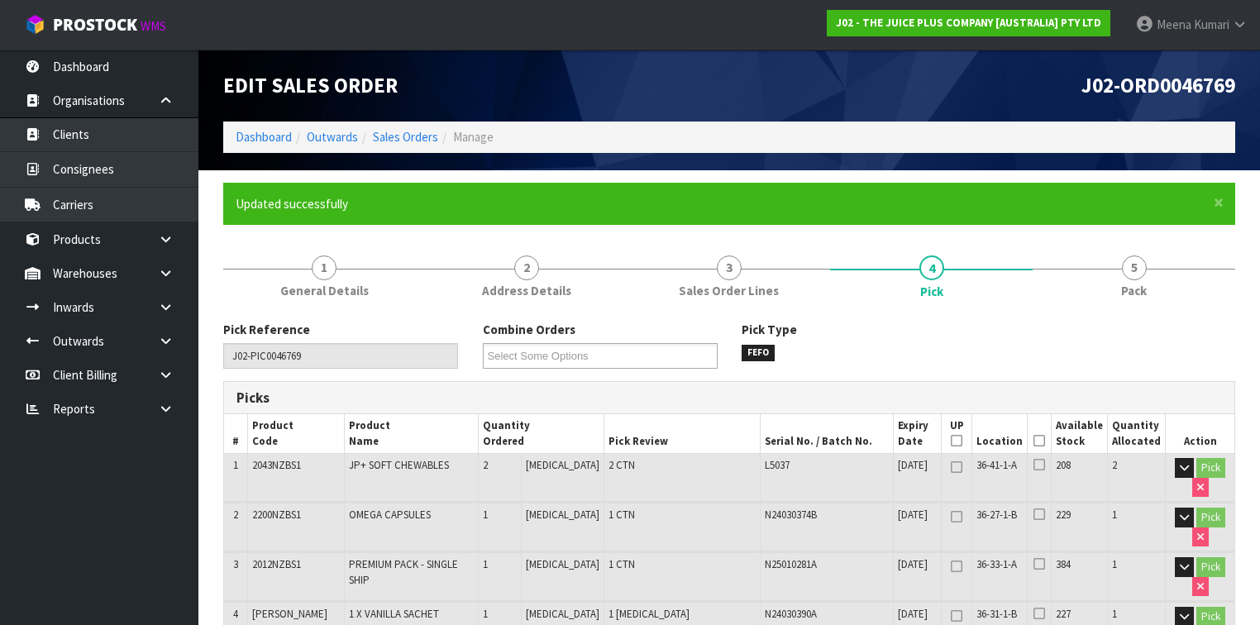
click at [1049, 441] on th "Picked" at bounding box center [1040, 433] width 24 height 39
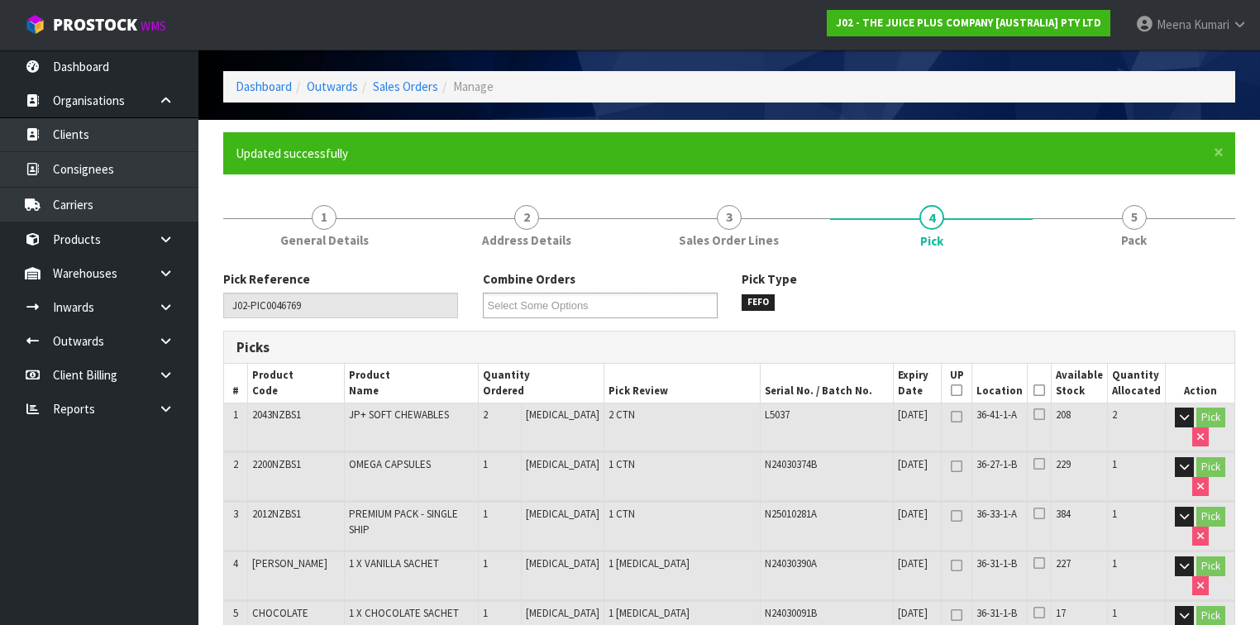
scroll to position [66, 0]
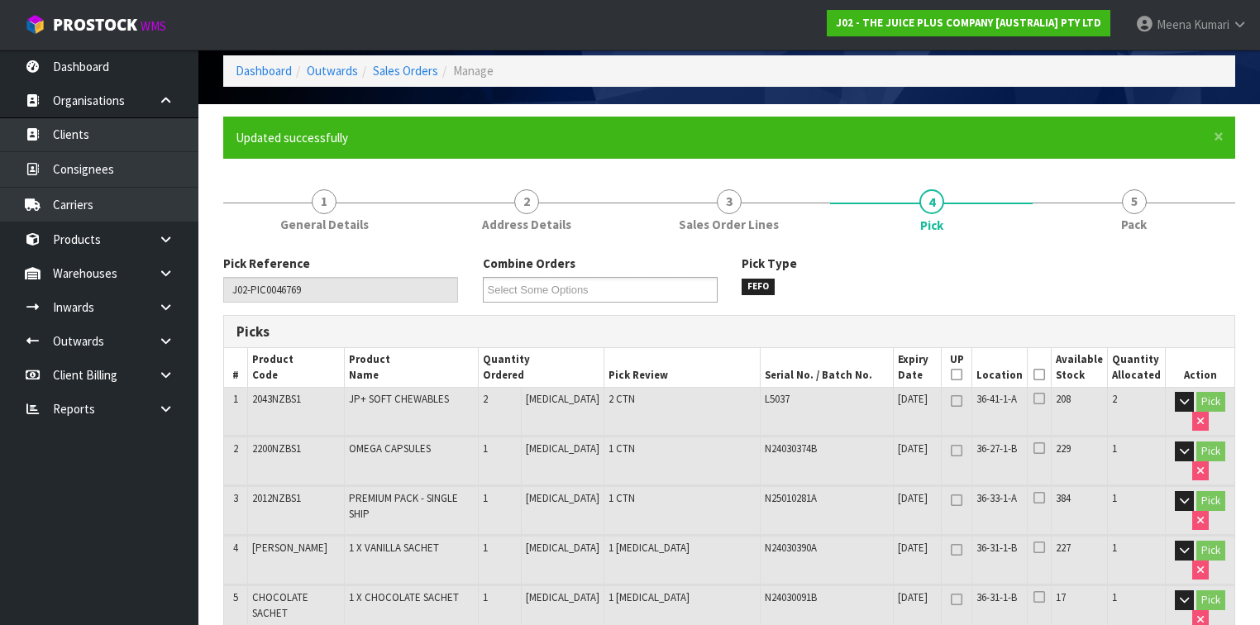
click at [1045, 375] on icon at bounding box center [1040, 375] width 12 height 1
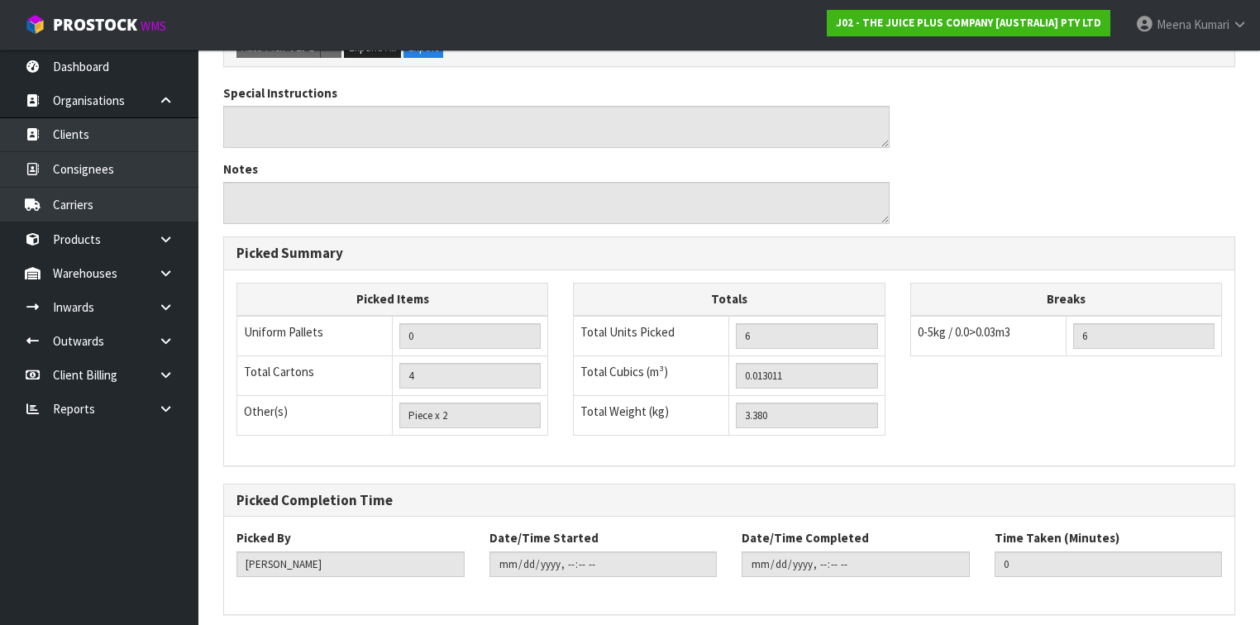
scroll to position [789, 0]
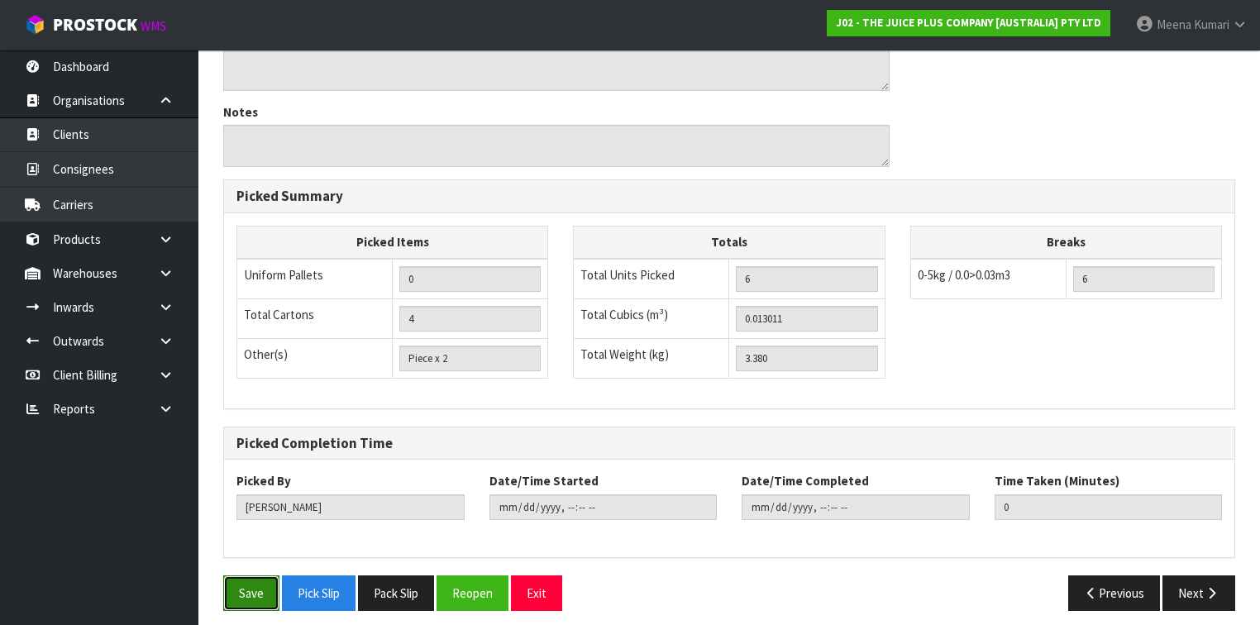
click at [261, 582] on button "Save" at bounding box center [251, 594] width 56 height 36
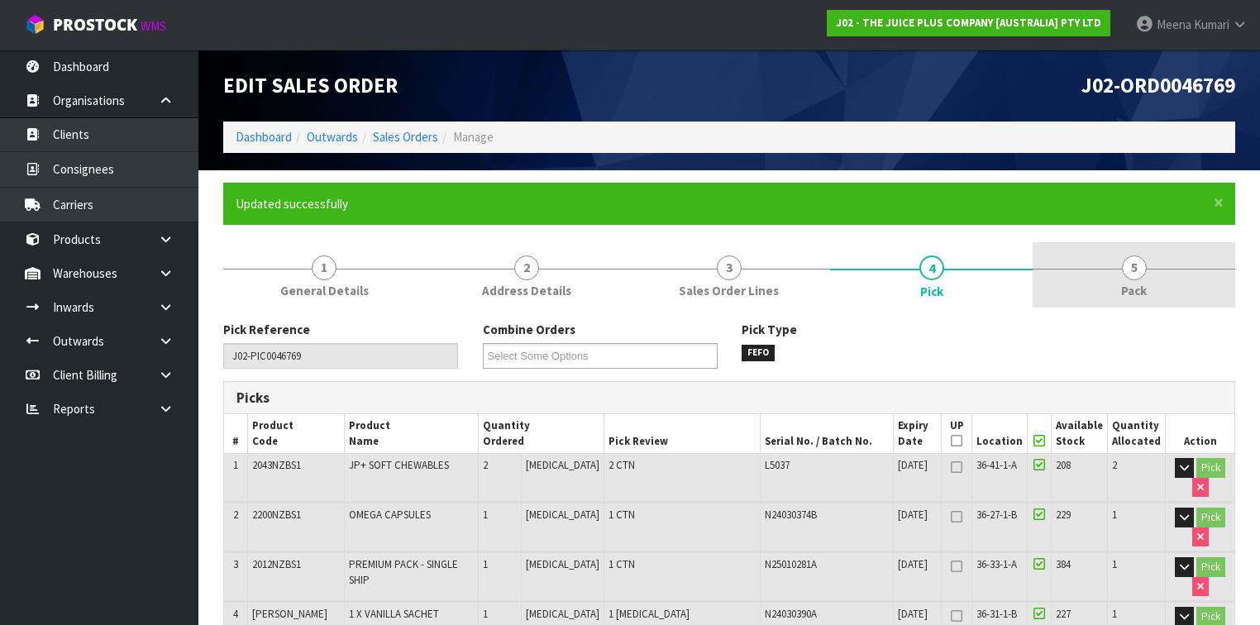
click at [1174, 291] on link "5 Pack" at bounding box center [1134, 274] width 203 height 65
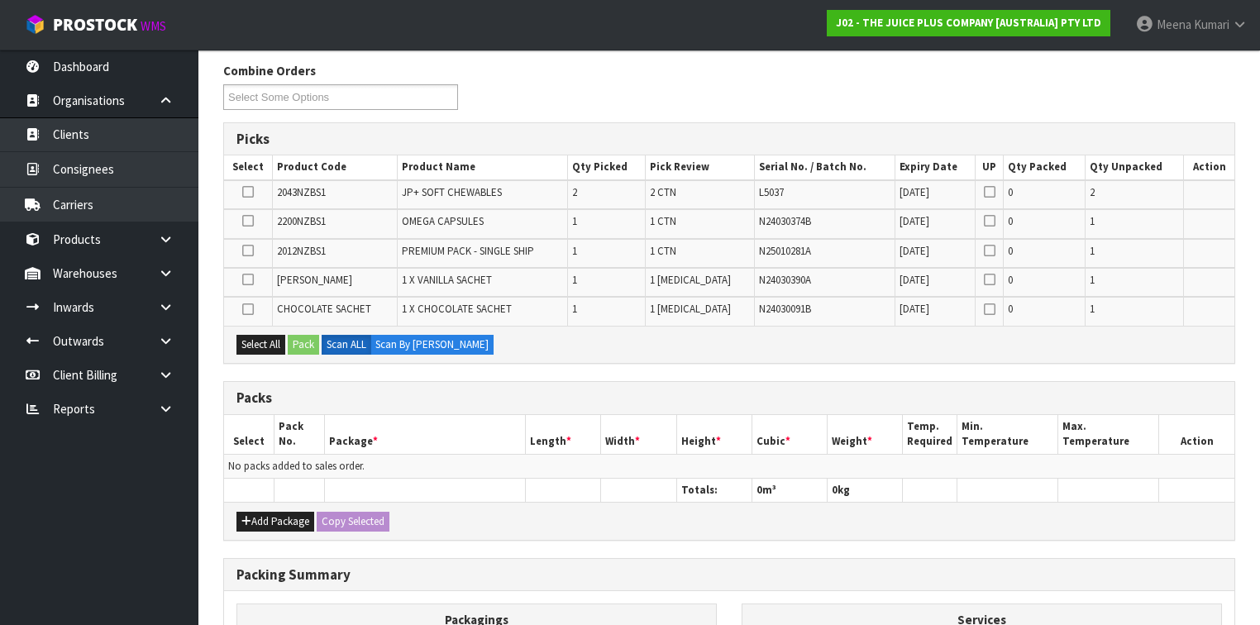
scroll to position [265, 0]
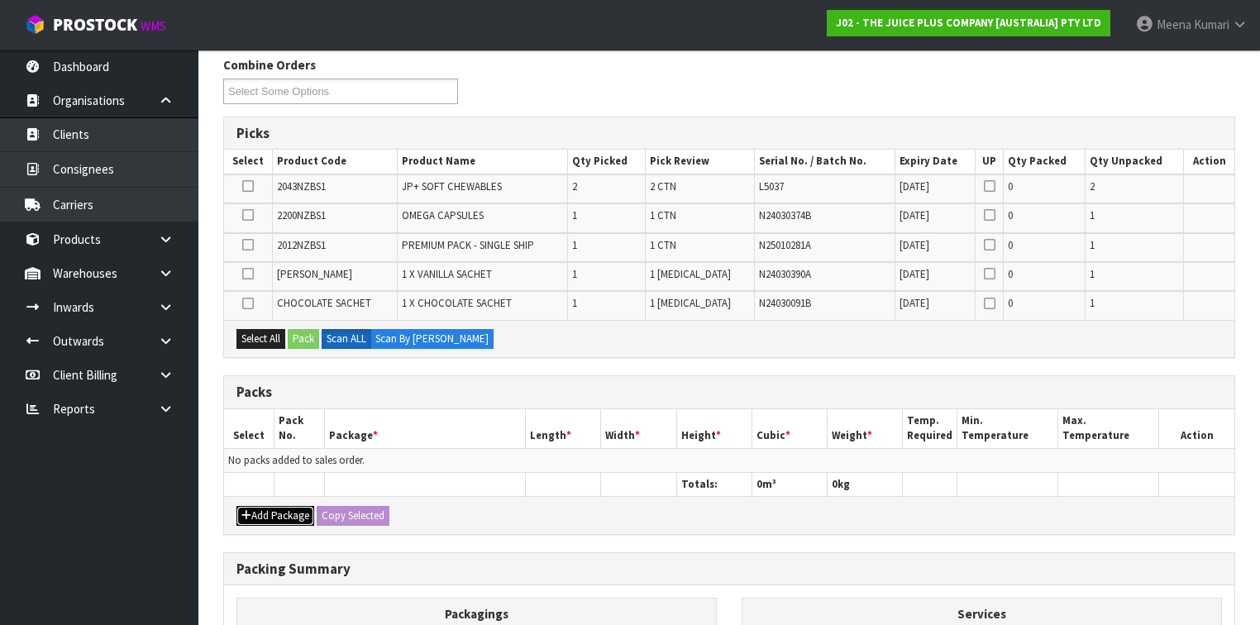
click at [261, 507] on button "Add Package" at bounding box center [276, 516] width 78 height 20
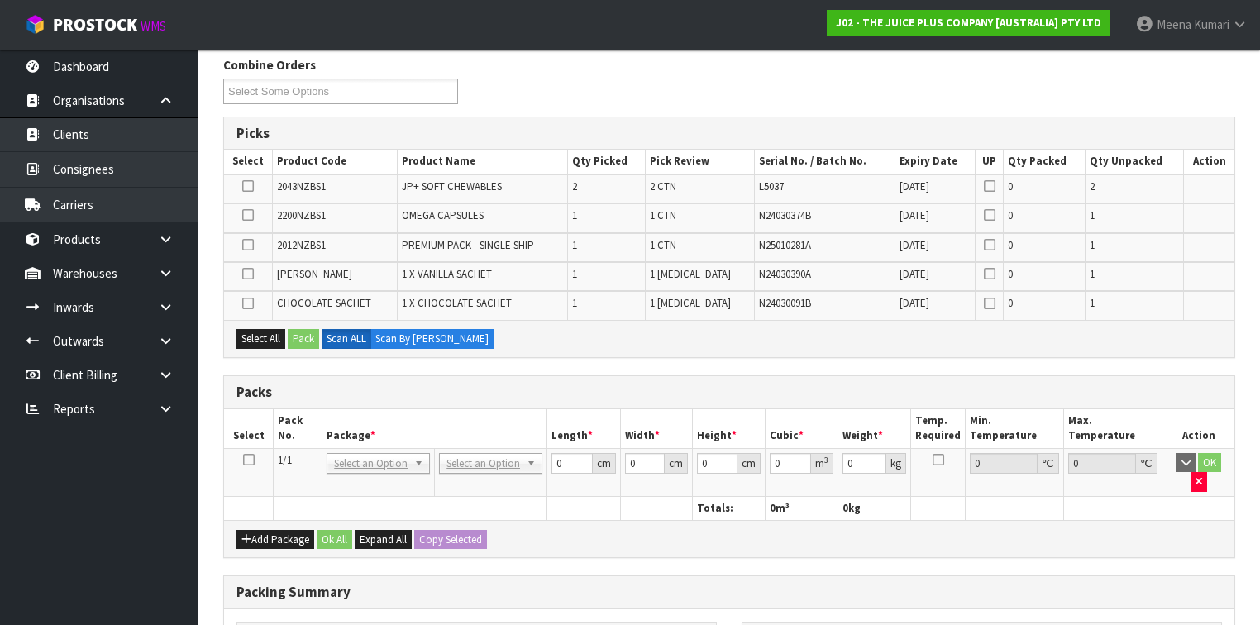
click at [250, 460] on icon at bounding box center [249, 460] width 12 height 1
click at [259, 324] on div "Select All Pack Scan ALL Scan By [PERSON_NAME]" at bounding box center [729, 338] width 1011 height 37
click at [274, 337] on button "Select All" at bounding box center [261, 339] width 49 height 20
click at [301, 340] on button "Pack" at bounding box center [303, 339] width 31 height 20
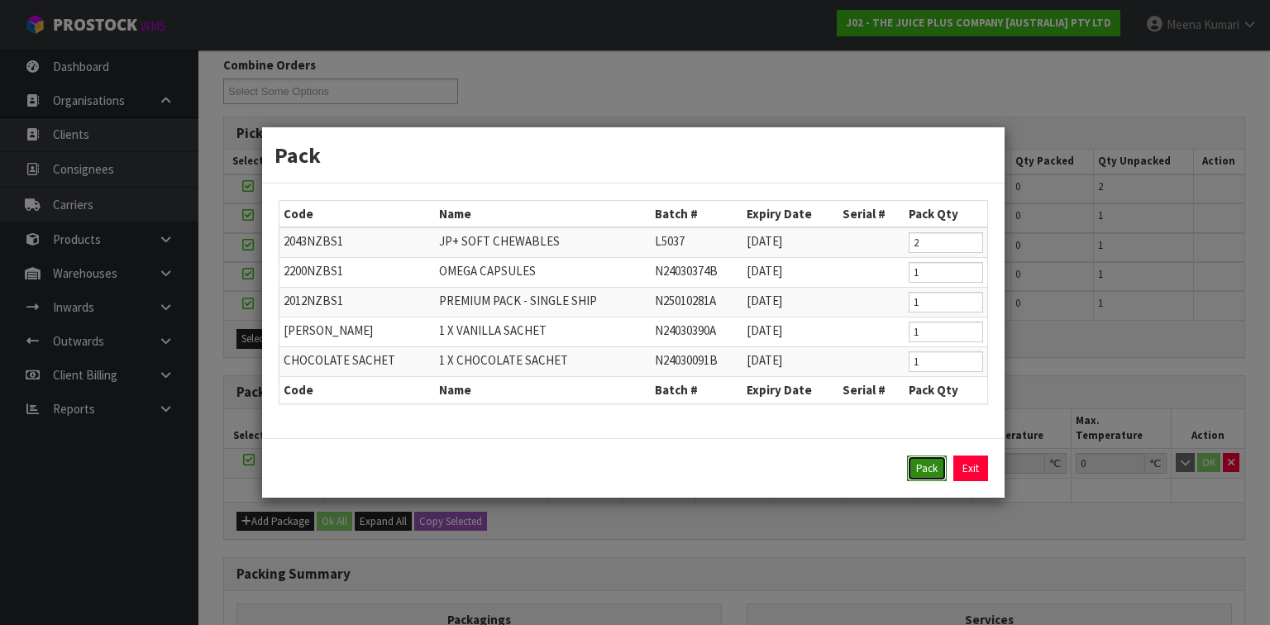
click at [923, 476] on button "Pack" at bounding box center [927, 469] width 40 height 26
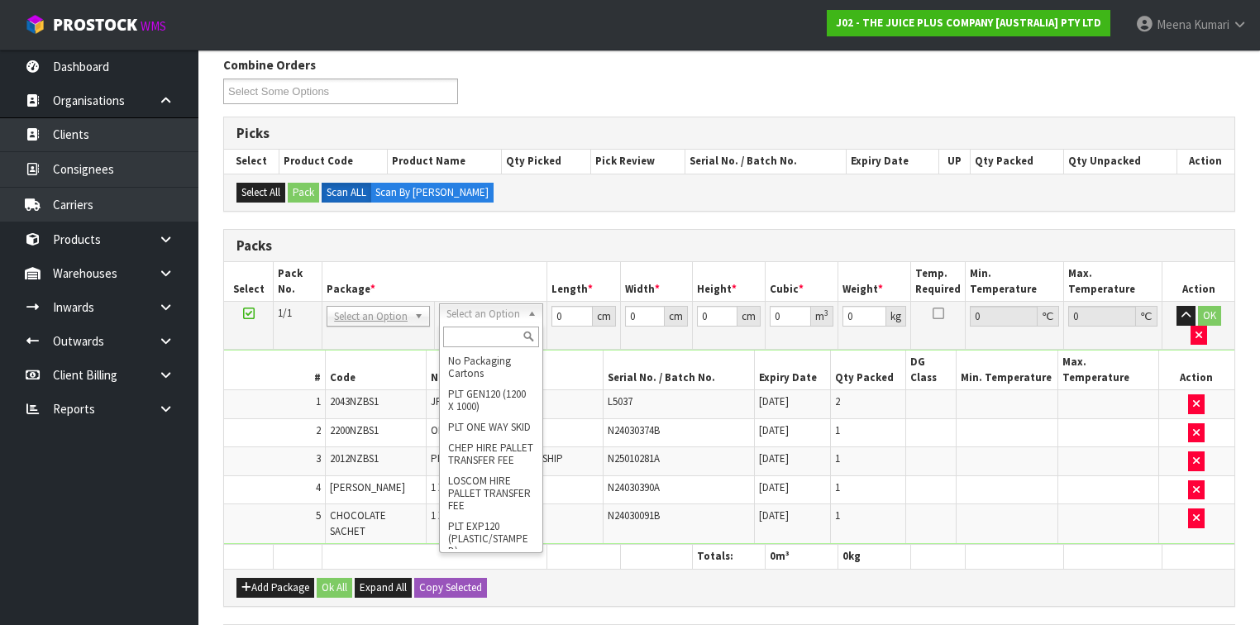
click at [479, 337] on input "text" at bounding box center [490, 337] width 95 height 21
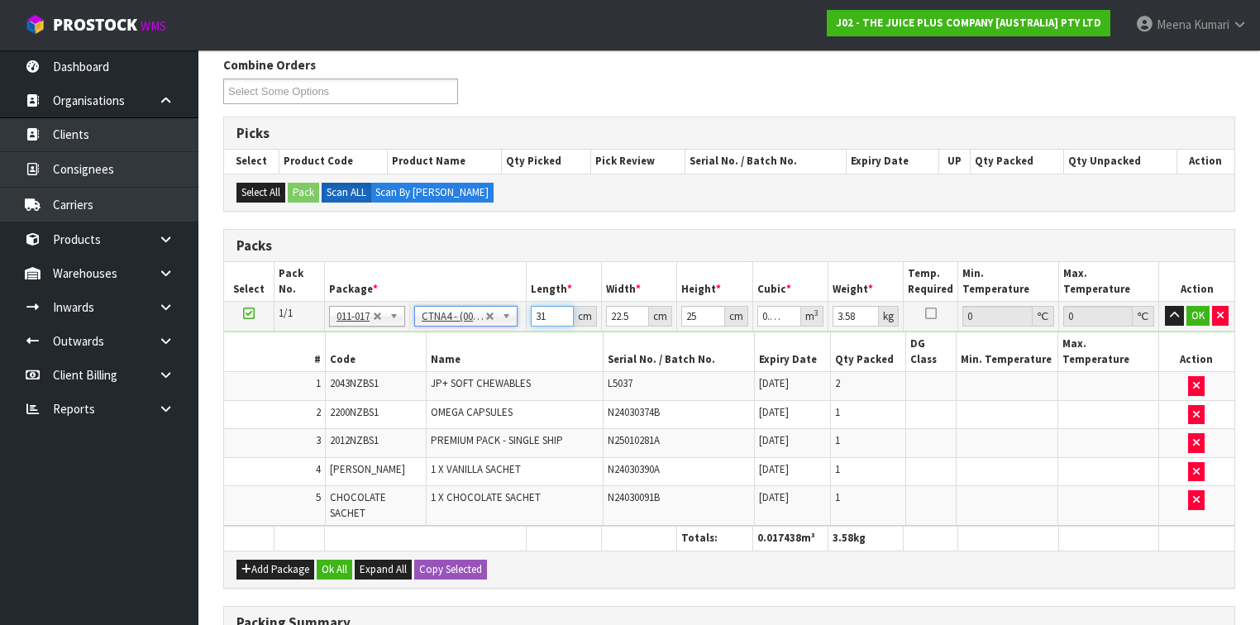
click at [552, 311] on input "31" at bounding box center [552, 316] width 43 height 21
click at [334, 560] on button "Ok All" at bounding box center [335, 570] width 36 height 20
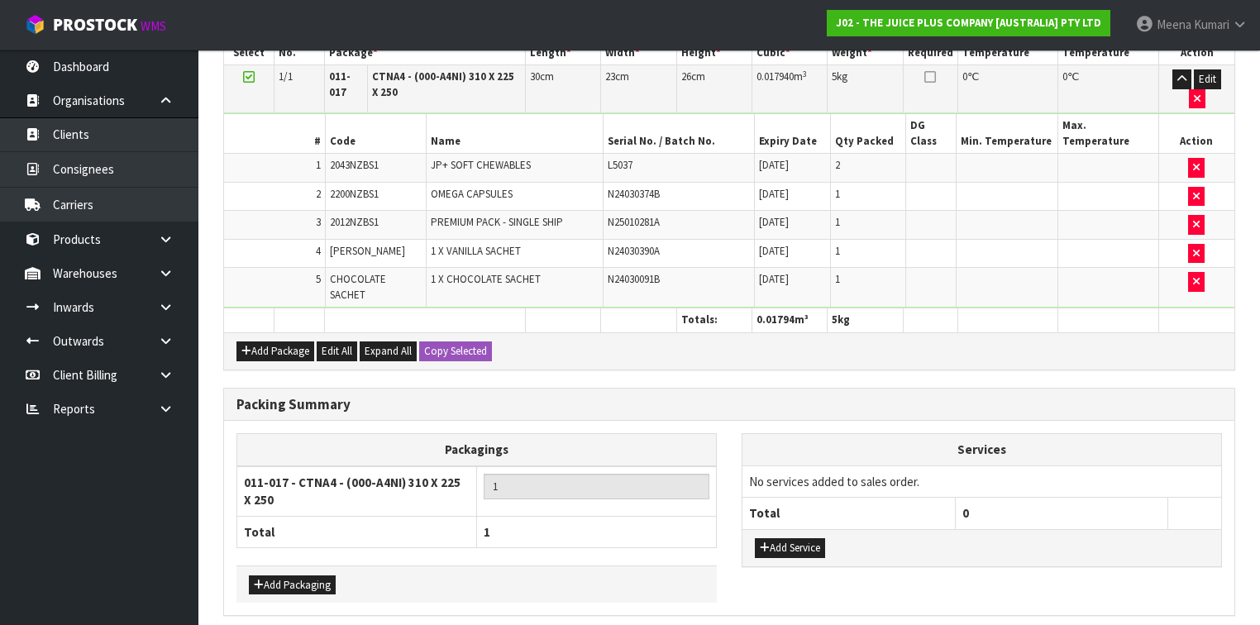
scroll to position [537, 0]
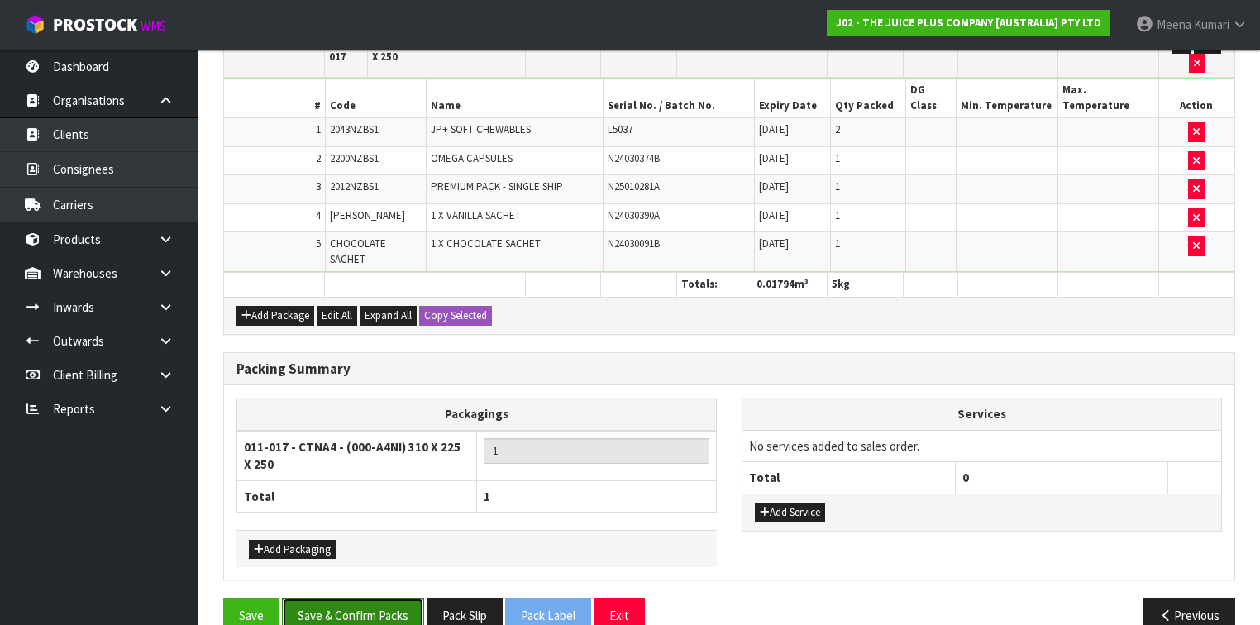
click at [337, 598] on button "Save & Confirm Packs" at bounding box center [353, 616] width 142 height 36
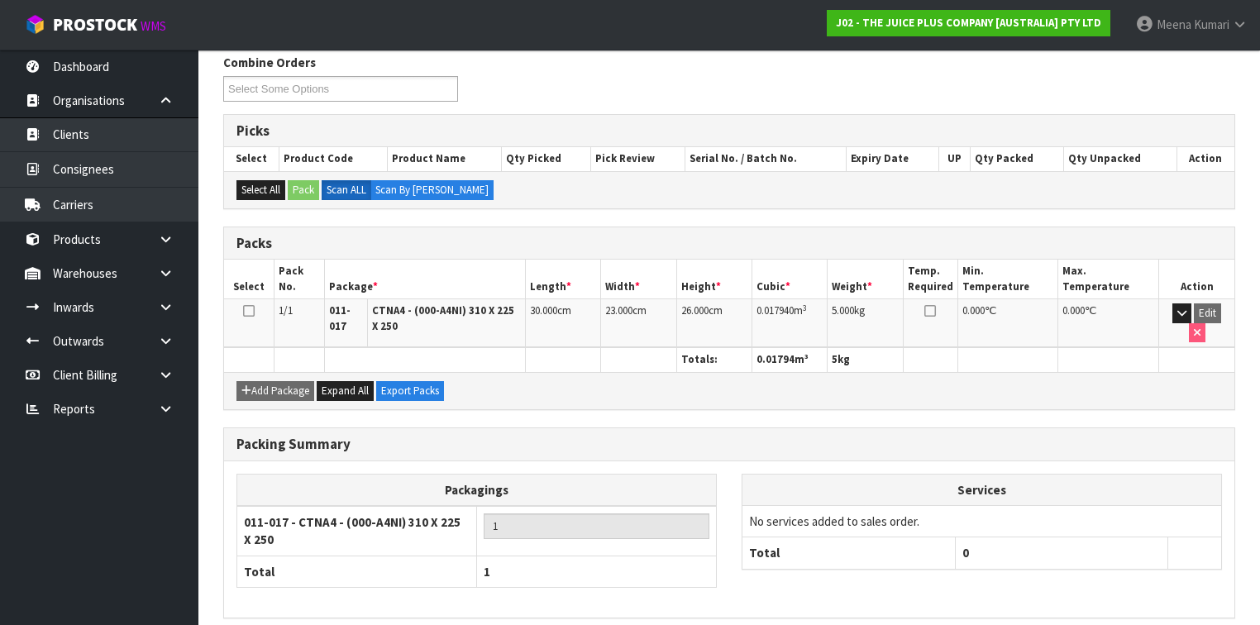
scroll to position [324, 0]
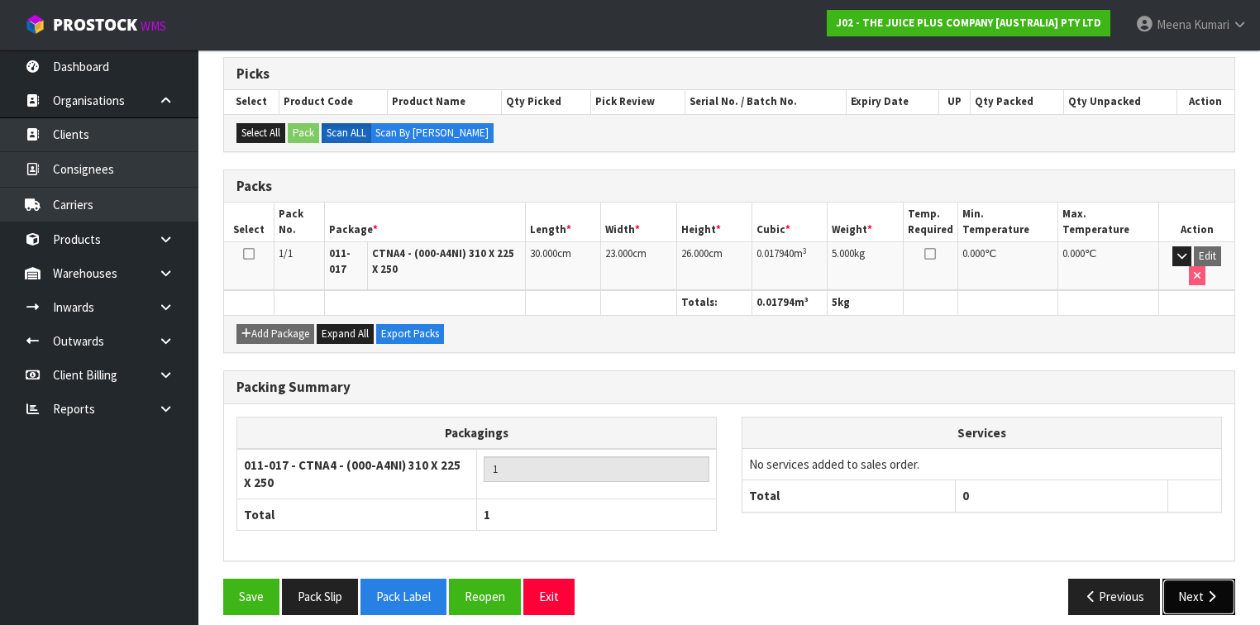
click at [1194, 592] on button "Next" at bounding box center [1199, 597] width 73 height 36
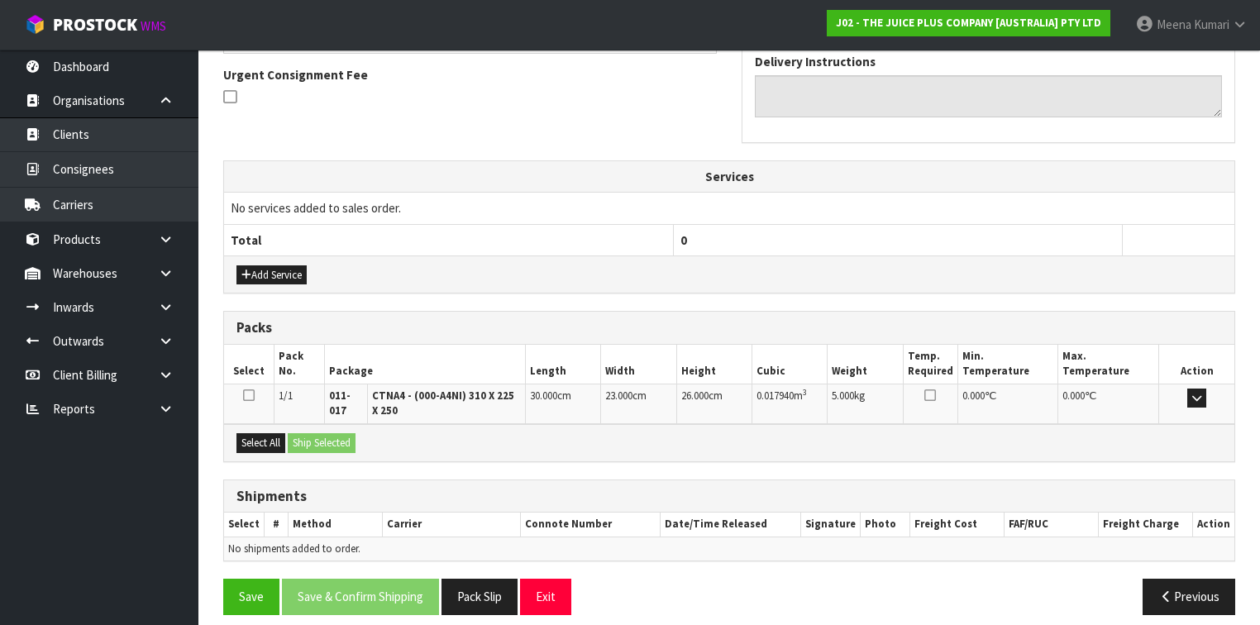
scroll to position [489, 0]
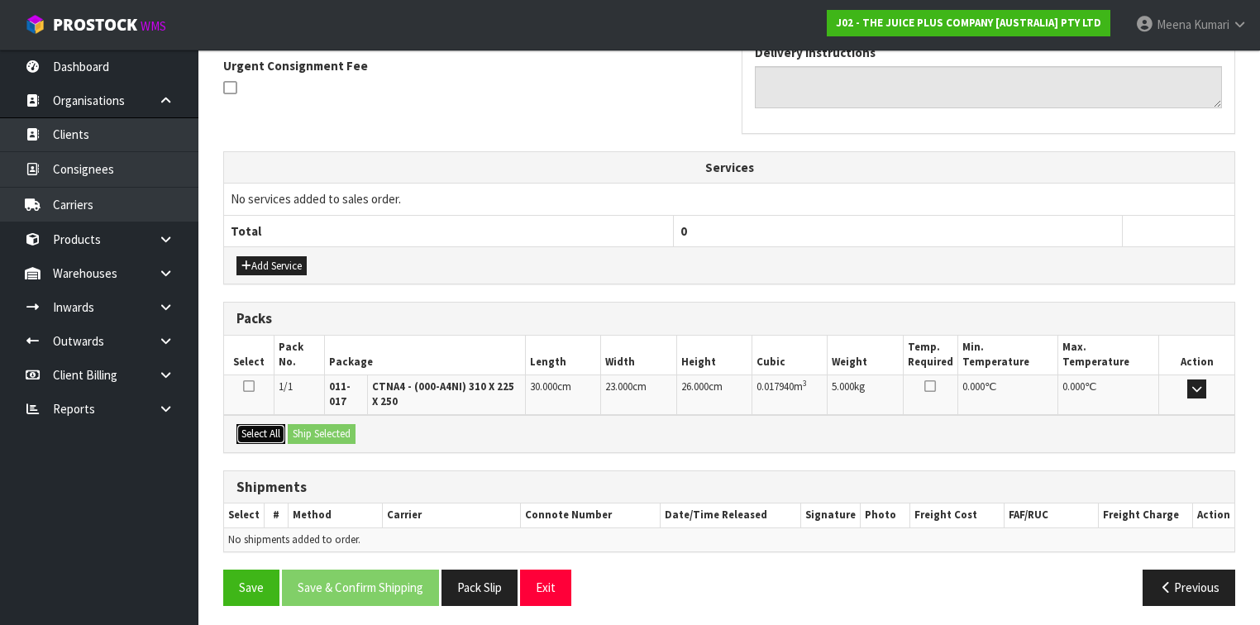
click at [268, 431] on button "Select All" at bounding box center [261, 434] width 49 height 20
click at [299, 427] on button "Ship Selected" at bounding box center [322, 434] width 68 height 20
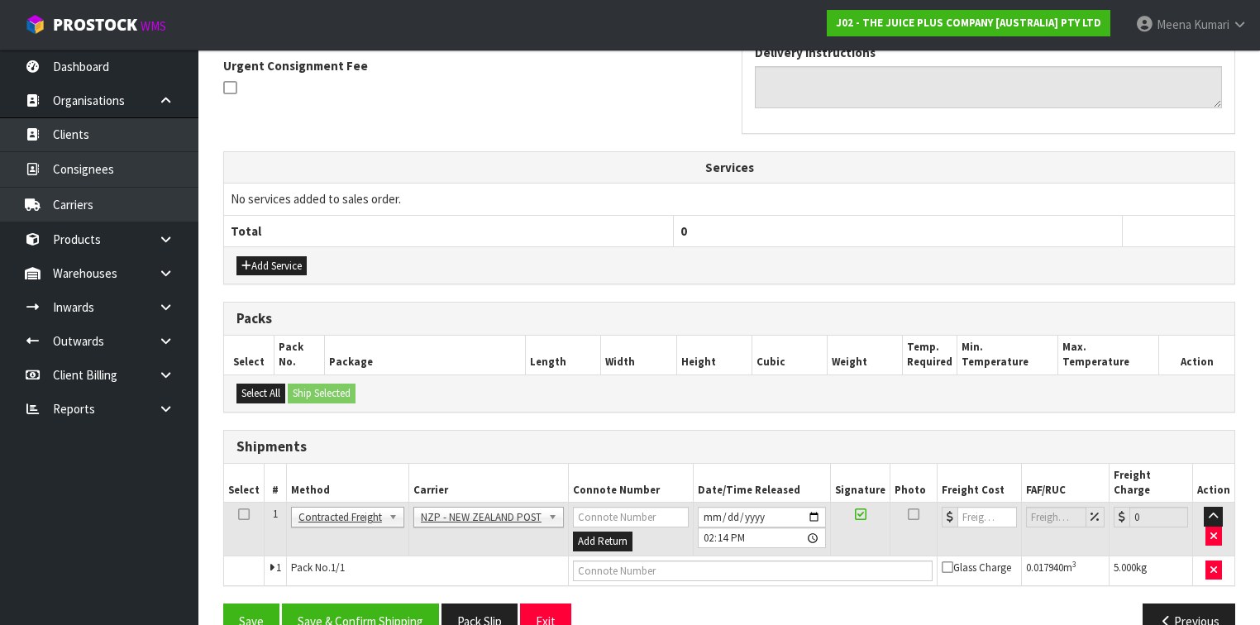
click at [245, 514] on icon at bounding box center [244, 514] width 12 height 1
click at [361, 610] on button "Save & Confirm Shipping" at bounding box center [360, 622] width 157 height 36
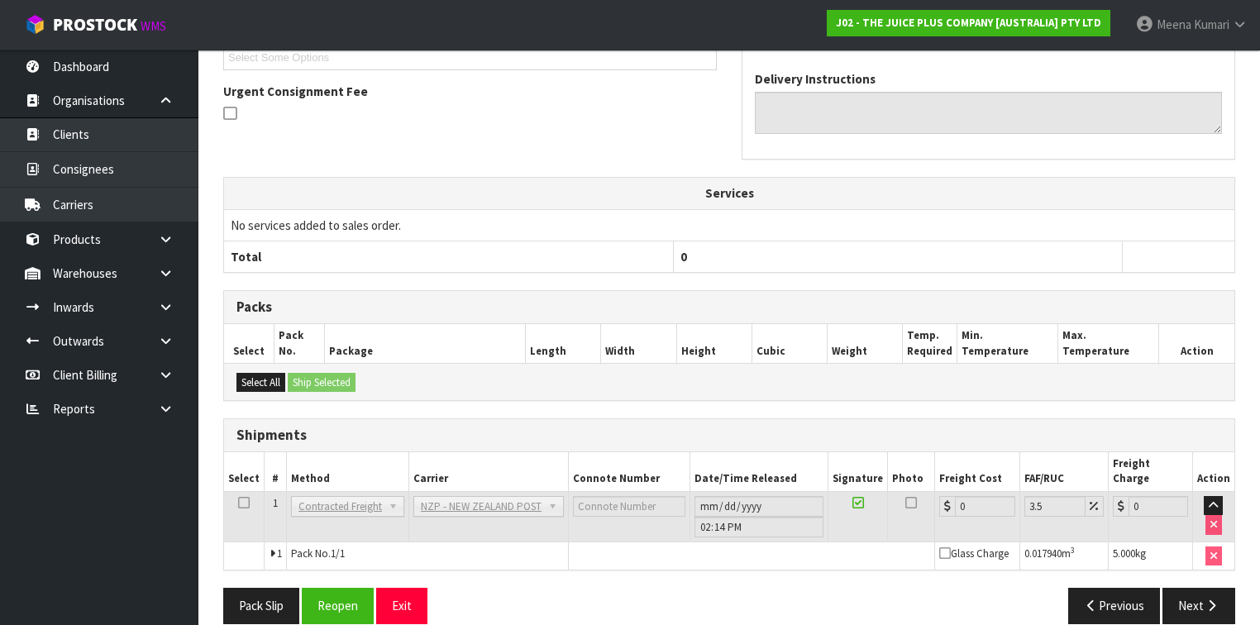
scroll to position [484, 0]
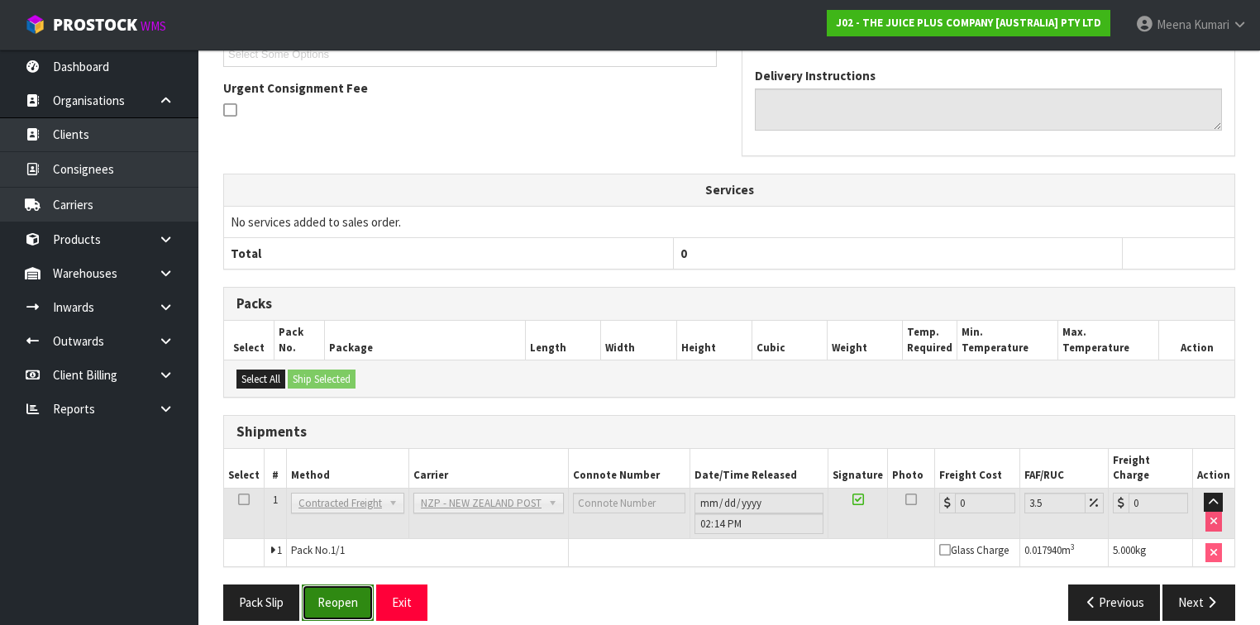
click at [312, 585] on button "Reopen" at bounding box center [338, 603] width 72 height 36
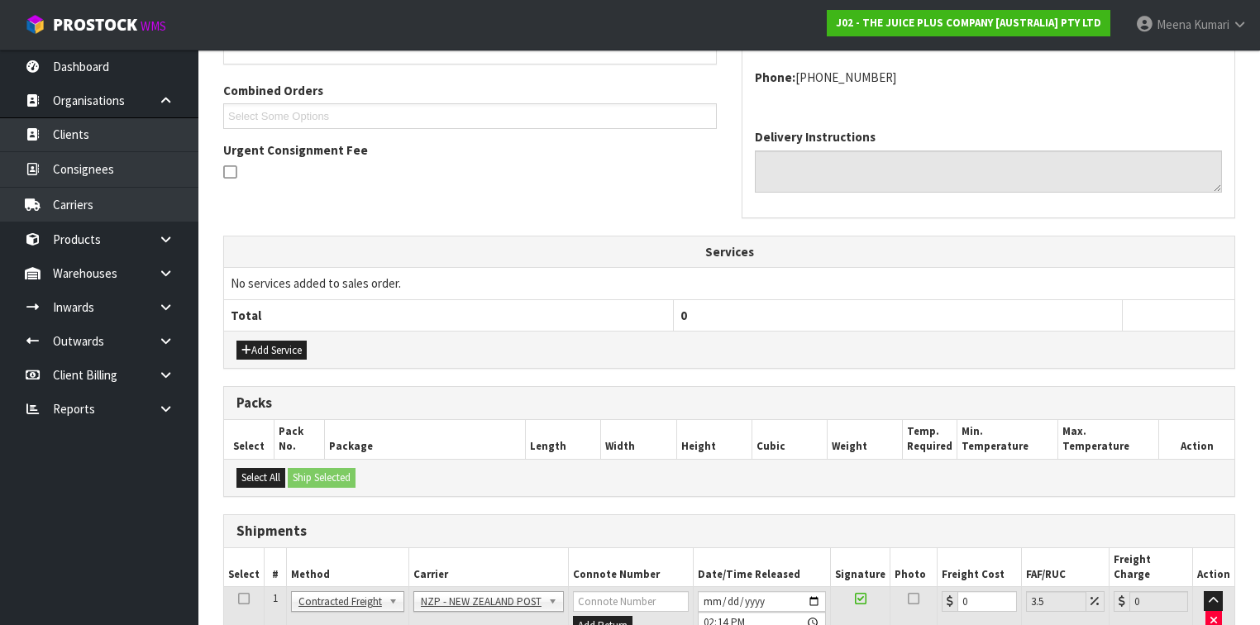
scroll to position [522, 0]
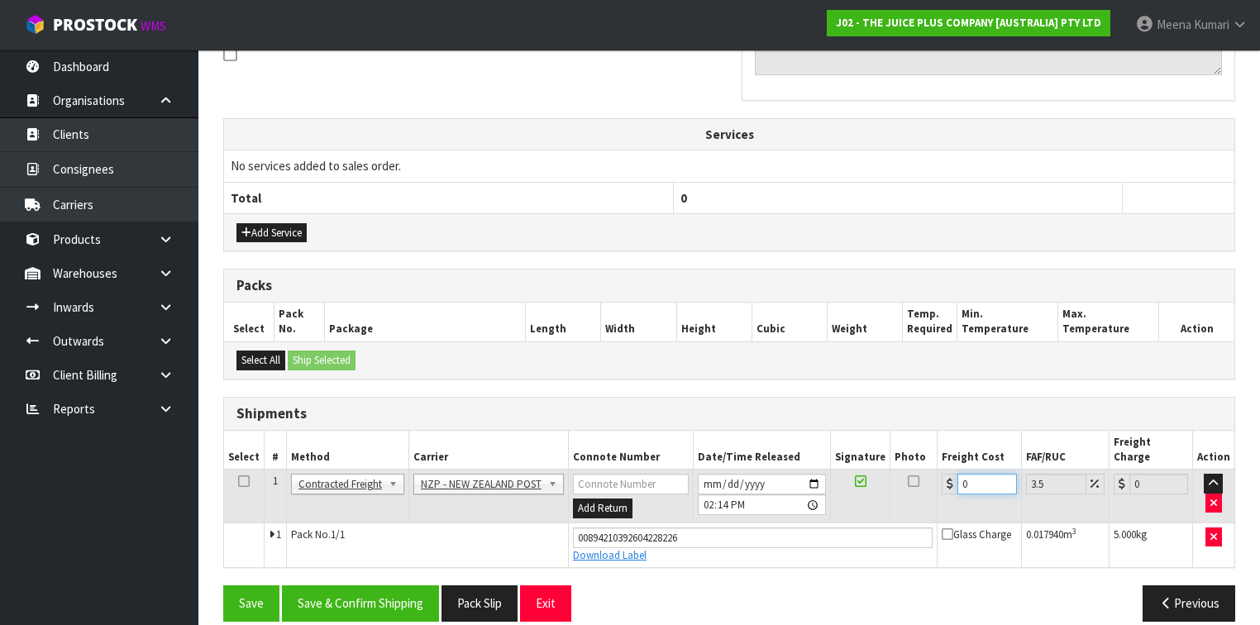
click at [983, 474] on input "0" at bounding box center [987, 484] width 59 height 21
click at [242, 481] on icon at bounding box center [244, 481] width 12 height 1
click at [391, 586] on button "Save & Confirm Shipping" at bounding box center [360, 604] width 157 height 36
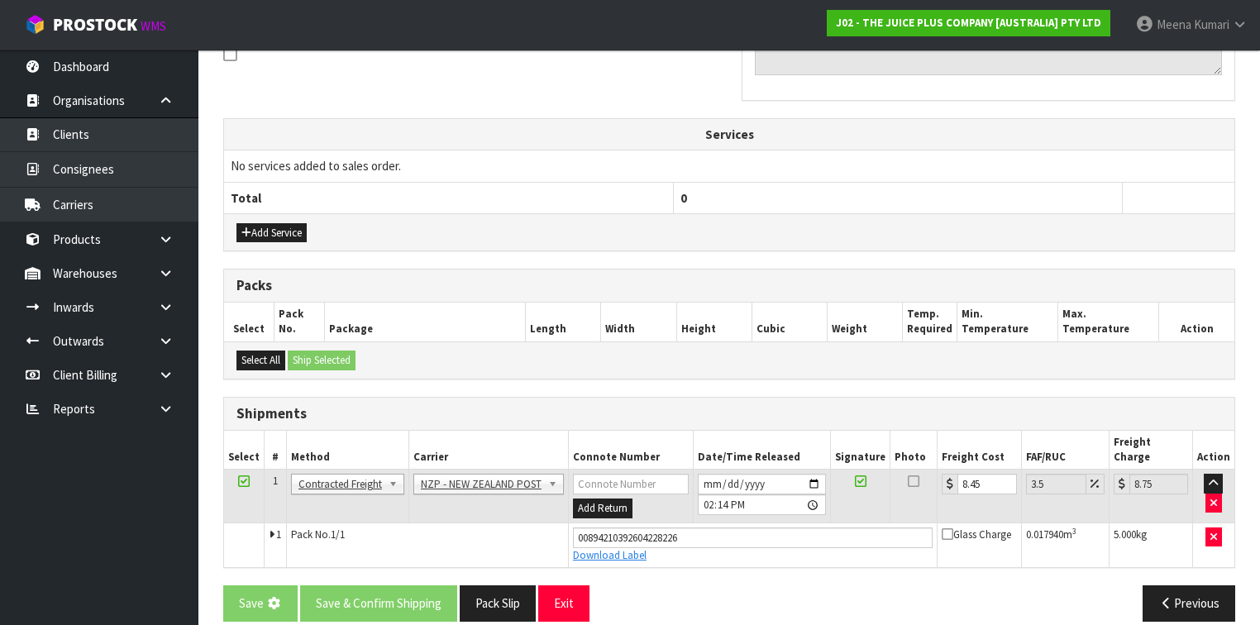
scroll to position [0, 0]
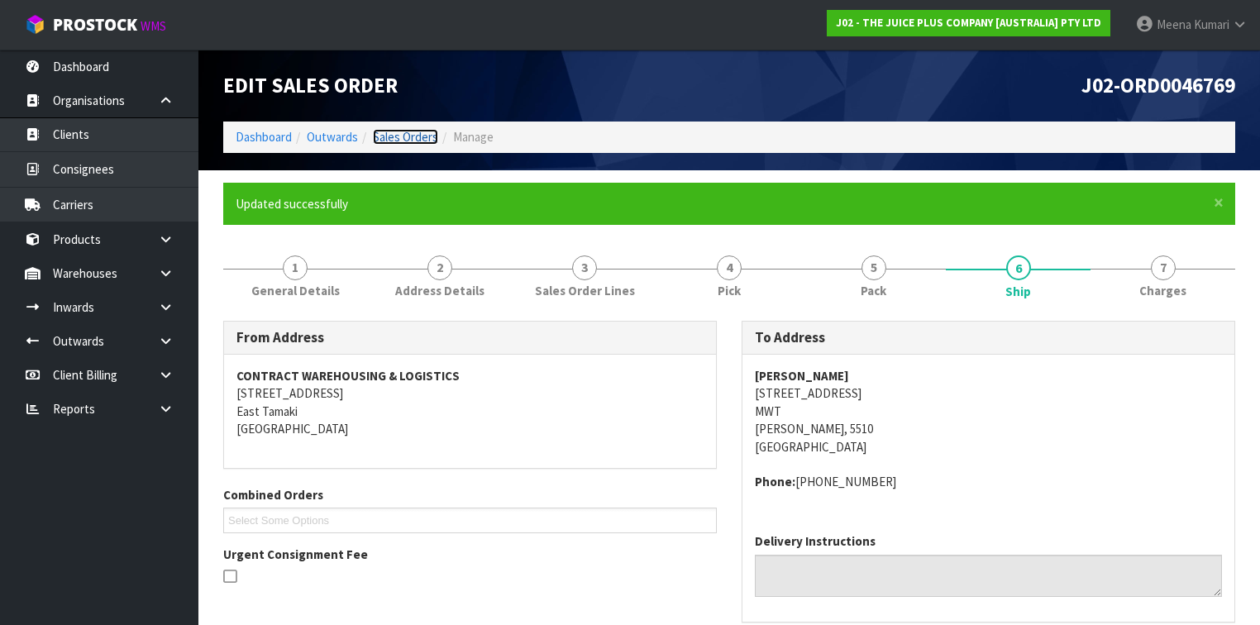
click at [380, 139] on link "Sales Orders" at bounding box center [405, 137] width 65 height 16
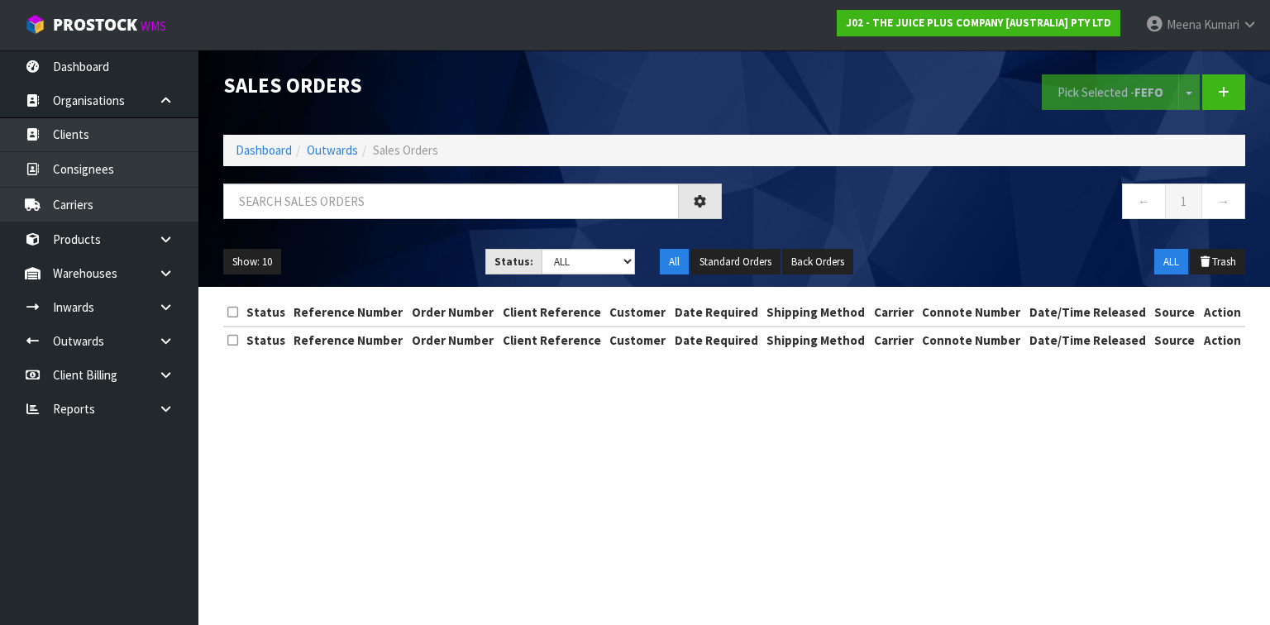
click at [314, 232] on div "← 1 →" at bounding box center [734, 210] width 1047 height 53
click at [322, 225] on div at bounding box center [473, 208] width 524 height 48
click at [320, 204] on input "text" at bounding box center [451, 202] width 456 height 36
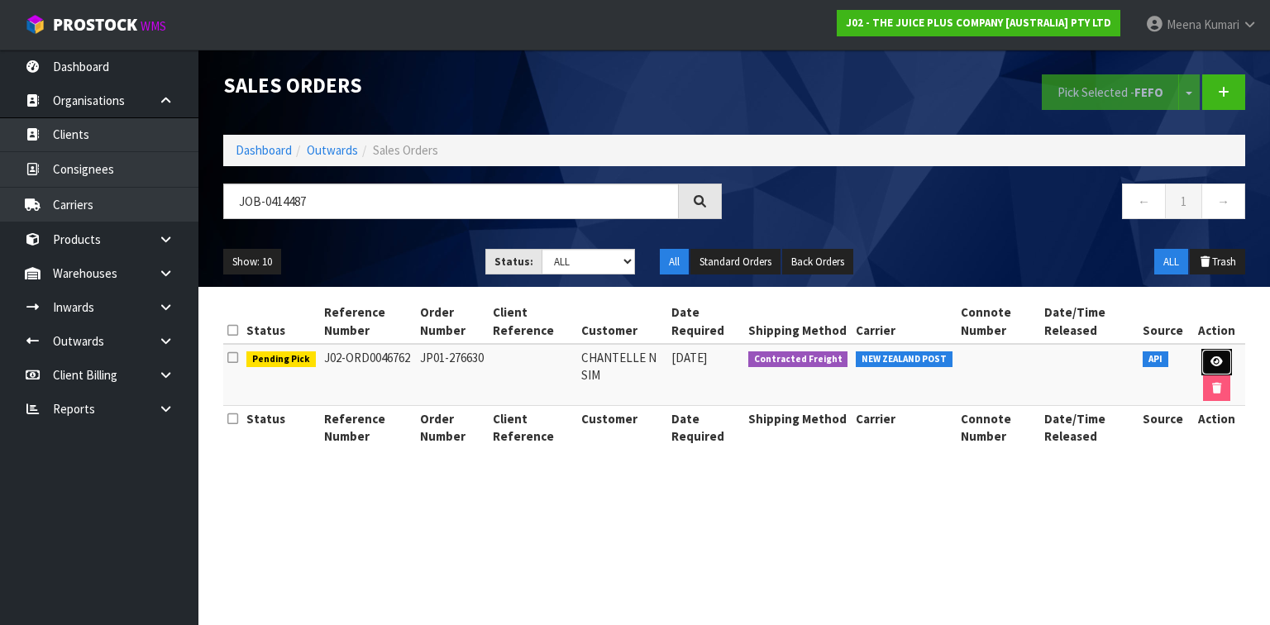
click at [1226, 359] on link at bounding box center [1217, 362] width 31 height 26
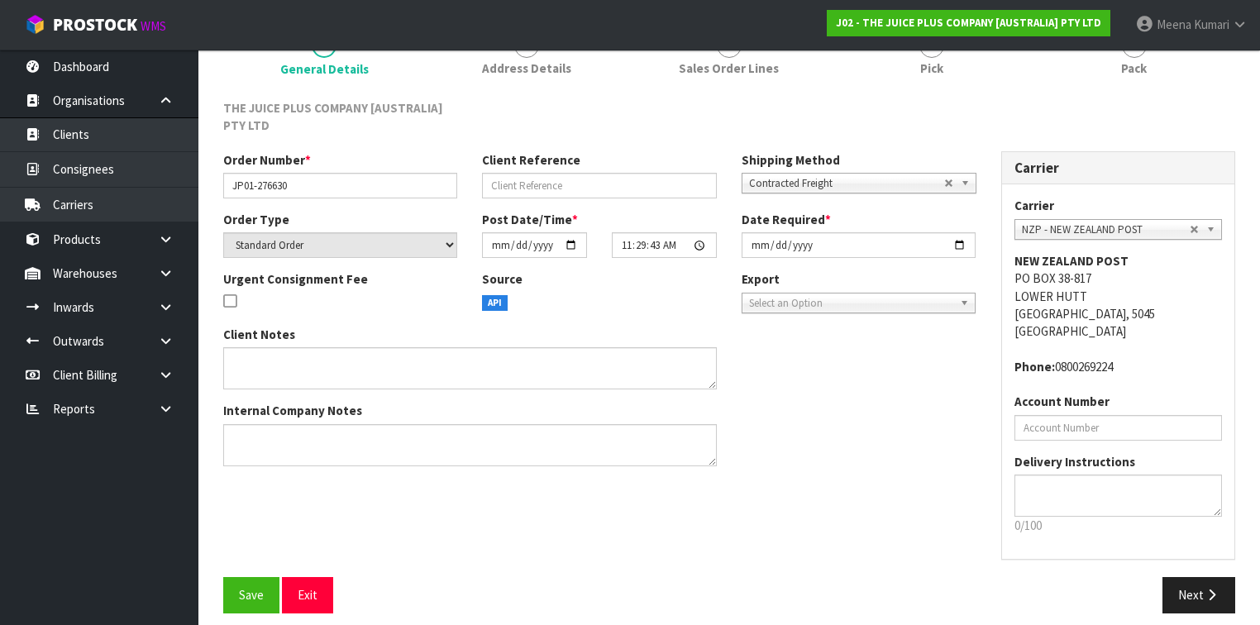
scroll to position [174, 0]
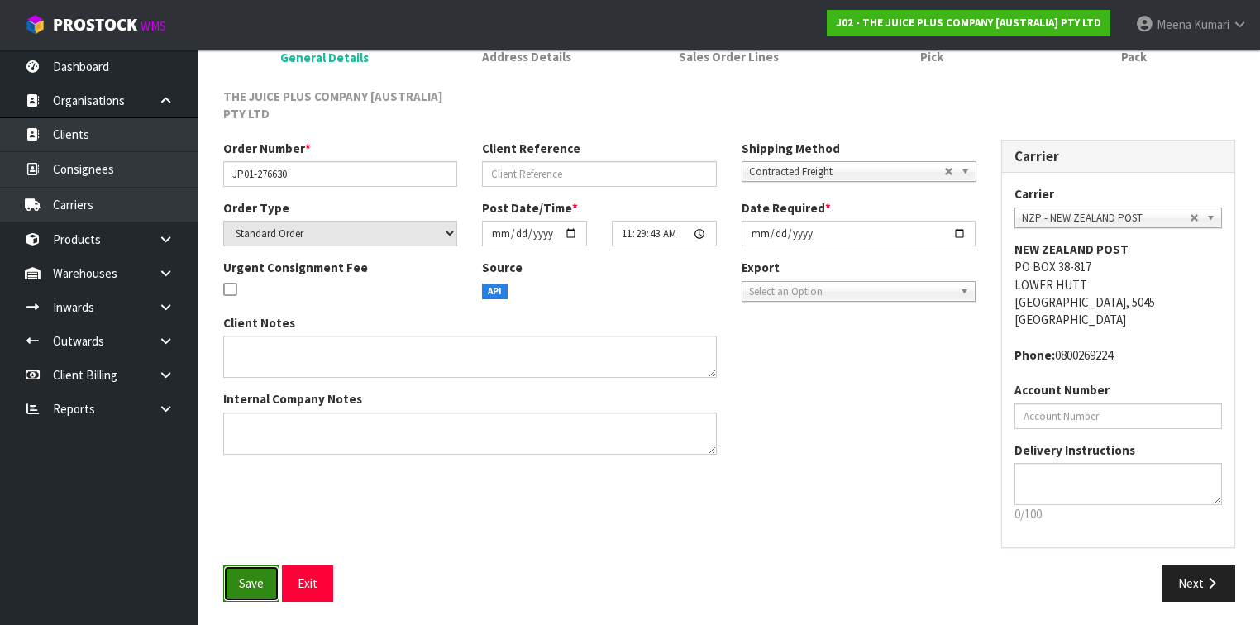
click at [240, 586] on span "Save" at bounding box center [251, 584] width 25 height 16
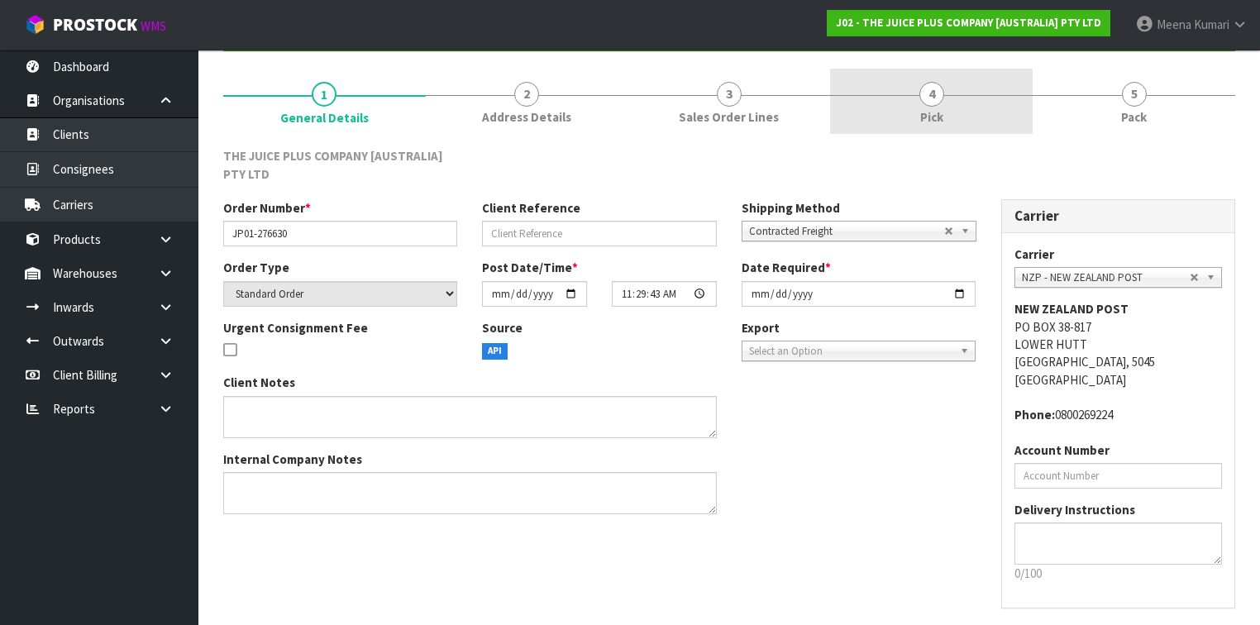
scroll to position [0, 0]
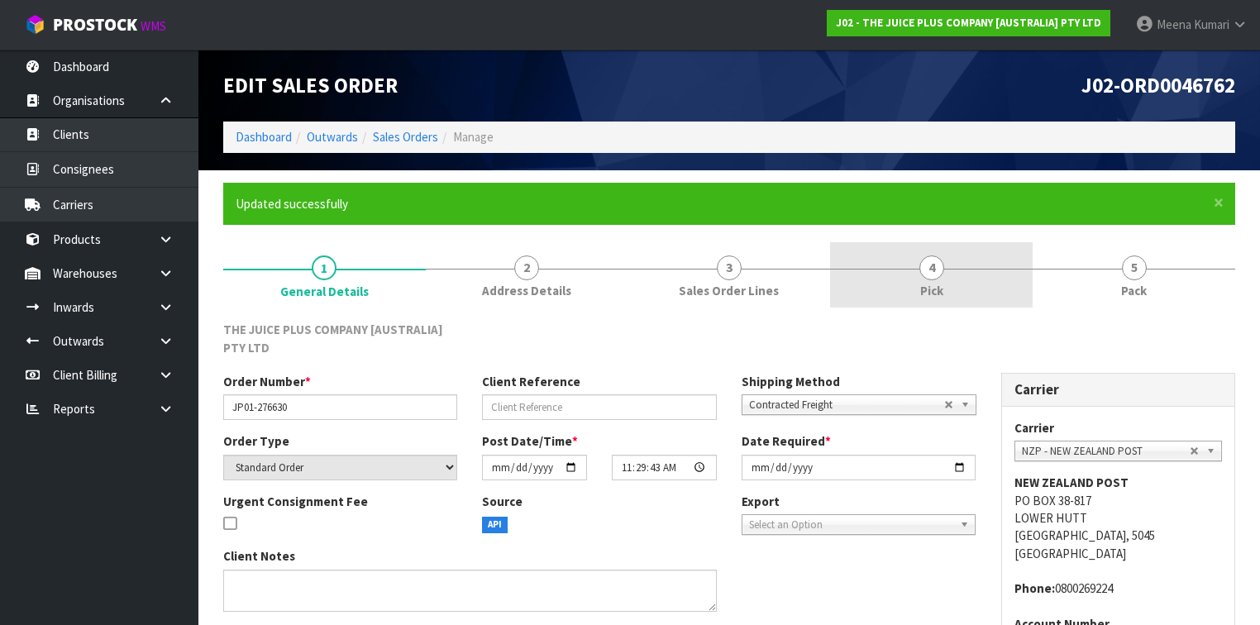
click at [915, 280] on link "4 Pick" at bounding box center [931, 274] width 203 height 65
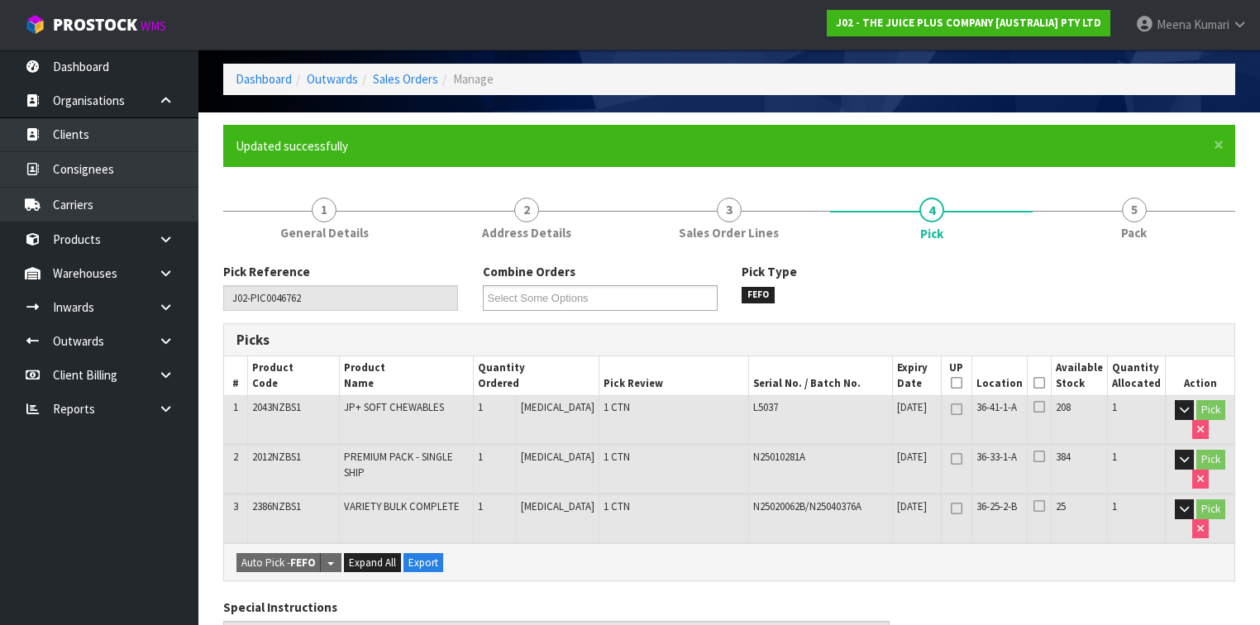
scroll to position [132, 0]
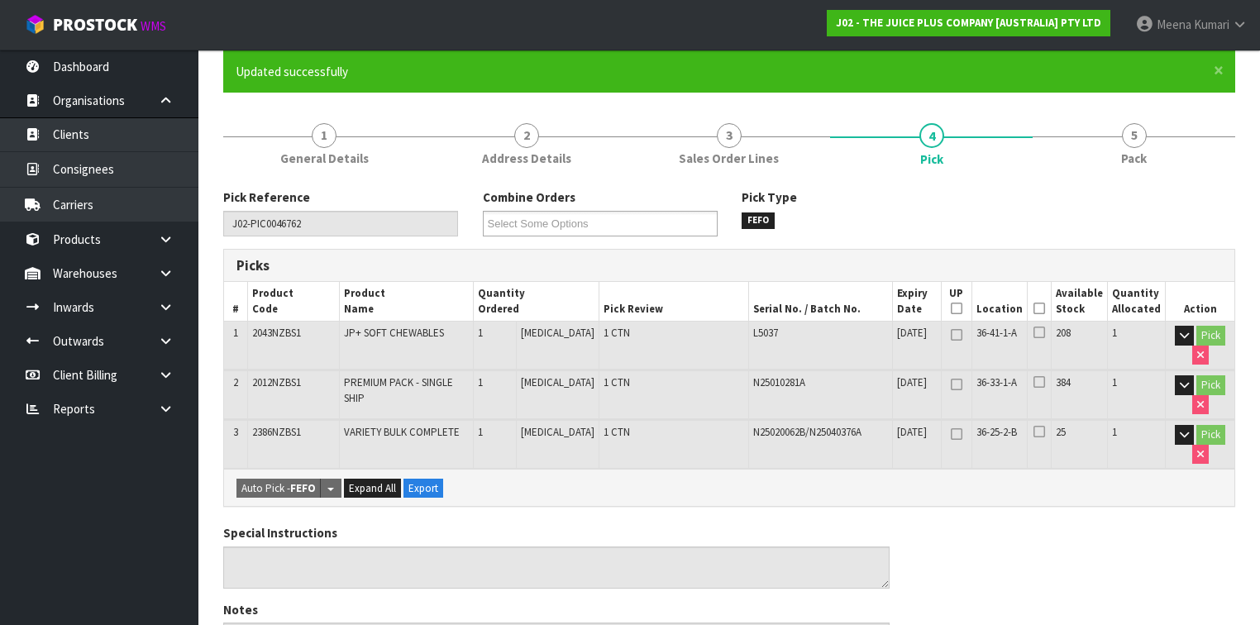
click at [1045, 308] on icon at bounding box center [1040, 308] width 12 height 1
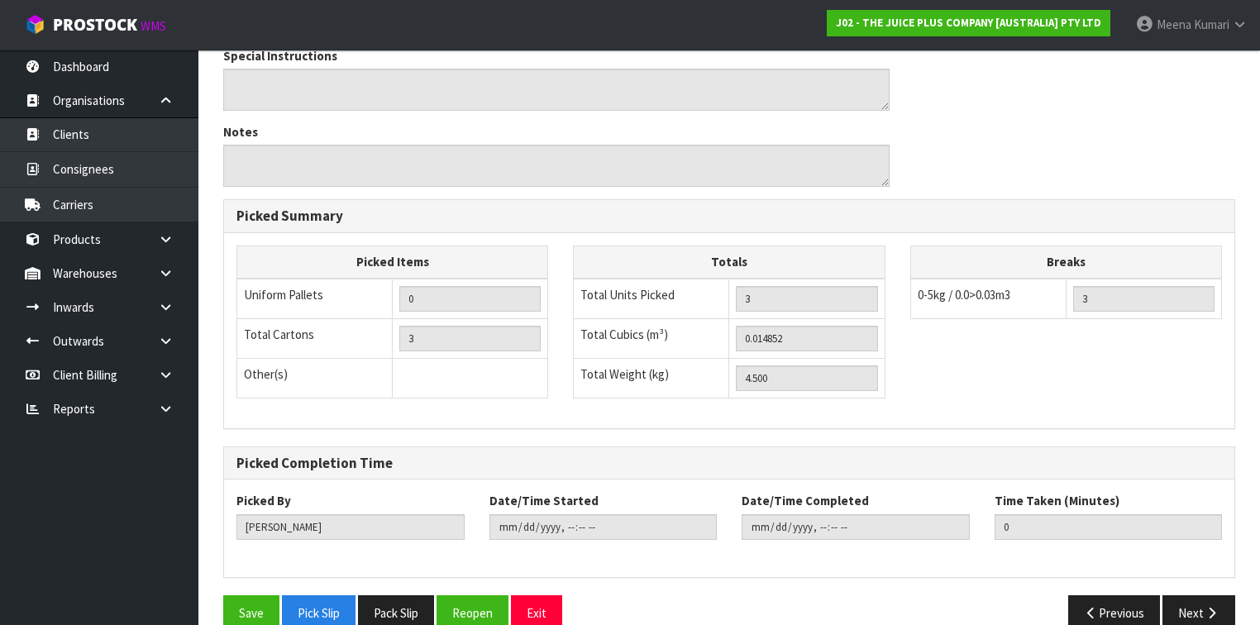
scroll to position [692, 0]
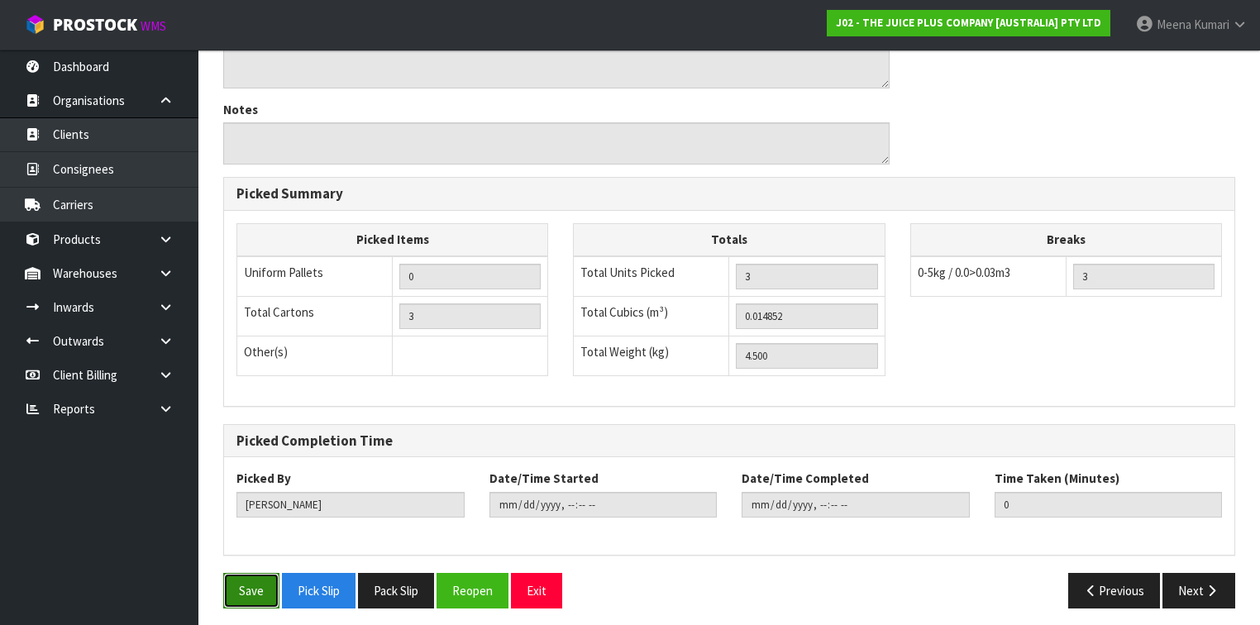
click at [239, 585] on button "Save" at bounding box center [251, 591] width 56 height 36
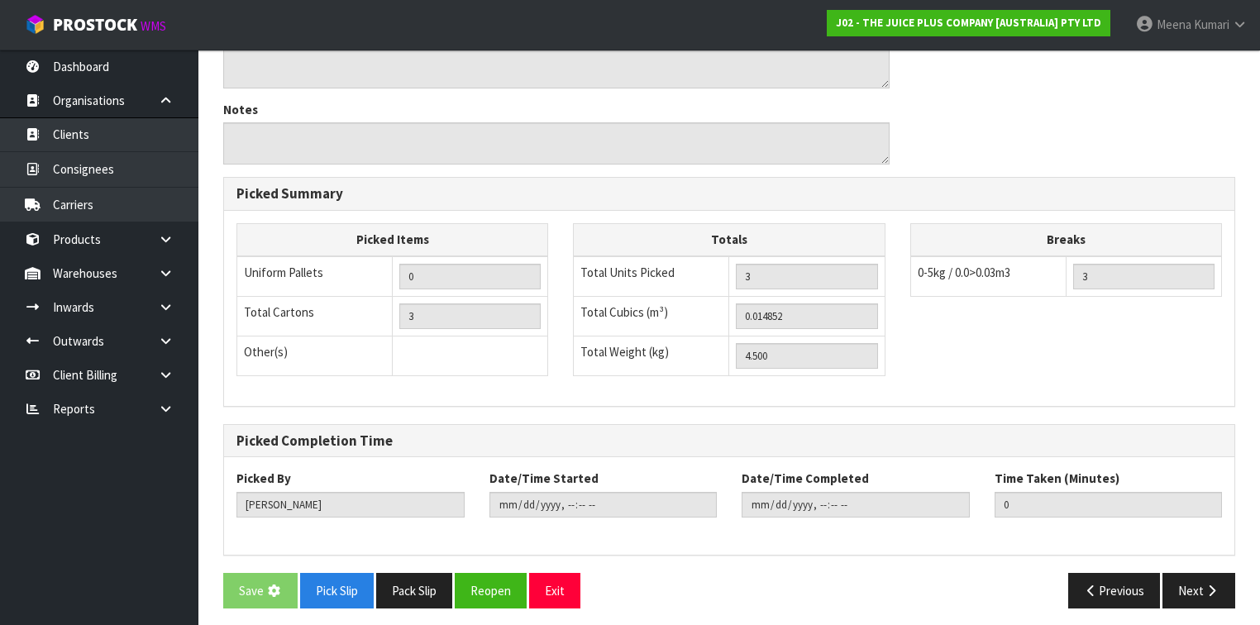
scroll to position [0, 0]
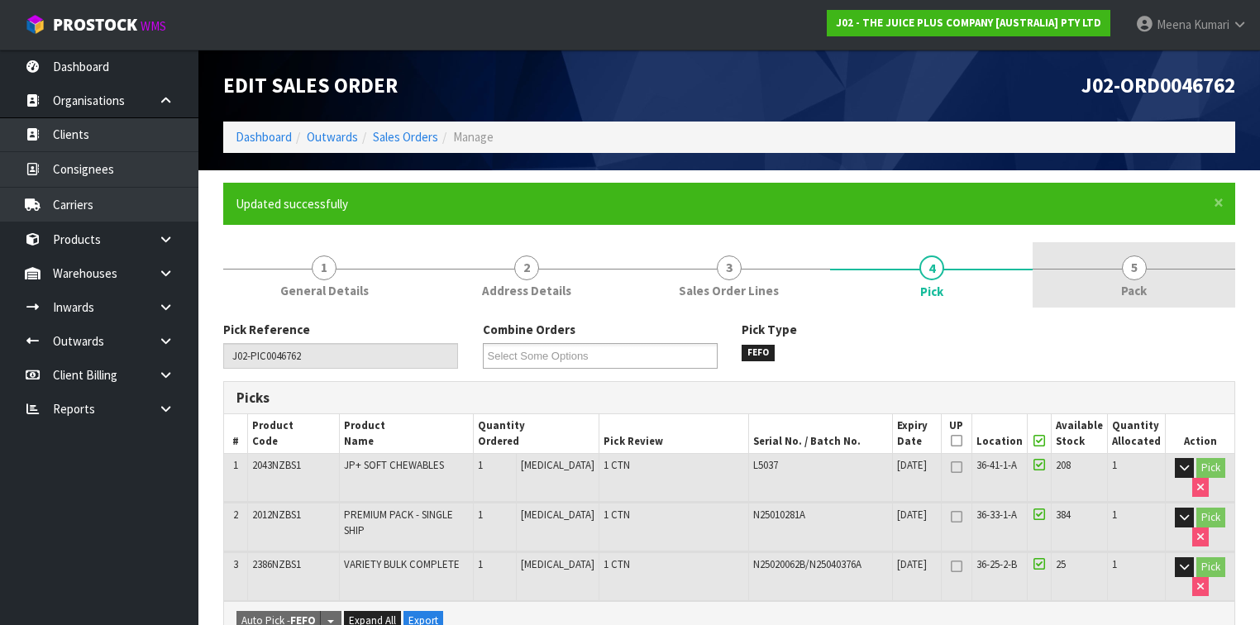
click at [1159, 291] on link "5 Pack" at bounding box center [1134, 274] width 203 height 65
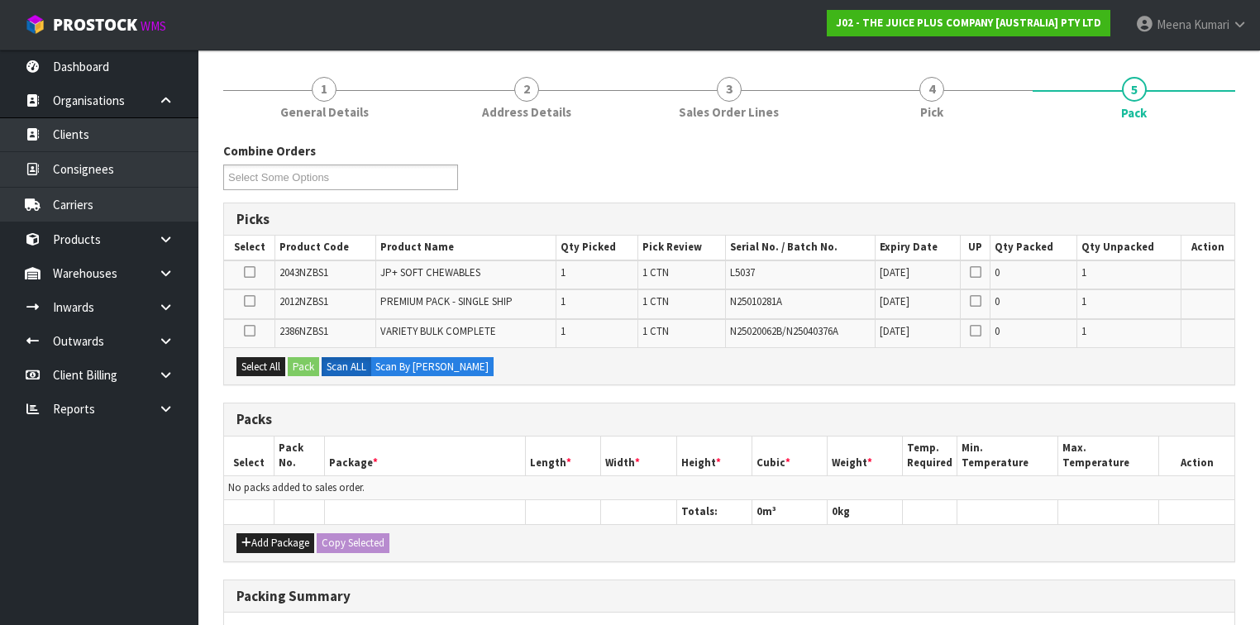
scroll to position [198, 0]
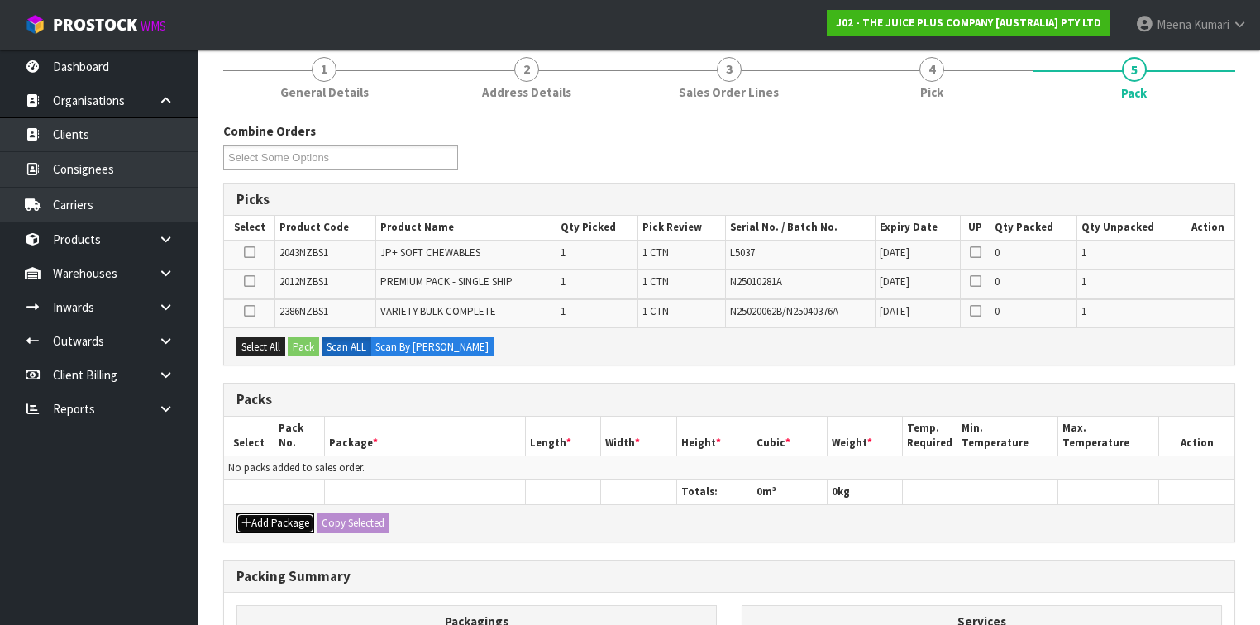
click at [271, 514] on button "Add Package" at bounding box center [276, 524] width 78 height 20
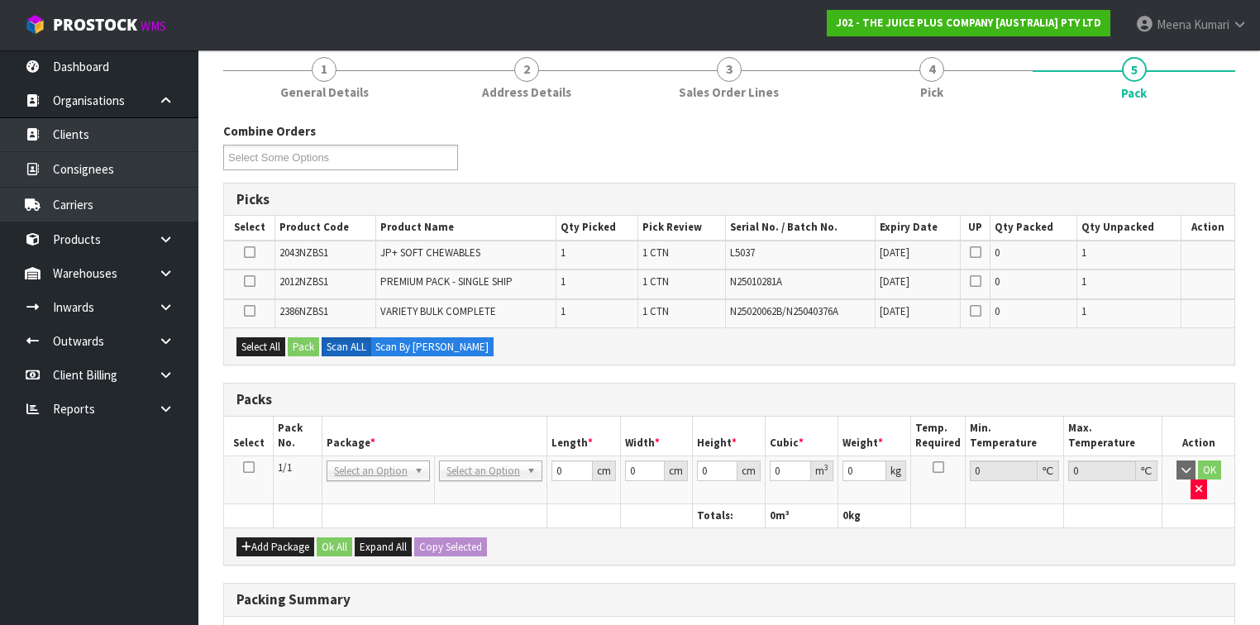
click at [252, 467] on icon at bounding box center [249, 467] width 12 height 1
click at [272, 348] on button "Select All" at bounding box center [261, 347] width 49 height 20
click at [304, 347] on button "Pack" at bounding box center [303, 347] width 31 height 20
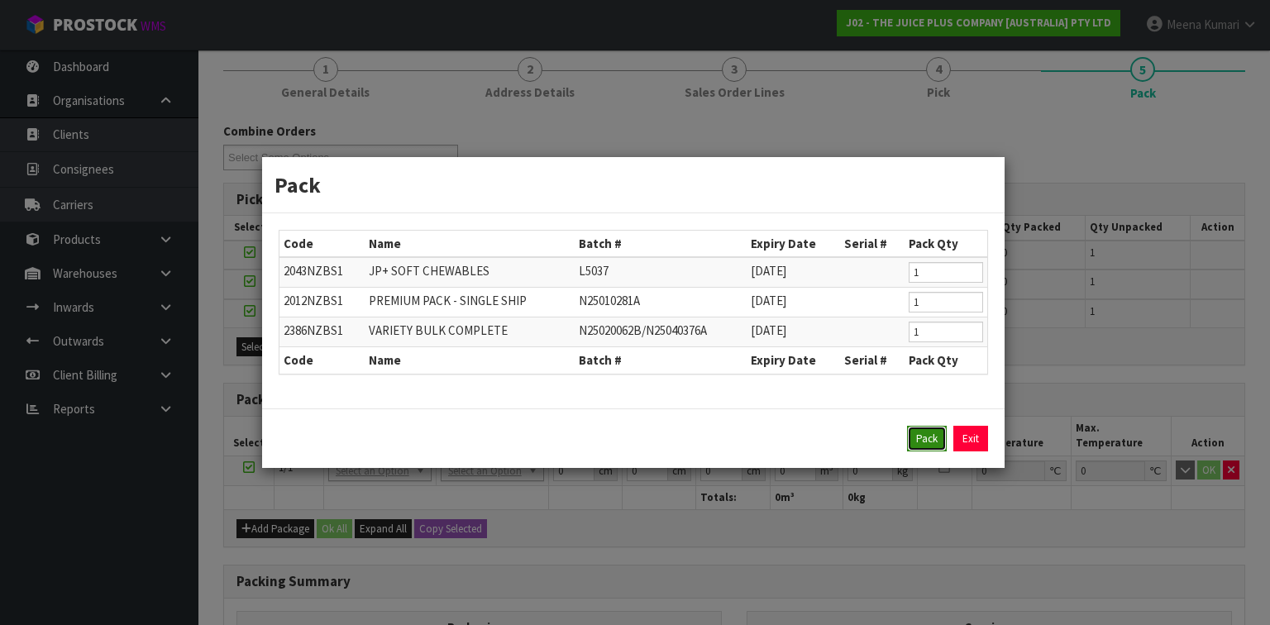
click at [914, 439] on button "Pack" at bounding box center [927, 439] width 40 height 26
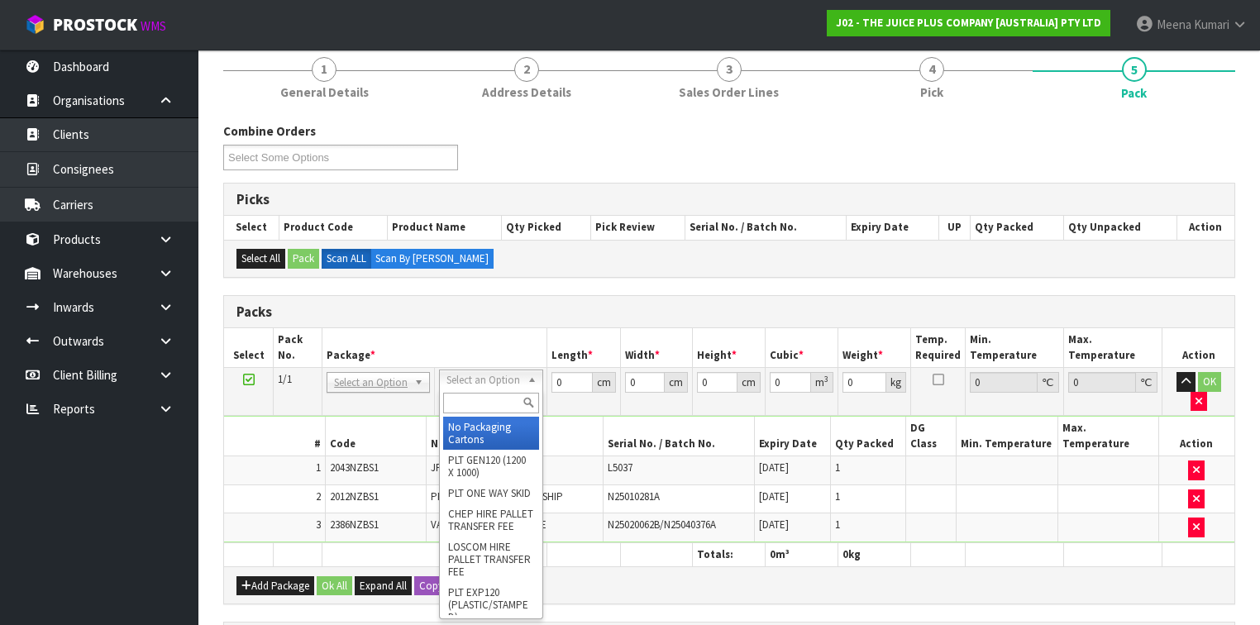
click at [468, 404] on input "text" at bounding box center [490, 403] width 95 height 21
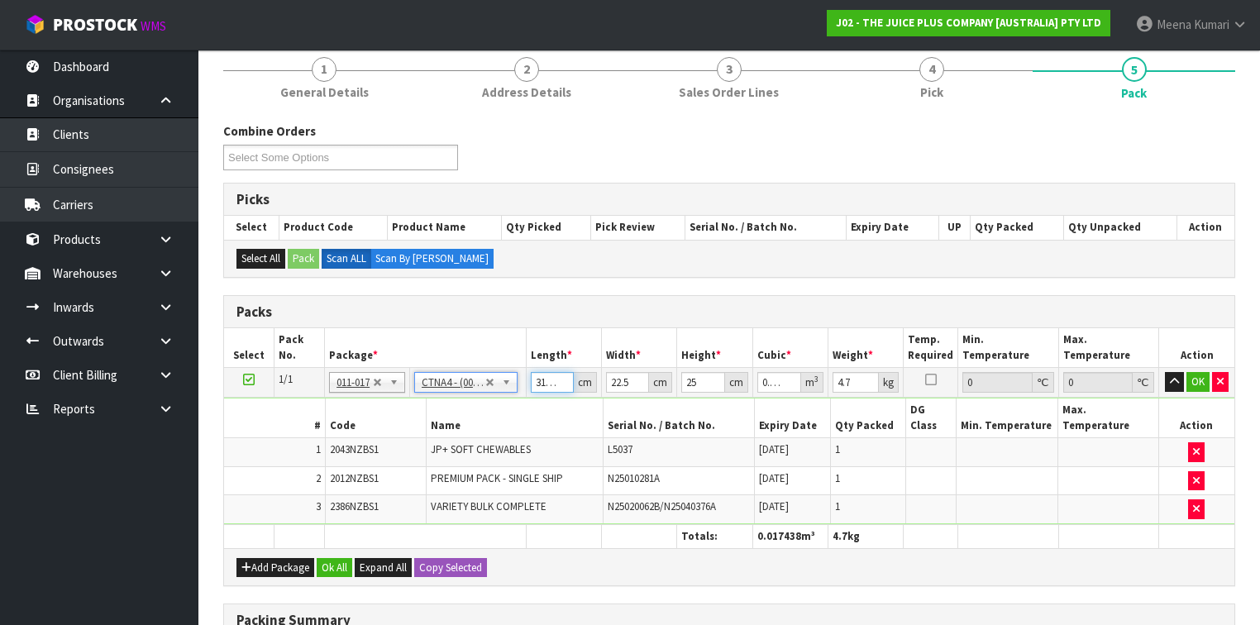
click at [558, 378] on input "31.001" at bounding box center [552, 382] width 43 height 21
click at [556, 379] on input "31.001" at bounding box center [552, 382] width 43 height 21
click at [556, 376] on input "3101" at bounding box center [552, 382] width 43 height 21
click at [335, 558] on button "Ok All" at bounding box center [335, 568] width 36 height 20
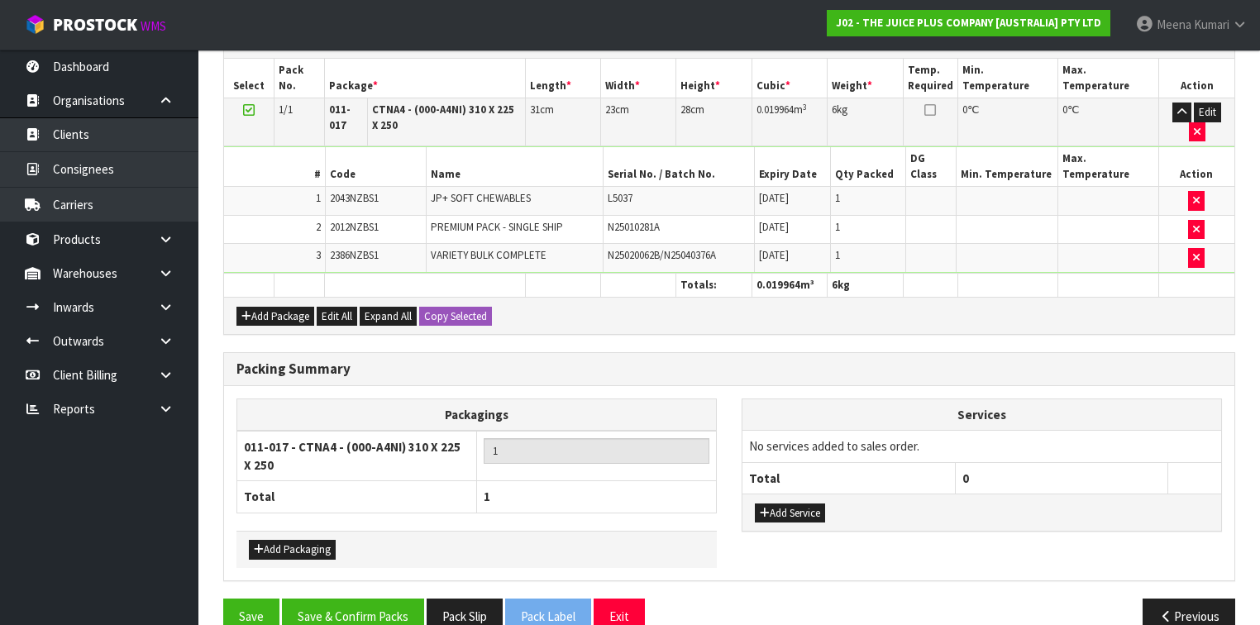
scroll to position [470, 0]
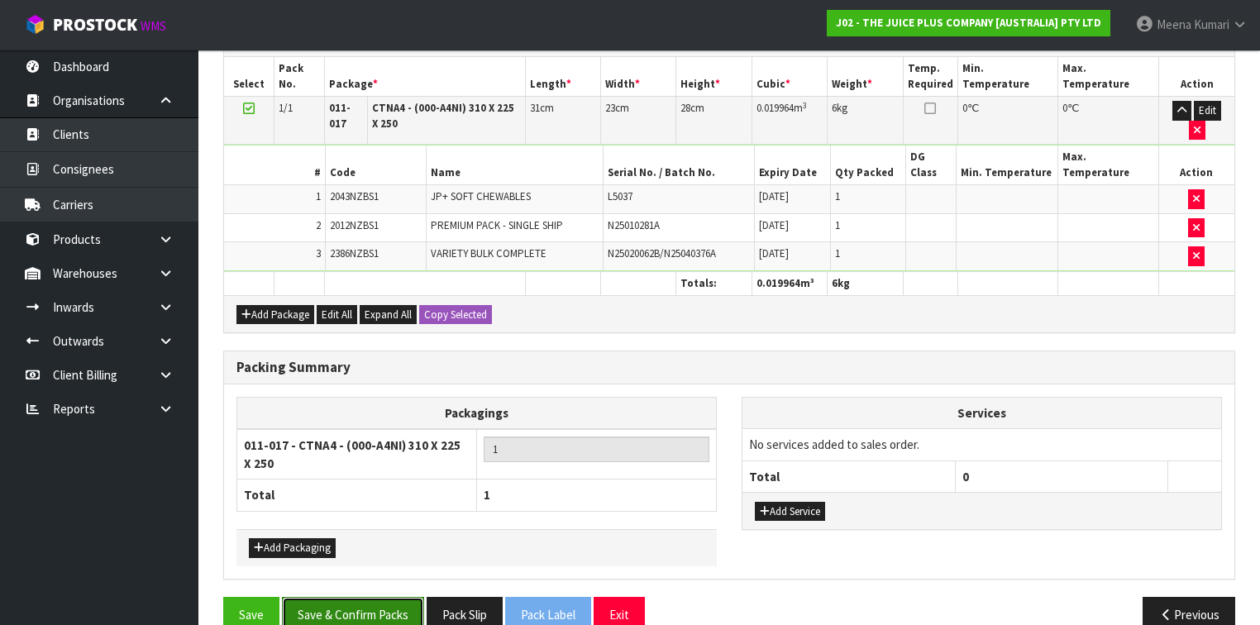
click at [368, 597] on button "Save & Confirm Packs" at bounding box center [353, 615] width 142 height 36
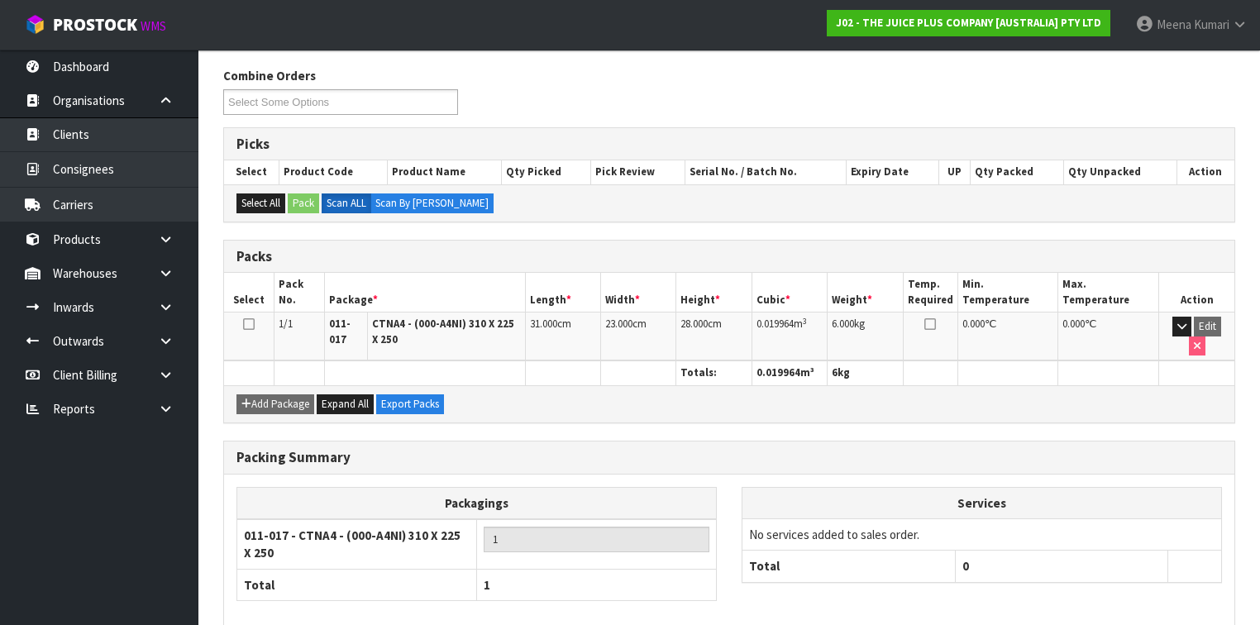
scroll to position [324, 0]
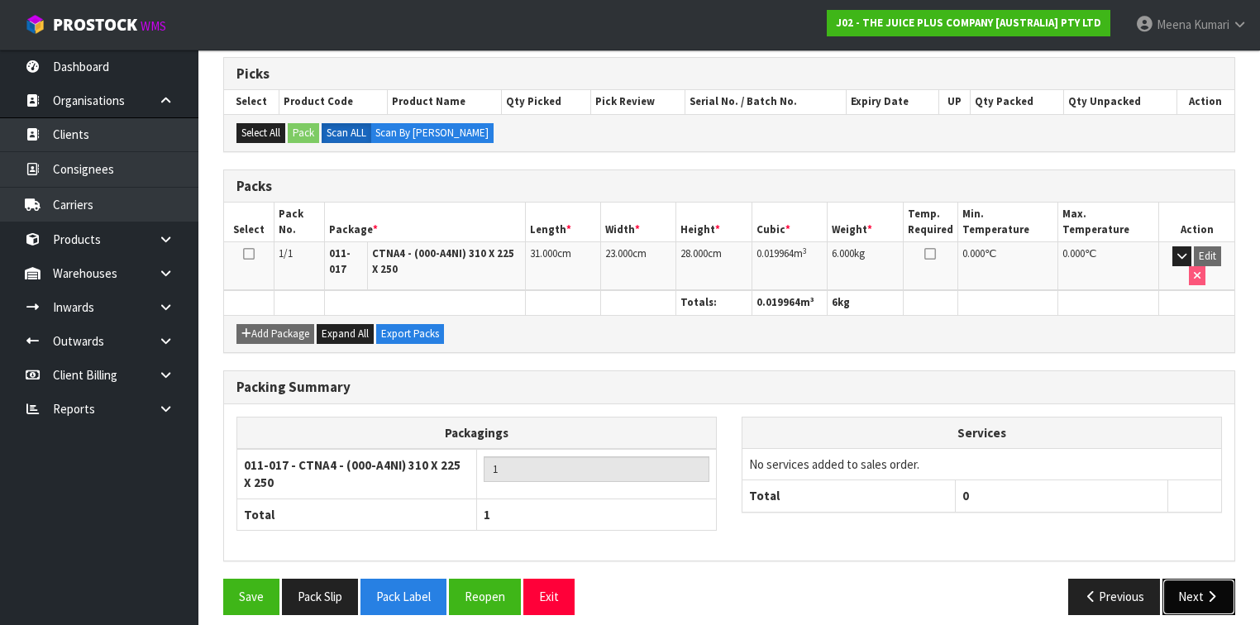
click at [1235, 592] on button "Next" at bounding box center [1199, 597] width 73 height 36
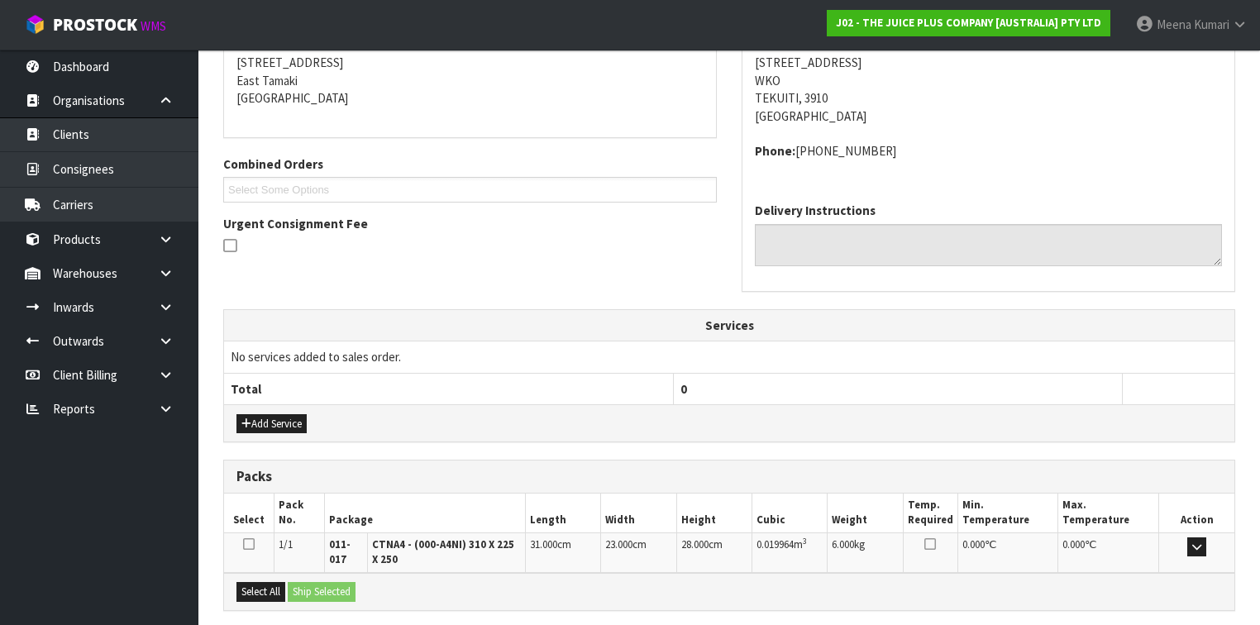
scroll to position [489, 0]
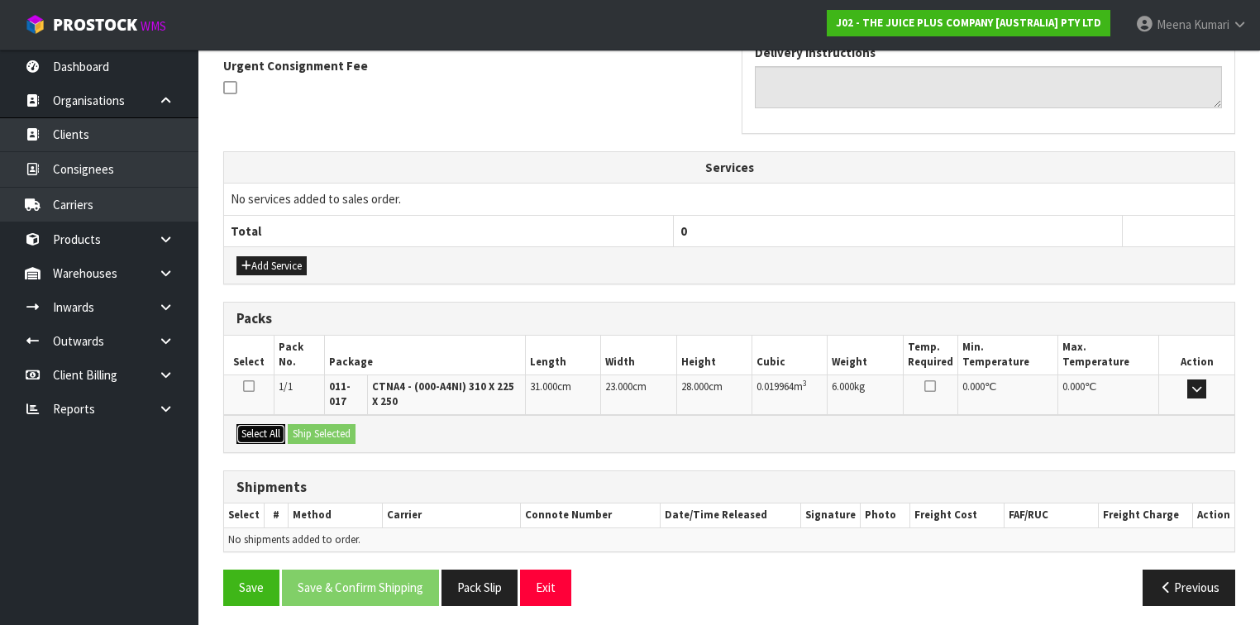
click at [269, 424] on button "Select All" at bounding box center [261, 434] width 49 height 20
click at [313, 426] on button "Ship Selected" at bounding box center [322, 434] width 68 height 20
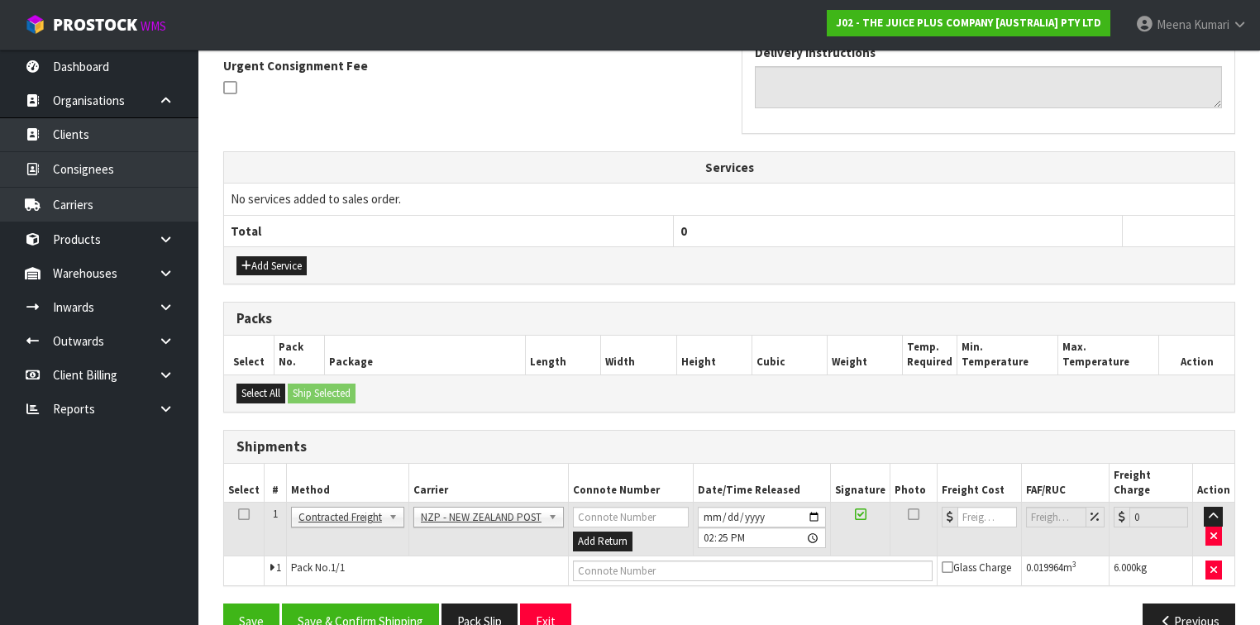
click at [241, 514] on icon at bounding box center [244, 514] width 12 height 1
click at [329, 604] on button "Save & Confirm Shipping" at bounding box center [360, 622] width 157 height 36
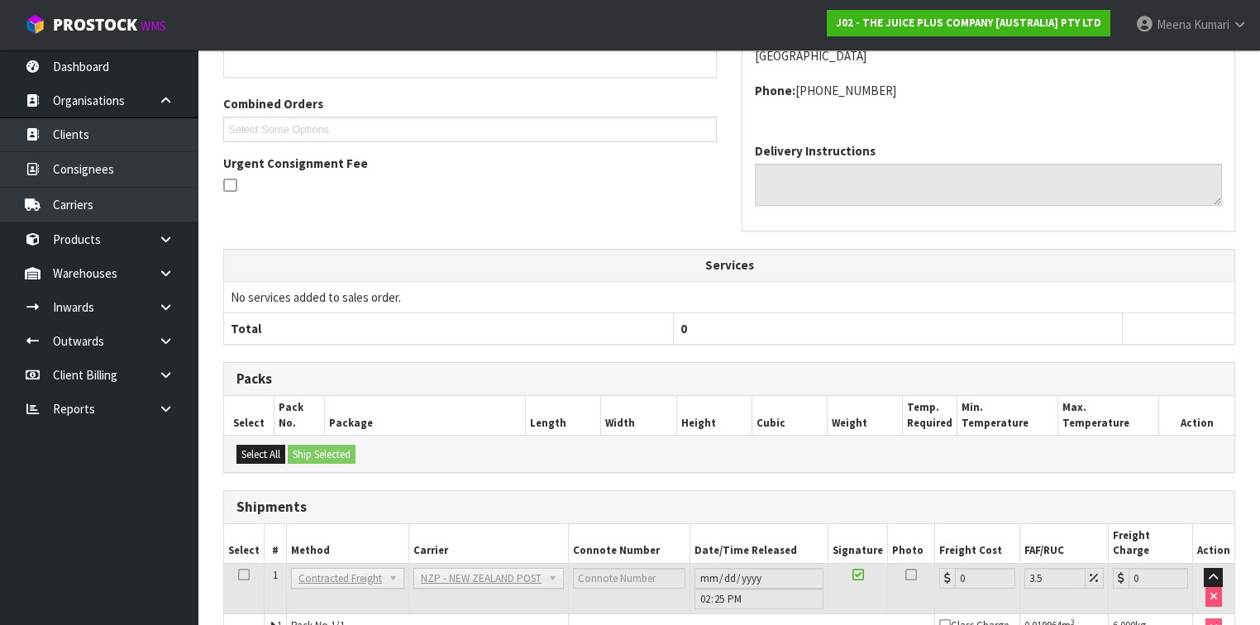
scroll to position [484, 0]
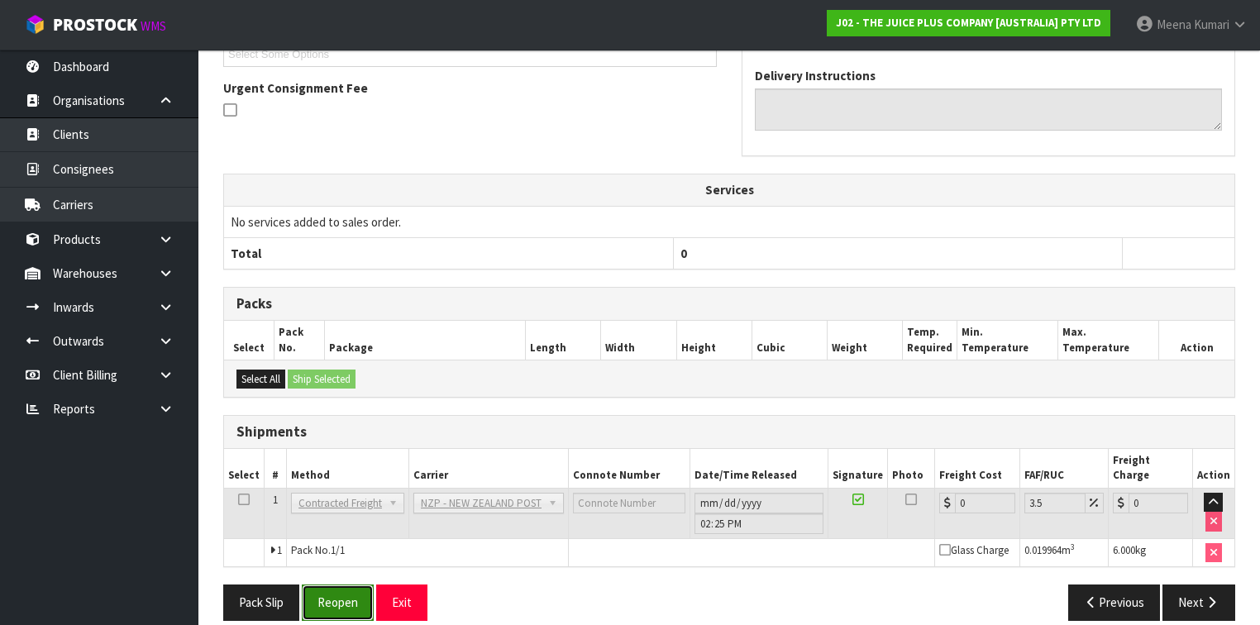
drag, startPoint x: 345, startPoint y: 580, endPoint x: 354, endPoint y: 578, distance: 9.2
click at [345, 585] on button "Reopen" at bounding box center [338, 603] width 72 height 36
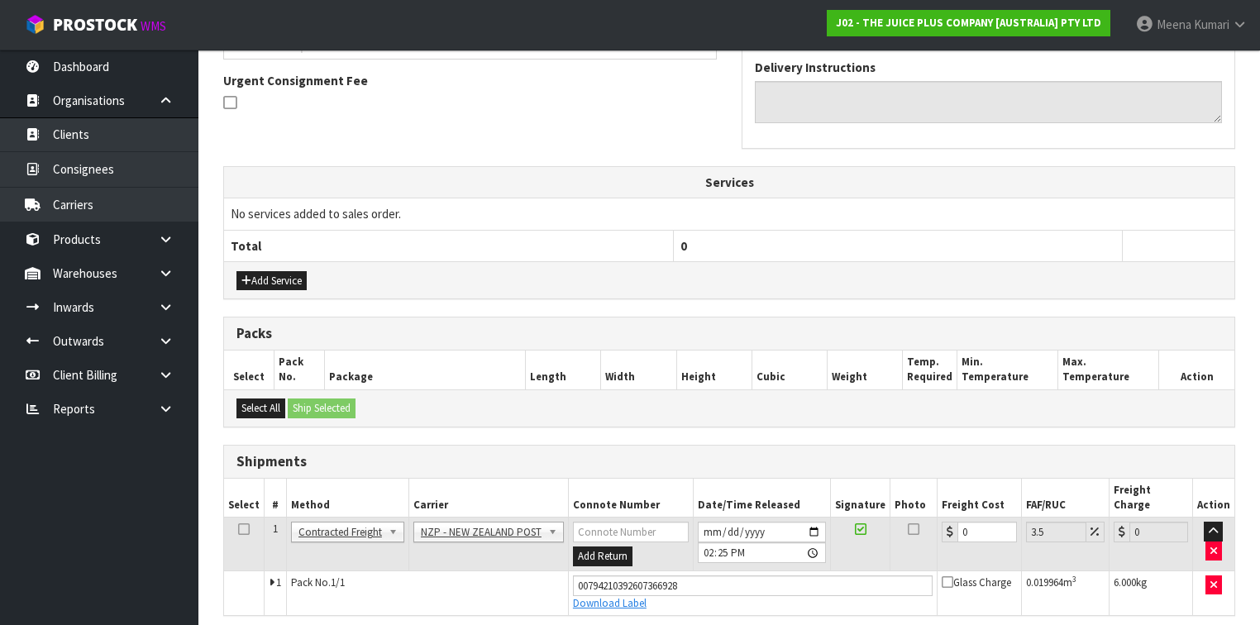
scroll to position [522, 0]
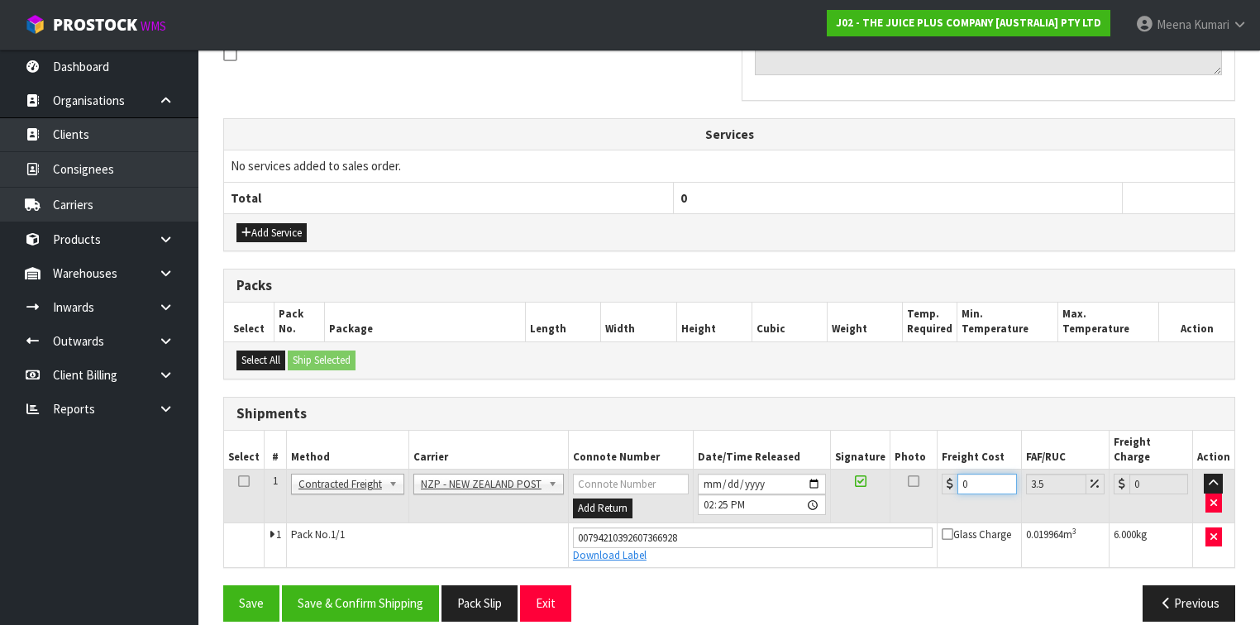
click at [970, 474] on input "0" at bounding box center [987, 484] width 59 height 21
click at [241, 481] on icon at bounding box center [244, 481] width 12 height 1
click at [337, 586] on button "Save & Confirm Shipping" at bounding box center [360, 604] width 157 height 36
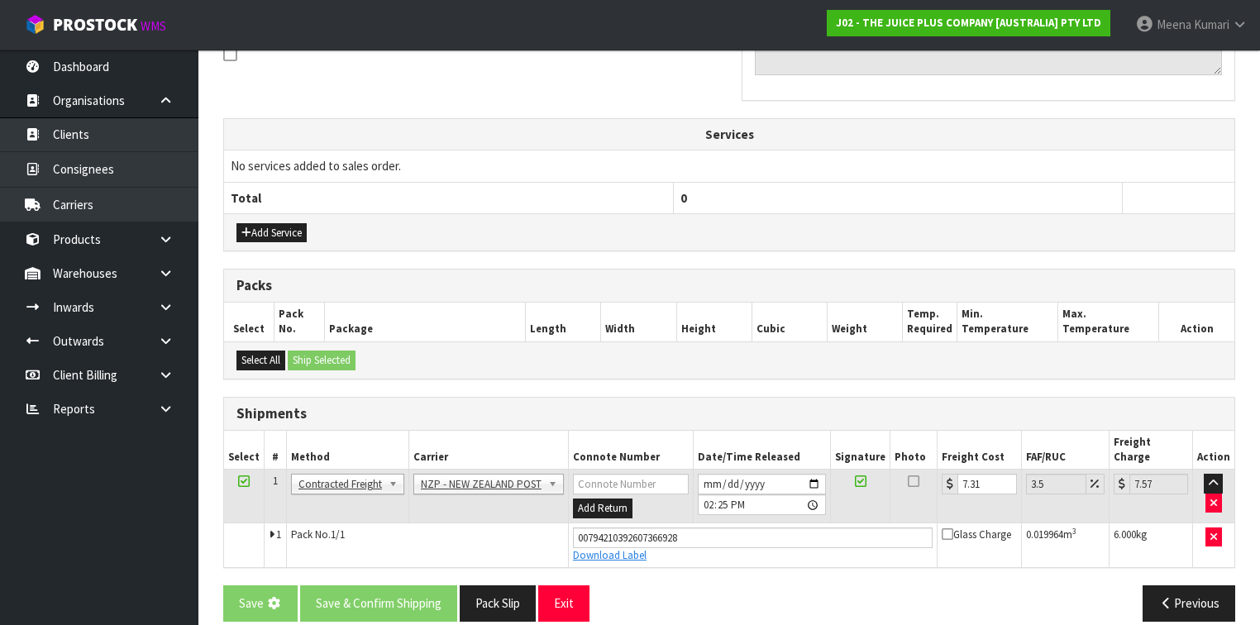
scroll to position [0, 0]
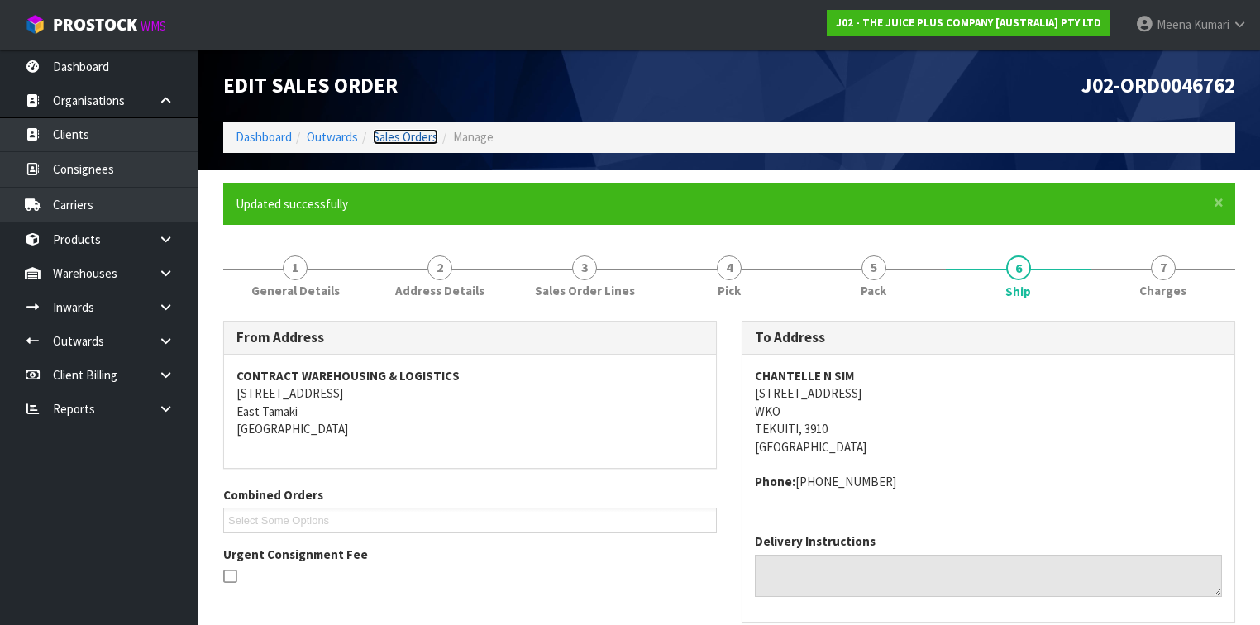
click at [414, 131] on link "Sales Orders" at bounding box center [405, 137] width 65 height 16
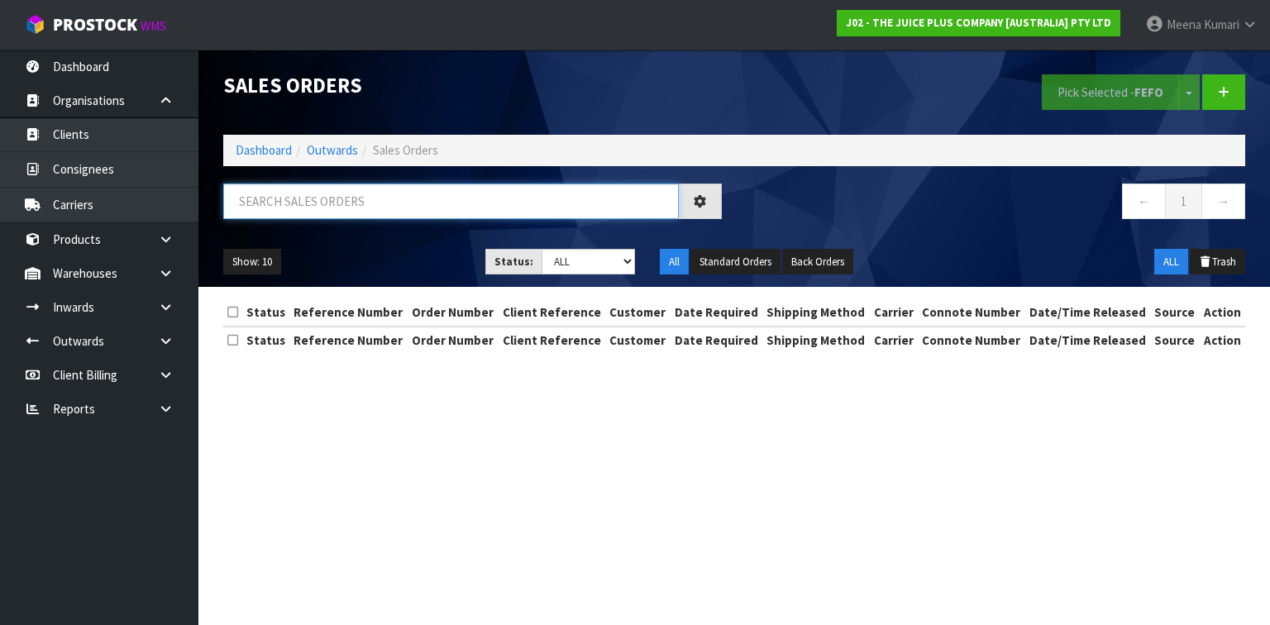
click at [293, 199] on input "text" at bounding box center [451, 202] width 456 height 36
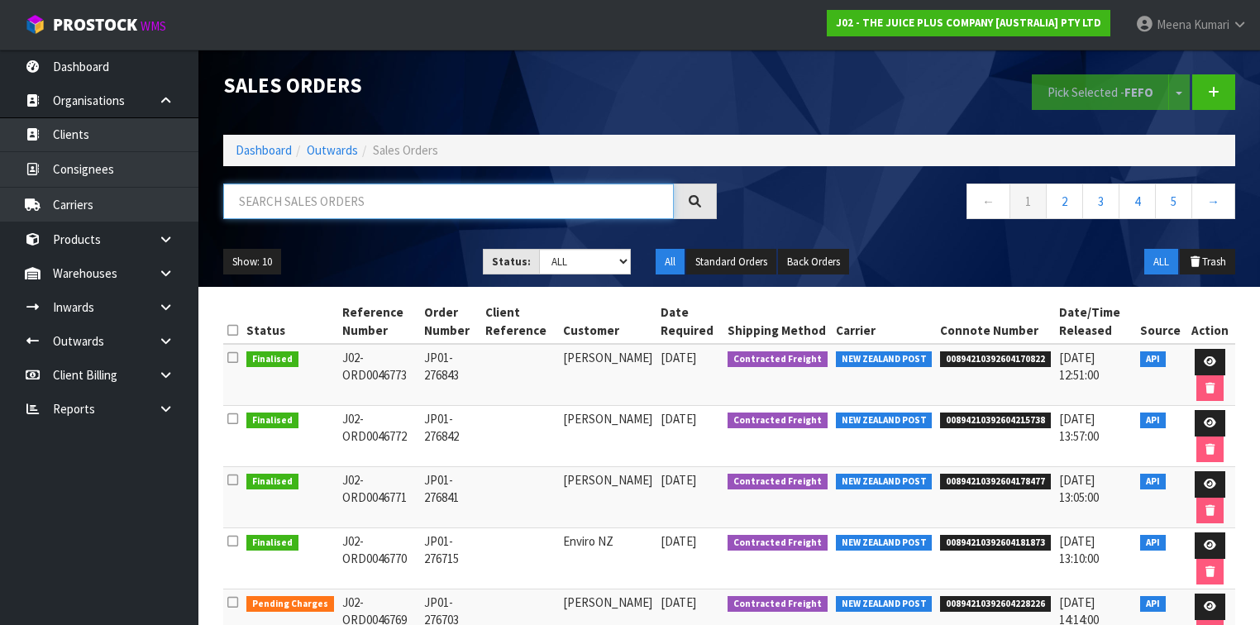
click at [294, 203] on input "text" at bounding box center [448, 202] width 451 height 36
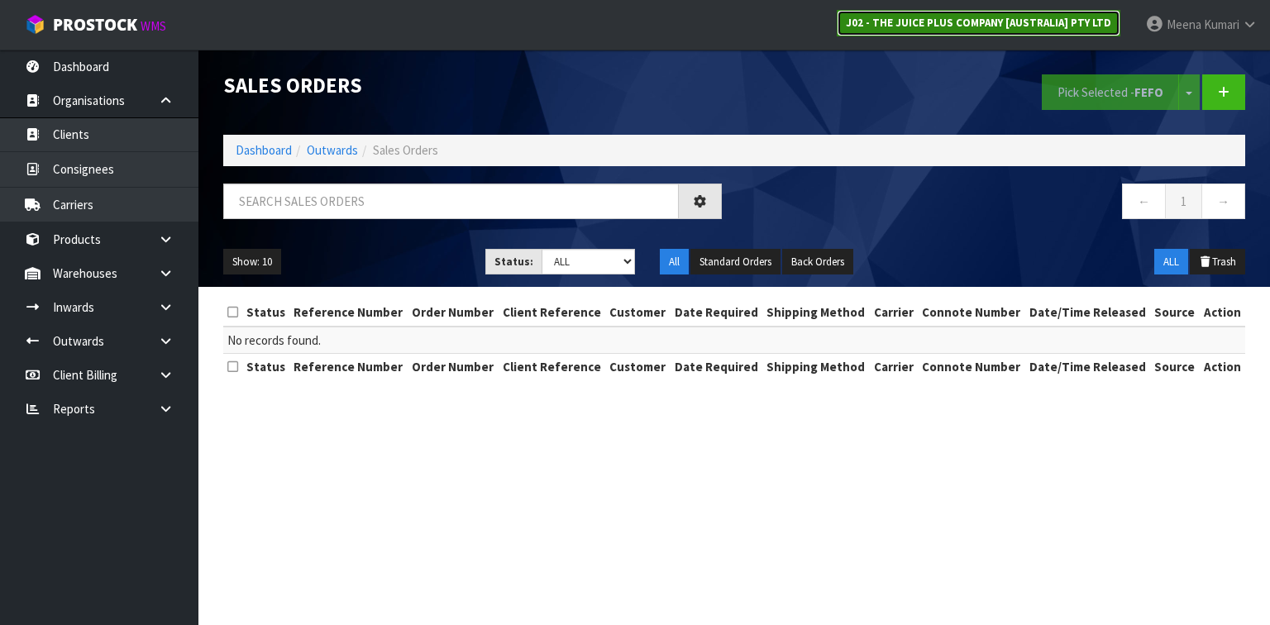
click at [925, 16] on strong "J02 - THE JUICE PLUS COMPANY [AUSTRALIA] PTY LTD" at bounding box center [978, 23] width 265 height 14
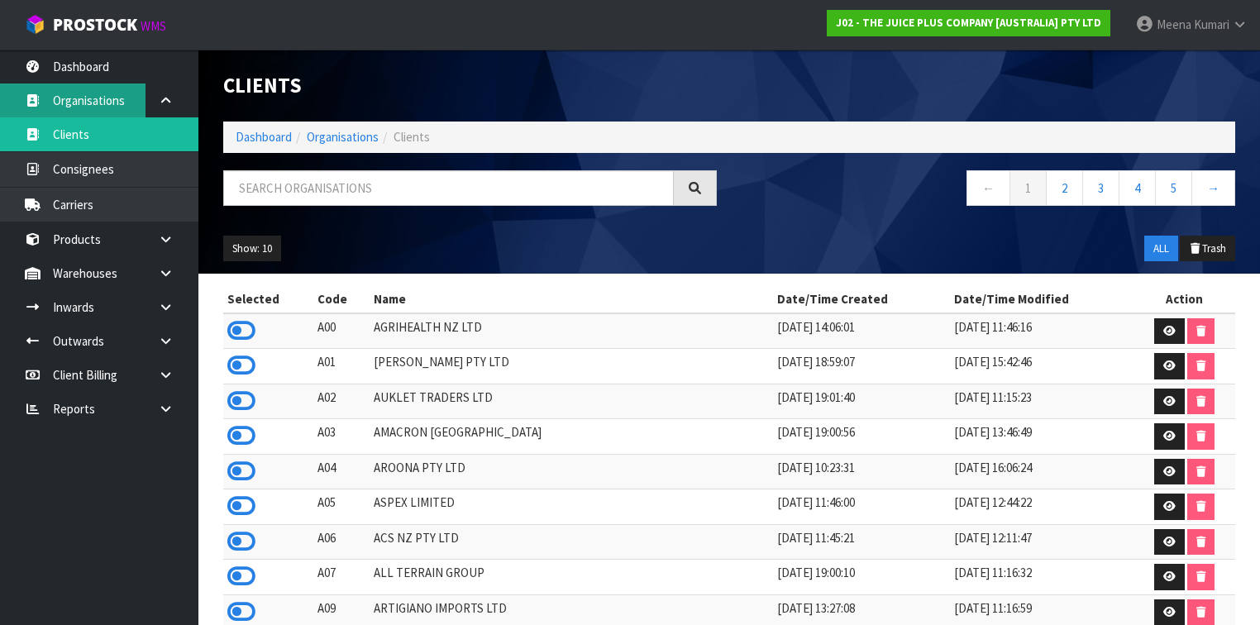
click at [66, 101] on link "Organisations" at bounding box center [99, 101] width 198 height 34
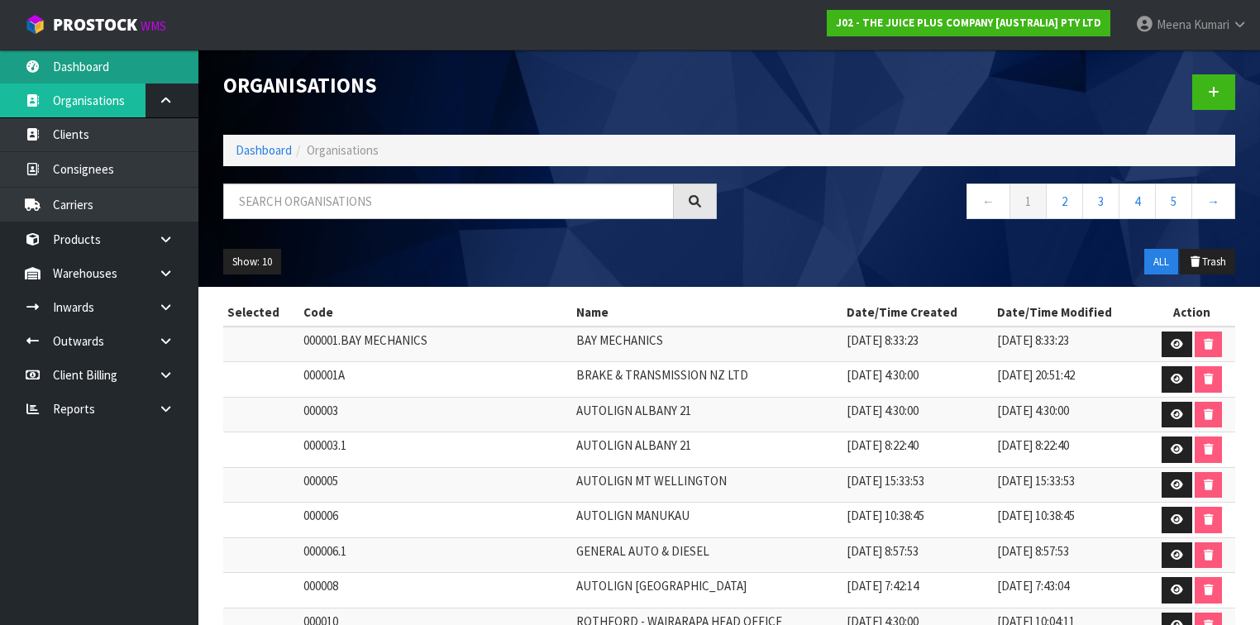
click at [119, 73] on link "Dashboard" at bounding box center [99, 67] width 198 height 34
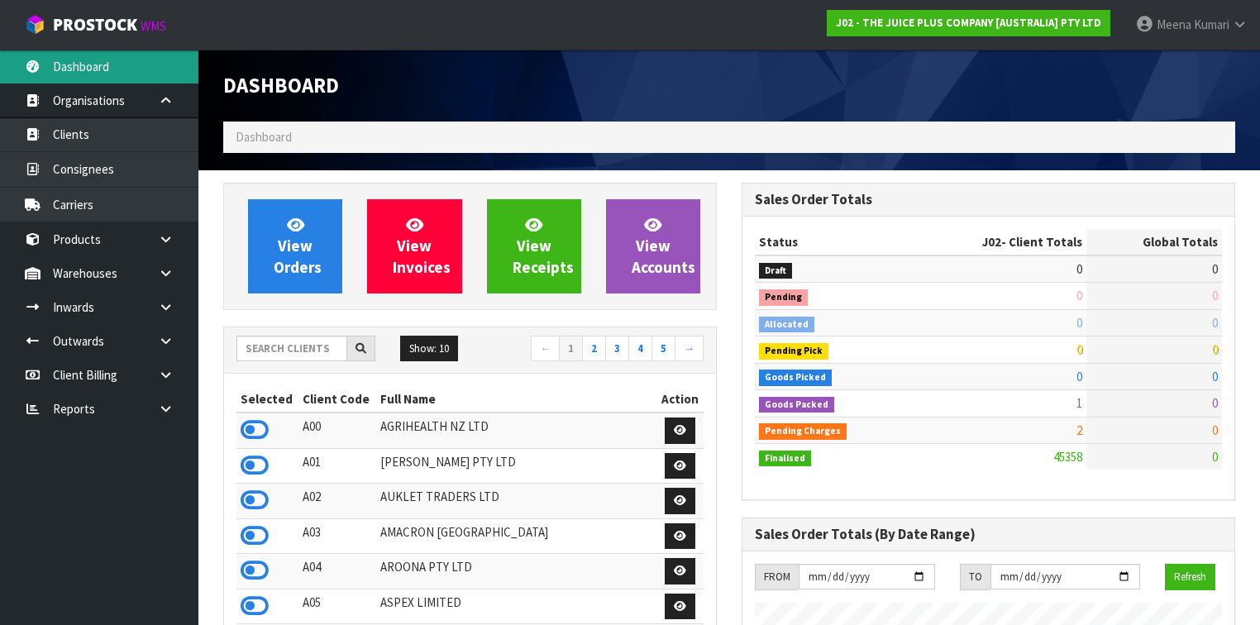
scroll to position [1319, 519]
click at [278, 351] on input "text" at bounding box center [292, 349] width 111 height 26
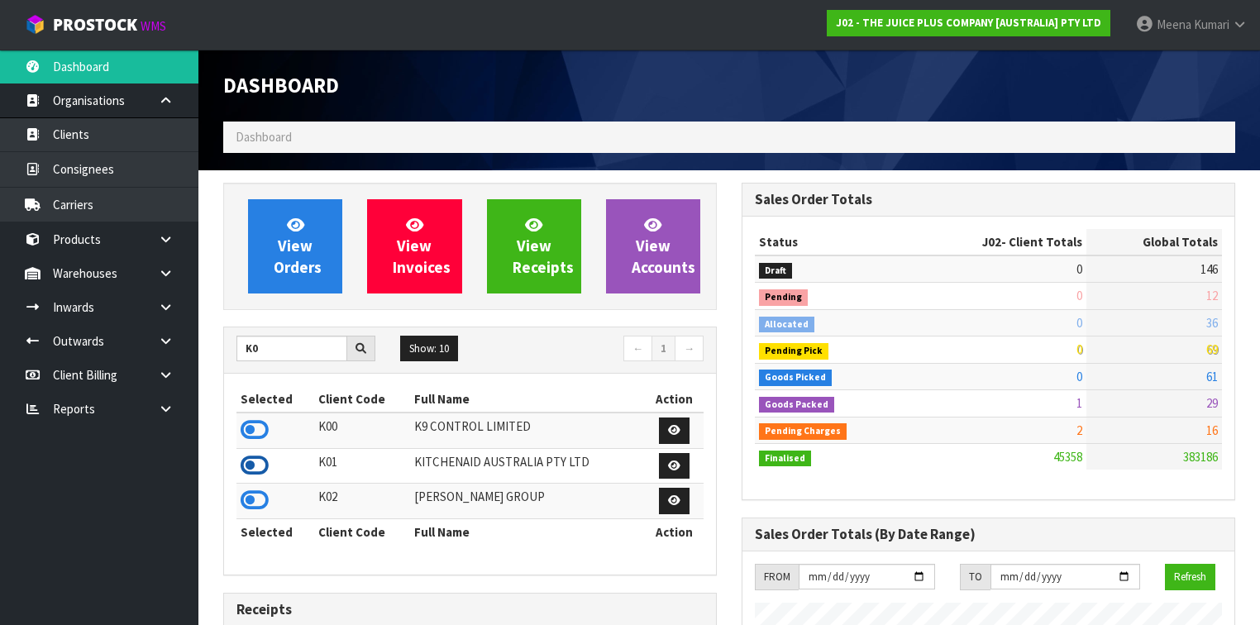
click at [255, 457] on icon at bounding box center [255, 465] width 28 height 25
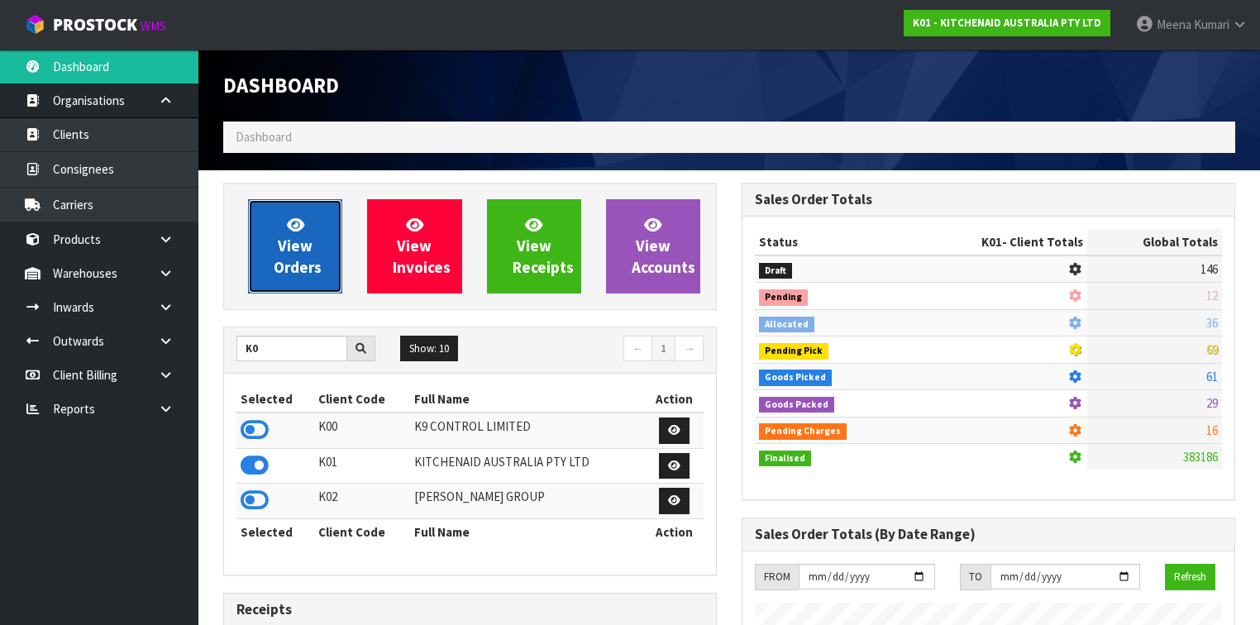
click at [308, 252] on span "View Orders" at bounding box center [298, 246] width 48 height 62
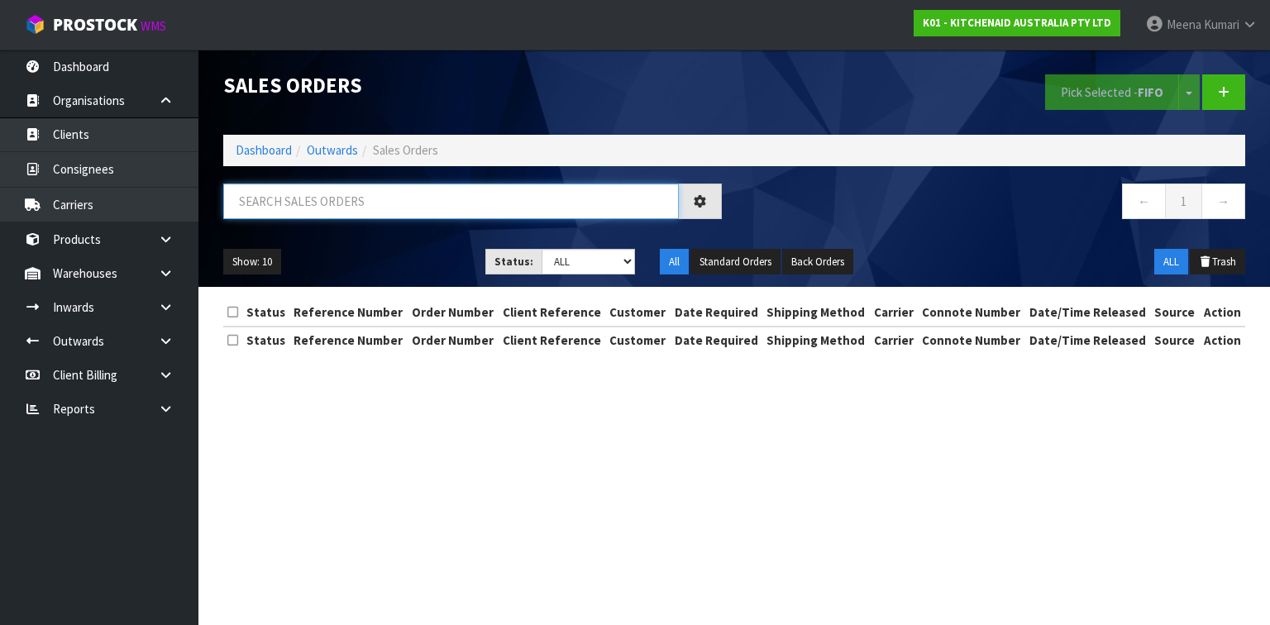
click at [378, 192] on input "text" at bounding box center [451, 202] width 456 height 36
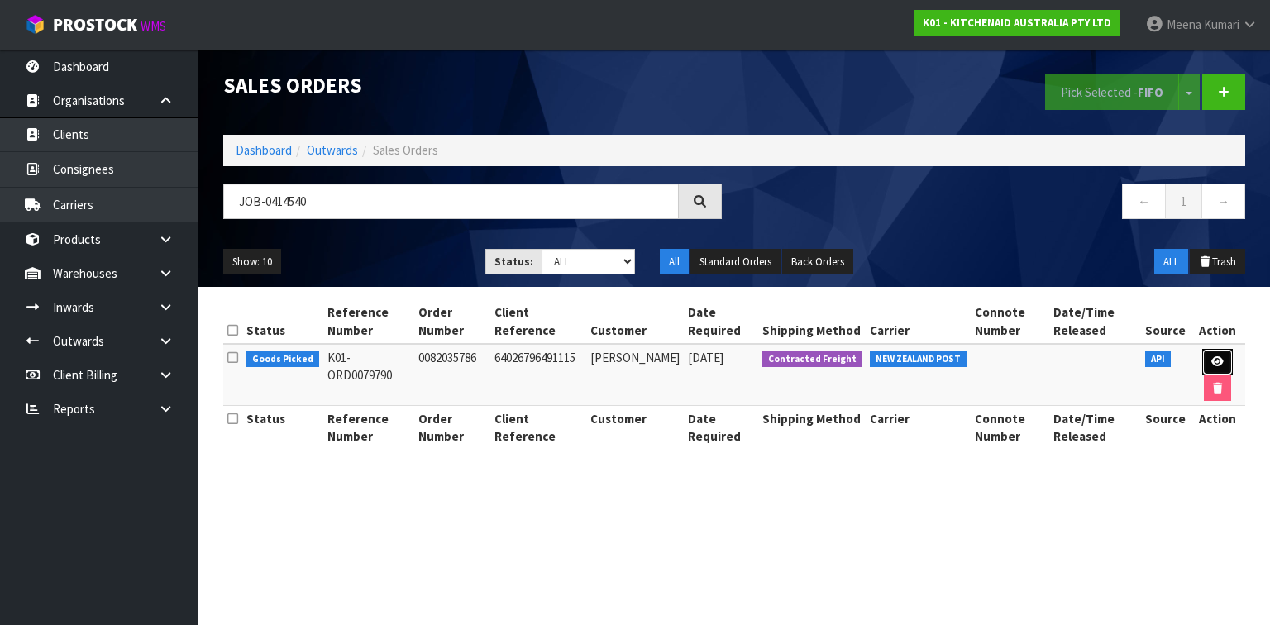
click at [1214, 361] on icon at bounding box center [1218, 361] width 12 height 11
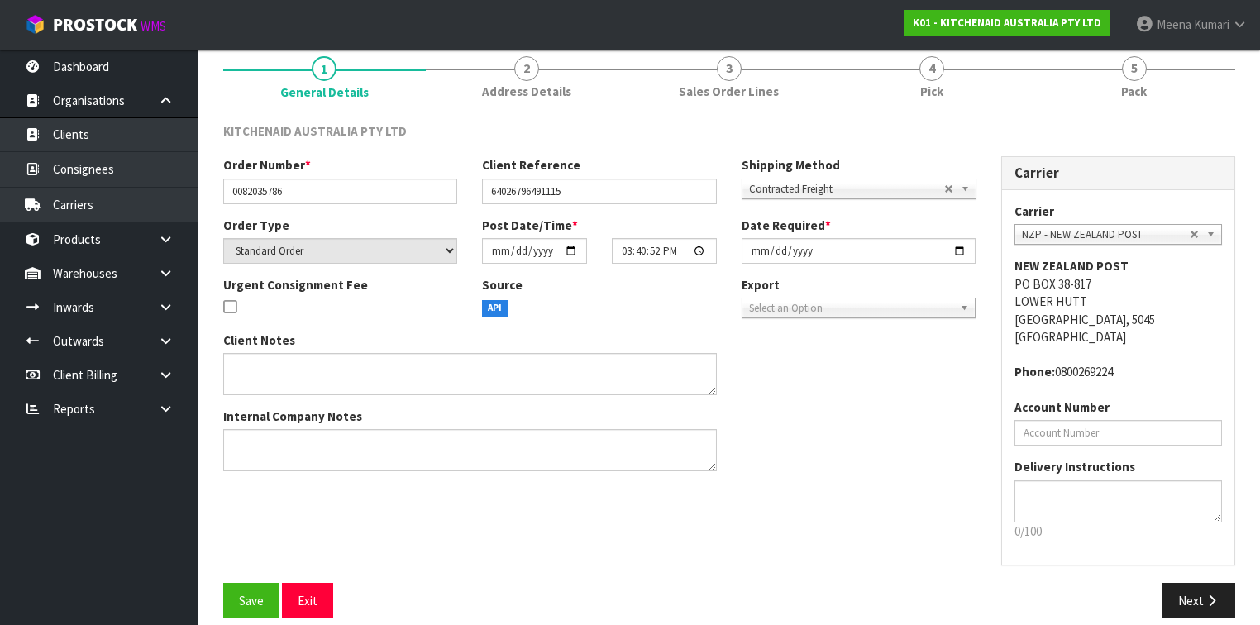
scroll to position [155, 0]
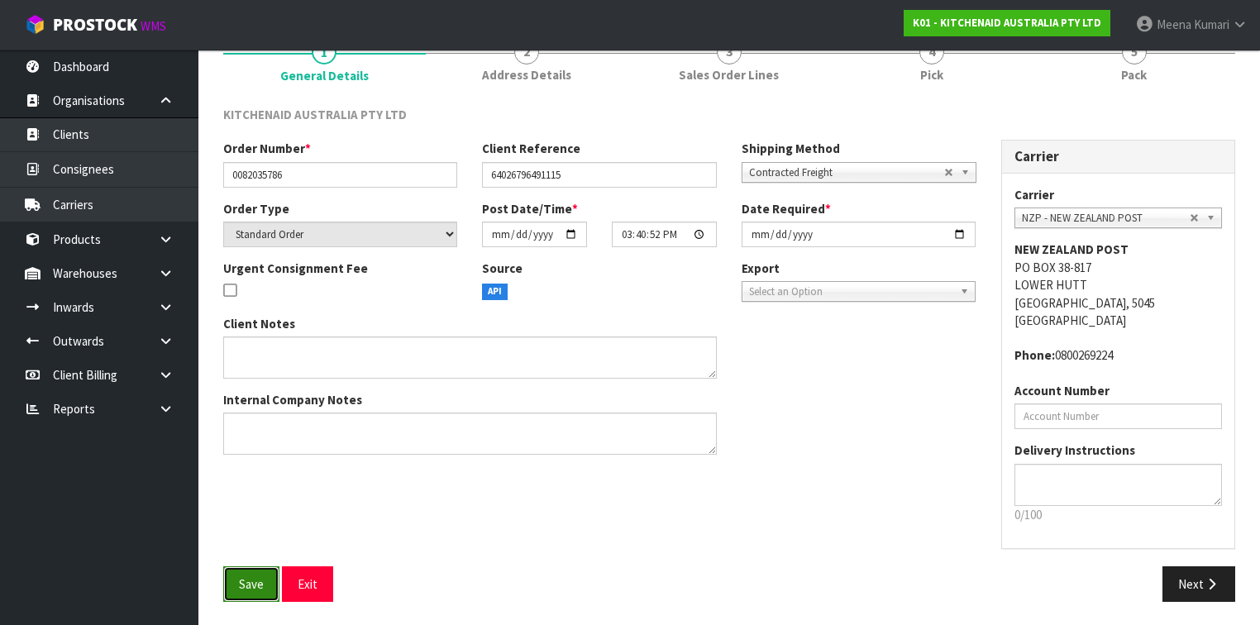
click at [246, 571] on button "Save" at bounding box center [251, 585] width 56 height 36
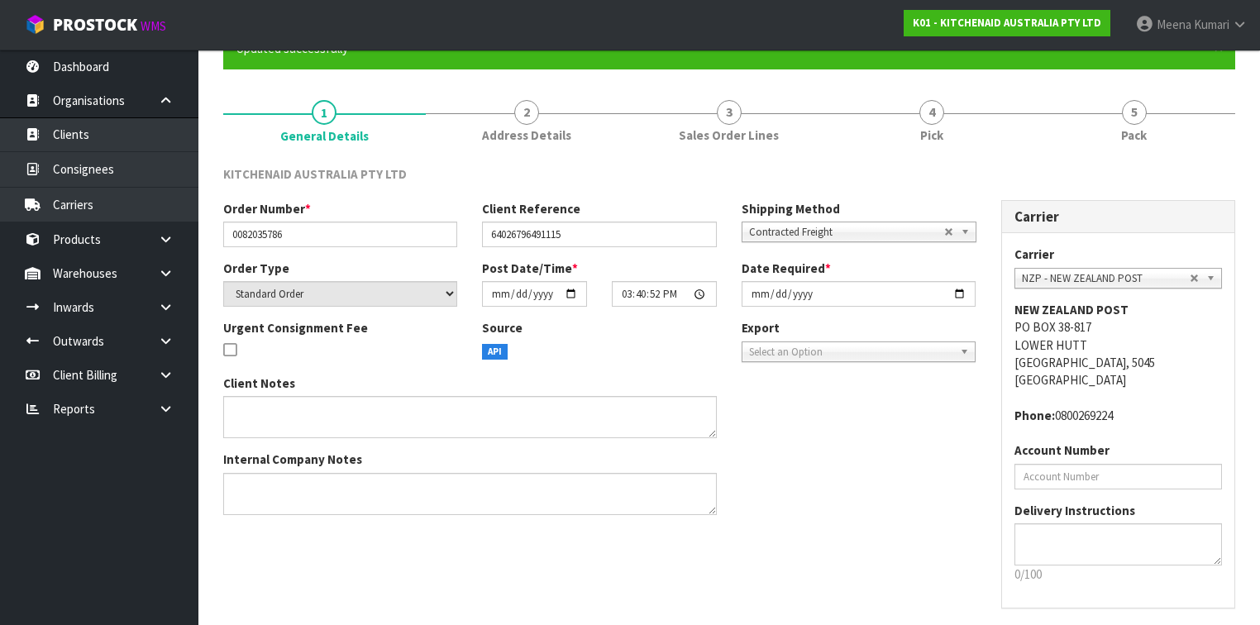
scroll to position [0, 0]
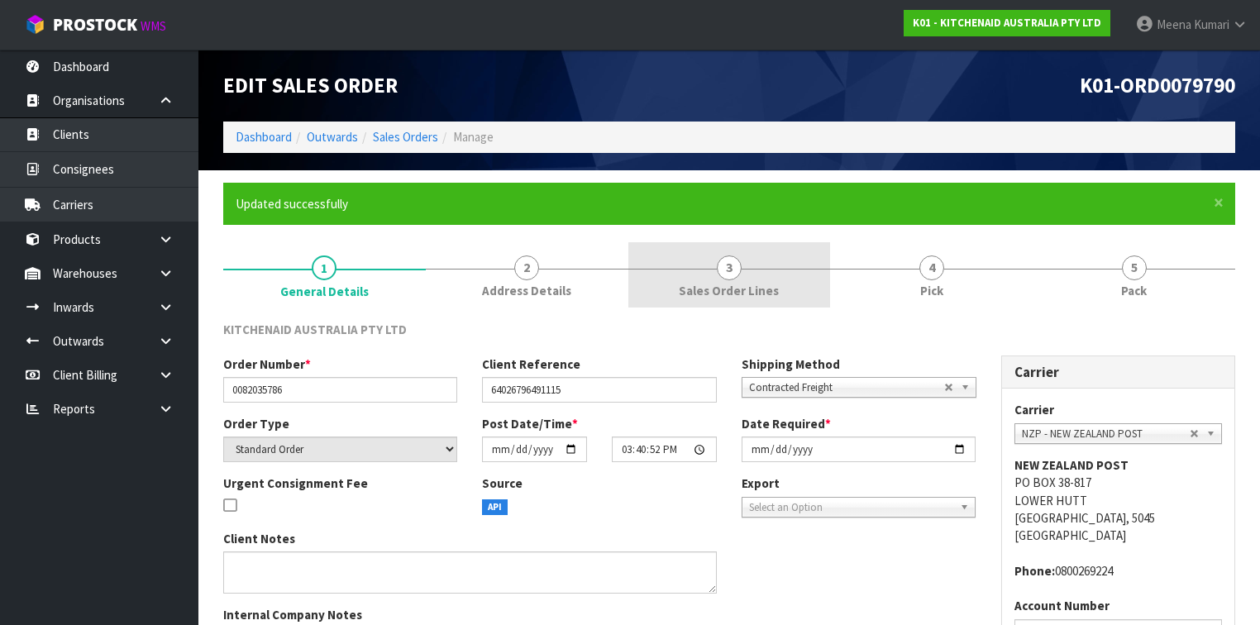
click at [738, 275] on span "3" at bounding box center [729, 268] width 25 height 25
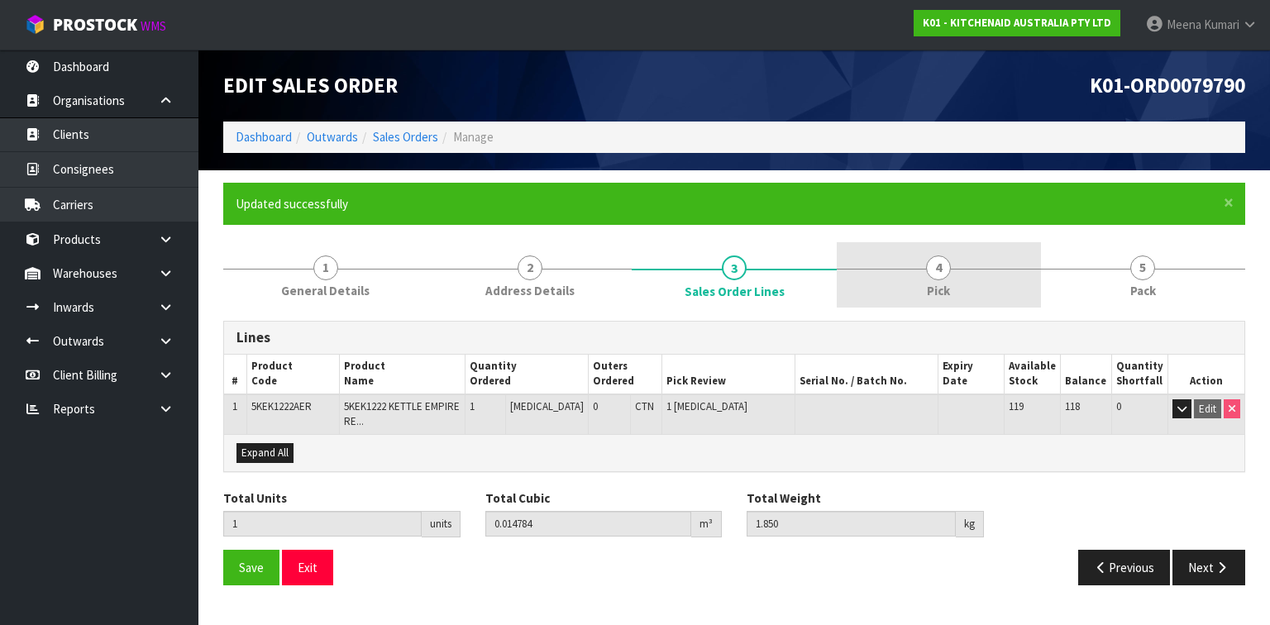
click at [936, 260] on span "4" at bounding box center [938, 268] width 25 height 25
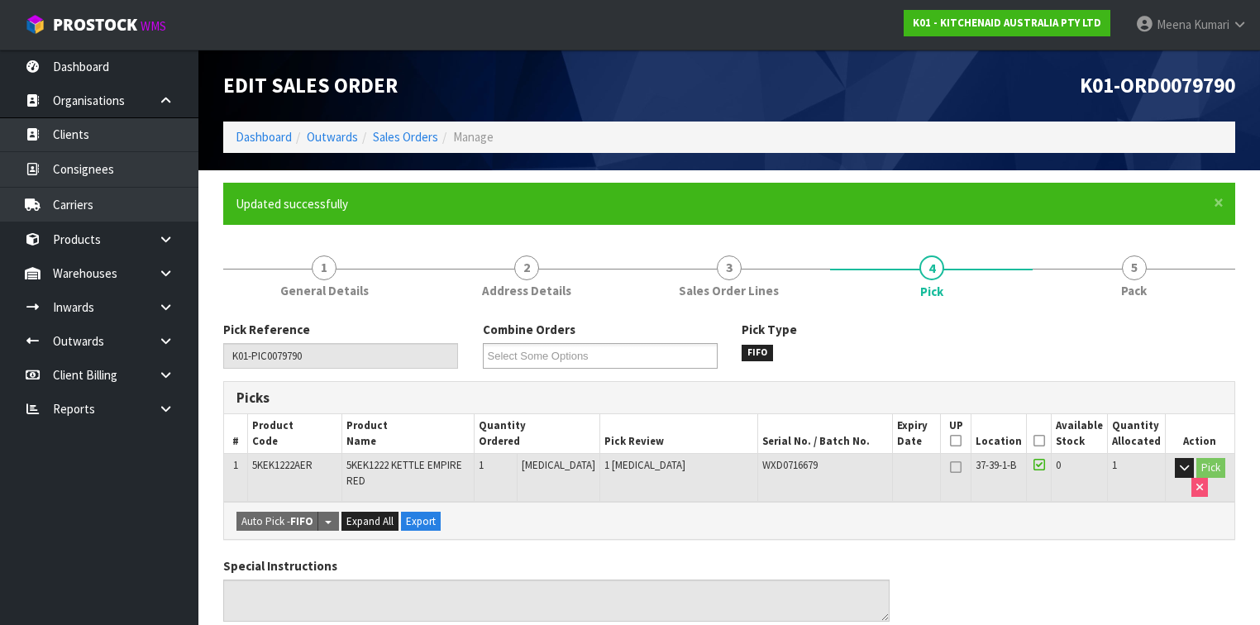
click at [1043, 441] on icon at bounding box center [1040, 441] width 12 height 1
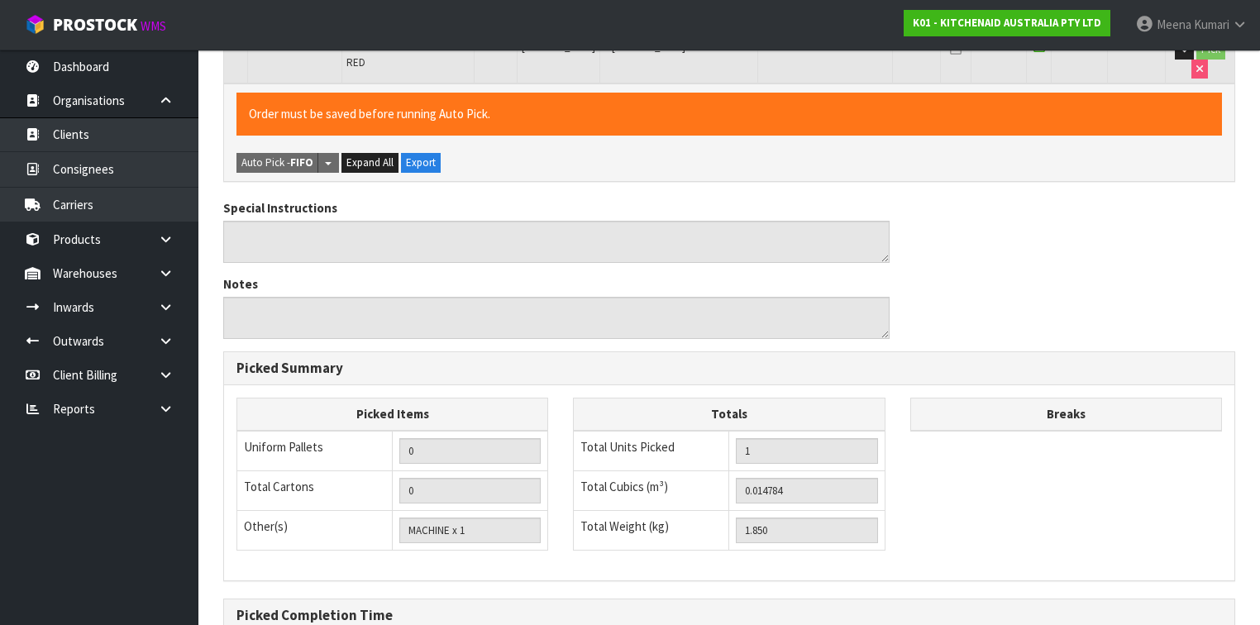
scroll to position [595, 0]
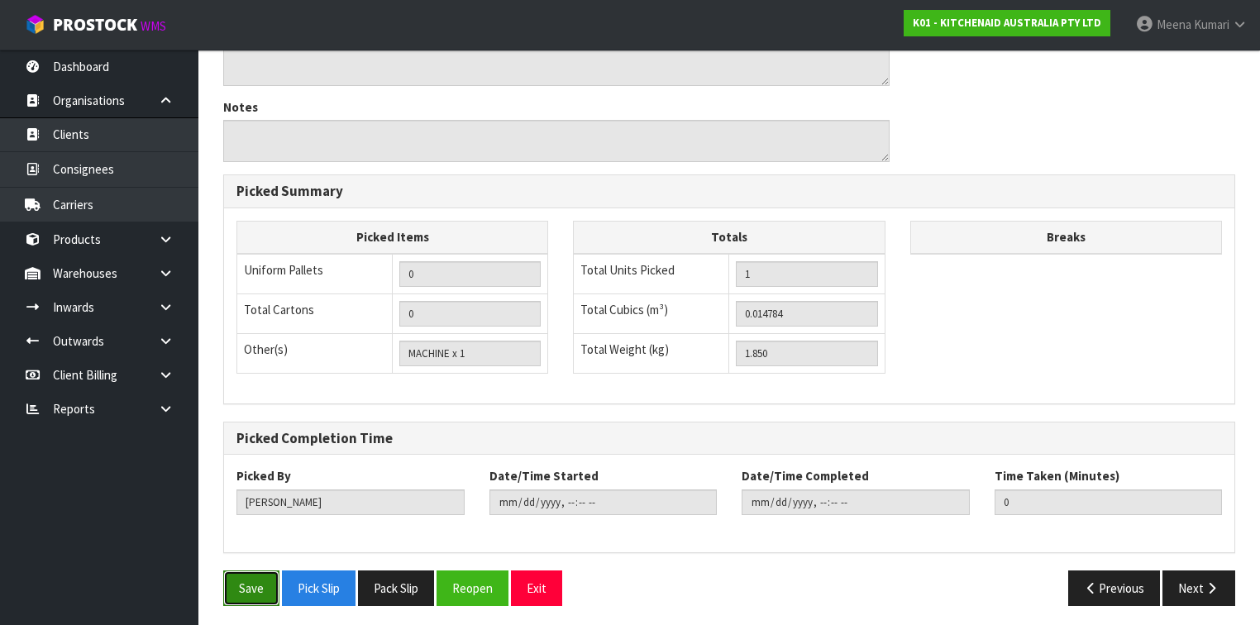
click at [262, 575] on button "Save" at bounding box center [251, 589] width 56 height 36
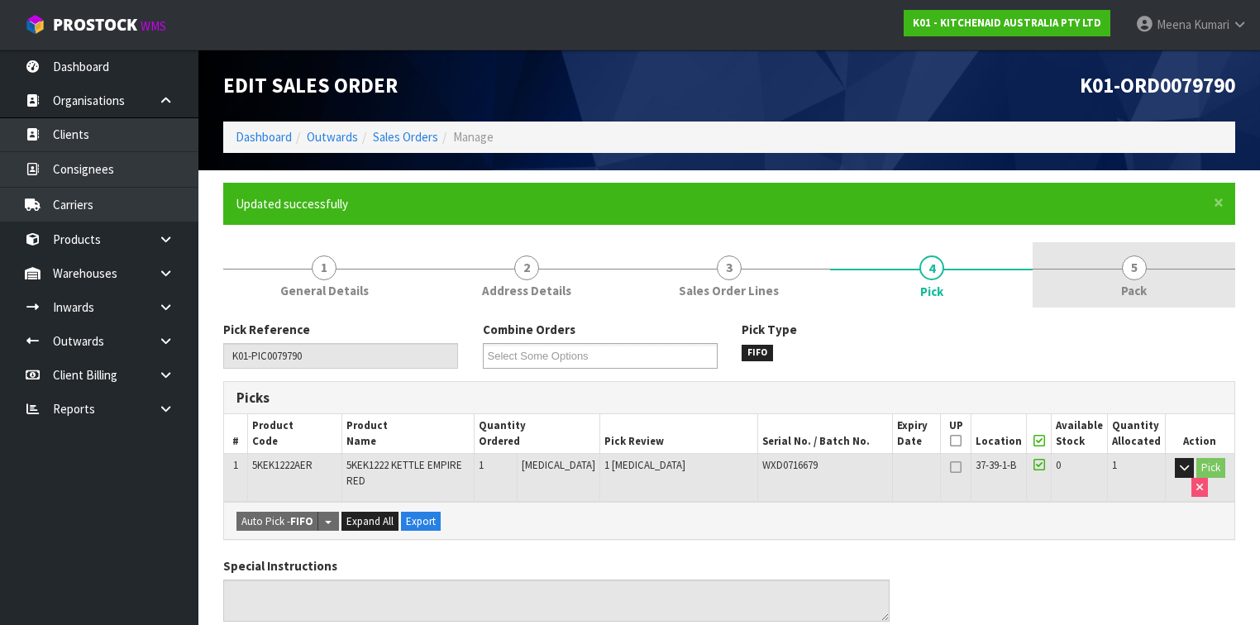
click at [1105, 259] on link "5 Pack" at bounding box center [1134, 274] width 203 height 65
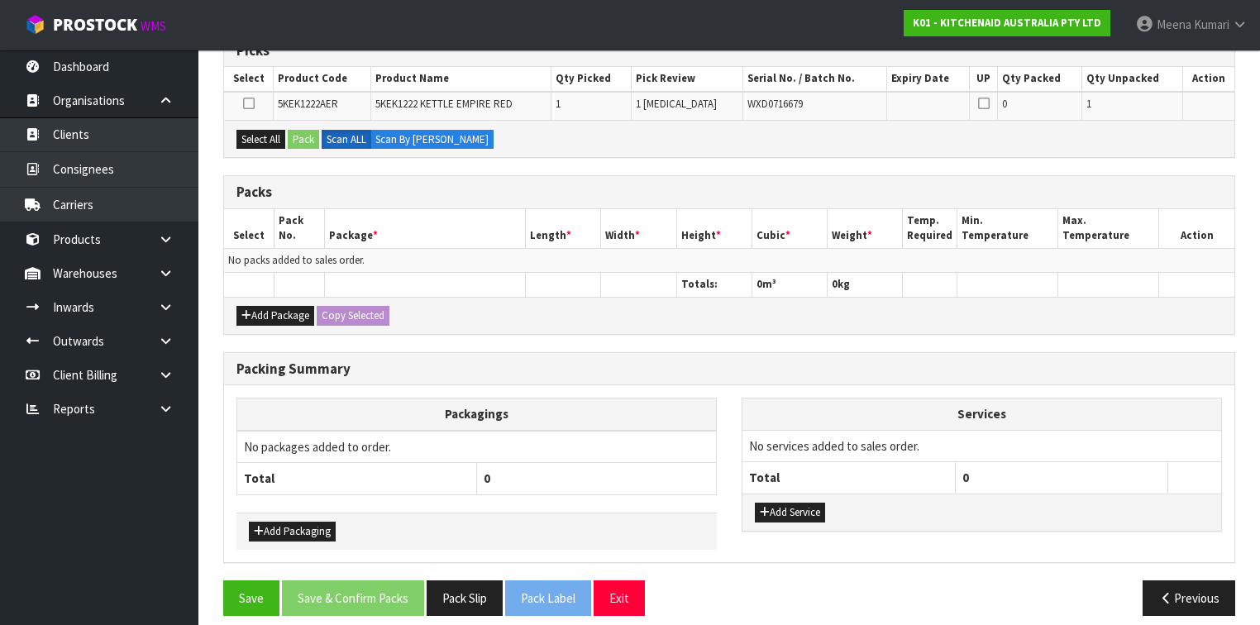
scroll to position [356, 0]
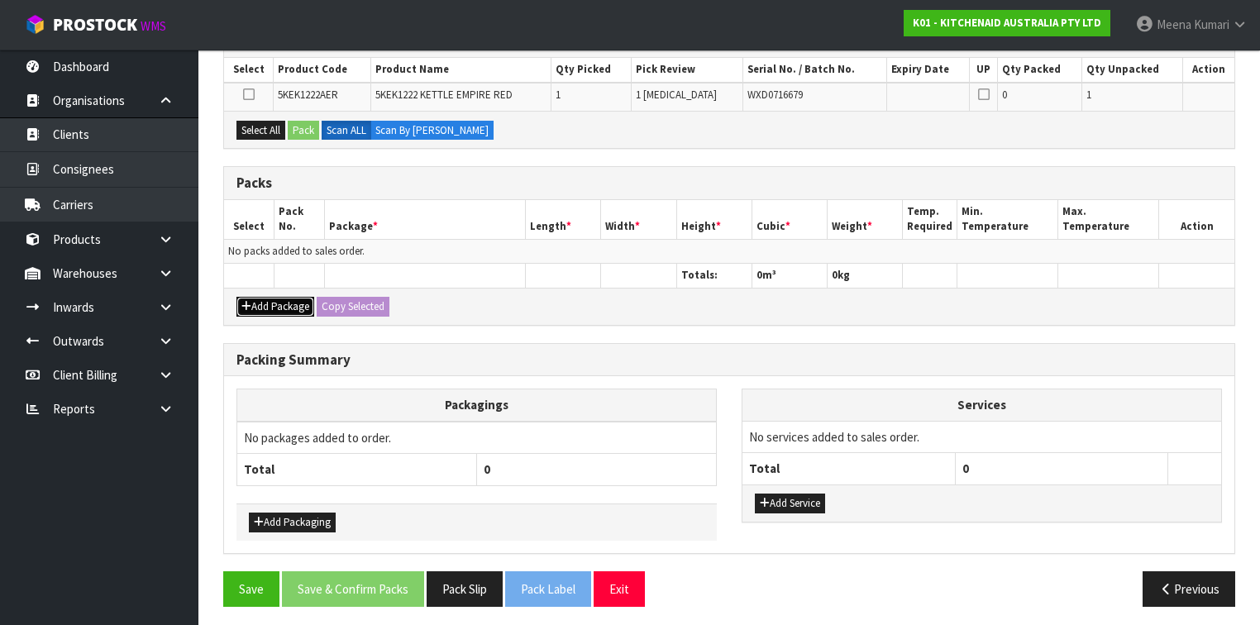
click at [281, 297] on button "Add Package" at bounding box center [276, 307] width 78 height 20
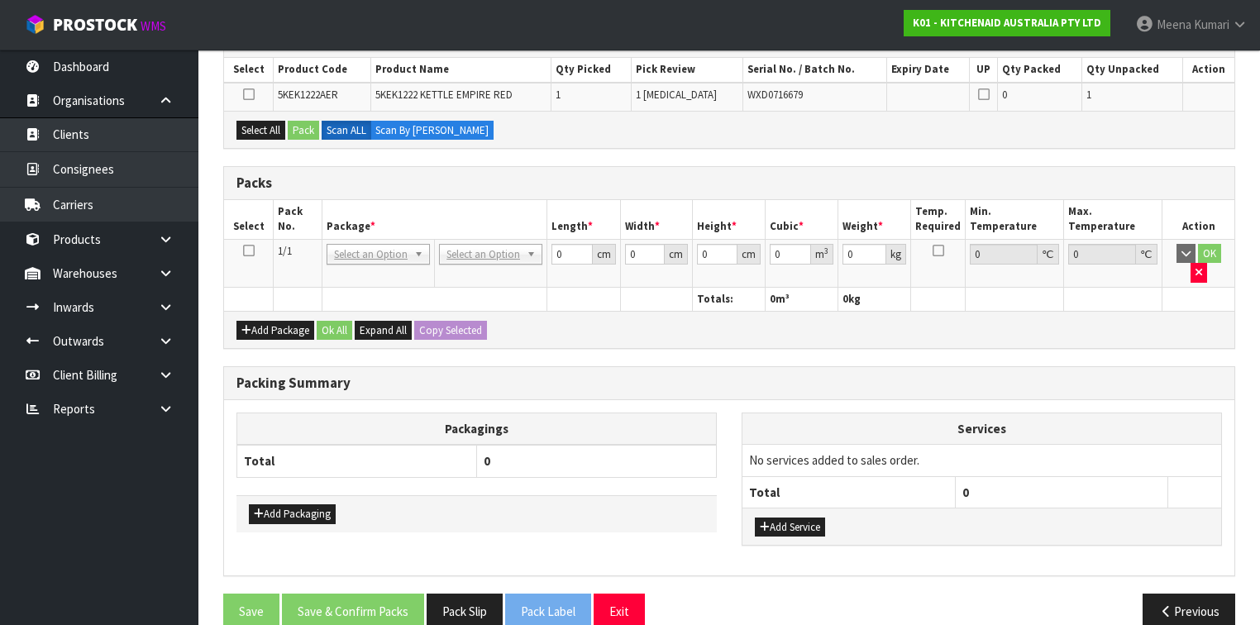
click at [243, 251] on icon at bounding box center [249, 251] width 12 height 1
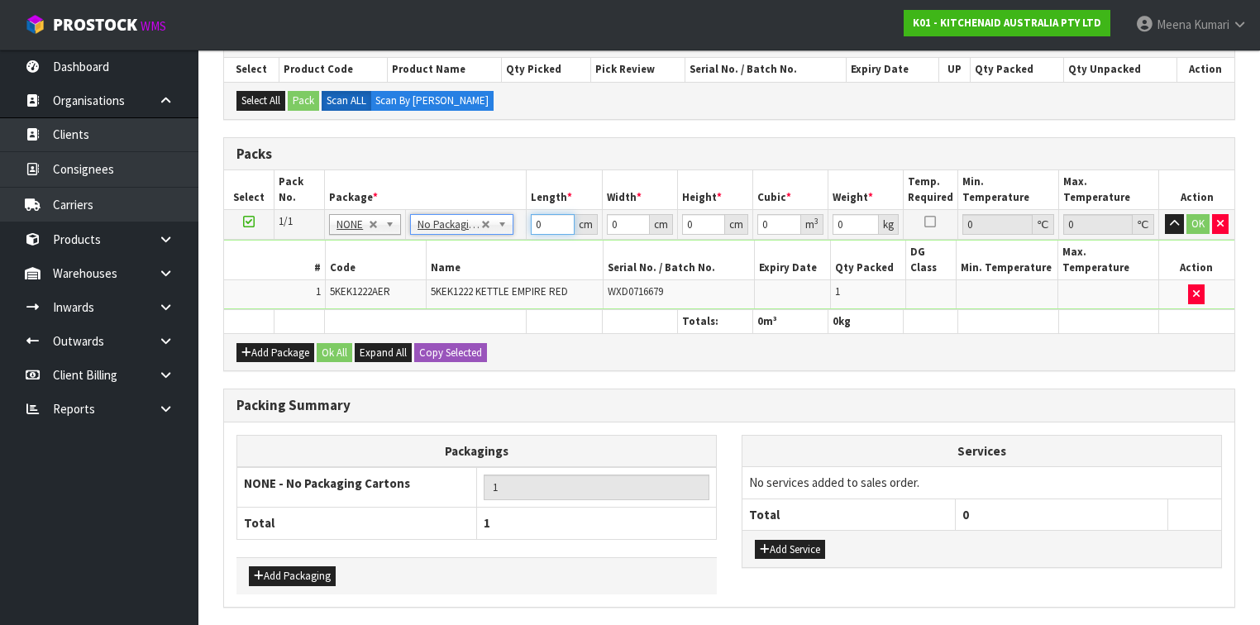
click at [547, 223] on input "0" at bounding box center [552, 224] width 43 height 21
click at [341, 343] on button "Ok All" at bounding box center [335, 353] width 36 height 20
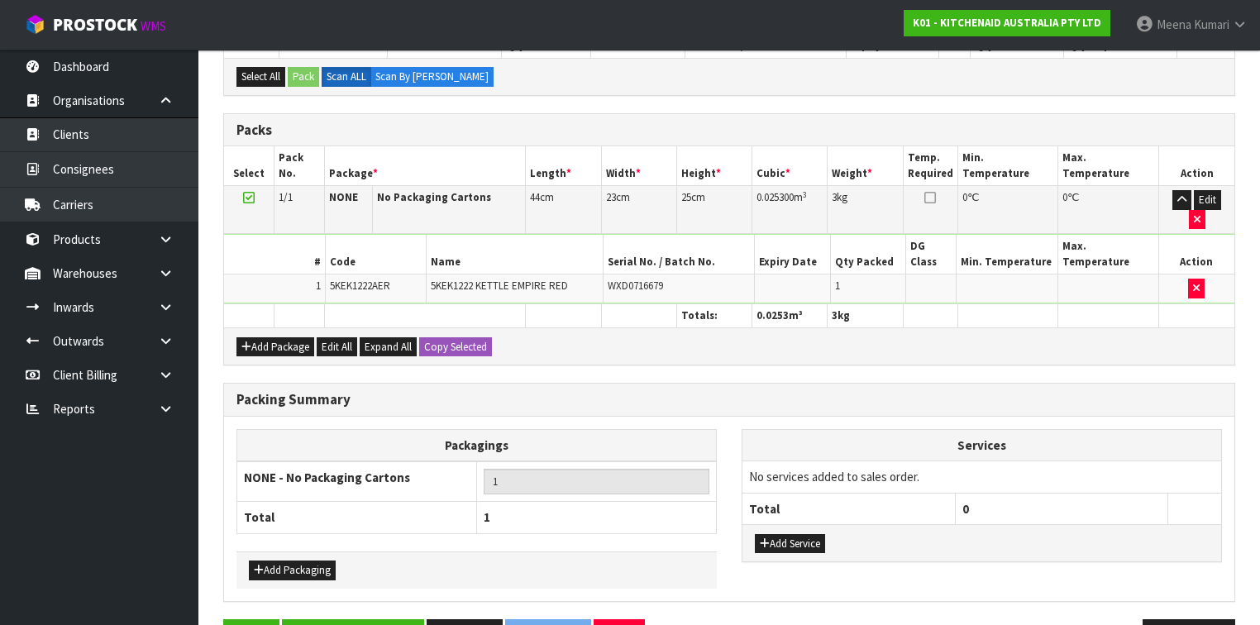
scroll to position [393, 0]
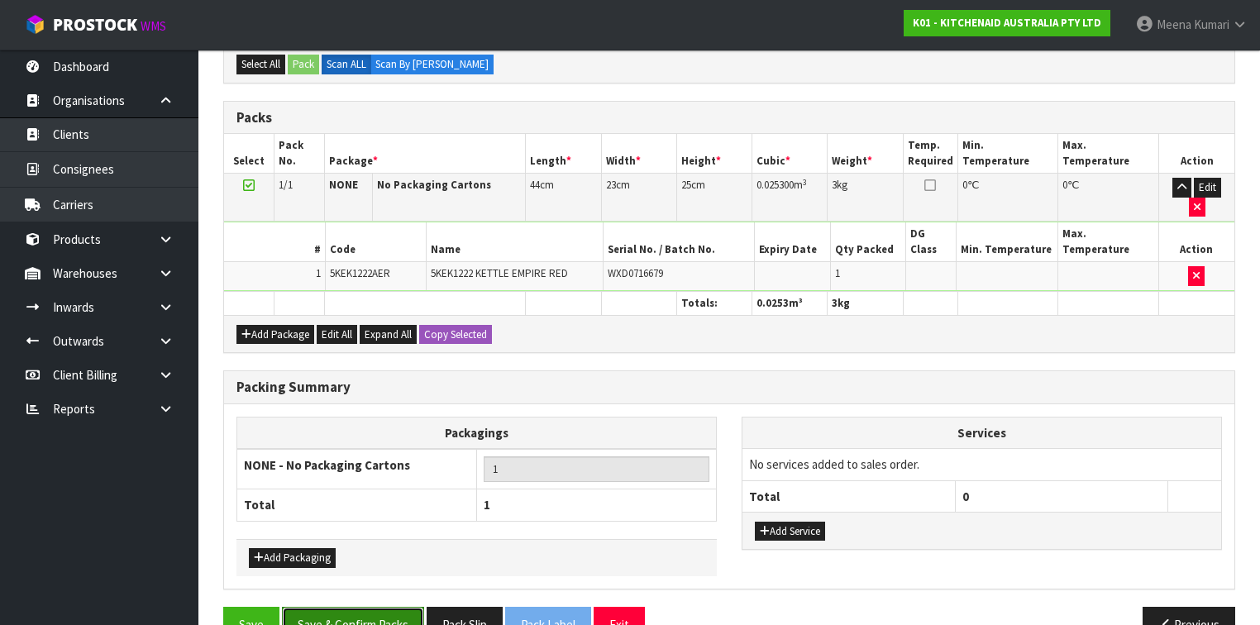
click at [376, 607] on button "Save & Confirm Packs" at bounding box center [353, 625] width 142 height 36
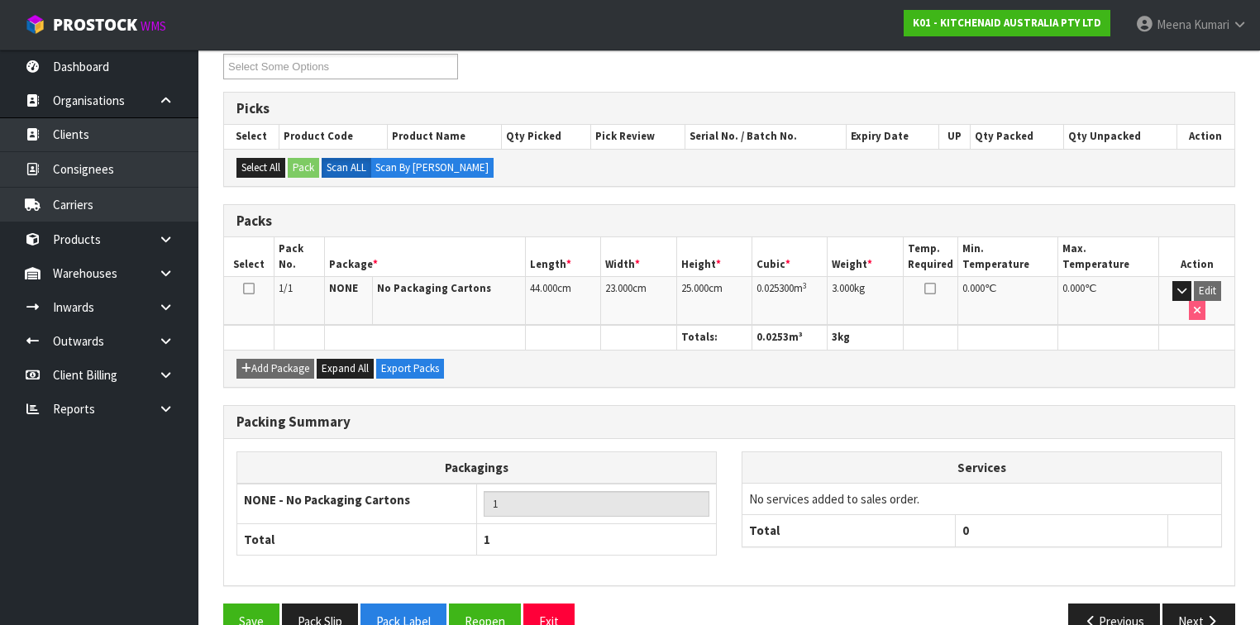
scroll to position [304, 0]
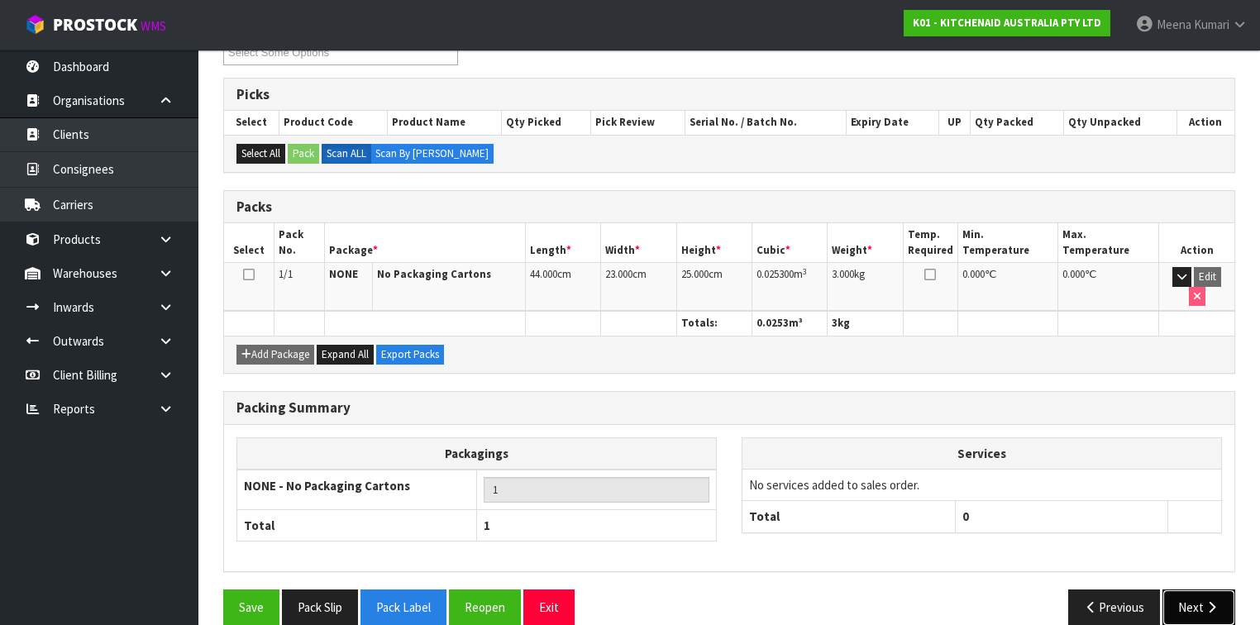
click at [1190, 590] on button "Next" at bounding box center [1199, 608] width 73 height 36
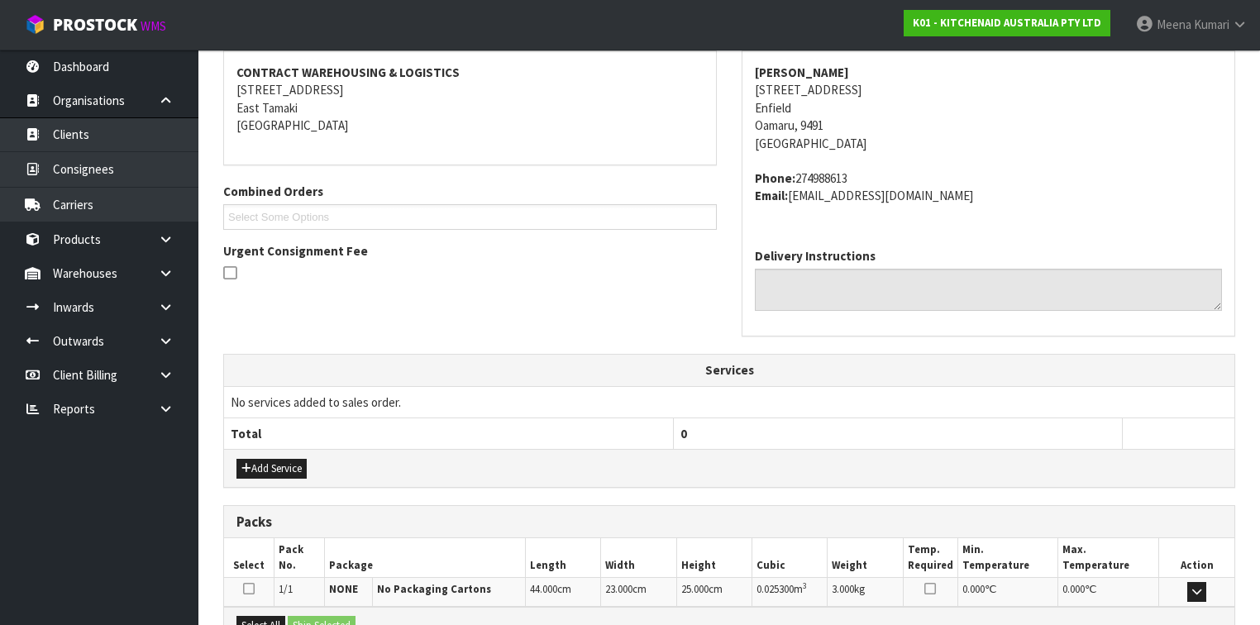
scroll to position [495, 0]
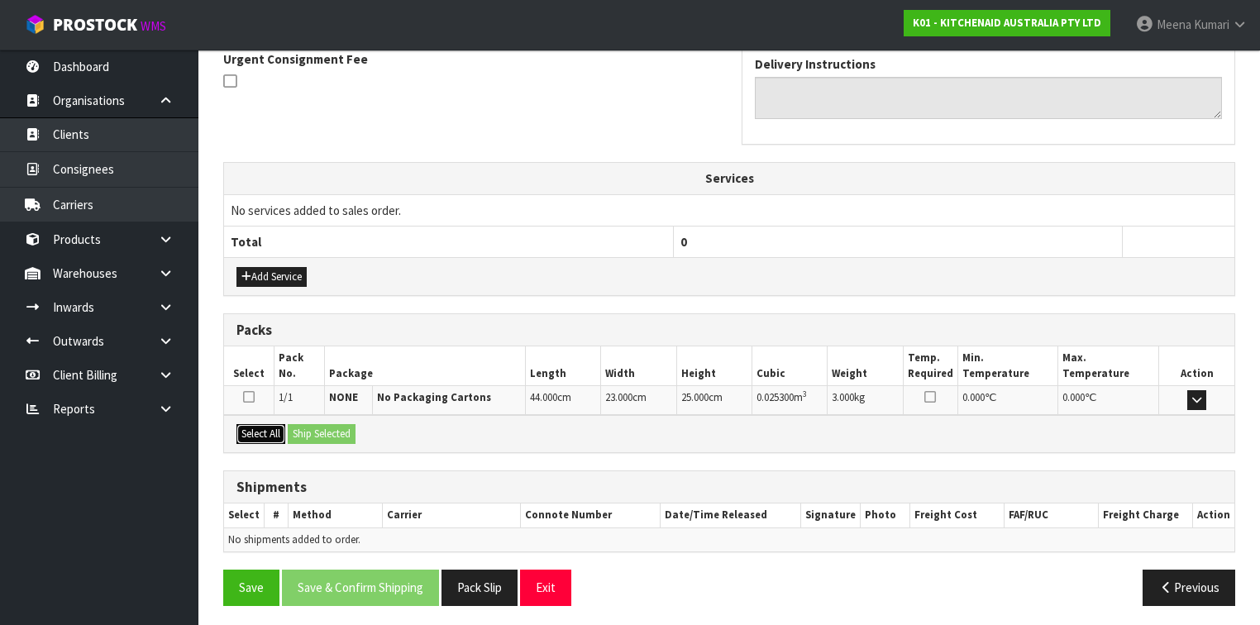
click at [250, 424] on button "Select All" at bounding box center [261, 434] width 49 height 20
click at [328, 424] on button "Ship Selected" at bounding box center [322, 434] width 68 height 20
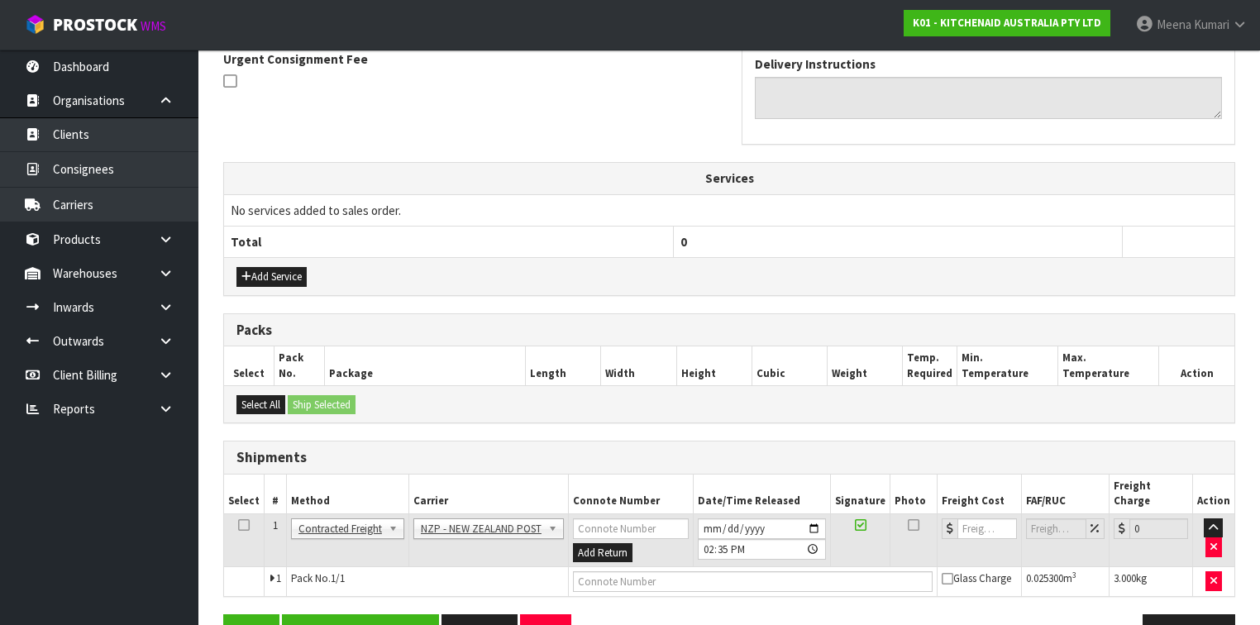
click at [248, 514] on td at bounding box center [244, 541] width 41 height 54
click at [242, 525] on icon at bounding box center [244, 525] width 12 height 1
click at [323, 614] on button "Save & Confirm Shipping" at bounding box center [360, 632] width 157 height 36
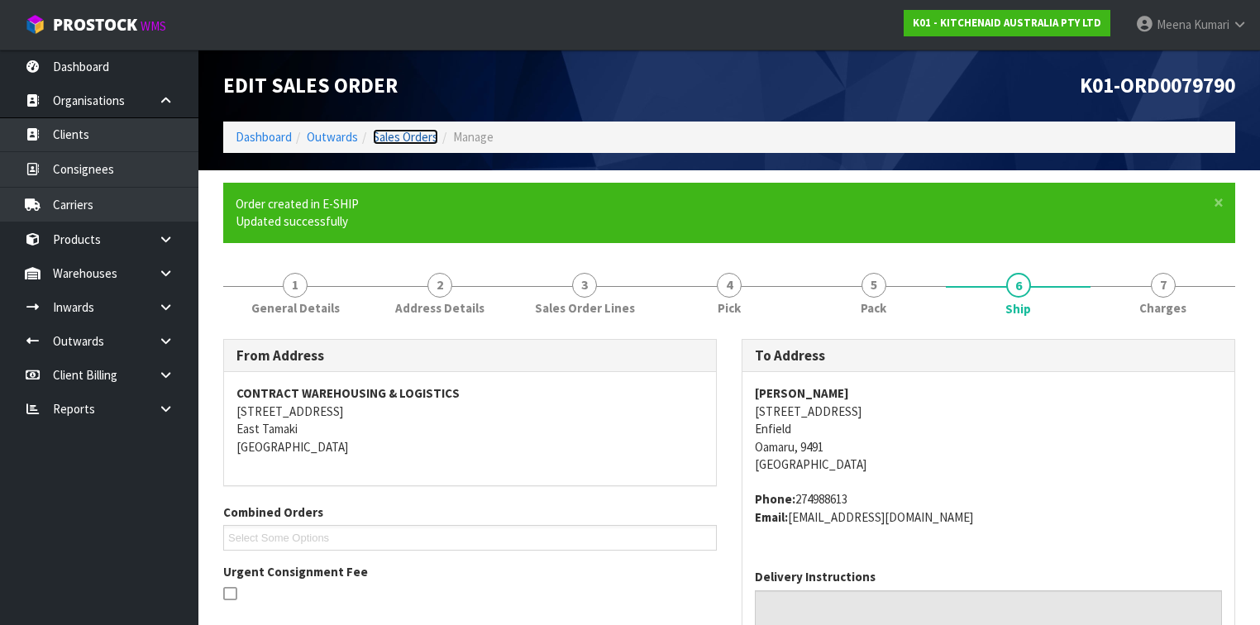
click at [413, 134] on link "Sales Orders" at bounding box center [405, 137] width 65 height 16
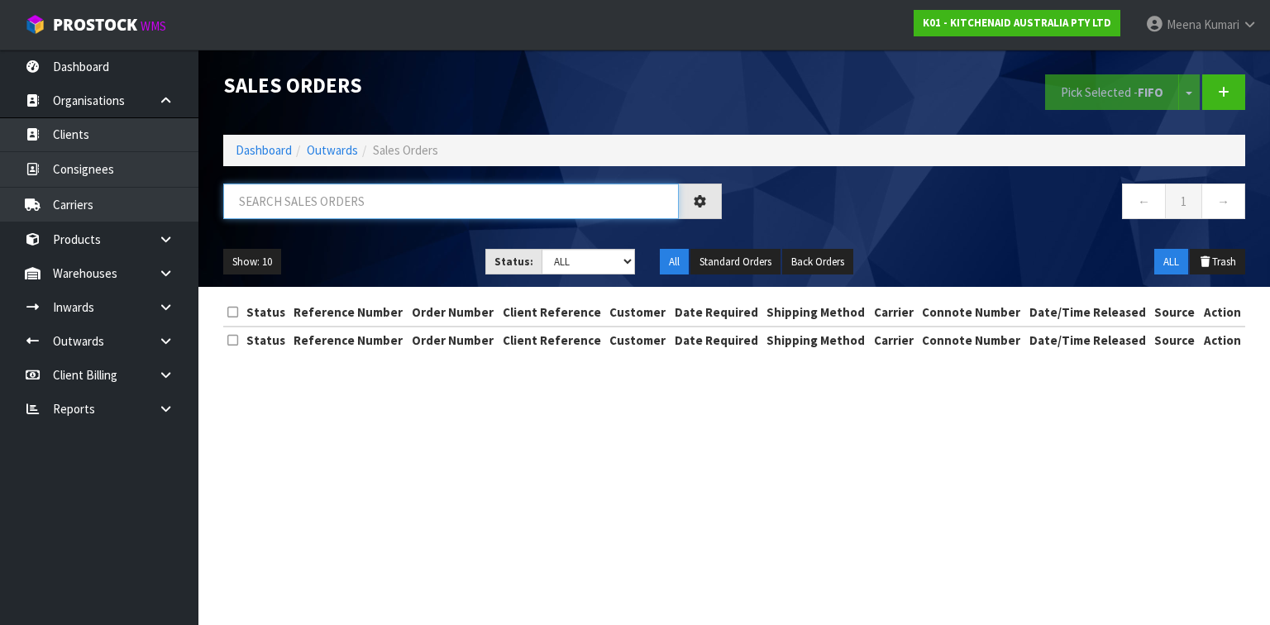
click at [307, 202] on input "text" at bounding box center [451, 202] width 456 height 36
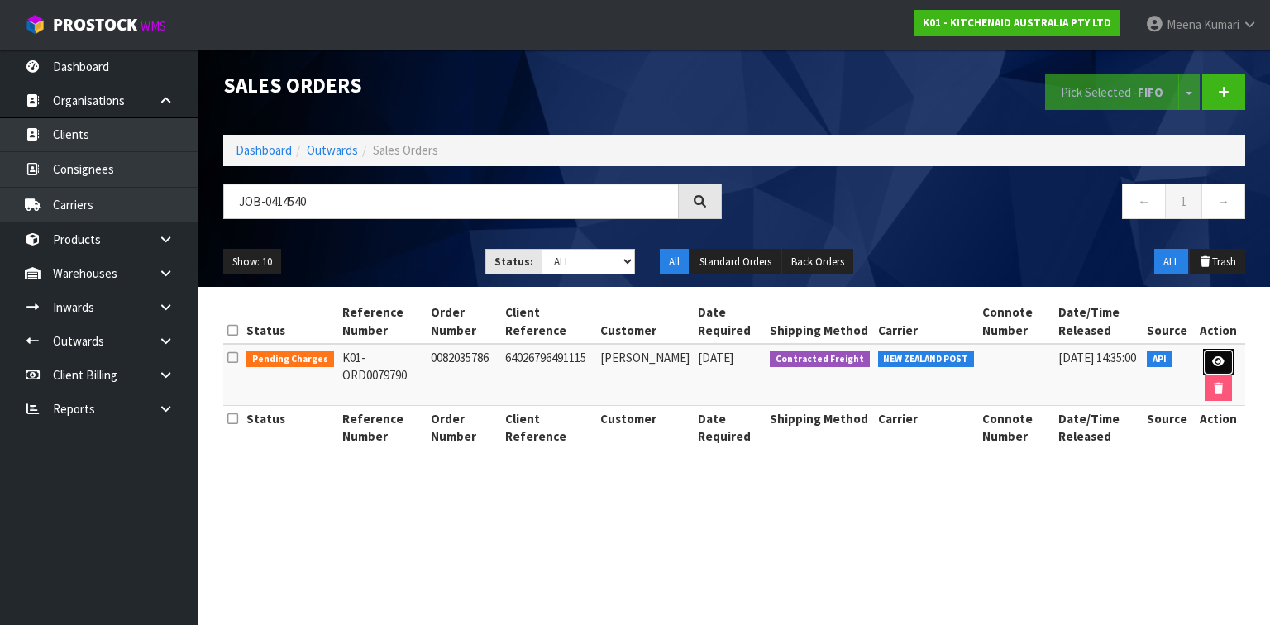
click at [1214, 356] on icon at bounding box center [1218, 361] width 12 height 11
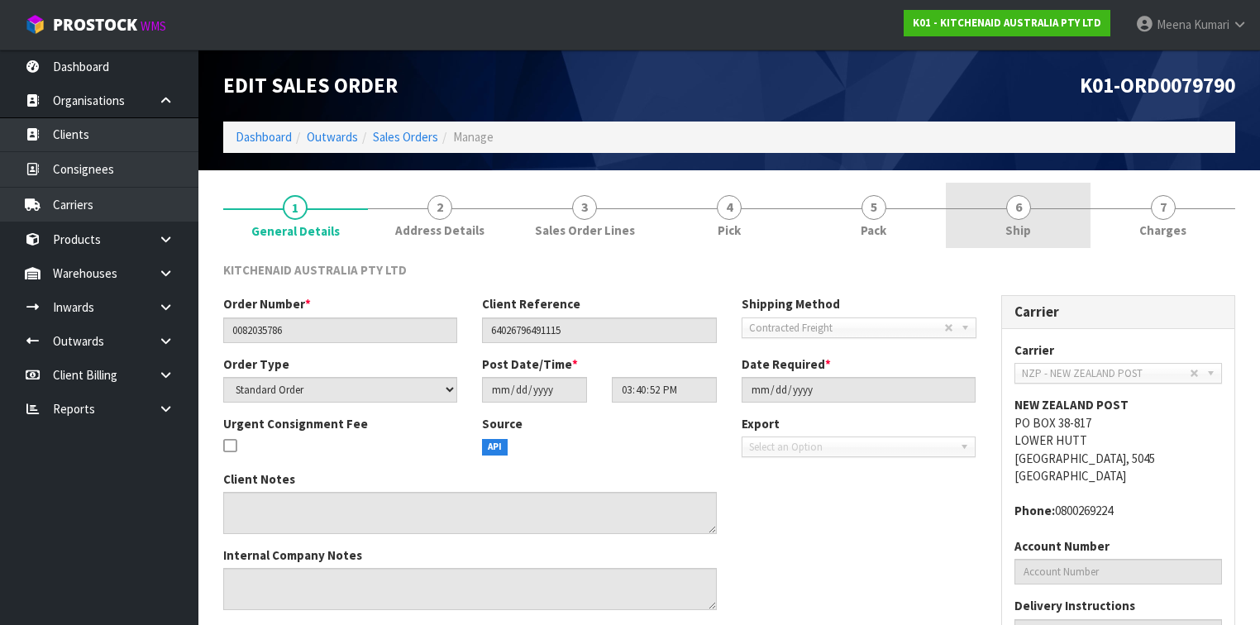
click at [1046, 217] on link "6 Ship" at bounding box center [1018, 215] width 145 height 65
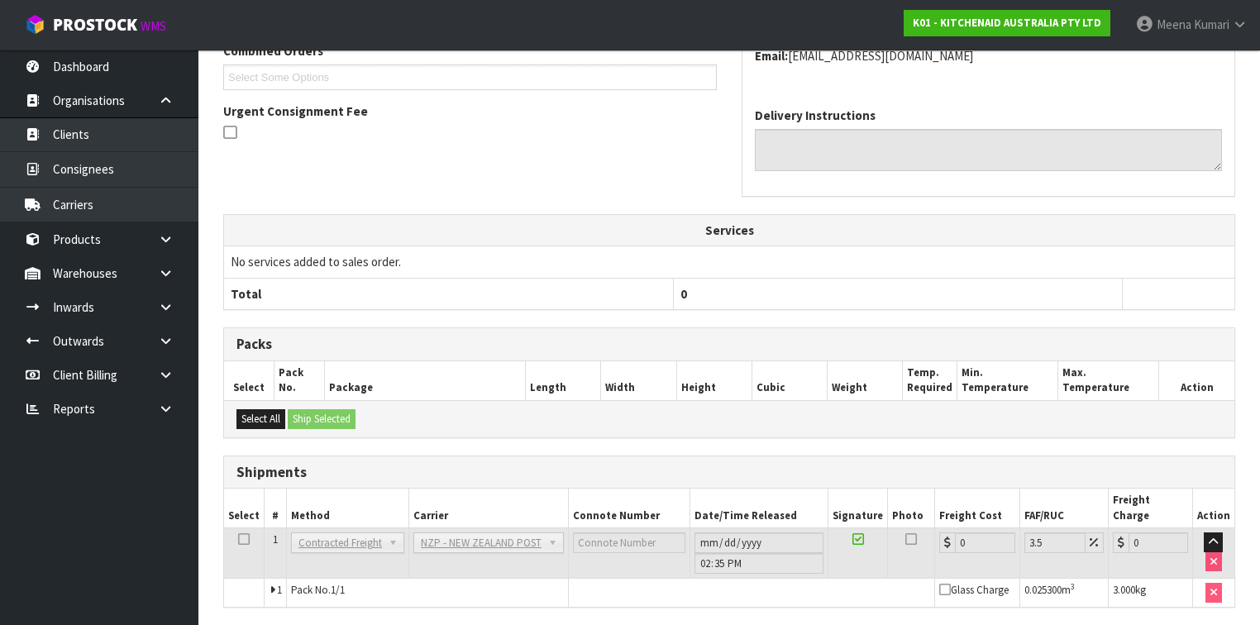
scroll to position [423, 0]
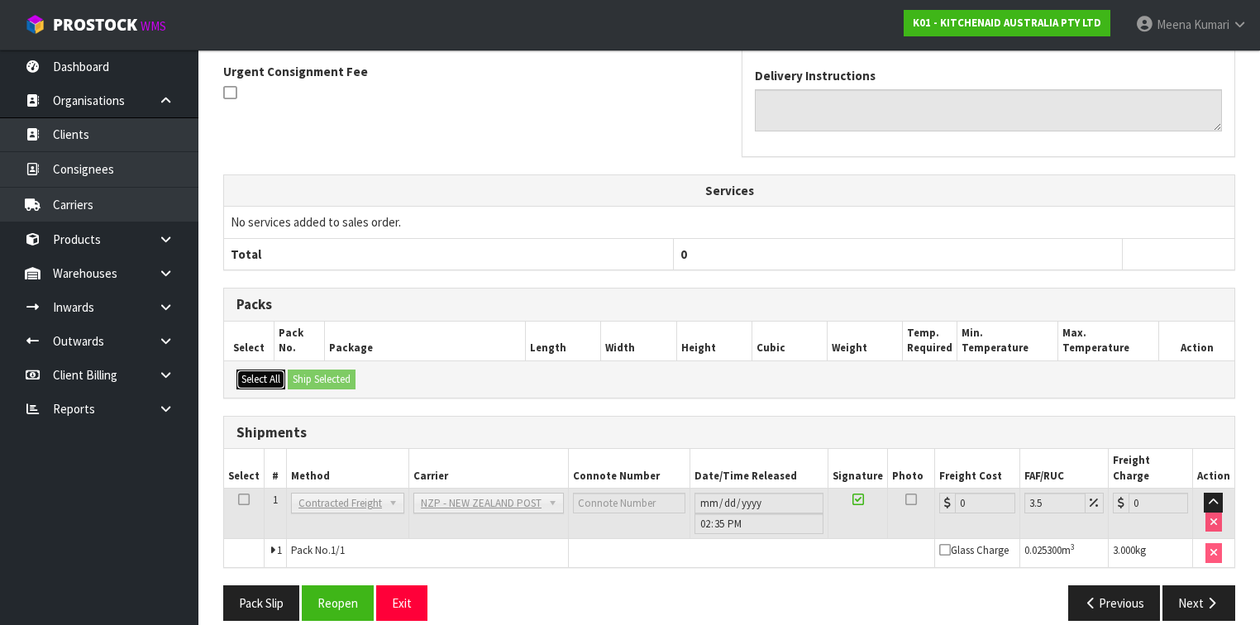
click at [270, 371] on button "Select All" at bounding box center [261, 380] width 49 height 20
click at [343, 586] on button "Reopen" at bounding box center [338, 604] width 72 height 36
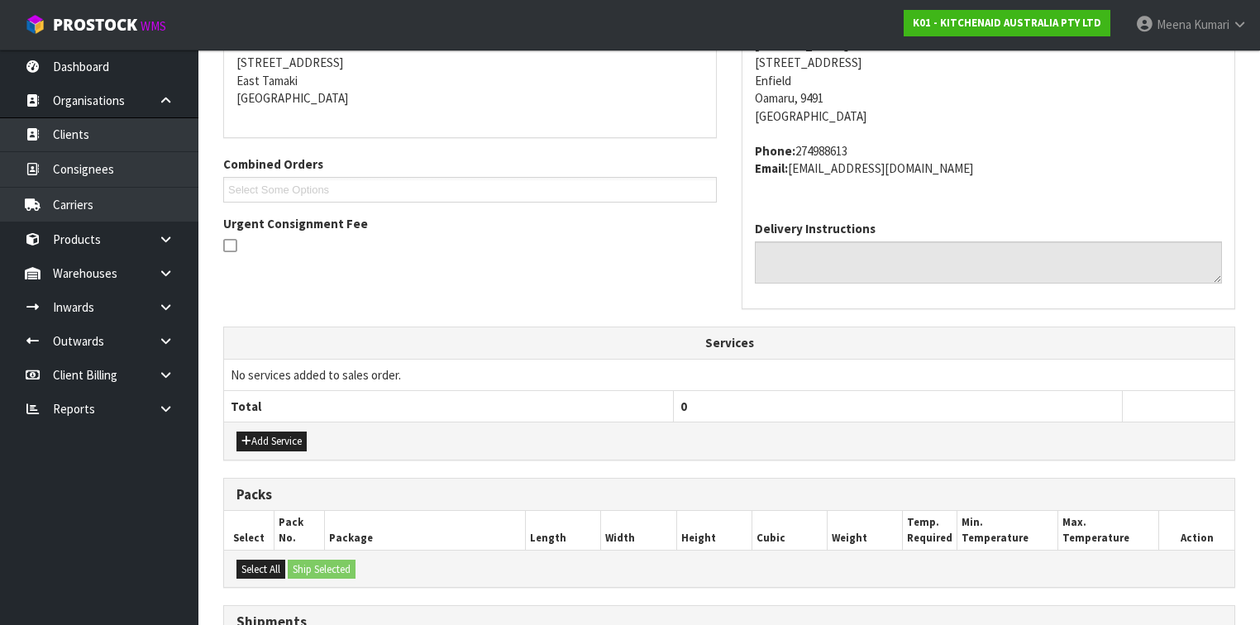
scroll to position [539, 0]
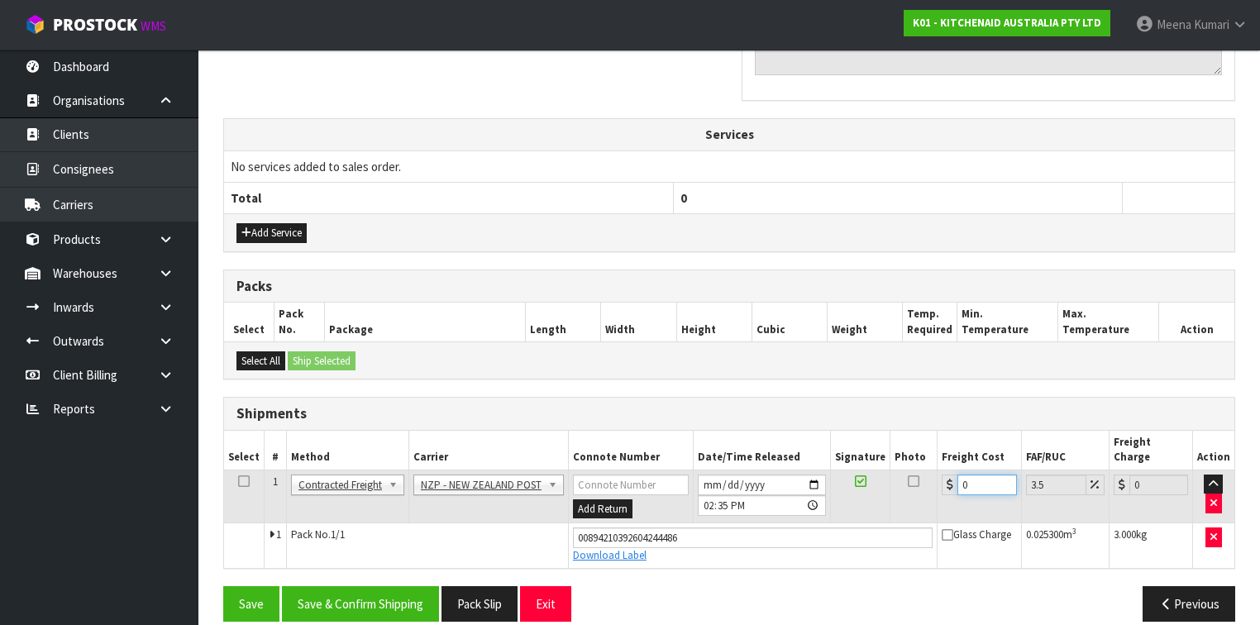
click at [977, 475] on input "0" at bounding box center [987, 485] width 59 height 21
click at [241, 481] on icon at bounding box center [244, 481] width 12 height 1
click at [394, 586] on button "Save & Confirm Shipping" at bounding box center [360, 604] width 157 height 36
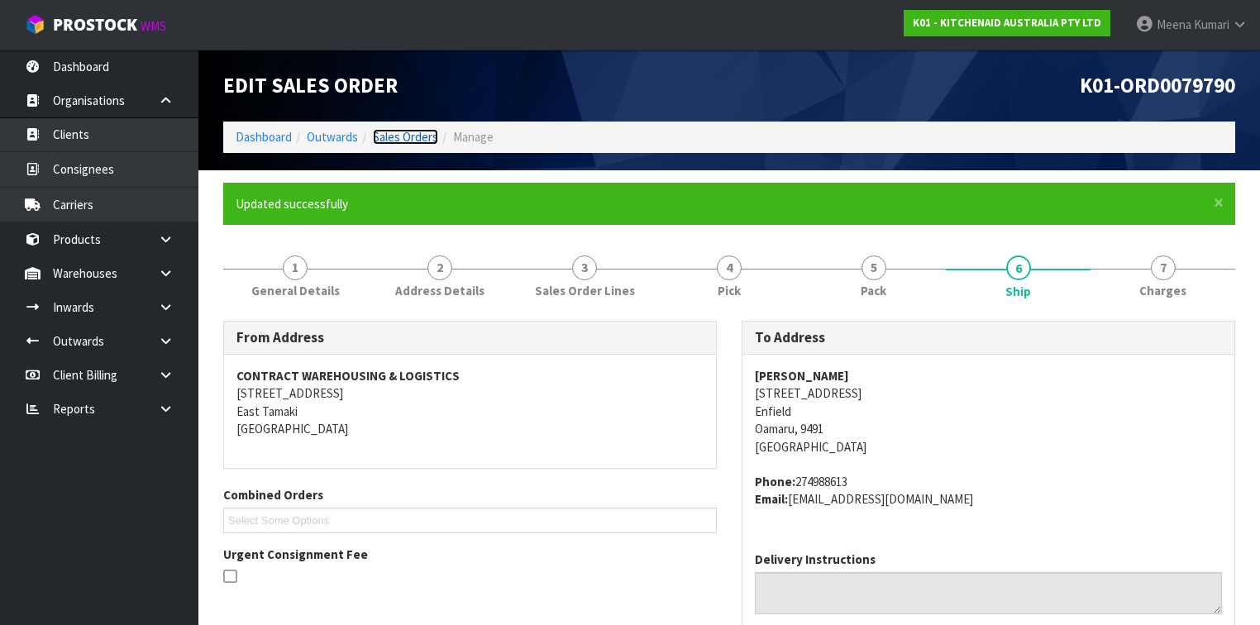
click at [384, 129] on link "Sales Orders" at bounding box center [405, 137] width 65 height 16
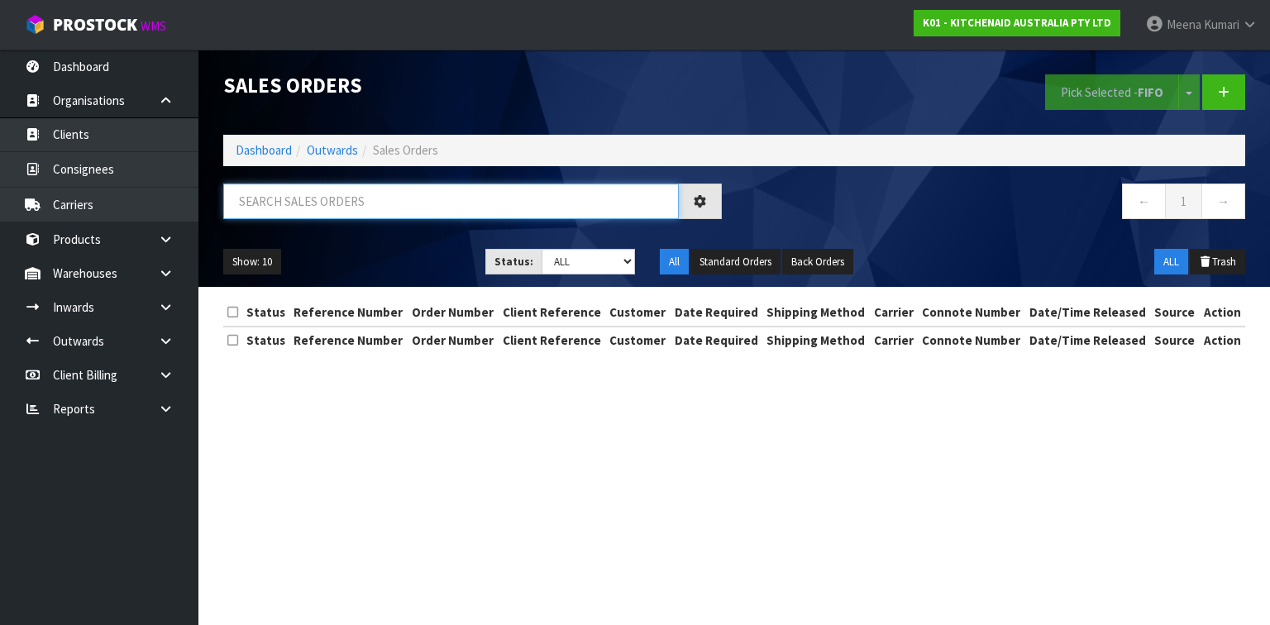
click at [302, 191] on input "text" at bounding box center [451, 202] width 456 height 36
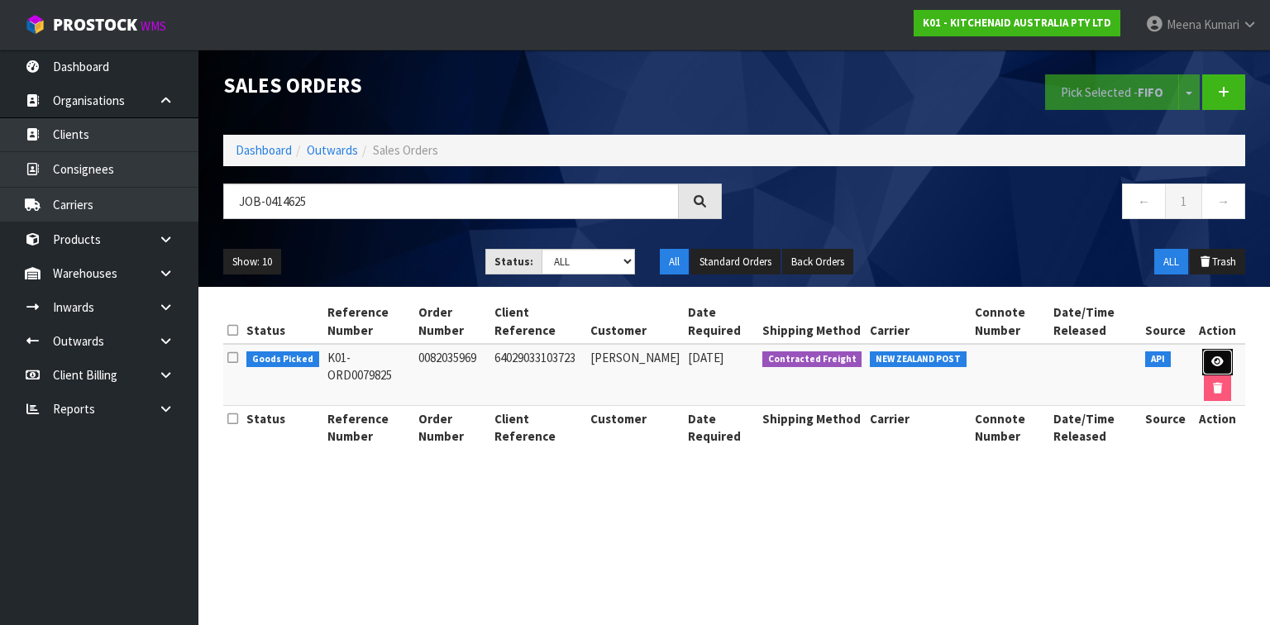
click at [1222, 361] on link at bounding box center [1217, 362] width 31 height 26
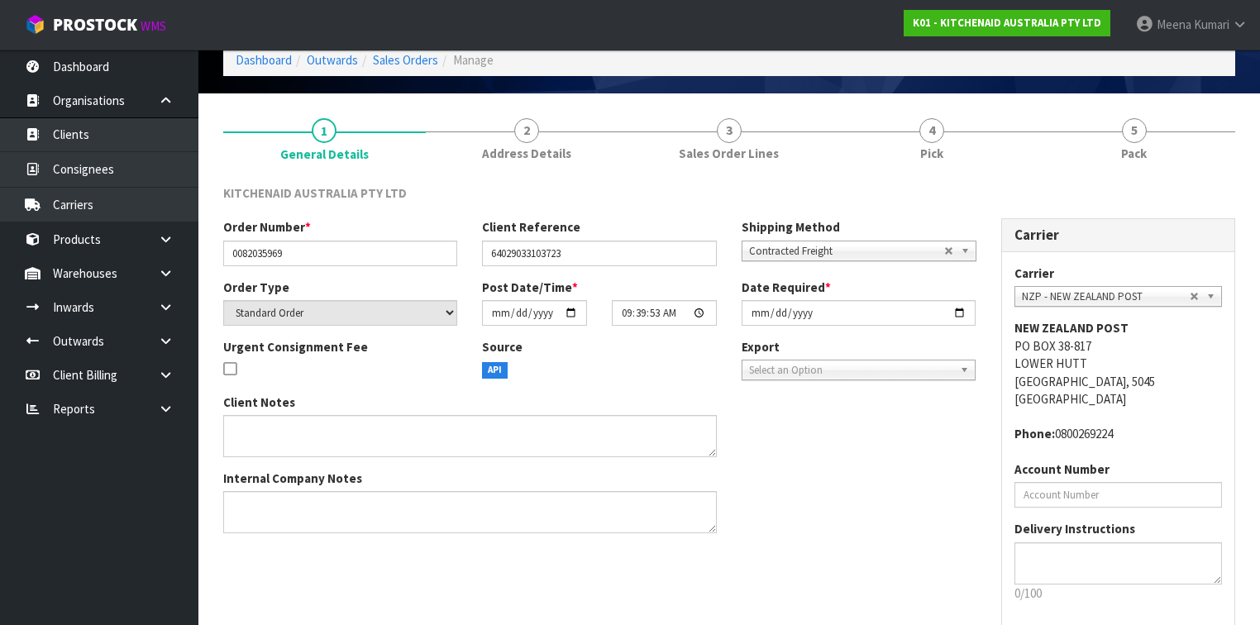
scroll to position [155, 0]
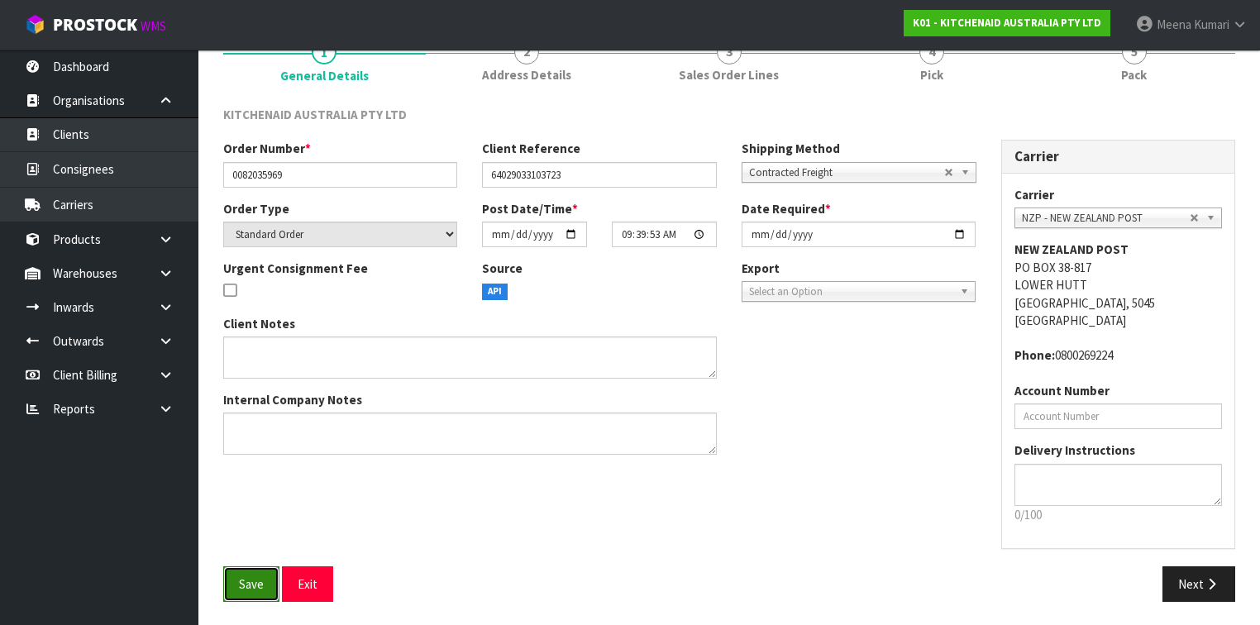
click at [237, 580] on button "Save" at bounding box center [251, 585] width 56 height 36
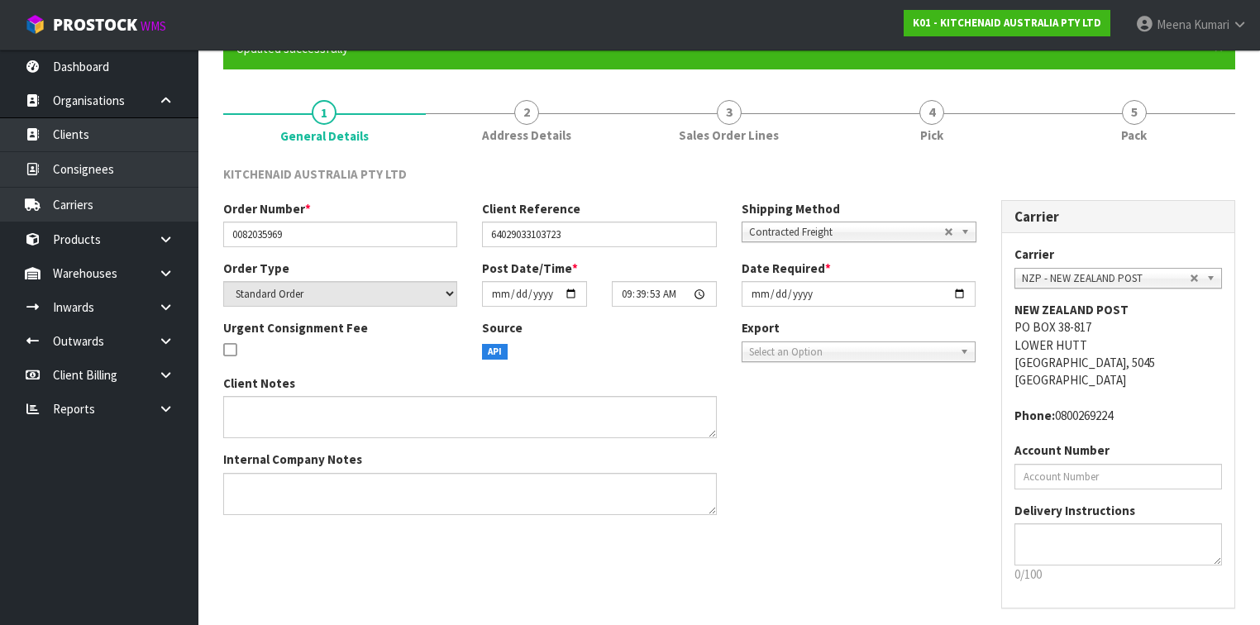
scroll to position [0, 0]
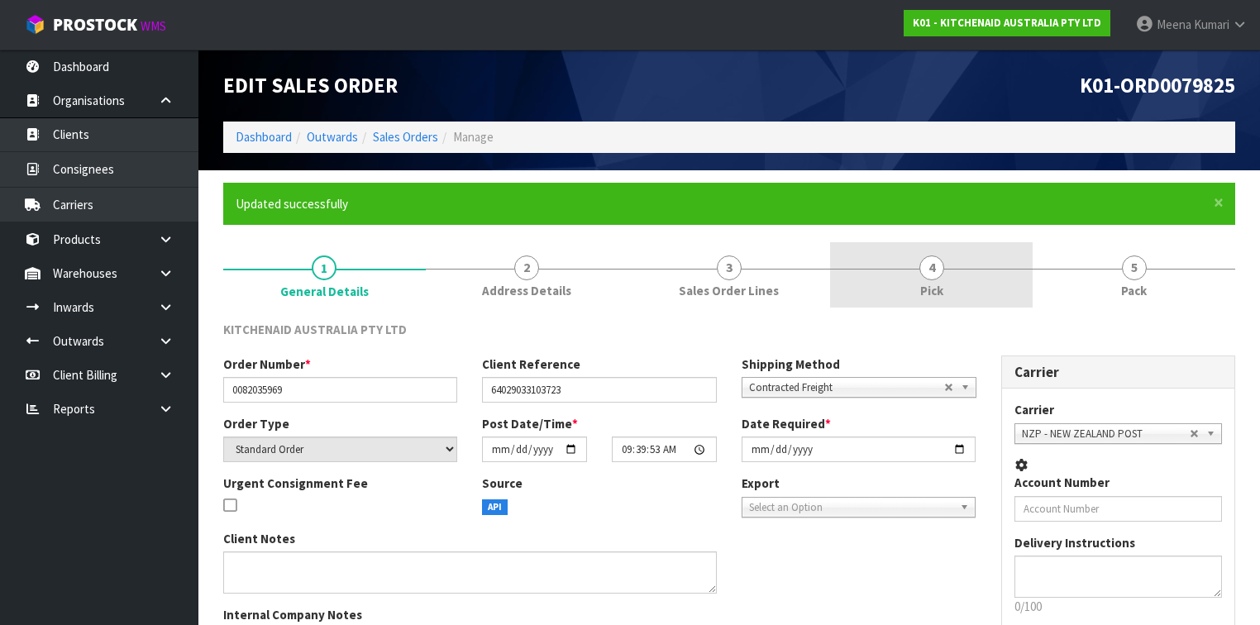
click at [909, 267] on link "4 Pick" at bounding box center [931, 274] width 203 height 65
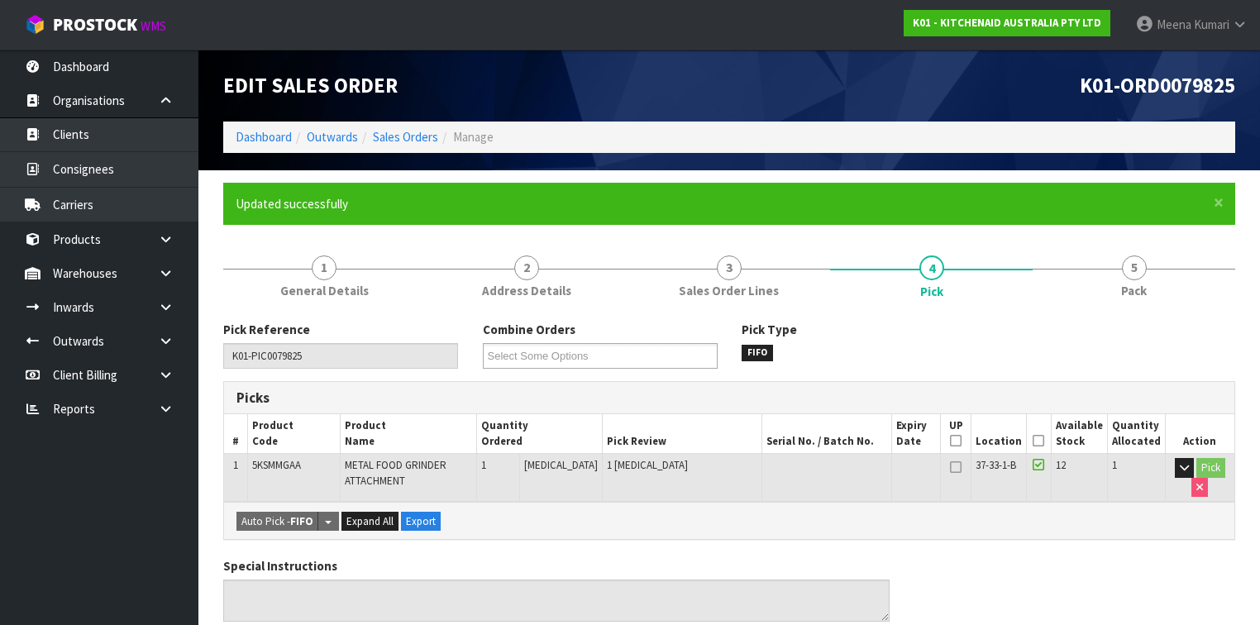
click at [1045, 441] on icon at bounding box center [1039, 441] width 12 height 1
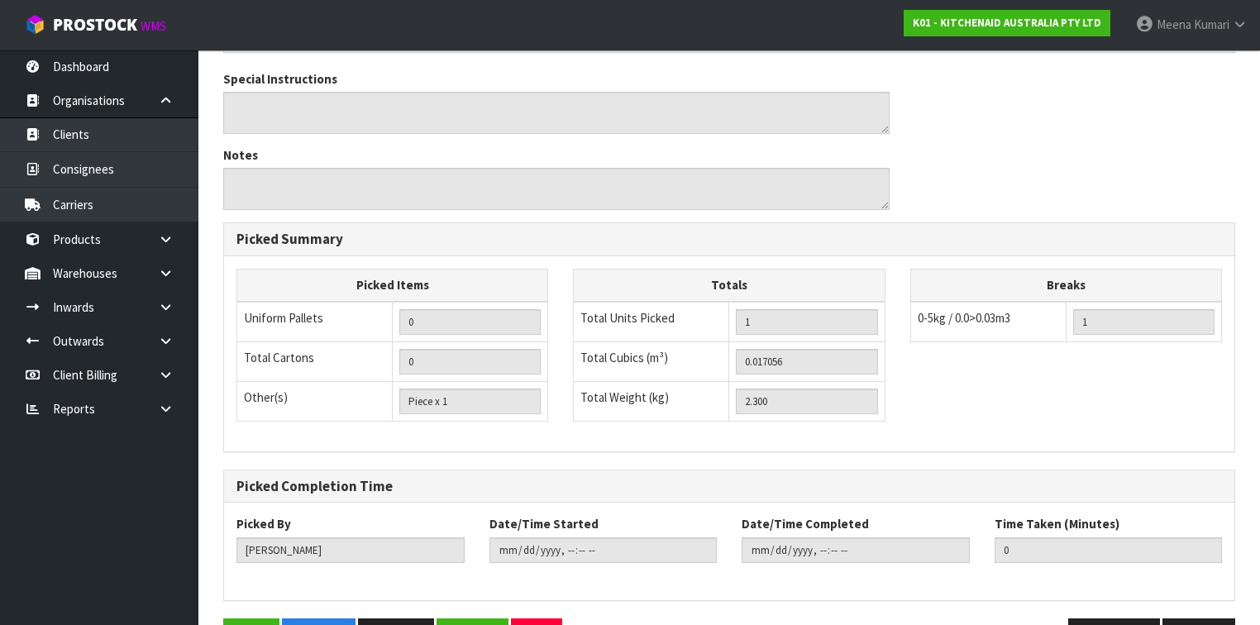
scroll to position [595, 0]
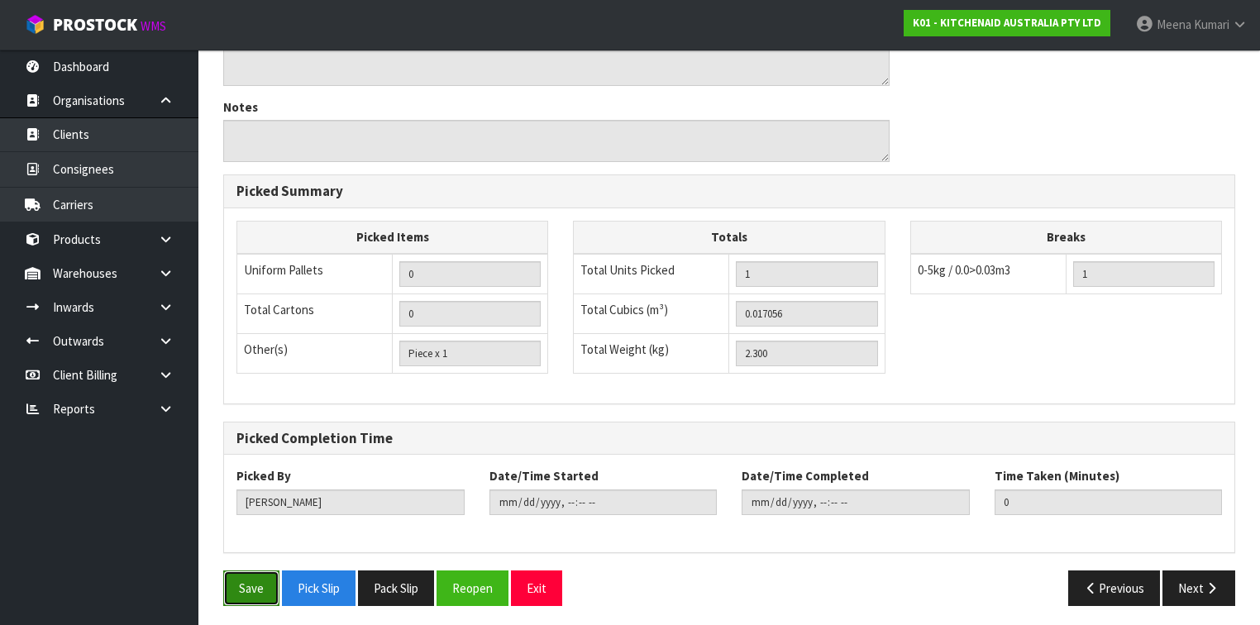
click at [241, 581] on button "Save" at bounding box center [251, 589] width 56 height 36
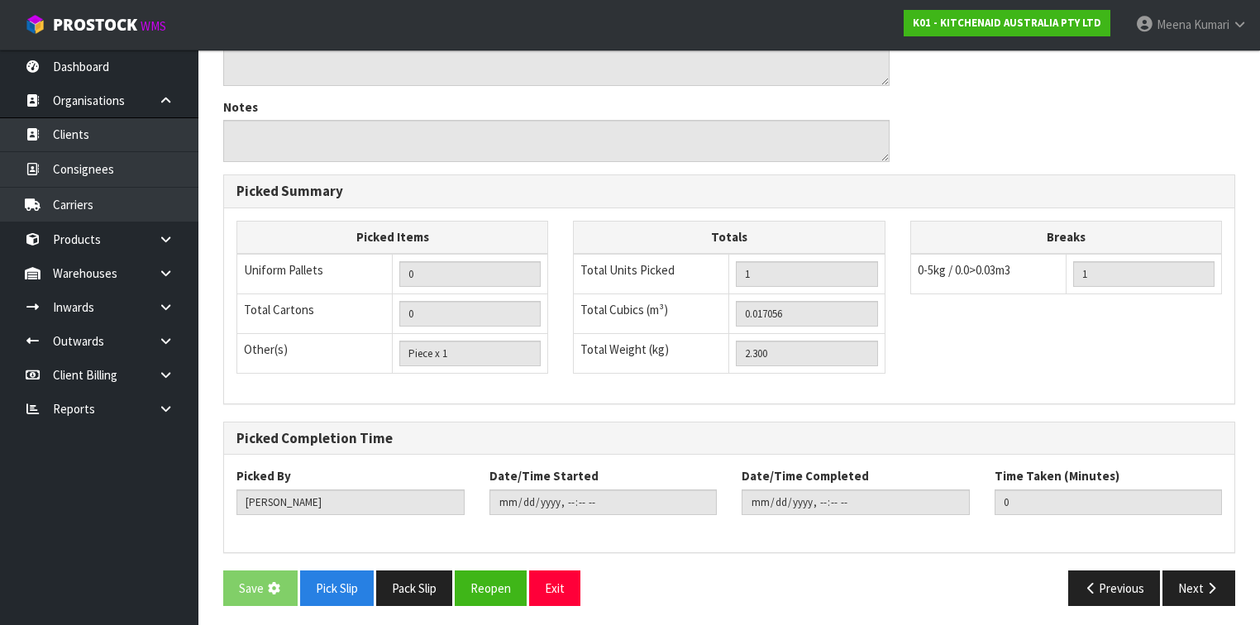
scroll to position [0, 0]
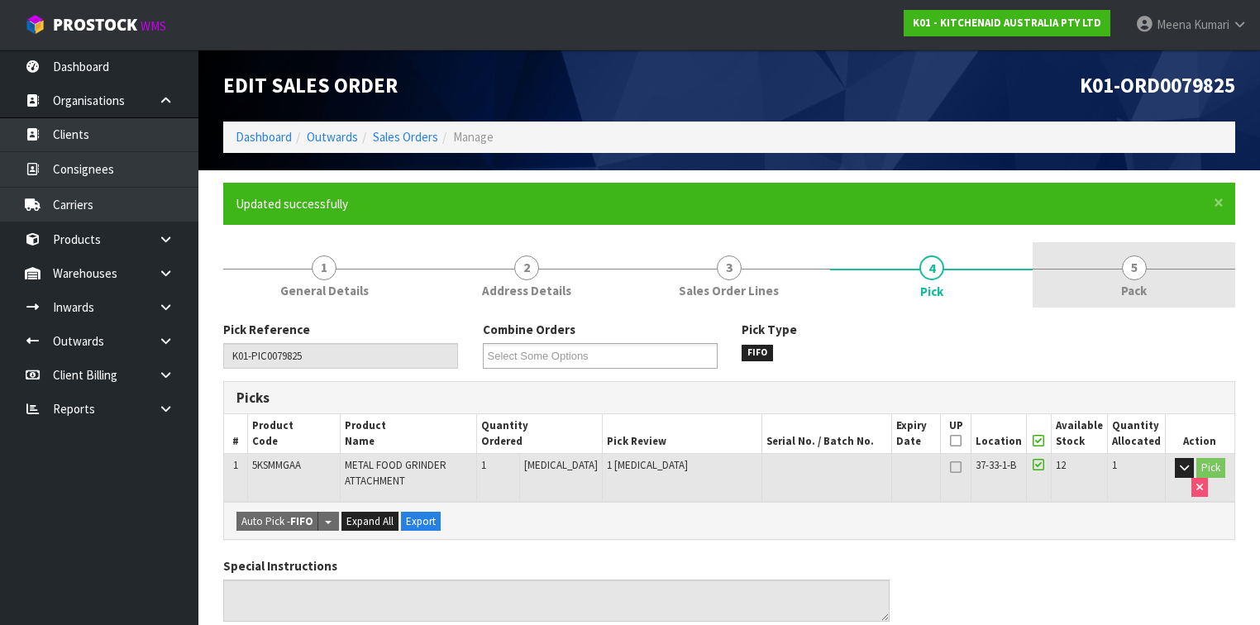
click at [1121, 276] on link "5 Pack" at bounding box center [1134, 274] width 203 height 65
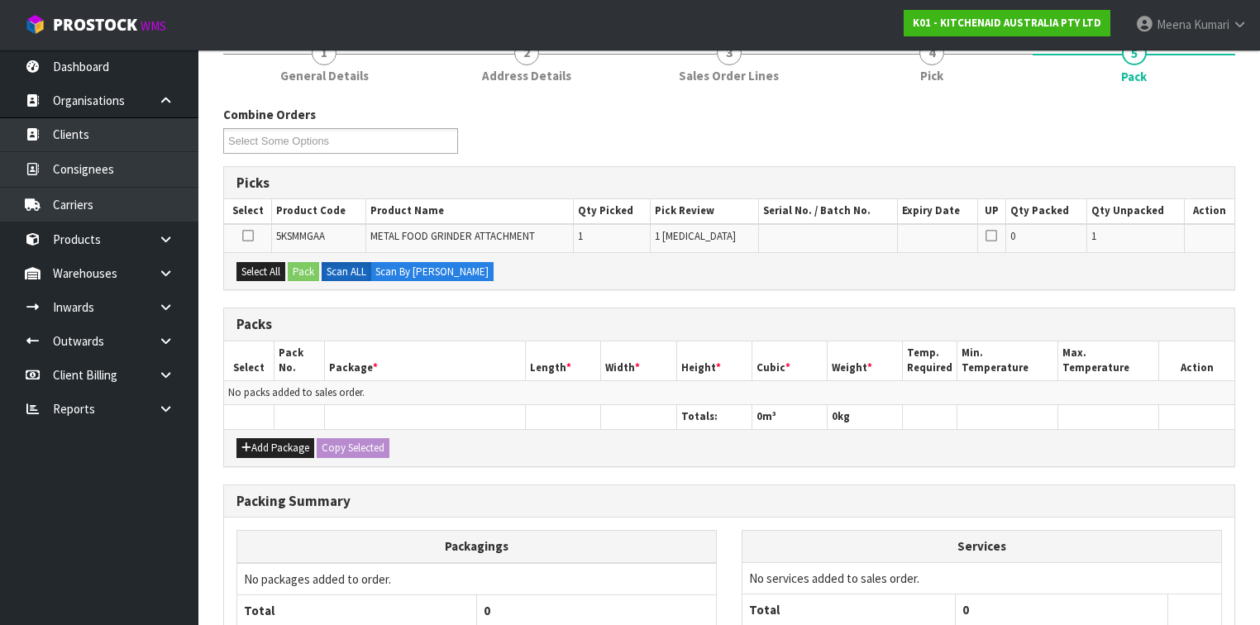
scroll to position [265, 0]
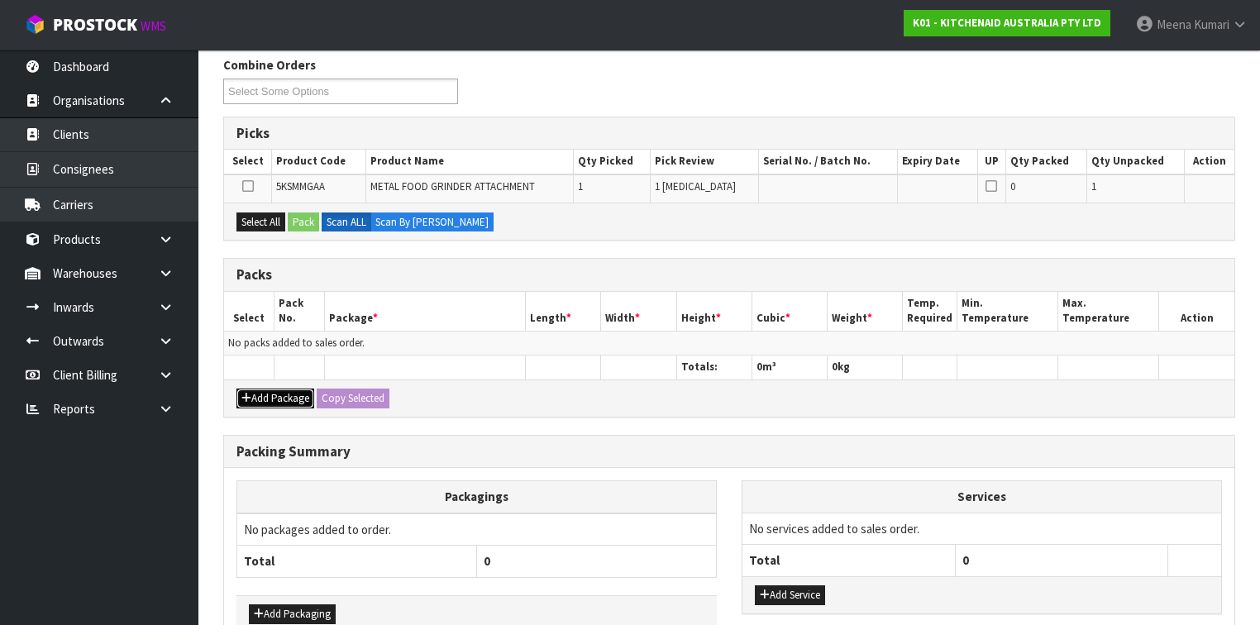
click at [275, 389] on button "Add Package" at bounding box center [276, 399] width 78 height 20
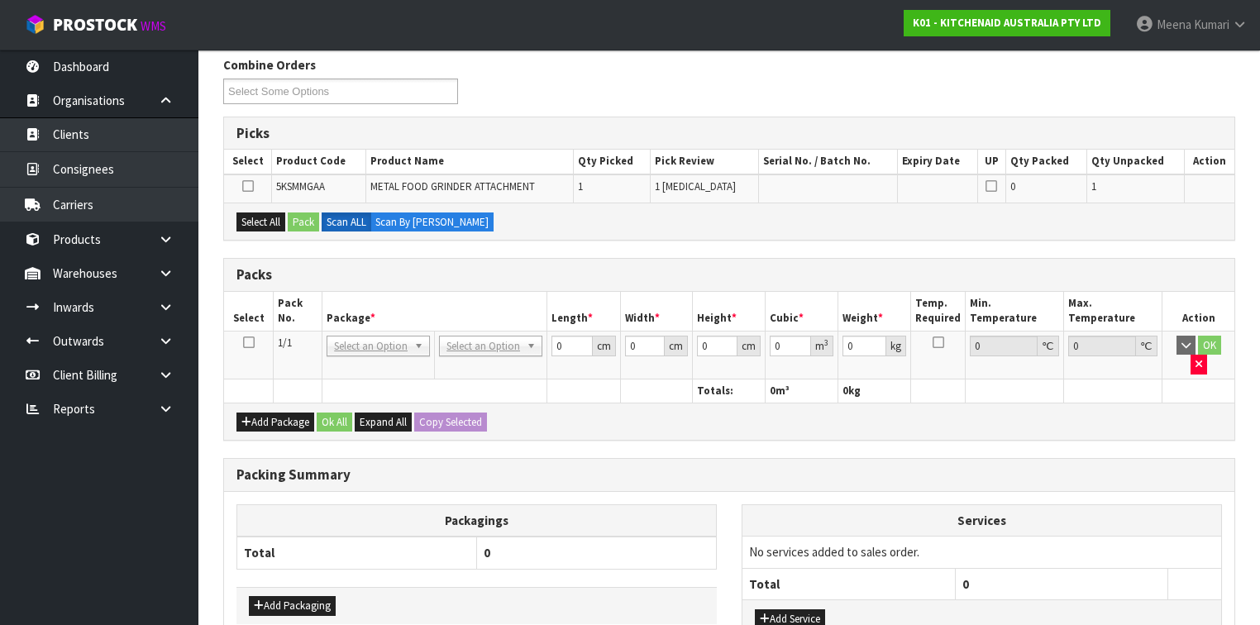
click at [252, 342] on icon at bounding box center [249, 342] width 12 height 1
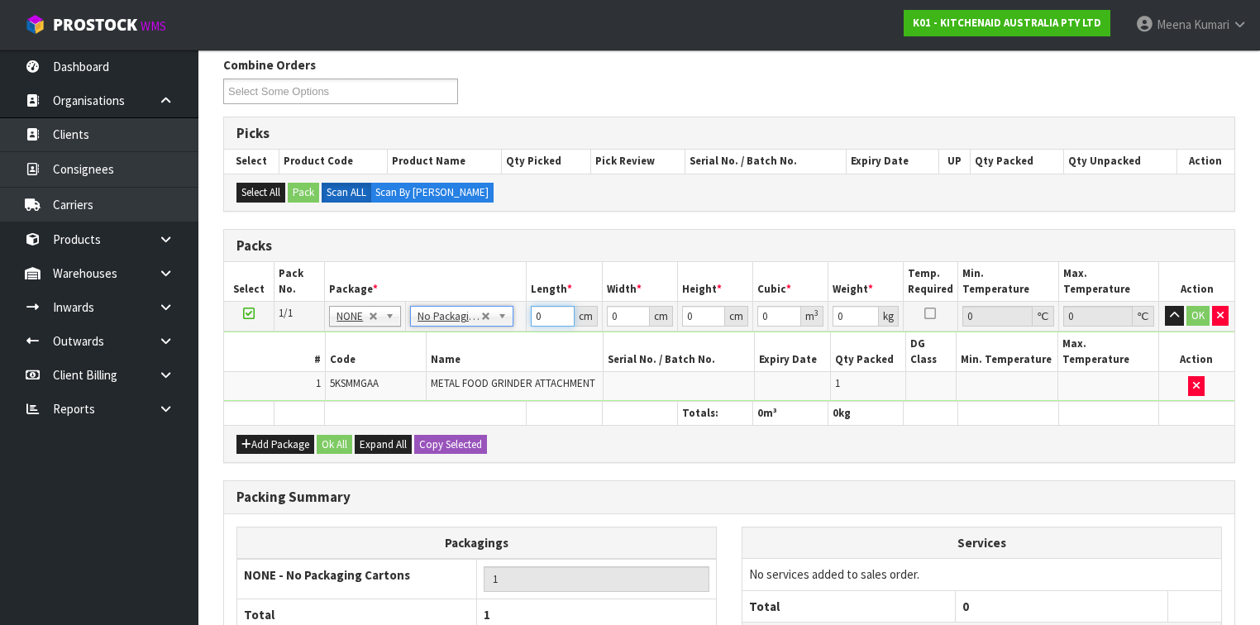
click at [547, 308] on input "0" at bounding box center [552, 316] width 43 height 21
click at [527, 302] on td "cm" at bounding box center [564, 317] width 75 height 30
click at [539, 311] on input "number" at bounding box center [552, 316] width 43 height 21
click at [329, 435] on button "Ok All" at bounding box center [335, 445] width 36 height 20
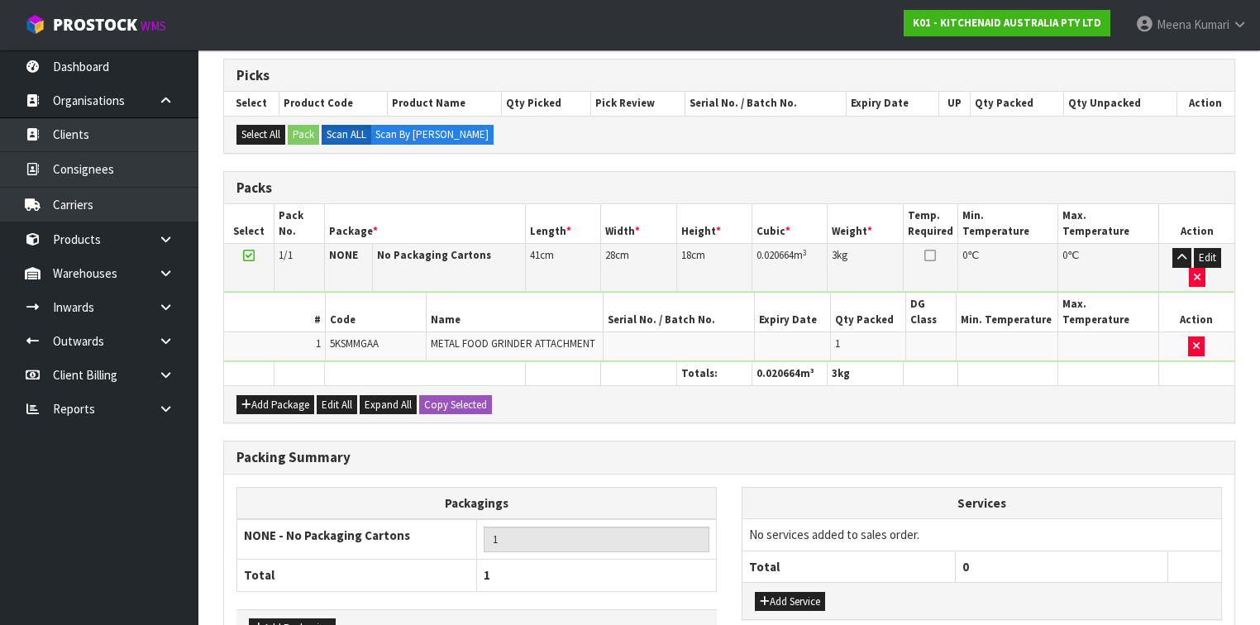
scroll to position [393, 0]
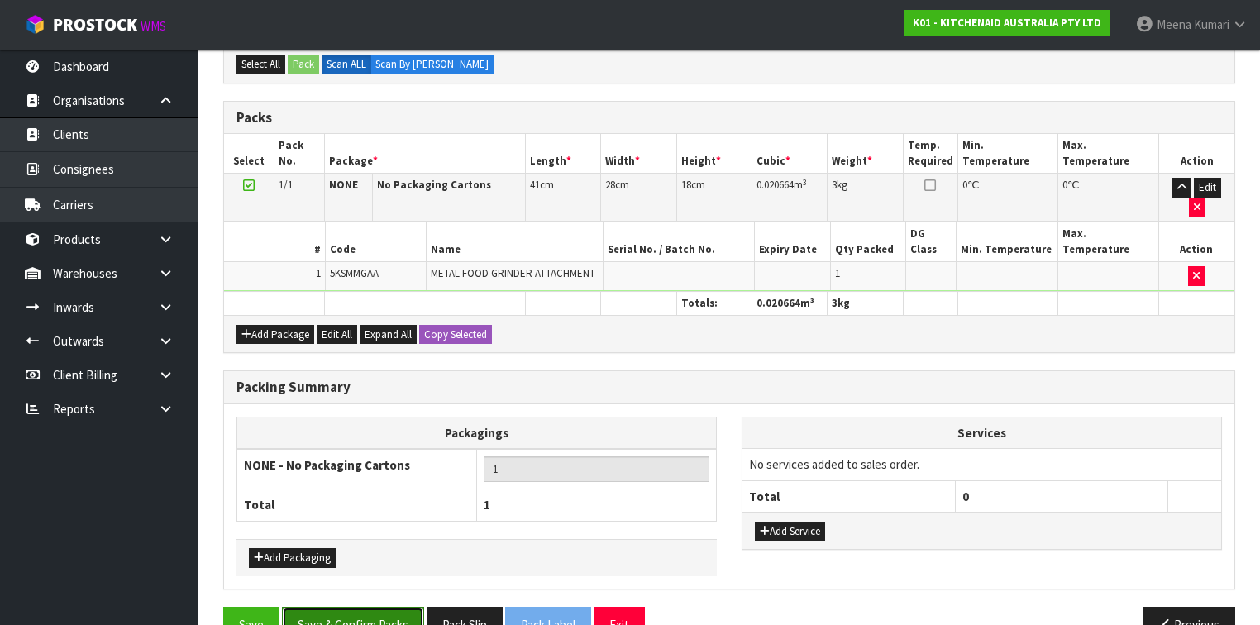
click at [371, 607] on button "Save & Confirm Packs" at bounding box center [353, 625] width 142 height 36
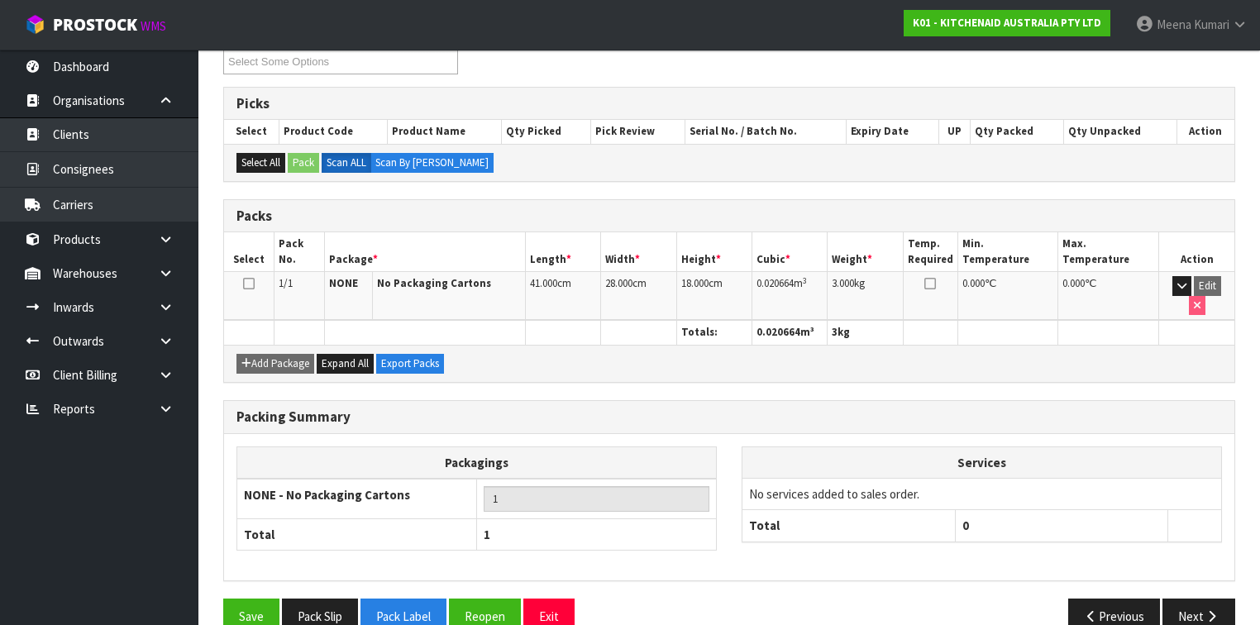
scroll to position [304, 0]
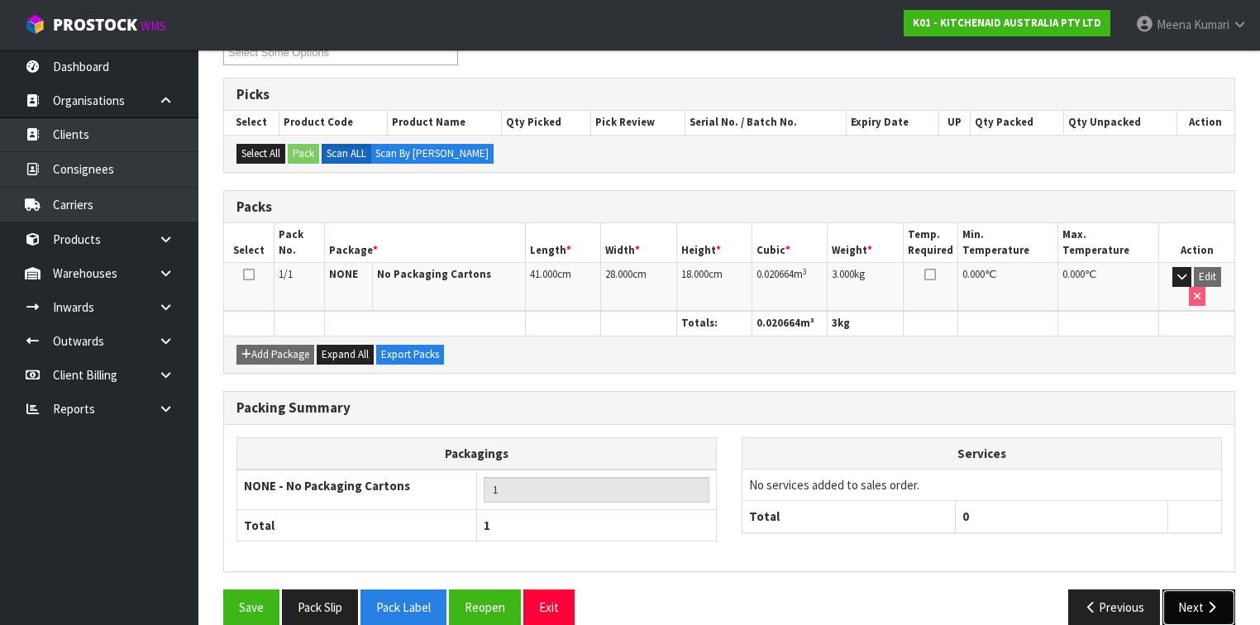
click at [1196, 590] on button "Next" at bounding box center [1199, 608] width 73 height 36
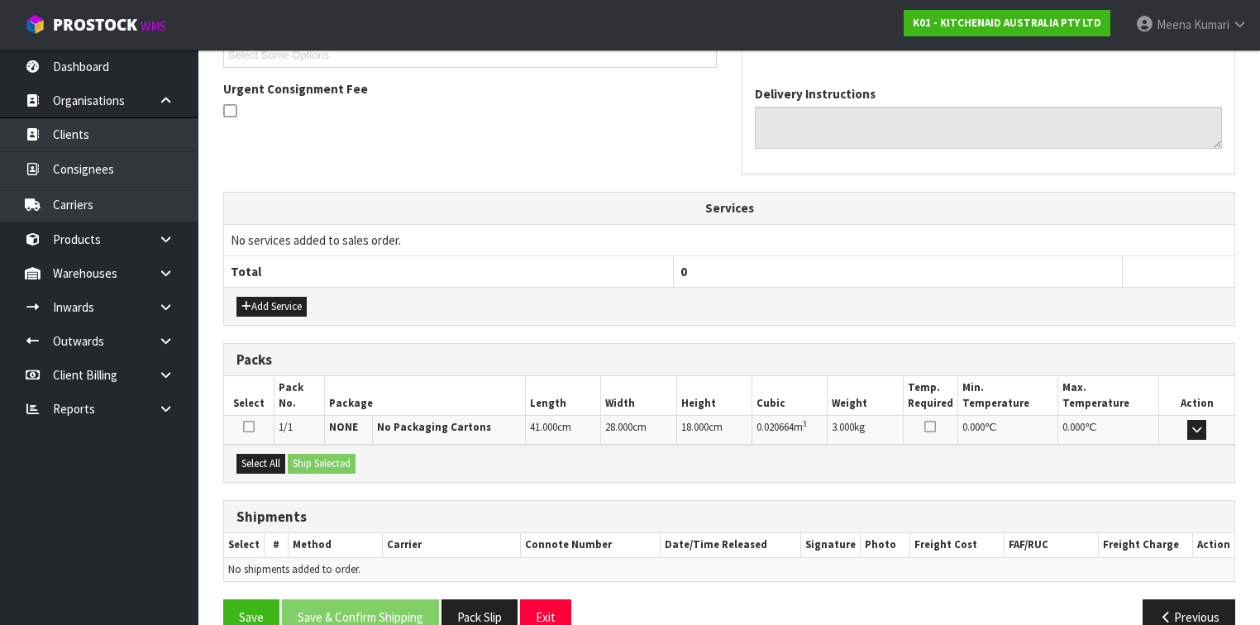
scroll to position [495, 0]
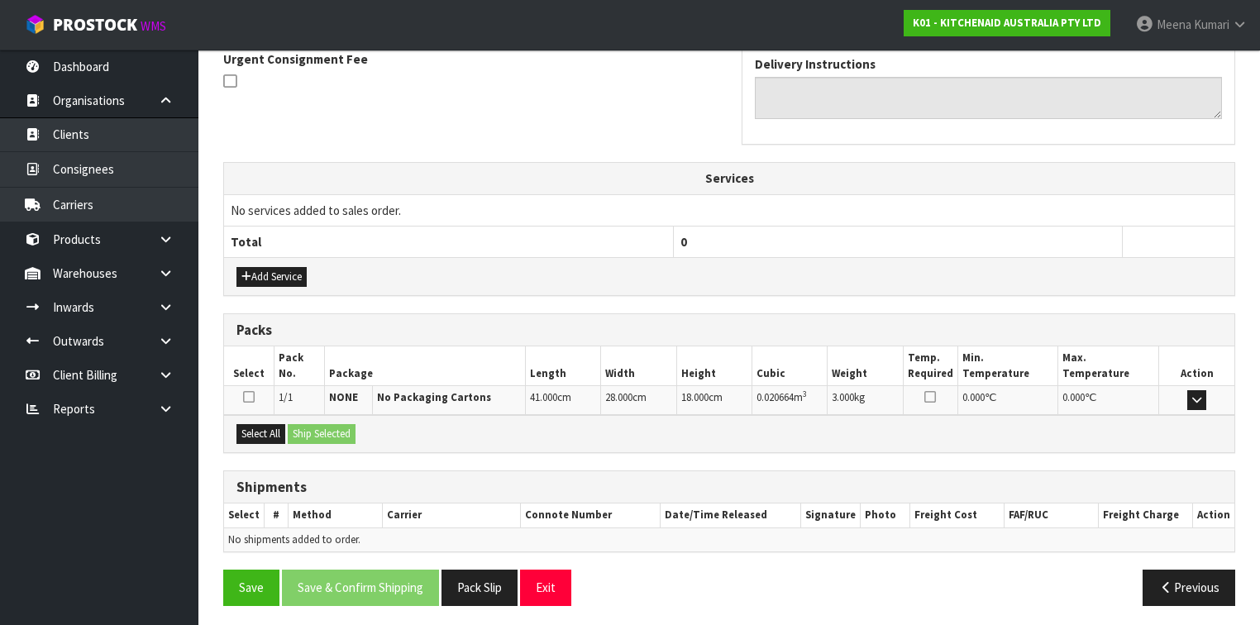
click at [245, 394] on icon at bounding box center [249, 396] width 12 height 13
click at [0, 0] on input "checkbox" at bounding box center [0, 0] width 0 height 0
click at [257, 428] on button "Select All" at bounding box center [261, 434] width 49 height 20
click at [319, 435] on button "Ship Selected" at bounding box center [322, 434] width 68 height 20
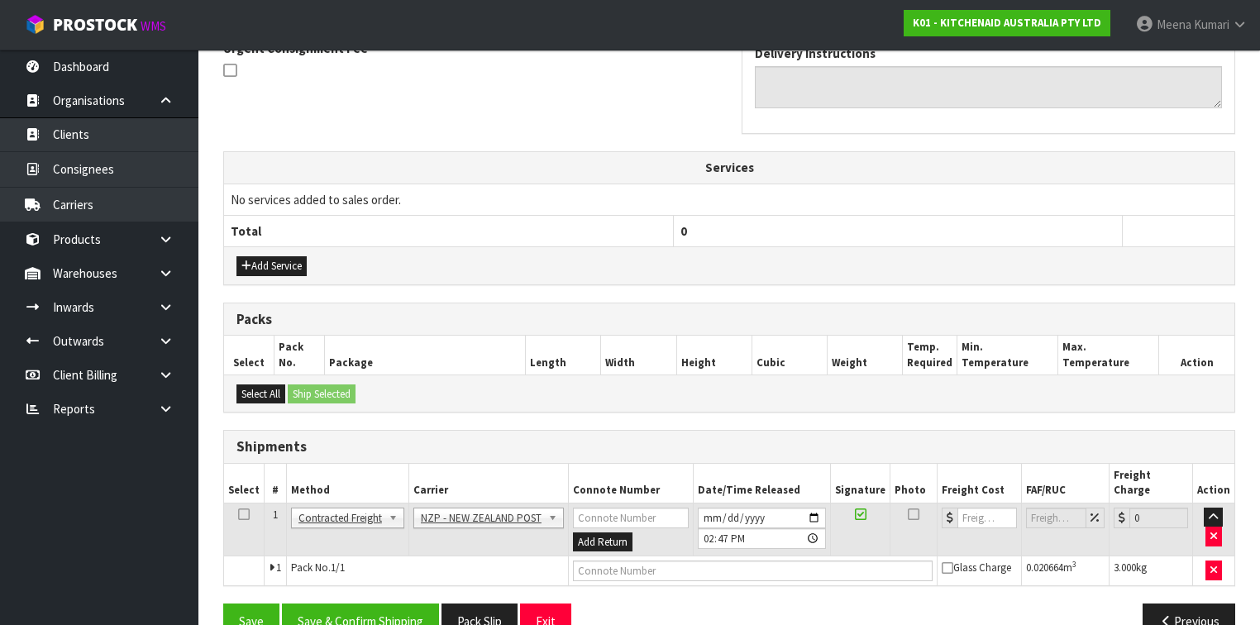
scroll to position [524, 0]
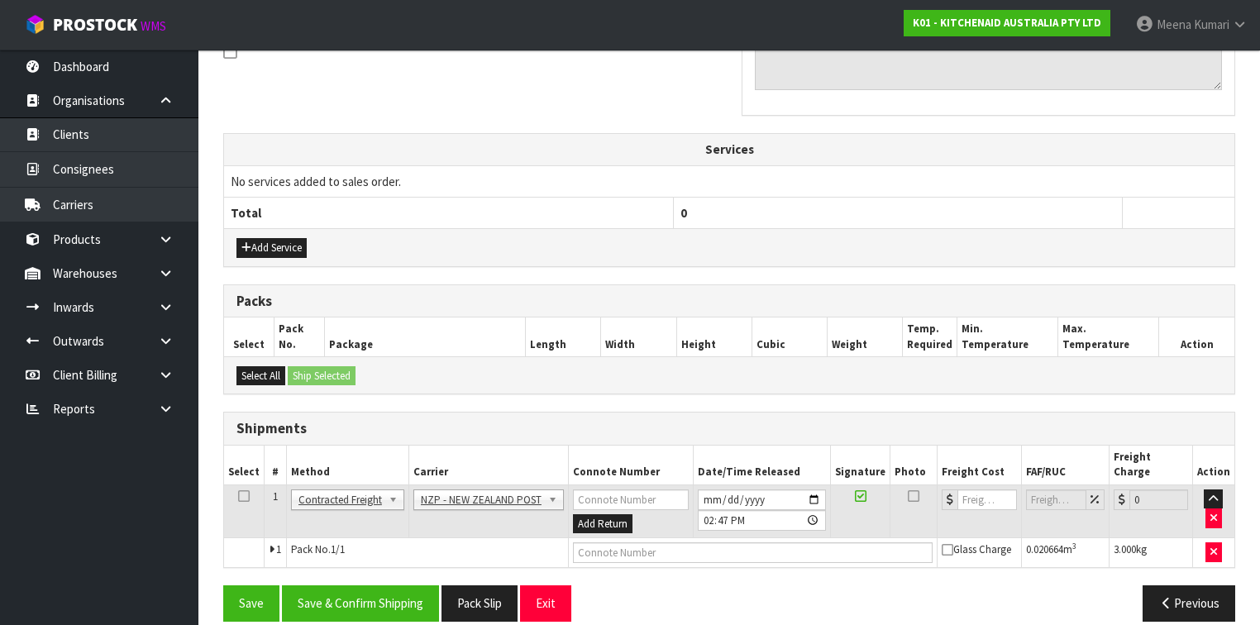
click at [243, 496] on icon at bounding box center [244, 496] width 12 height 1
click at [331, 586] on button "Save & Confirm Shipping" at bounding box center [360, 604] width 157 height 36
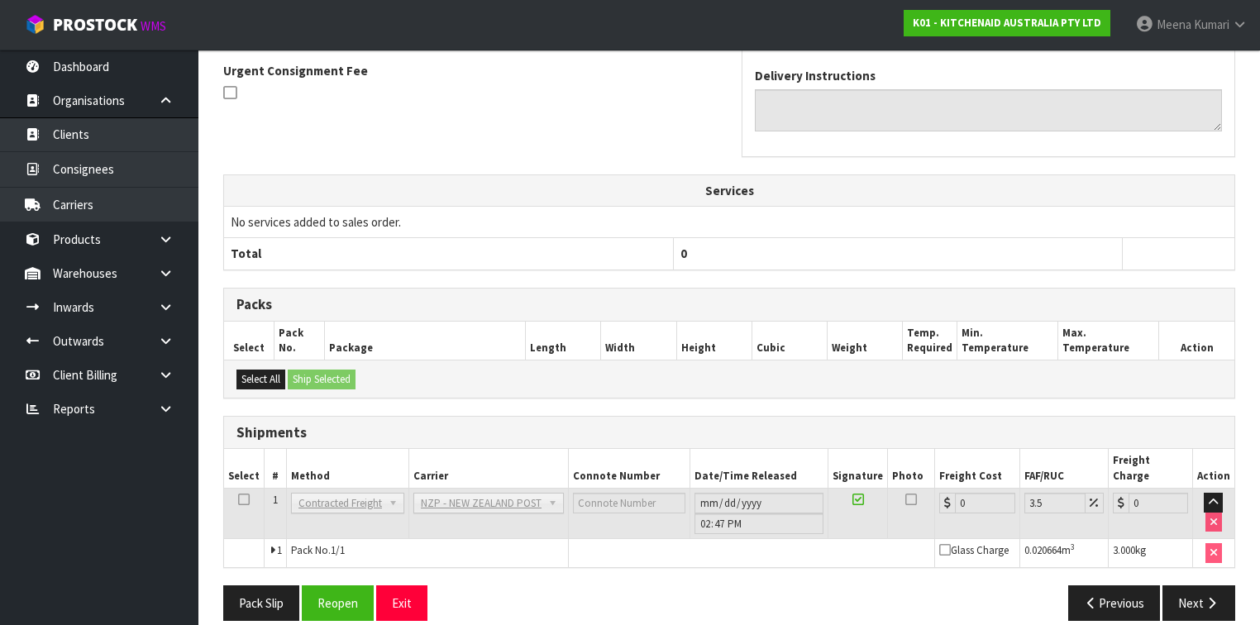
scroll to position [502, 0]
click at [352, 585] on button "Reopen" at bounding box center [338, 603] width 72 height 36
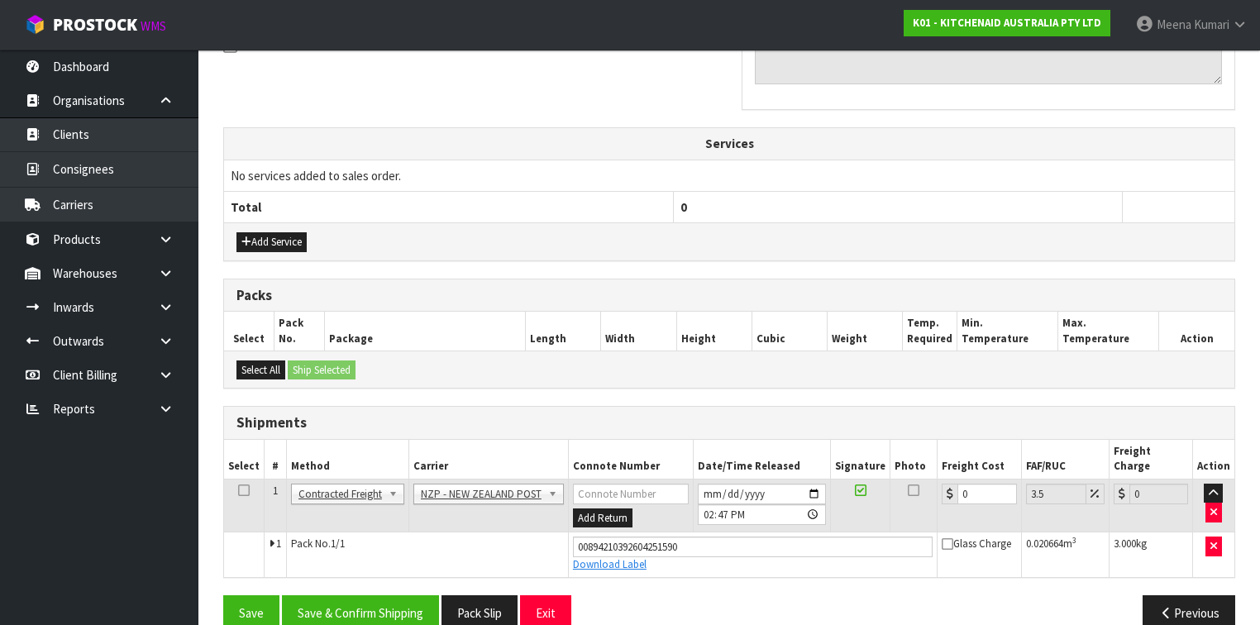
scroll to position [539, 0]
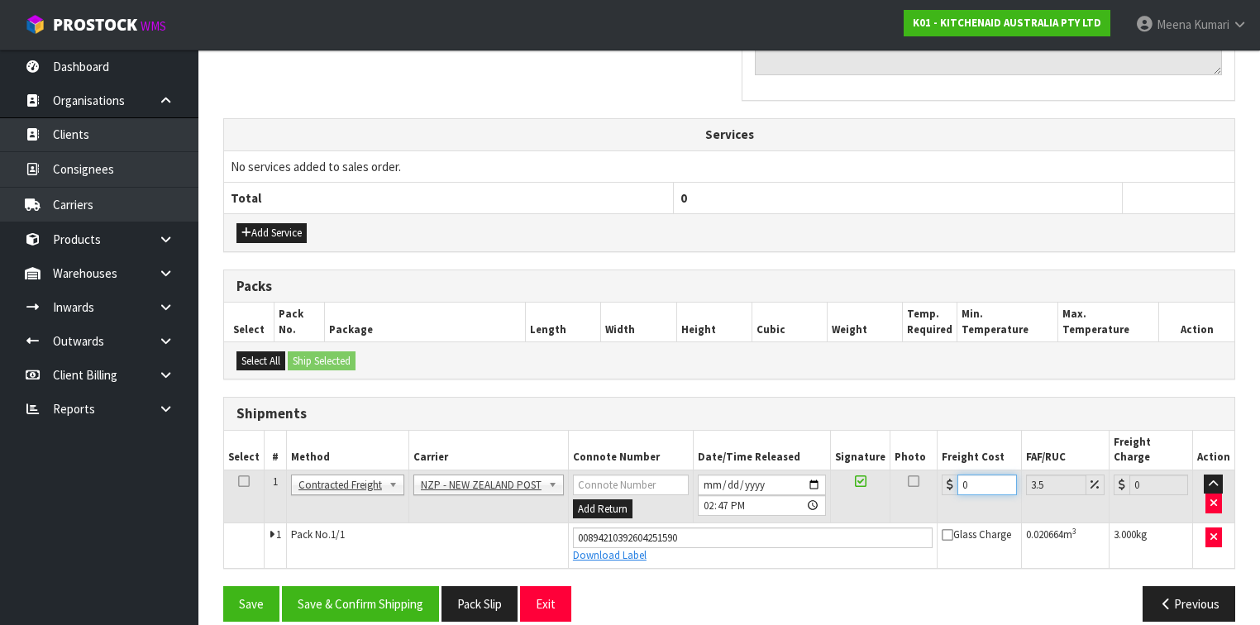
click at [983, 475] on input "0" at bounding box center [987, 485] width 59 height 21
click at [238, 481] on icon at bounding box center [244, 481] width 12 height 1
click at [414, 586] on button "Save & Confirm Shipping" at bounding box center [360, 604] width 157 height 36
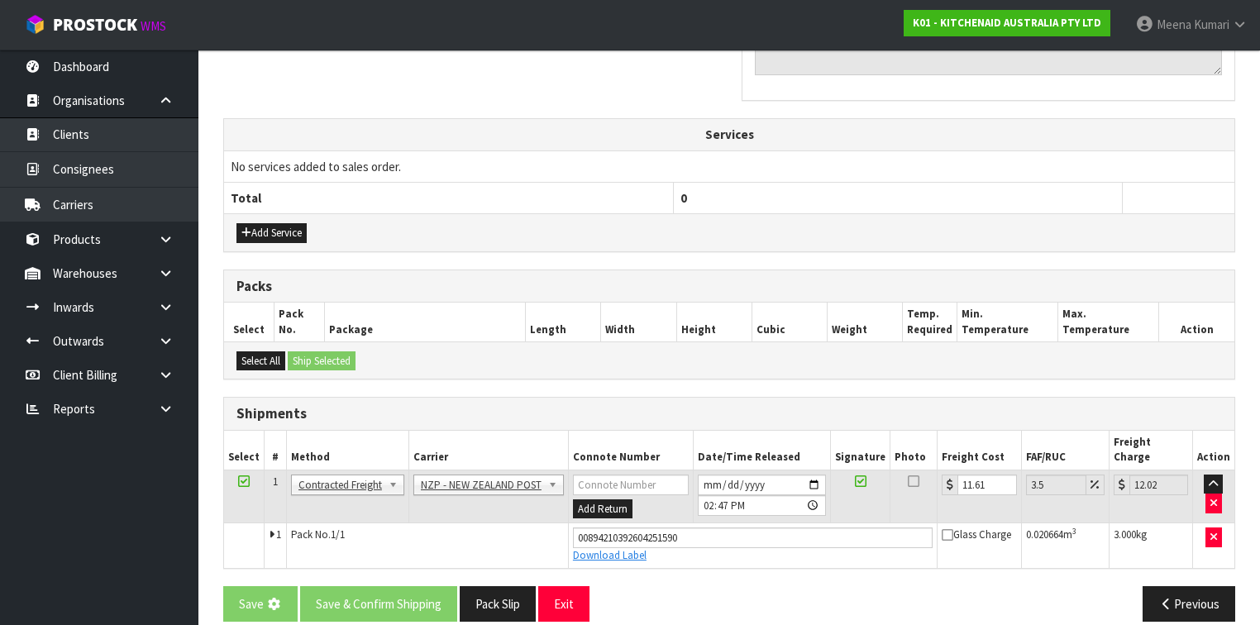
scroll to position [0, 0]
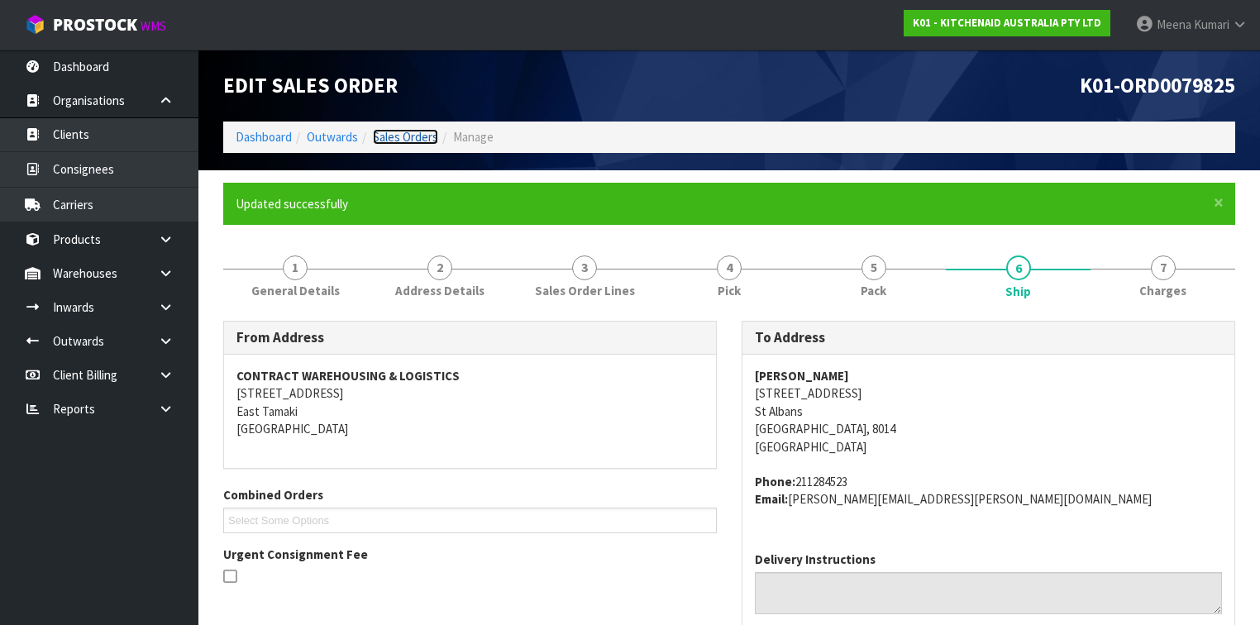
click at [405, 139] on link "Sales Orders" at bounding box center [405, 137] width 65 height 16
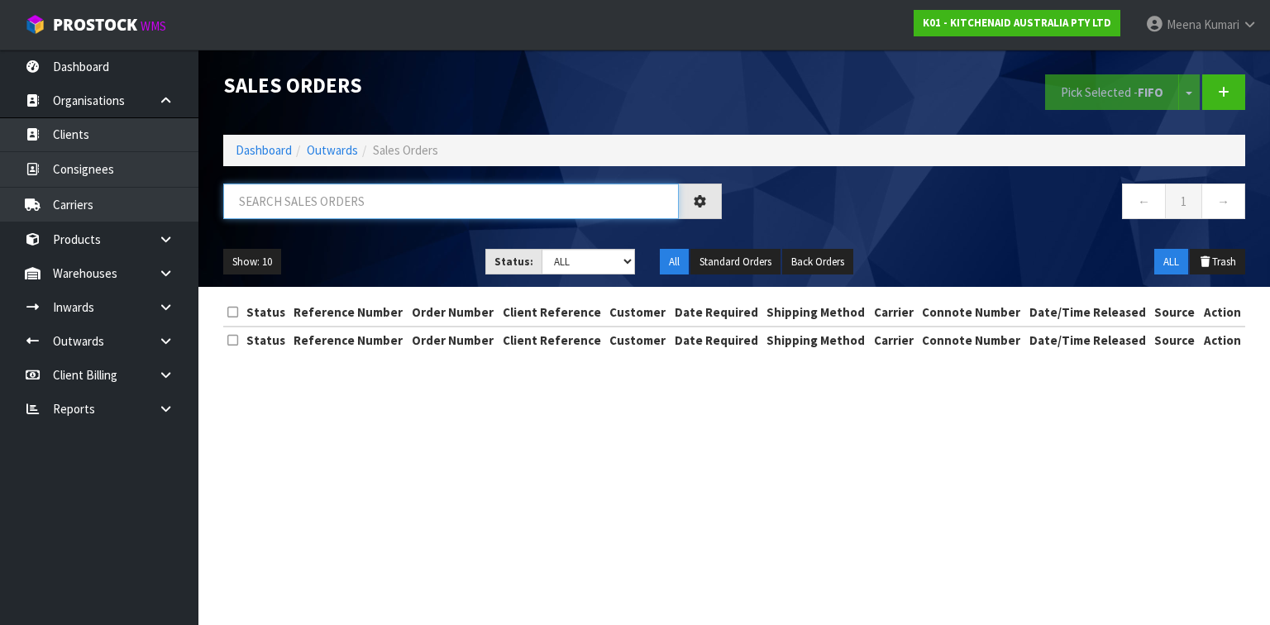
click at [313, 206] on input "text" at bounding box center [451, 202] width 456 height 36
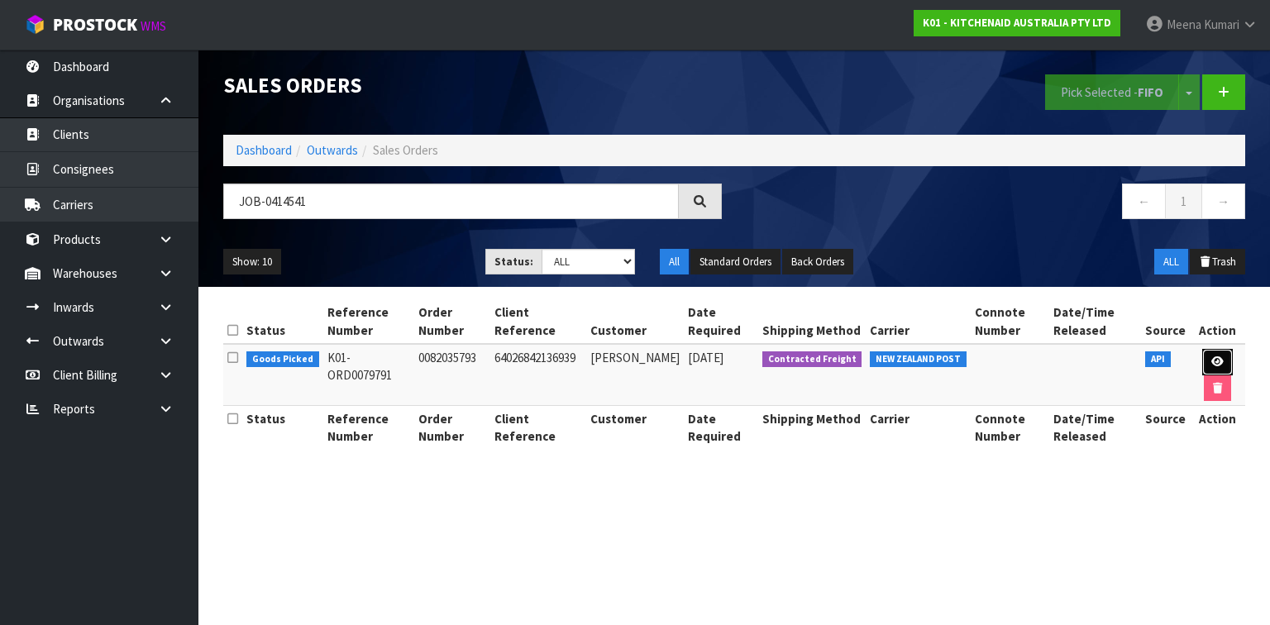
click at [1215, 357] on icon at bounding box center [1218, 361] width 12 height 11
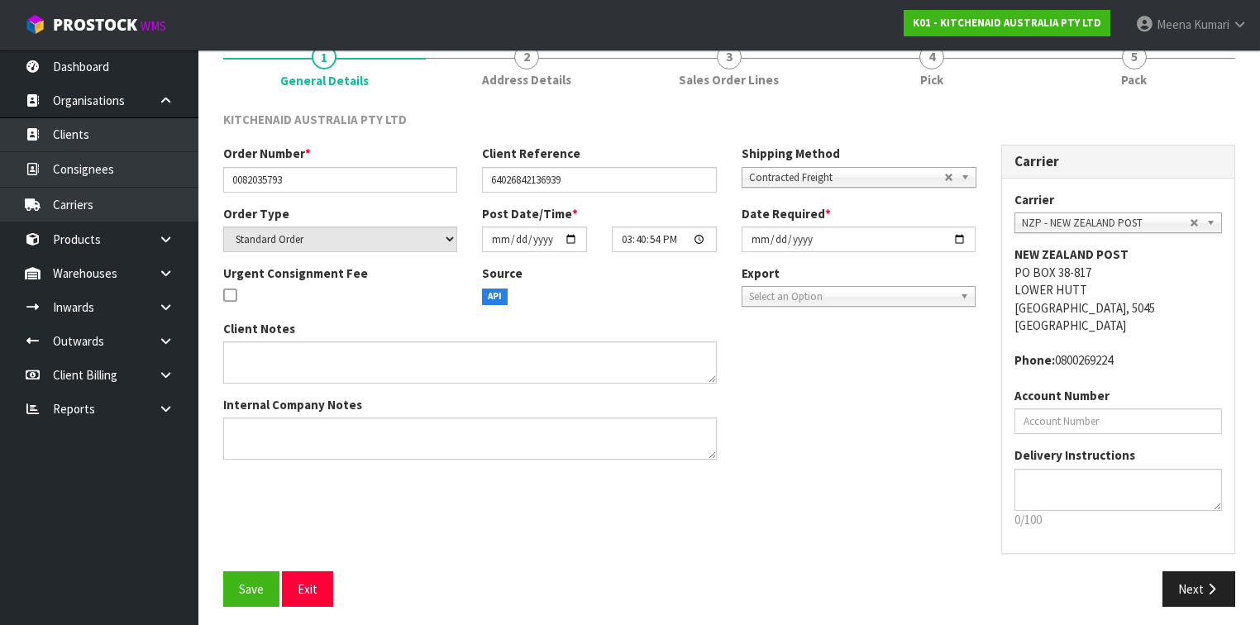
scroll to position [155, 0]
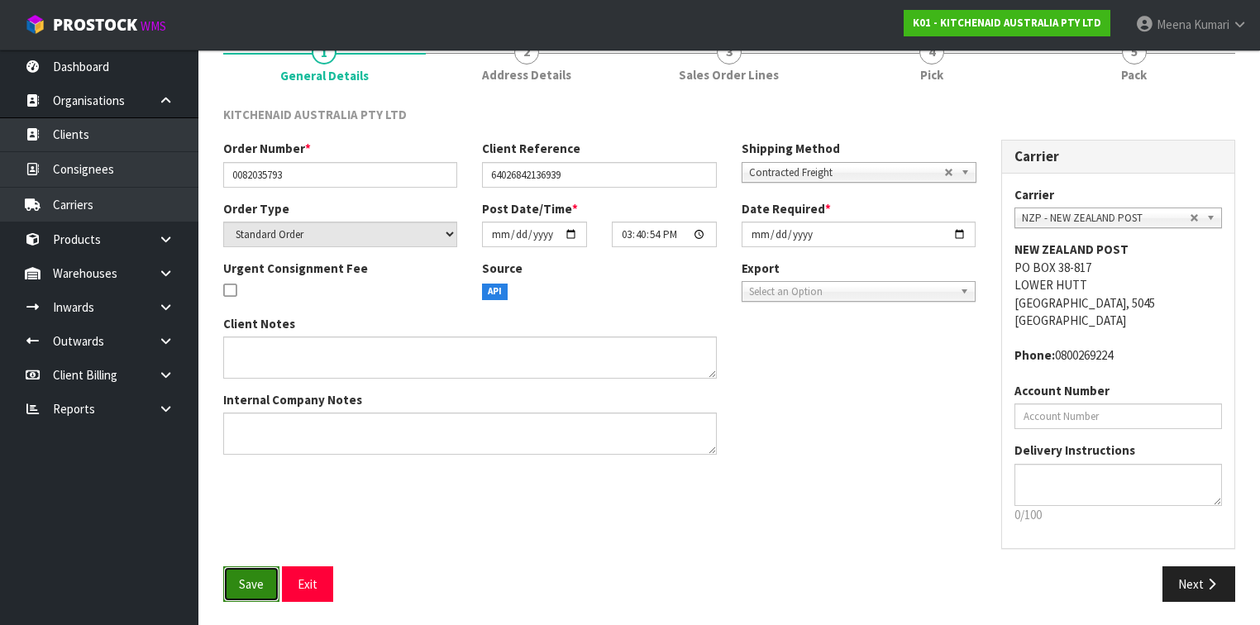
click at [246, 581] on span "Save" at bounding box center [251, 584] width 25 height 16
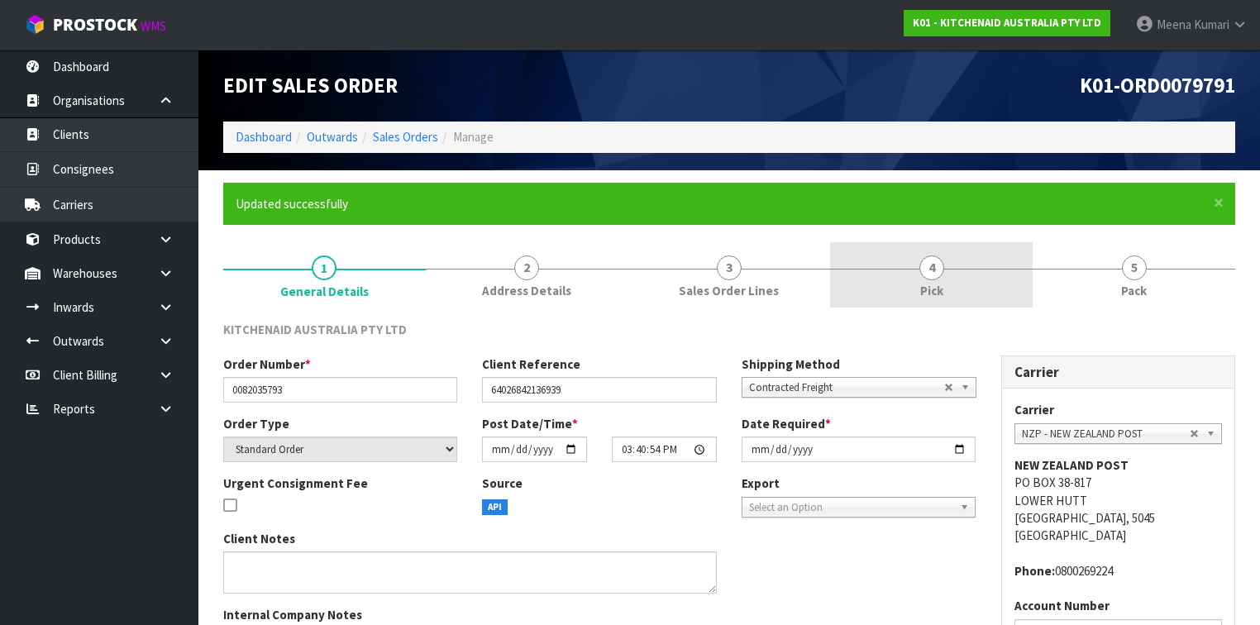
click at [897, 281] on link "4 Pick" at bounding box center [931, 274] width 203 height 65
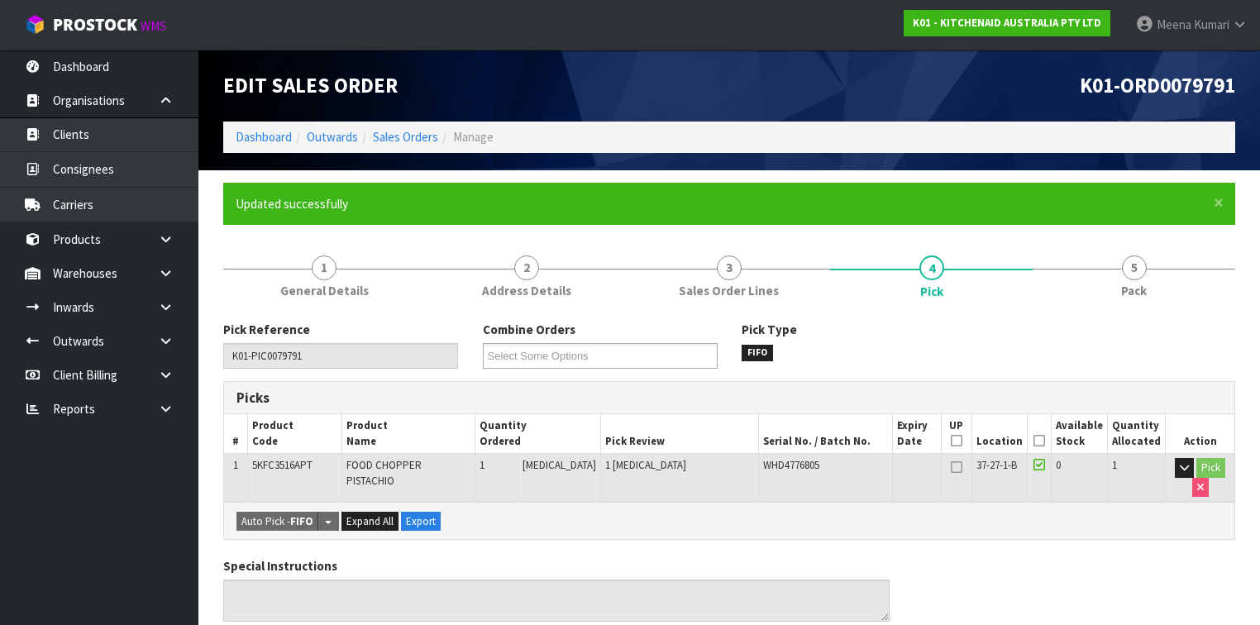
click at [1040, 442] on icon at bounding box center [1040, 441] width 12 height 1
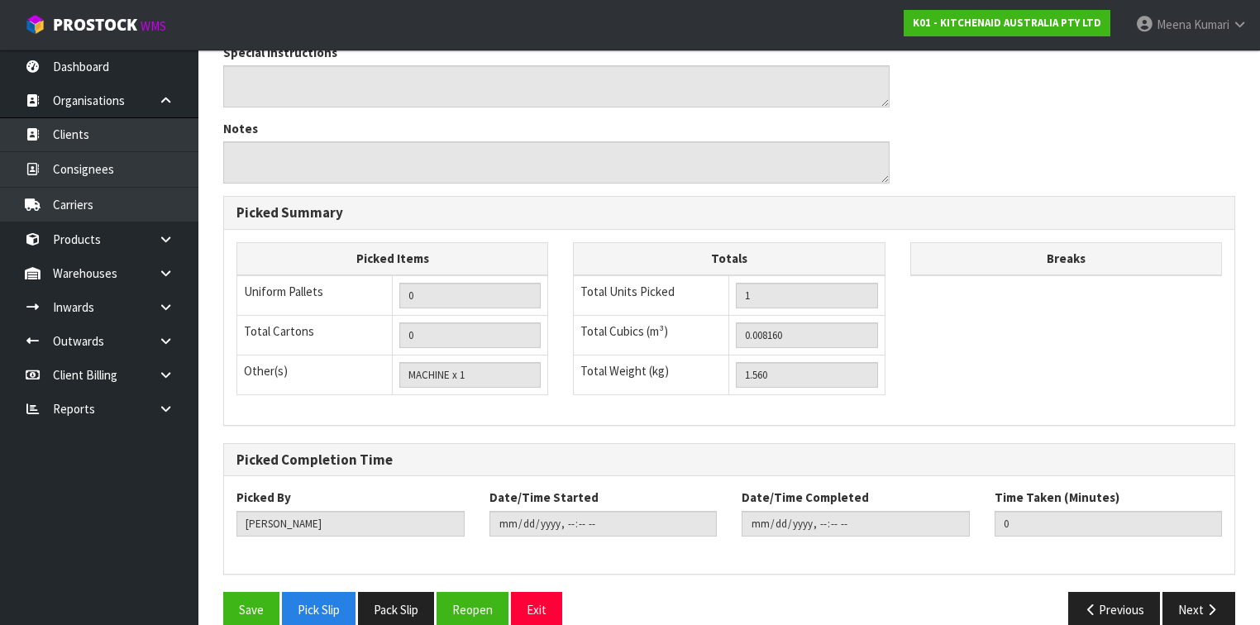
scroll to position [595, 0]
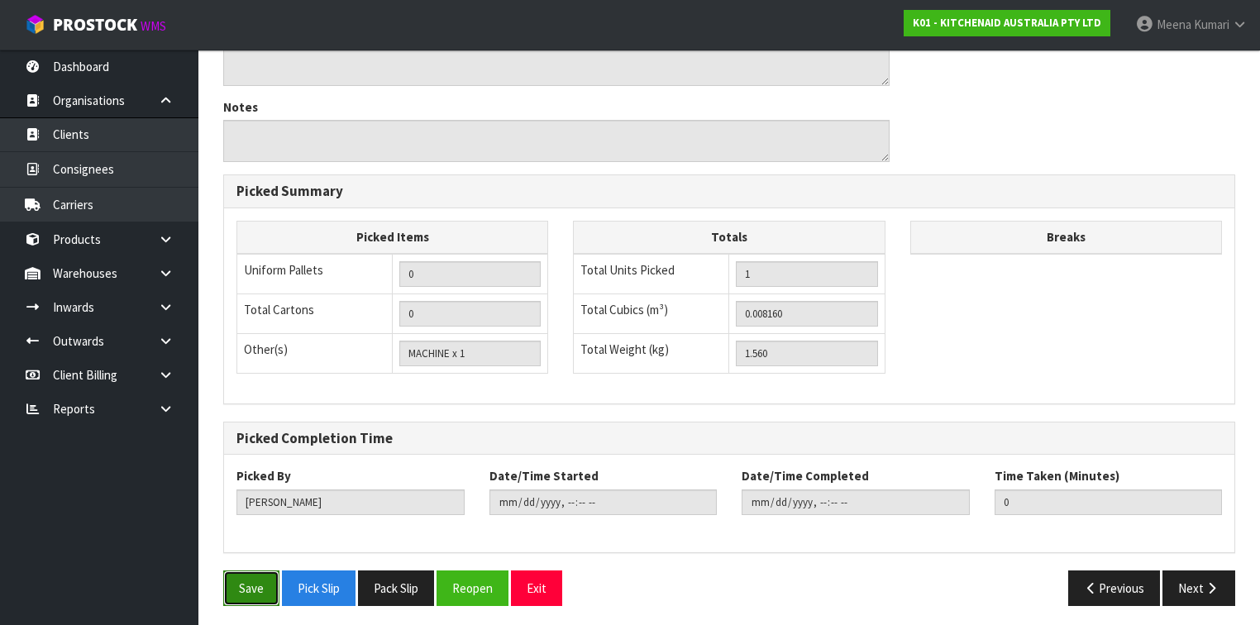
click at [261, 593] on button "Save" at bounding box center [251, 589] width 56 height 36
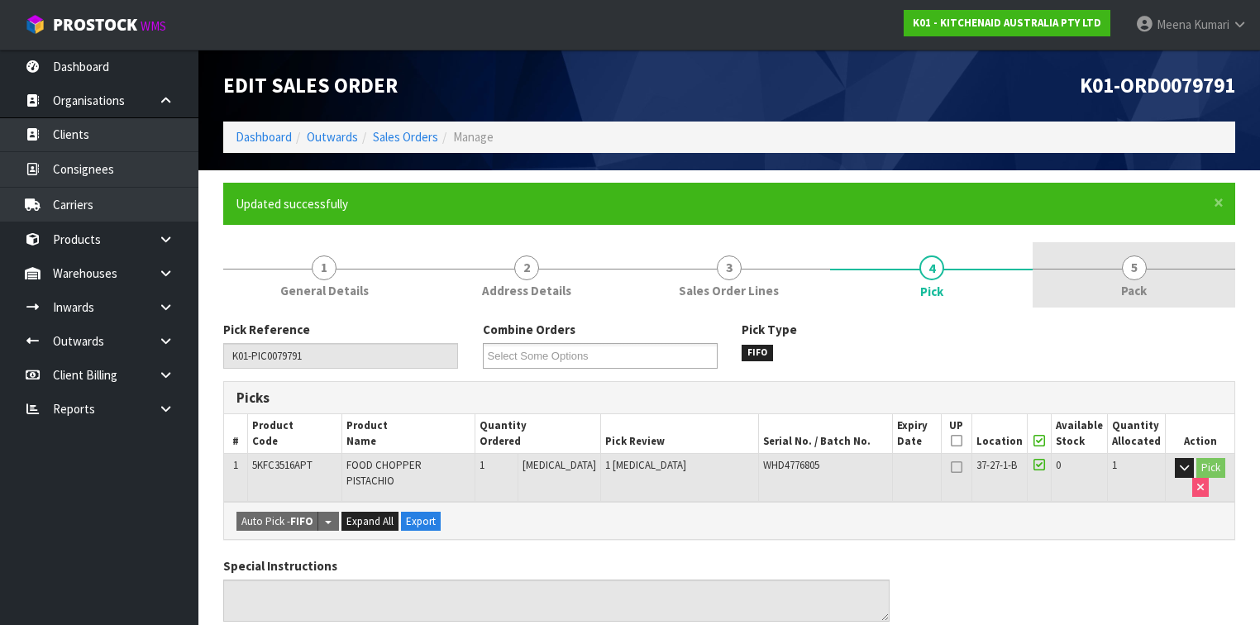
click at [1145, 272] on link "5 Pack" at bounding box center [1134, 274] width 203 height 65
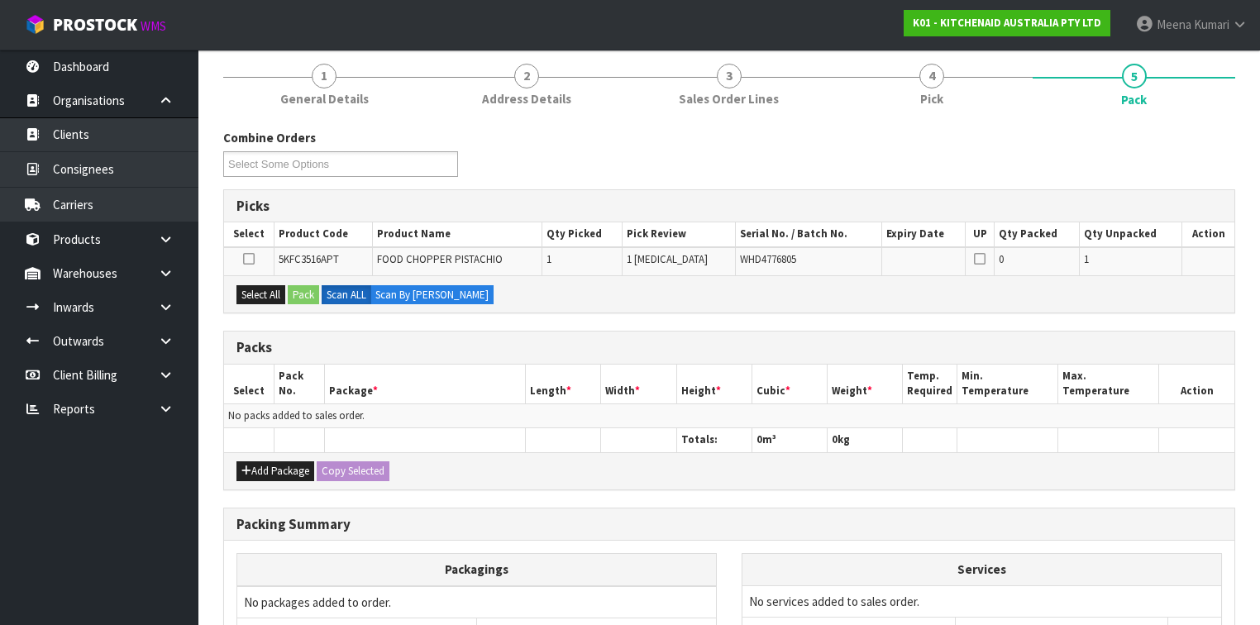
scroll to position [198, 0]
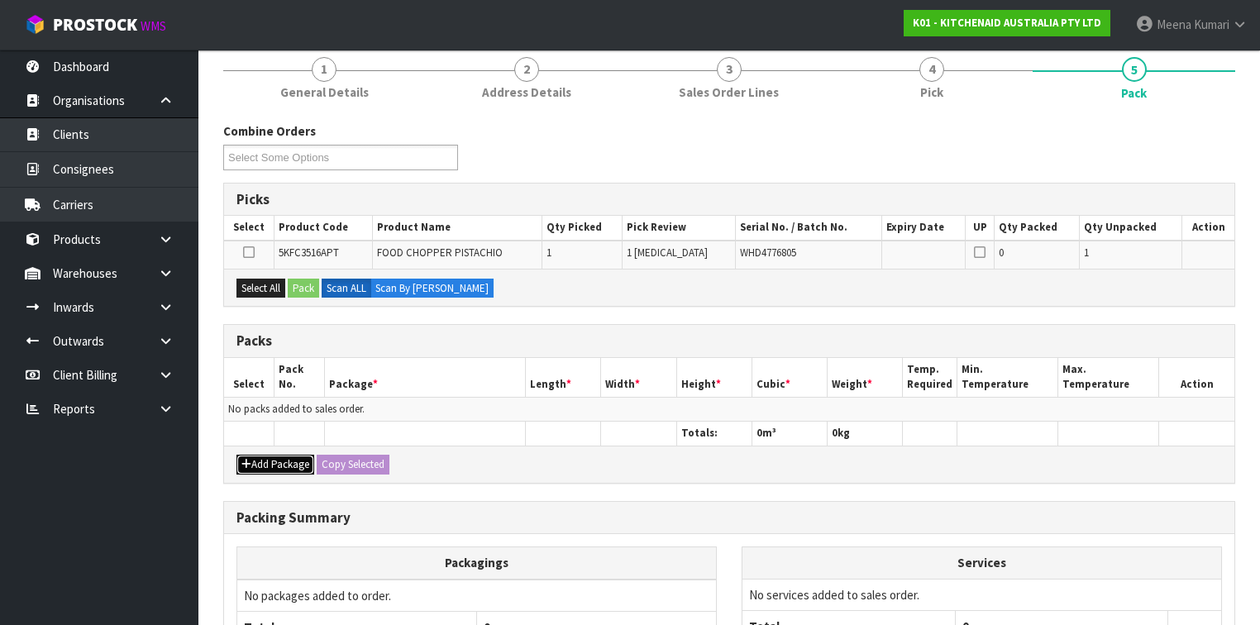
click at [281, 463] on button "Add Package" at bounding box center [276, 465] width 78 height 20
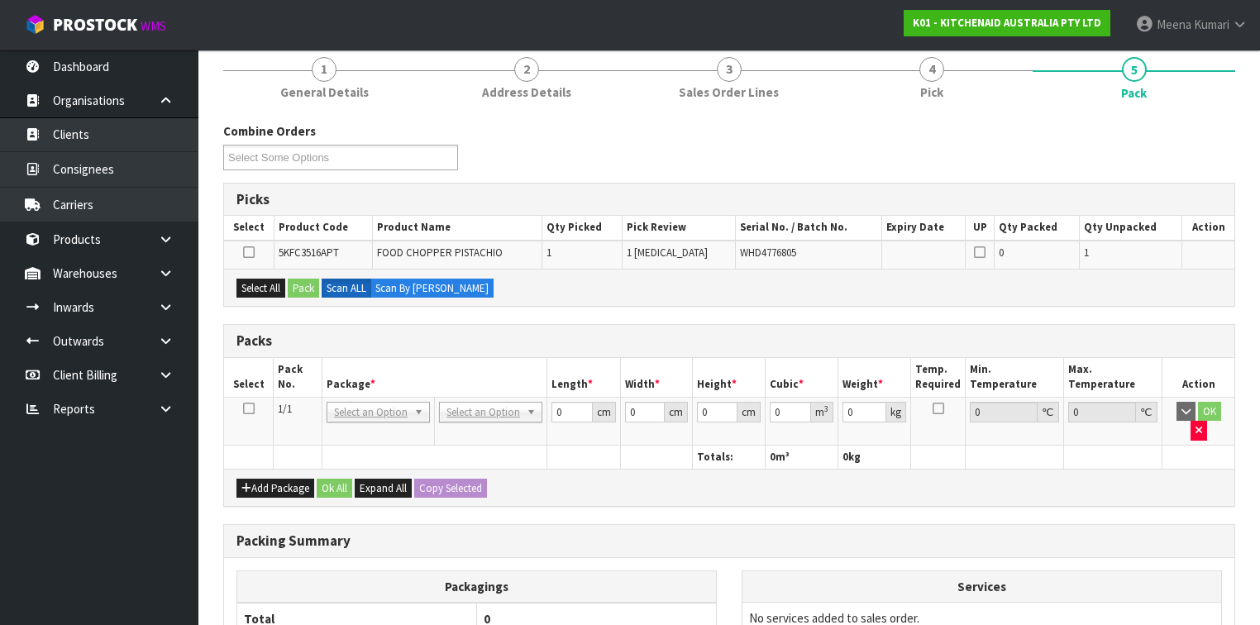
click at [243, 409] on icon at bounding box center [249, 409] width 12 height 1
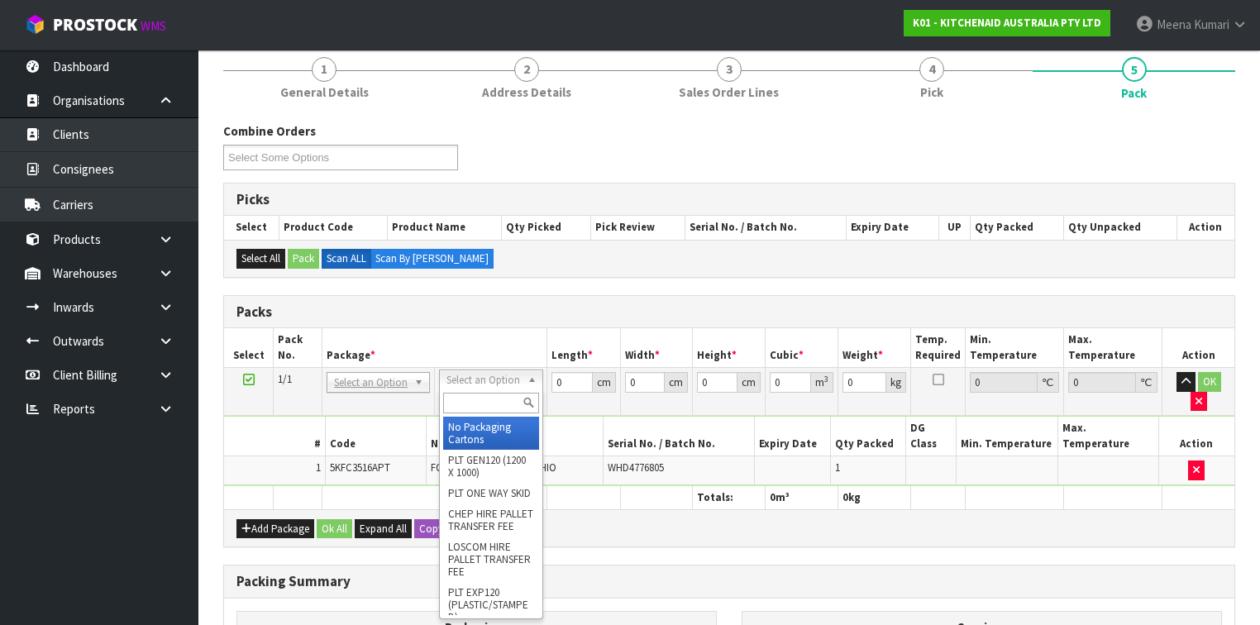
click at [520, 400] on input "text" at bounding box center [490, 403] width 95 height 21
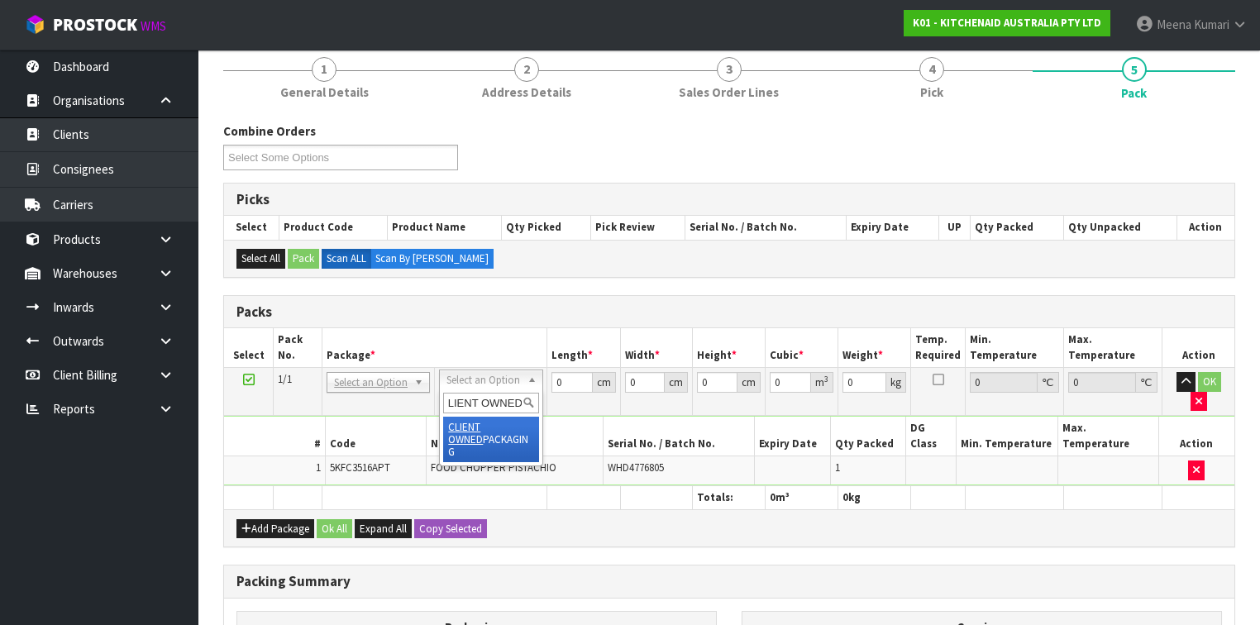
scroll to position [0, 0]
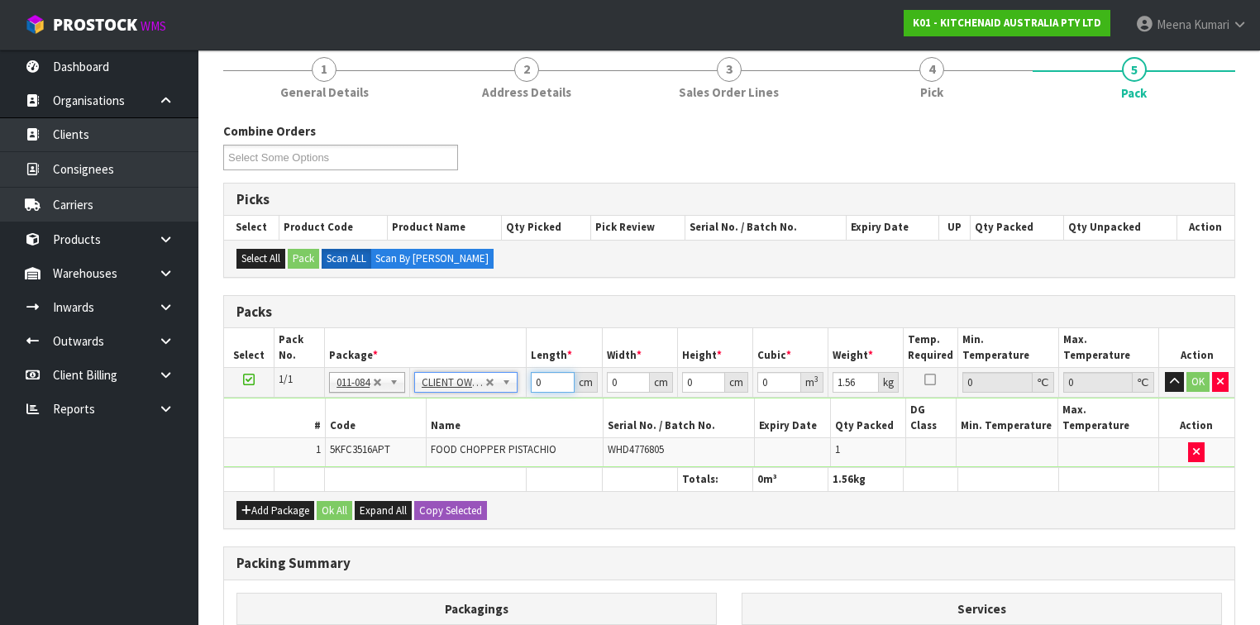
click at [540, 381] on input "0" at bounding box center [552, 382] width 43 height 21
click at [348, 501] on button "Ok All" at bounding box center [335, 511] width 36 height 20
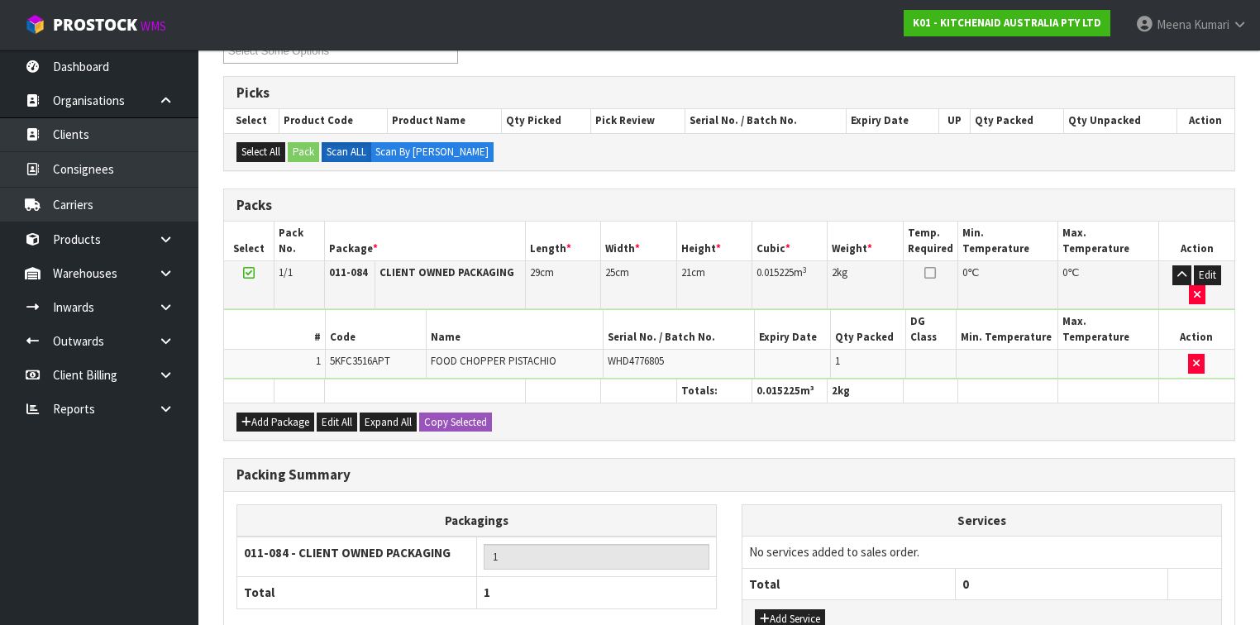
scroll to position [393, 0]
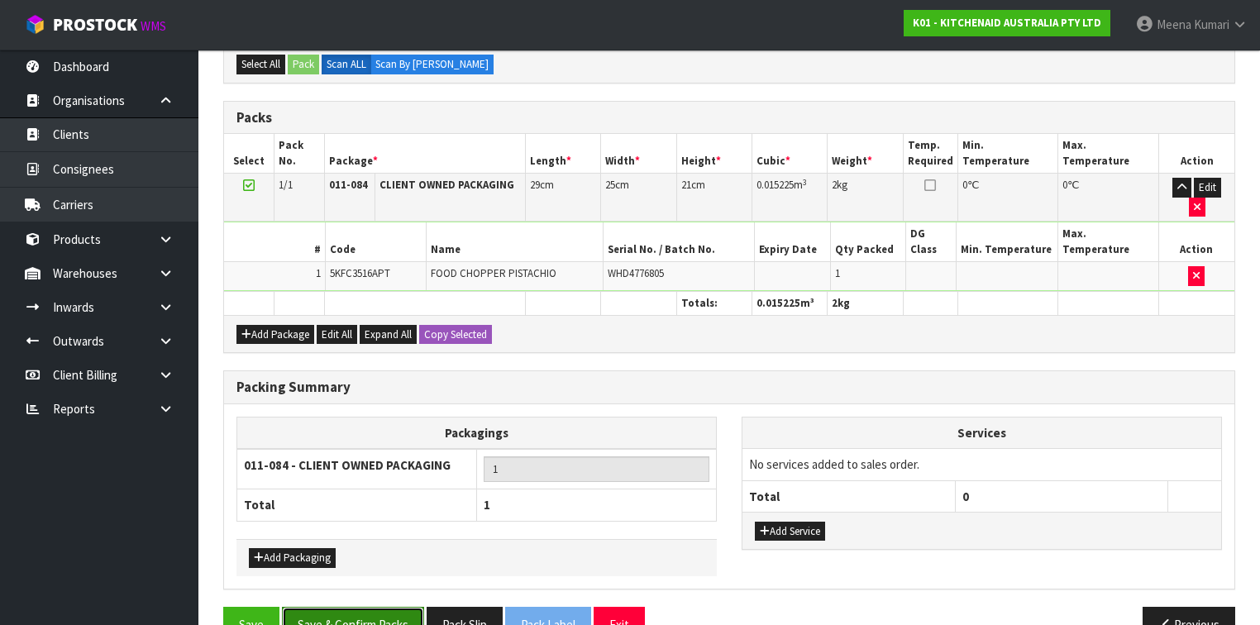
click at [389, 607] on button "Save & Confirm Packs" at bounding box center [353, 625] width 142 height 36
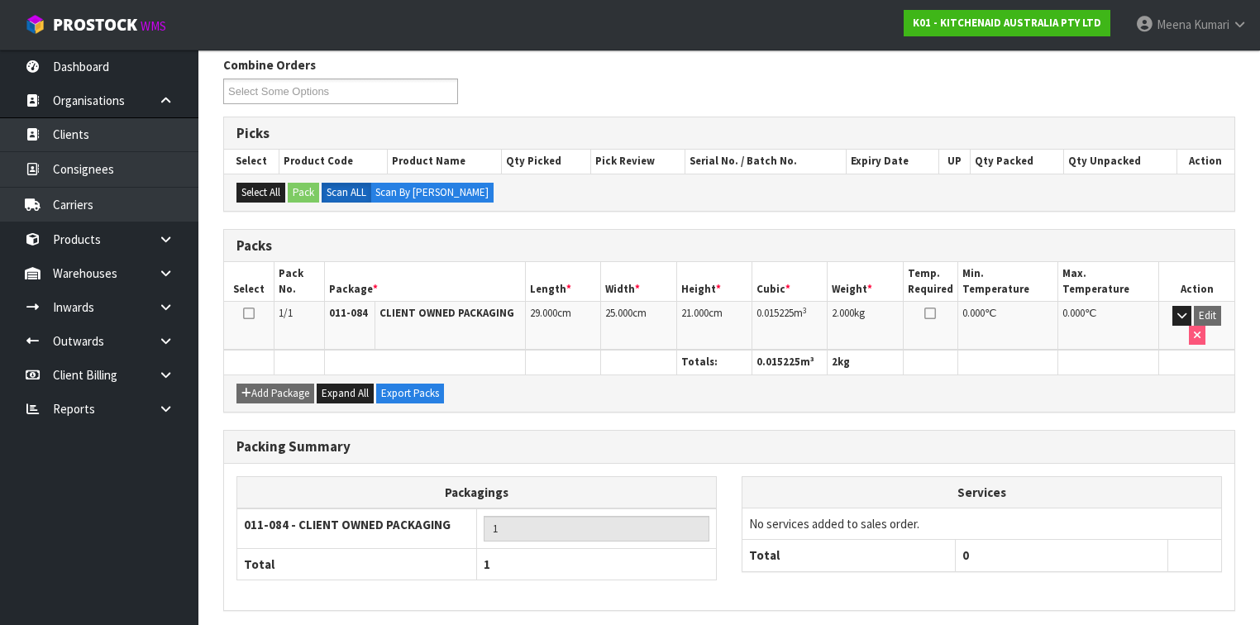
scroll to position [304, 0]
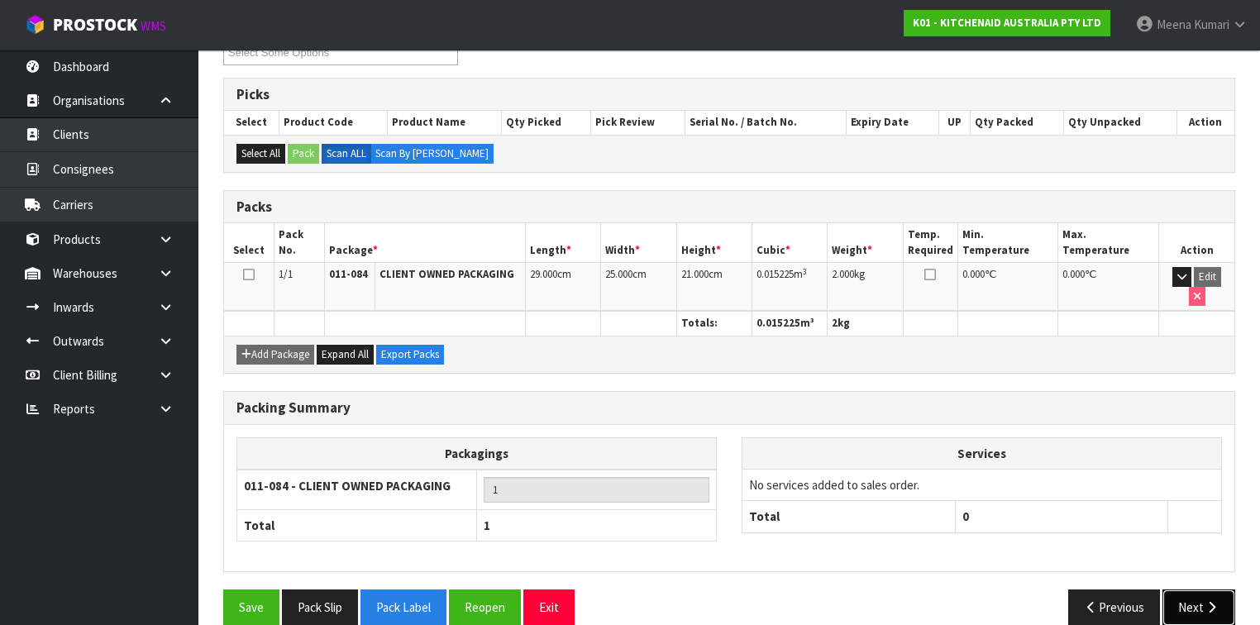
click at [1195, 590] on button "Next" at bounding box center [1199, 608] width 73 height 36
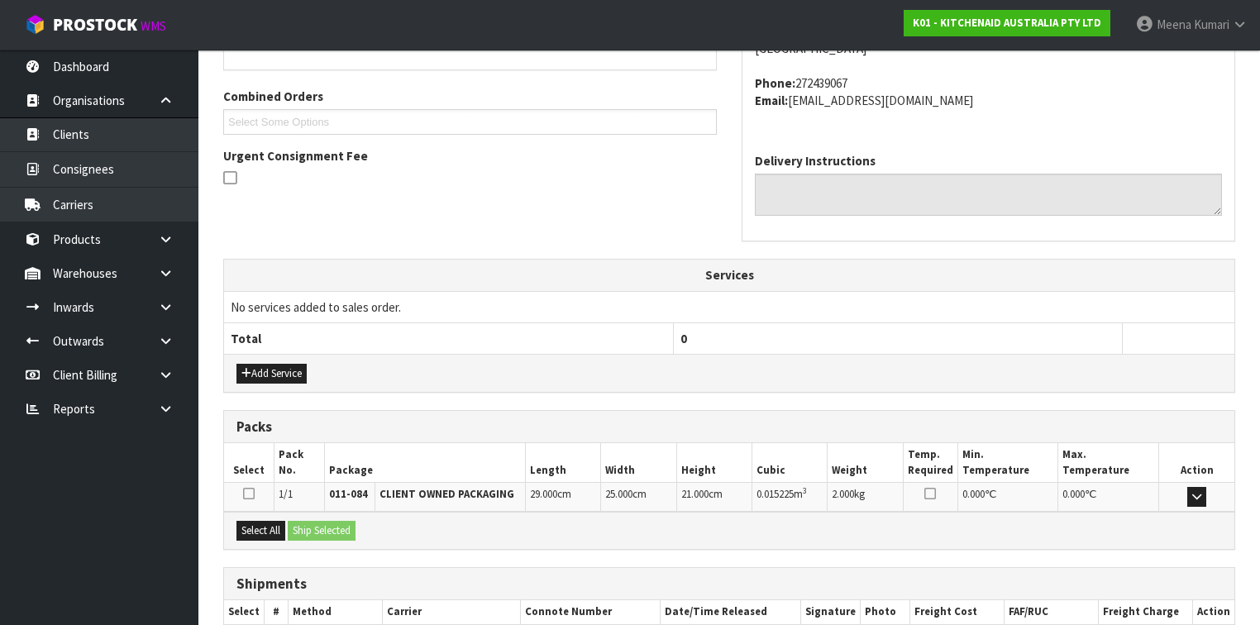
scroll to position [495, 0]
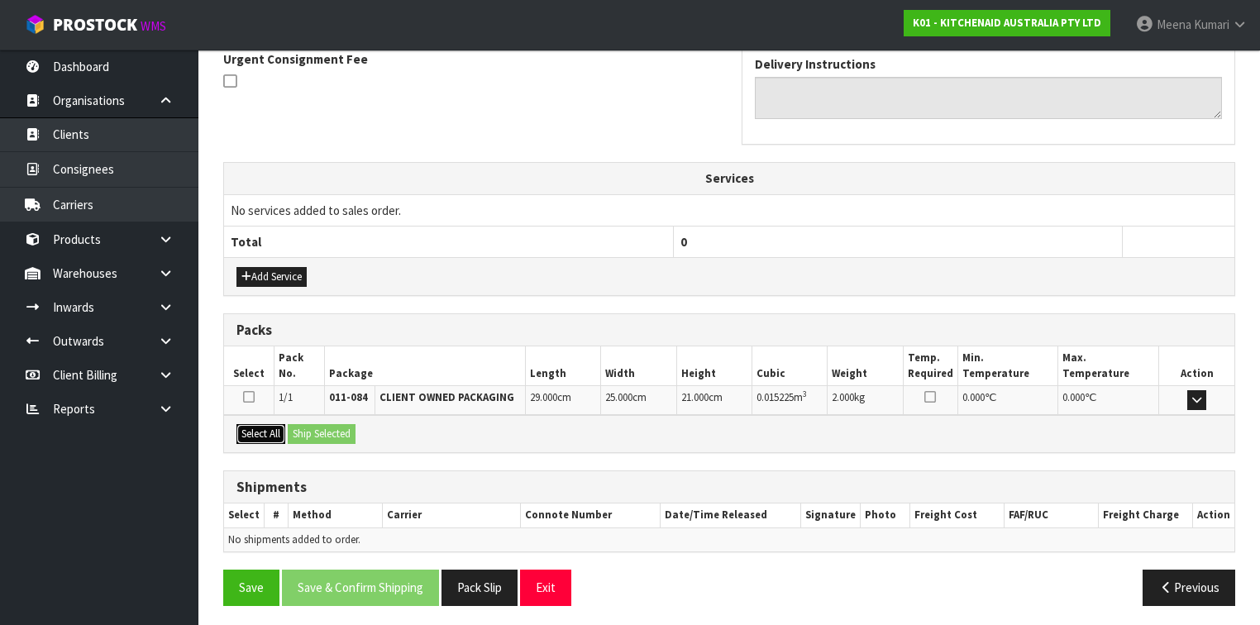
drag, startPoint x: 278, startPoint y: 423, endPoint x: 289, endPoint y: 429, distance: 12.2
click at [278, 424] on button "Select All" at bounding box center [261, 434] width 49 height 20
click at [301, 430] on button "Ship Selected" at bounding box center [322, 434] width 68 height 20
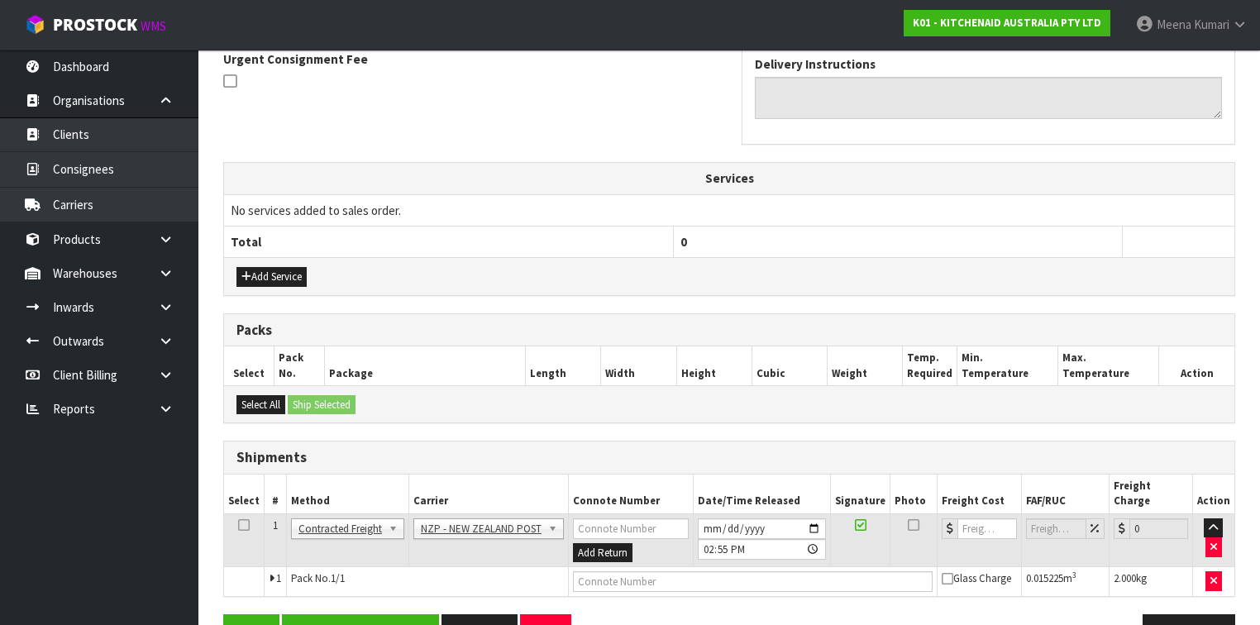
click at [246, 525] on icon at bounding box center [244, 525] width 12 height 1
click at [331, 614] on button "Save & Confirm Shipping" at bounding box center [360, 632] width 157 height 36
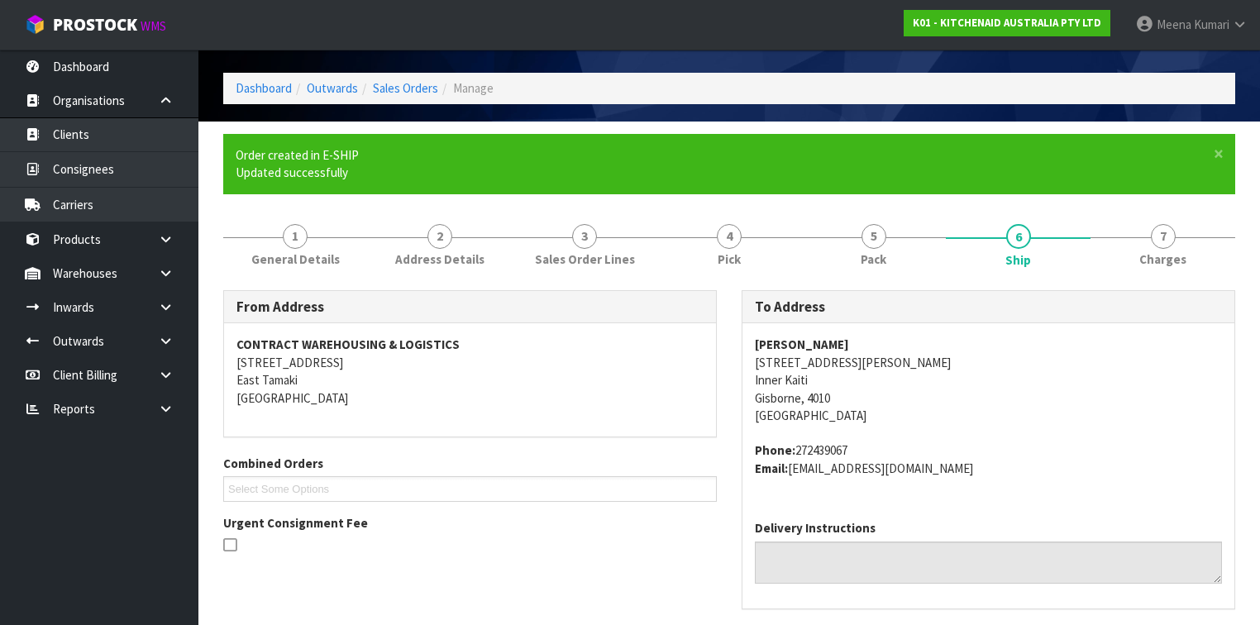
scroll to position [502, 0]
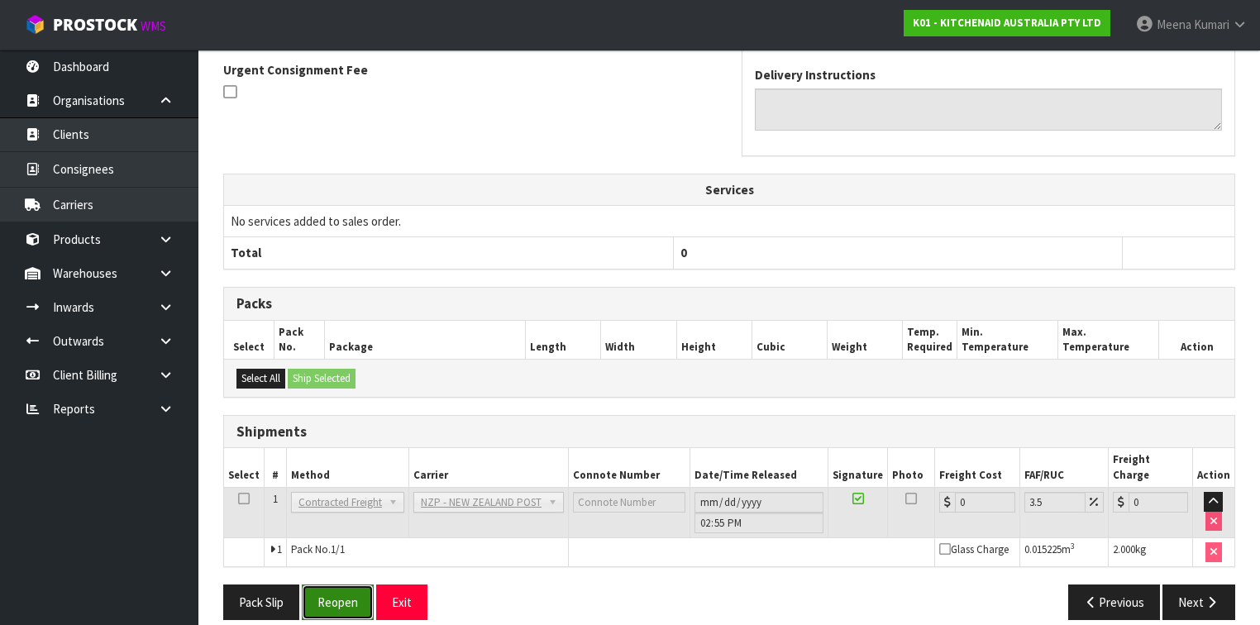
click at [337, 585] on button "Reopen" at bounding box center [338, 603] width 72 height 36
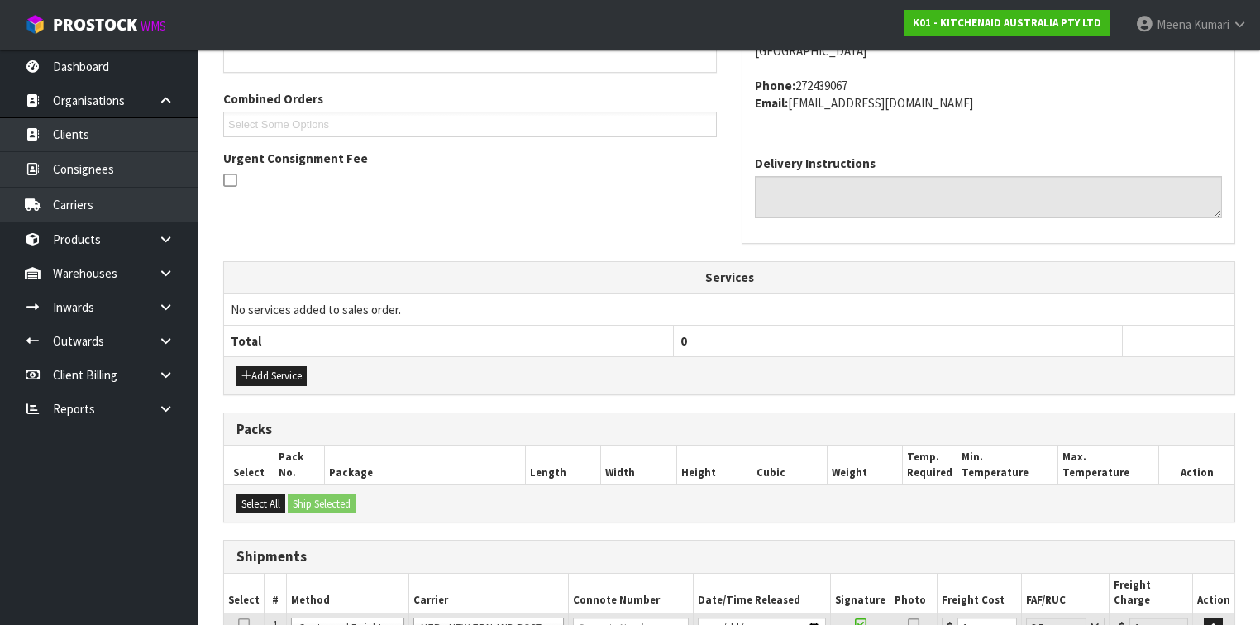
scroll to position [397, 0]
click at [970, 617] on input "0" at bounding box center [987, 627] width 59 height 21
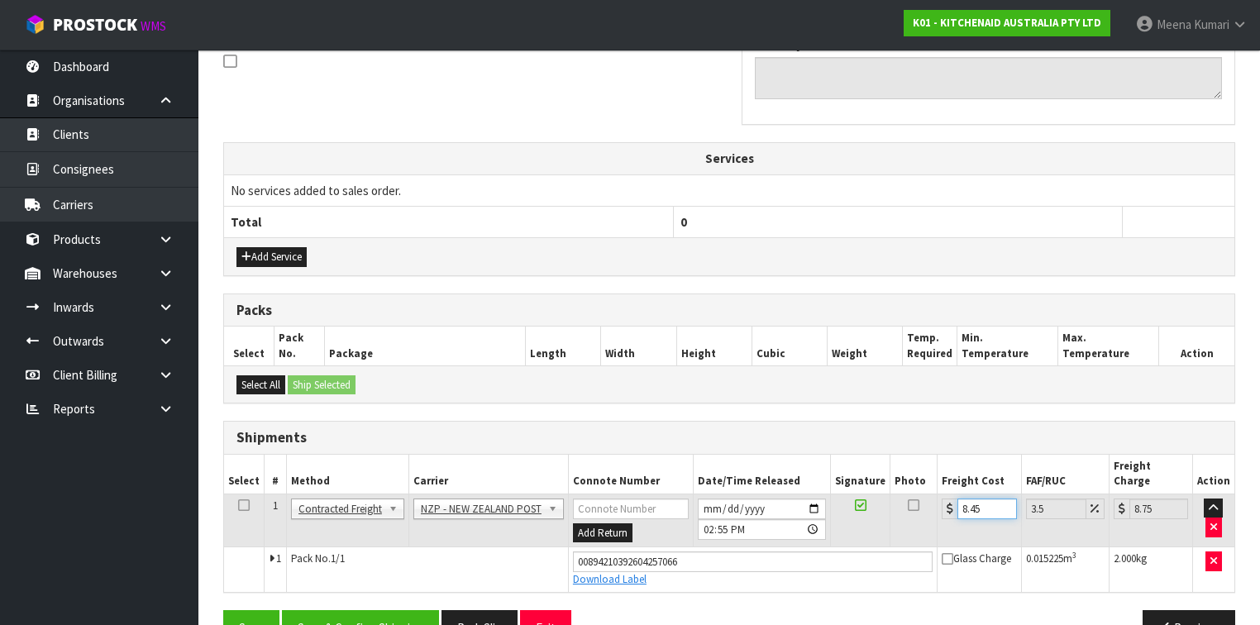
scroll to position [539, 0]
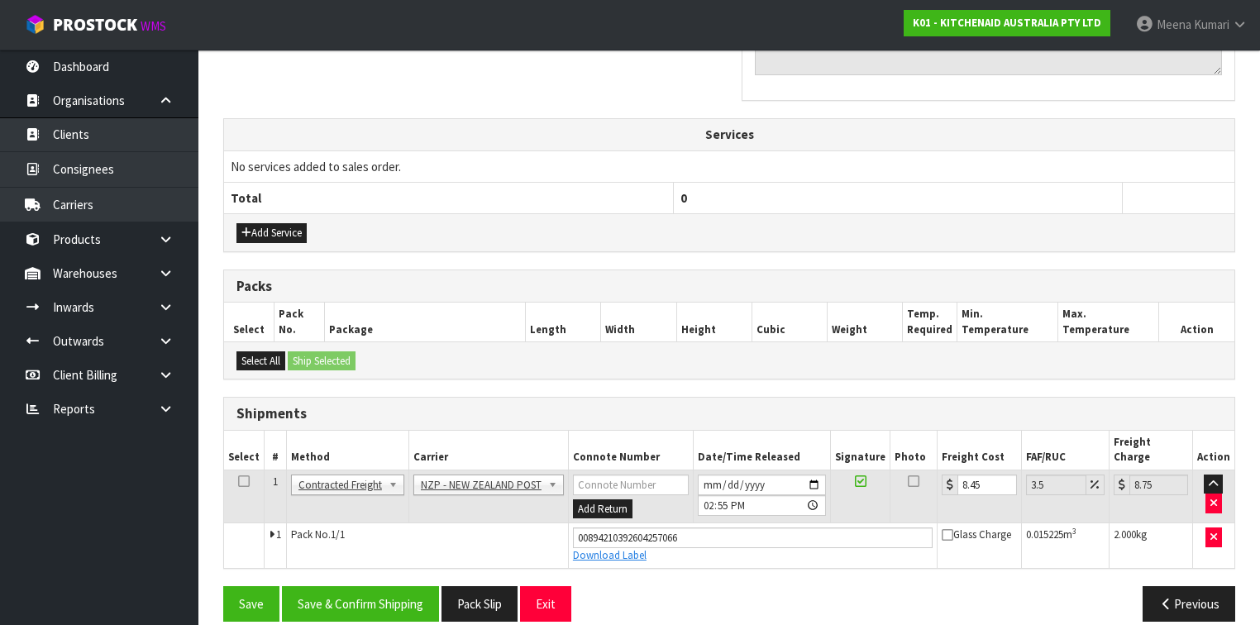
click at [241, 481] on icon at bounding box center [244, 481] width 12 height 1
click at [341, 586] on button "Save & Confirm Shipping" at bounding box center [360, 604] width 157 height 36
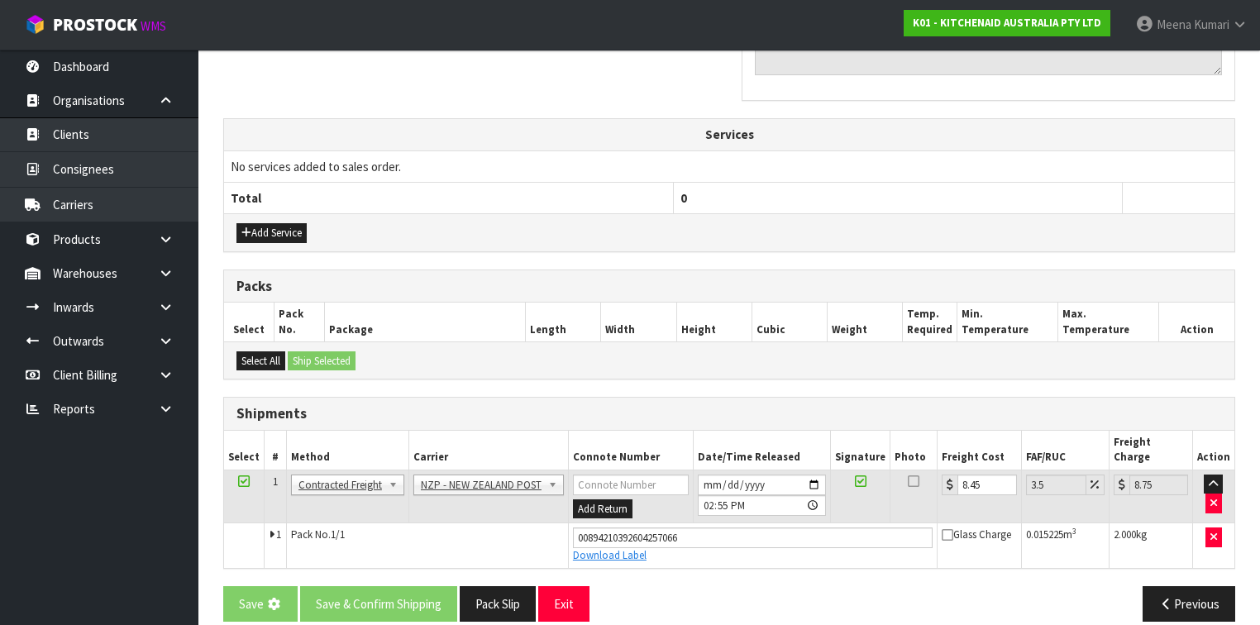
scroll to position [0, 0]
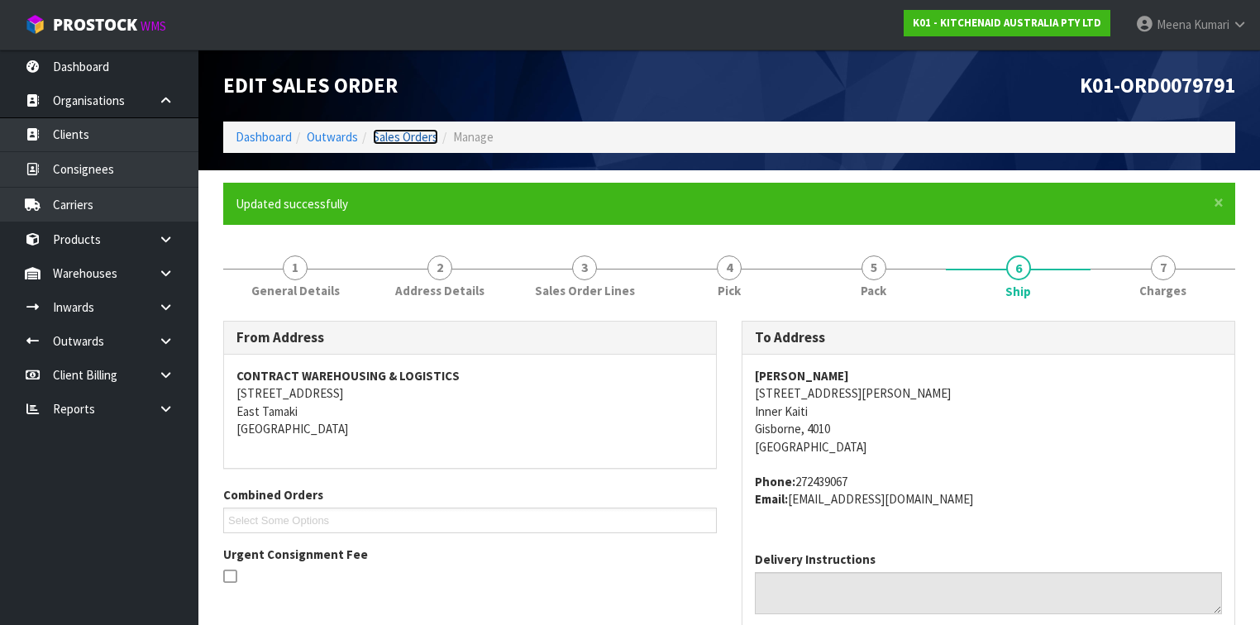
click at [404, 131] on link "Sales Orders" at bounding box center [405, 137] width 65 height 16
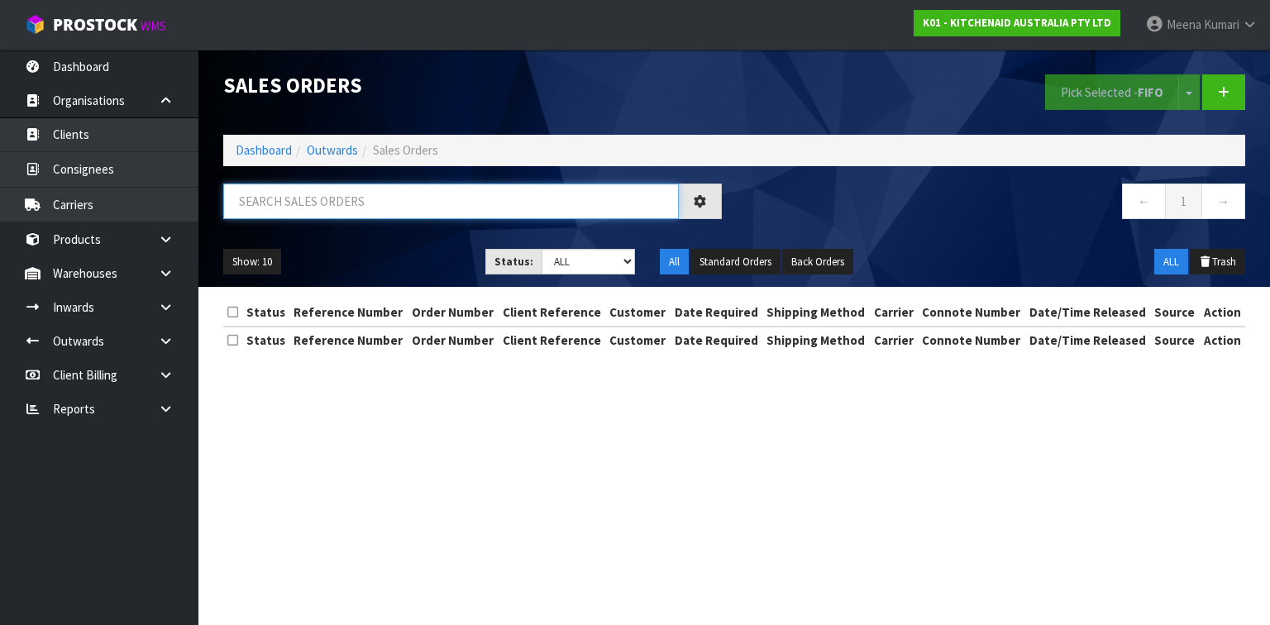
click at [359, 205] on input "text" at bounding box center [451, 202] width 456 height 36
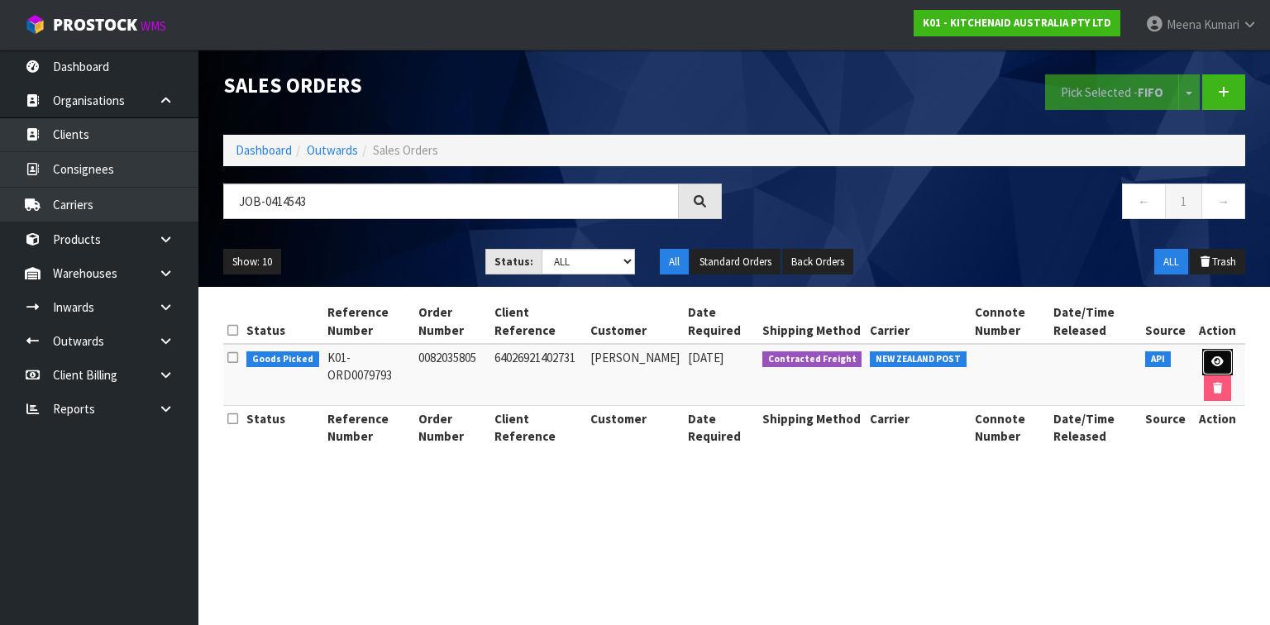
click at [1220, 362] on icon at bounding box center [1218, 361] width 12 height 11
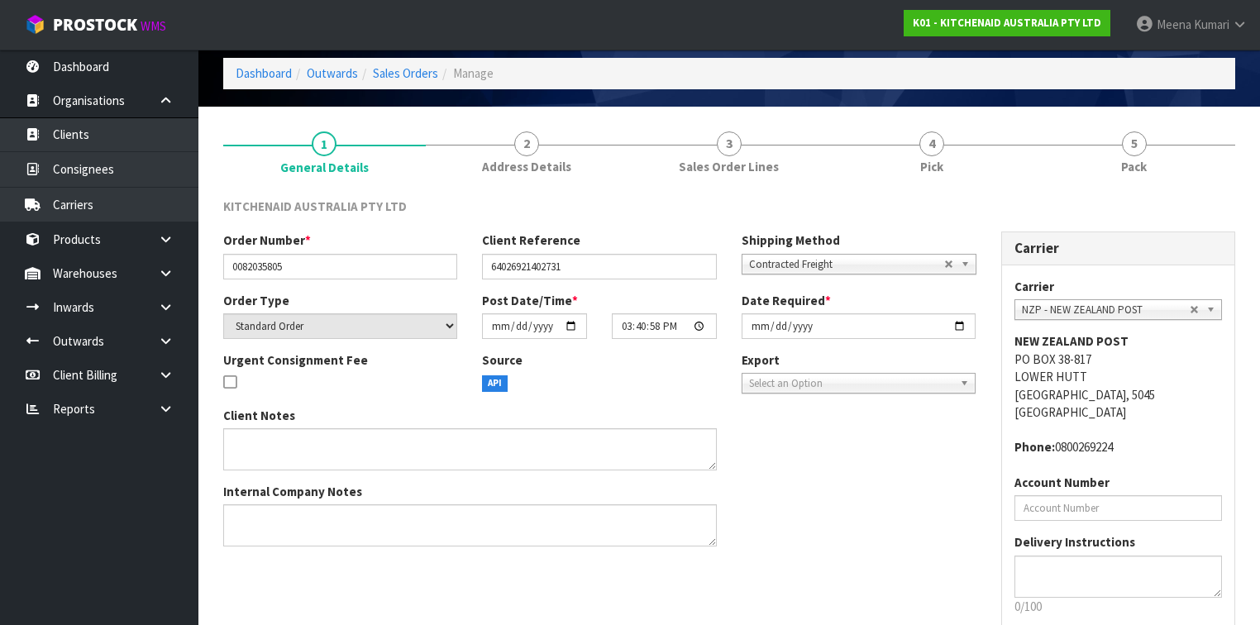
scroll to position [155, 0]
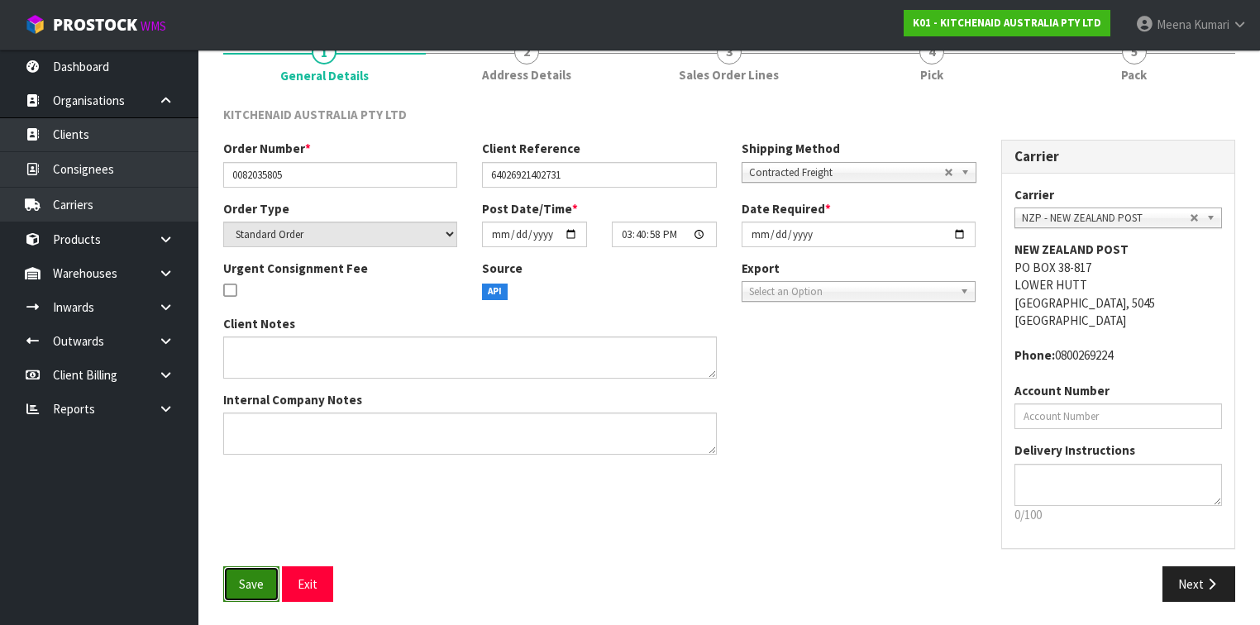
click at [261, 573] on button "Save" at bounding box center [251, 585] width 56 height 36
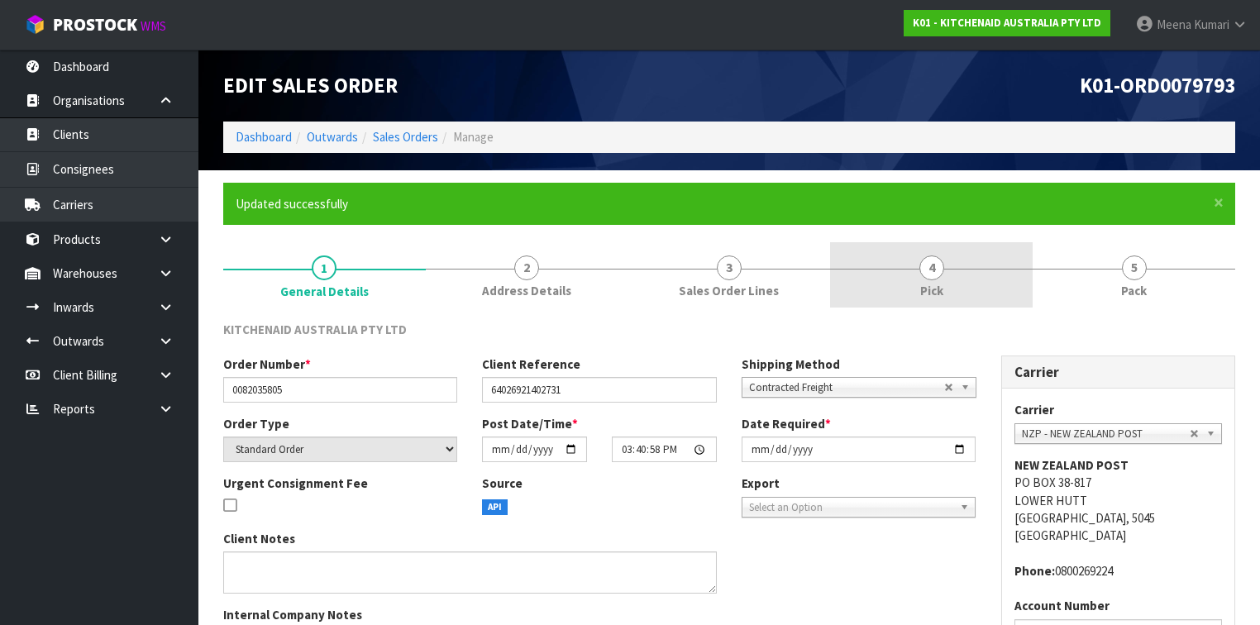
click at [916, 289] on link "4 Pick" at bounding box center [931, 274] width 203 height 65
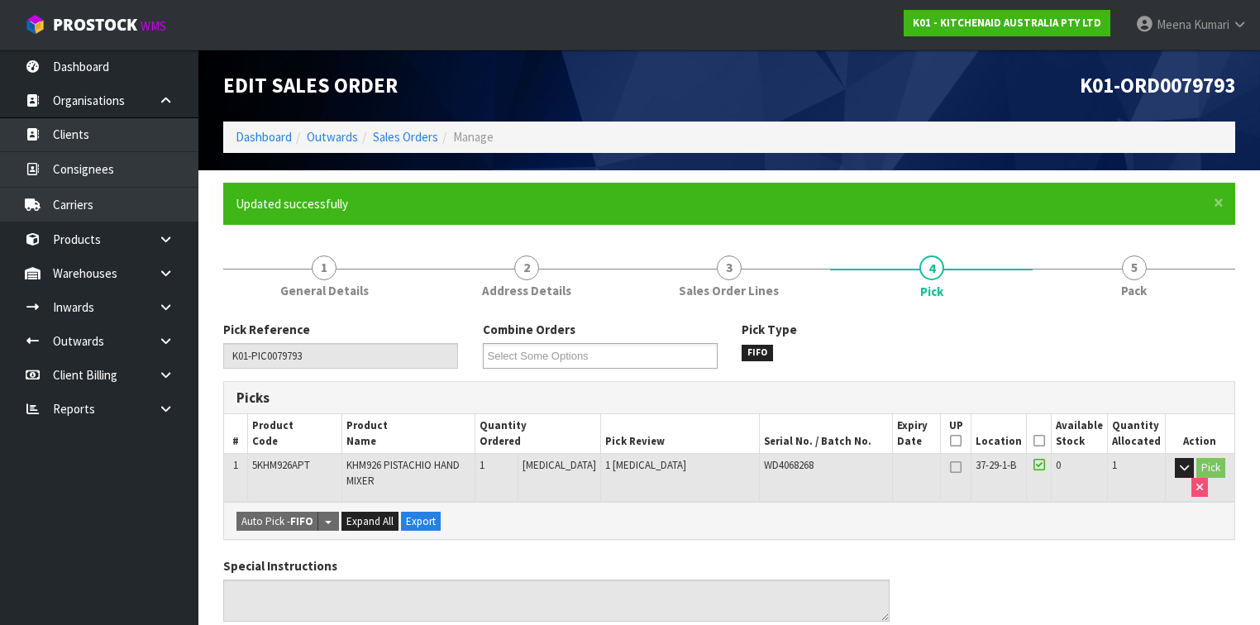
click at [1033, 440] on th "Picked" at bounding box center [1039, 433] width 24 height 39
click at [1037, 441] on icon at bounding box center [1040, 441] width 12 height 1
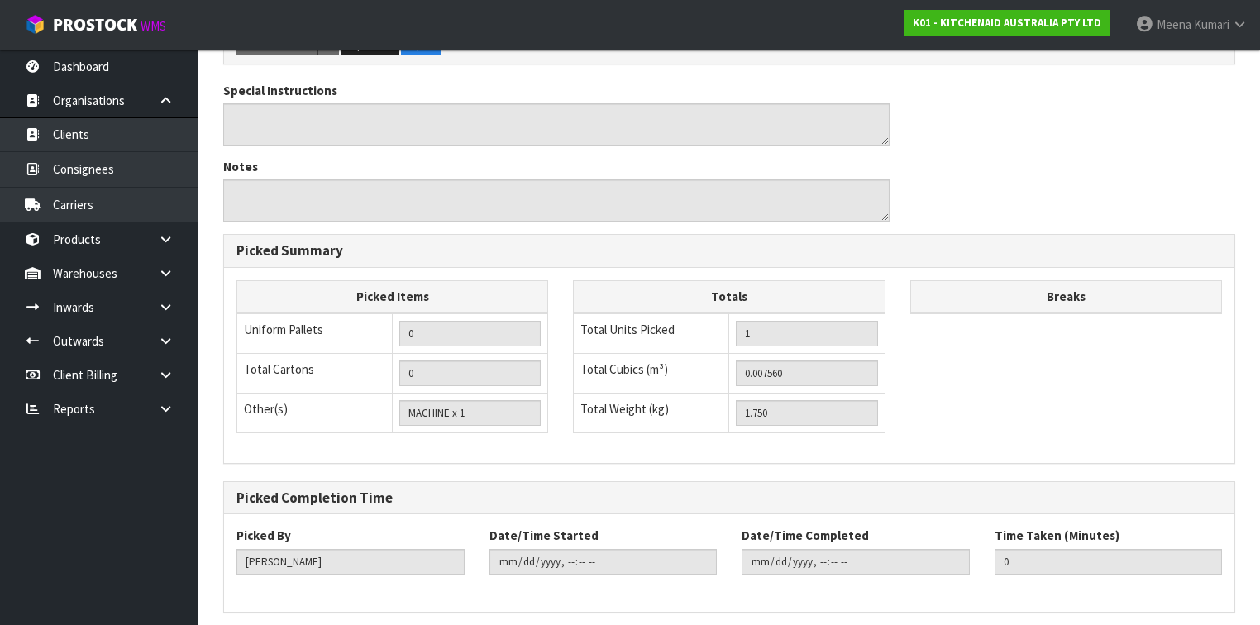
scroll to position [595, 0]
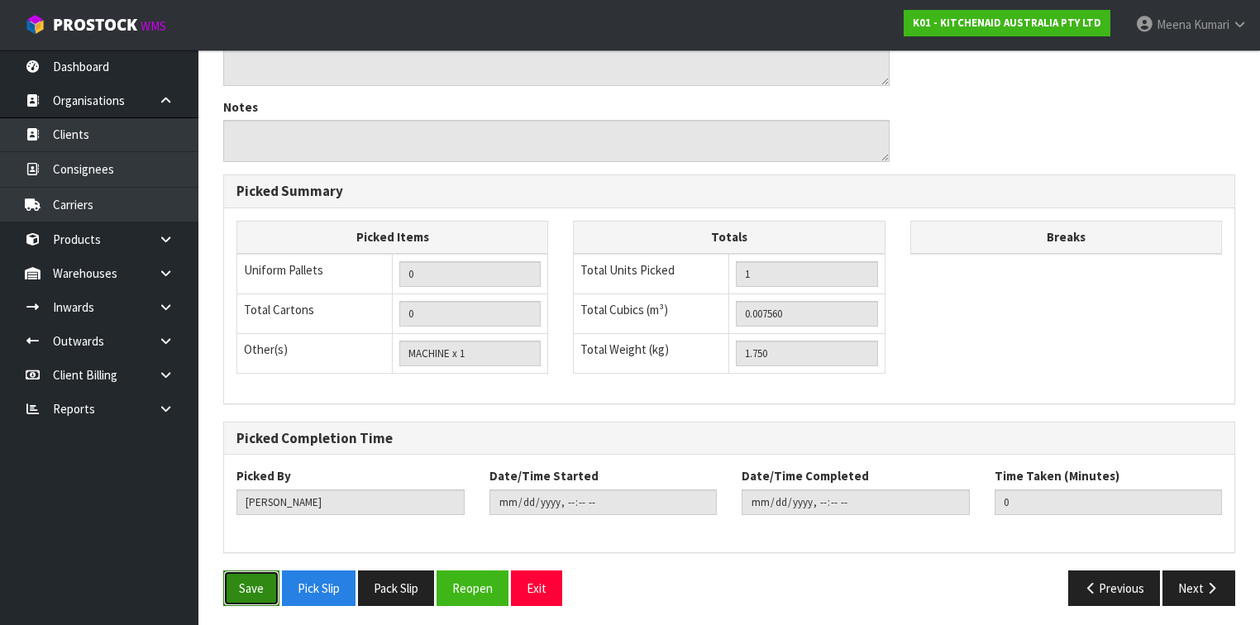
click at [262, 581] on button "Save" at bounding box center [251, 589] width 56 height 36
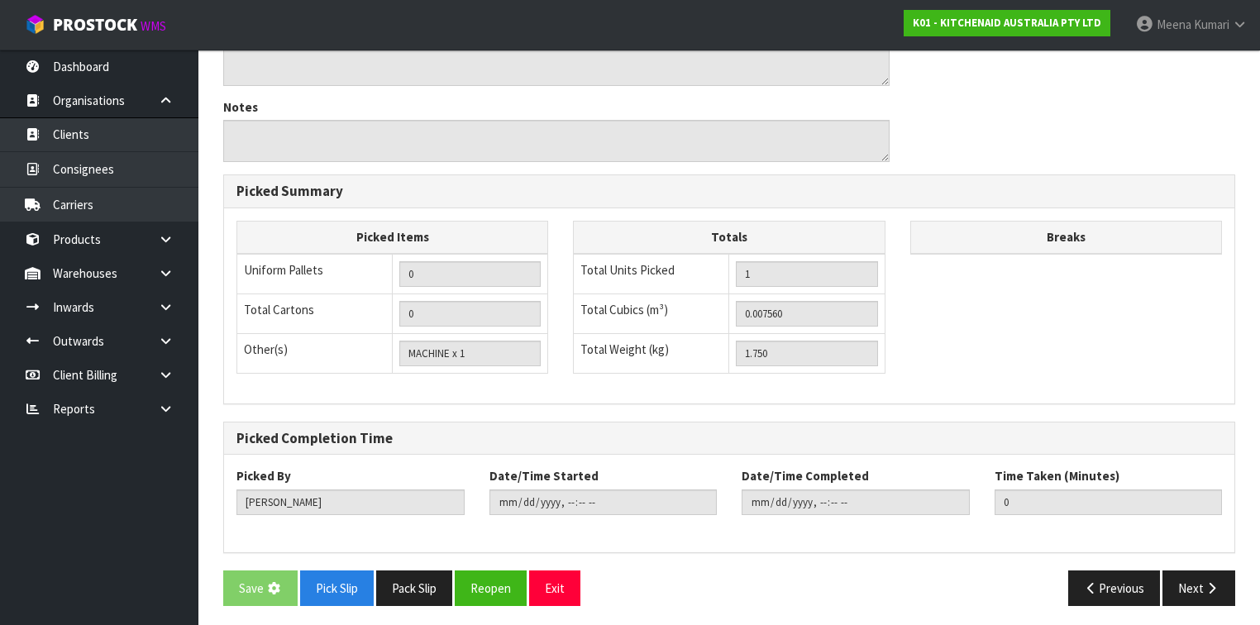
scroll to position [0, 0]
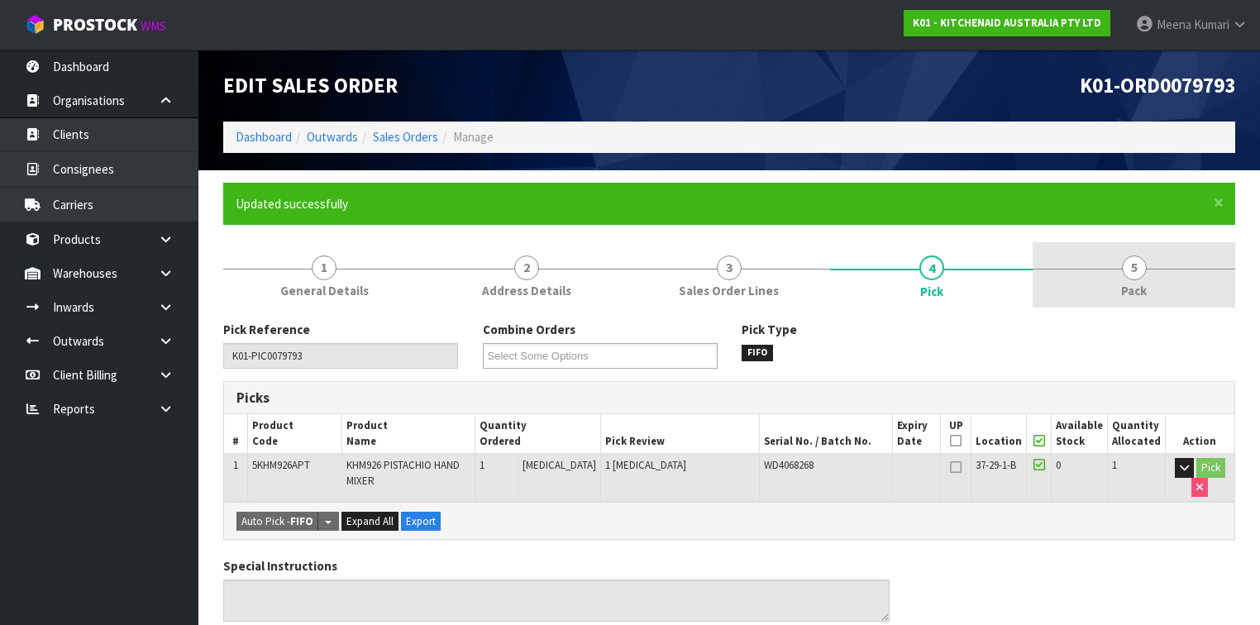
click at [1143, 287] on span "Pack" at bounding box center [1134, 290] width 26 height 17
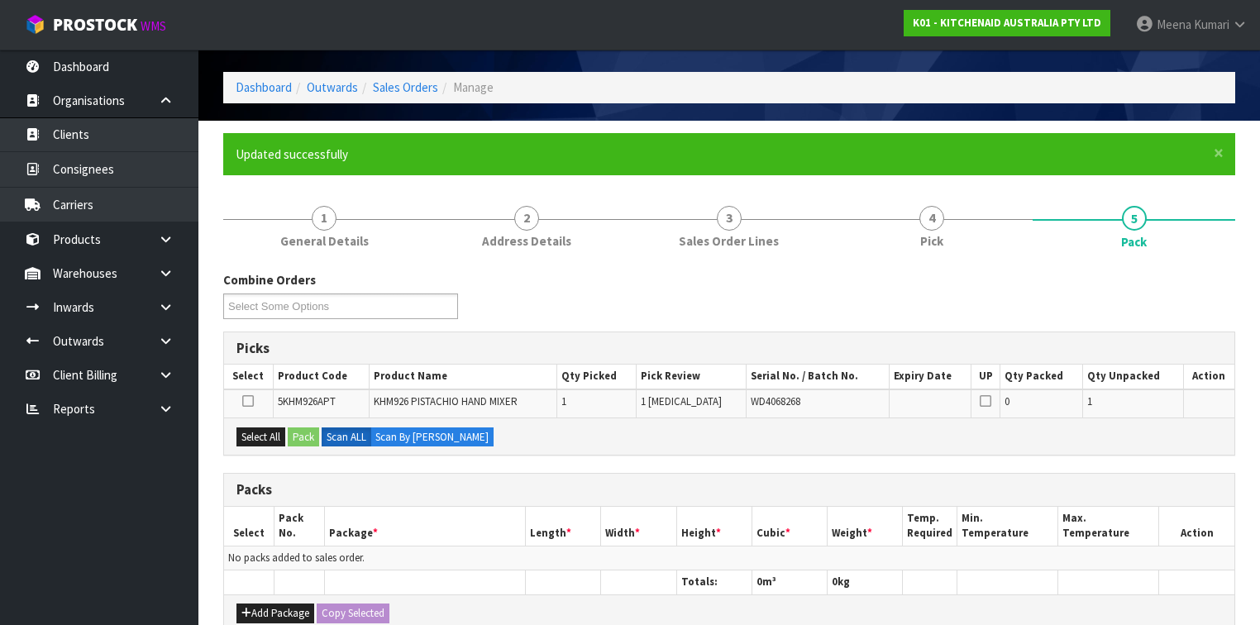
scroll to position [265, 0]
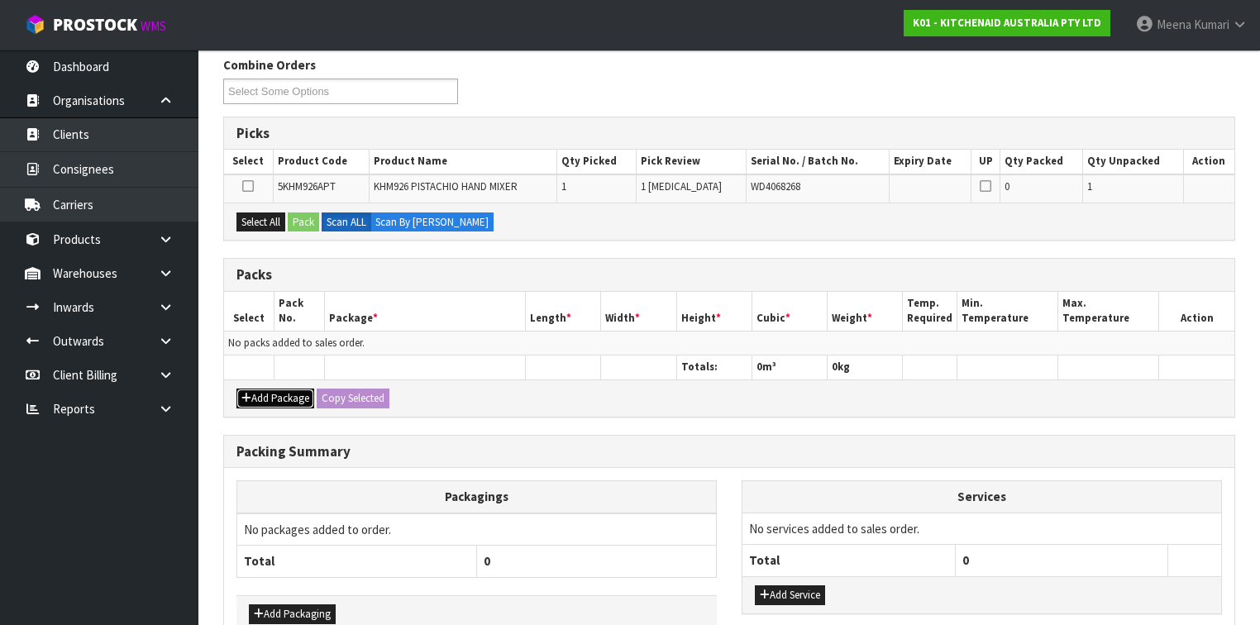
click at [265, 393] on button "Add Package" at bounding box center [276, 399] width 78 height 20
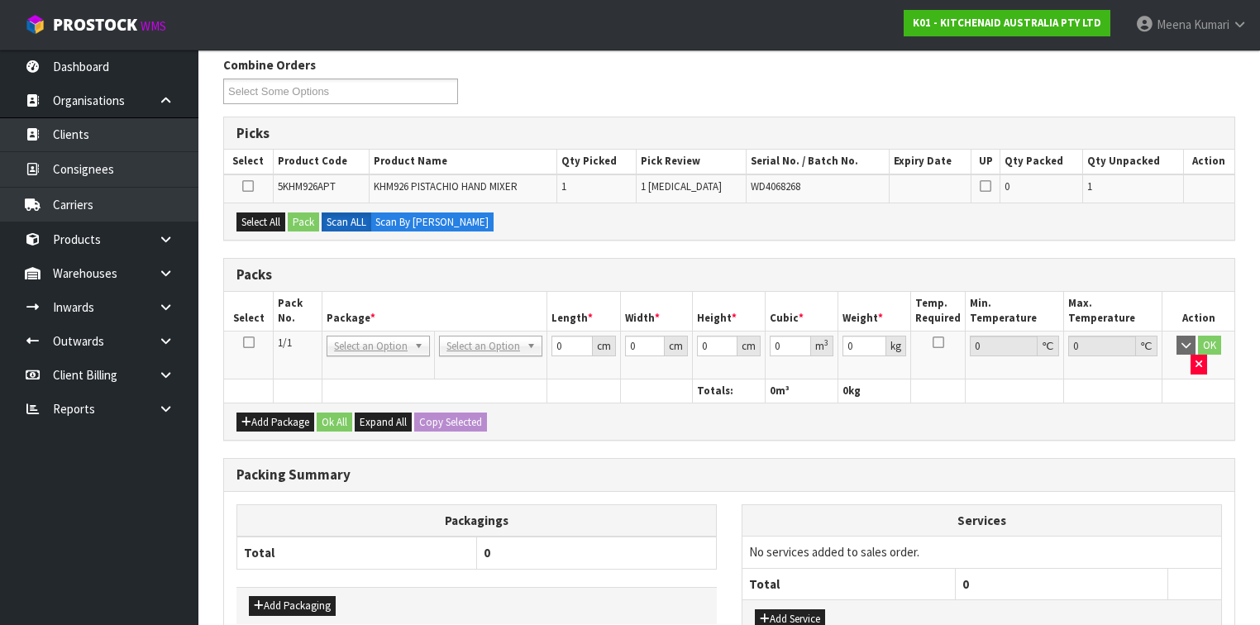
click at [246, 342] on icon at bounding box center [249, 342] width 12 height 1
click at [245, 222] on button "Select All" at bounding box center [261, 223] width 49 height 20
click at [245, 186] on icon at bounding box center [248, 186] width 12 height 1
click at [0, 0] on input "checkbox" at bounding box center [0, 0] width 0 height 0
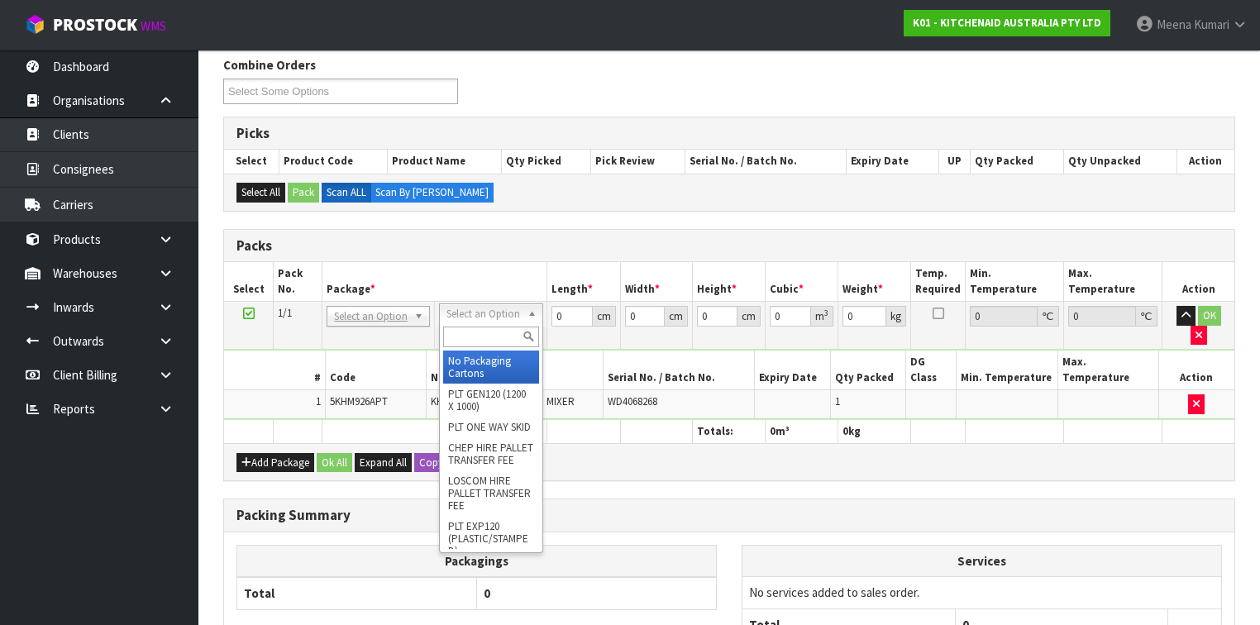
click at [487, 341] on input "text" at bounding box center [490, 337] width 95 height 21
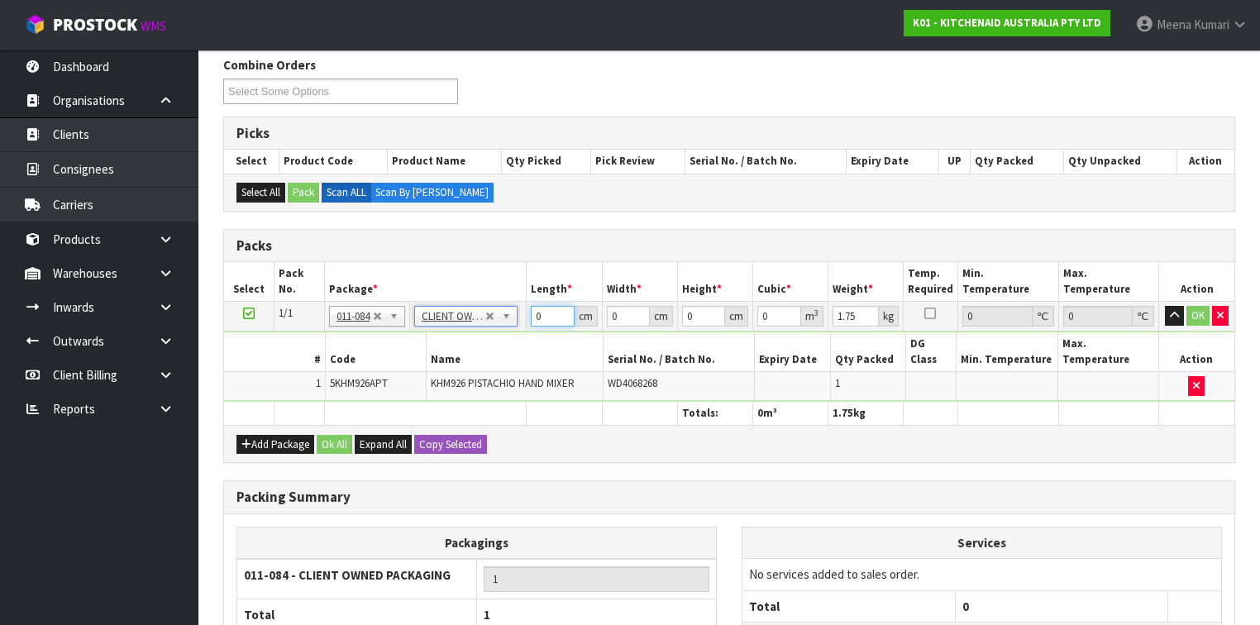
click at [547, 315] on input "0" at bounding box center [552, 316] width 43 height 21
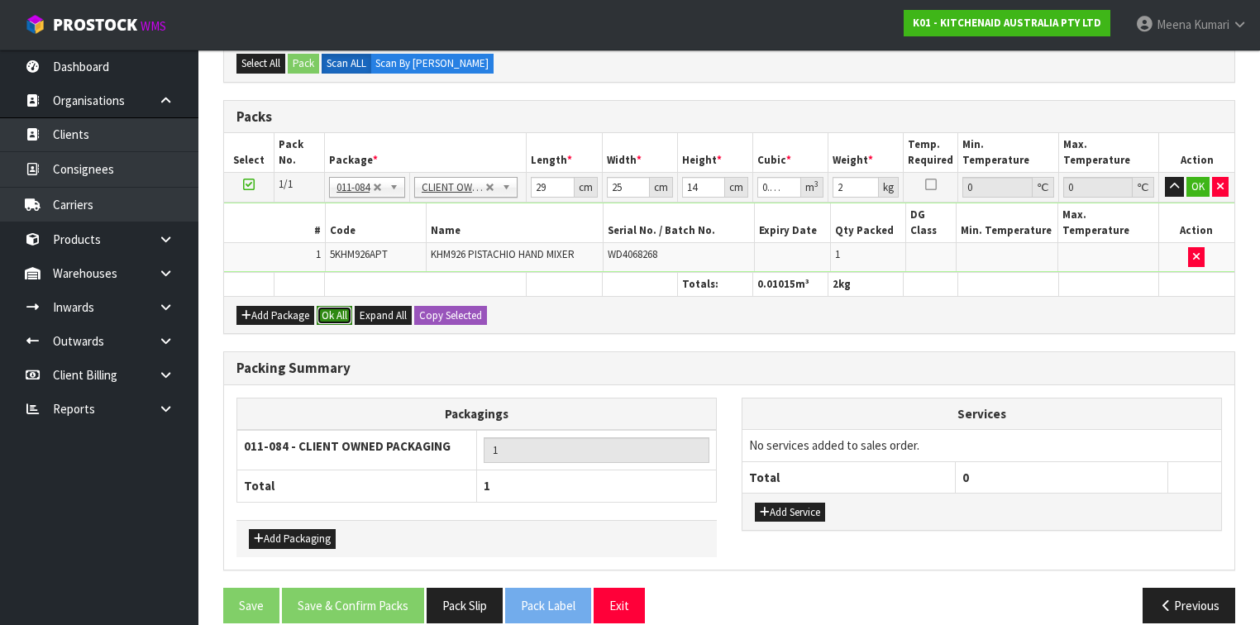
click at [335, 306] on button "Ok All" at bounding box center [335, 316] width 36 height 20
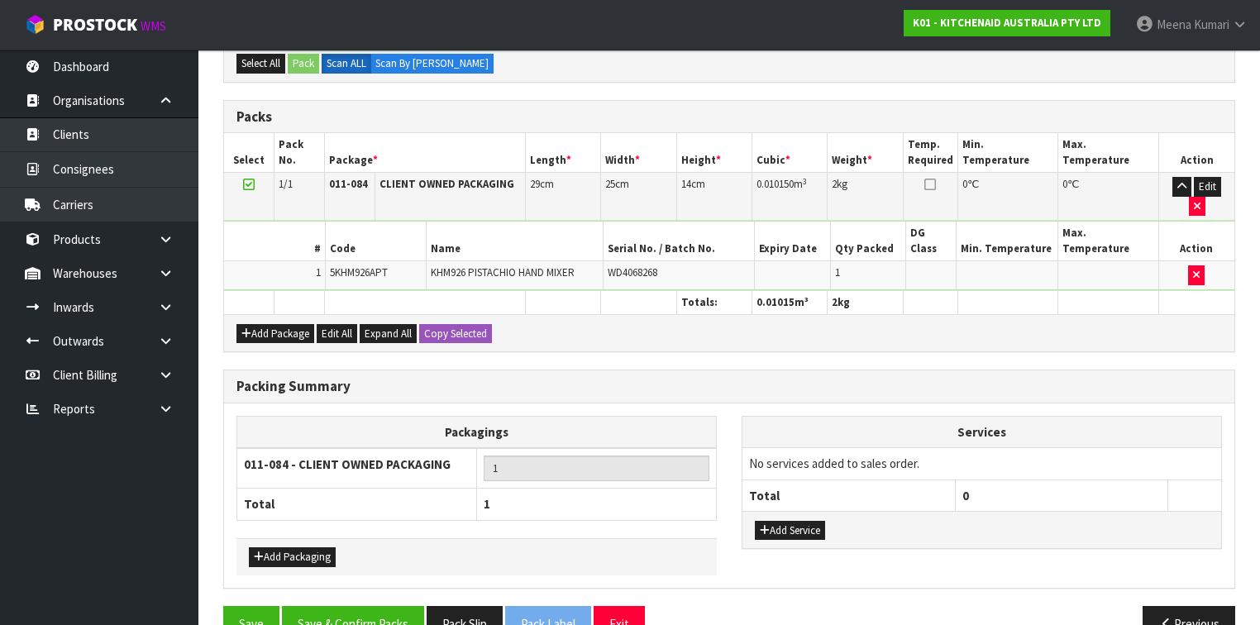
scroll to position [393, 0]
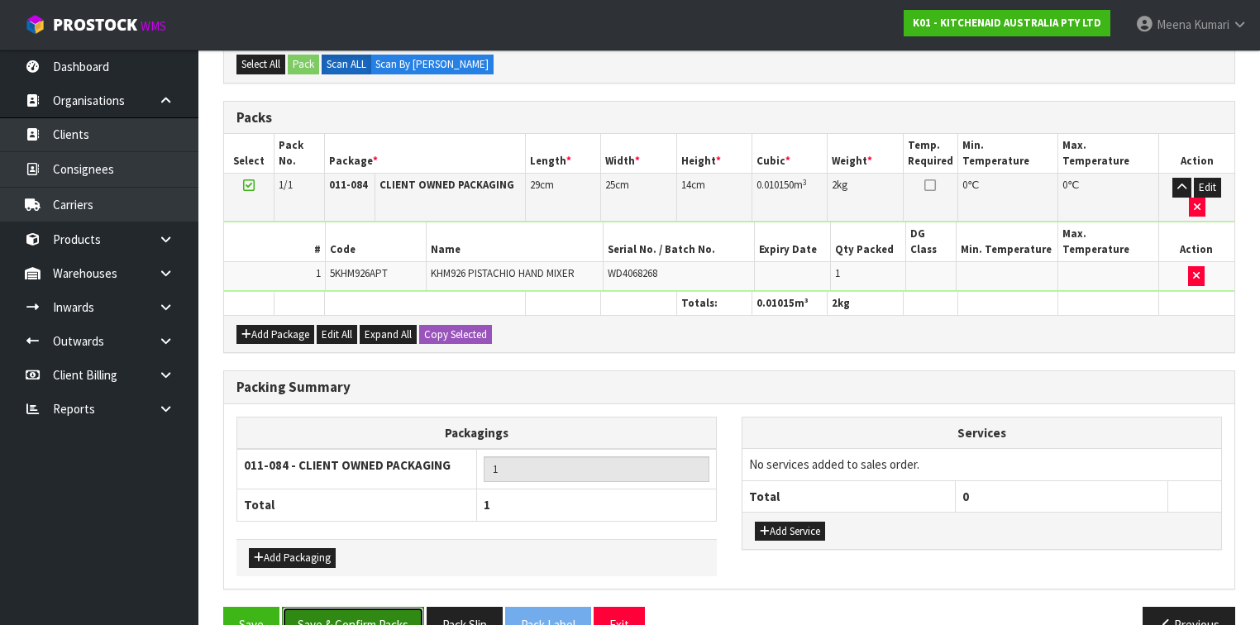
click at [394, 607] on button "Save & Confirm Packs" at bounding box center [353, 625] width 142 height 36
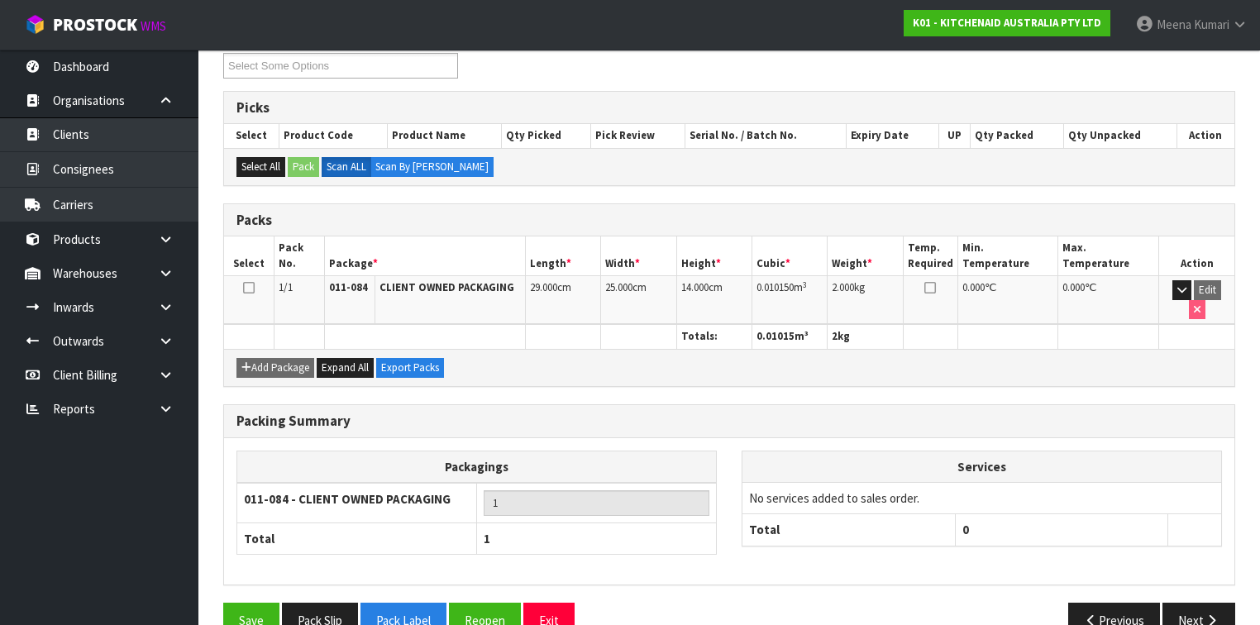
scroll to position [304, 0]
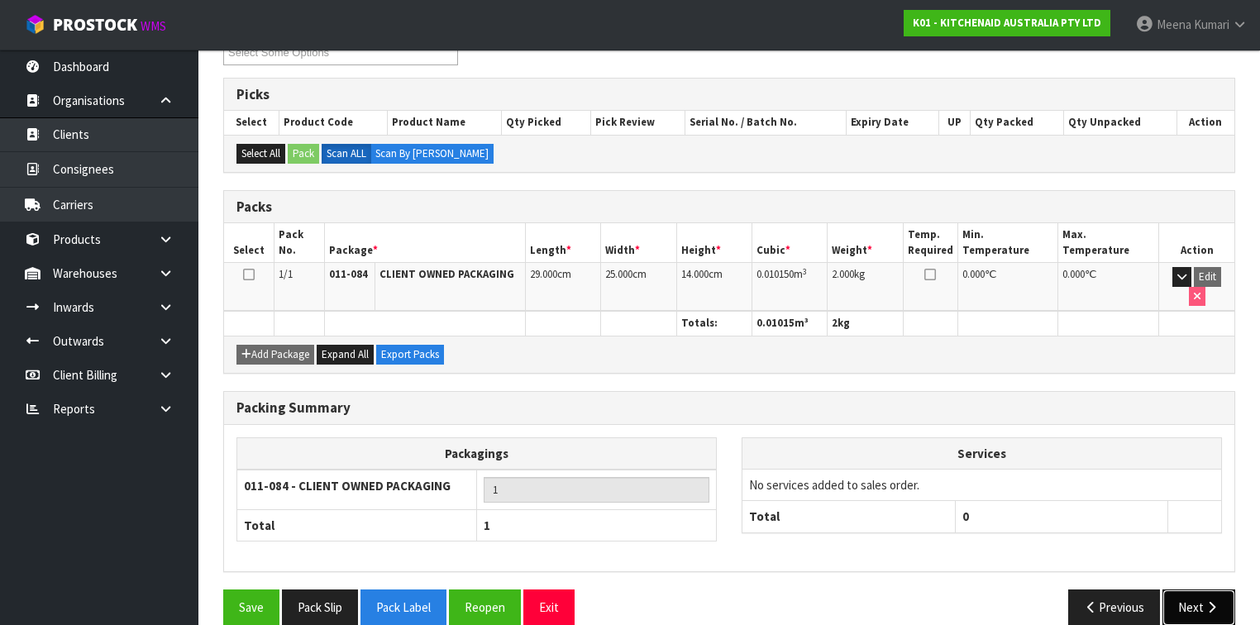
click at [1230, 590] on button "Next" at bounding box center [1199, 608] width 73 height 36
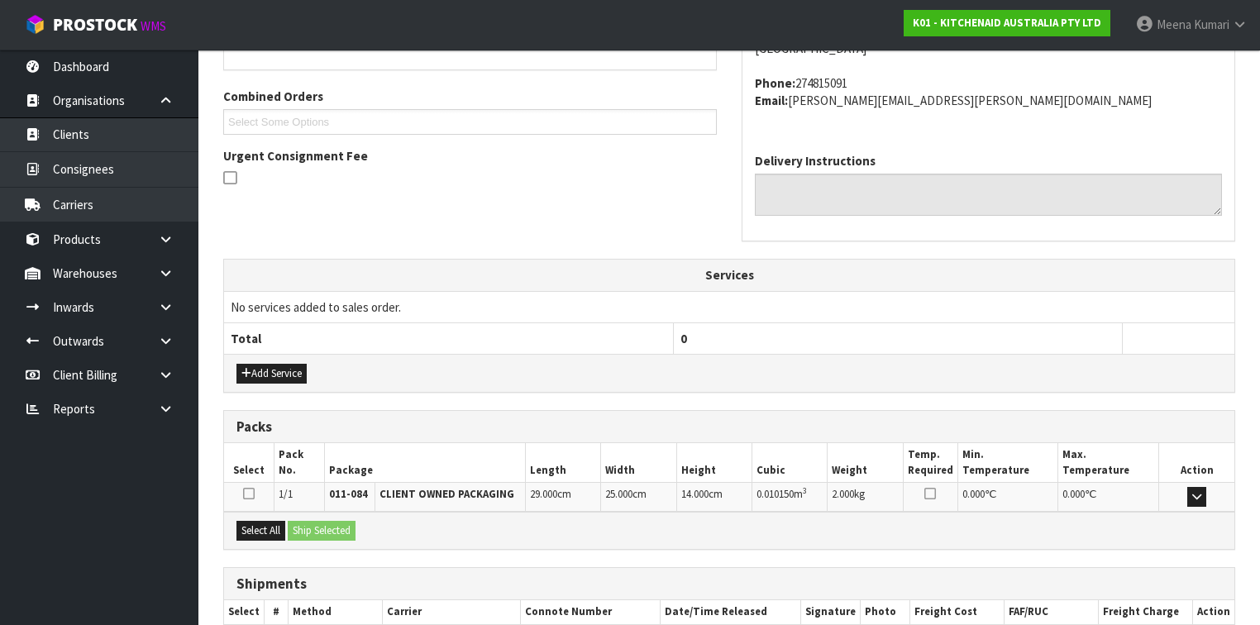
scroll to position [495, 0]
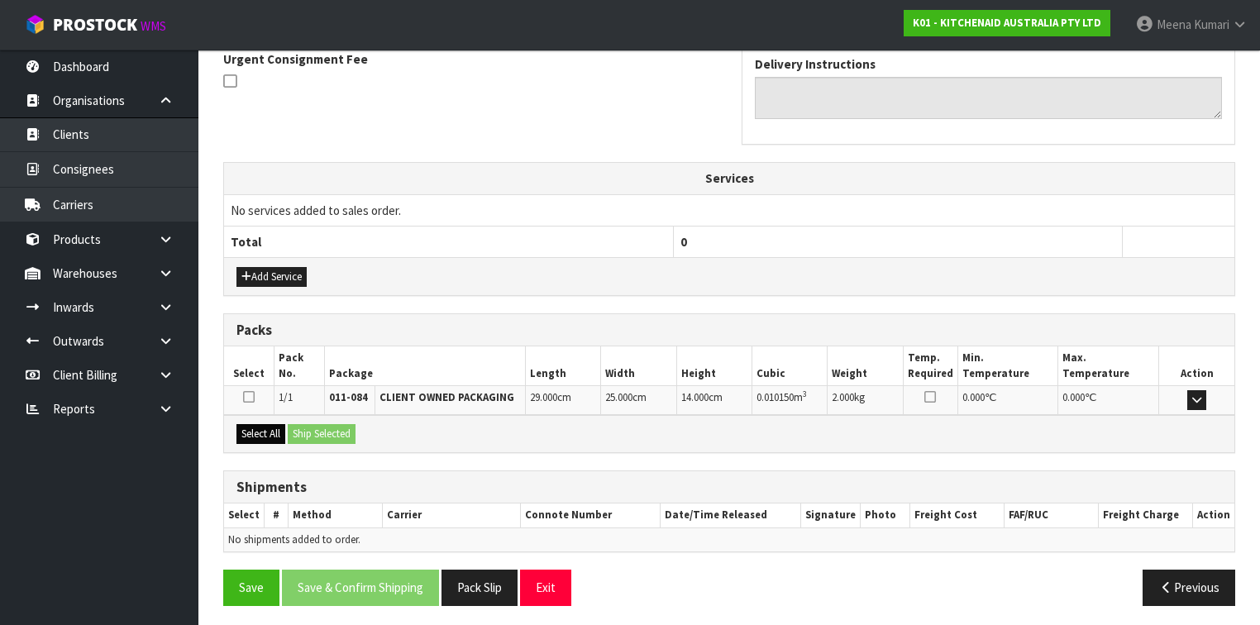
drag, startPoint x: 254, startPoint y: 411, endPoint x: 264, endPoint y: 423, distance: 15.9
click at [257, 415] on div "Select All Ship Selected" at bounding box center [729, 433] width 1011 height 37
click at [265, 424] on button "Select All" at bounding box center [261, 434] width 49 height 20
click at [348, 435] on button "Ship Selected" at bounding box center [322, 434] width 68 height 20
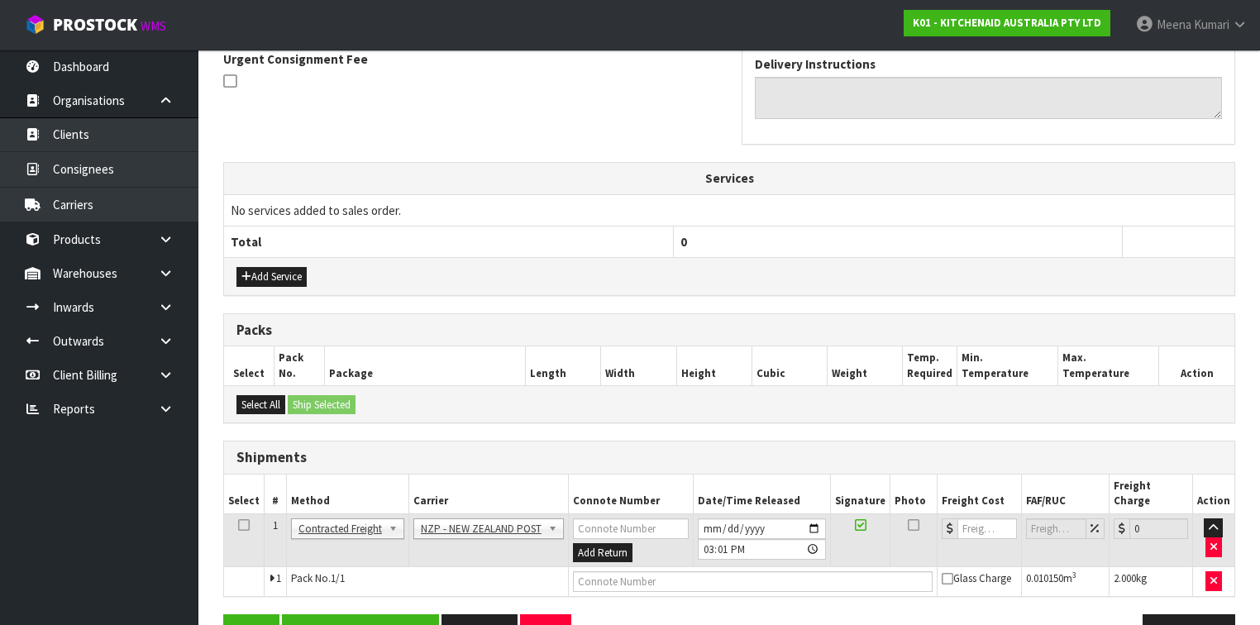
click at [242, 525] on icon at bounding box center [244, 525] width 12 height 1
click at [374, 614] on button "Save & Confirm Shipping" at bounding box center [360, 632] width 157 height 36
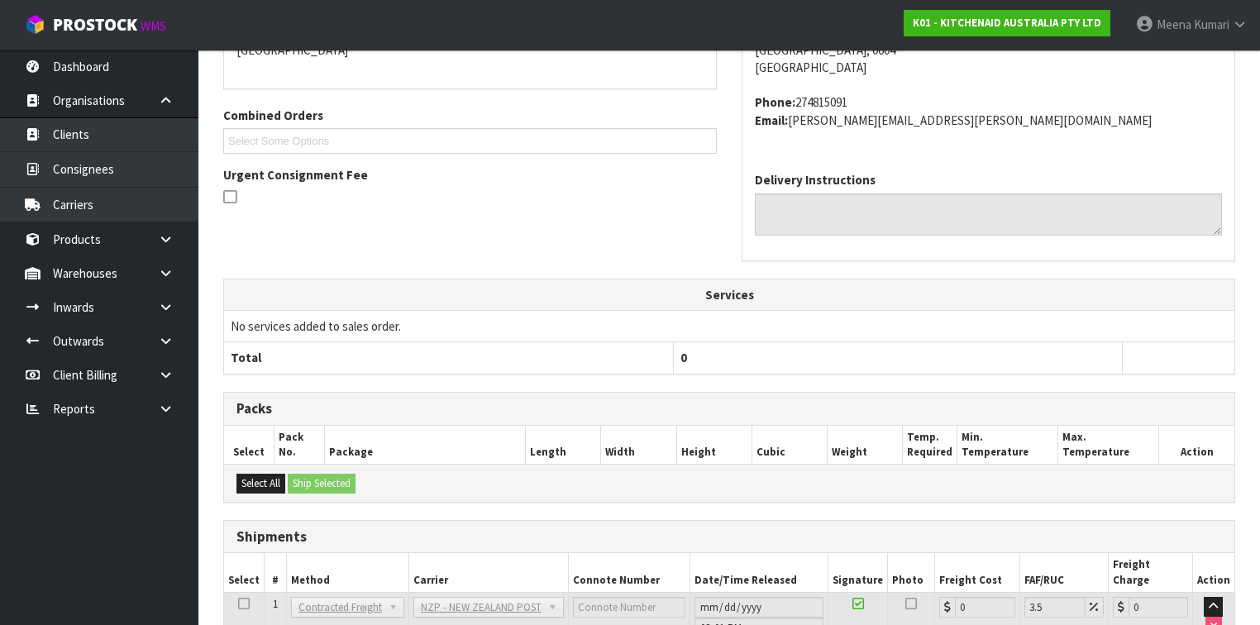
scroll to position [502, 0]
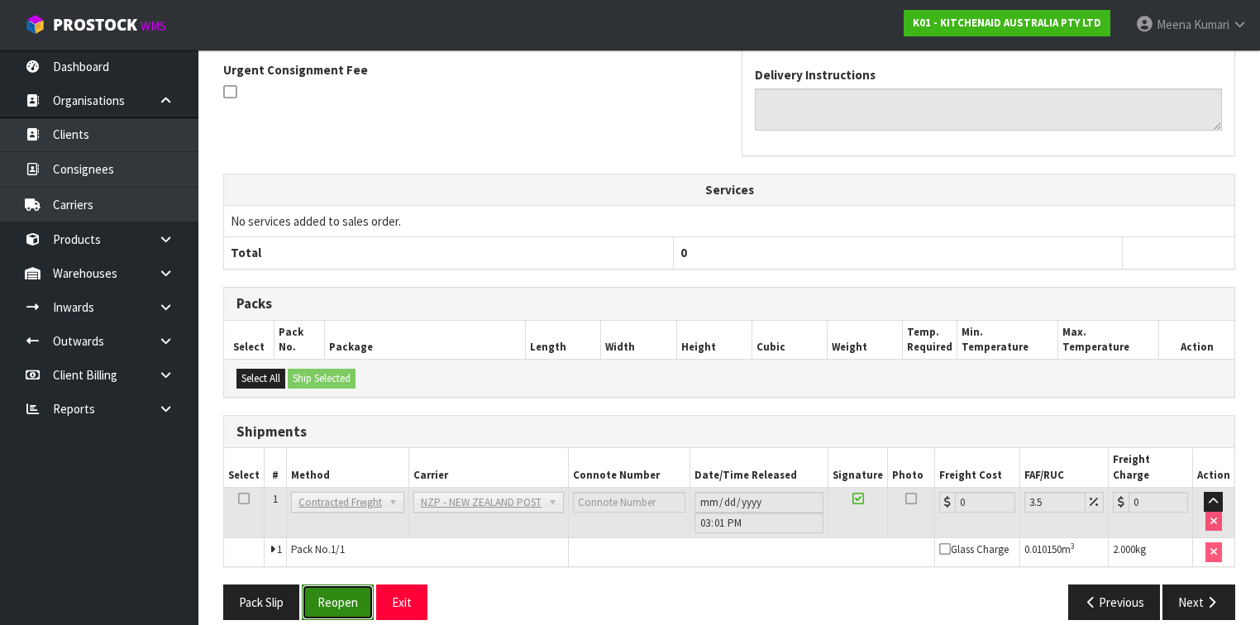
click at [323, 585] on button "Reopen" at bounding box center [338, 603] width 72 height 36
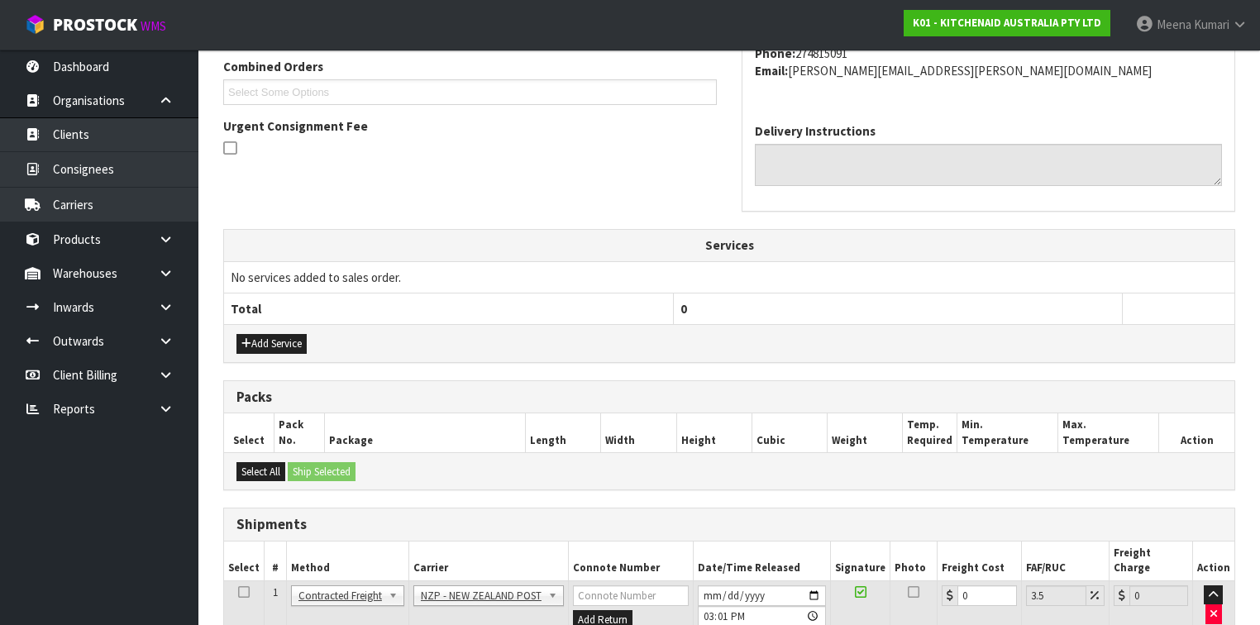
scroll to position [539, 0]
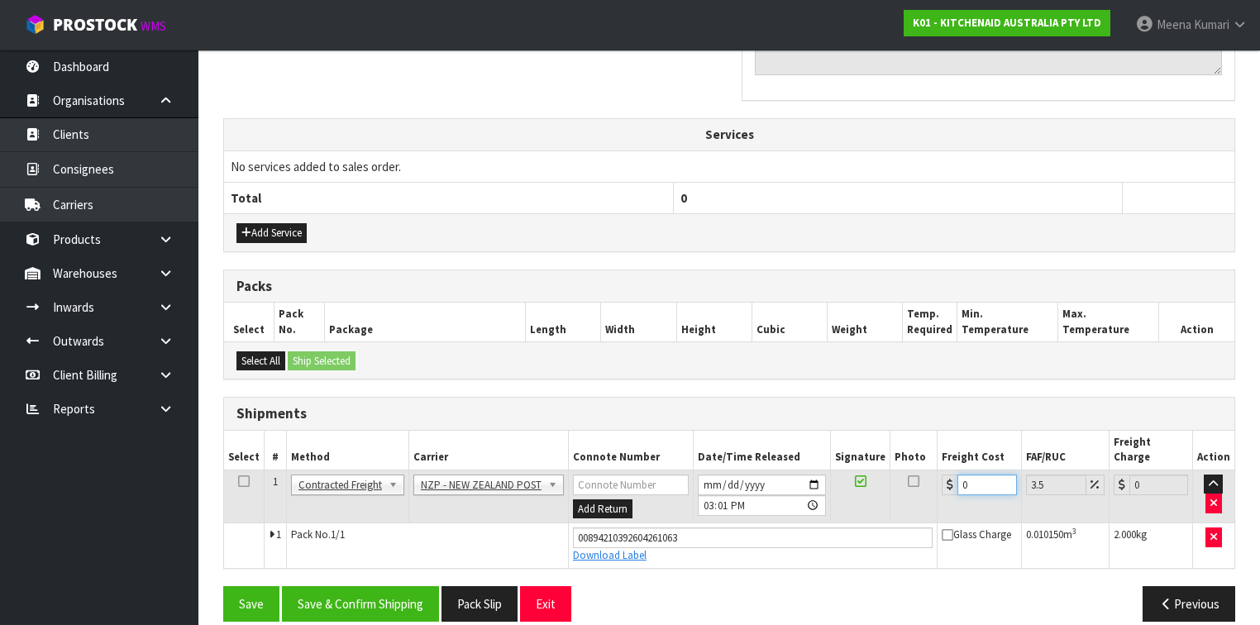
click at [984, 475] on input "0" at bounding box center [987, 485] width 59 height 21
click at [367, 586] on button "Save & Confirm Shipping" at bounding box center [360, 604] width 157 height 36
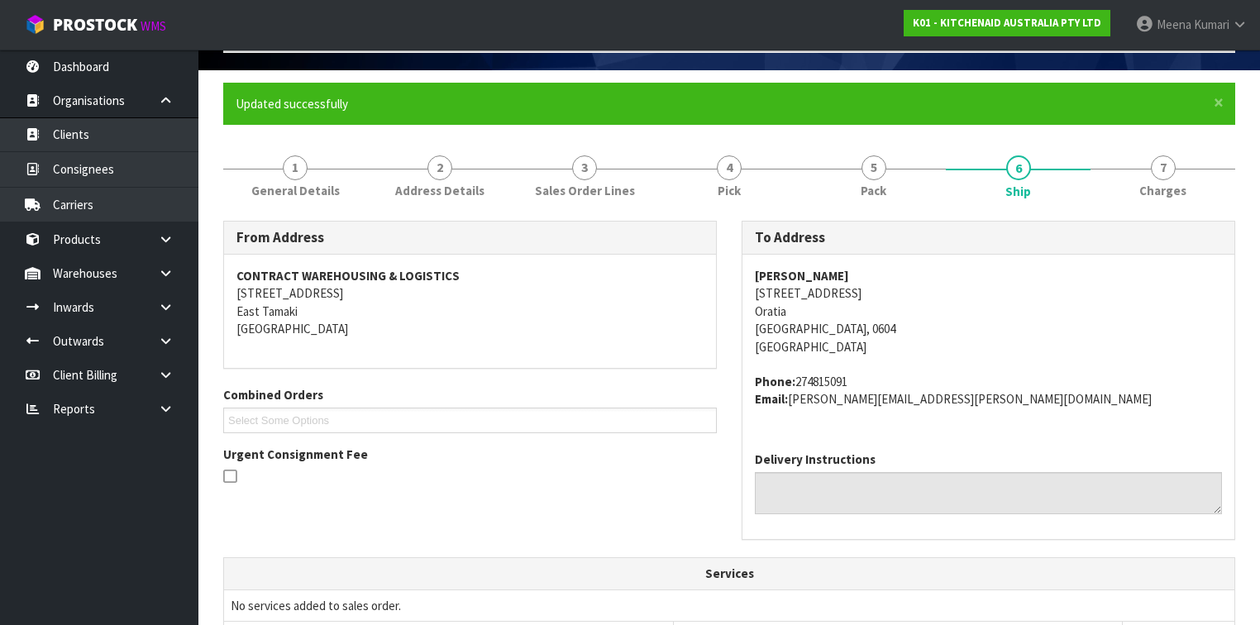
scroll to position [0, 0]
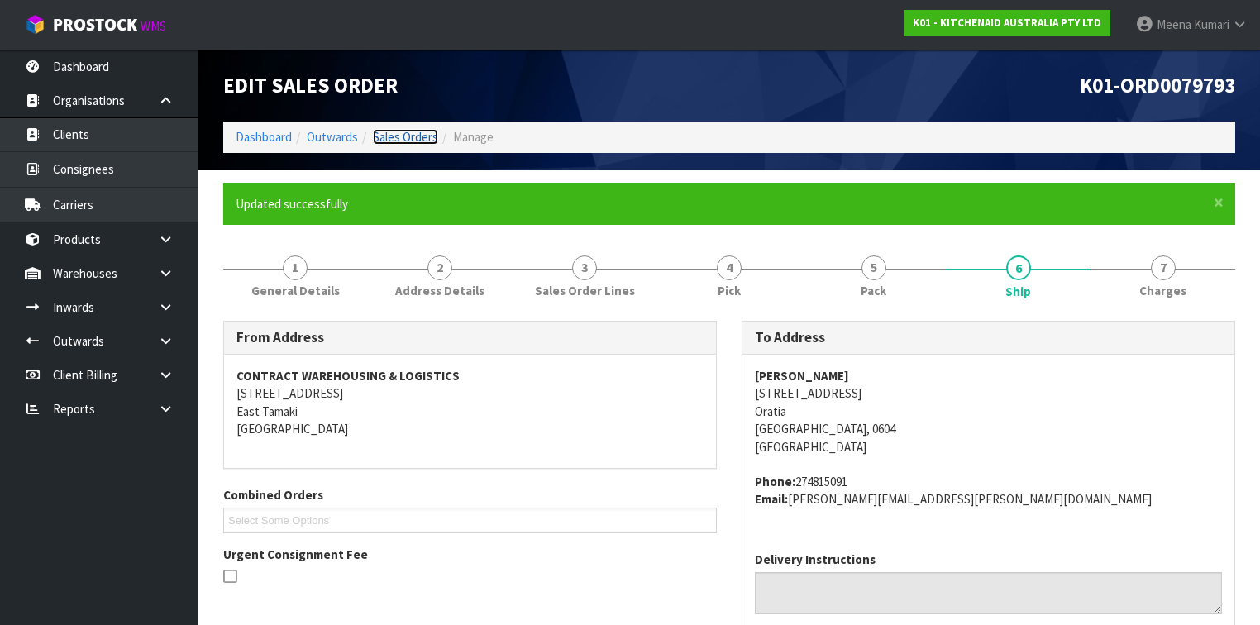
click at [400, 137] on link "Sales Orders" at bounding box center [405, 137] width 65 height 16
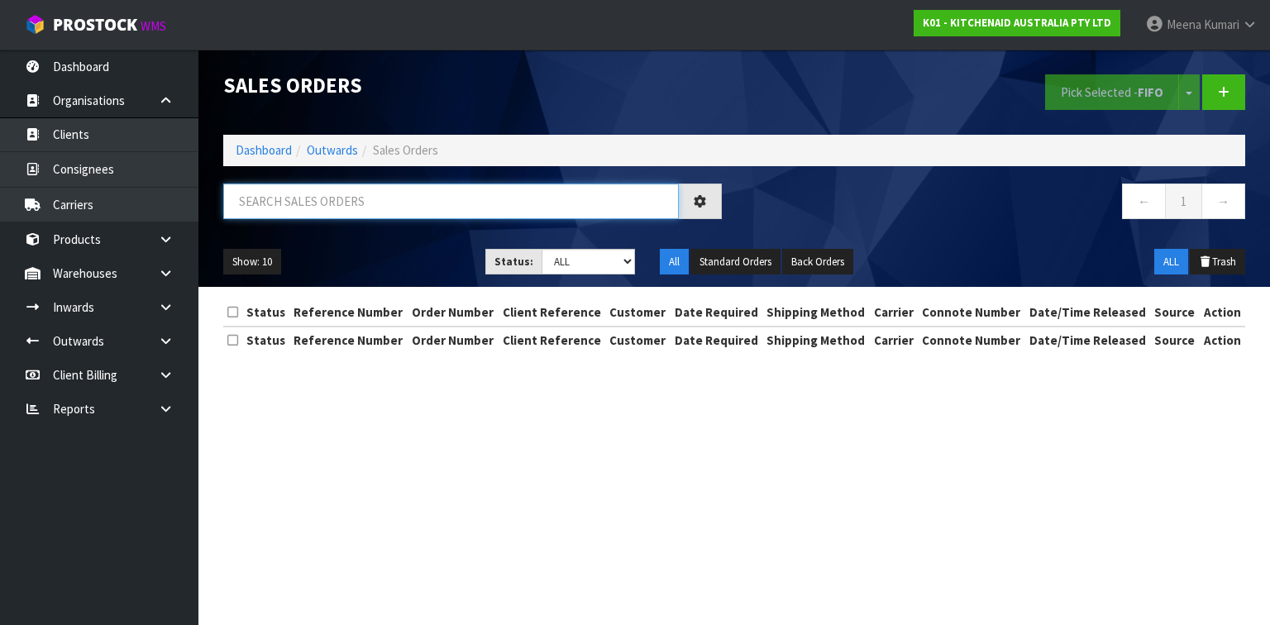
click at [280, 205] on input "text" at bounding box center [451, 202] width 456 height 36
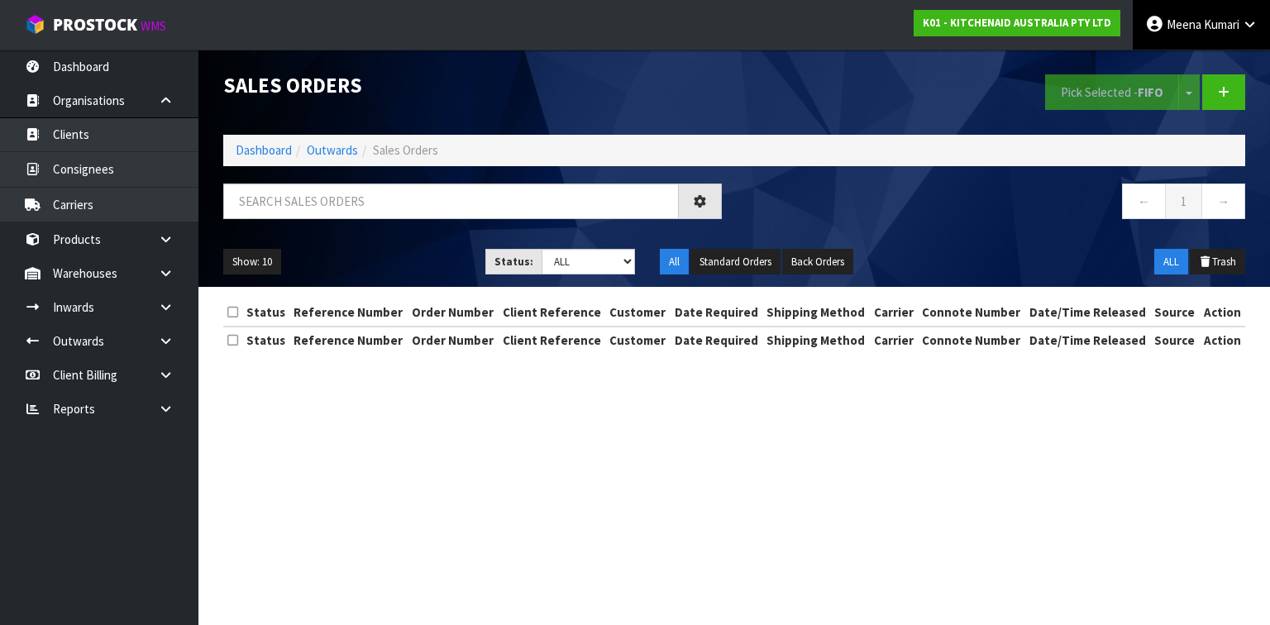
click at [1250, 17] on link "[PERSON_NAME]" at bounding box center [1201, 25] width 137 height 50
click at [1005, 83] on div "Pick Selected - FIFO Split button! FIFO - First In First Out FEFO - First Expir…" at bounding box center [996, 92] width 524 height 85
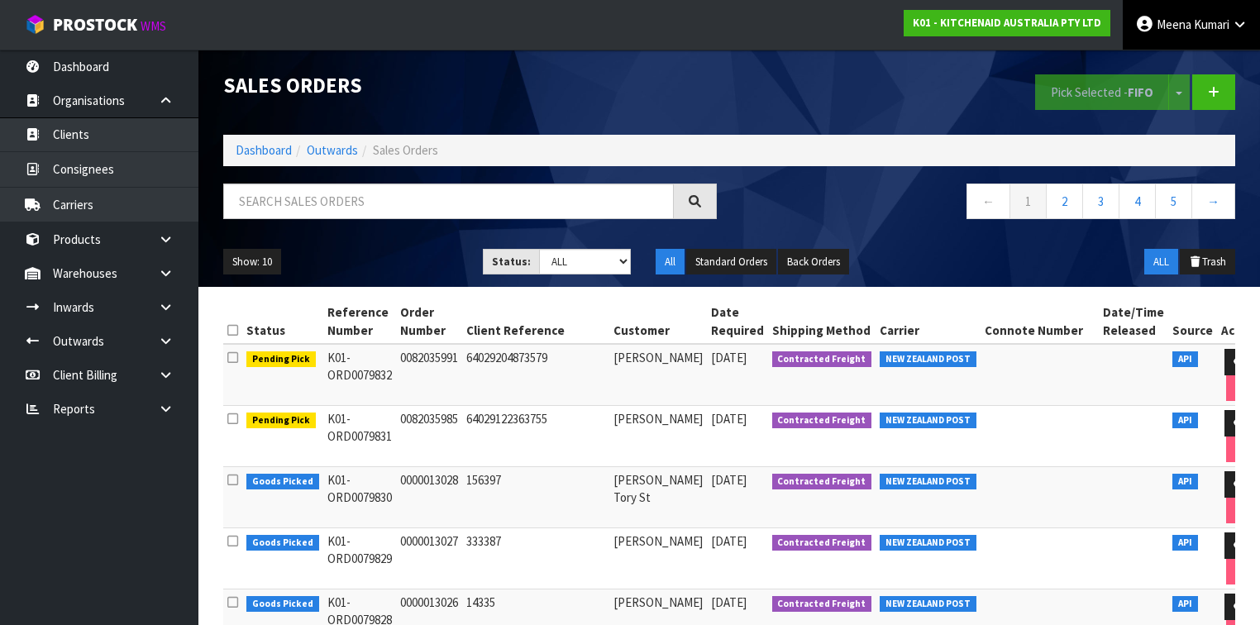
click at [1181, 26] on span "Meena" at bounding box center [1174, 25] width 35 height 16
click at [1164, 61] on link "Logout" at bounding box center [1194, 66] width 131 height 22
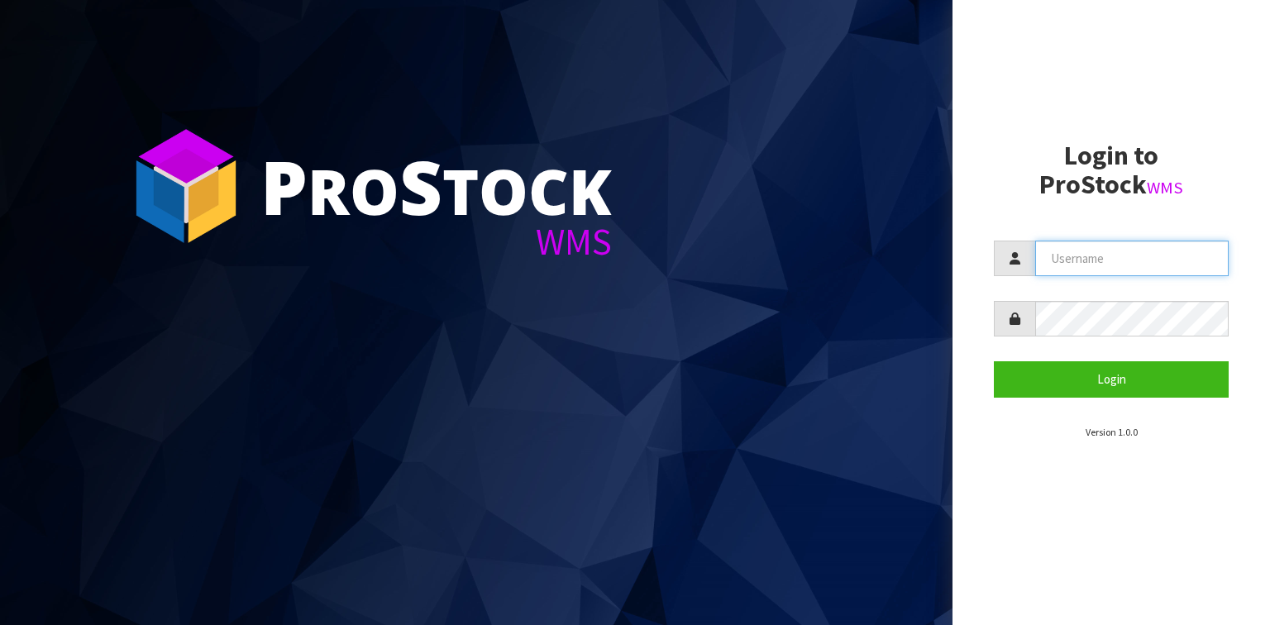
click at [1092, 248] on input "text" at bounding box center [1132, 259] width 194 height 36
type input "[PERSON_NAME]"
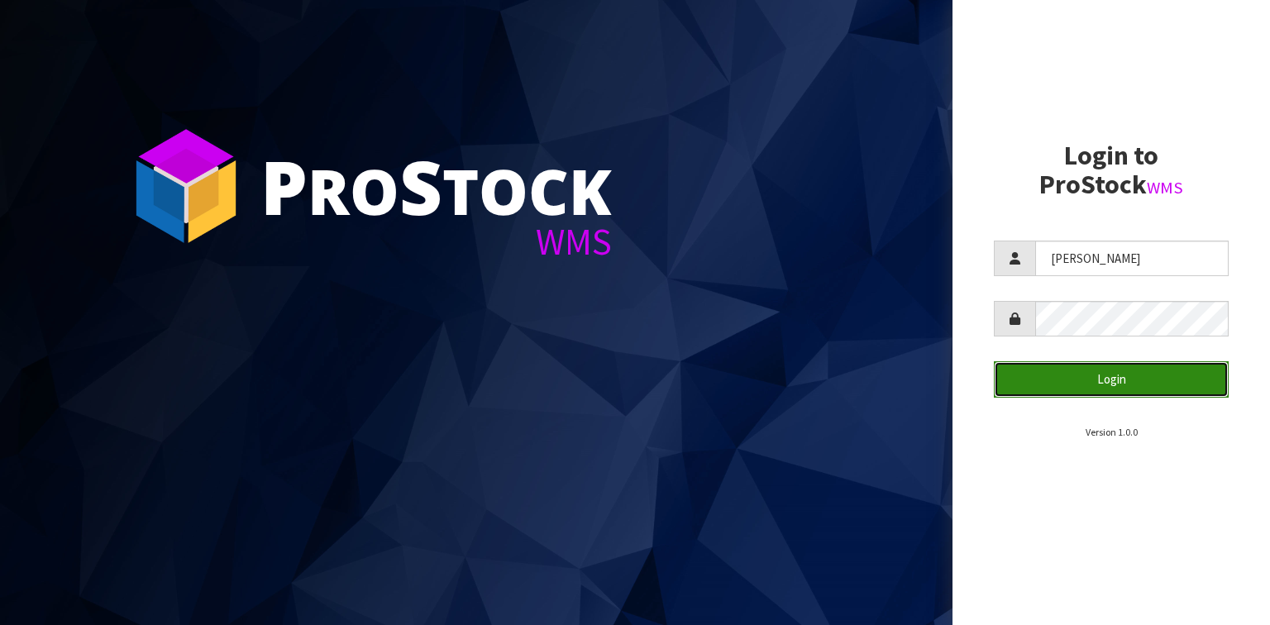
click at [1136, 390] on button "Login" at bounding box center [1111, 379] width 235 height 36
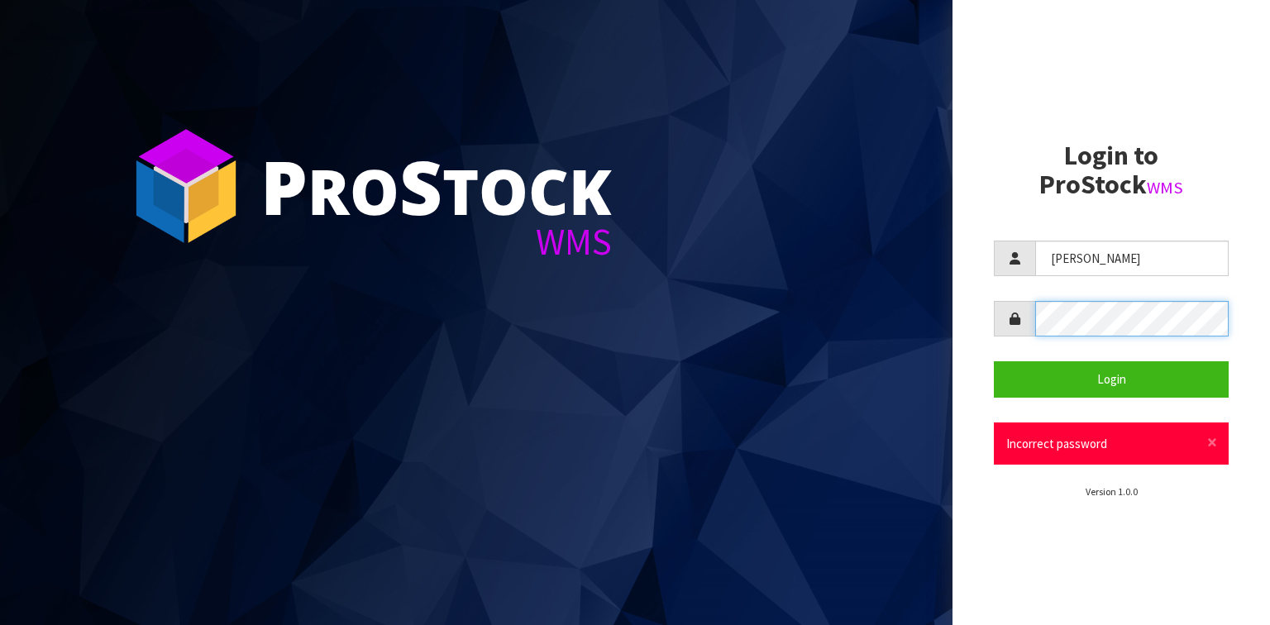
click at [973, 320] on aside "Login to ProStock WMS [PERSON_NAME] Login × Close Incorrect password Version 1.…" at bounding box center [1112, 312] width 318 height 625
click at [994, 361] on button "Login" at bounding box center [1111, 379] width 235 height 36
